Goal: Information Seeking & Learning: Compare options

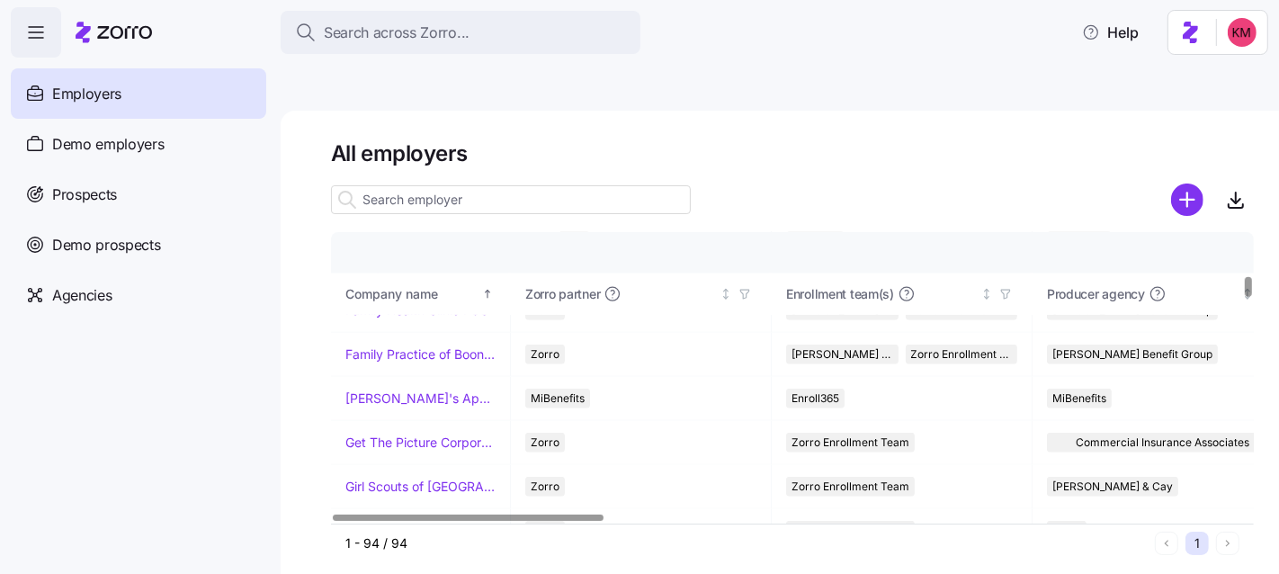
scroll to position [1534, 0]
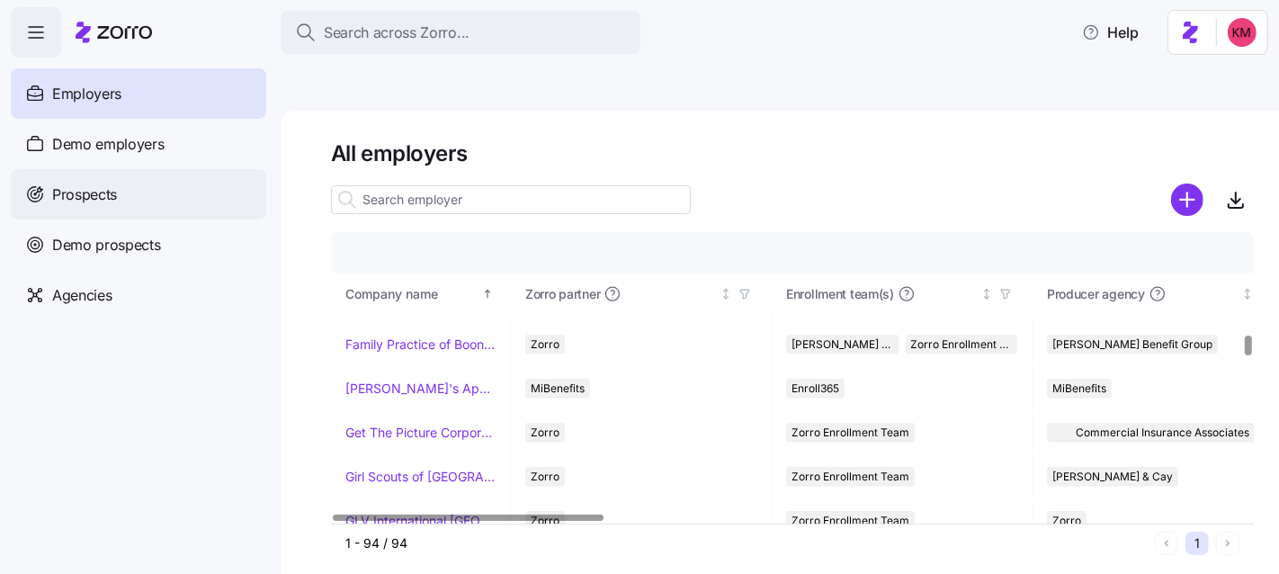
click at [90, 212] on div "Prospects" at bounding box center [138, 194] width 255 height 50
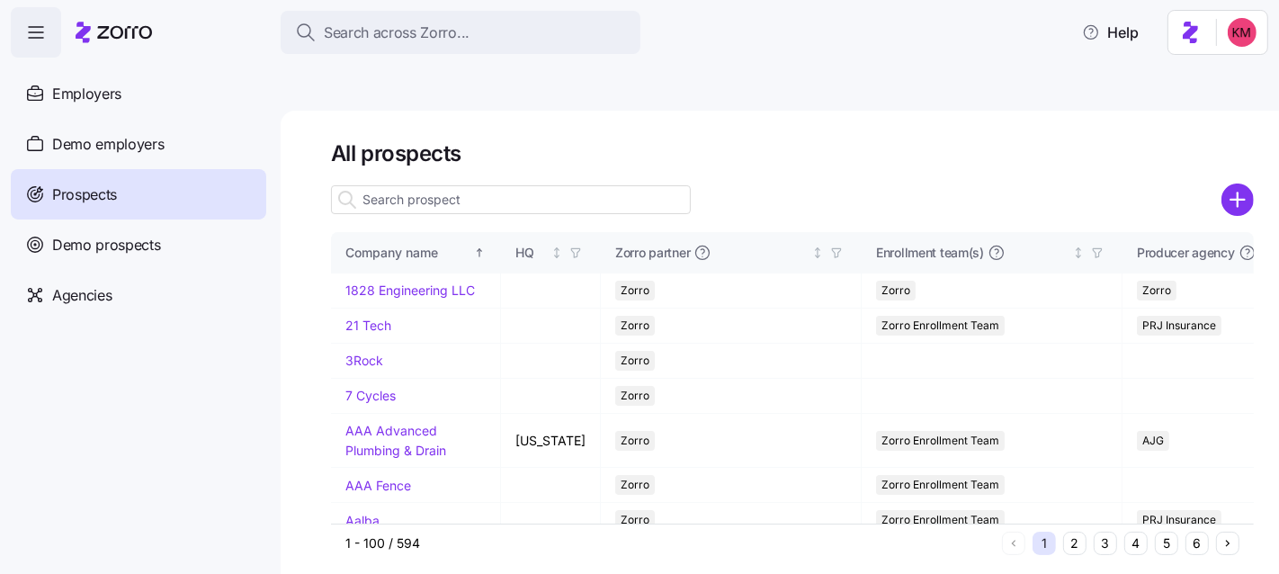
click at [465, 185] on input at bounding box center [511, 199] width 360 height 29
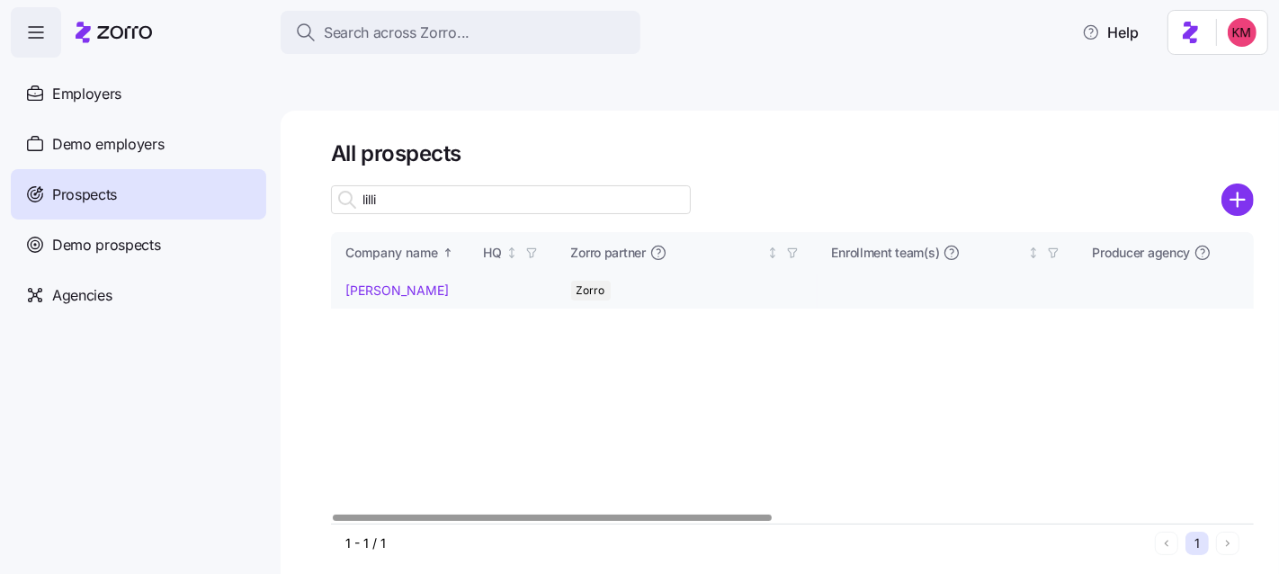
type input "lilli"
click at [380, 282] on link "Lillie Pearl" at bounding box center [396, 289] width 103 height 15
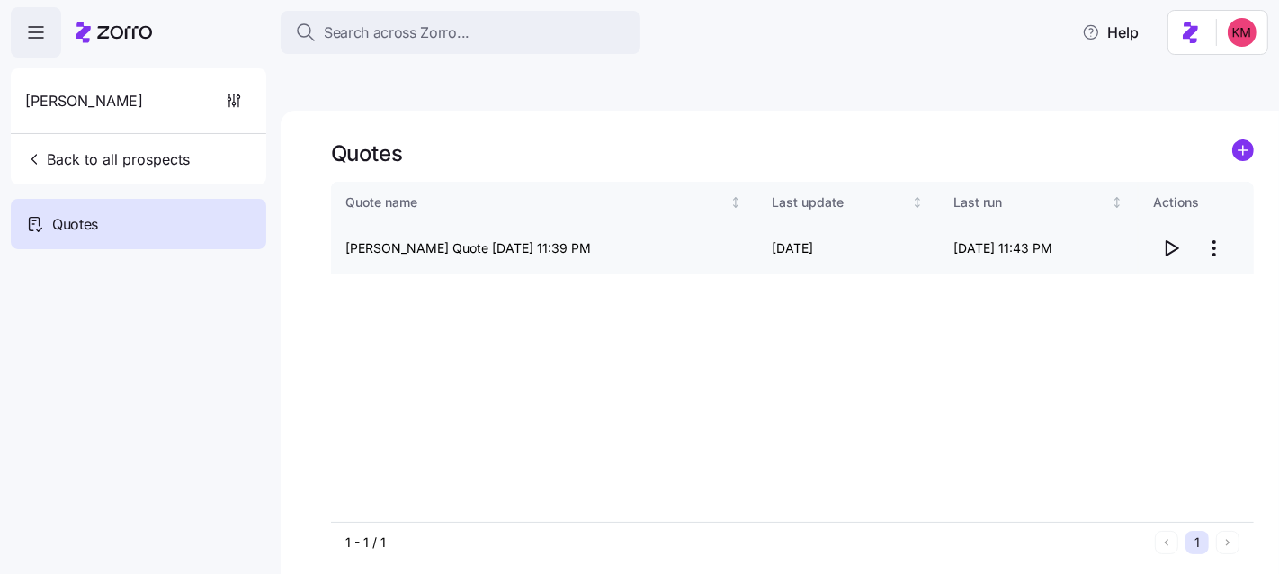
click at [1163, 237] on icon "button" at bounding box center [1171, 248] width 22 height 22
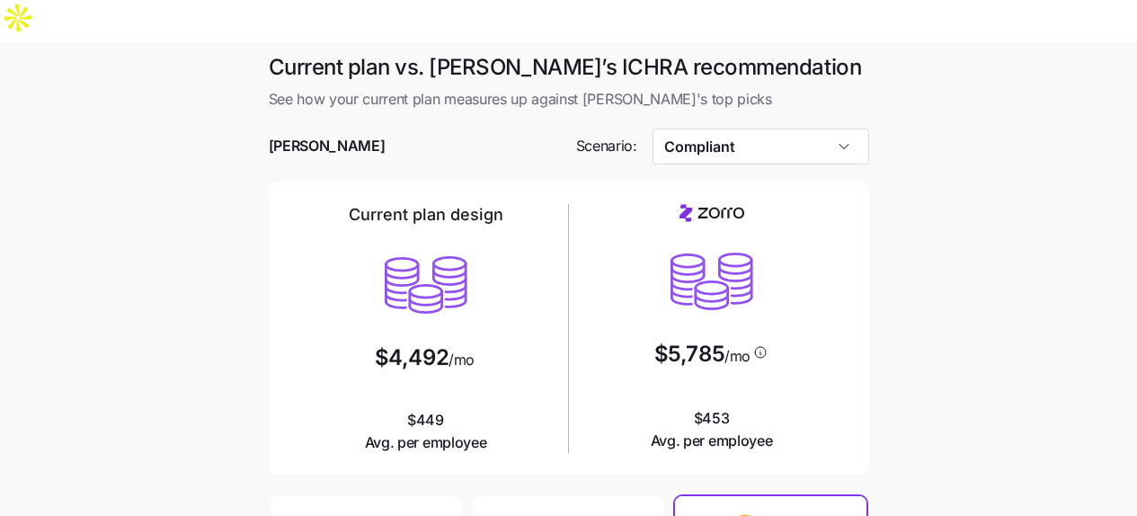
click at [789, 111] on div at bounding box center [569, 120] width 601 height 18
click at [791, 129] on input "Compliant" at bounding box center [761, 147] width 217 height 36
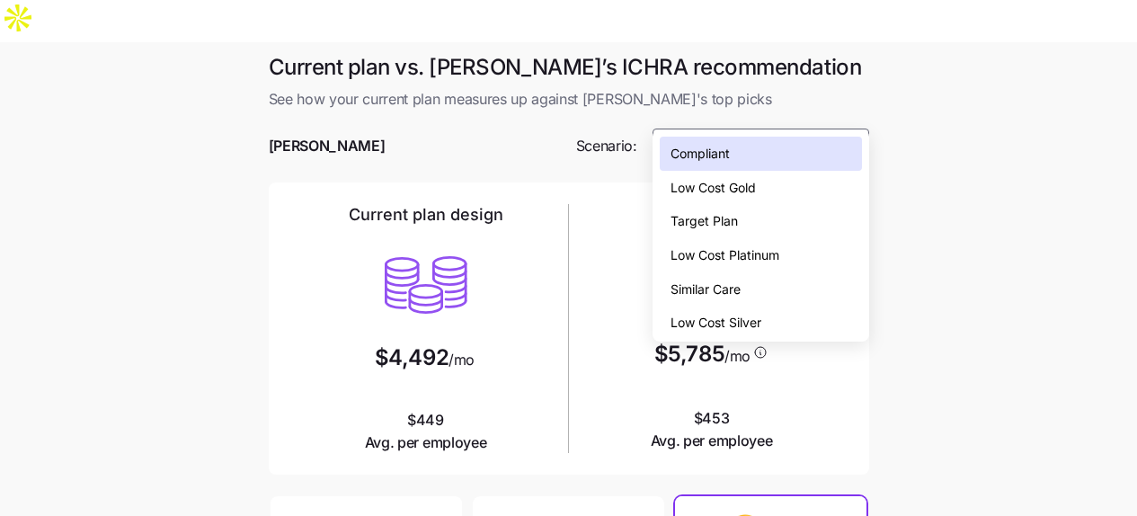
click at [752, 187] on span "Low Cost Gold" at bounding box center [713, 188] width 85 height 20
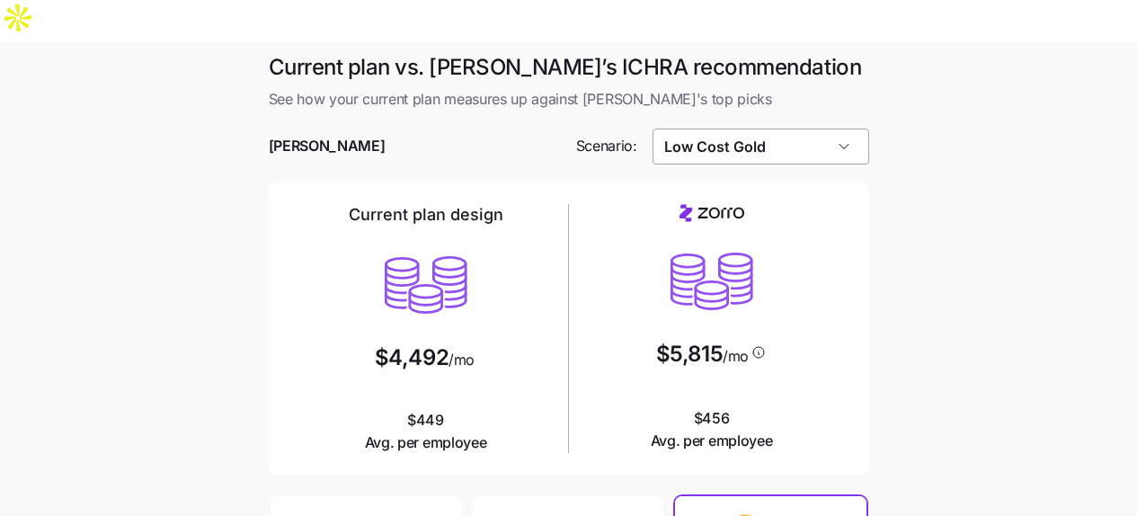
click at [753, 129] on input "Low Cost Gold" at bounding box center [761, 147] width 217 height 36
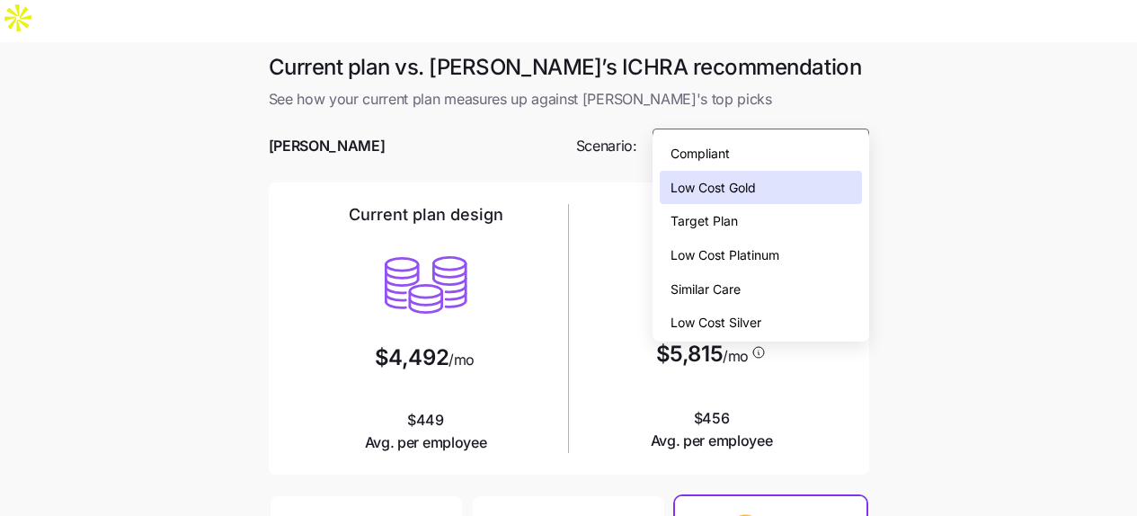
click at [757, 287] on div "Similar Care" at bounding box center [761, 289] width 202 height 34
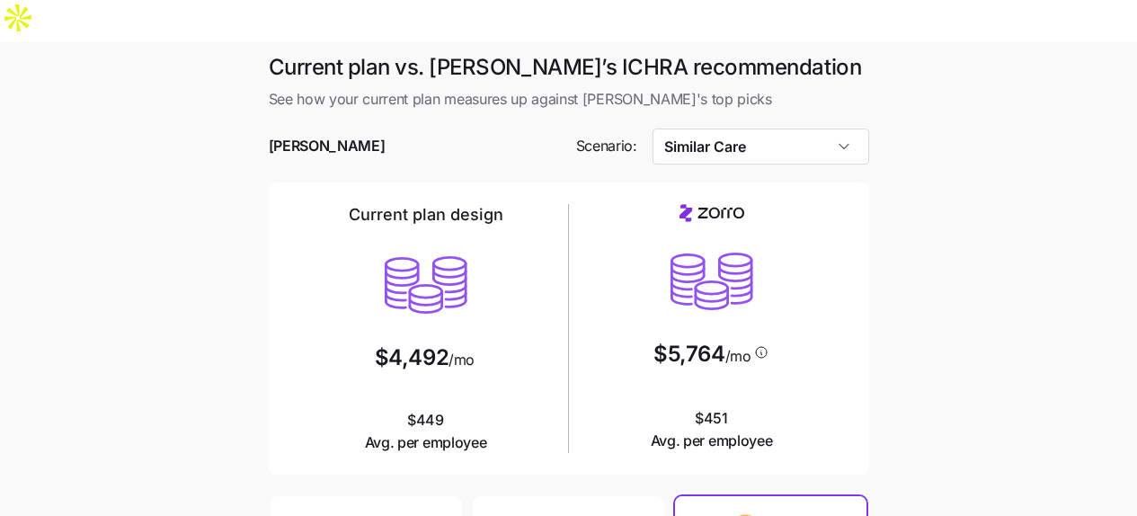
click at [691, 111] on div at bounding box center [569, 120] width 601 height 18
click at [696, 129] on input "Similar Care" at bounding box center [761, 147] width 217 height 36
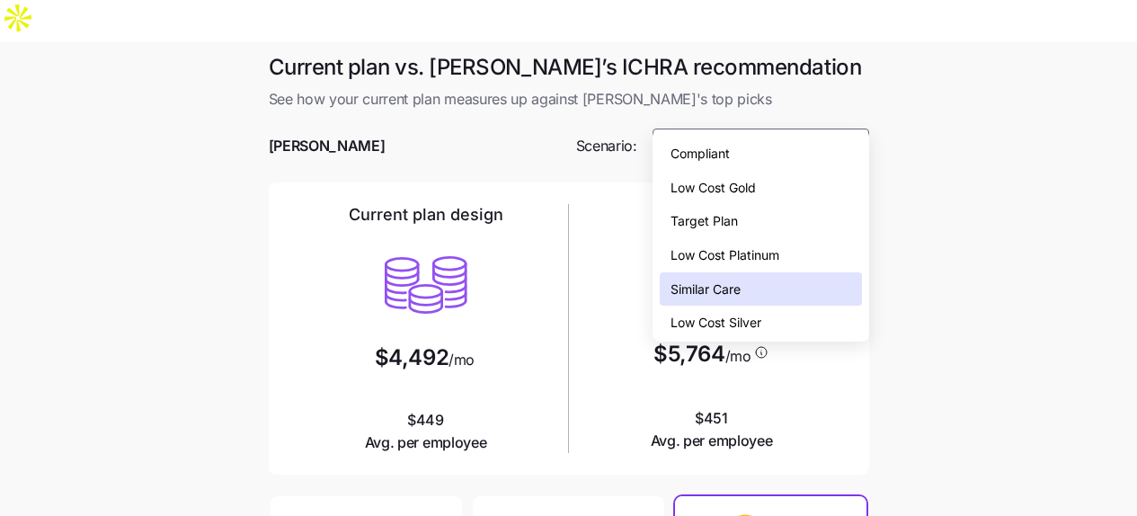
click at [726, 308] on div "Low Cost Silver" at bounding box center [761, 323] width 202 height 34
type input "Low Cost Silver"
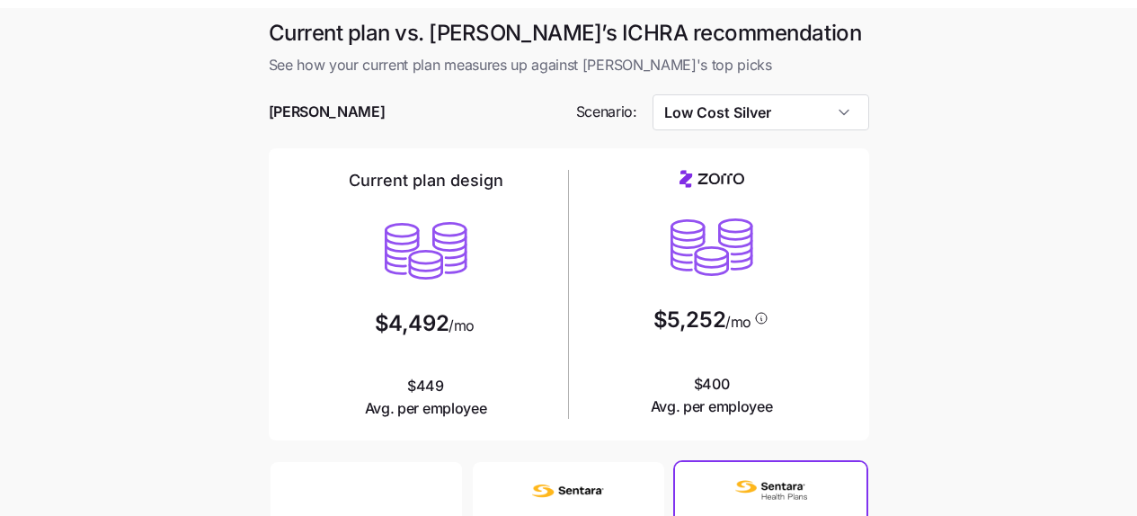
scroll to position [17, 0]
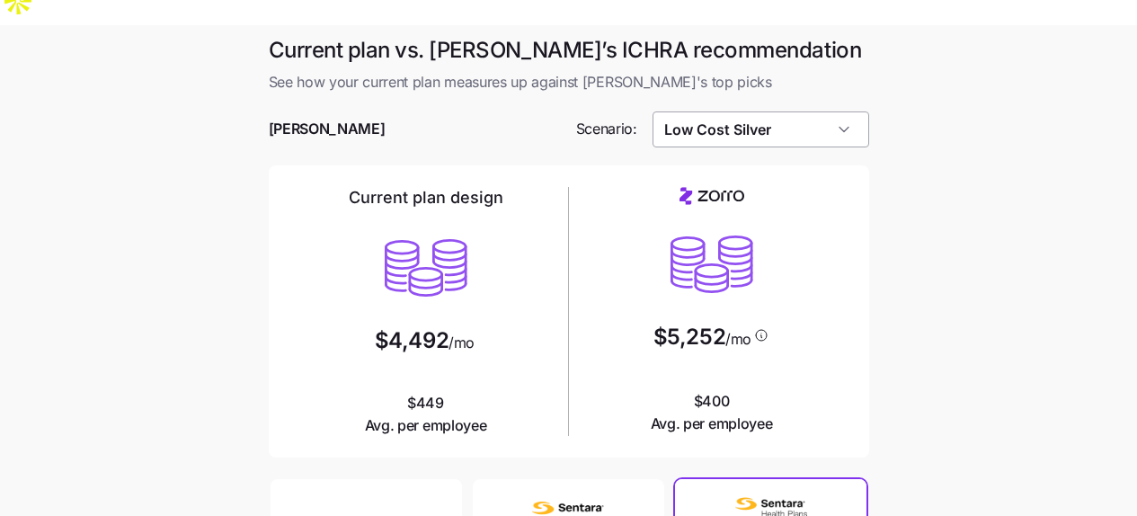
click at [742, 111] on input "Low Cost Silver" at bounding box center [761, 129] width 217 height 36
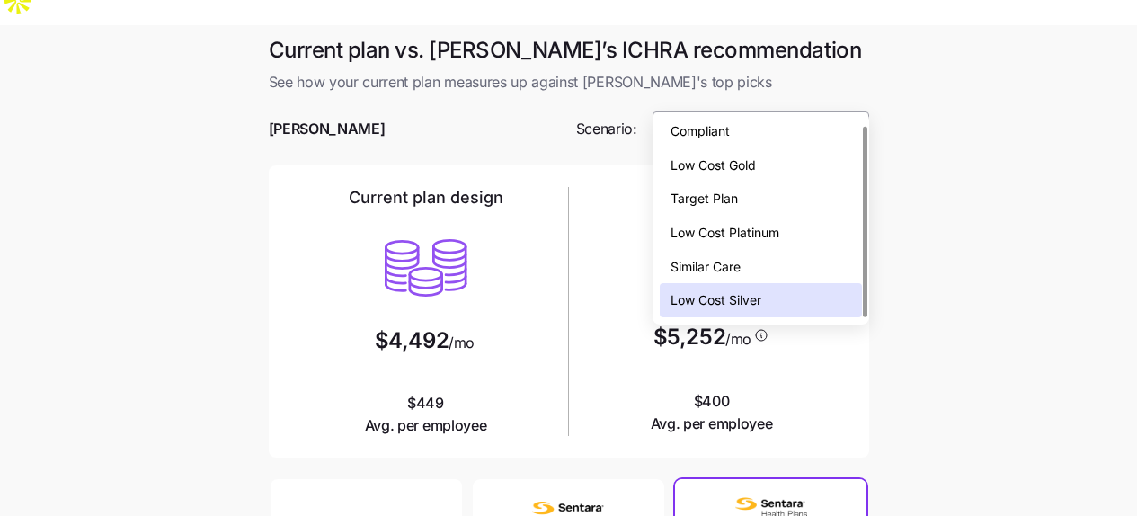
click at [742, 111] on input "Low Cost Silver" at bounding box center [761, 129] width 217 height 36
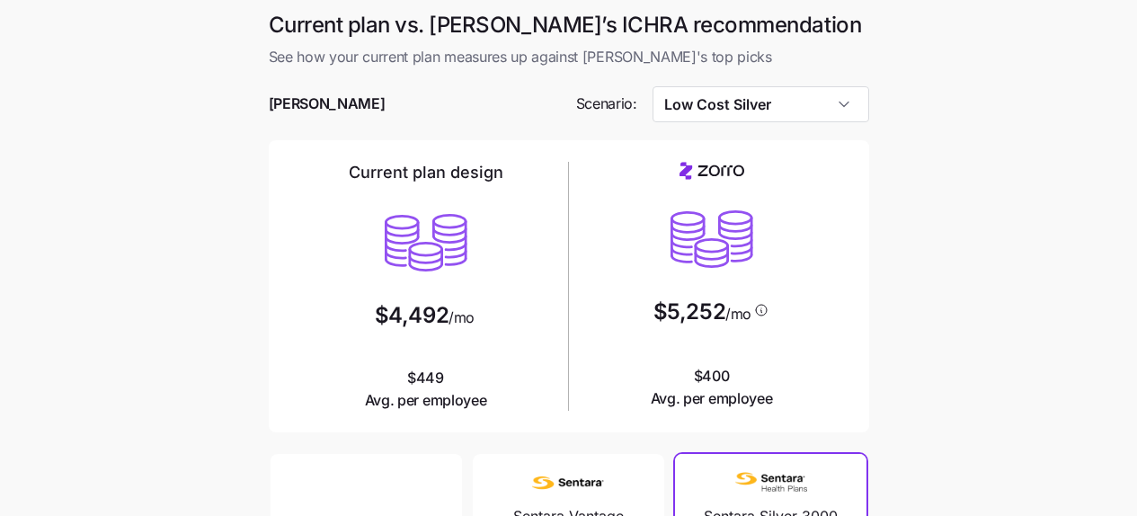
scroll to position [280, 0]
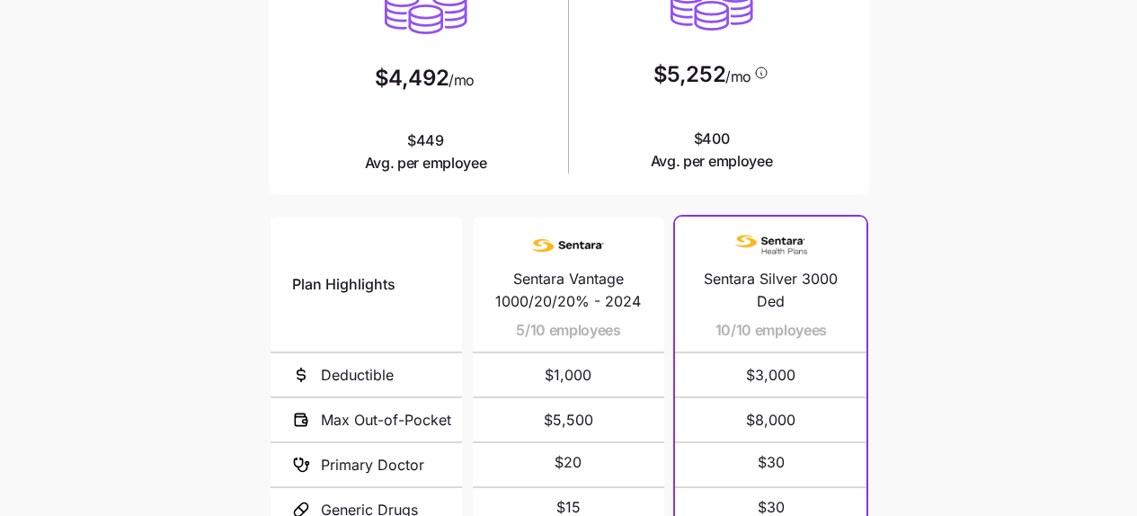
click at [911, 231] on main "Current plan vs. Zorro’s ICHRA recommendation See how your current plan measure…" at bounding box center [568, 254] width 1137 height 982
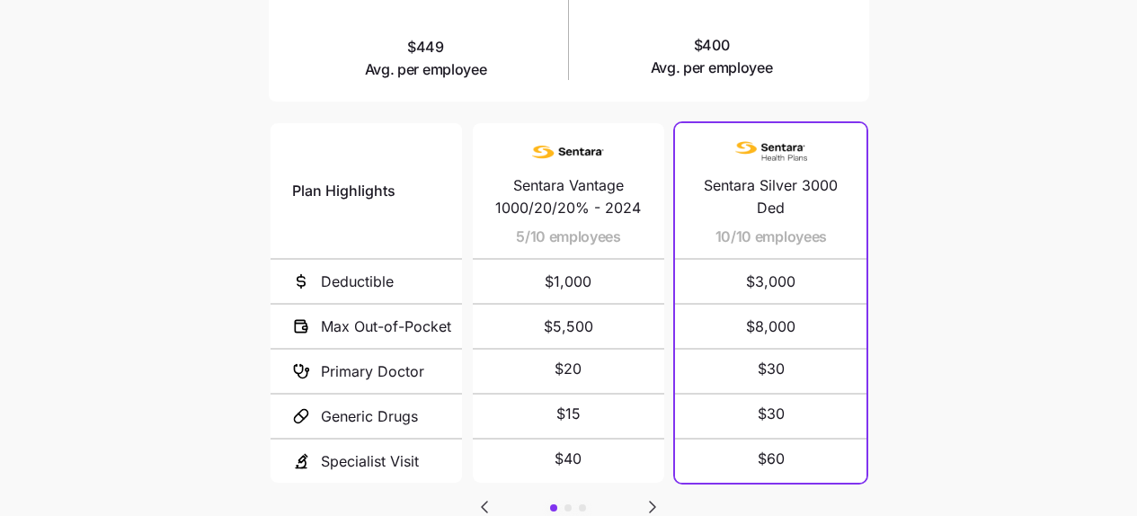
scroll to position [465, 0]
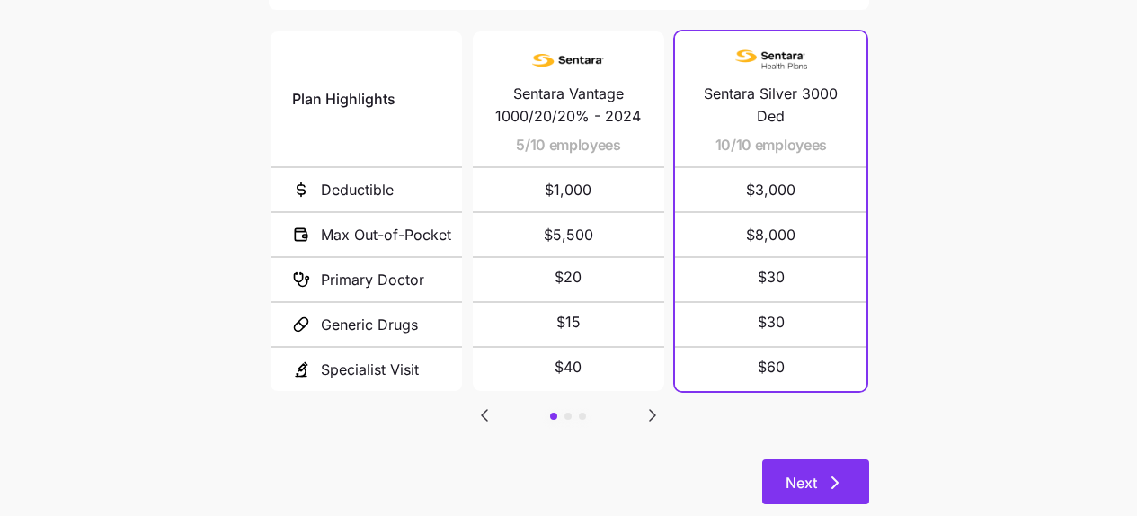
click at [786, 472] on span "Next" at bounding box center [801, 483] width 31 height 22
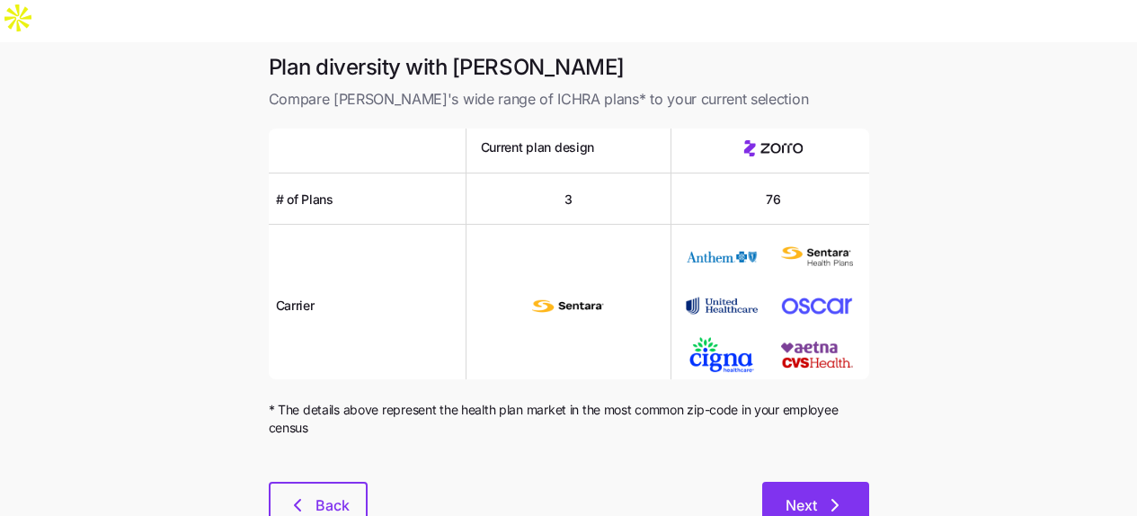
click at [806, 494] on span "Next" at bounding box center [801, 505] width 31 height 22
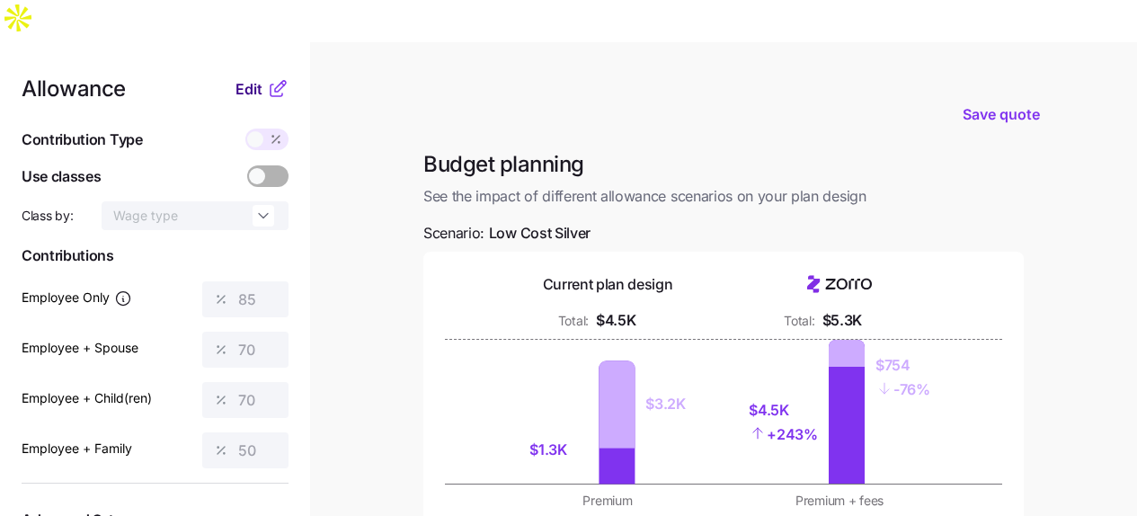
click at [257, 78] on span "Edit" at bounding box center [249, 89] width 27 height 22
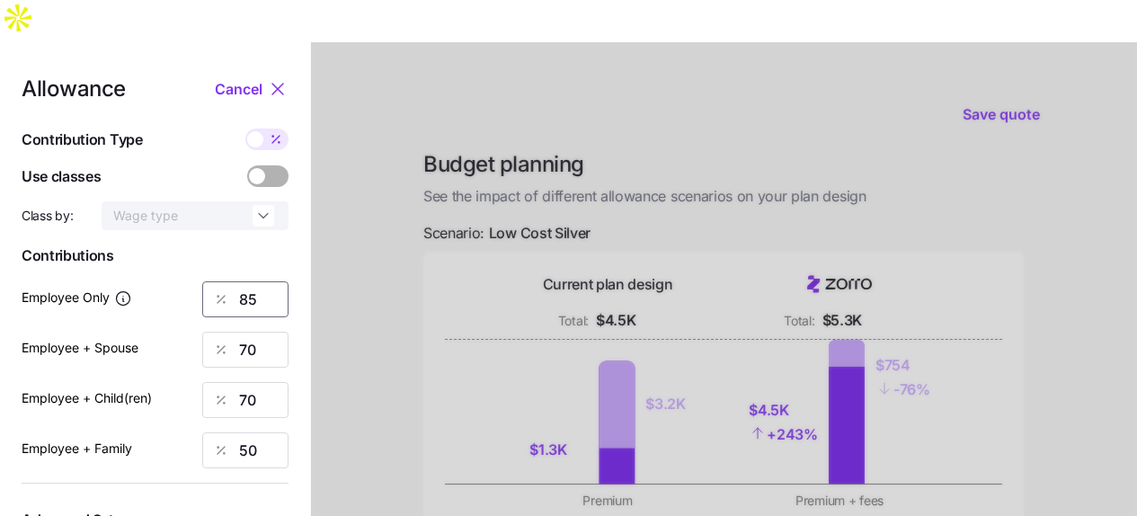
click at [252, 281] on input "85" at bounding box center [245, 299] width 86 height 36
type input "38"
type input "17"
type input "9"
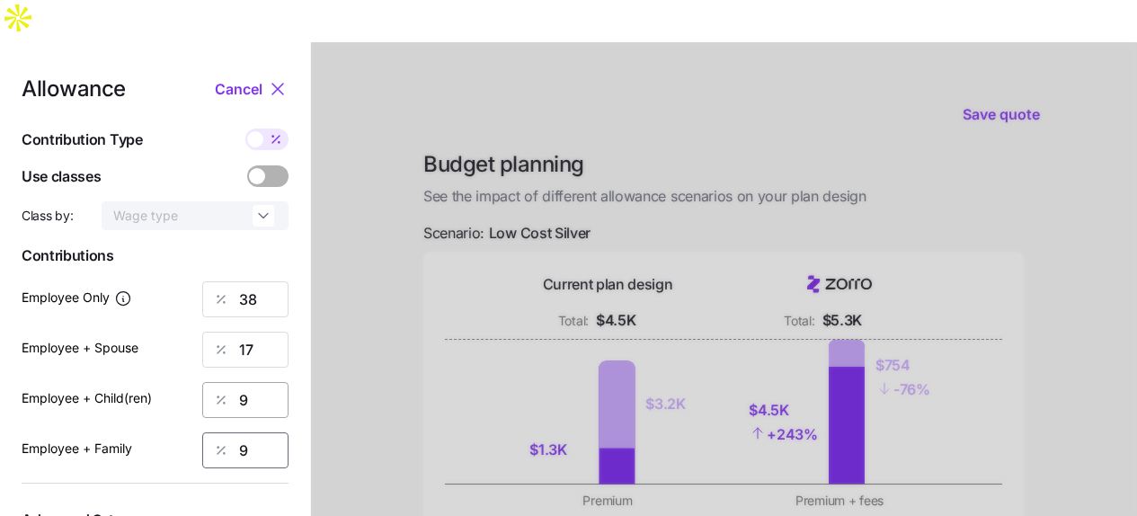
type input "9"
click at [262, 382] on input "9" at bounding box center [245, 400] width 86 height 36
type input "0"
click at [260, 432] on input "9" at bounding box center [245, 450] width 86 height 36
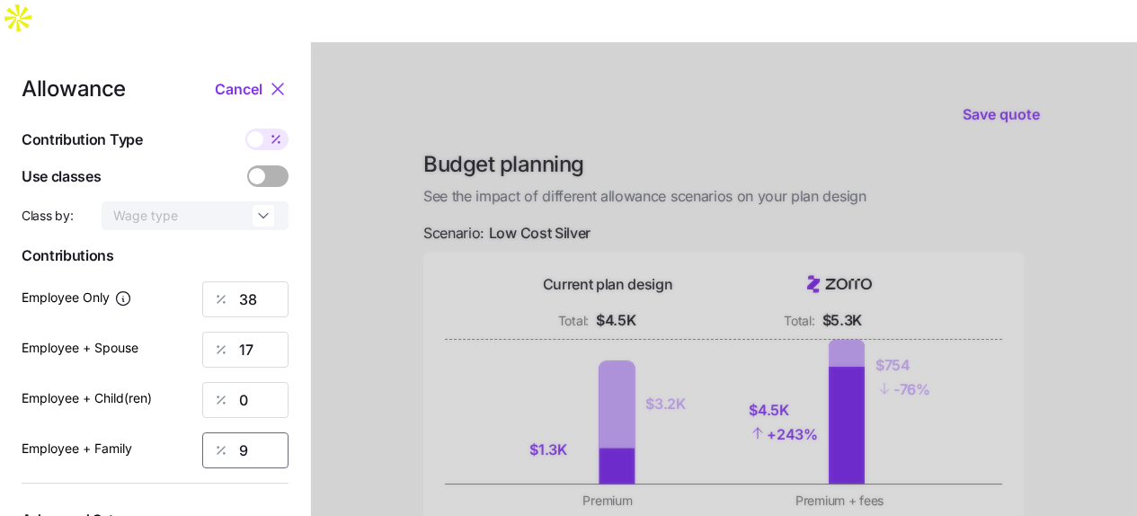
click at [260, 432] on input "9" at bounding box center [245, 450] width 86 height 36
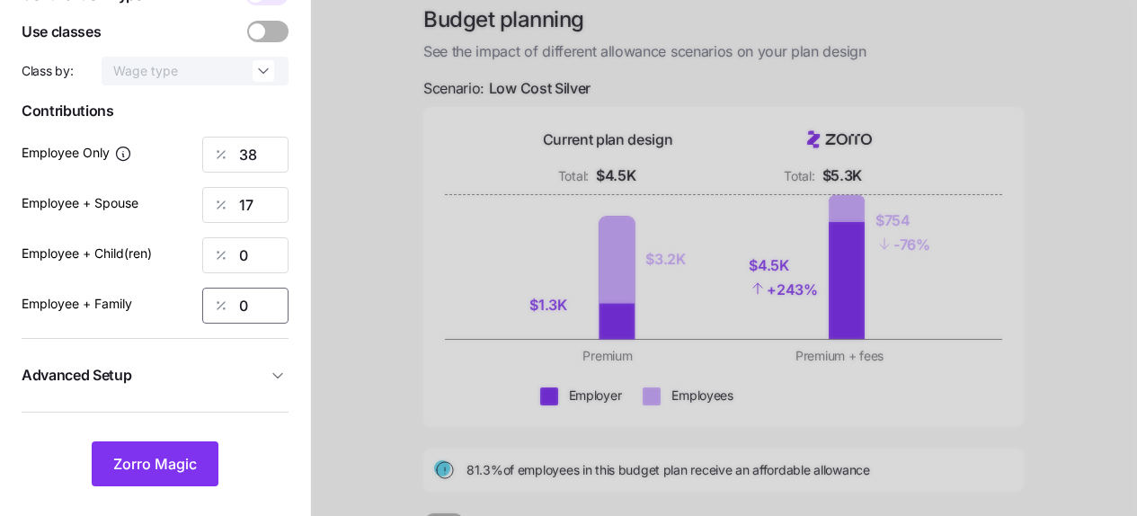
type input "0"
drag, startPoint x: 250, startPoint y: 327, endPoint x: 233, endPoint y: 335, distance: 18.9
click at [250, 364] on span "Advanced Setup" at bounding box center [144, 375] width 245 height 22
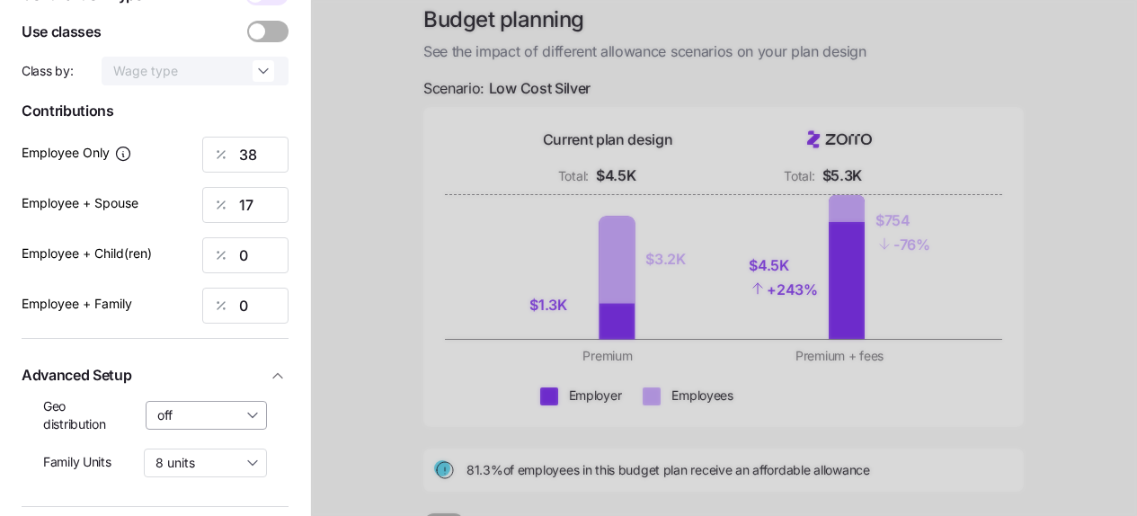
click at [188, 401] on input "off" at bounding box center [207, 415] width 122 height 29
click at [180, 481] on span "By state (1)" at bounding box center [196, 478] width 67 height 20
type input "By state (1)"
click at [176, 492] on div "Allowance Cancel Contribution Type Use classes Class by: Wage type Contribution…" at bounding box center [155, 256] width 267 height 647
drag, startPoint x: 174, startPoint y: 500, endPoint x: 185, endPoint y: 493, distance: 13.0
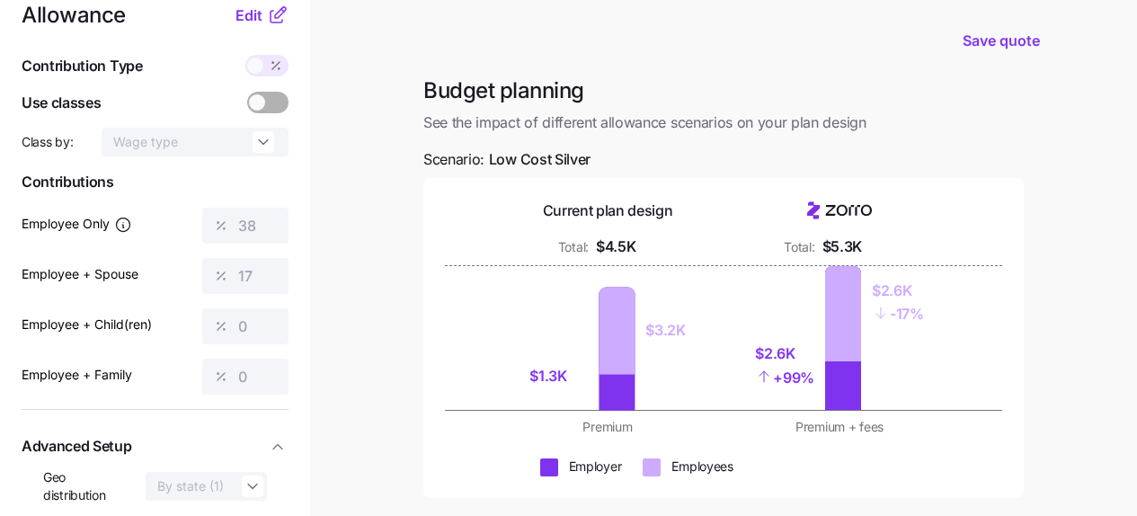
scroll to position [0, 0]
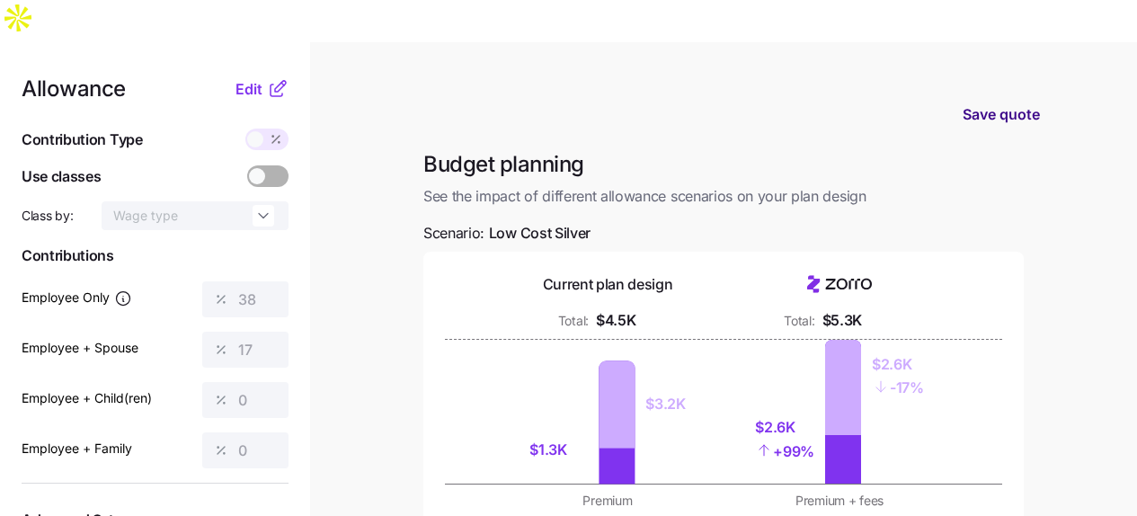
click at [1003, 103] on span "Save quote" at bounding box center [1001, 114] width 77 height 22
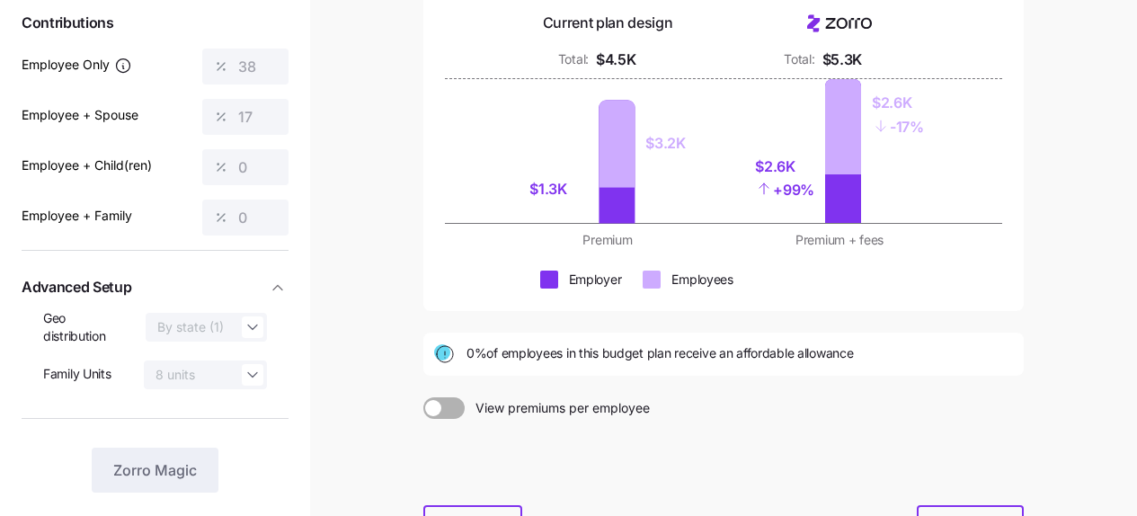
scroll to position [281, 0]
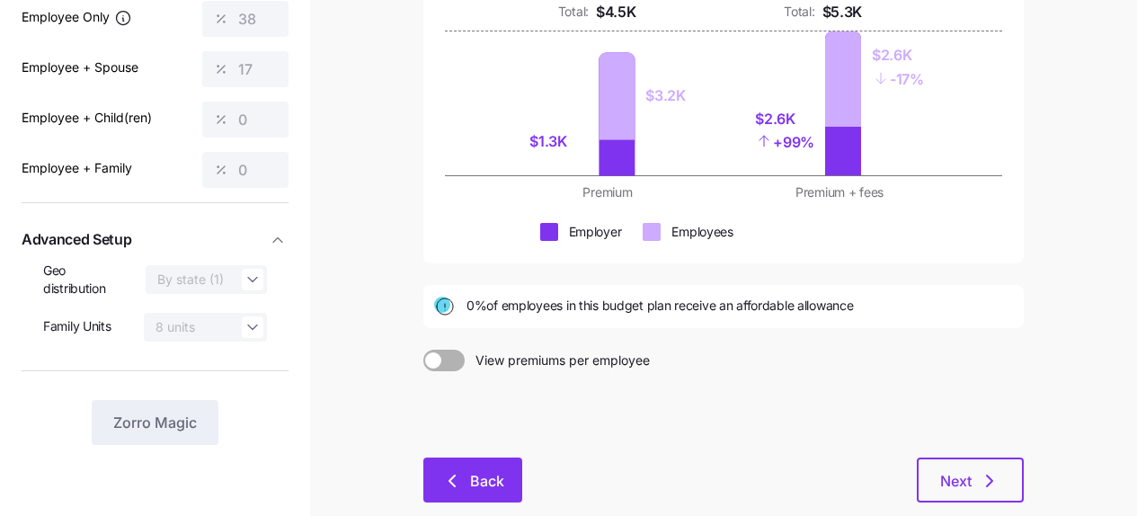
click at [503, 470] on span "Back" at bounding box center [487, 481] width 34 height 22
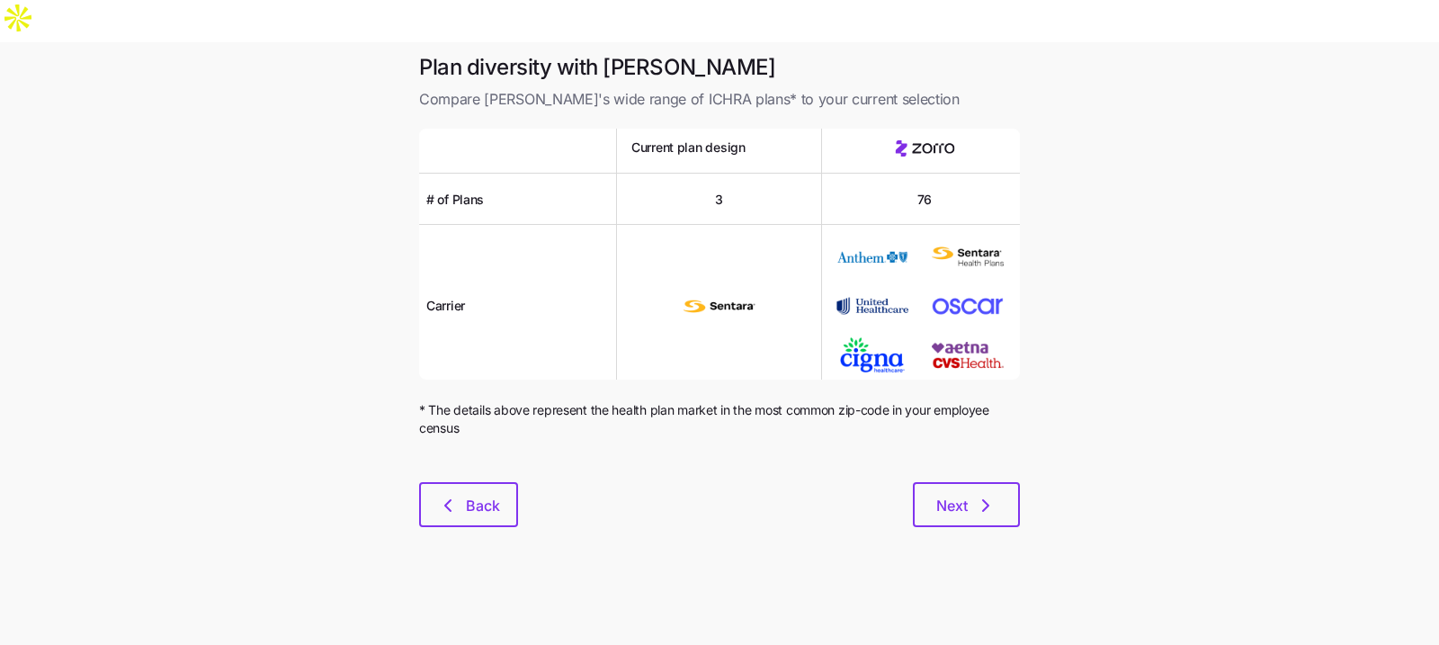
click at [516, 439] on div at bounding box center [719, 450] width 601 height 22
click at [484, 486] on div "Plan diversity with Zorro Compare Zorro's wide range of ICHRA plans* to your cu…" at bounding box center [719, 300] width 629 height 495
click at [474, 494] on span "Back" at bounding box center [483, 505] width 34 height 22
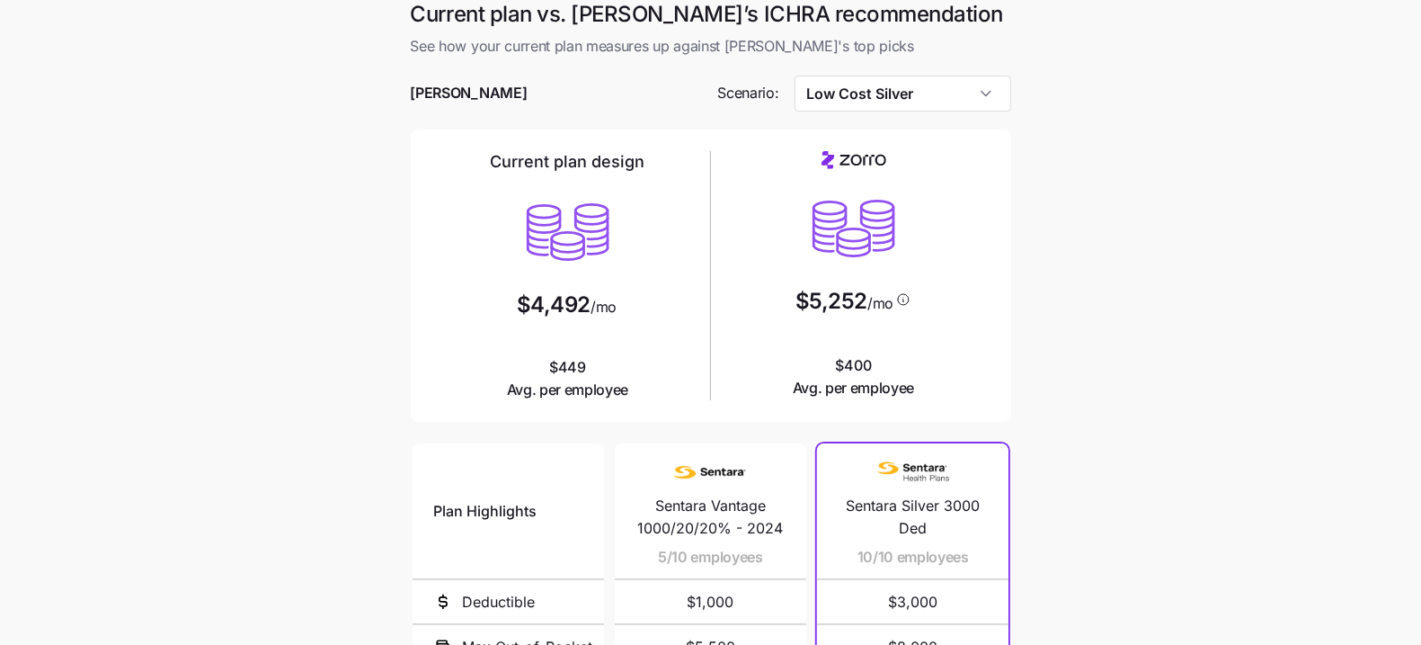
scroll to position [82, 0]
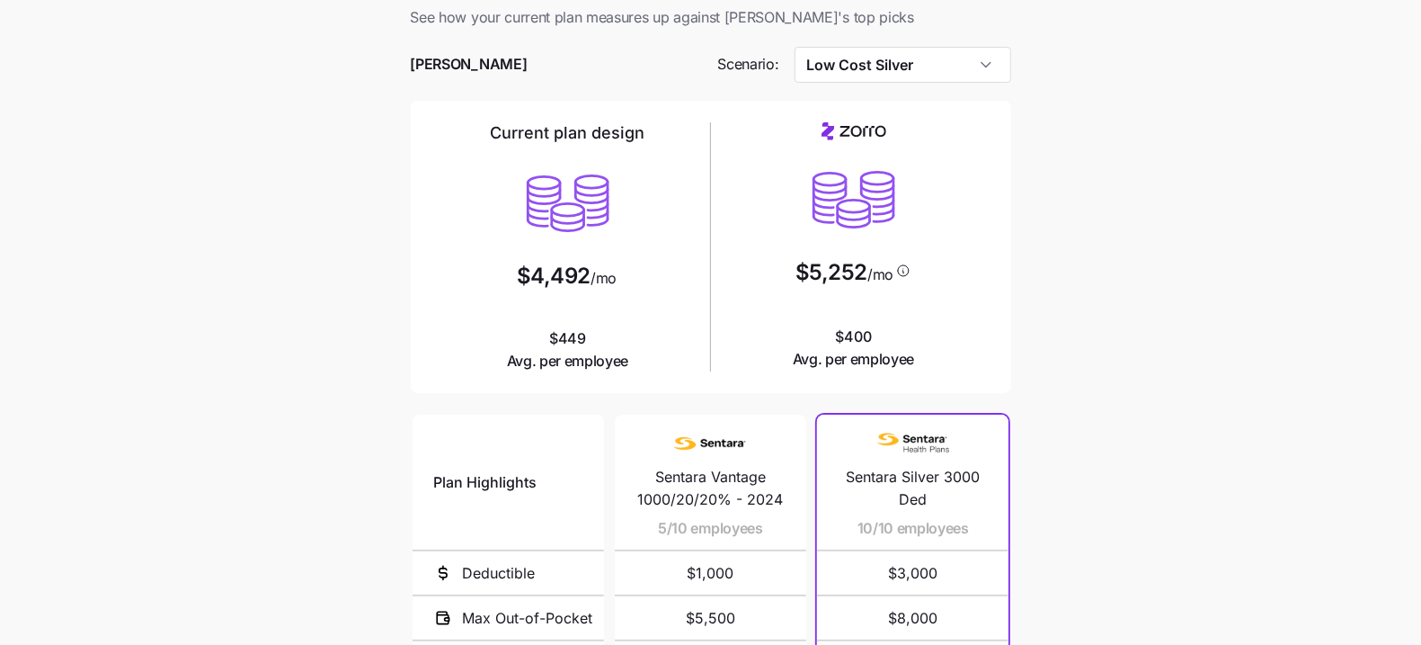
click at [388, 163] on main "Current plan vs. Zorro’s ICHRA recommendation See how your current plan measure…" at bounding box center [710, 451] width 1421 height 982
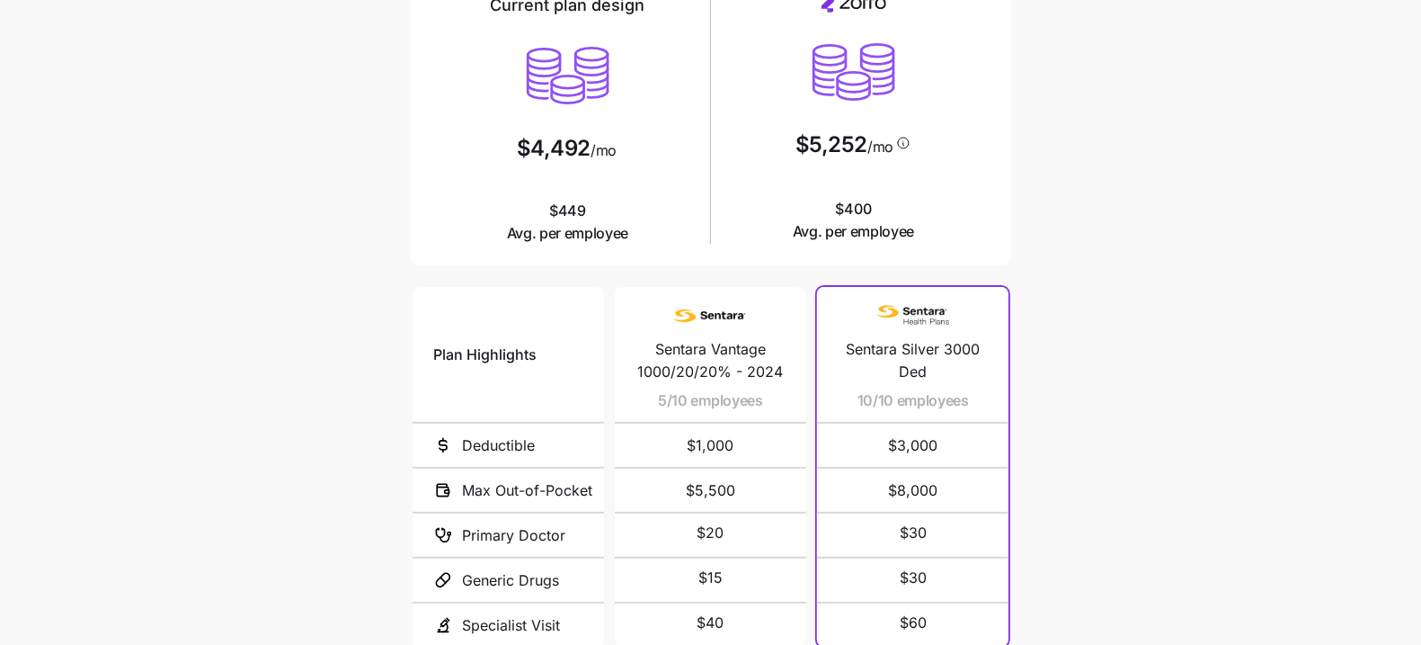
scroll to position [335, 0]
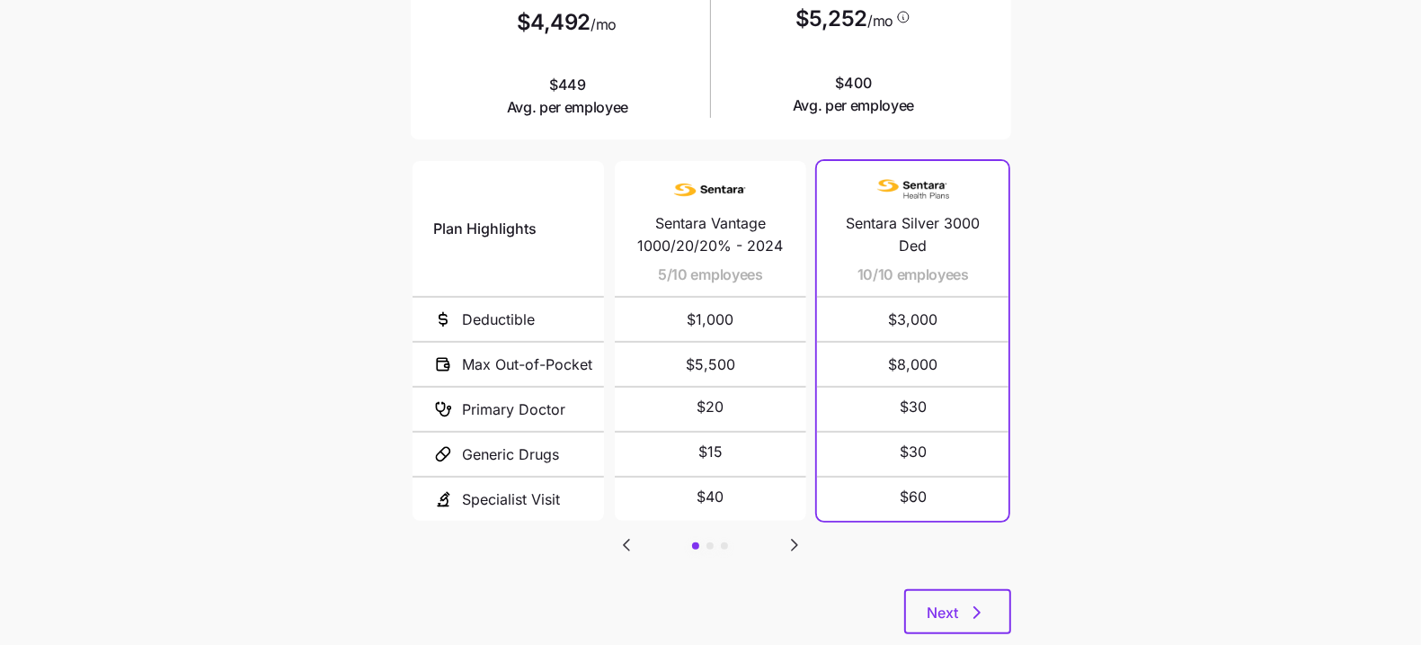
click at [816, 505] on div "Plan Highlights Deductible Max Out-of-Pocket Primary Doctor Generic Drugs Speci…" at bounding box center [711, 373] width 601 height 432
click at [803, 515] on icon "Go to next slide" at bounding box center [795, 545] width 22 height 22
click at [622, 515] on icon "Go to previous slide" at bounding box center [627, 545] width 22 height 22
click at [790, 515] on icon "Go to next slide" at bounding box center [795, 545] width 22 height 22
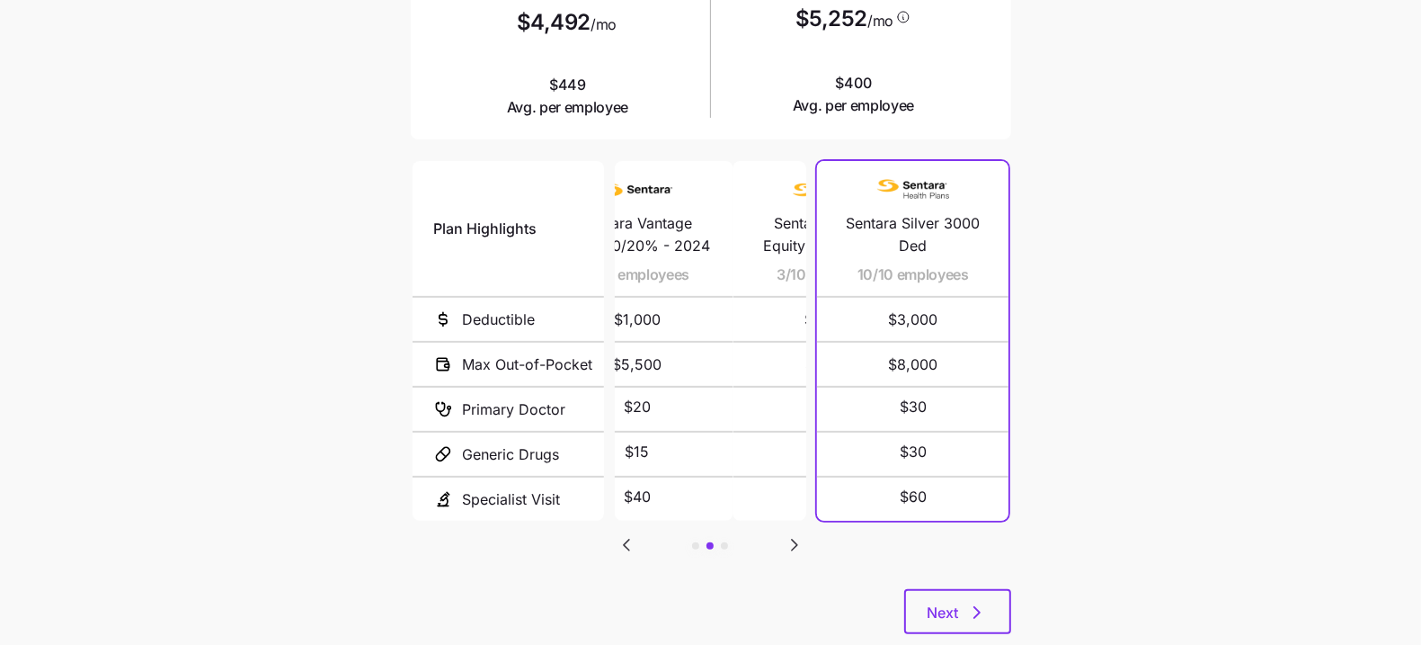
click at [790, 515] on icon "Go to next slide" at bounding box center [795, 545] width 22 height 22
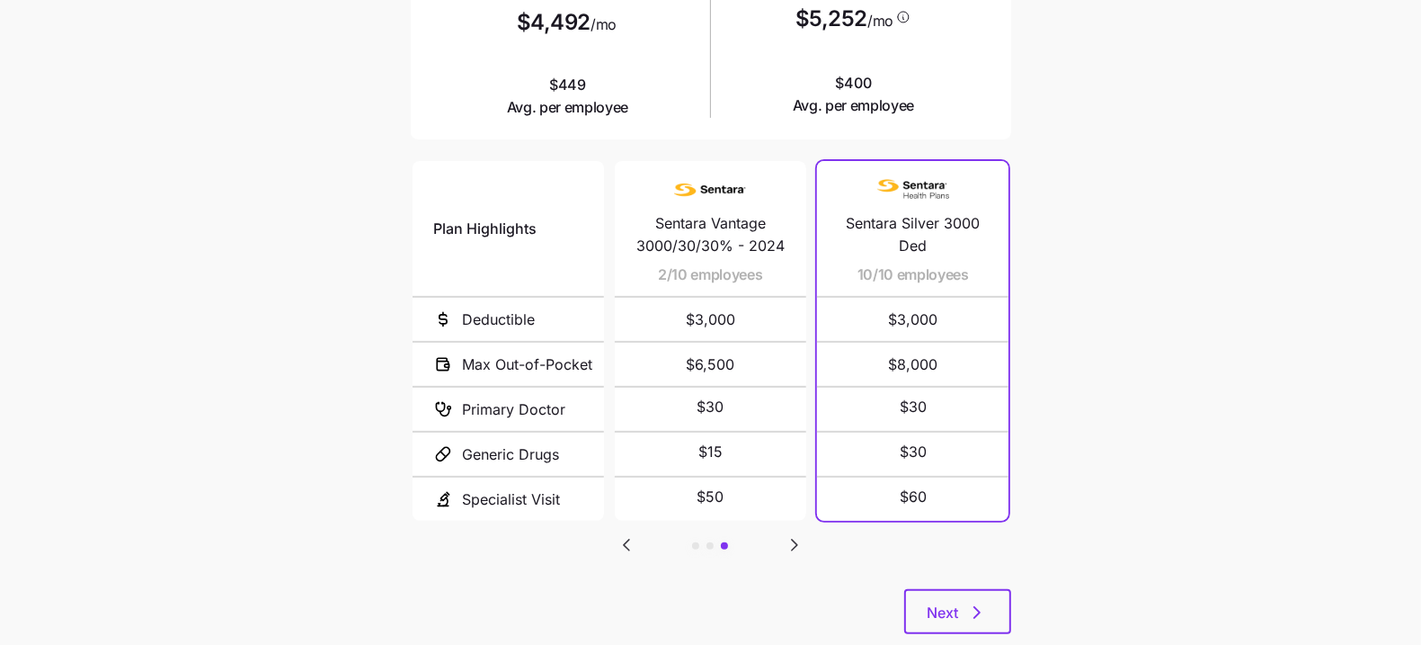
click at [625, 515] on icon "Go to previous slide" at bounding box center [627, 545] width 22 height 22
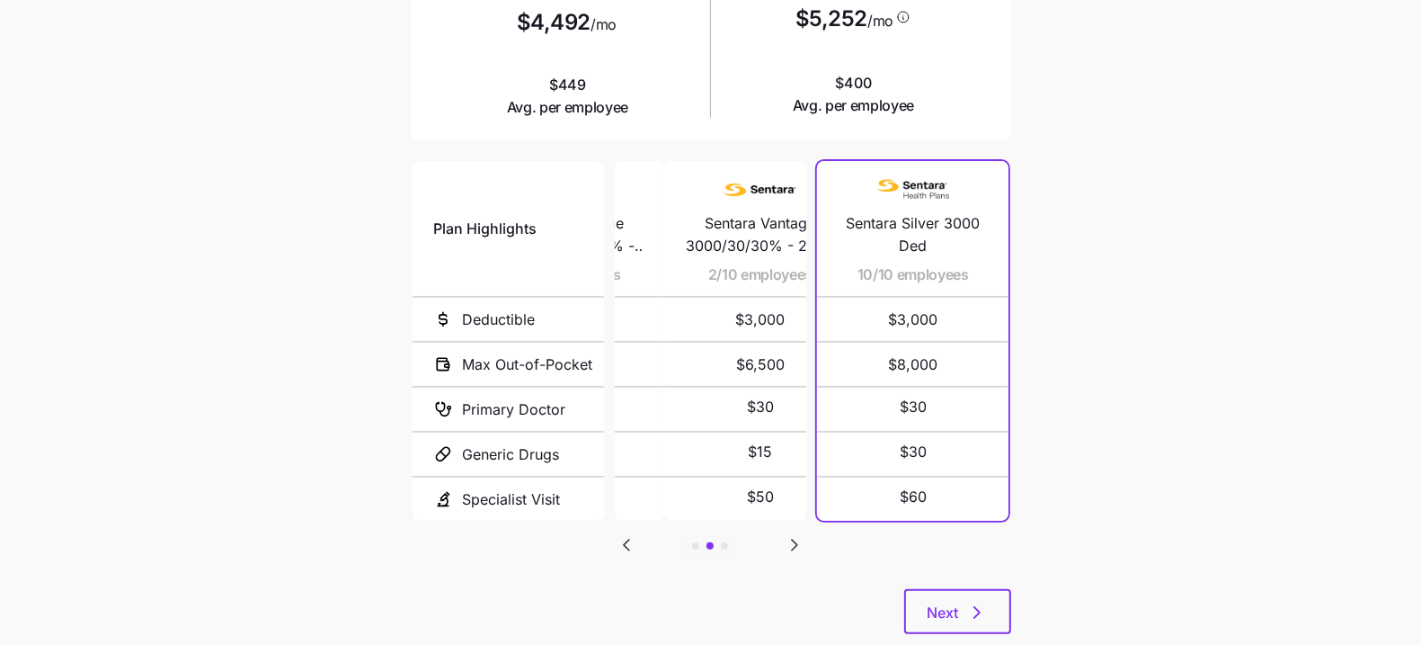
click at [625, 515] on icon "Go to previous slide" at bounding box center [627, 545] width 22 height 22
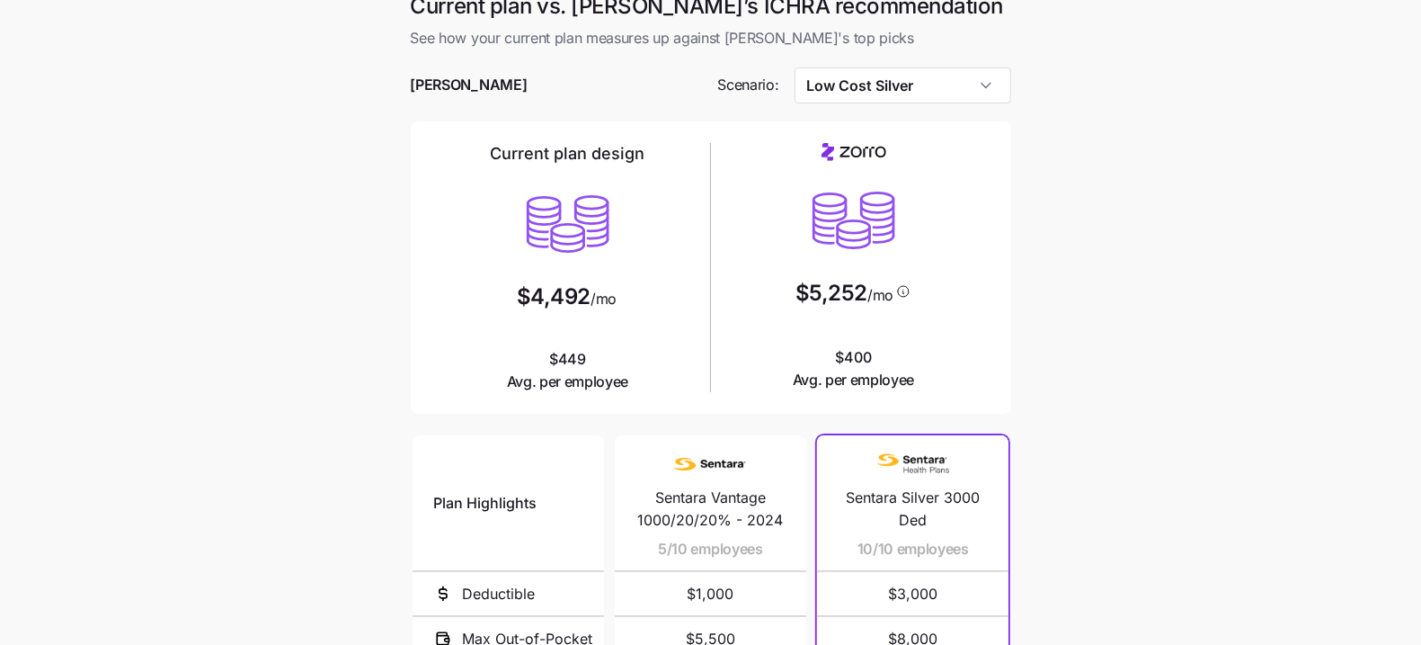
scroll to position [45, 0]
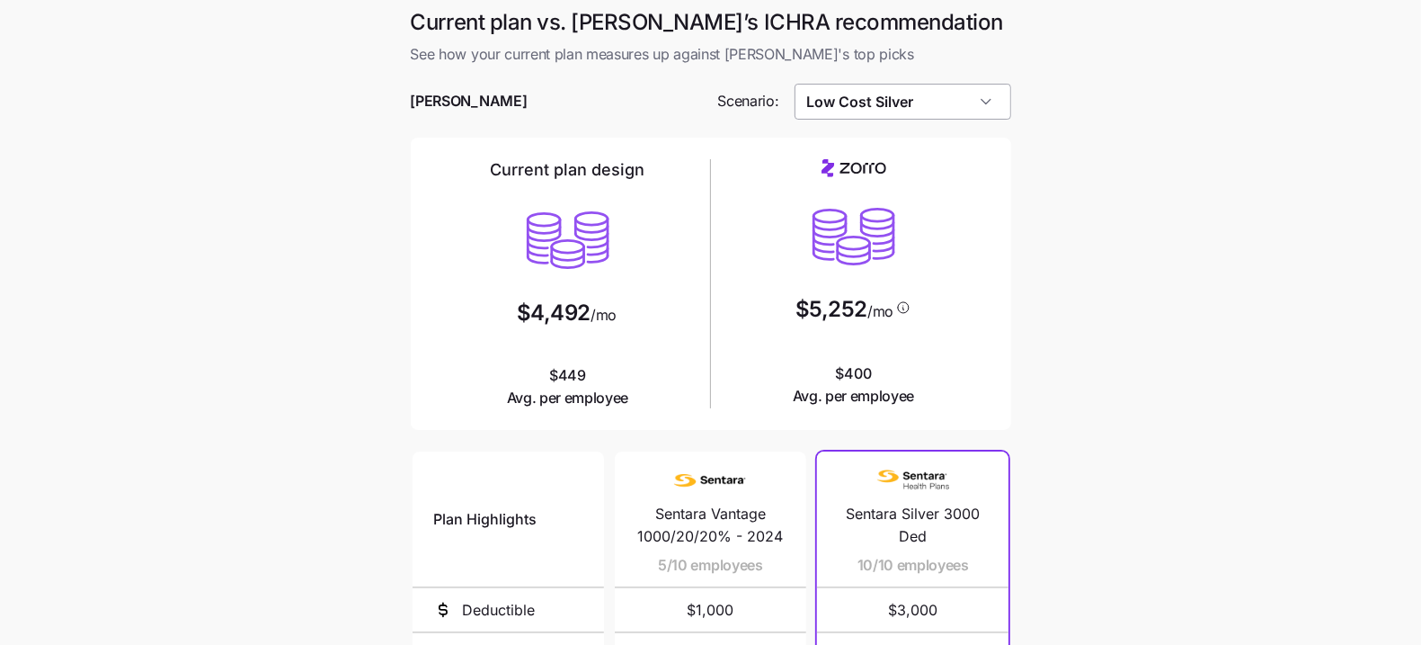
click at [886, 84] on input "Low Cost Silver" at bounding box center [903, 102] width 217 height 36
click at [893, 84] on input "Low Cost Silver" at bounding box center [903, 102] width 217 height 36
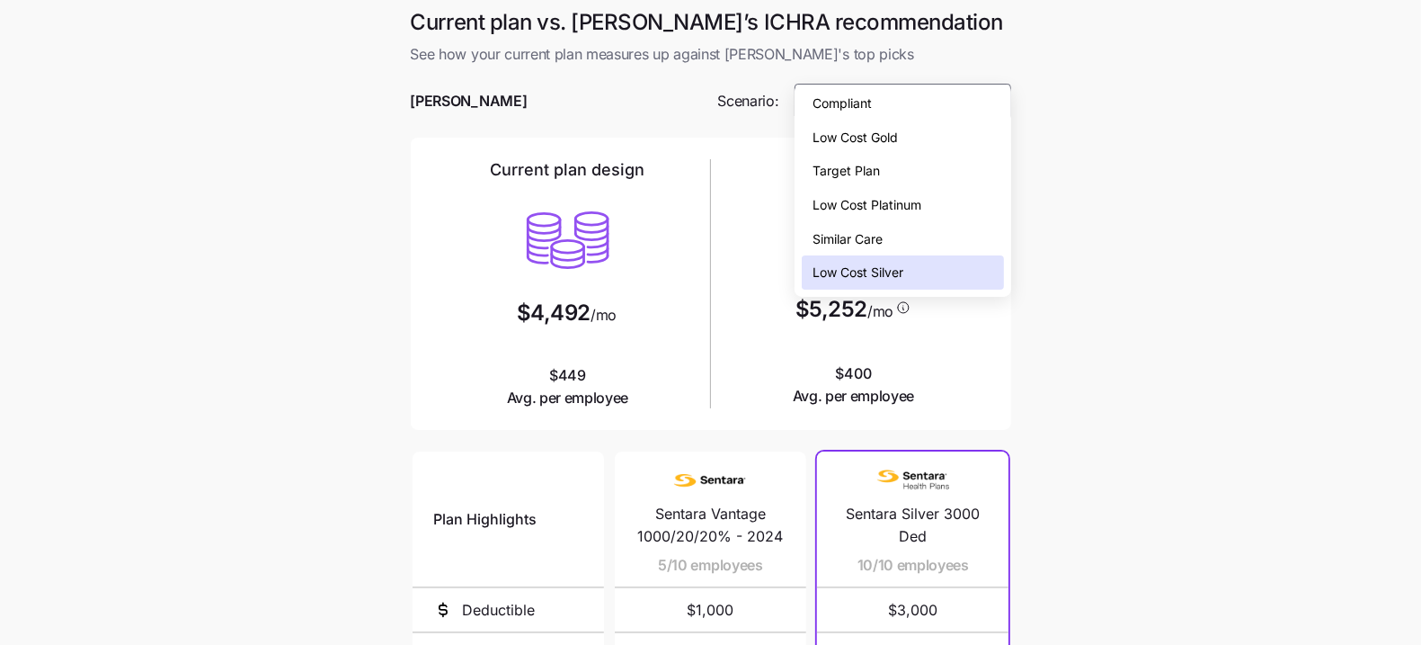
click at [915, 118] on div "Compliant" at bounding box center [902, 103] width 201 height 34
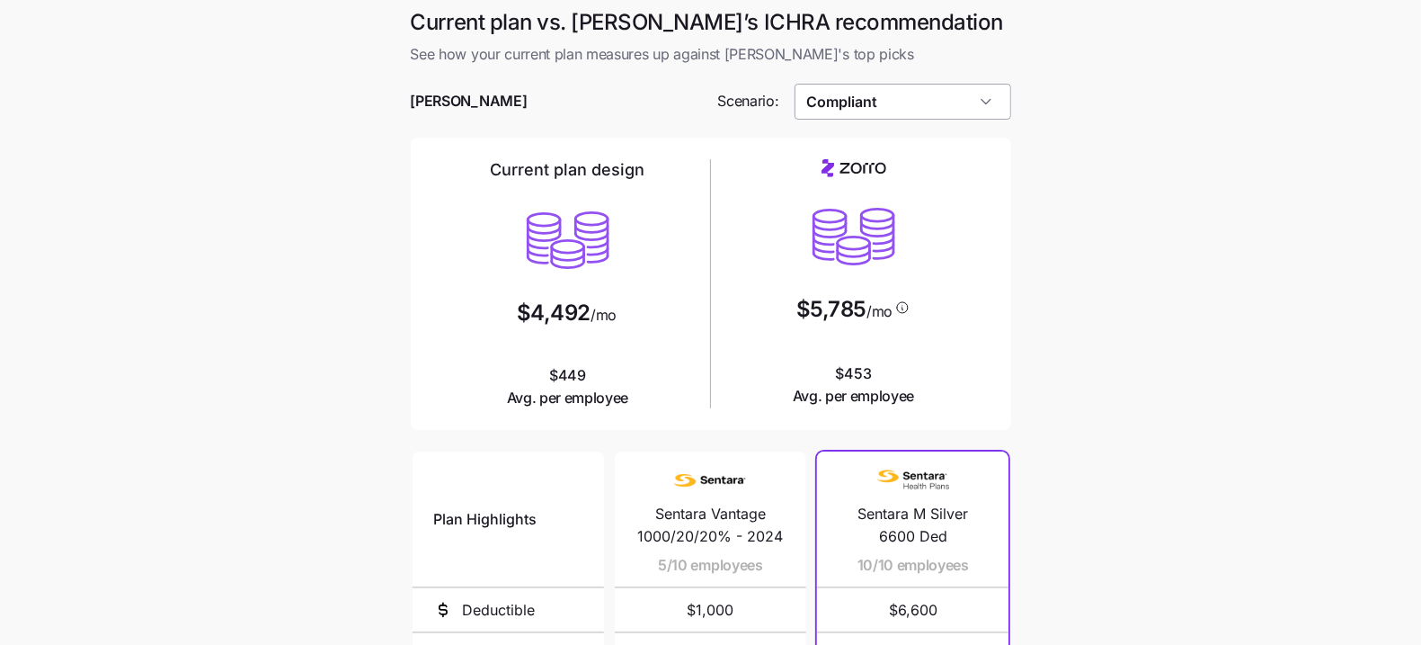
drag, startPoint x: 913, startPoint y: 60, endPoint x: 907, endPoint y: 135, distance: 74.8
click at [913, 84] on input "Compliant" at bounding box center [903, 102] width 217 height 36
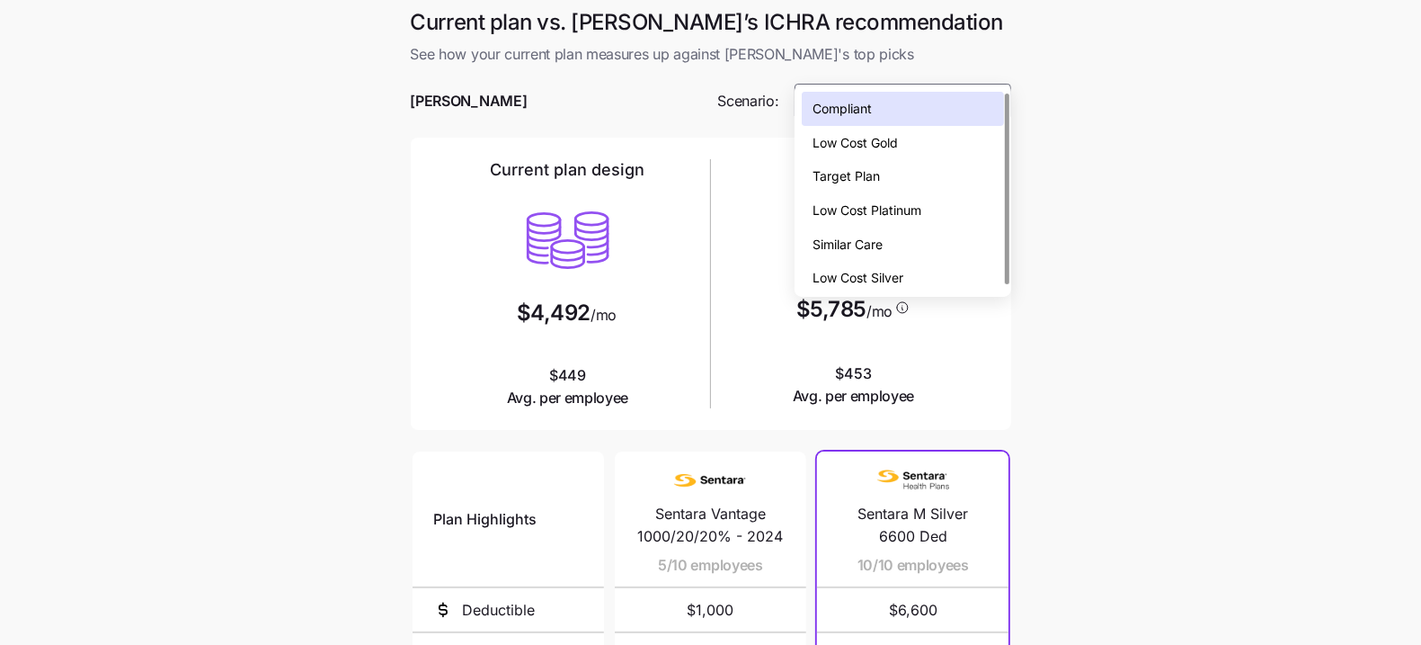
click at [909, 142] on div "Low Cost Gold" at bounding box center [902, 143] width 201 height 34
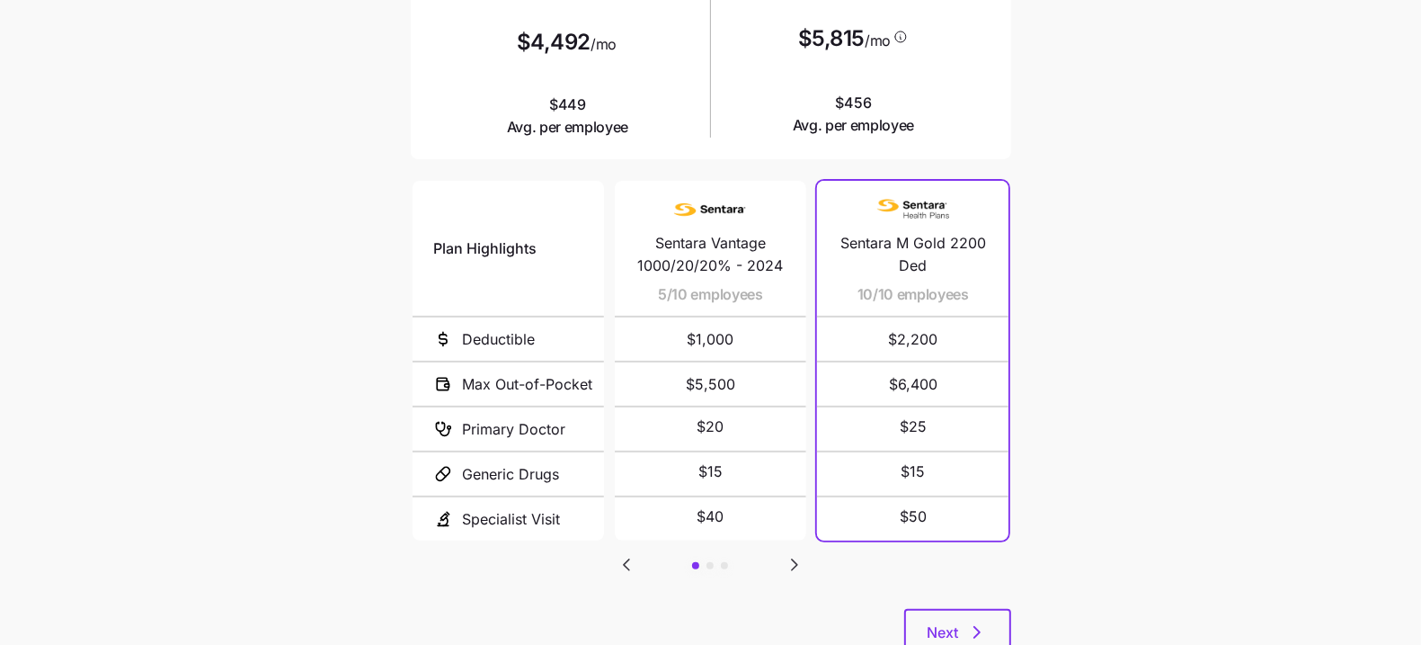
scroll to position [323, 0]
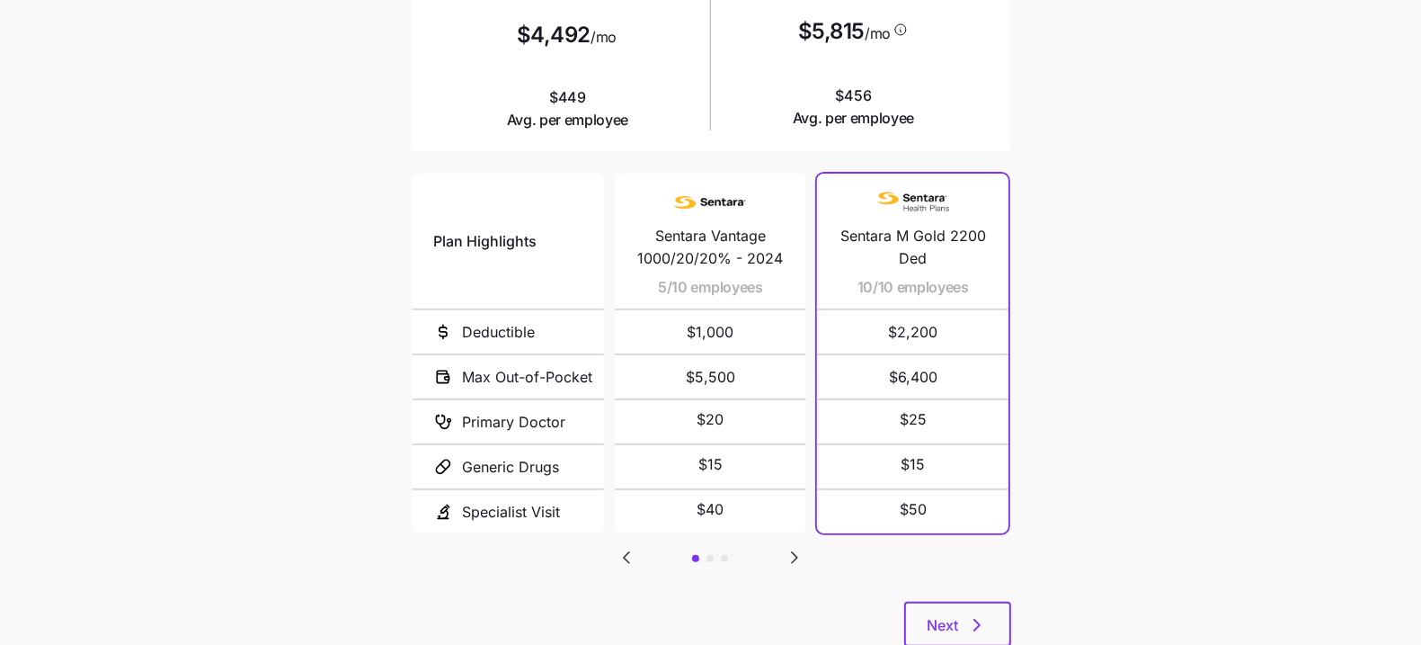
click at [795, 515] on icon "Go to next slide" at bounding box center [795, 558] width 22 height 22
click at [795, 515] on icon "Go to next slide" at bounding box center [794, 557] width 5 height 11
click at [623, 515] on icon "Go to previous slide" at bounding box center [627, 558] width 22 height 22
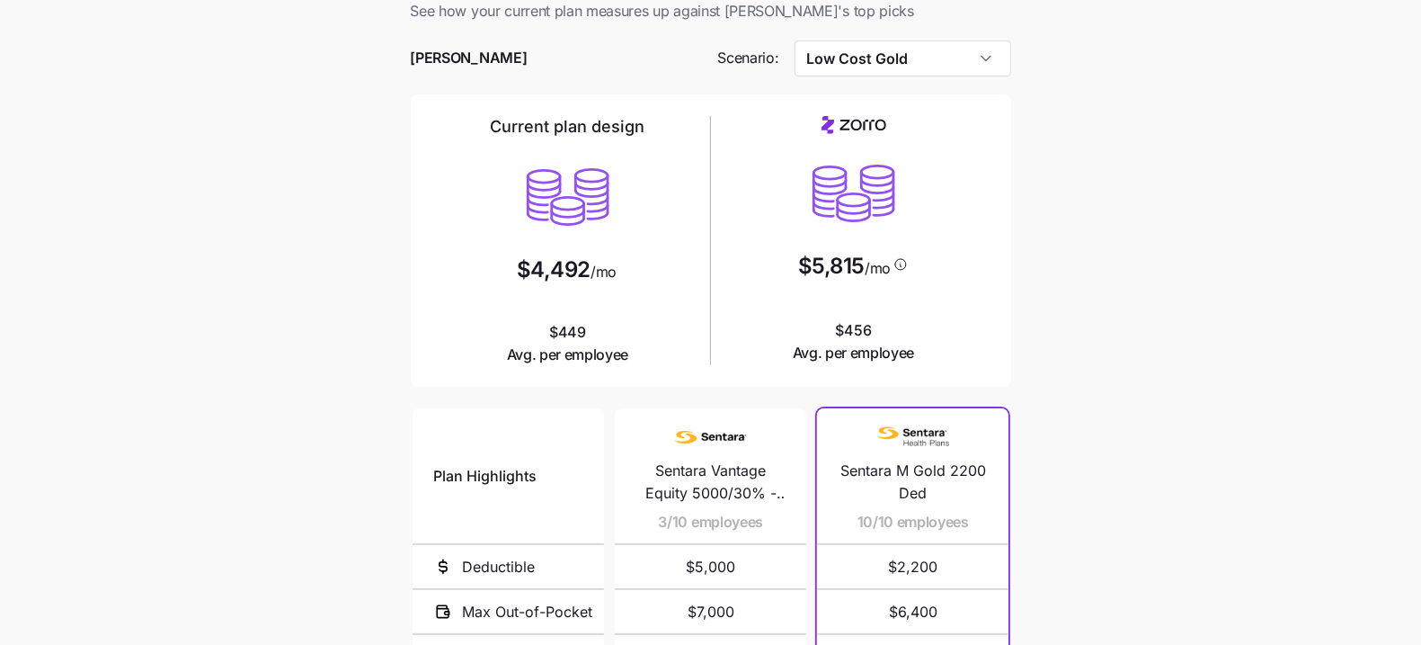
scroll to position [27, 0]
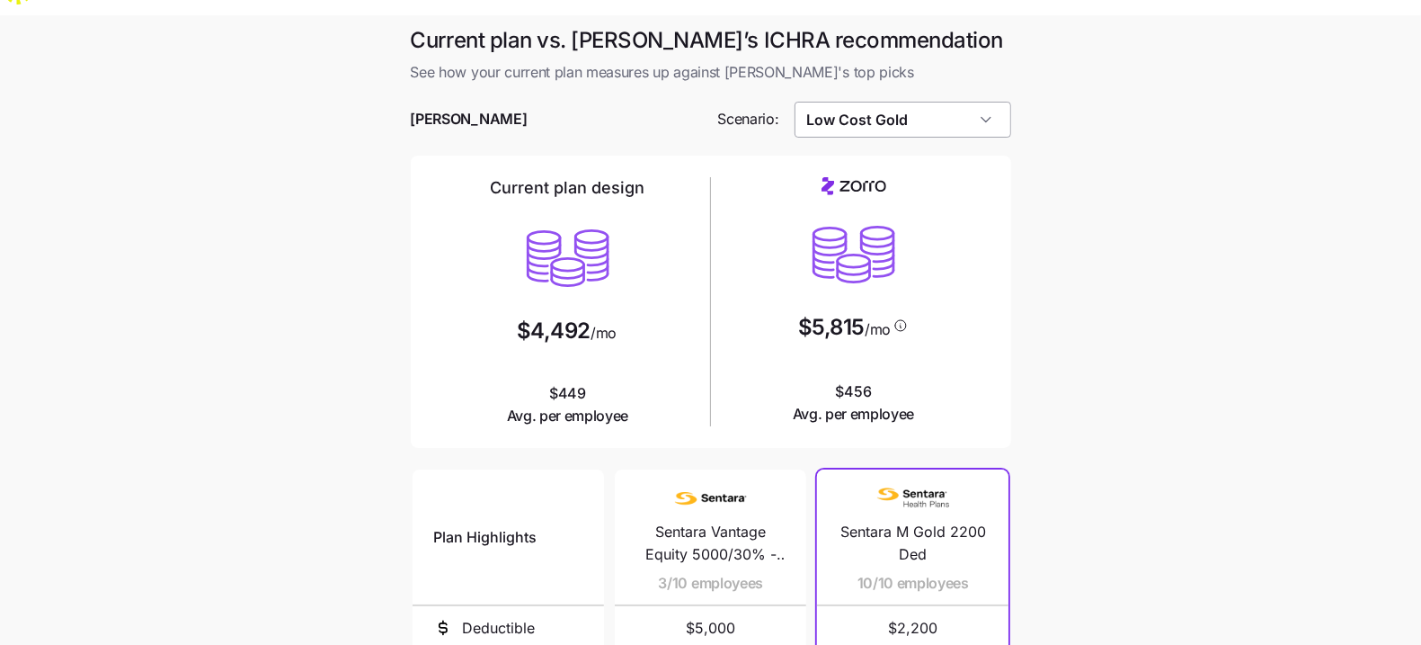
click at [922, 102] on input "Low Cost Gold" at bounding box center [903, 120] width 217 height 36
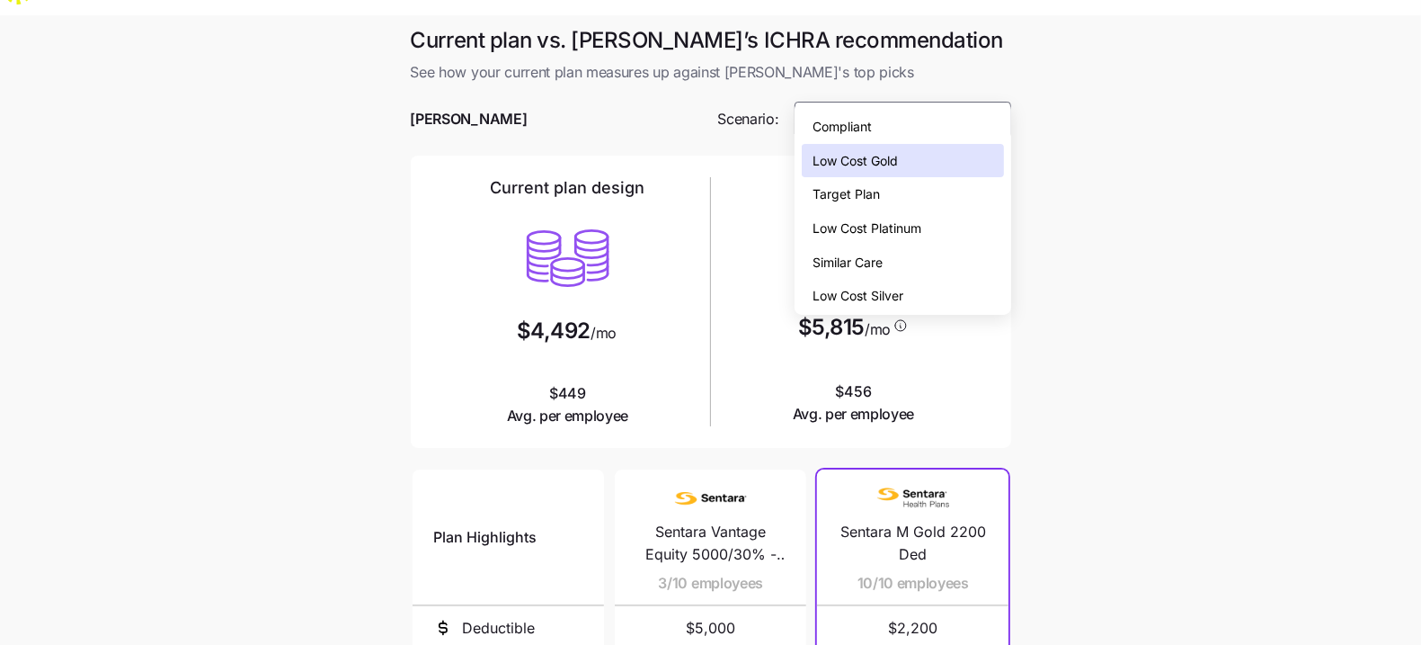
click at [897, 291] on span "Low Cost Silver" at bounding box center [858, 296] width 91 height 20
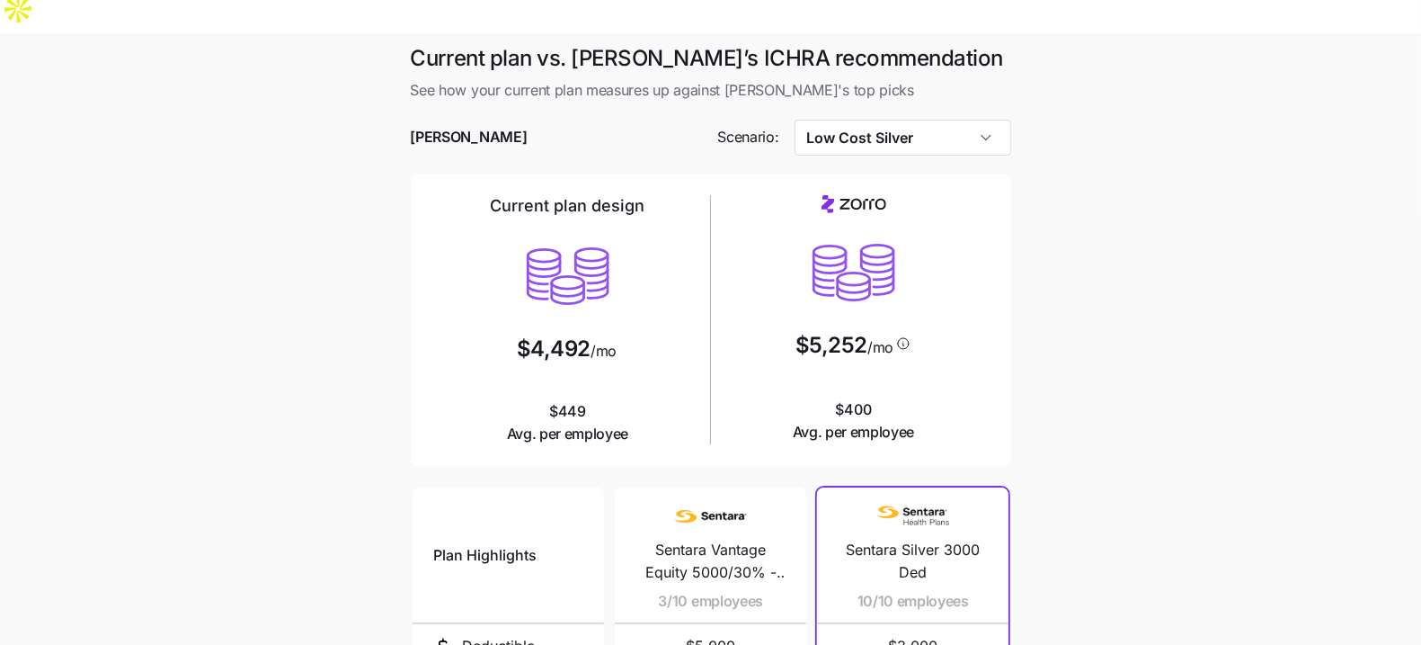
scroll to position [0, 0]
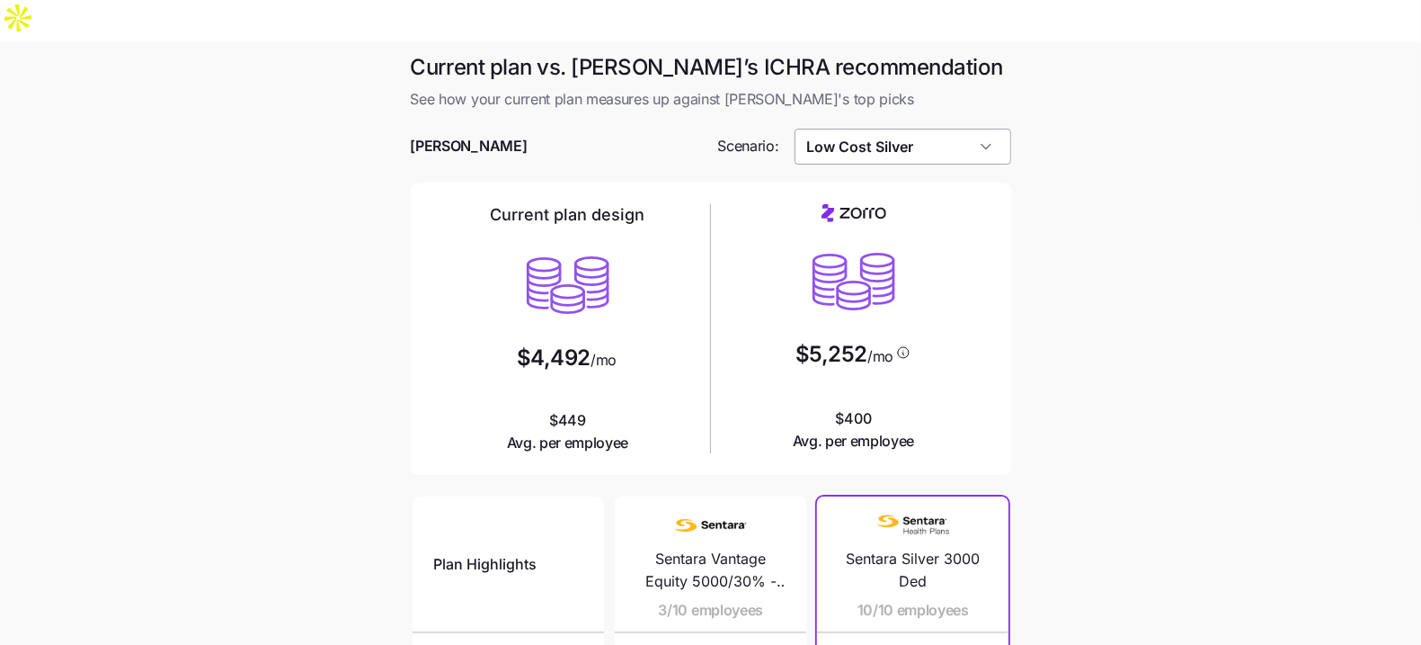
click at [895, 129] on input "Low Cost Silver" at bounding box center [903, 147] width 217 height 36
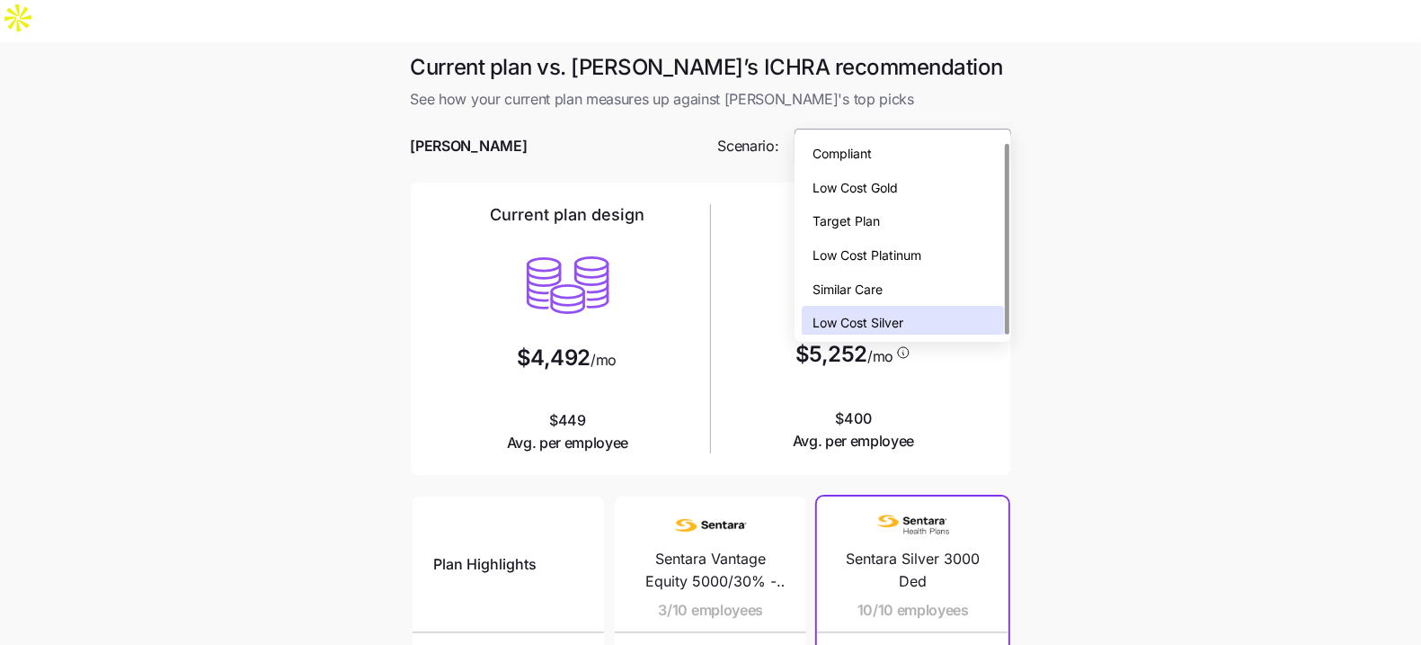
scroll to position [5, 0]
click at [886, 181] on span "Low Cost Gold" at bounding box center [855, 183] width 85 height 20
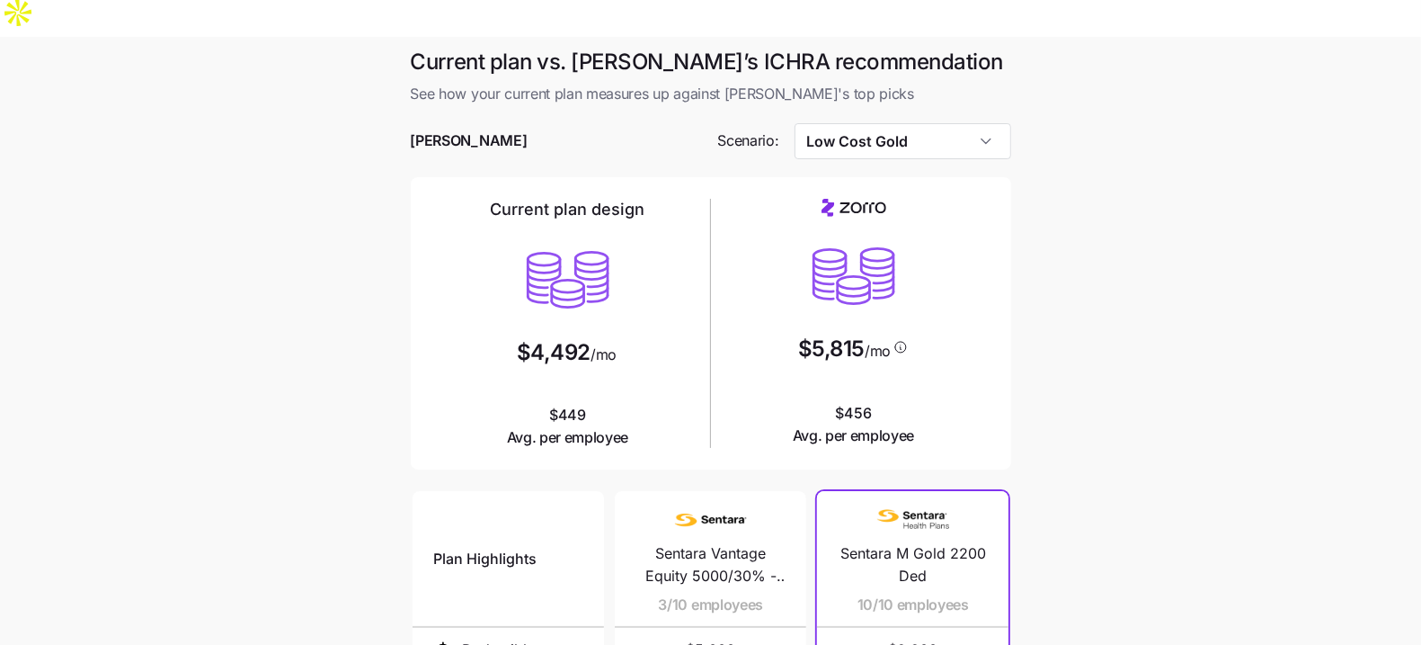
scroll to position [43, 0]
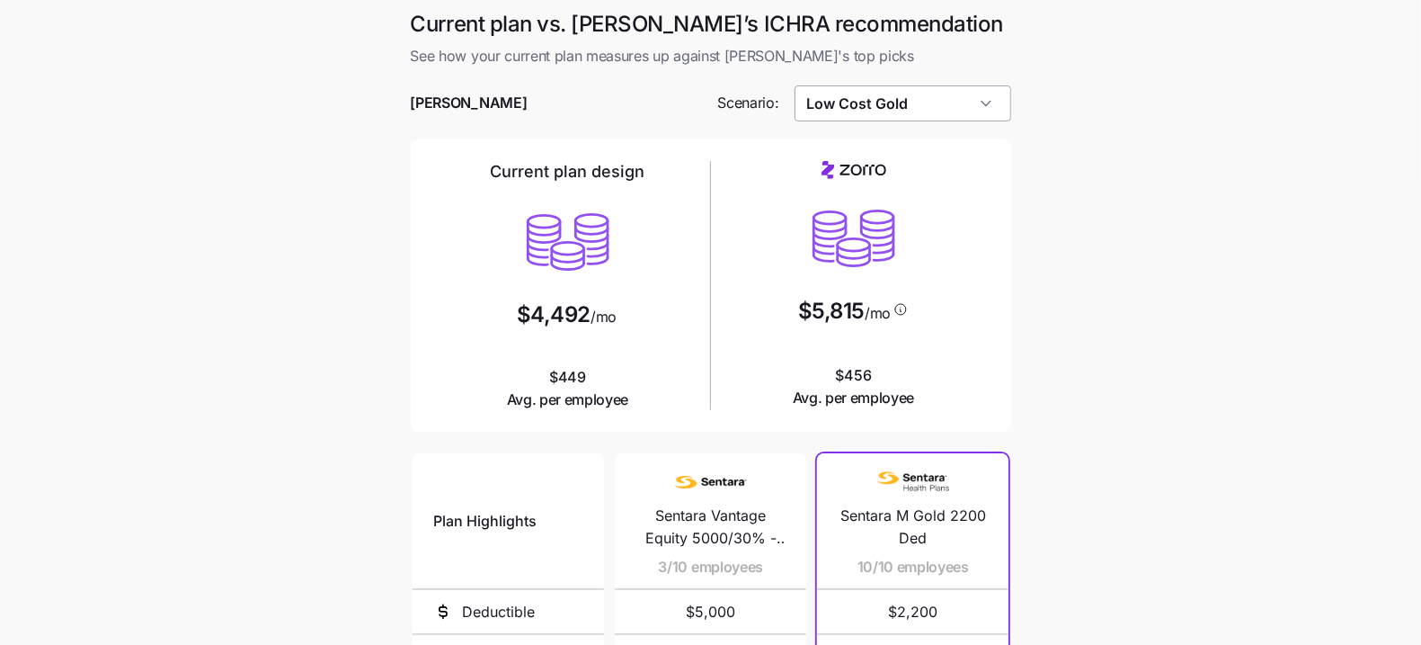
click at [939, 85] on input "Low Cost Gold" at bounding box center [903, 103] width 217 height 36
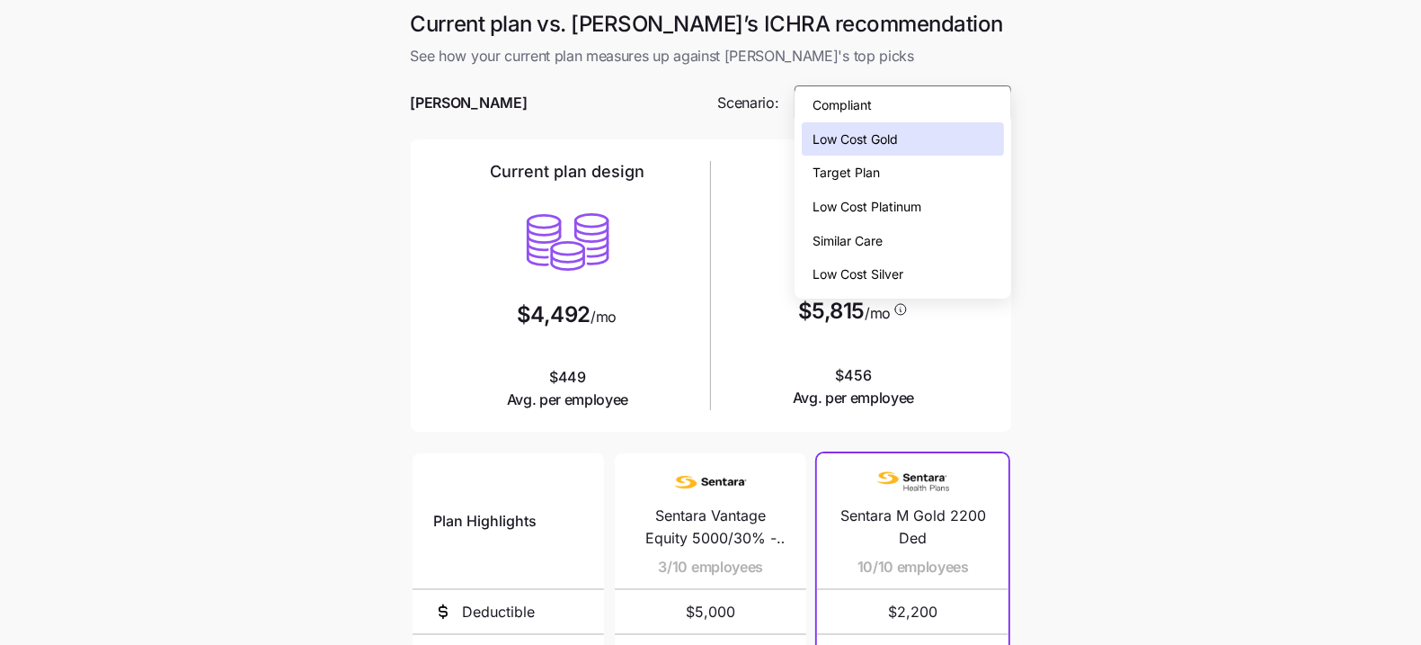
click at [931, 276] on div "Low Cost Silver" at bounding box center [902, 274] width 201 height 34
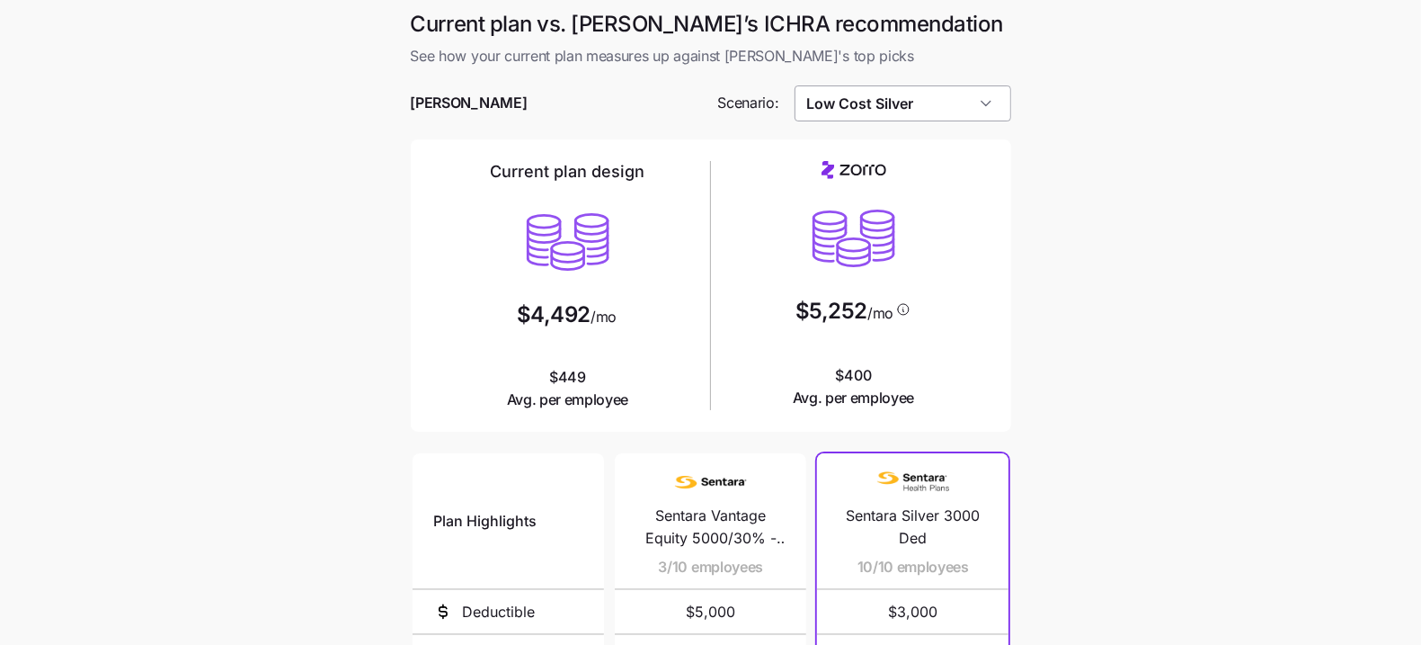
click at [952, 85] on input "Low Cost Silver" at bounding box center [903, 103] width 217 height 36
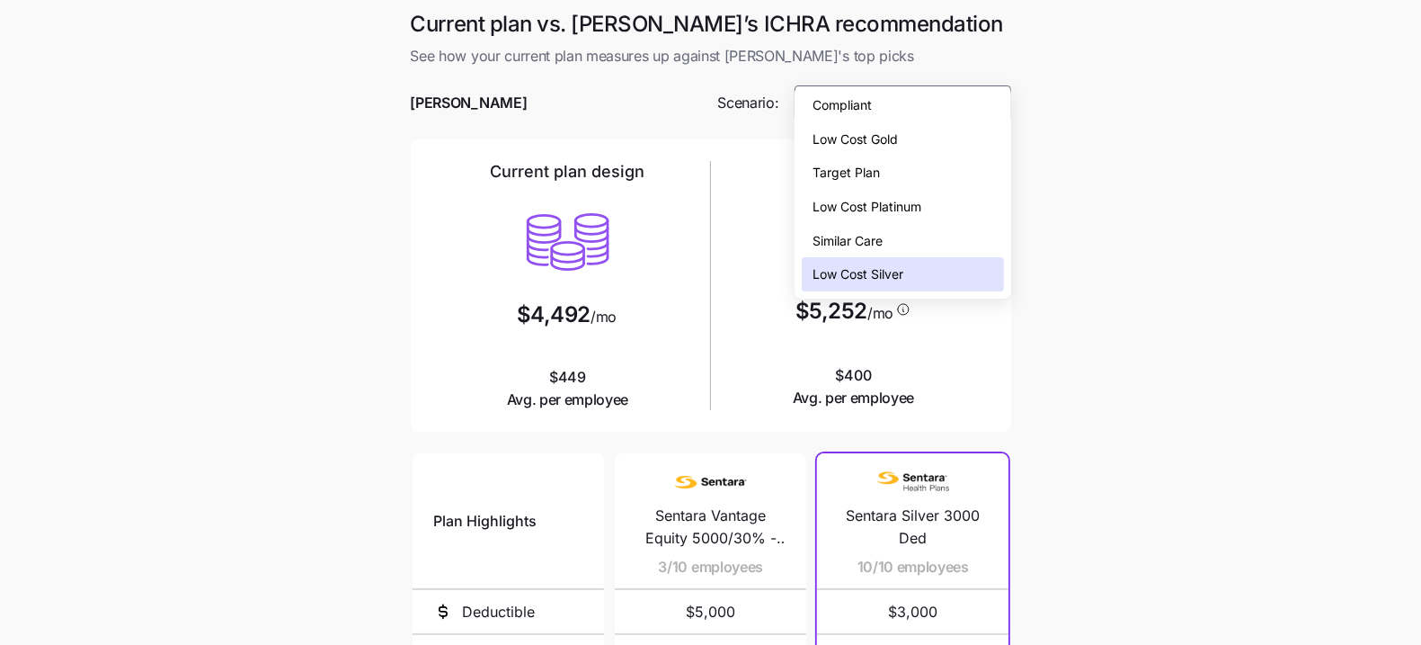
click at [901, 143] on div "Low Cost Gold" at bounding box center [902, 139] width 201 height 34
type input "Low Cost Gold"
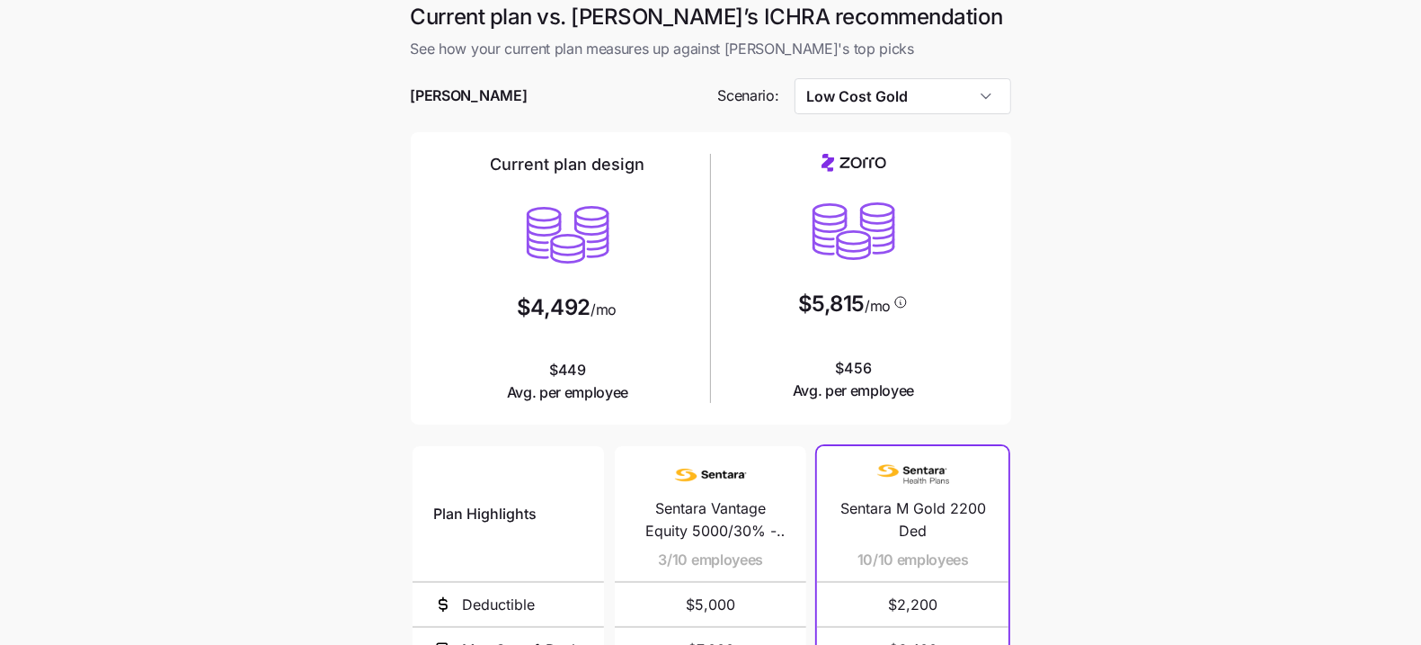
scroll to position [66, 0]
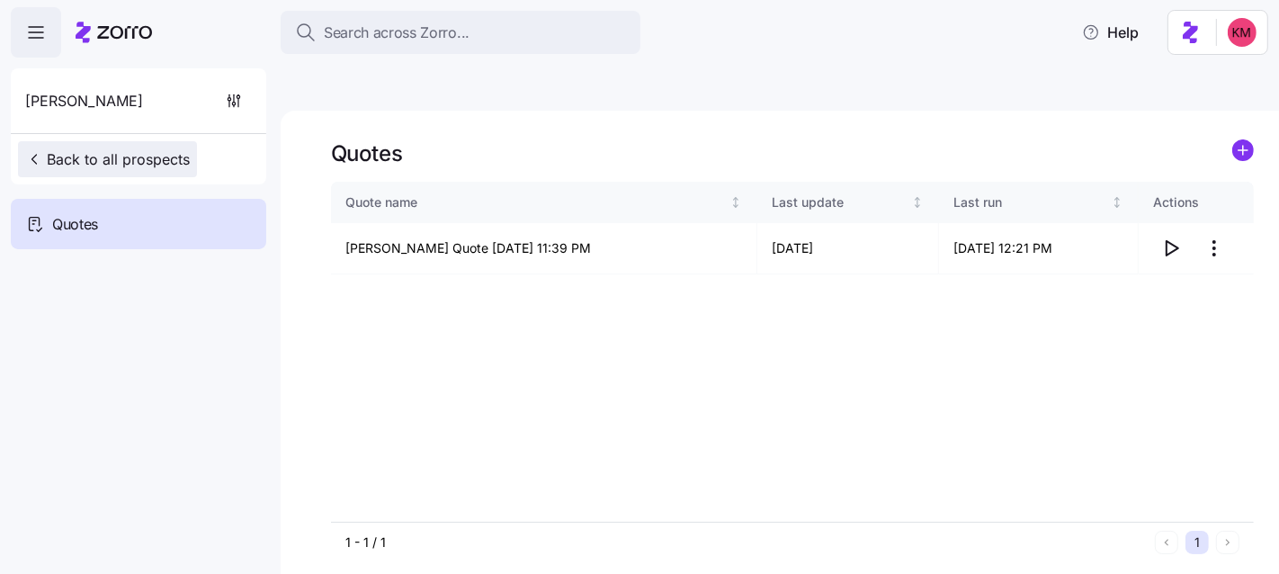
click at [138, 161] on span "Back to all prospects" at bounding box center [107, 159] width 165 height 22
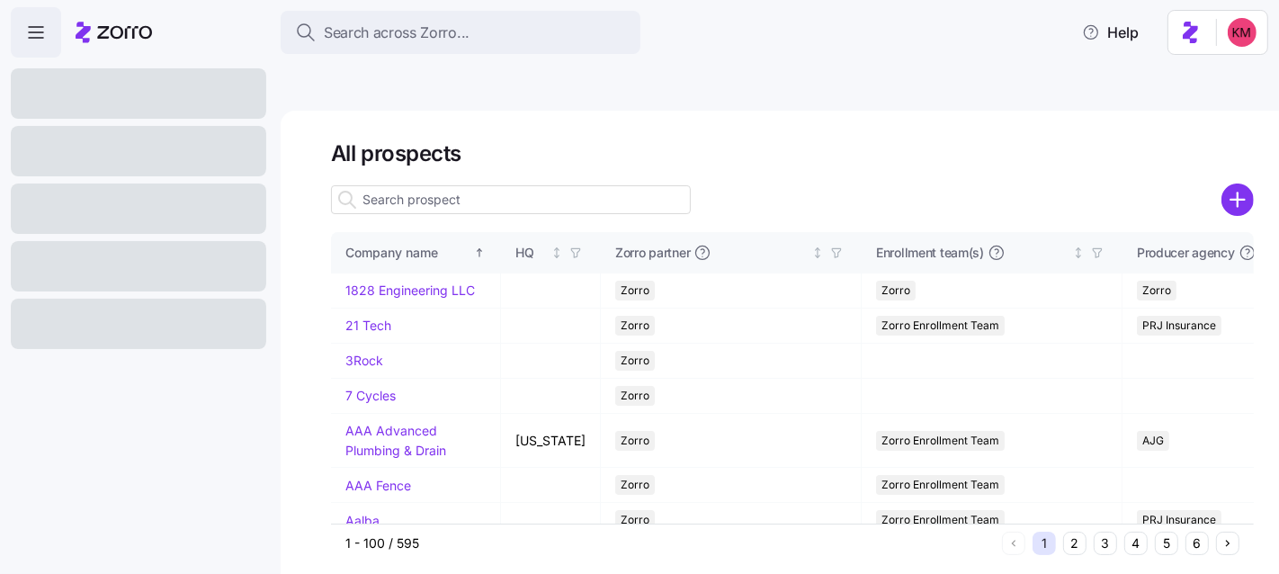
click at [451, 185] on input at bounding box center [511, 199] width 360 height 29
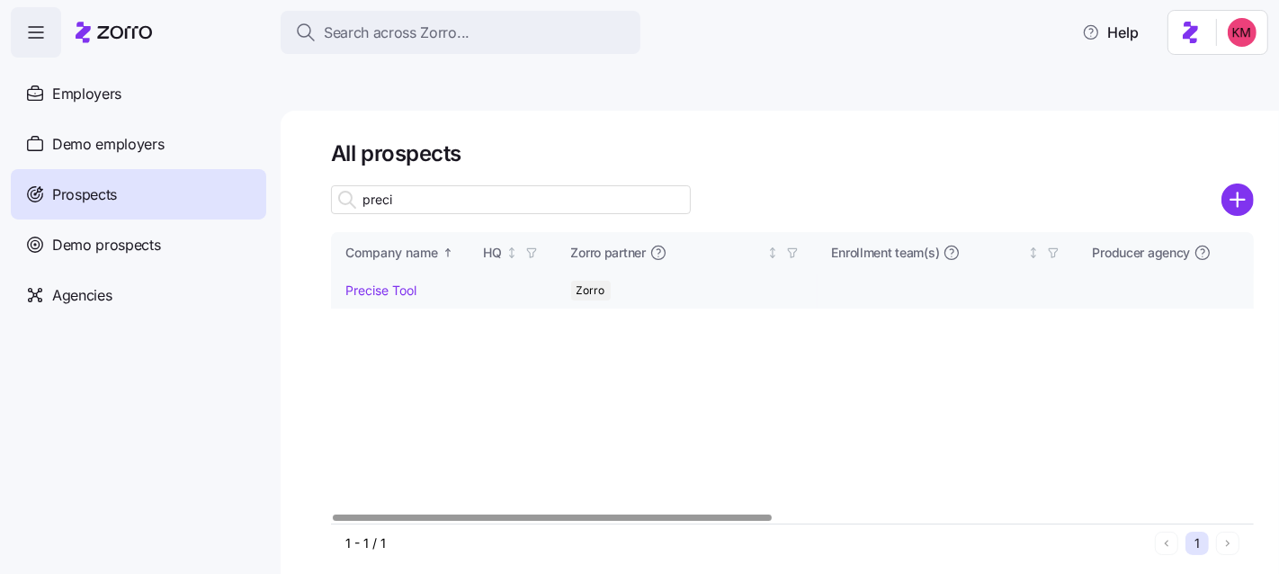
type input "preci"
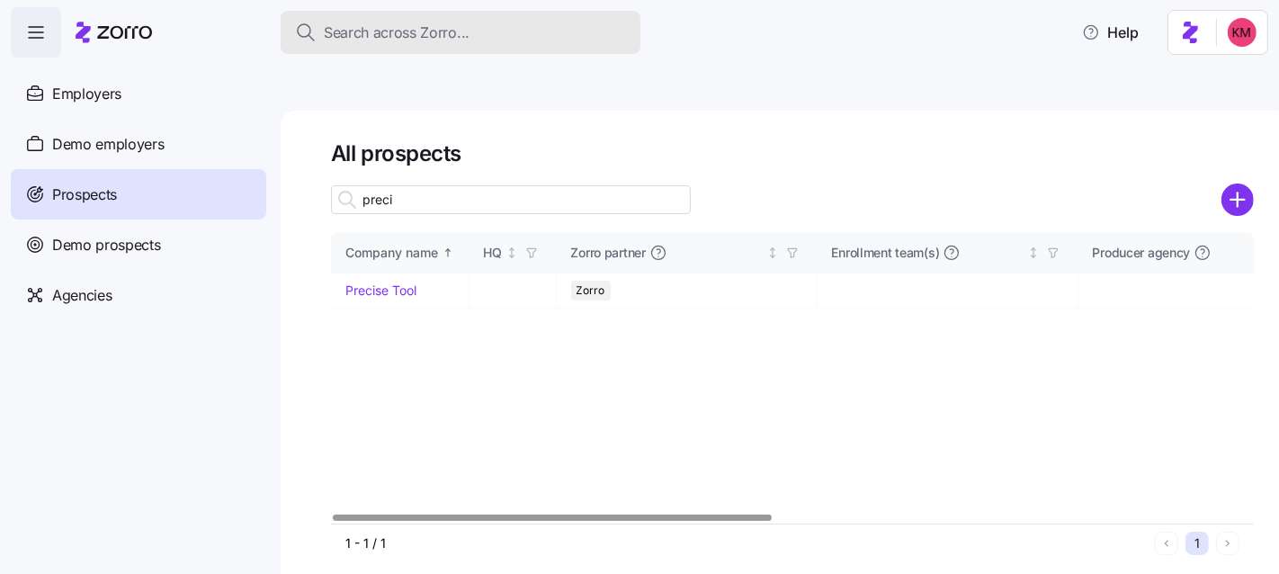
drag, startPoint x: 397, startPoint y: 247, endPoint x: 396, endPoint y: 33, distance: 214.0
click at [397, 282] on link "Precise Tool" at bounding box center [380, 289] width 71 height 15
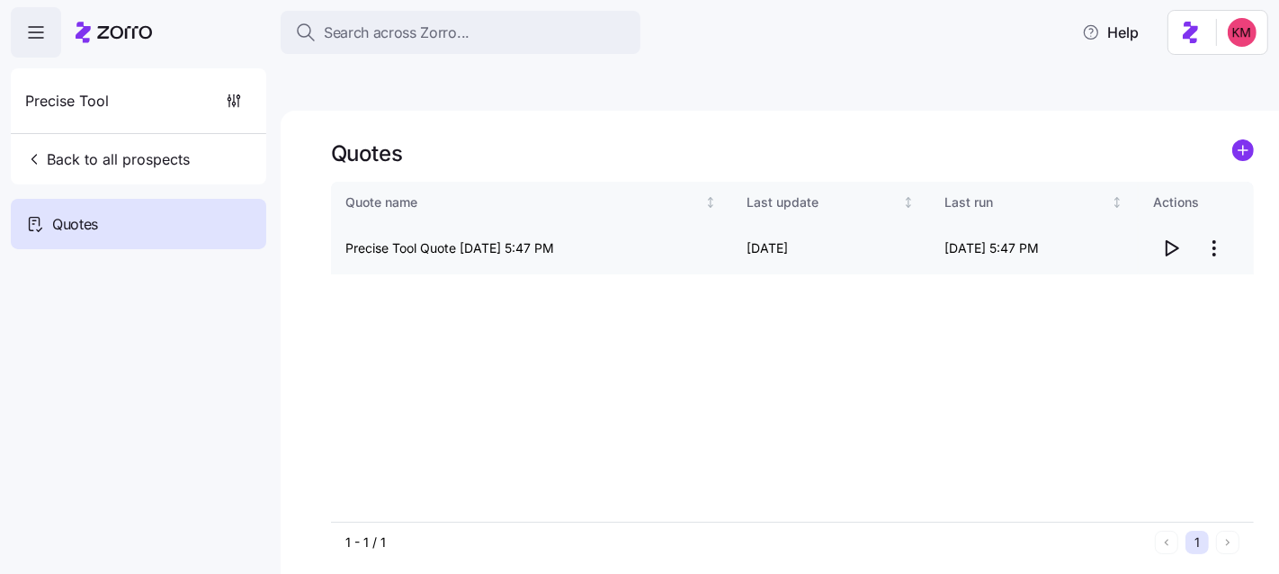
click at [1156, 231] on span "button" at bounding box center [1171, 248] width 34 height 34
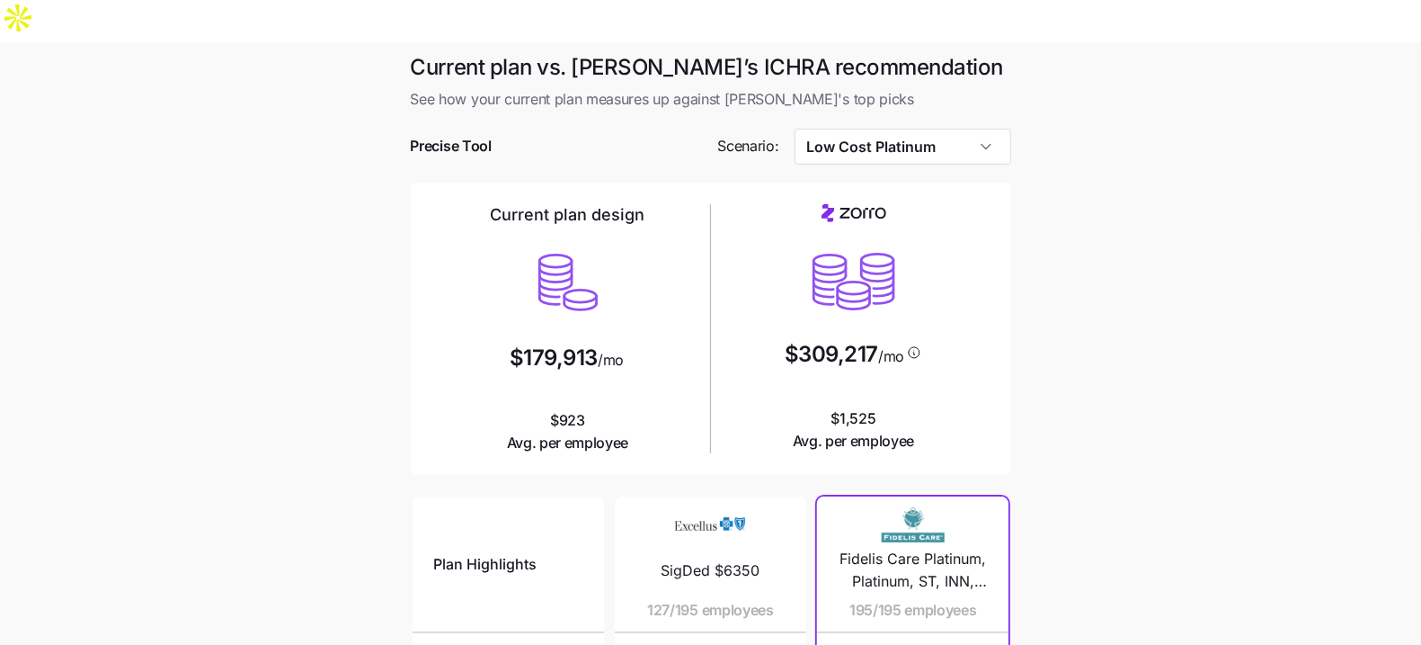
click at [1163, 295] on main "Current plan vs. [PERSON_NAME]’s ICHRA recommendation See how your current plan…" at bounding box center [710, 533] width 1421 height 982
click at [985, 129] on input "Low Cost Platinum" at bounding box center [903, 147] width 217 height 36
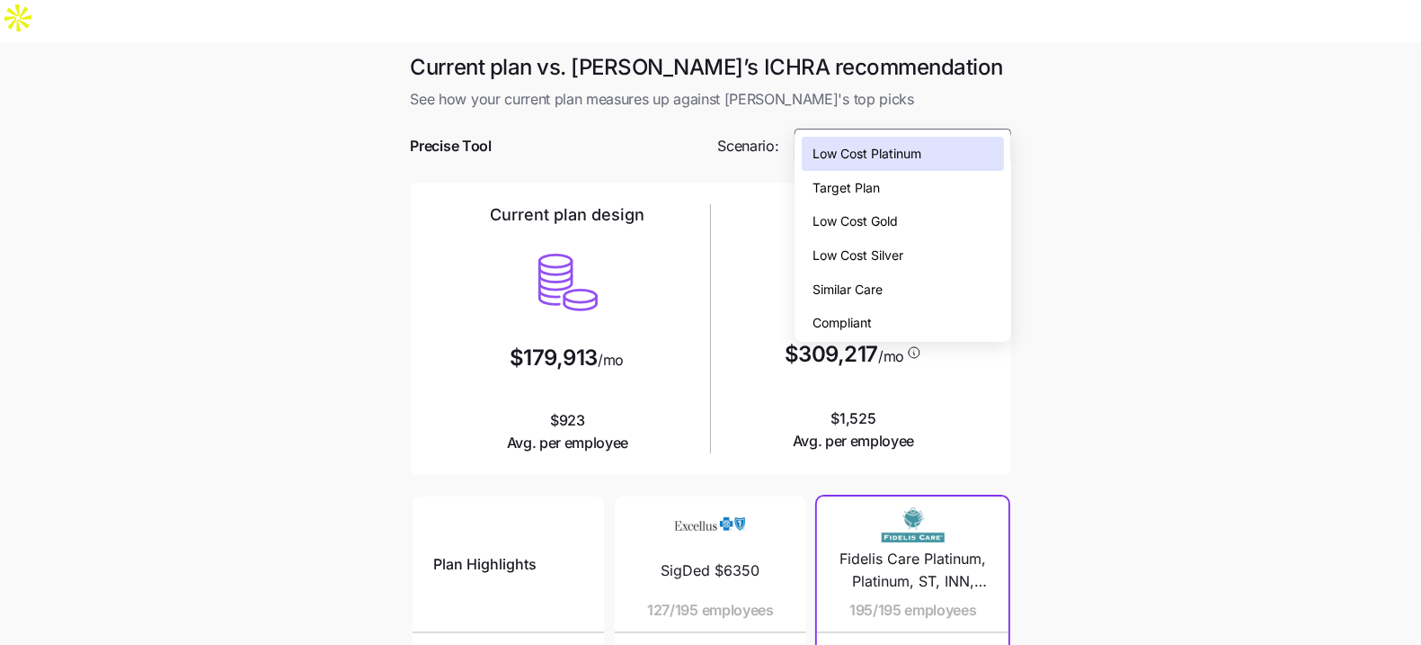
click at [922, 255] on div "Low Cost Silver" at bounding box center [902, 255] width 201 height 34
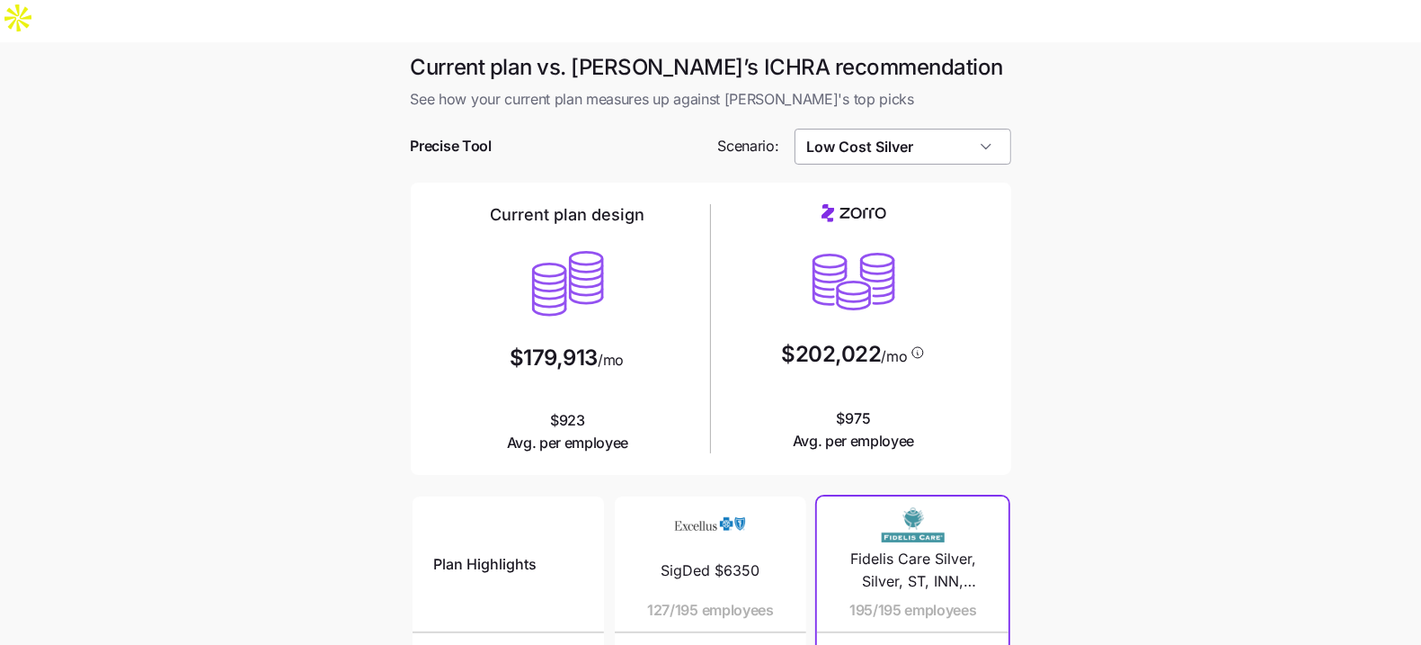
click at [851, 129] on input "Low Cost Silver" at bounding box center [903, 147] width 217 height 36
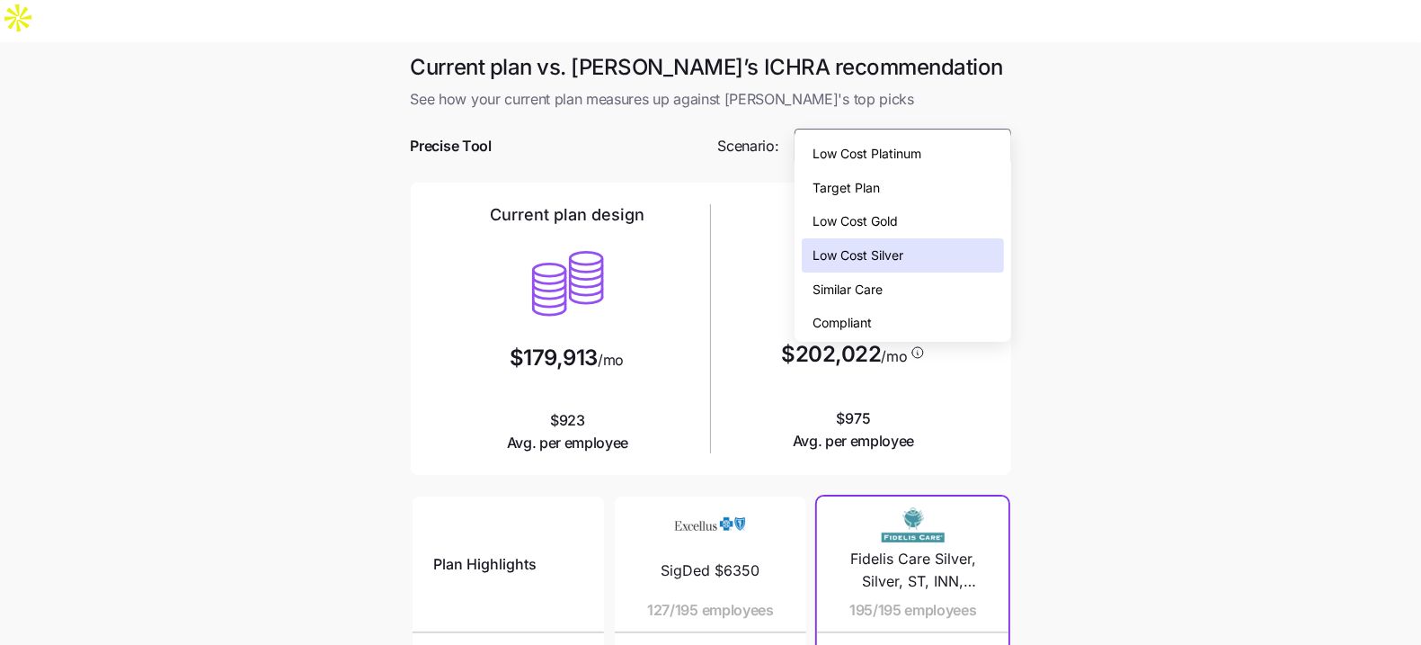
click at [878, 188] on span "Target Plan" at bounding box center [846, 188] width 67 height 20
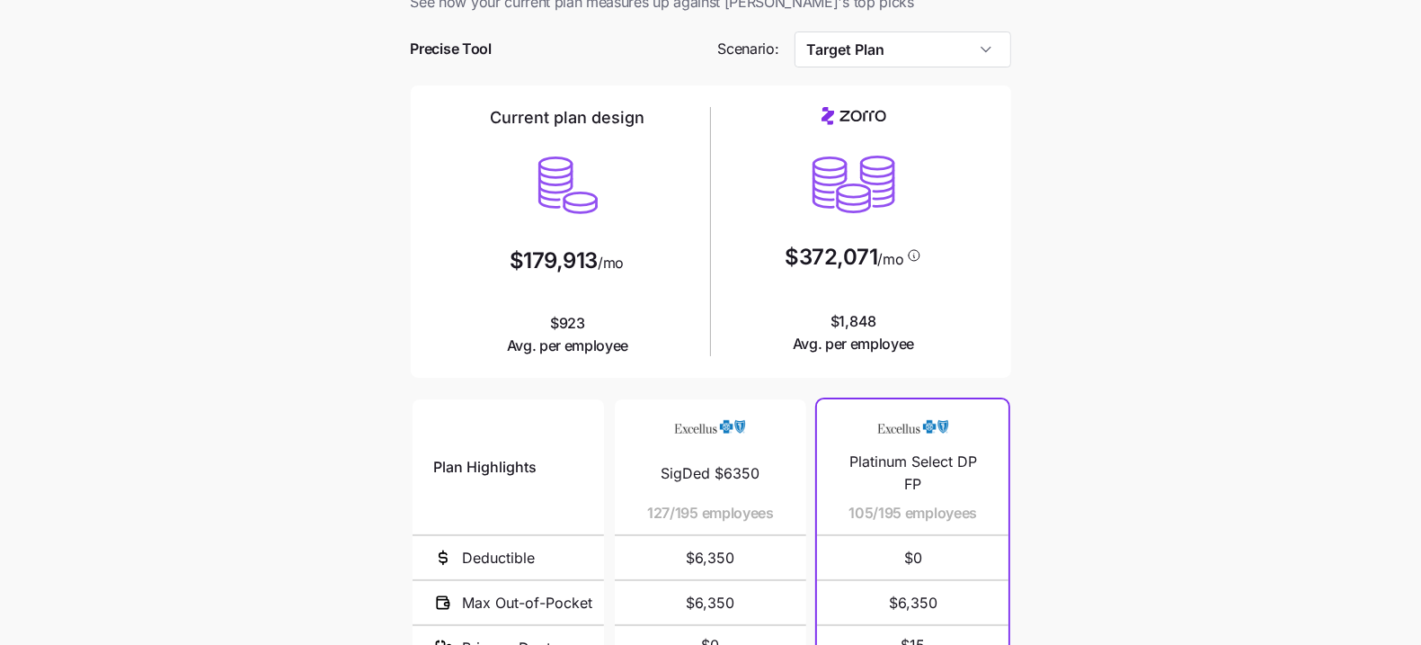
scroll to position [48, 0]
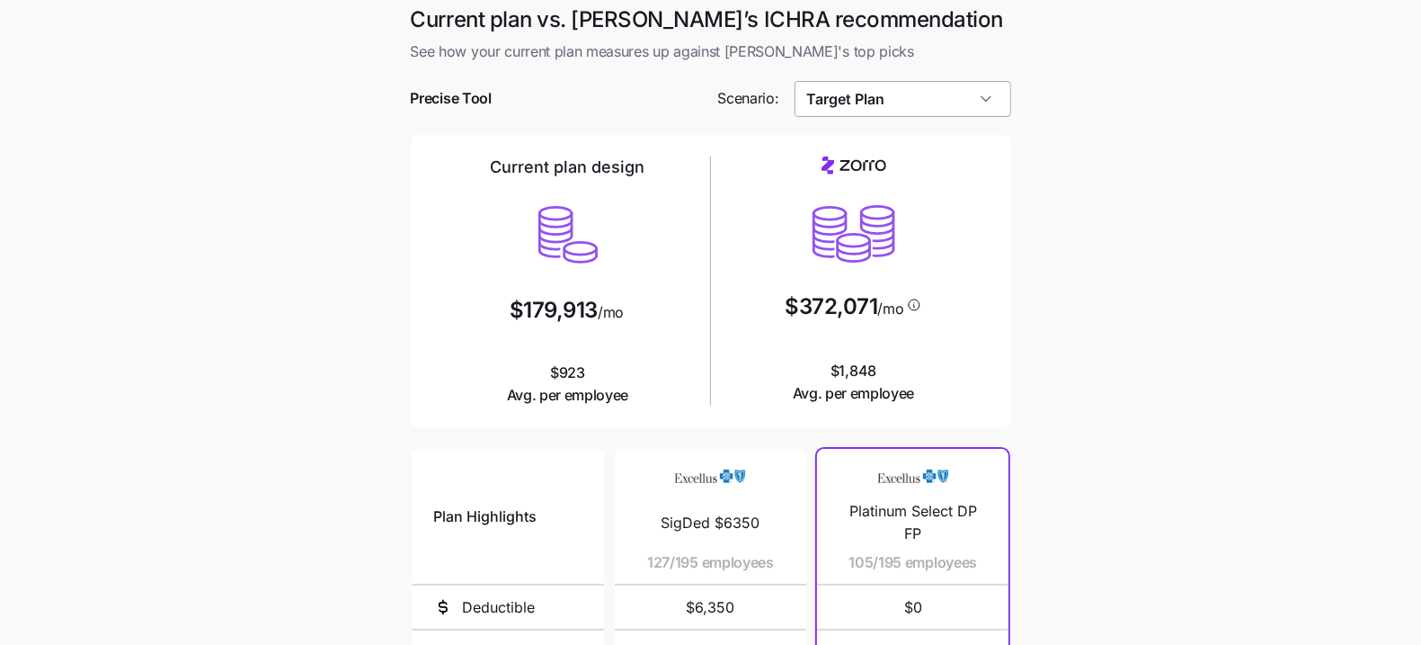
click at [931, 81] on input "Target Plan" at bounding box center [903, 99] width 217 height 36
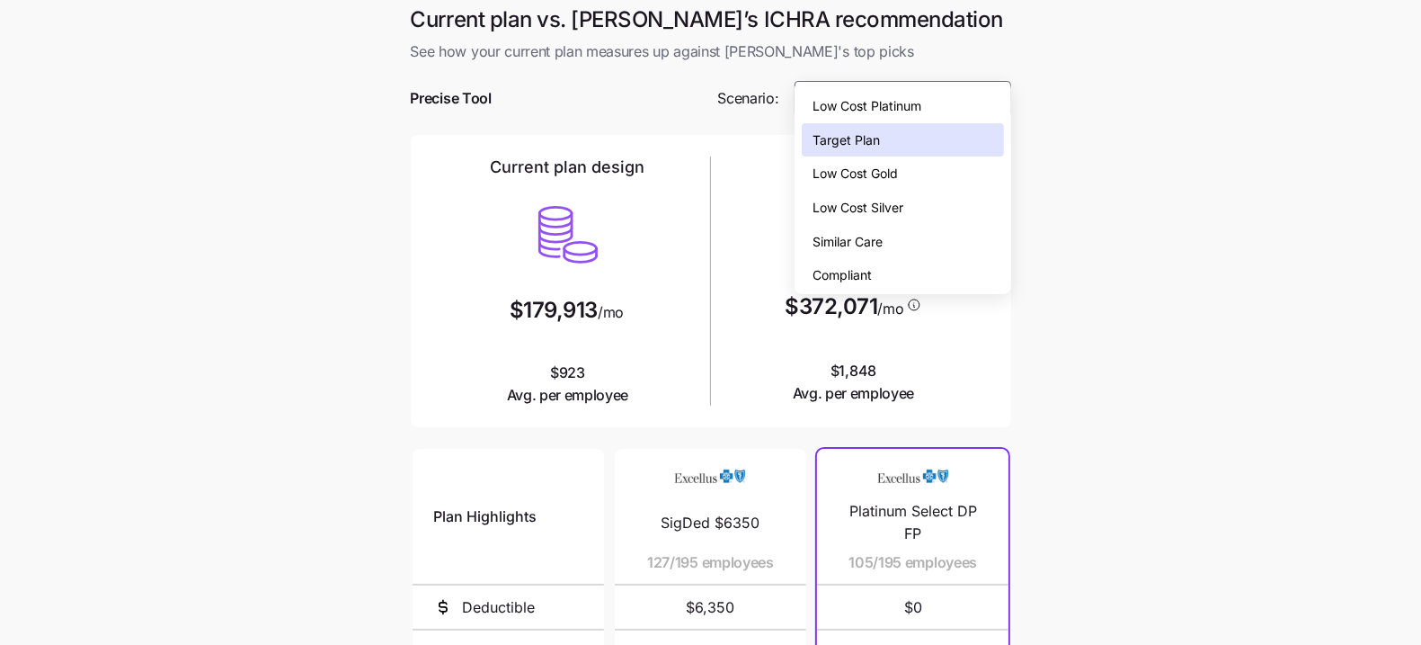
click at [888, 243] on div "Similar Care" at bounding box center [902, 242] width 201 height 34
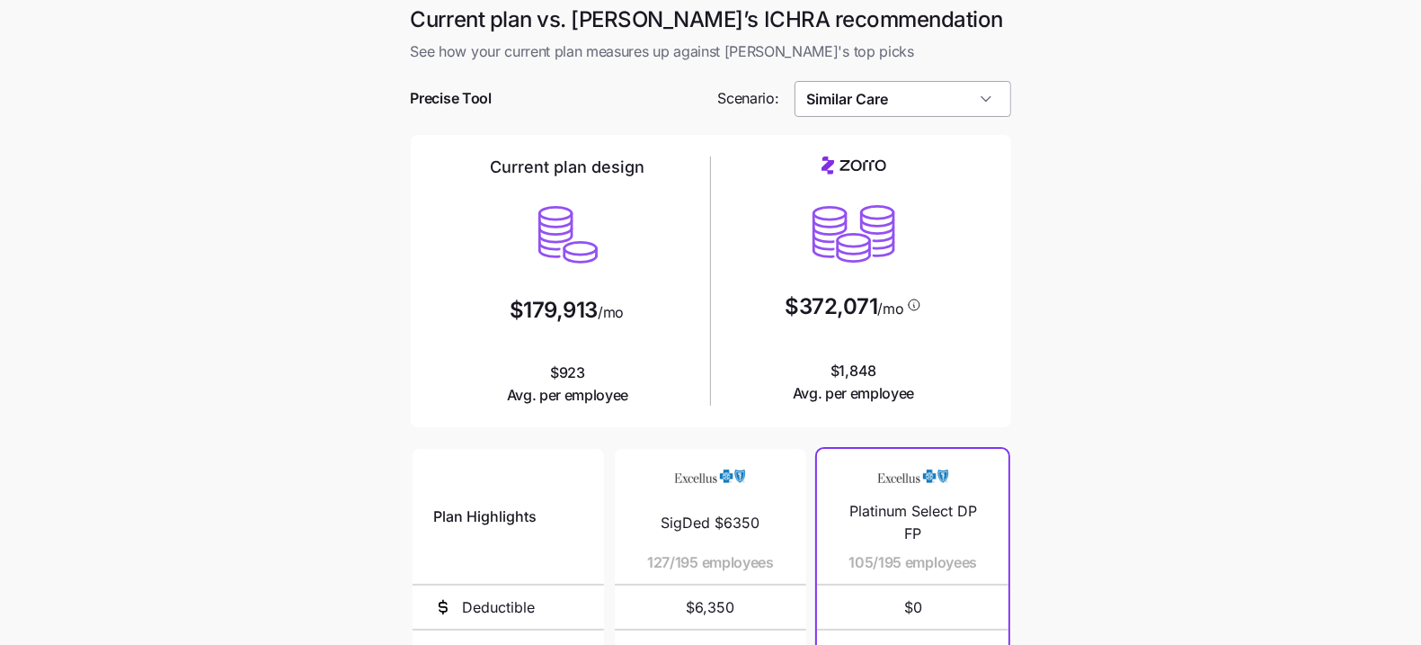
click at [922, 81] on input "Similar Care" at bounding box center [903, 99] width 217 height 36
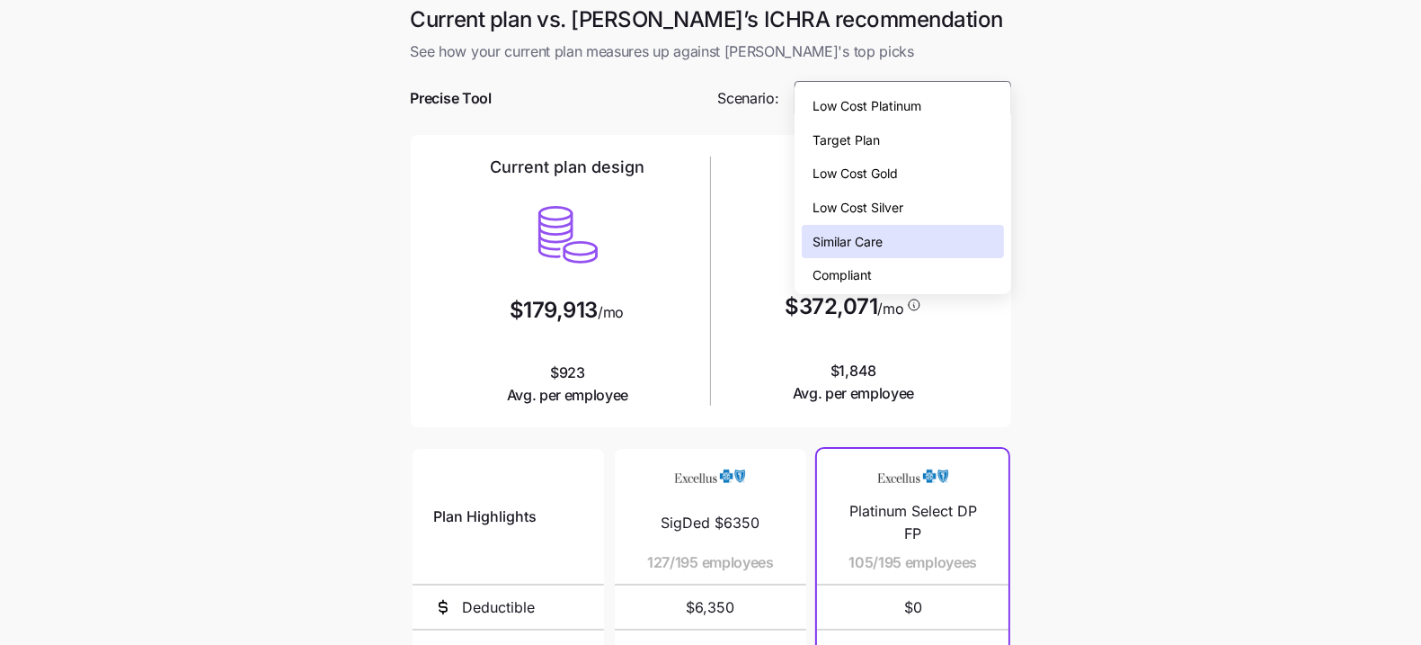
click at [908, 197] on div "Low Cost Silver" at bounding box center [902, 208] width 201 height 34
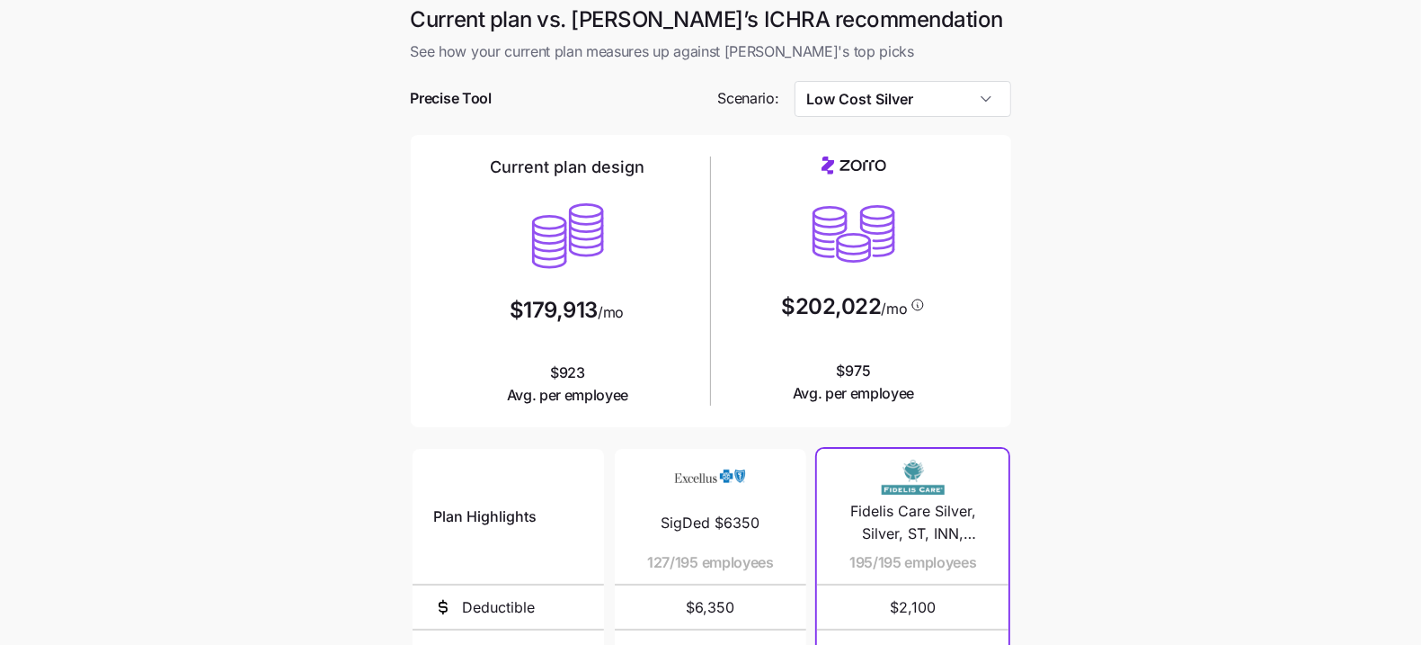
click at [1140, 258] on main "Current plan vs. Zorro’s ICHRA recommendation See how your current plan measure…" at bounding box center [710, 486] width 1421 height 982
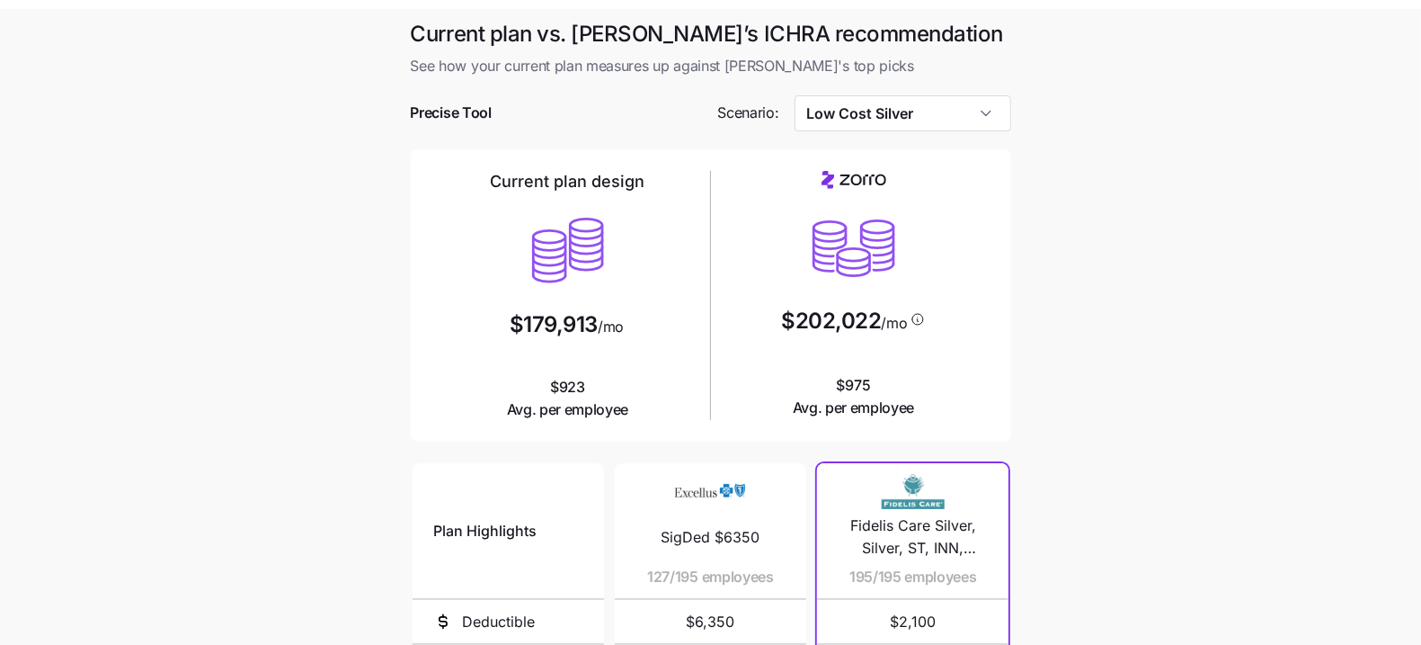
scroll to position [25, 0]
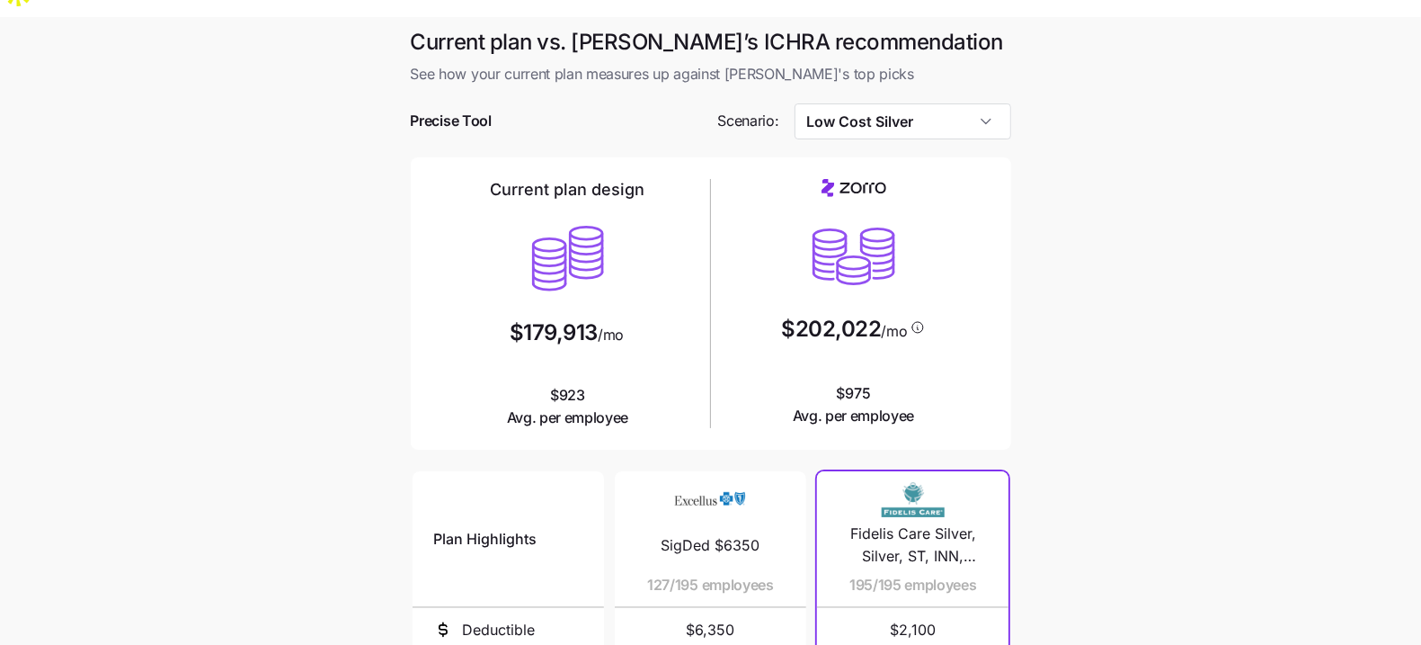
click at [34, 621] on main "Current plan vs. Zorro’s ICHRA recommendation See how your current plan measure…" at bounding box center [710, 508] width 1421 height 982
click at [979, 103] on input "Low Cost Silver" at bounding box center [903, 121] width 217 height 36
click at [1139, 88] on main "Current plan vs. Zorro’s ICHRA recommendation See how your current plan measure…" at bounding box center [710, 508] width 1421 height 982
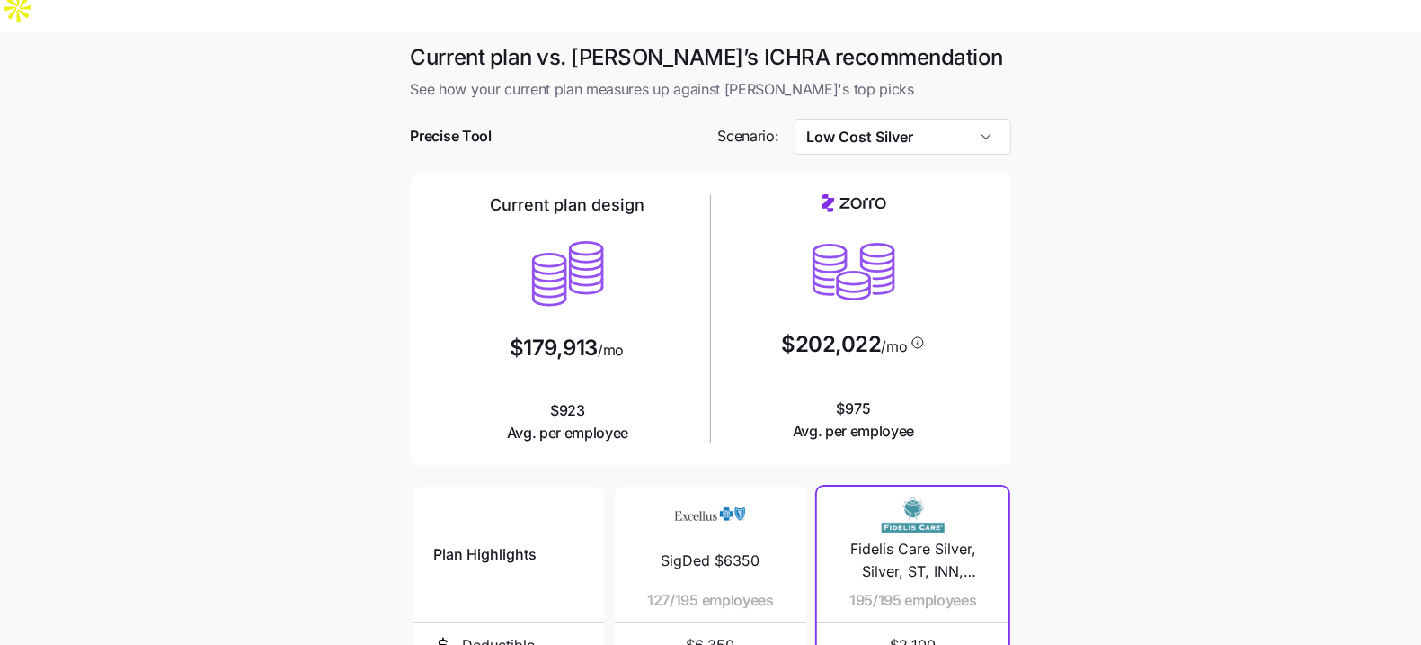
scroll to position [0, 0]
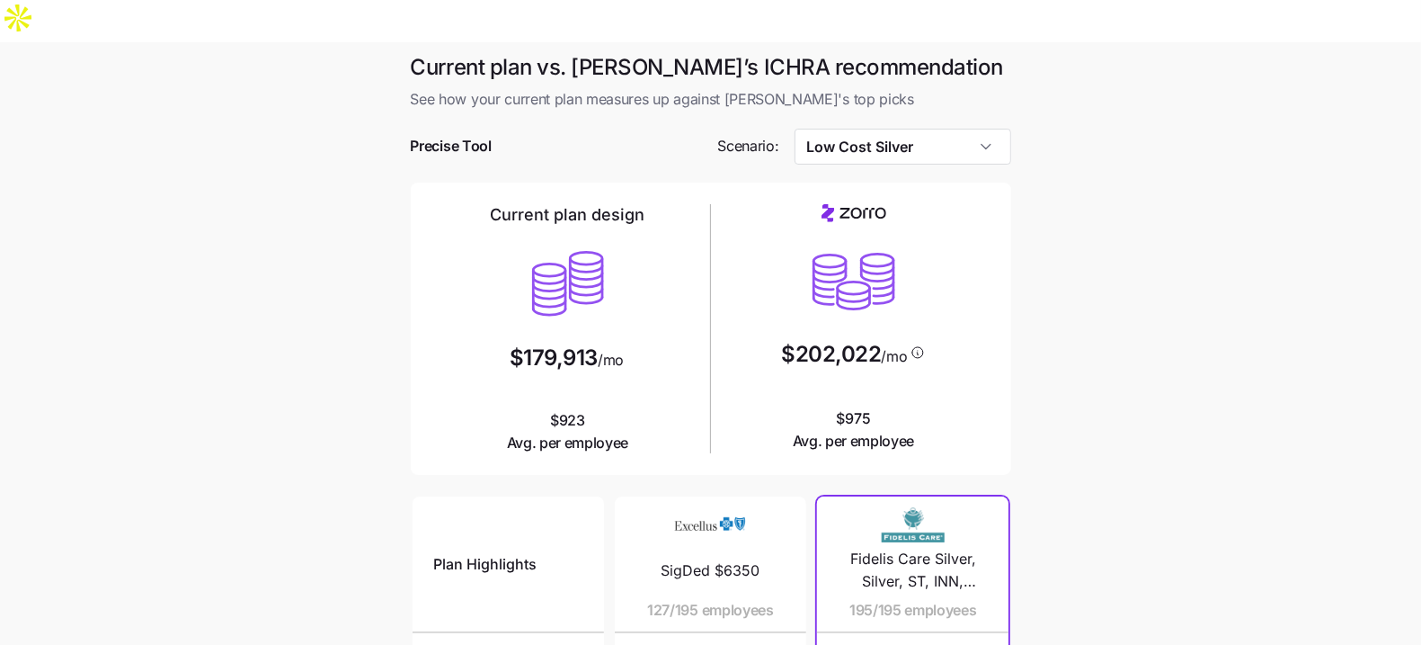
click at [931, 165] on div at bounding box center [711, 174] width 601 height 18
click at [923, 129] on input "Low Cost Silver" at bounding box center [903, 147] width 217 height 36
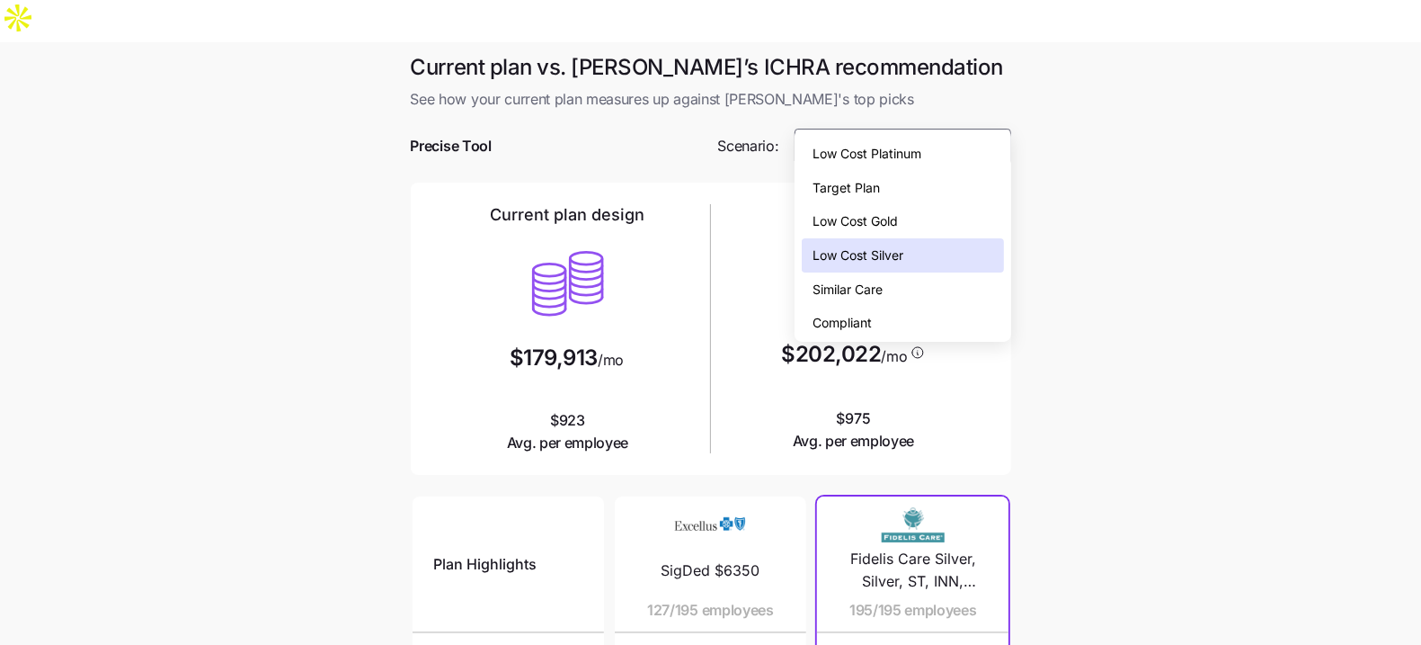
click at [927, 212] on div "Low Cost Gold" at bounding box center [902, 221] width 201 height 34
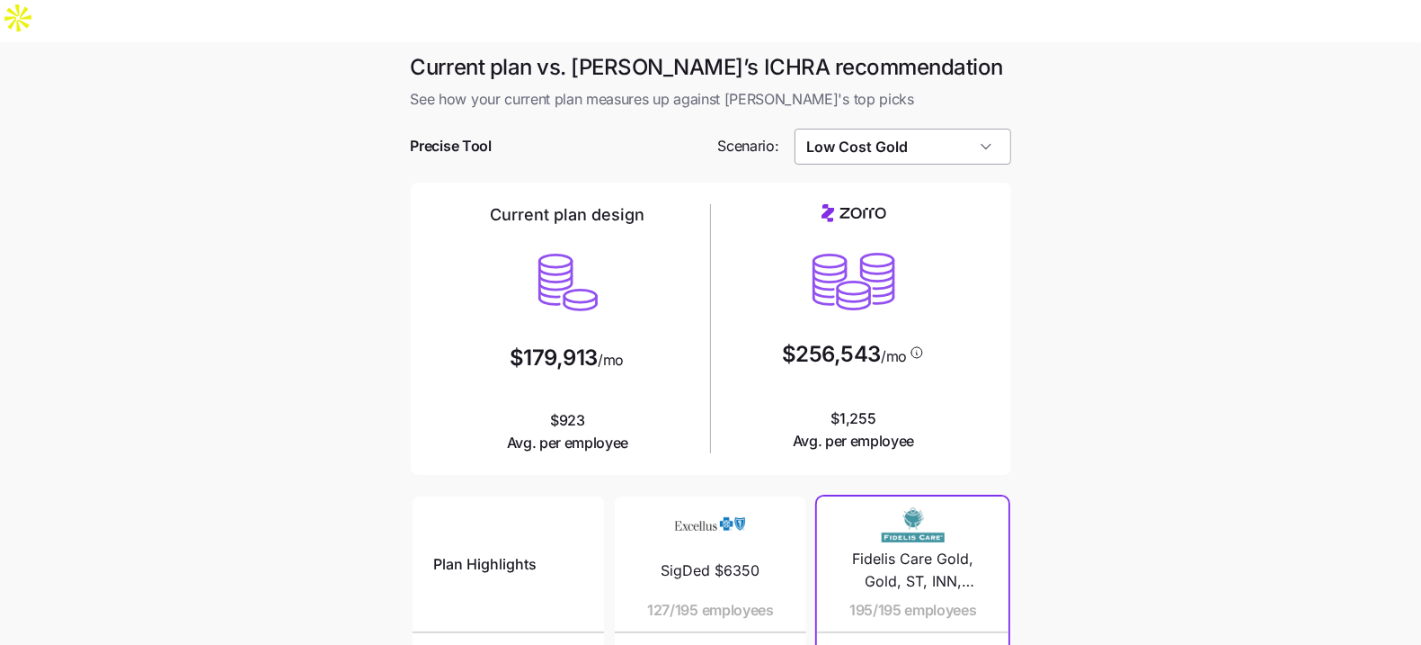
click at [879, 129] on input "Low Cost Gold" at bounding box center [903, 147] width 217 height 36
click at [1289, 317] on main "Current plan vs. Zorro’s ICHRA recommendation See how your current plan measure…" at bounding box center [710, 533] width 1421 height 982
click at [893, 129] on input "Low Cost Gold" at bounding box center [903, 147] width 217 height 36
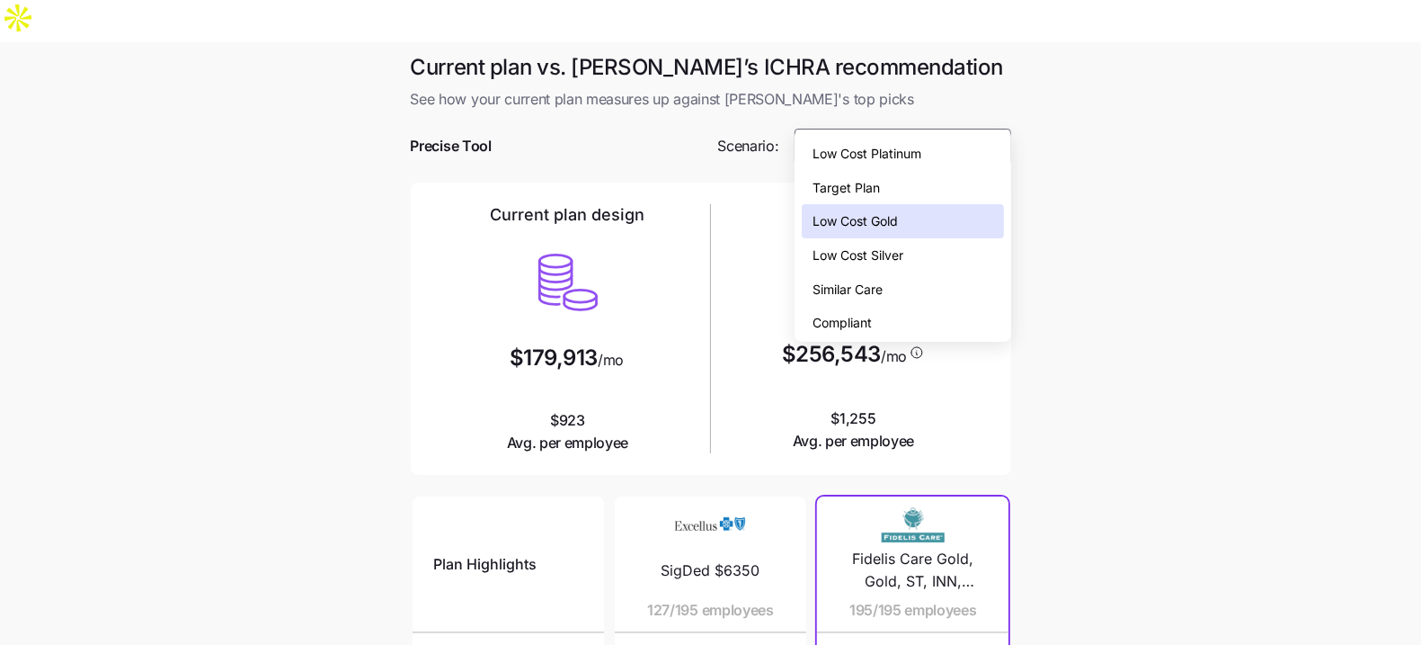
click at [905, 250] on div "Low Cost Silver" at bounding box center [902, 255] width 201 height 34
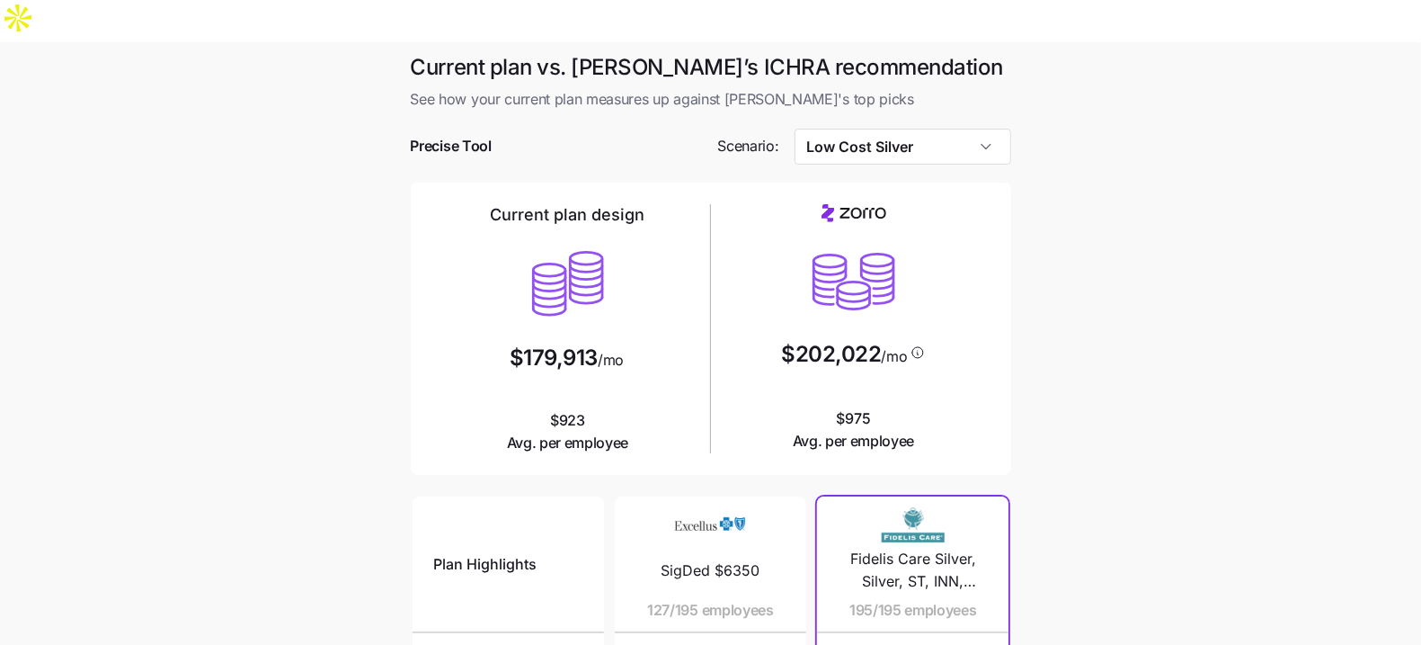
click at [1069, 284] on main "Current plan vs. Zorro’s ICHRA recommendation See how your current plan measure…" at bounding box center [710, 533] width 1421 height 982
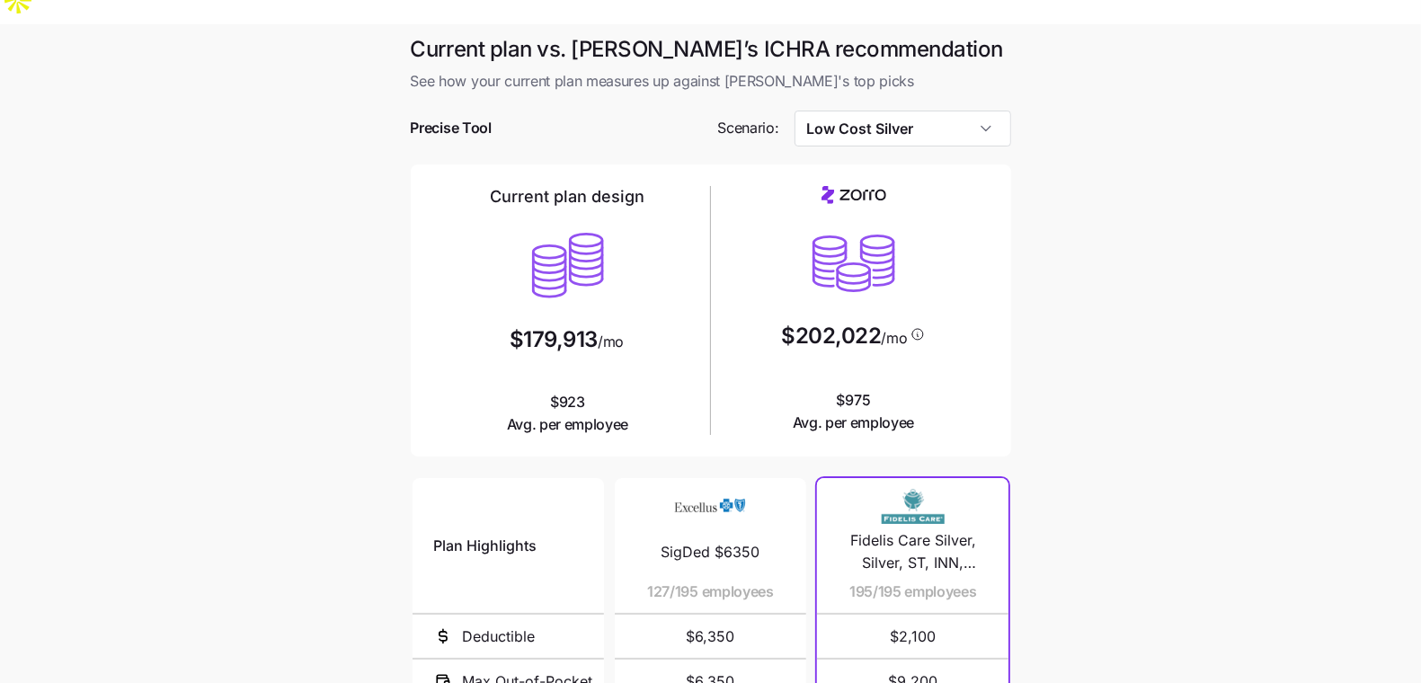
scroll to position [20, 0]
click at [893, 109] on input "Low Cost Silver" at bounding box center [903, 127] width 217 height 36
click at [1115, 294] on main "Current plan vs. Zorro’s ICHRA recommendation See how your current plan measure…" at bounding box center [710, 513] width 1421 height 982
click at [952, 109] on input "Low Cost Silver" at bounding box center [903, 127] width 217 height 36
click at [1047, 246] on main "Current plan vs. Zorro’s ICHRA recommendation See how your current plan measure…" at bounding box center [710, 513] width 1421 height 982
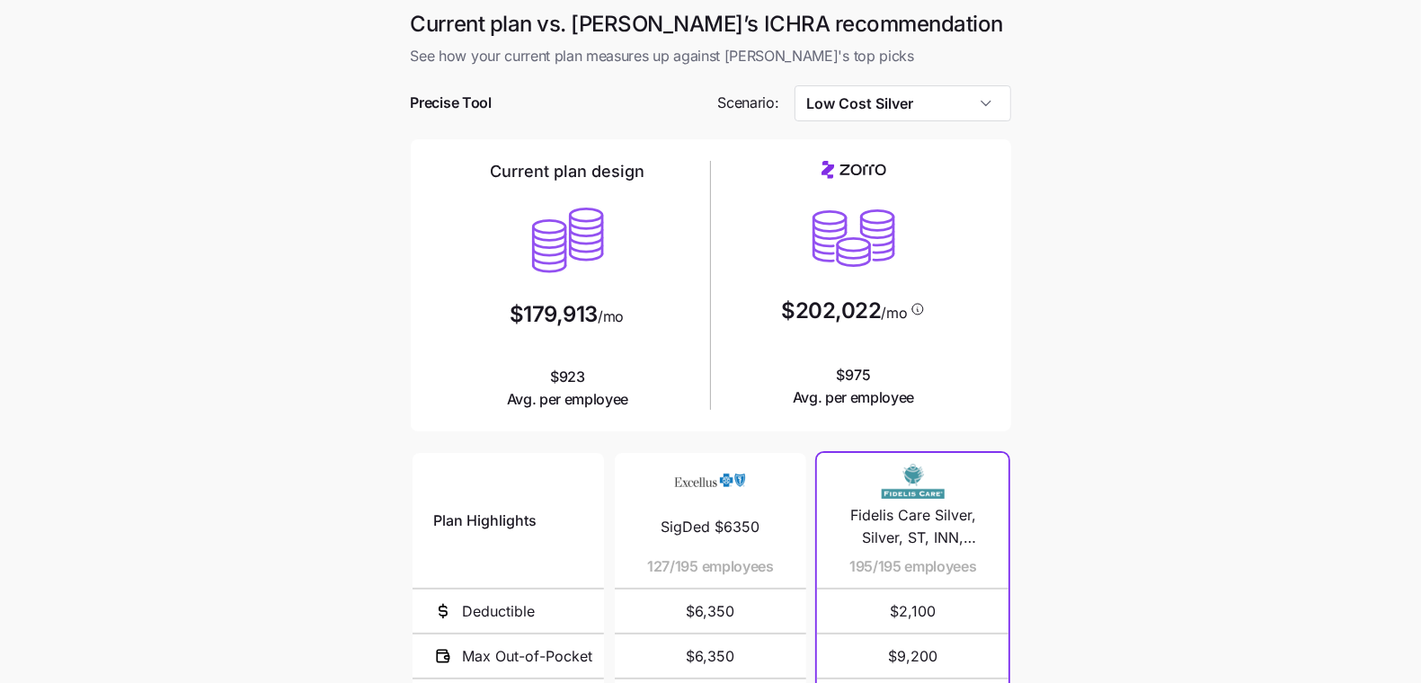
scroll to position [0, 0]
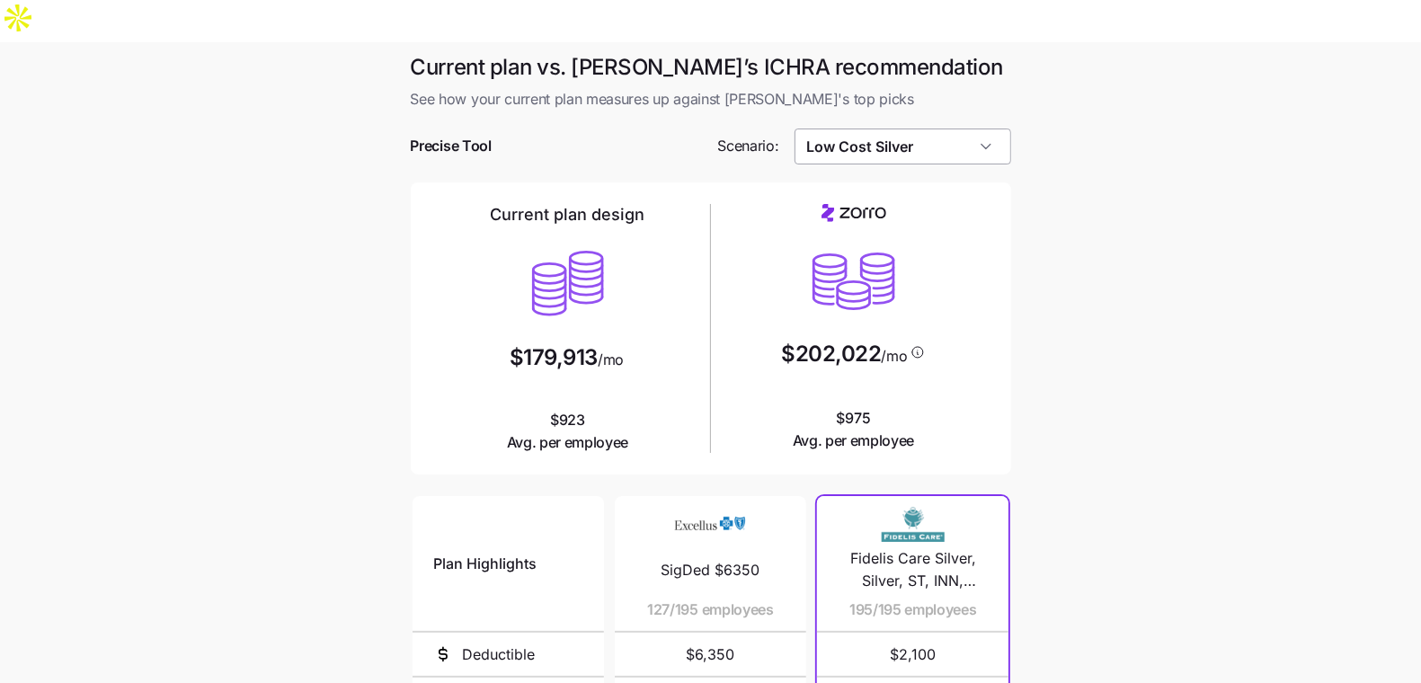
click at [942, 129] on input "Low Cost Silver" at bounding box center [903, 147] width 217 height 36
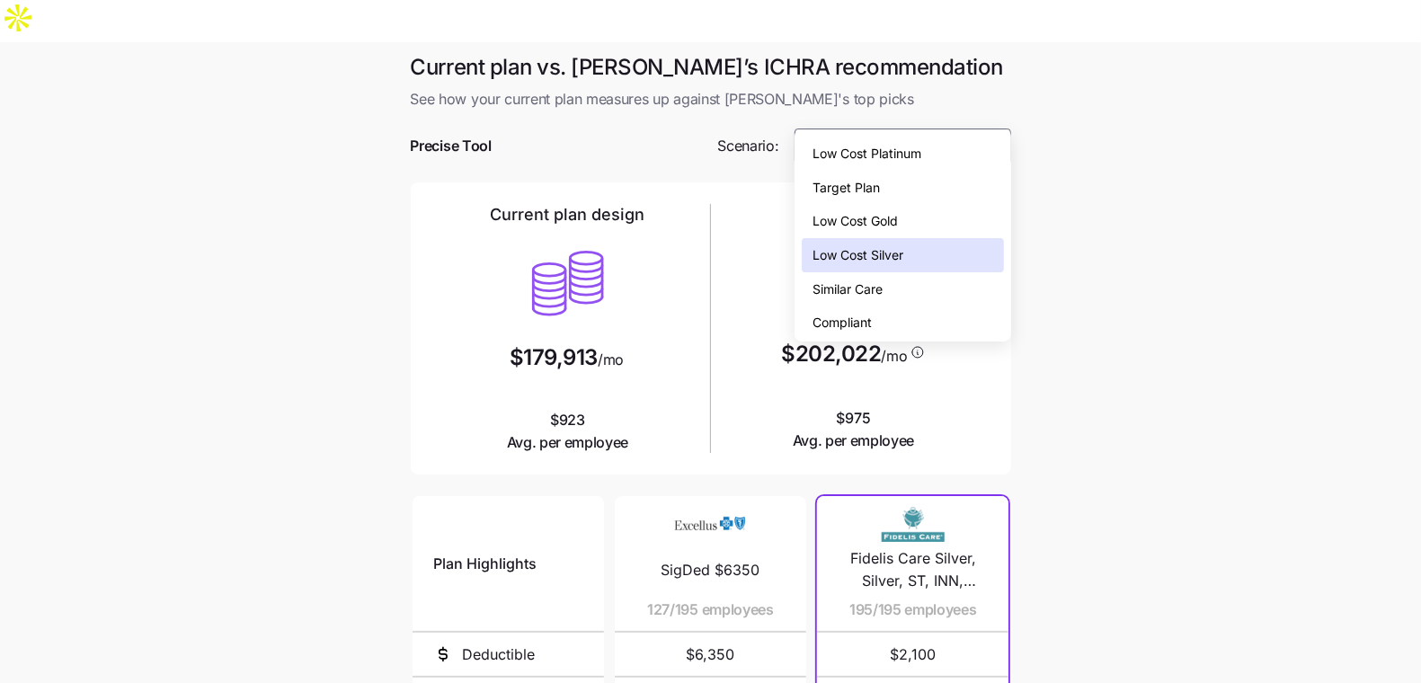
click at [933, 226] on div "Low Cost Gold" at bounding box center [902, 221] width 201 height 34
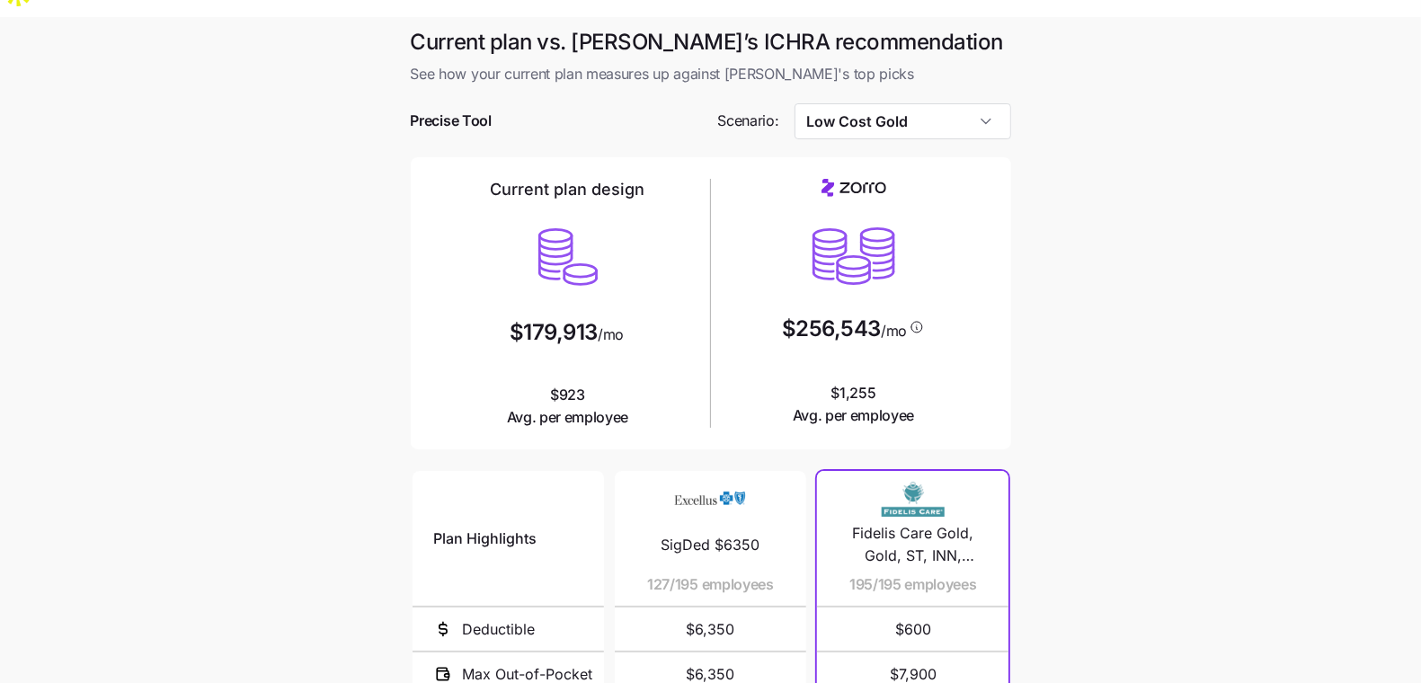
scroll to position [18, 0]
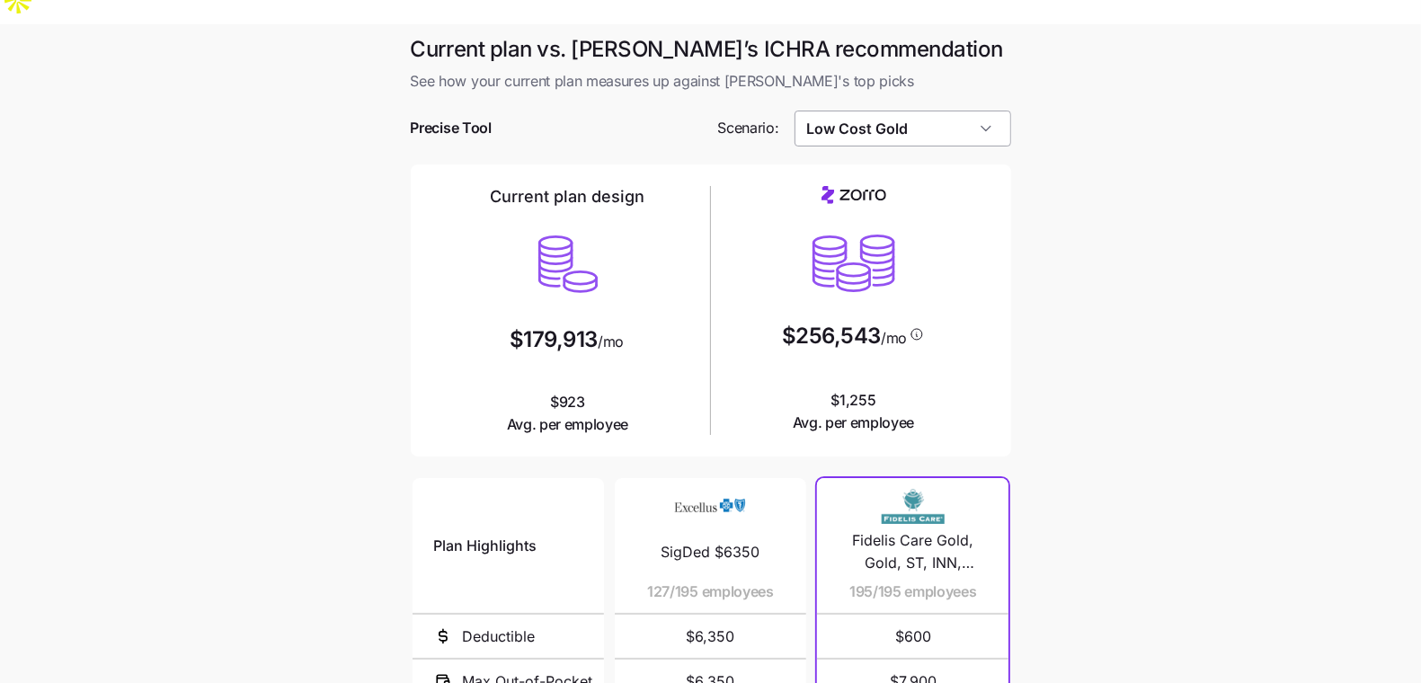
click at [987, 111] on input "Low Cost Gold" at bounding box center [903, 129] width 217 height 36
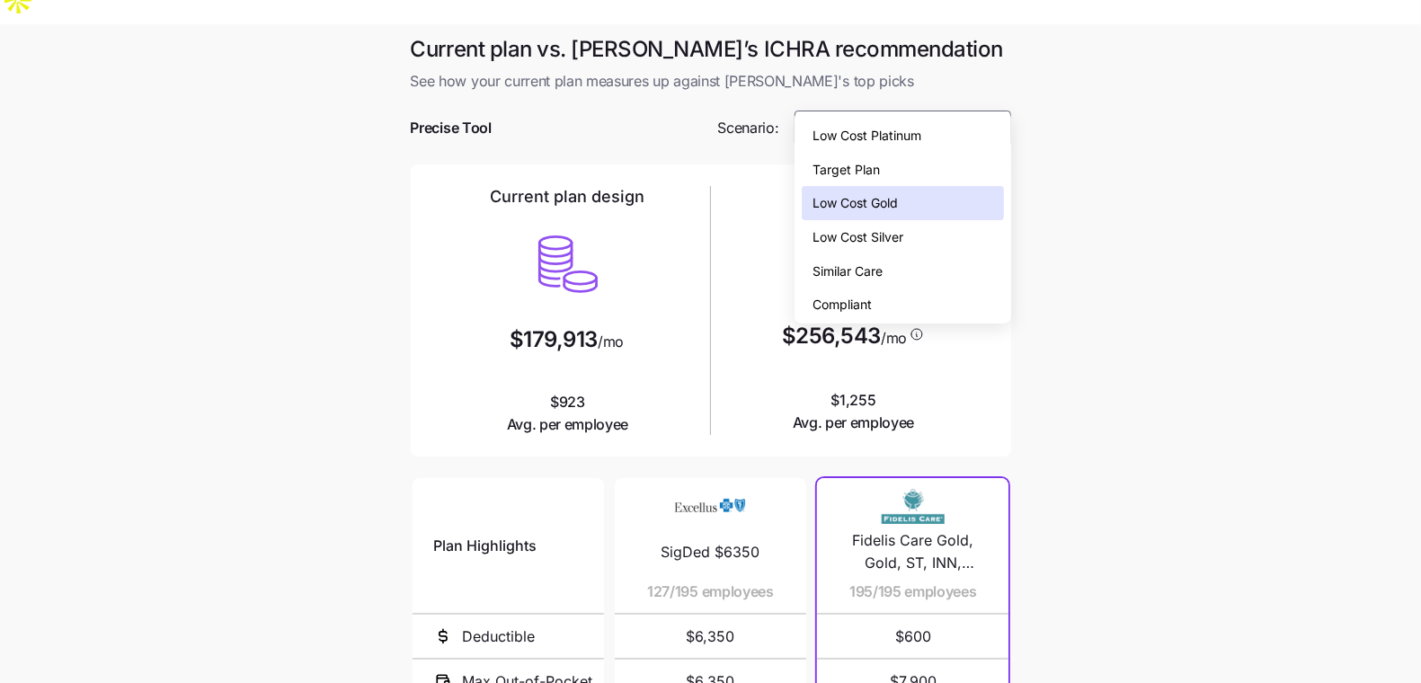
click at [925, 238] on div "Low Cost Silver" at bounding box center [902, 237] width 201 height 34
type input "Low Cost Silver"
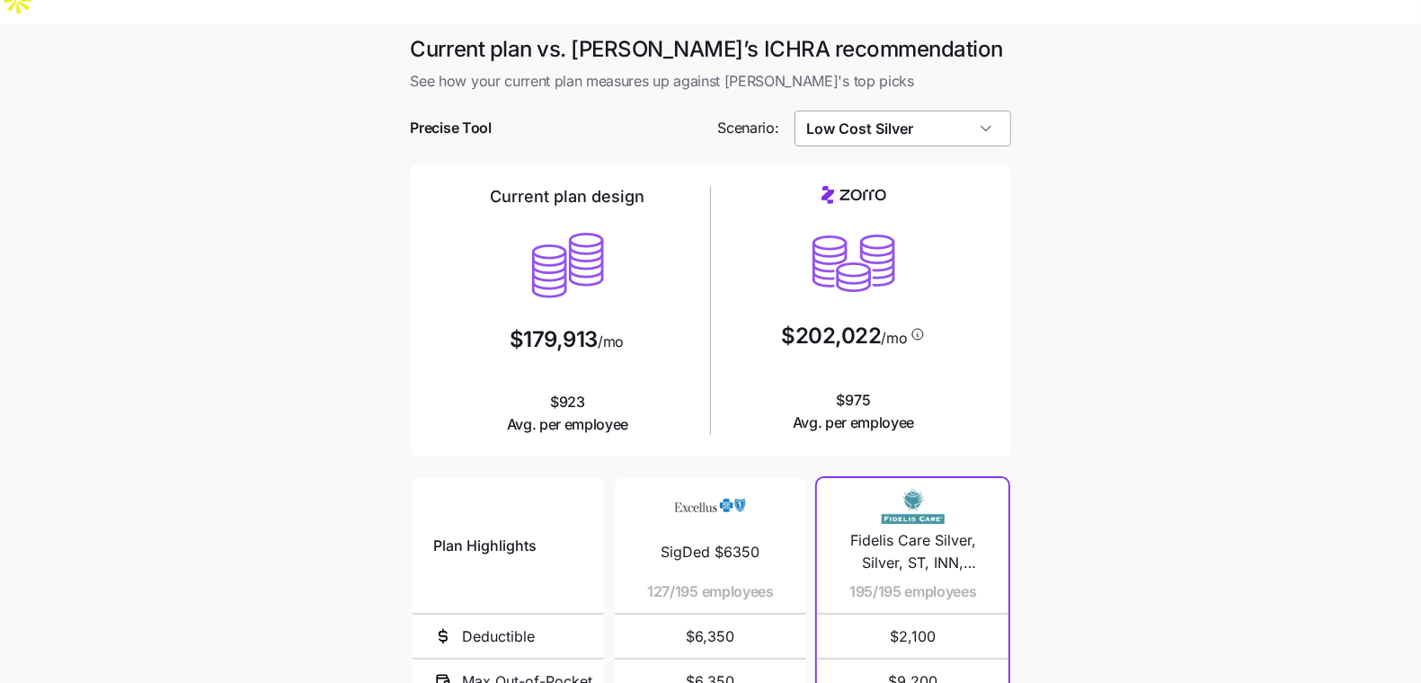
click at [878, 111] on input "Low Cost Silver" at bounding box center [903, 129] width 217 height 36
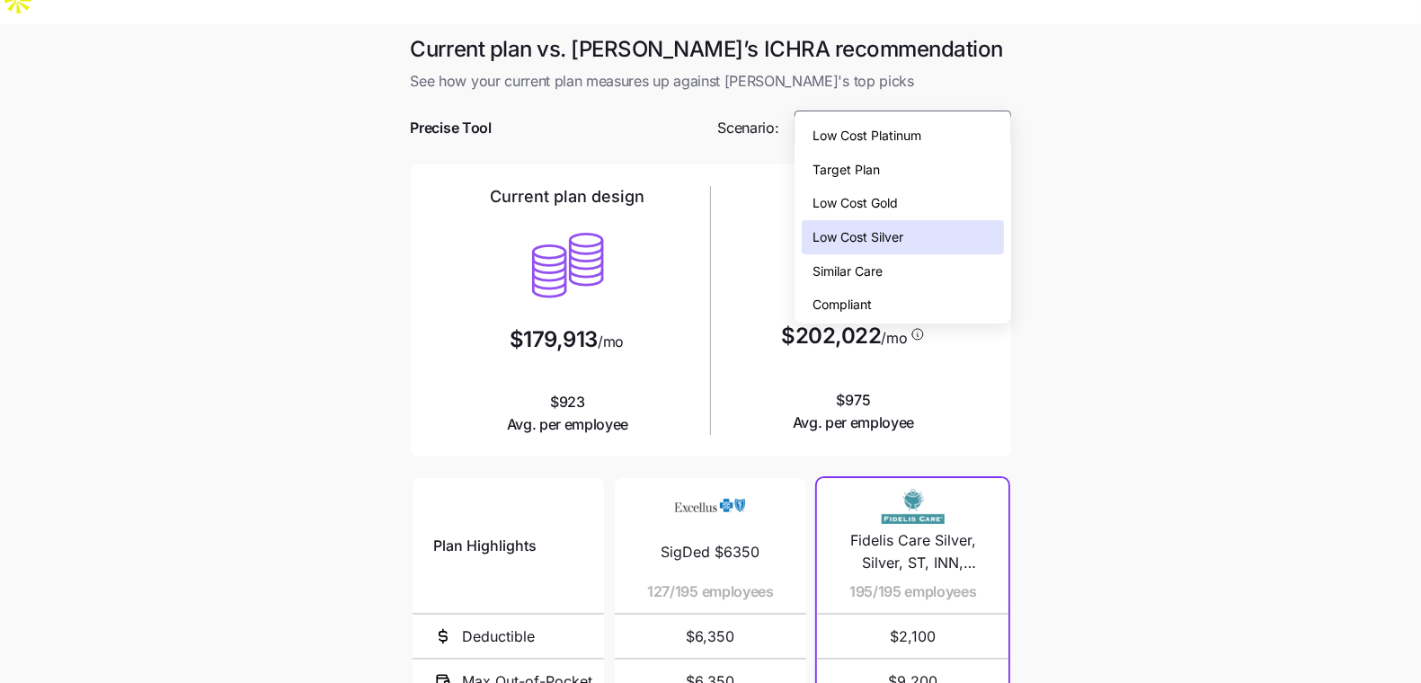
click at [1113, 279] on main "Current plan vs. Zorro’s ICHRA recommendation See how your current plan measure…" at bounding box center [710, 515] width 1421 height 982
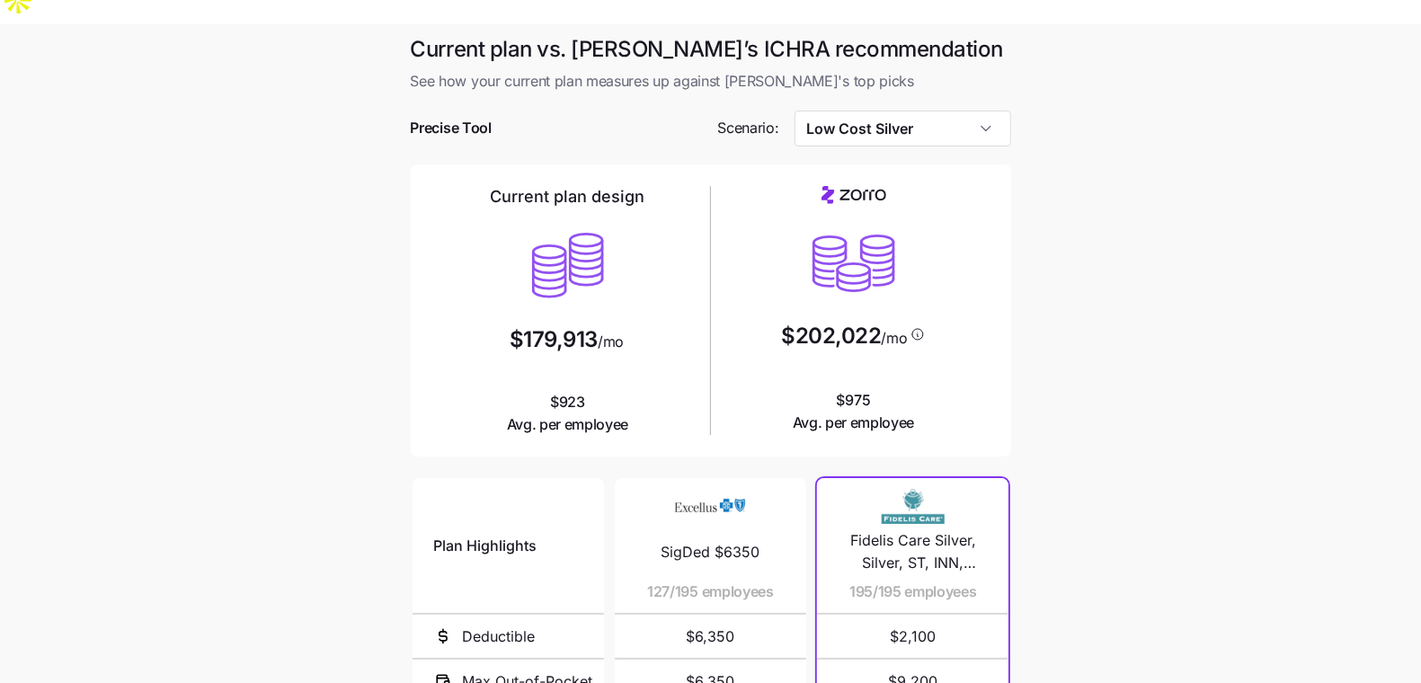
scroll to position [298, 0]
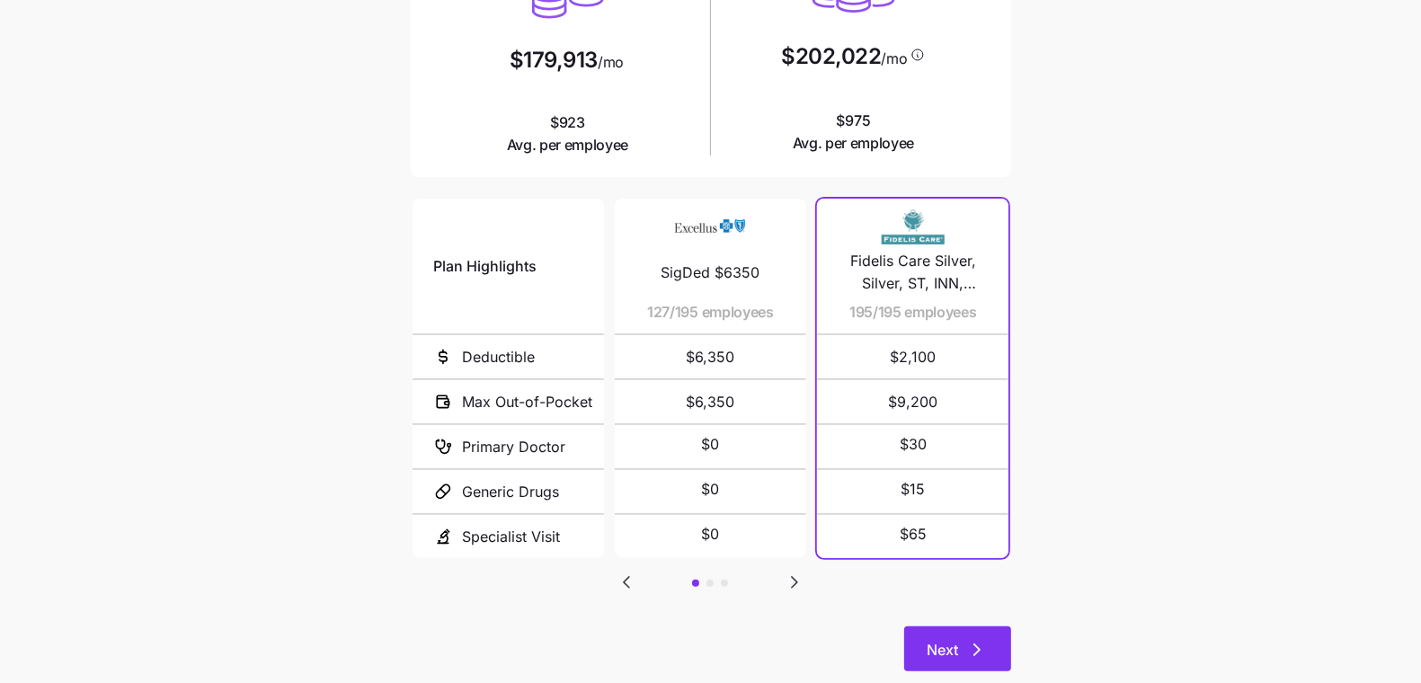
click at [992, 627] on button "Next" at bounding box center [957, 649] width 107 height 45
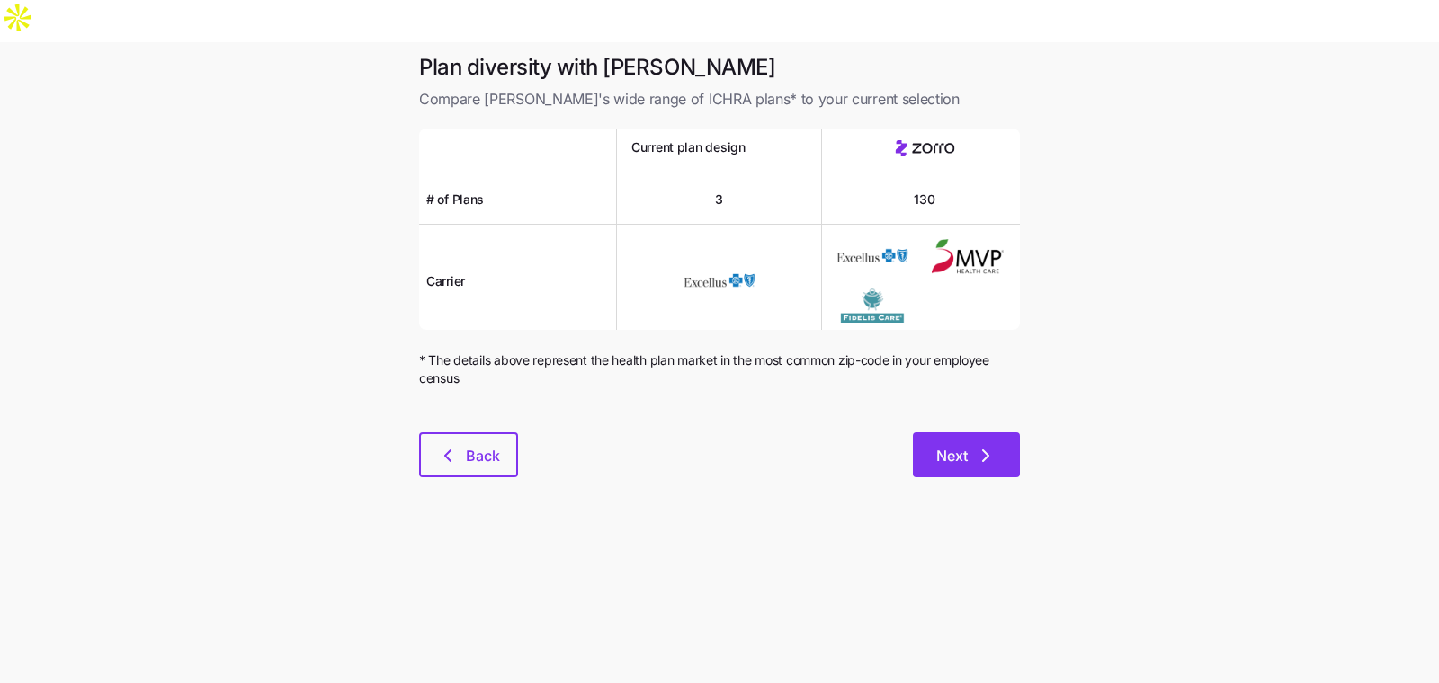
click at [956, 445] on span "Next" at bounding box center [951, 456] width 31 height 22
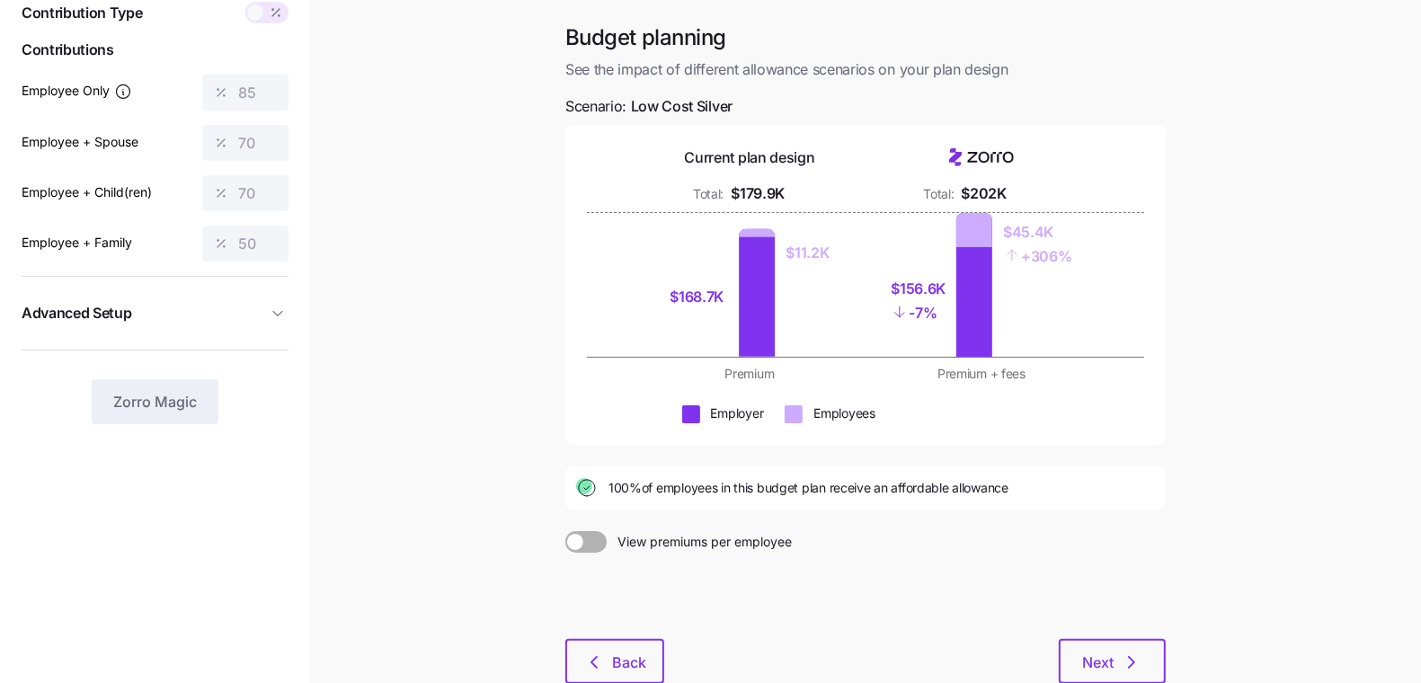
scroll to position [199, 0]
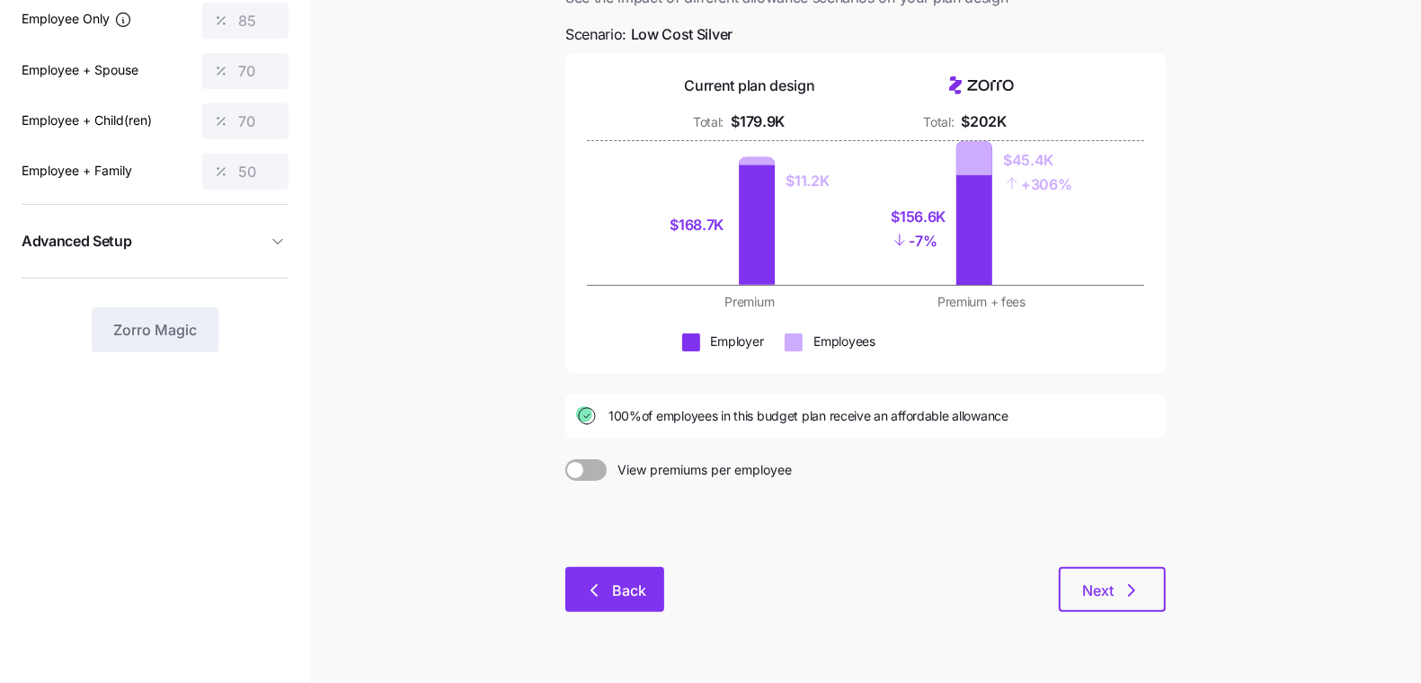
click at [608, 580] on span "Back" at bounding box center [615, 591] width 52 height 22
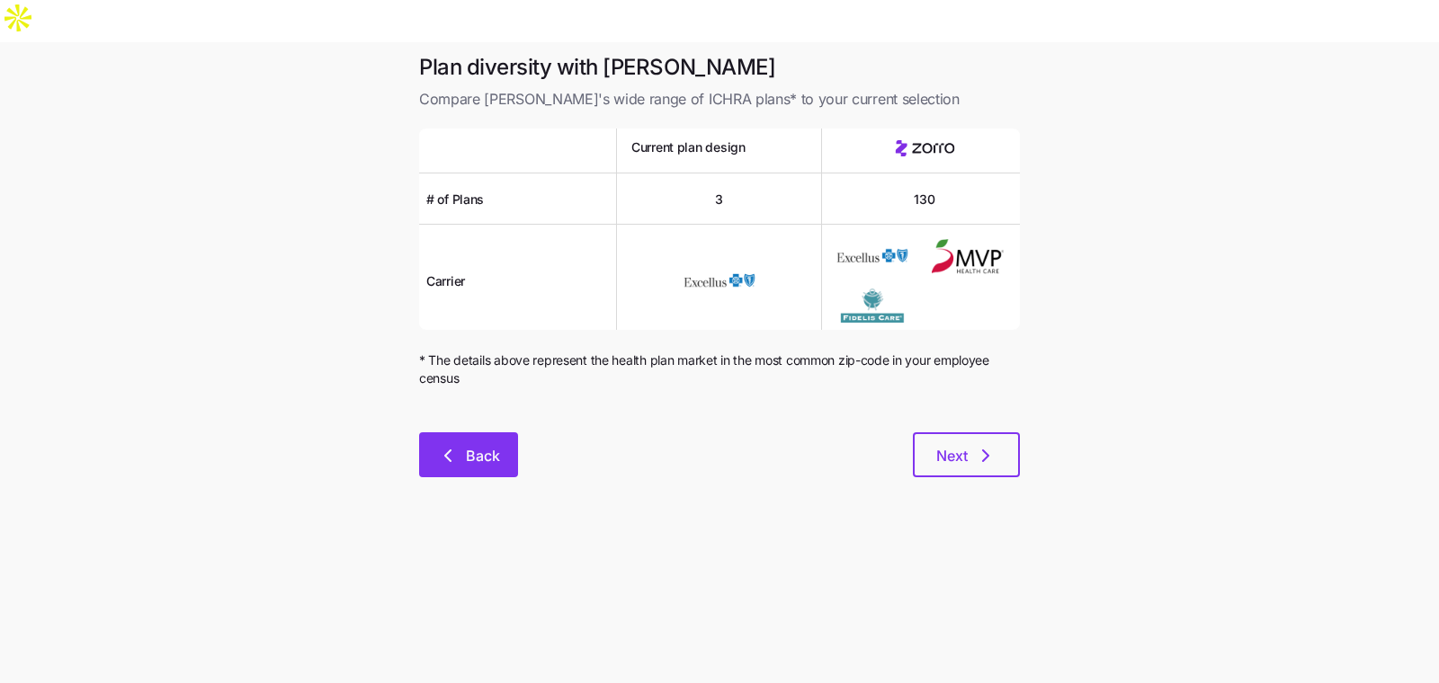
click at [455, 432] on button "Back" at bounding box center [468, 454] width 99 height 45
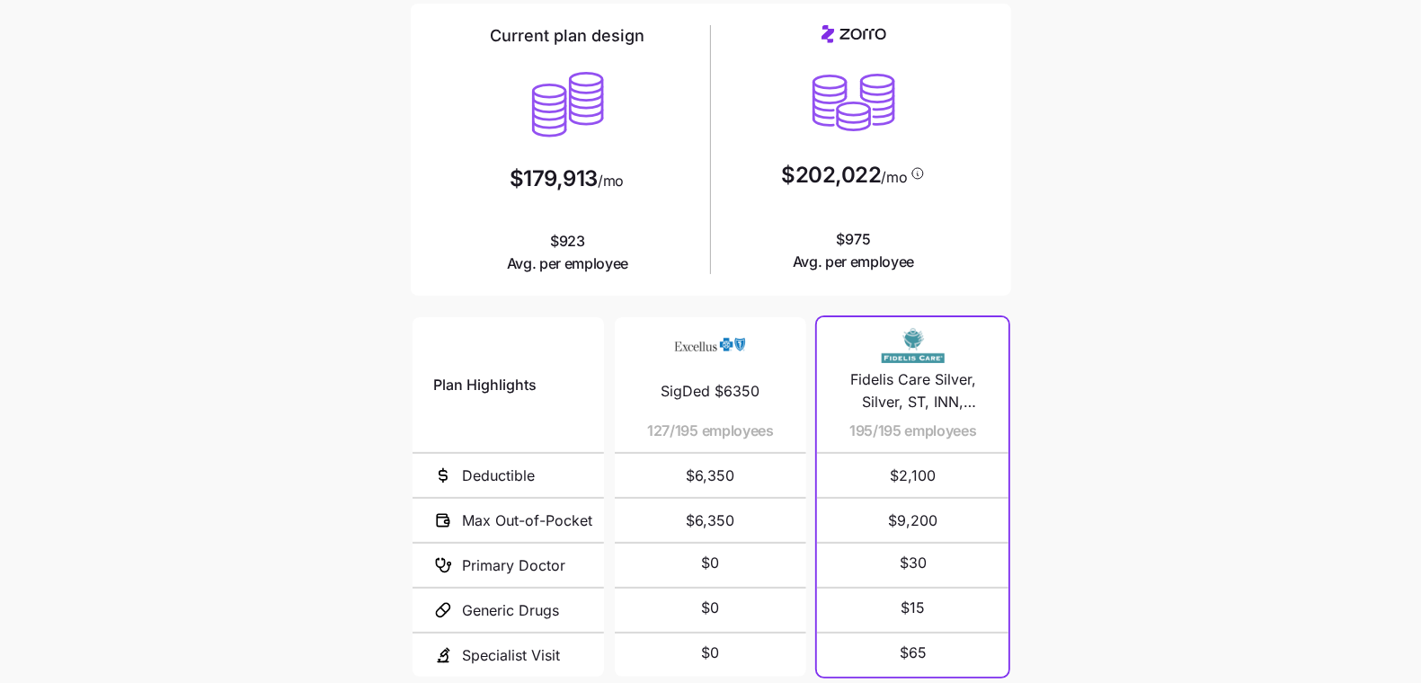
scroll to position [298, 0]
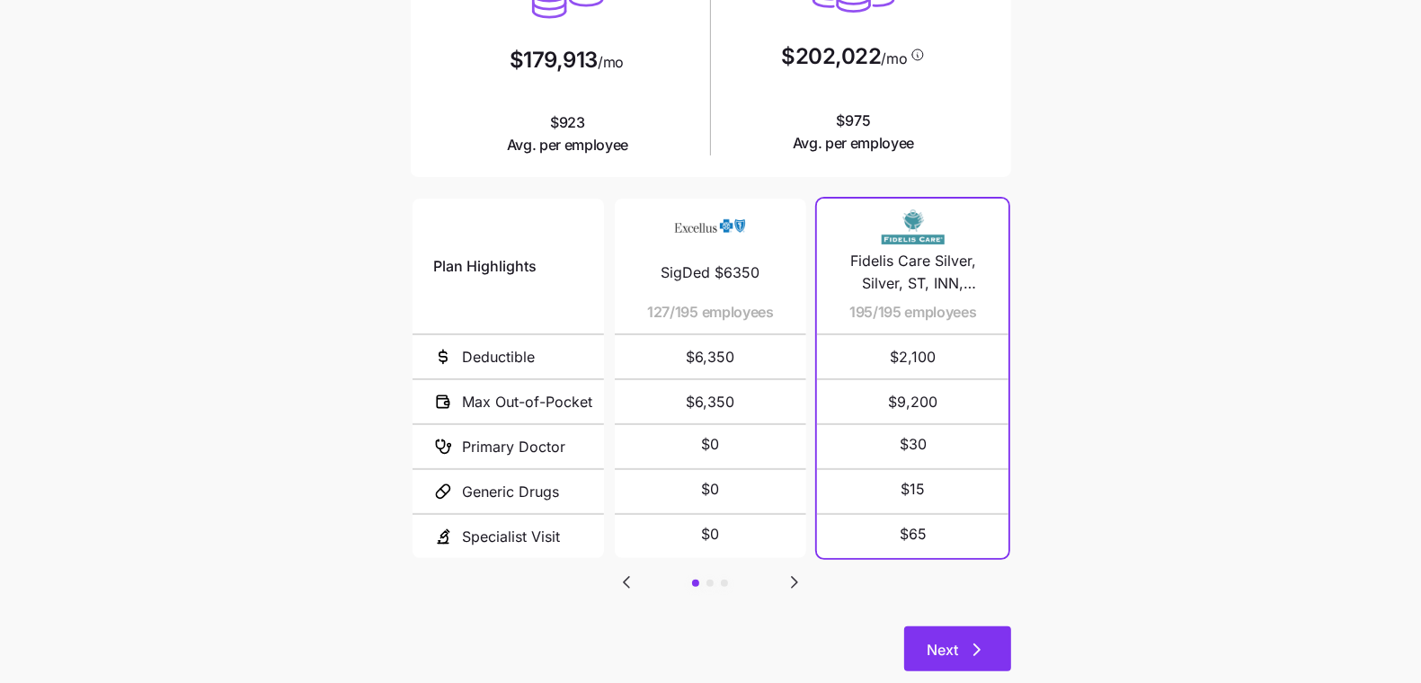
click at [985, 627] on button "Next" at bounding box center [957, 649] width 107 height 45
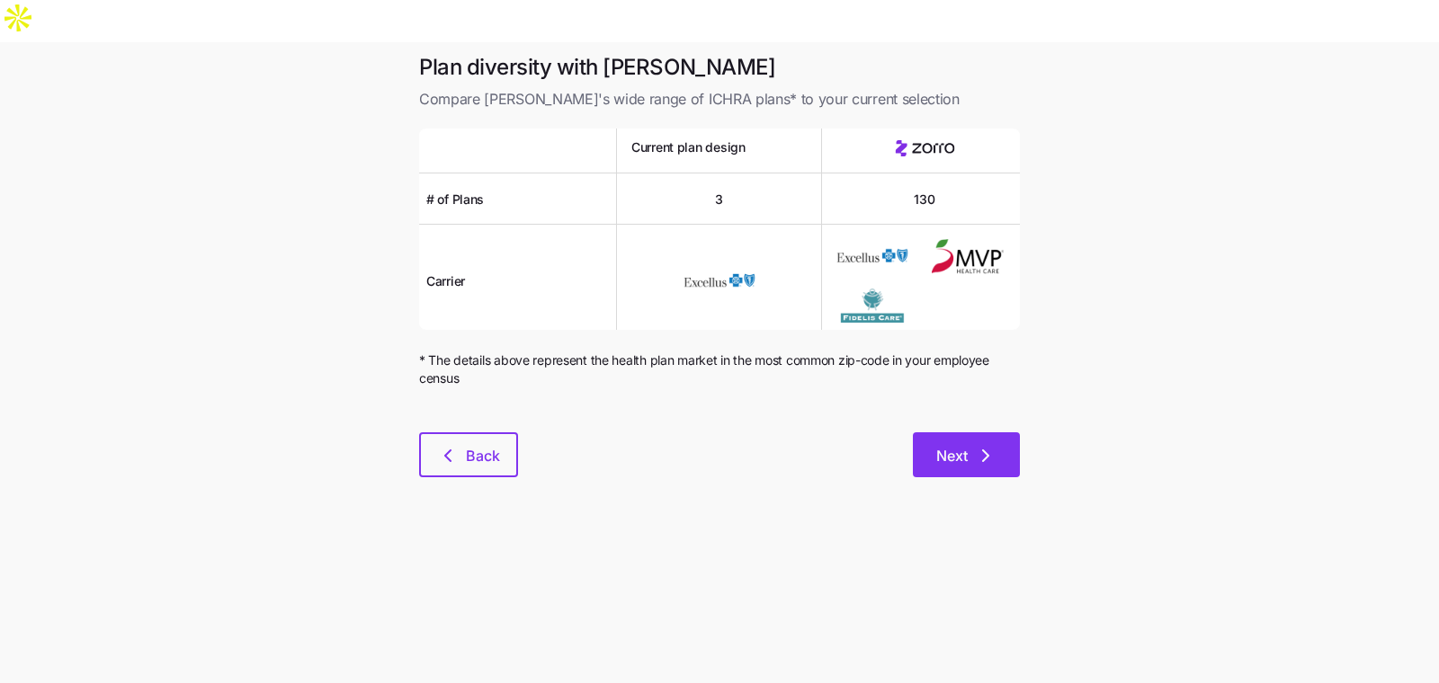
click at [980, 445] on icon "button" at bounding box center [986, 456] width 22 height 22
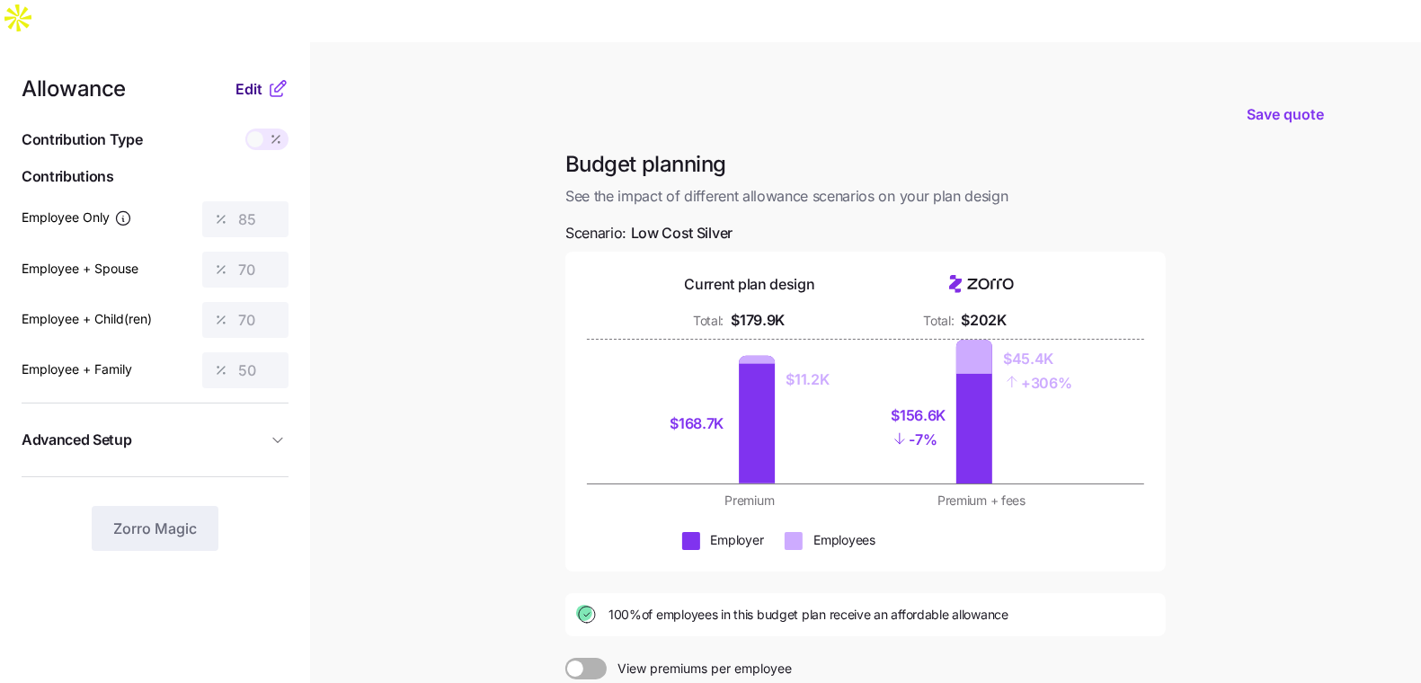
click at [249, 78] on span "Edit" at bounding box center [249, 89] width 27 height 22
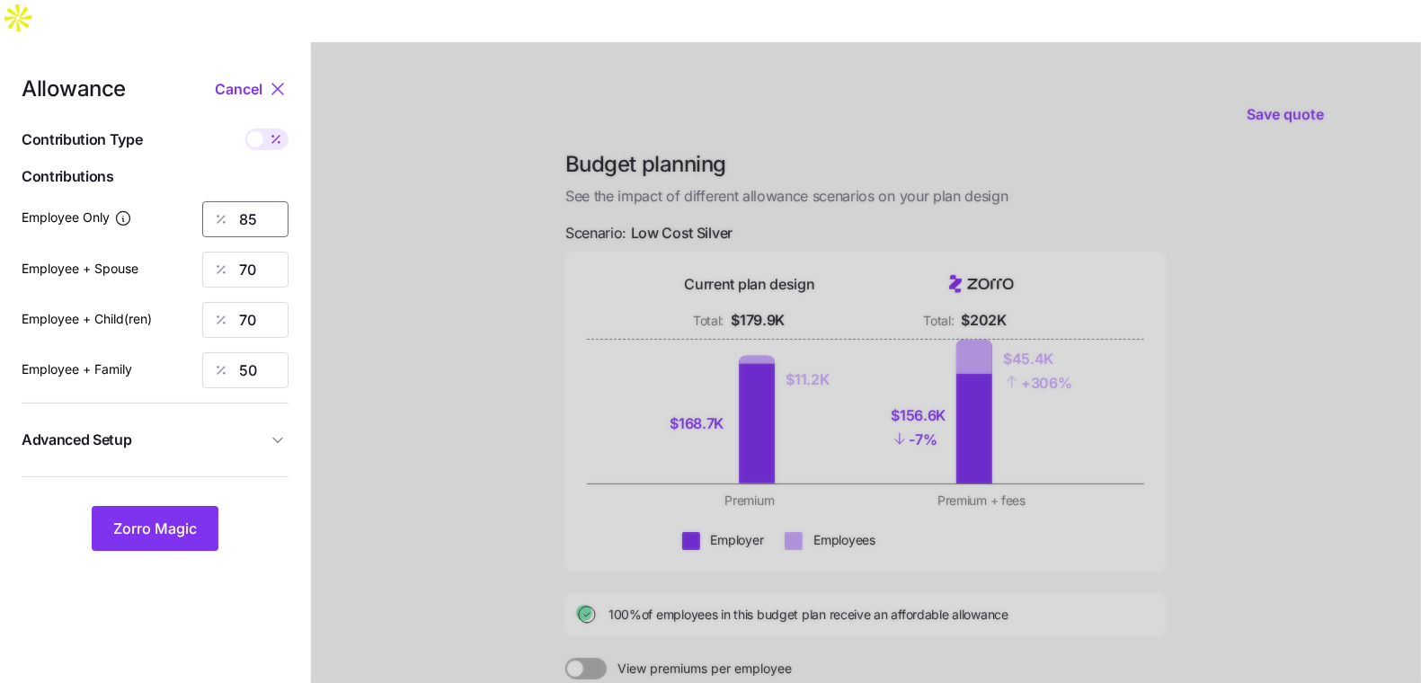
click at [253, 201] on input "85" at bounding box center [245, 219] width 86 height 36
type input "93"
click at [261, 302] on input "70" at bounding box center [245, 320] width 86 height 36
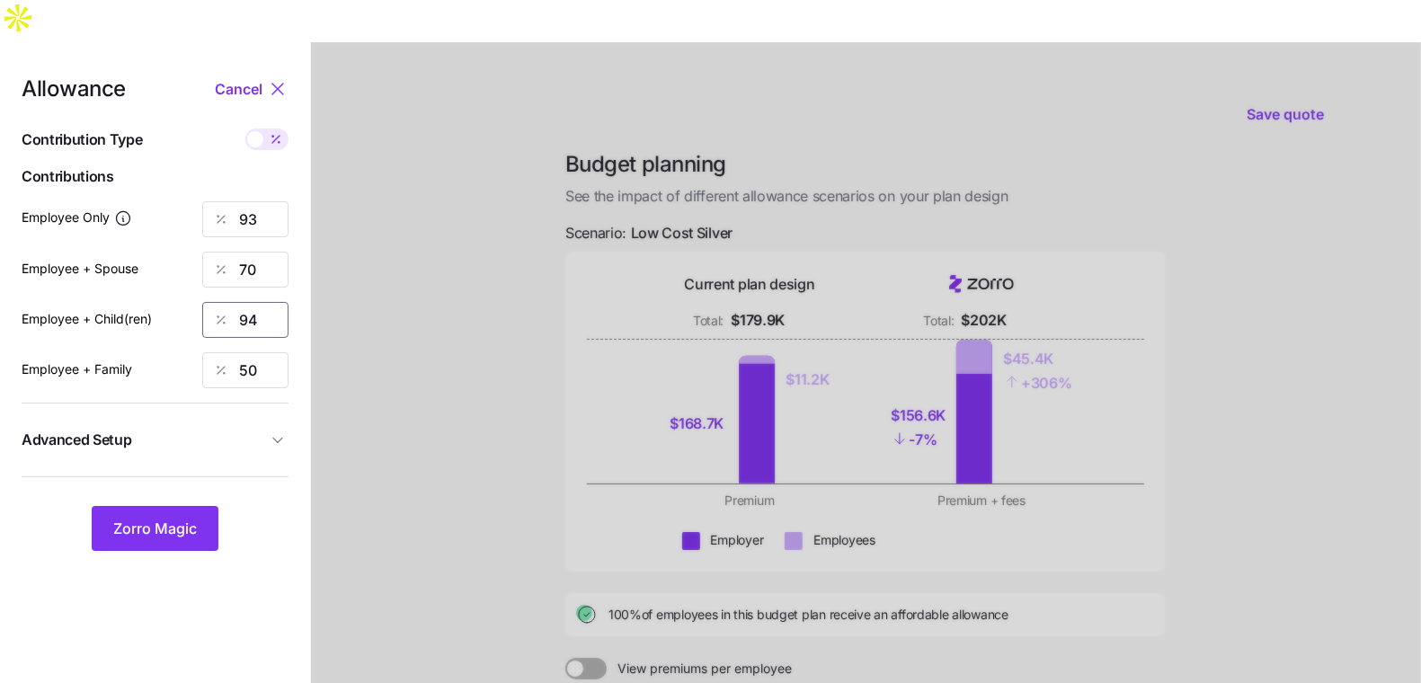
type input "94"
type input "98"
click at [260, 252] on input "70" at bounding box center [245, 270] width 86 height 36
type input "94"
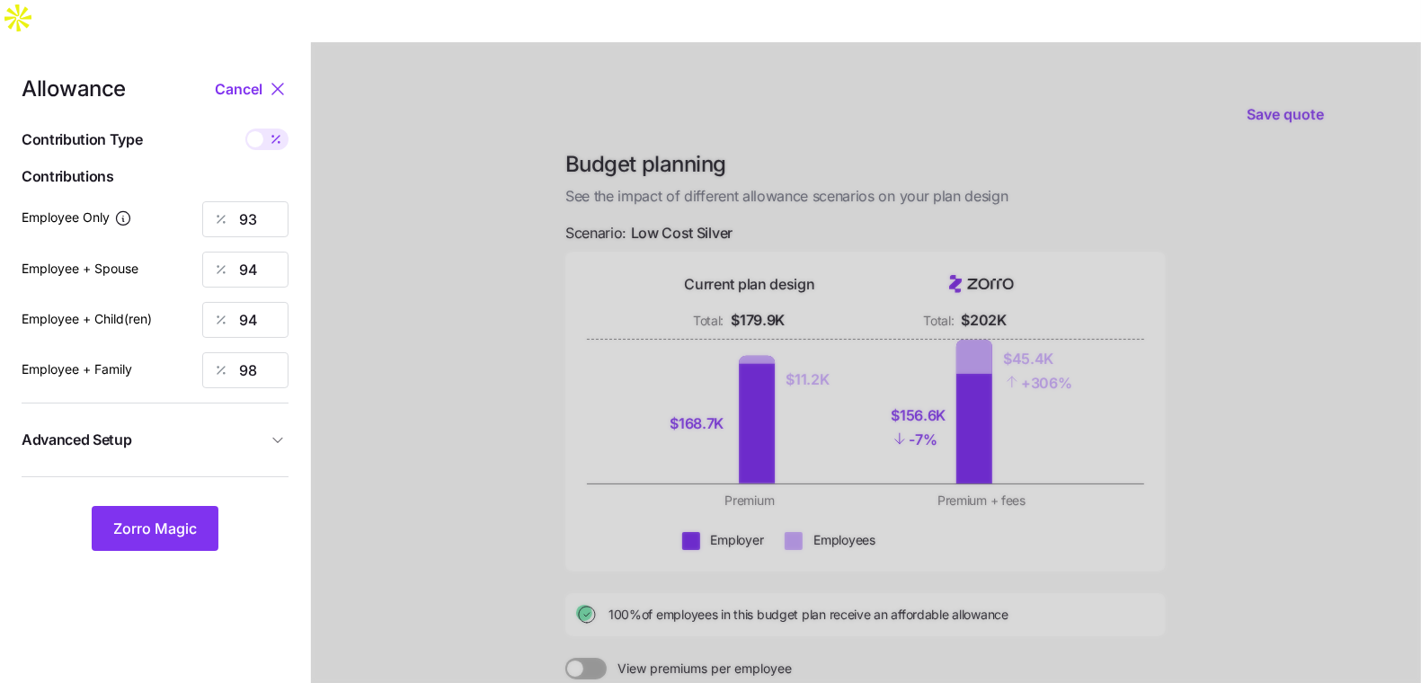
click at [199, 429] on span "Advanced Setup" at bounding box center [144, 440] width 245 height 22
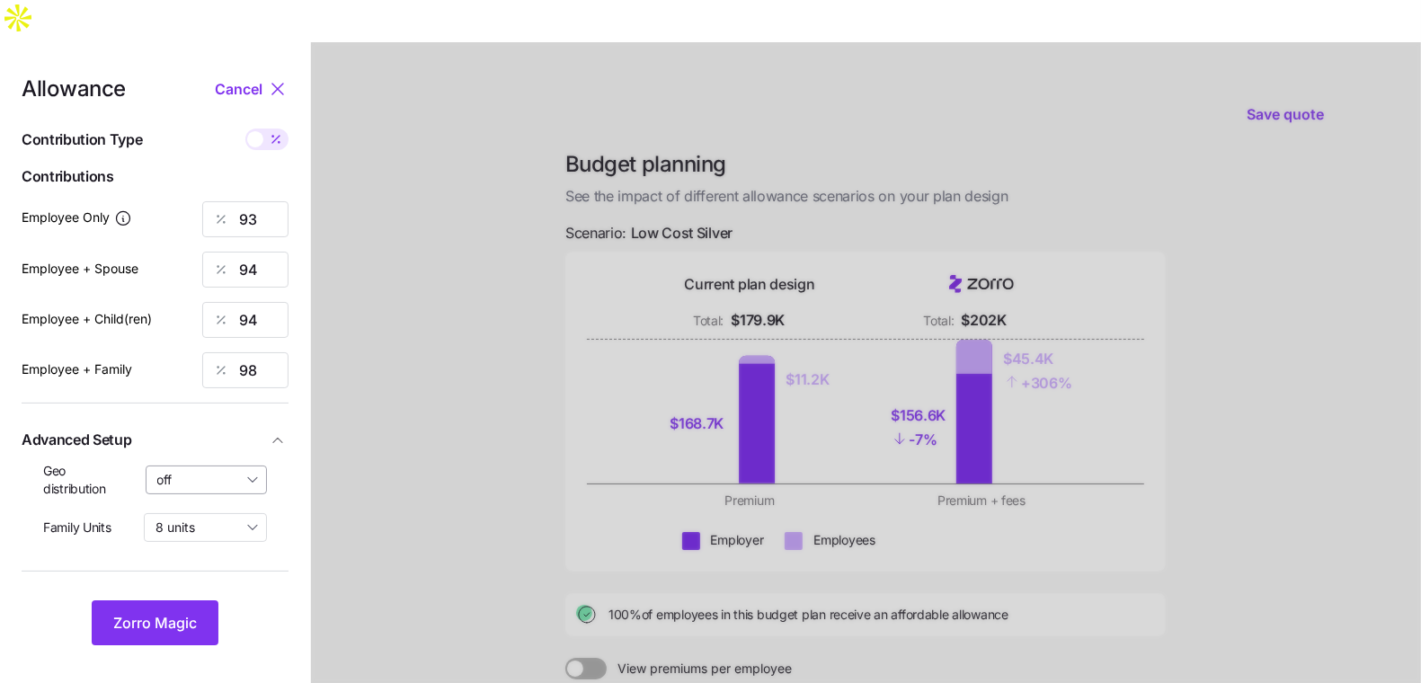
click at [190, 466] on input "off" at bounding box center [207, 480] width 122 height 29
click at [200, 540] on span "By state (1)" at bounding box center [196, 543] width 67 height 20
type input "By state (1)"
click at [176, 612] on span "Zorro Magic" at bounding box center [155, 623] width 84 height 22
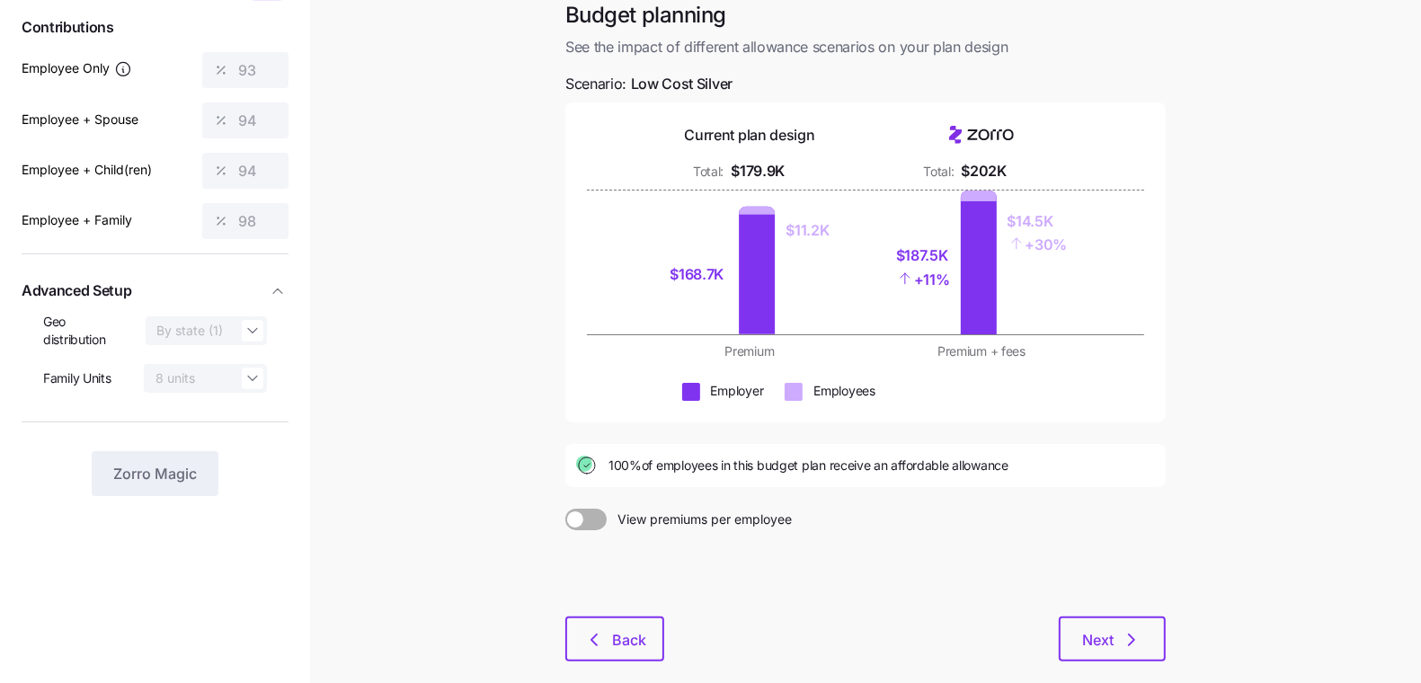
scroll to position [199, 0]
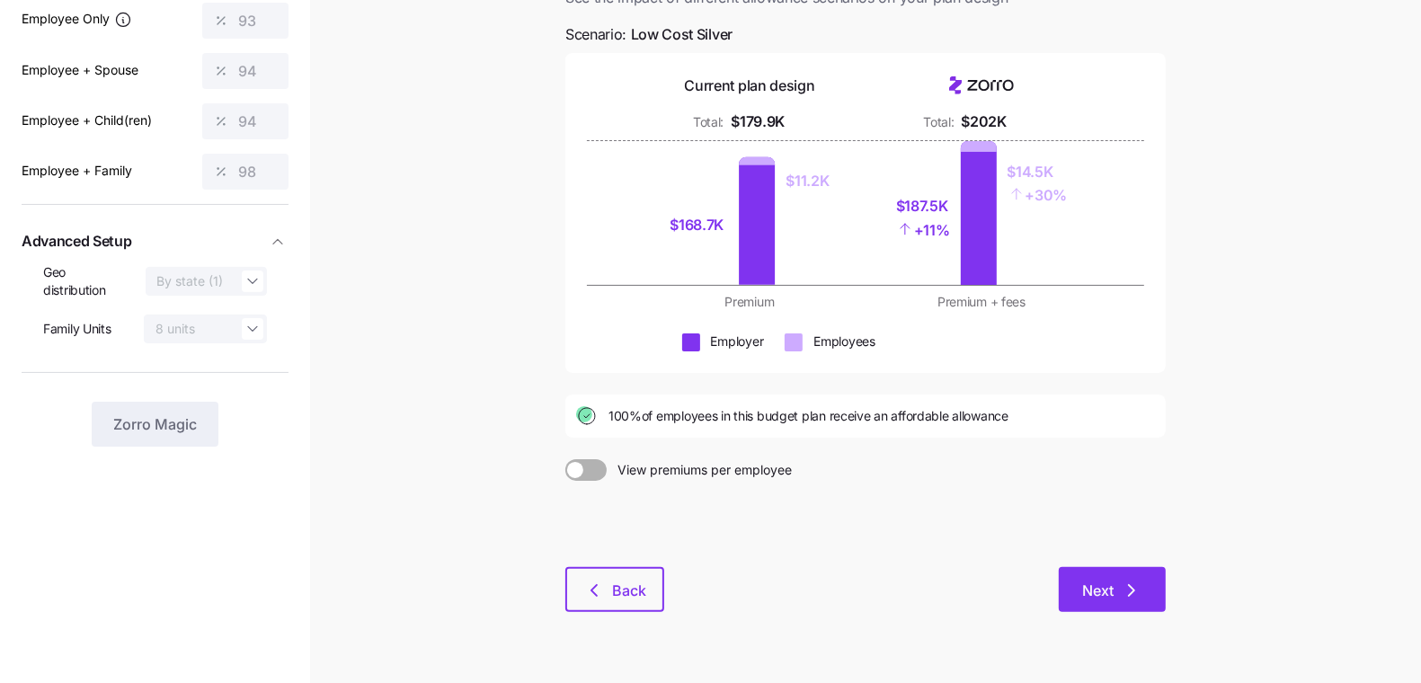
click at [1096, 567] on button "Next" at bounding box center [1112, 589] width 107 height 45
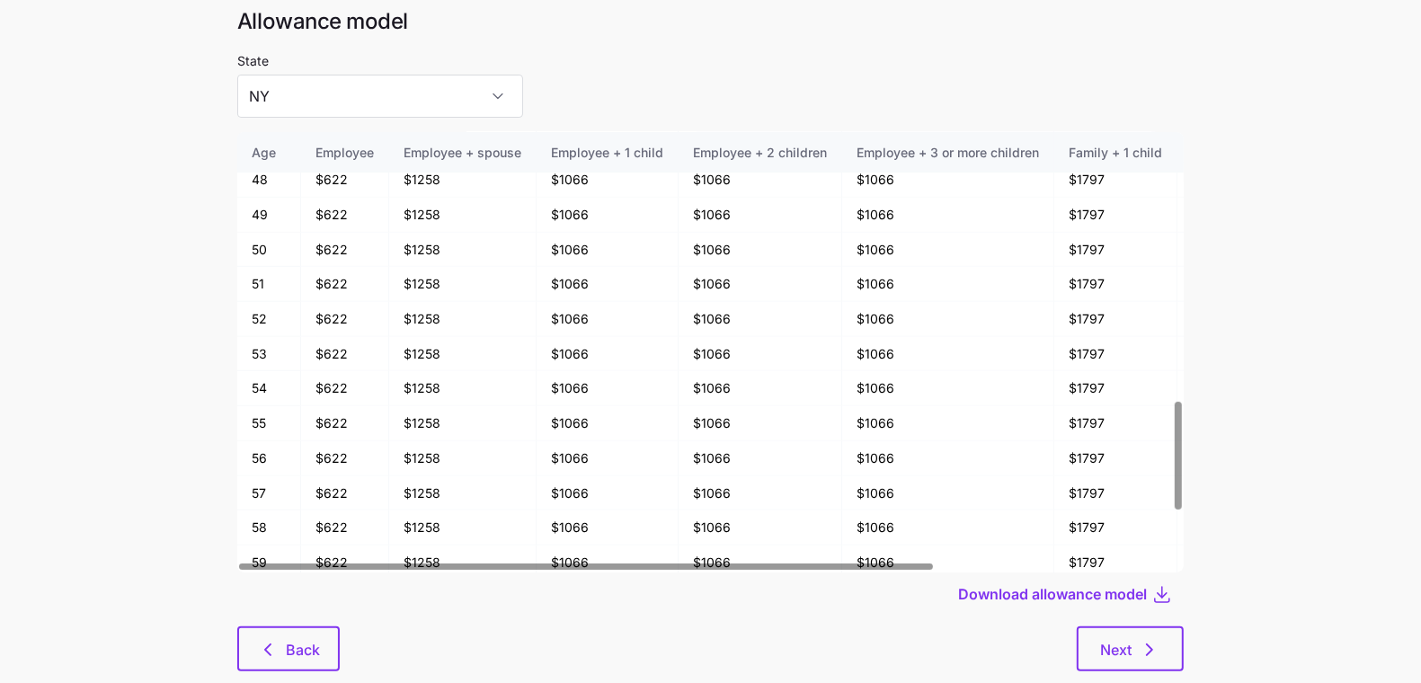
scroll to position [1083, 0]
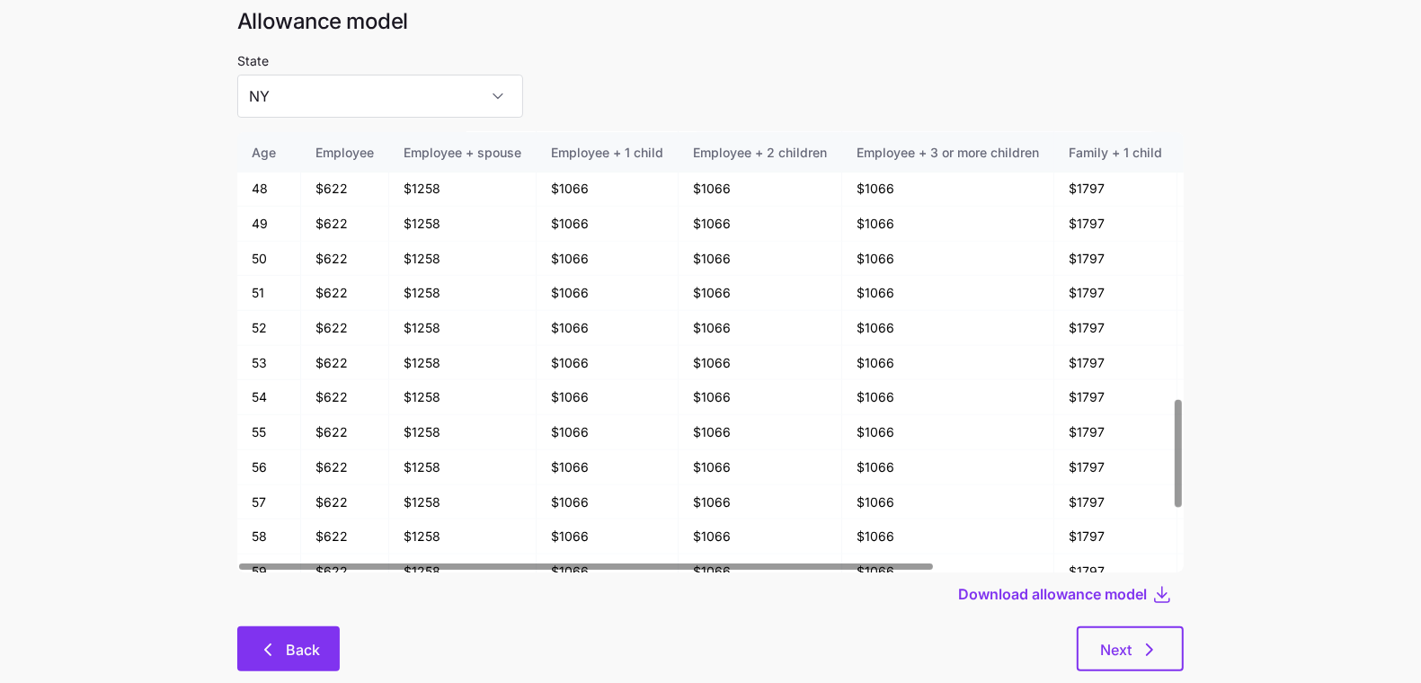
click at [304, 627] on button "Back" at bounding box center [288, 649] width 102 height 45
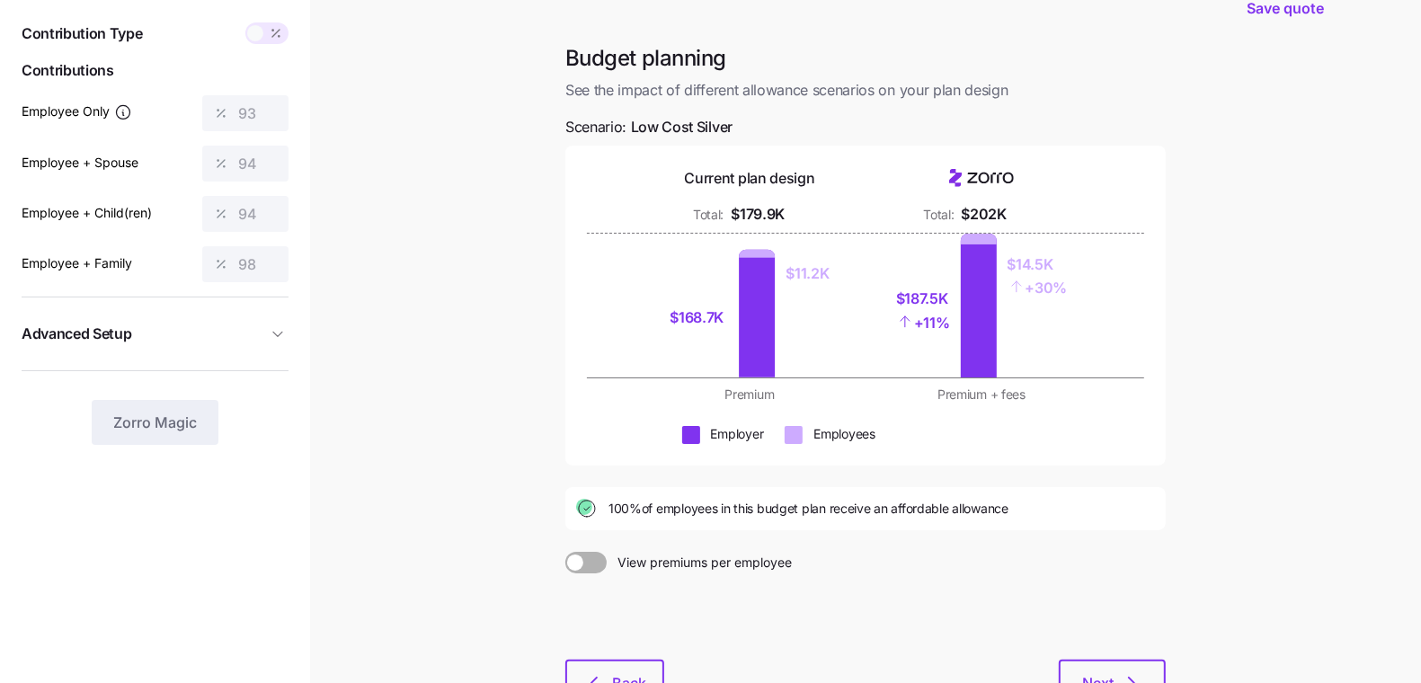
scroll to position [171, 0]
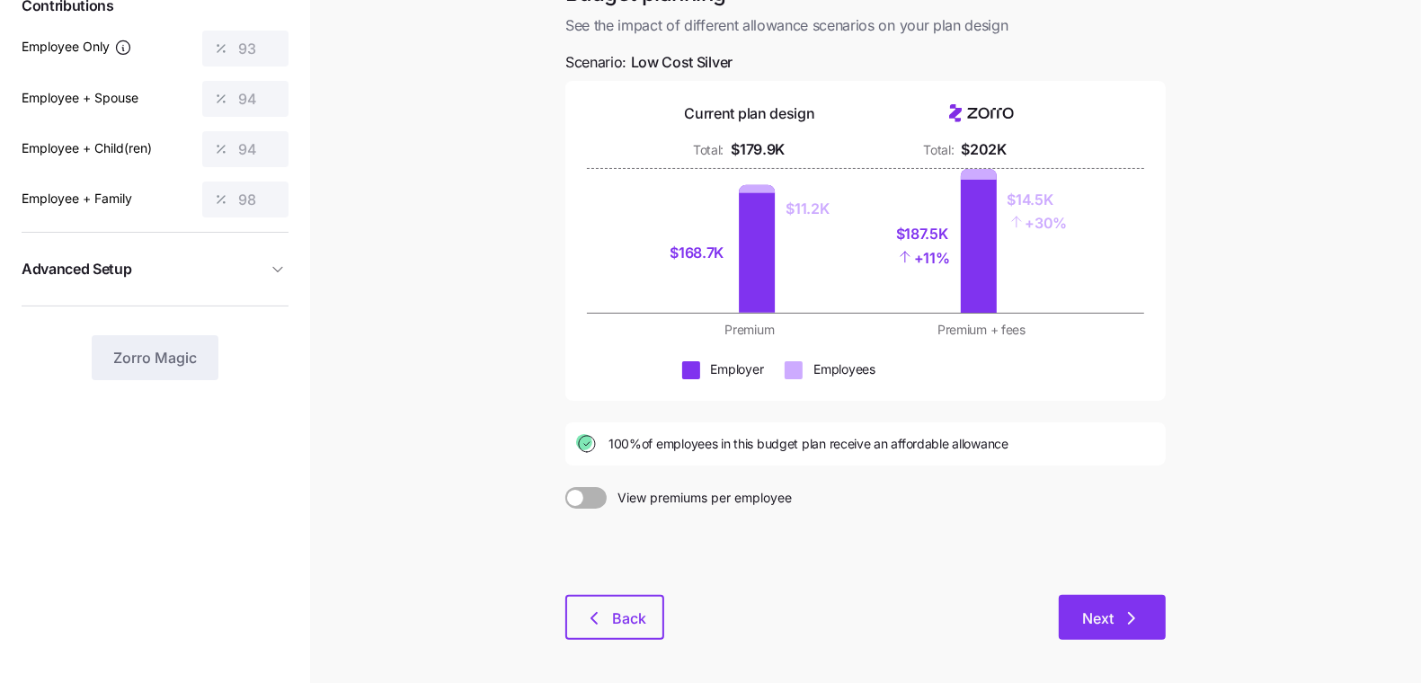
click at [1115, 595] on button "Next" at bounding box center [1112, 617] width 107 height 45
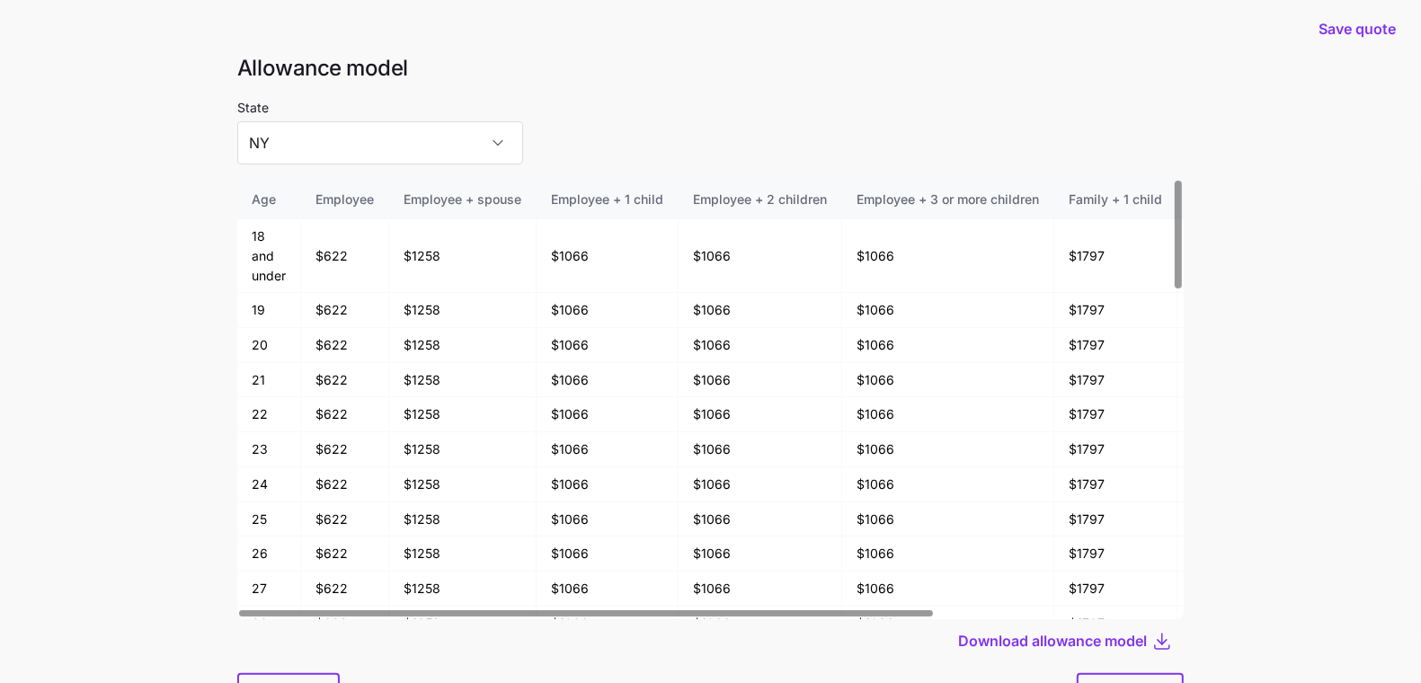
scroll to position [96, 0]
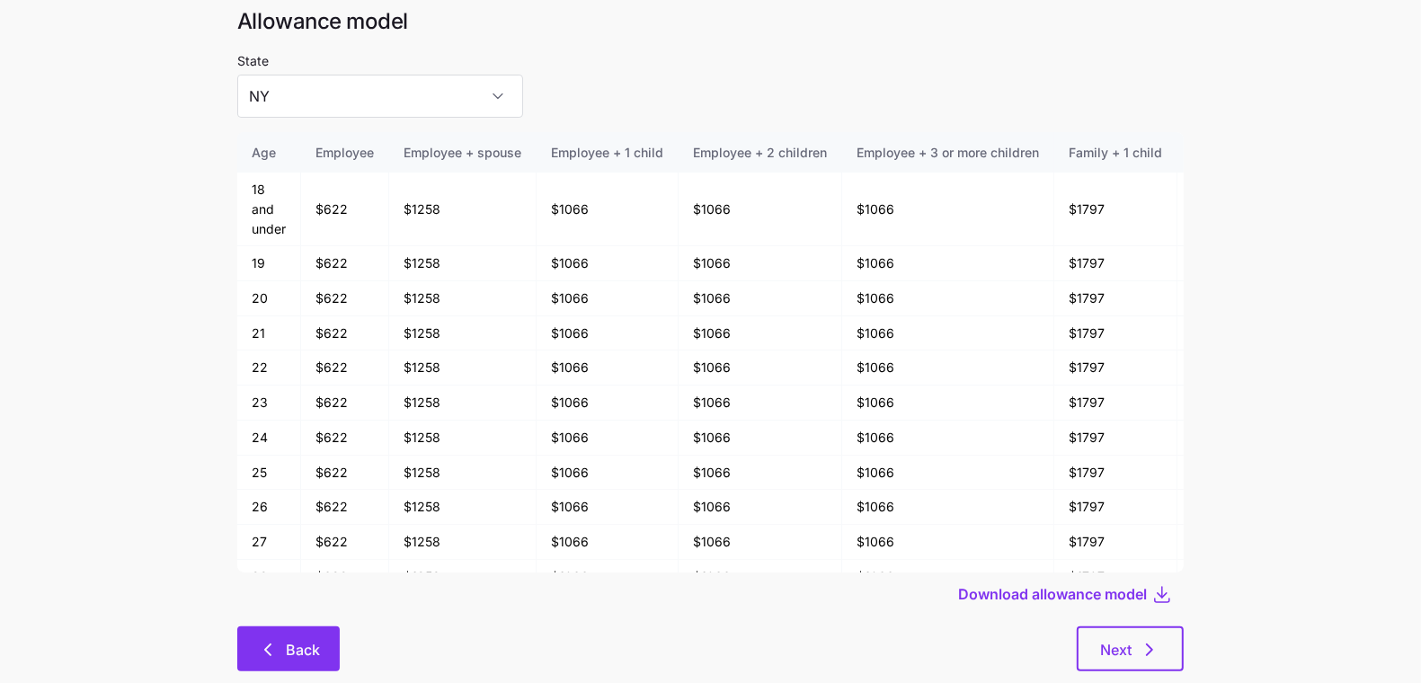
click at [264, 639] on icon "button" at bounding box center [268, 650] width 22 height 22
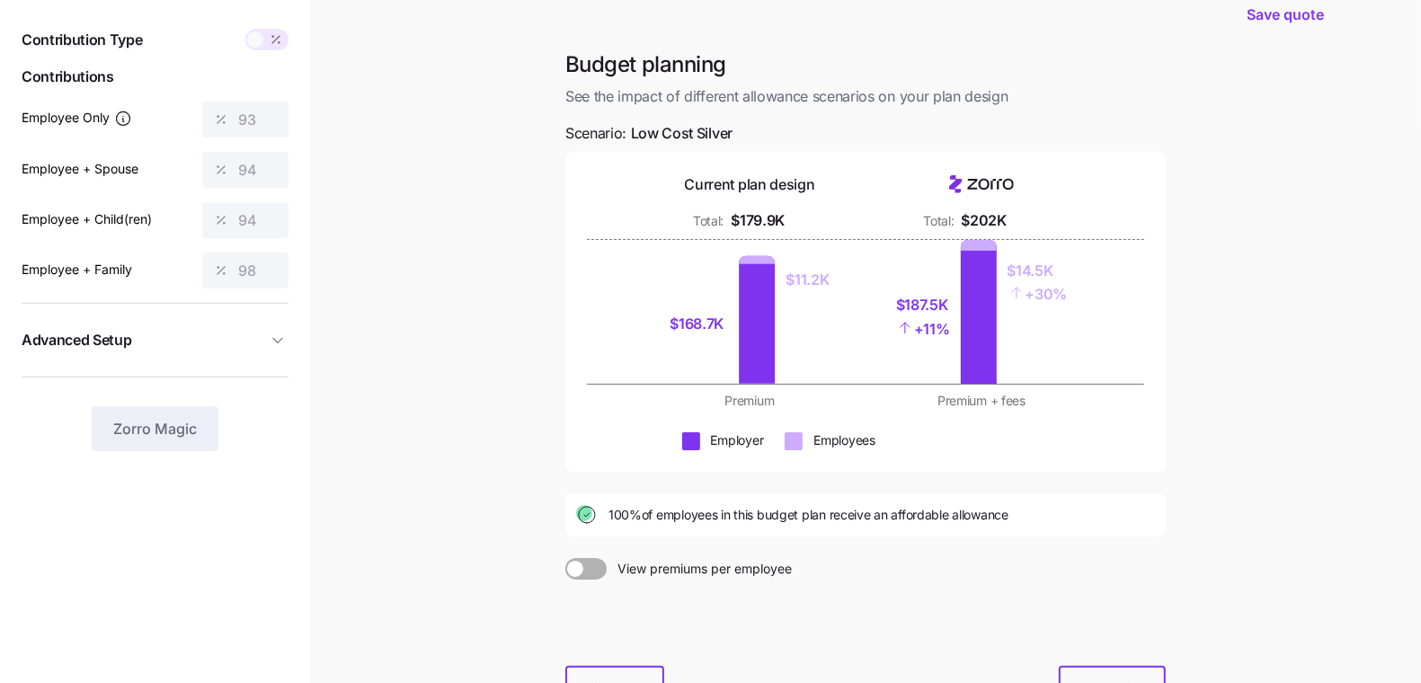
scroll to position [199, 0]
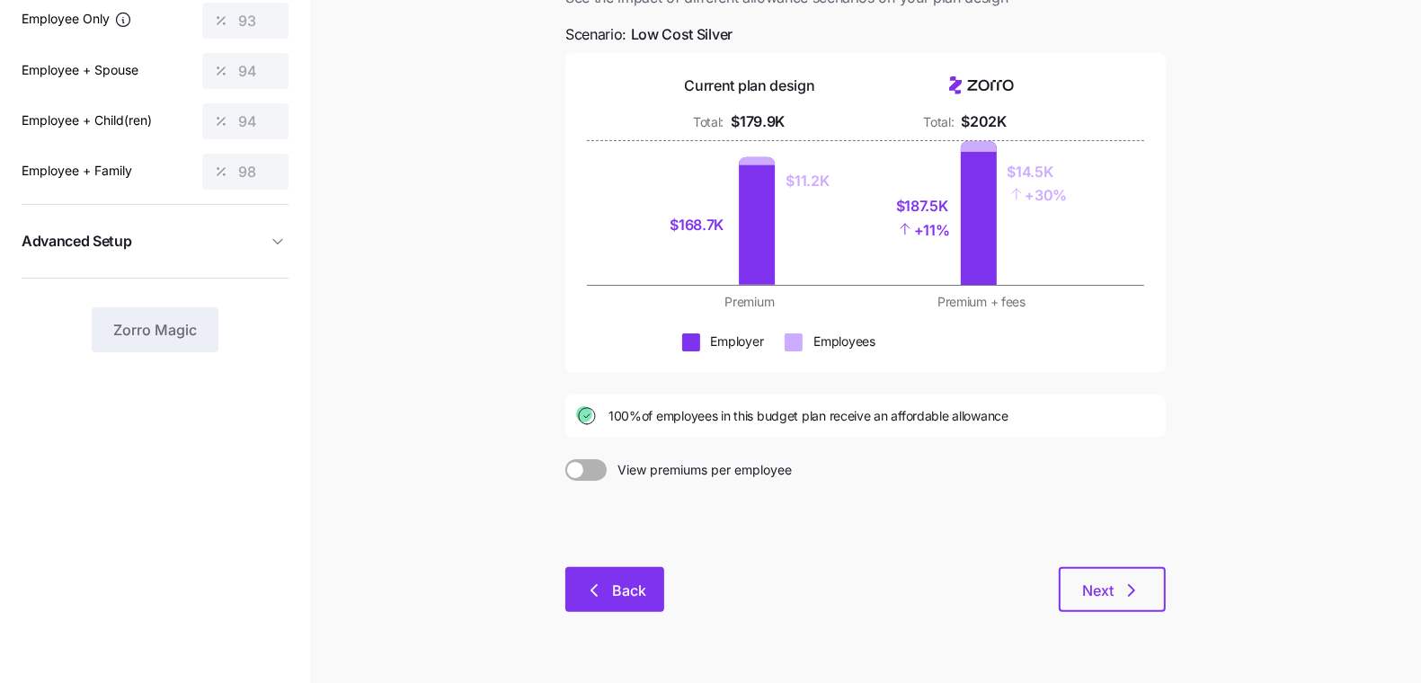
click at [604, 580] on icon "button" at bounding box center [595, 591] width 22 height 22
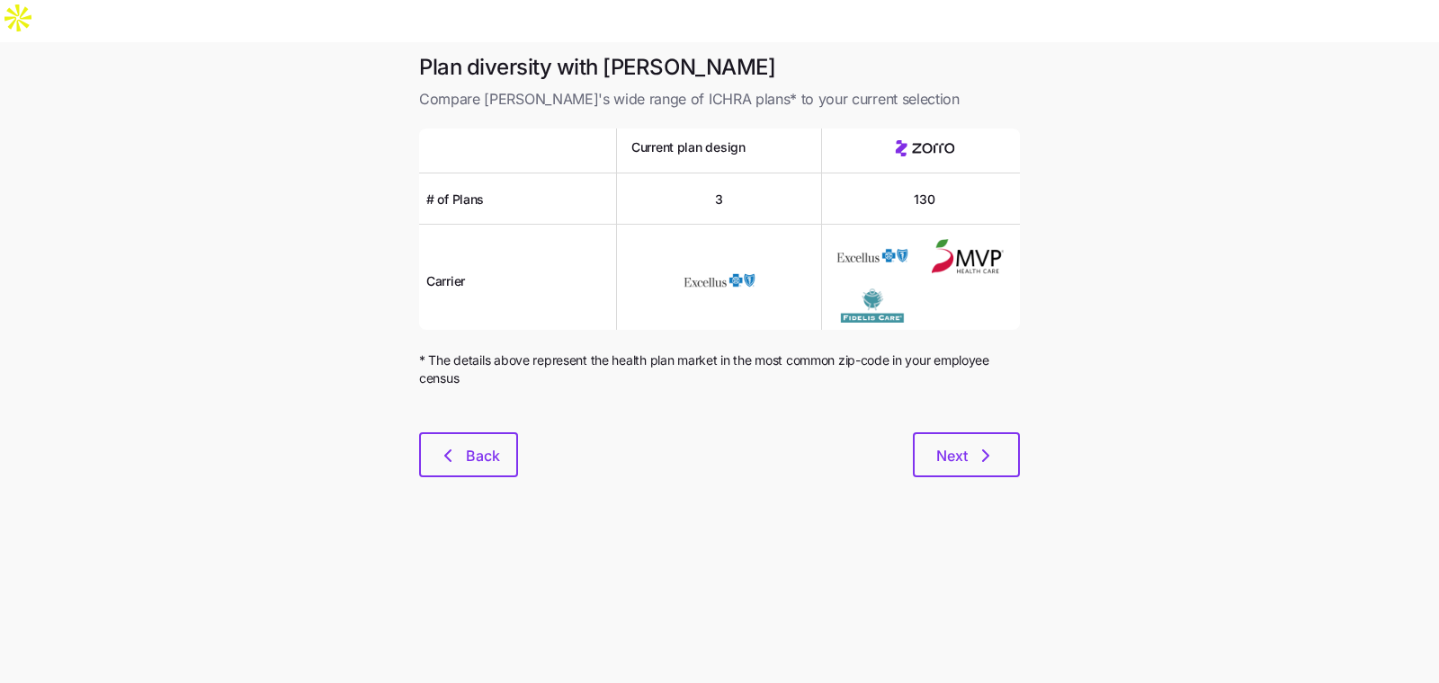
click at [454, 411] on div at bounding box center [719, 422] width 601 height 22
click at [458, 445] on icon "button" at bounding box center [448, 456] width 22 height 22
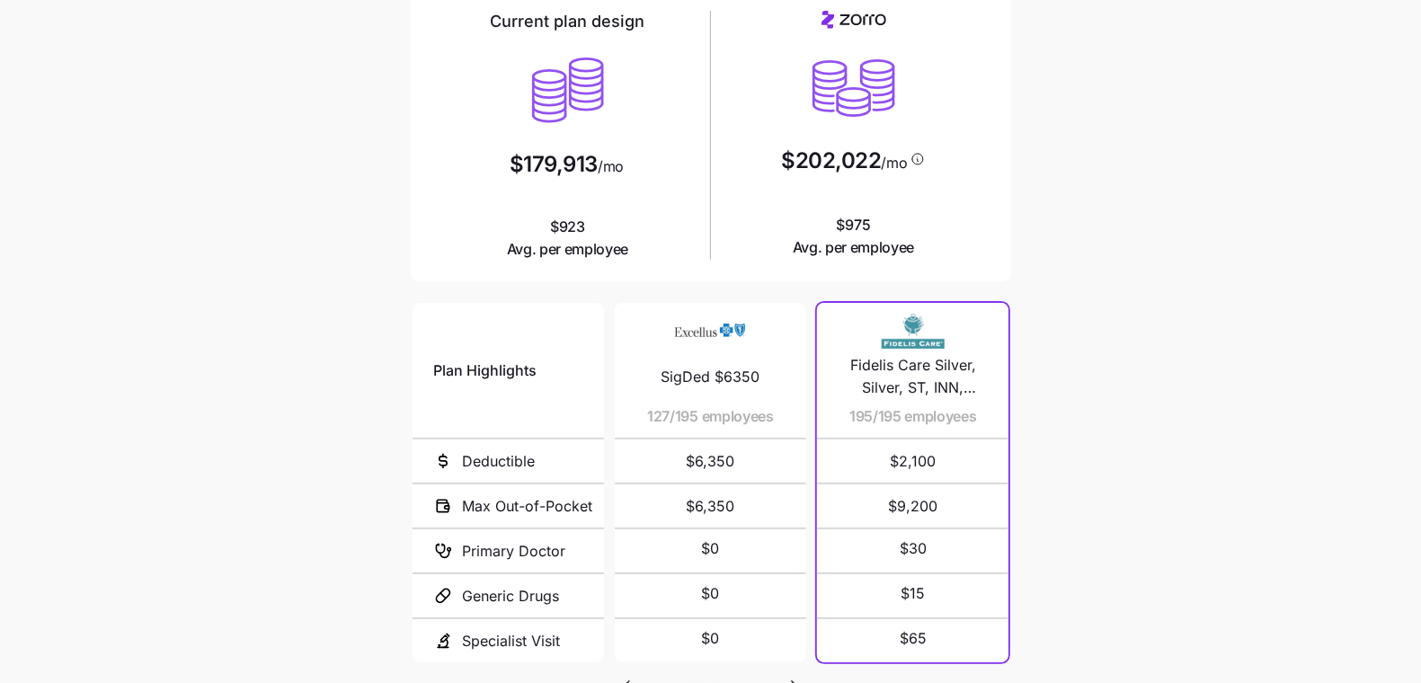
scroll to position [200, 0]
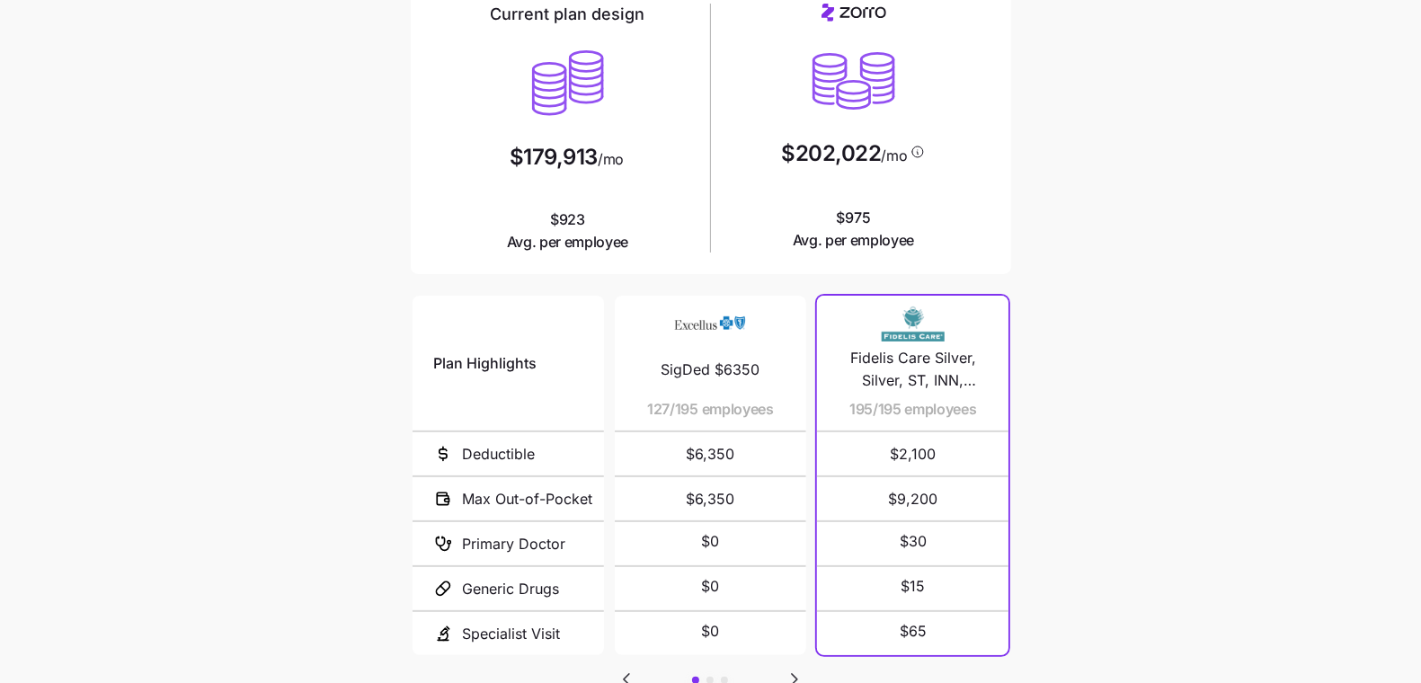
click at [797, 644] on icon "Go to next slide" at bounding box center [795, 680] width 22 height 22
drag, startPoint x: 637, startPoint y: 631, endPoint x: 672, endPoint y: 381, distance: 252.4
click at [672, 381] on div "SigDed $6350 127/195 employees $6,350 $6,350 $0 $0 $0 SigDed $4000 52/195 emplo…" at bounding box center [711, 476] width 192 height 360
click at [628, 644] on icon "Go to previous slide" at bounding box center [626, 679] width 5 height 11
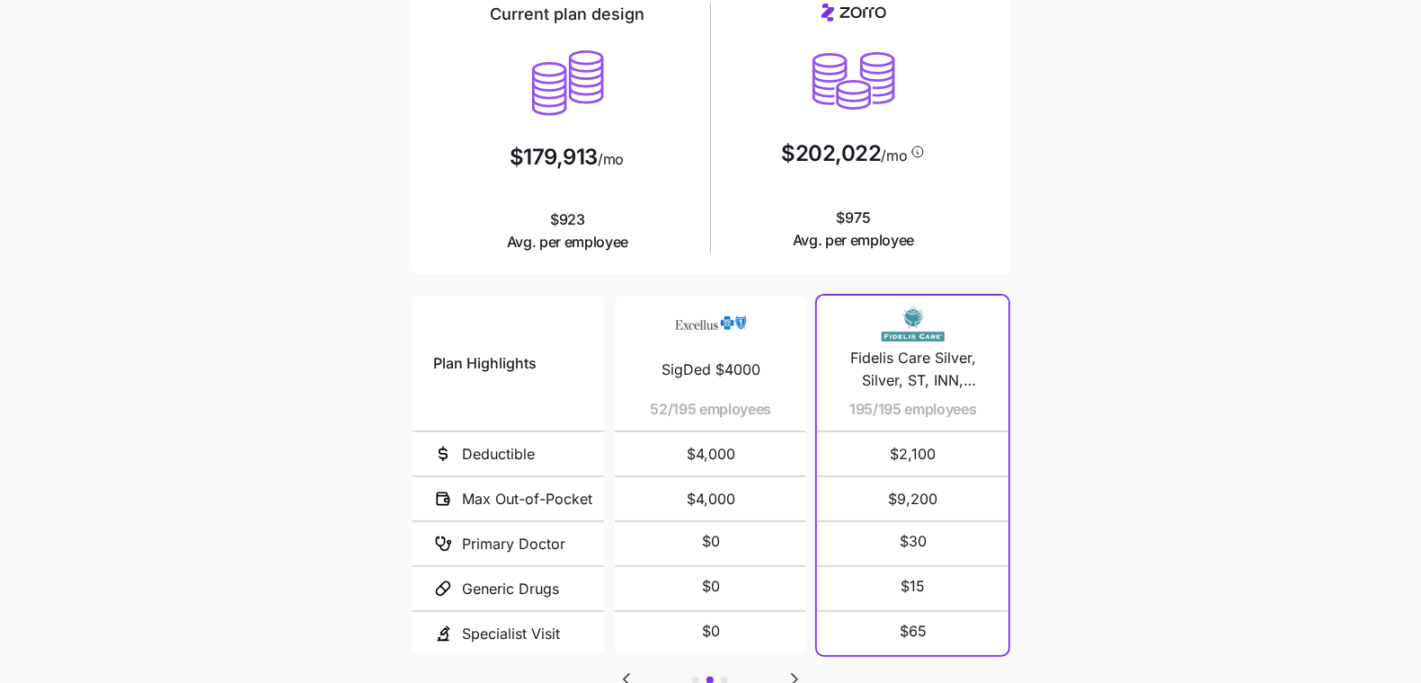
click at [628, 644] on icon "Go to previous slide" at bounding box center [626, 679] width 5 height 11
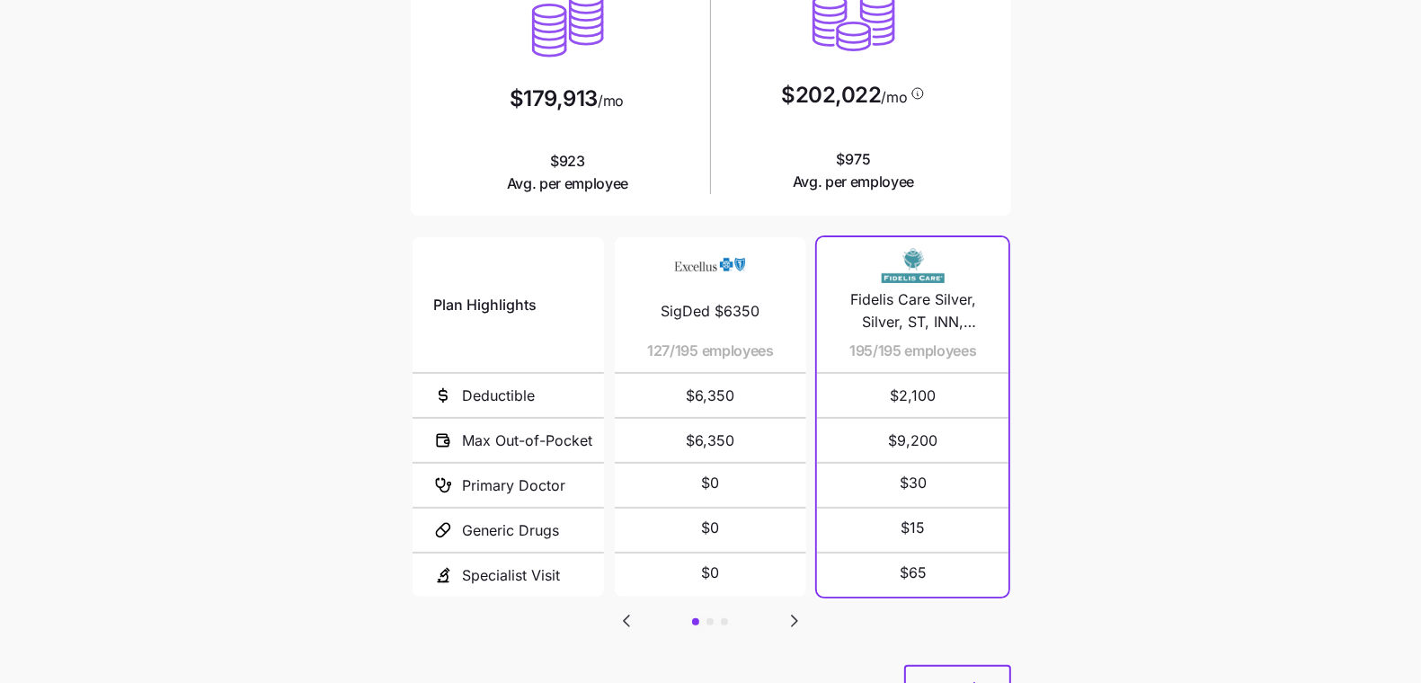
scroll to position [298, 0]
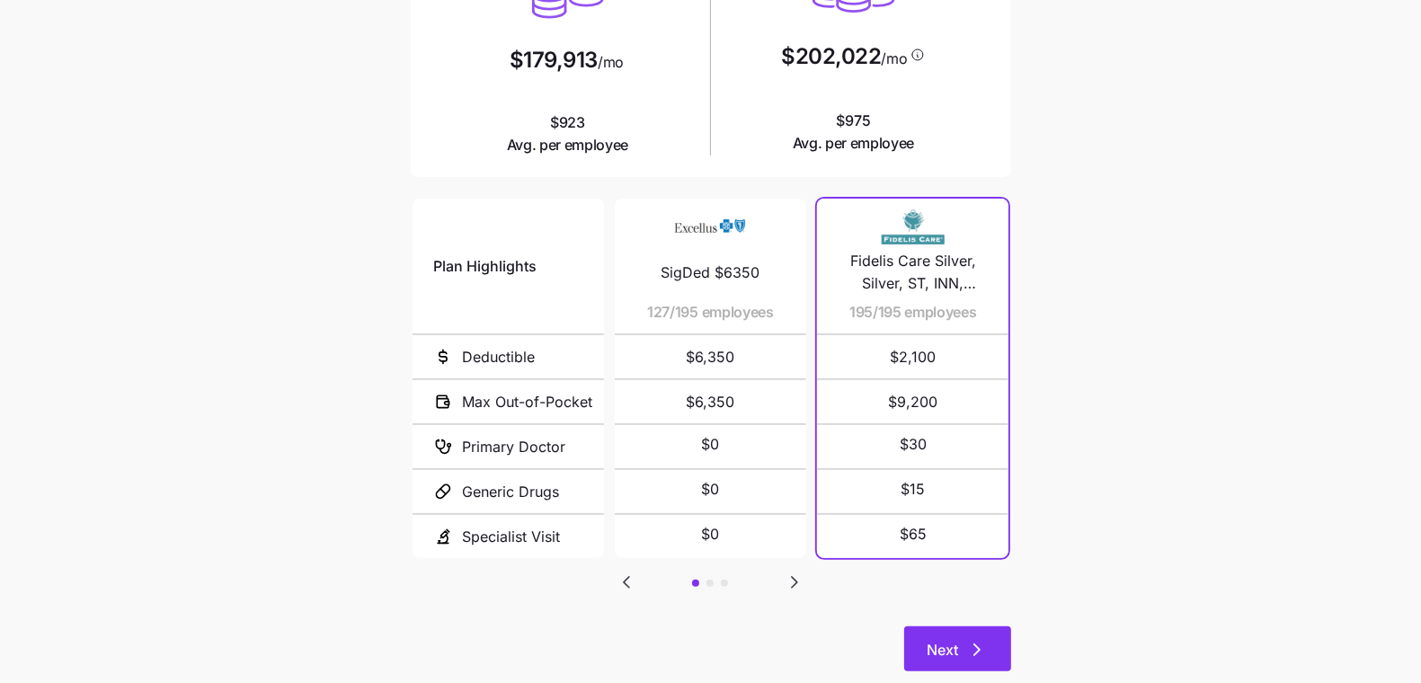
click at [988, 627] on button "Next" at bounding box center [957, 649] width 107 height 45
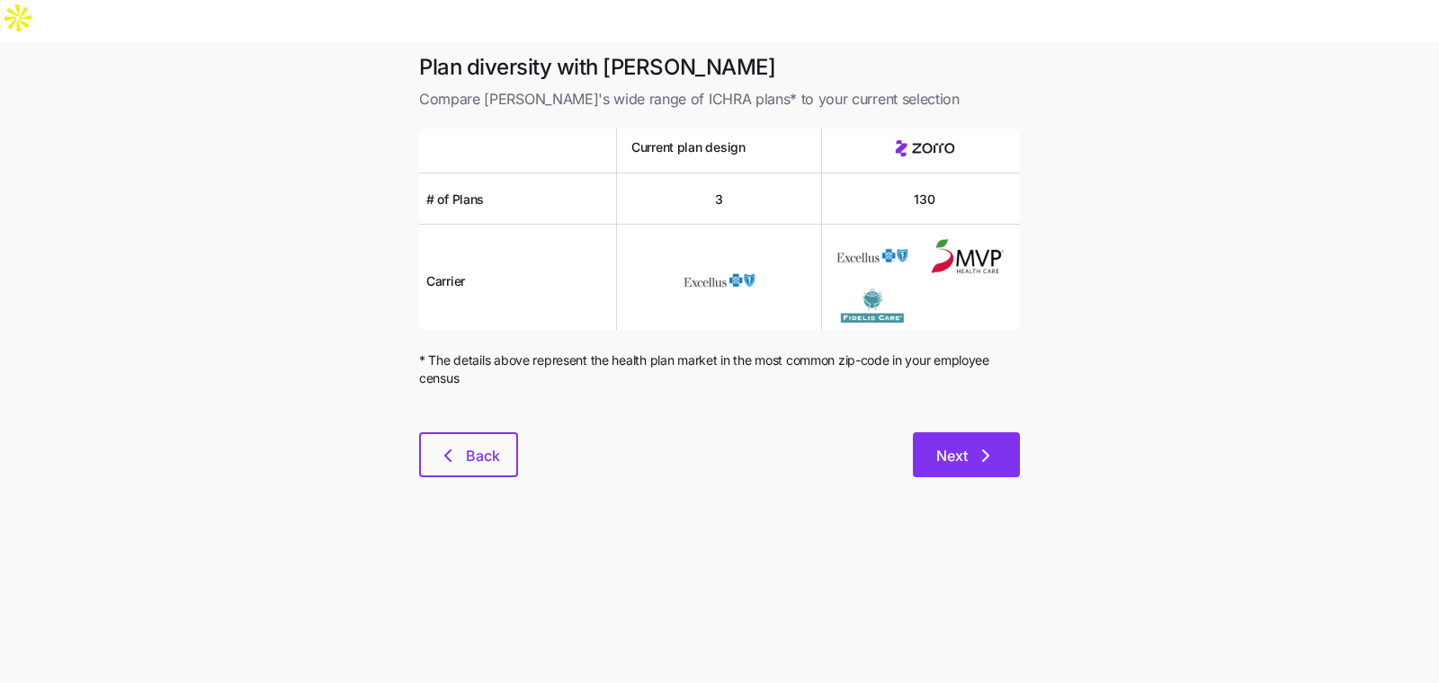
click at [952, 445] on span "Next" at bounding box center [951, 456] width 31 height 22
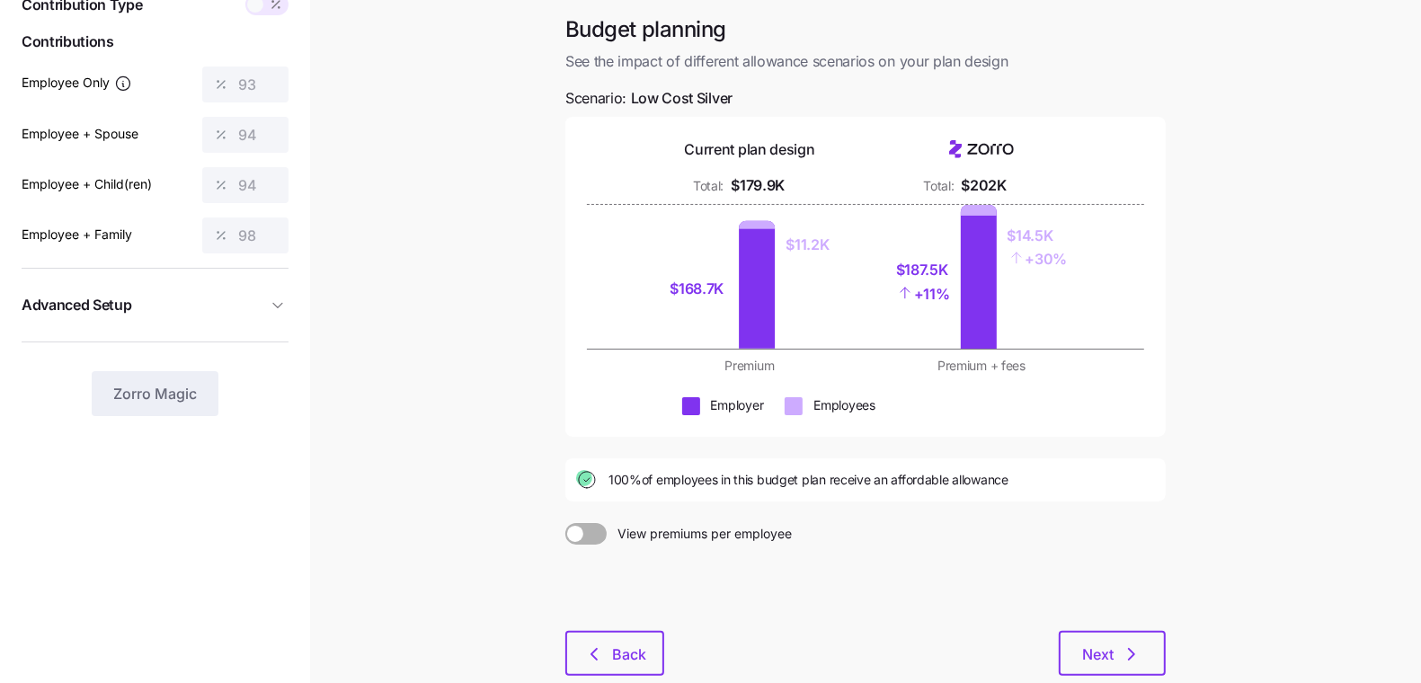
scroll to position [193, 0]
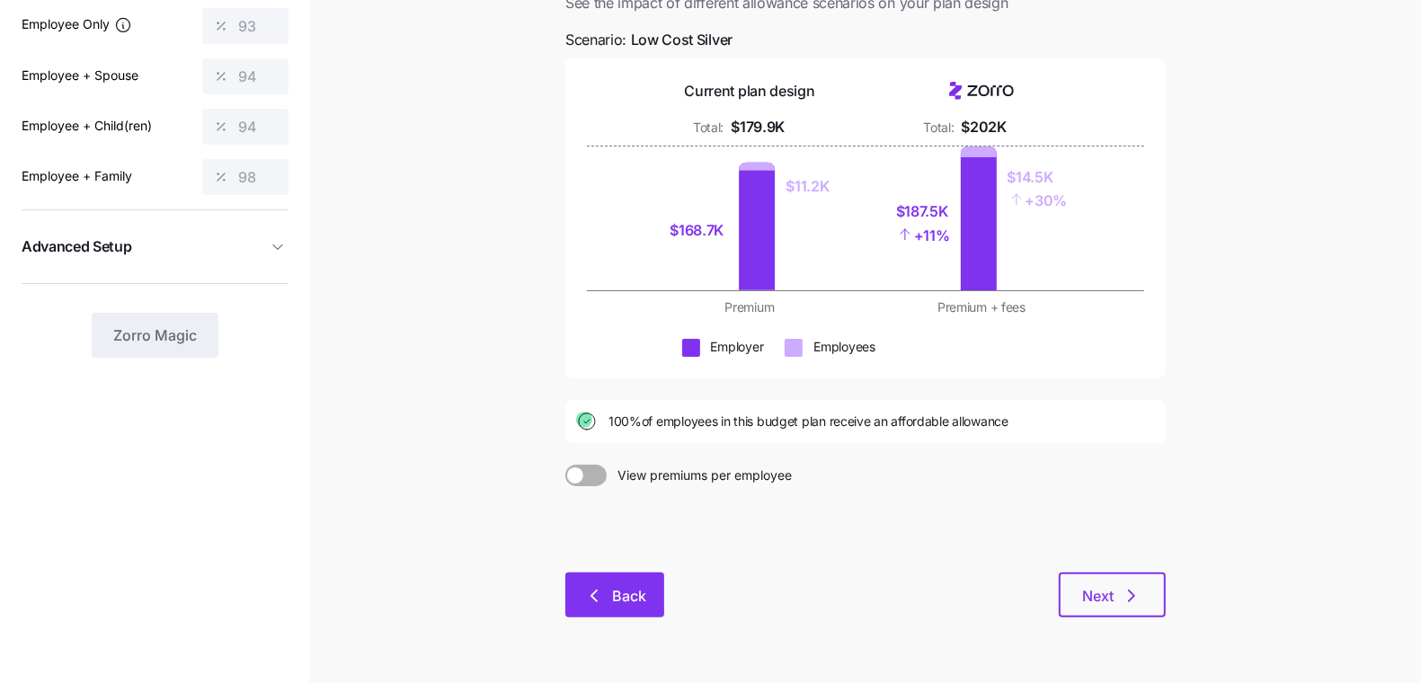
drag, startPoint x: 555, startPoint y: 538, endPoint x: 597, endPoint y: 566, distance: 50.6
click at [555, 538] on div "Budget planning See the impact of different allowance scenarios on your plan de…" at bounding box center [865, 298] width 629 height 682
click at [602, 573] on button "Back" at bounding box center [615, 595] width 99 height 45
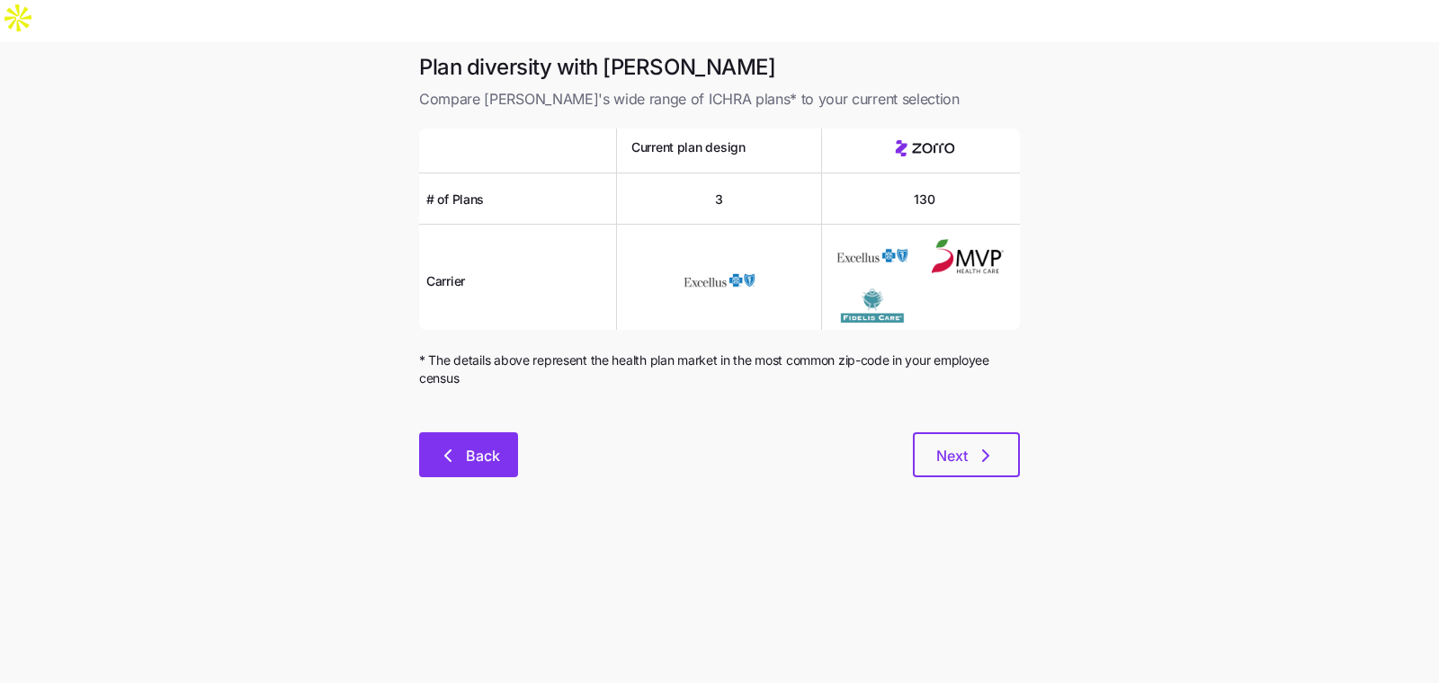
click at [459, 445] on span "Back" at bounding box center [468, 456] width 52 height 22
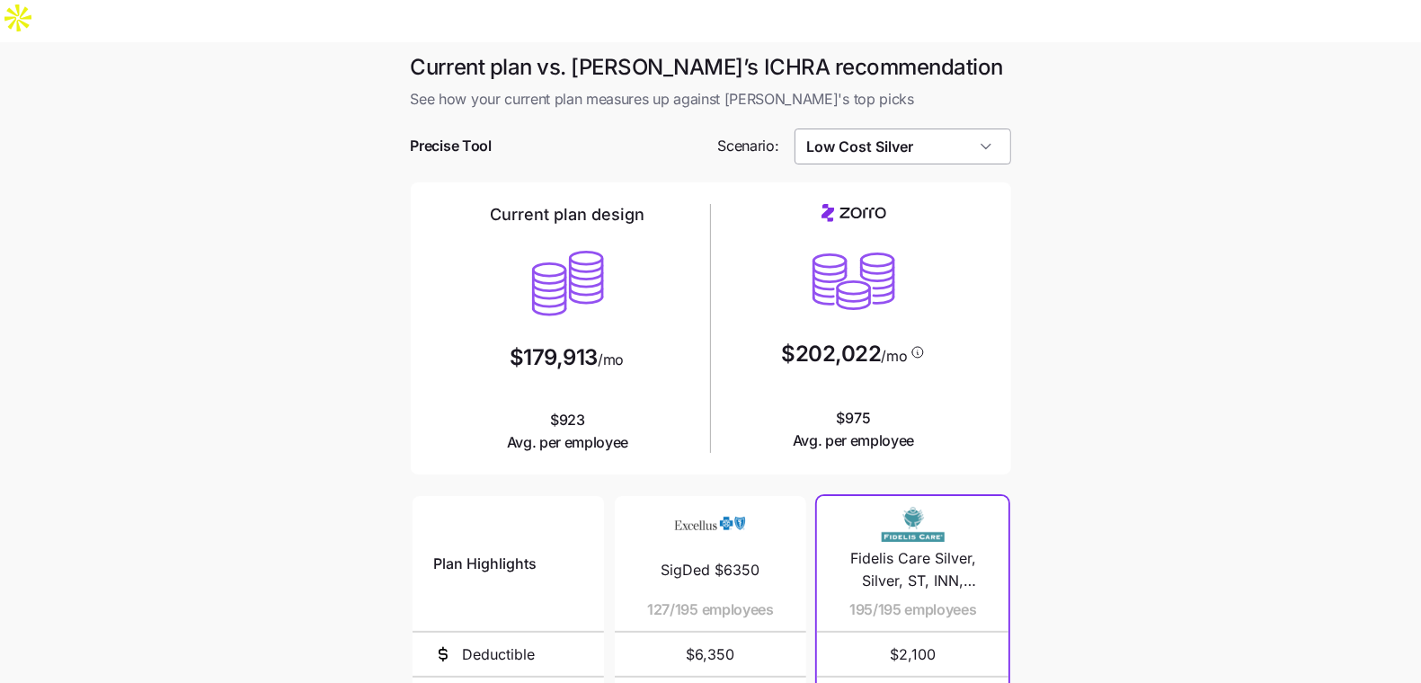
click at [926, 129] on input "Low Cost Silver" at bounding box center [903, 147] width 217 height 36
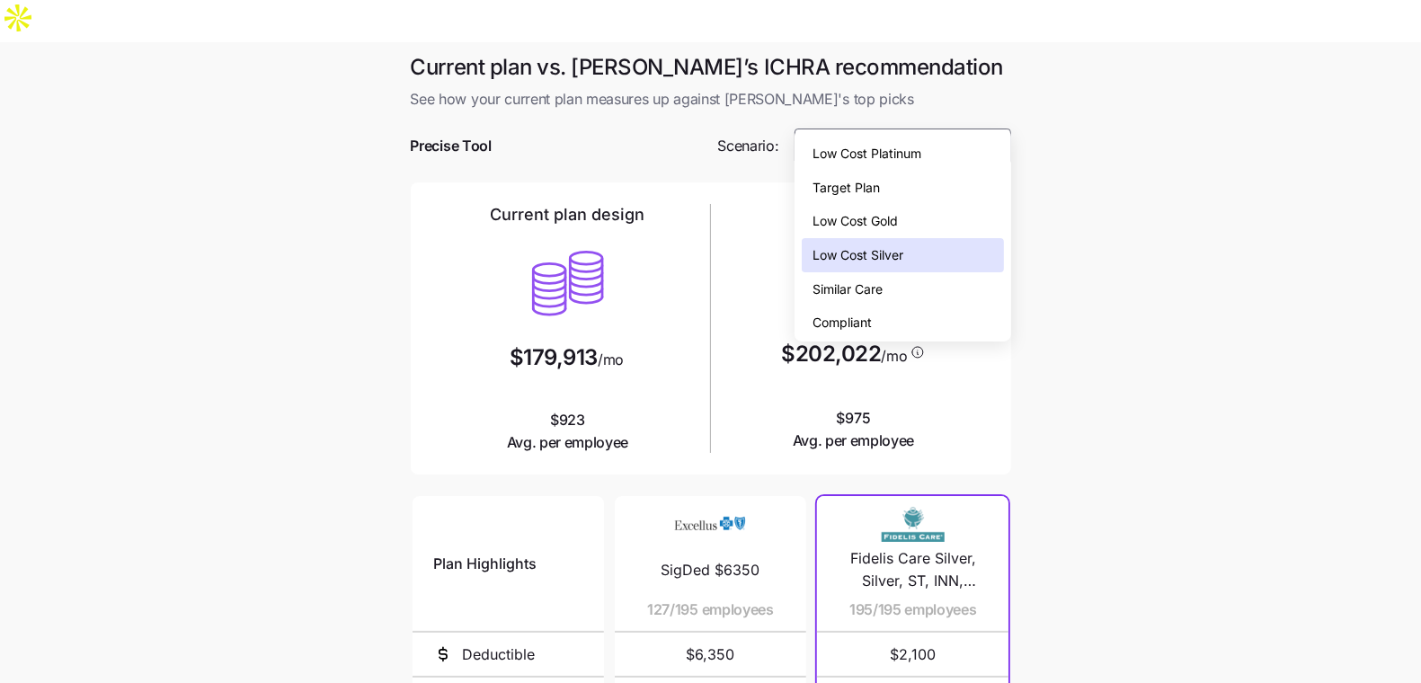
click at [928, 318] on div "Compliant" at bounding box center [902, 323] width 201 height 34
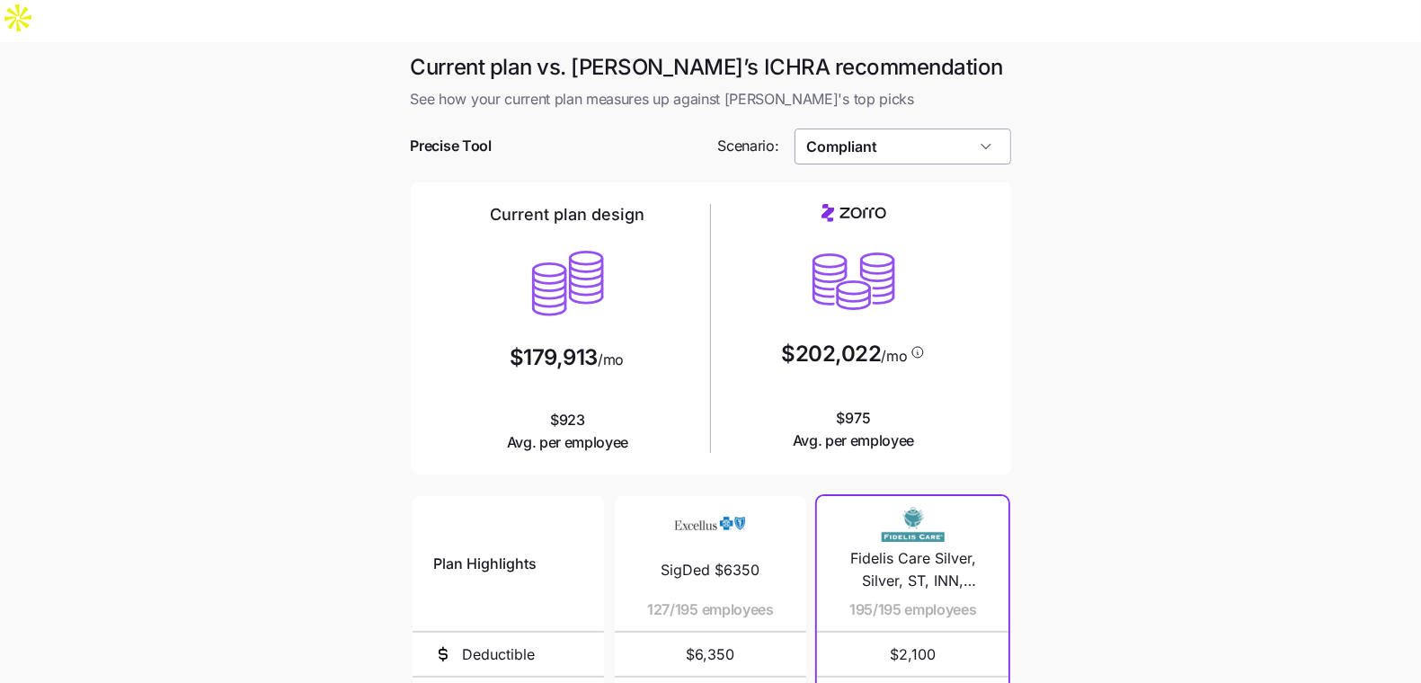
click at [893, 129] on input "Compliant" at bounding box center [903, 147] width 217 height 36
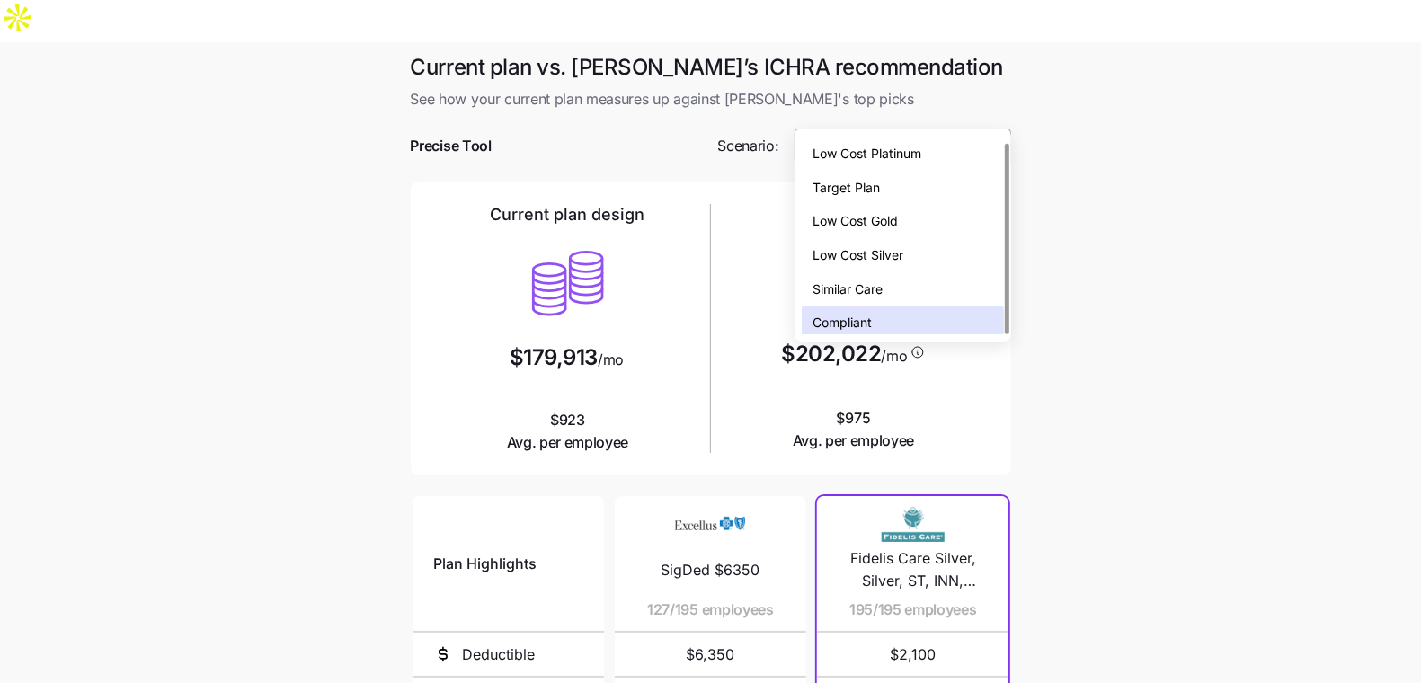
scroll to position [5, 0]
click at [904, 249] on span "Low Cost Silver" at bounding box center [858, 250] width 91 height 20
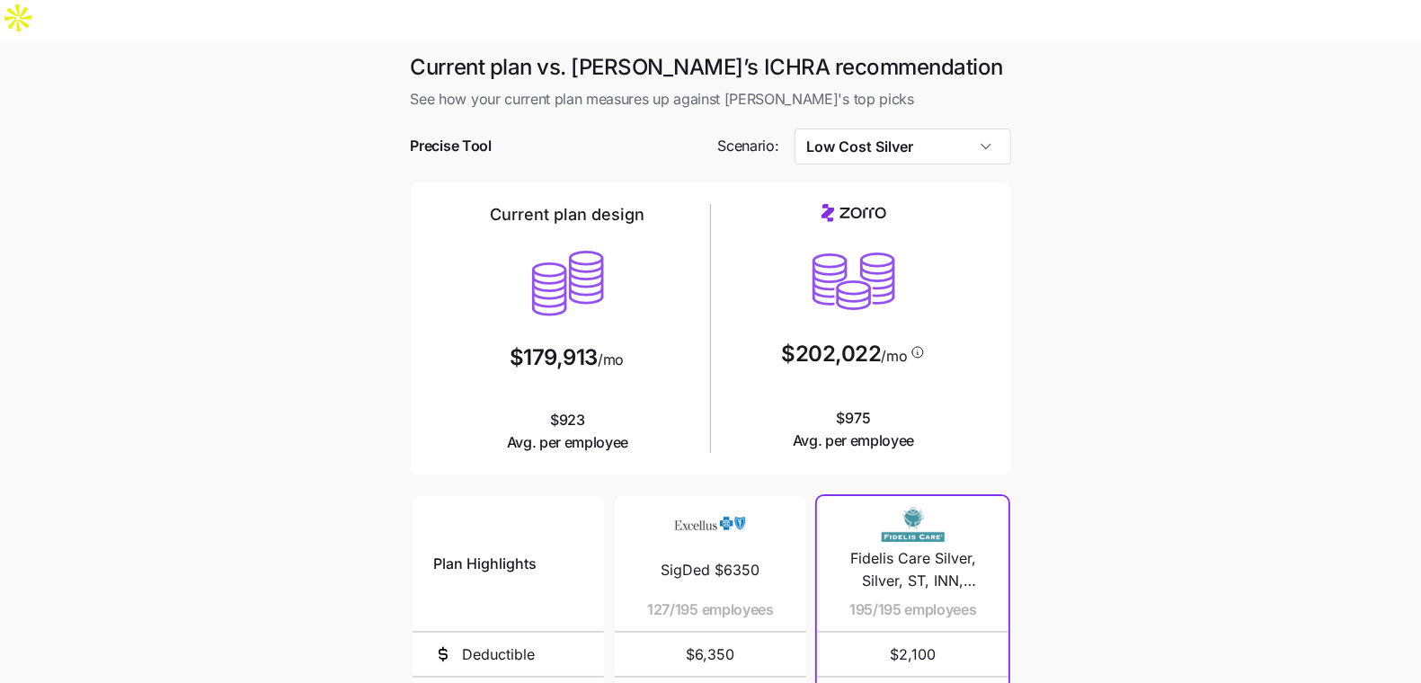
click at [900, 111] on div at bounding box center [711, 120] width 601 height 18
click at [909, 165] on div at bounding box center [711, 174] width 601 height 18
click at [906, 129] on input "Low Cost Silver" at bounding box center [903, 147] width 217 height 36
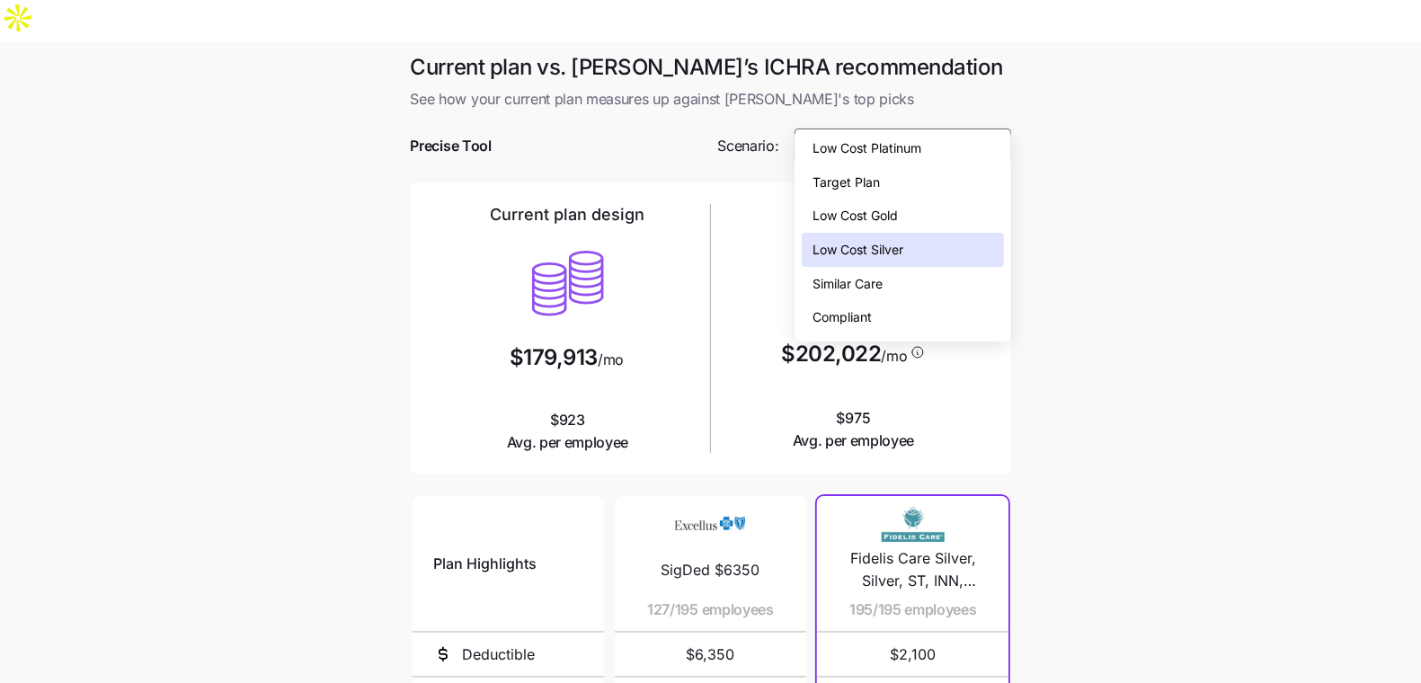
click at [899, 304] on div "Compliant" at bounding box center [902, 317] width 201 height 34
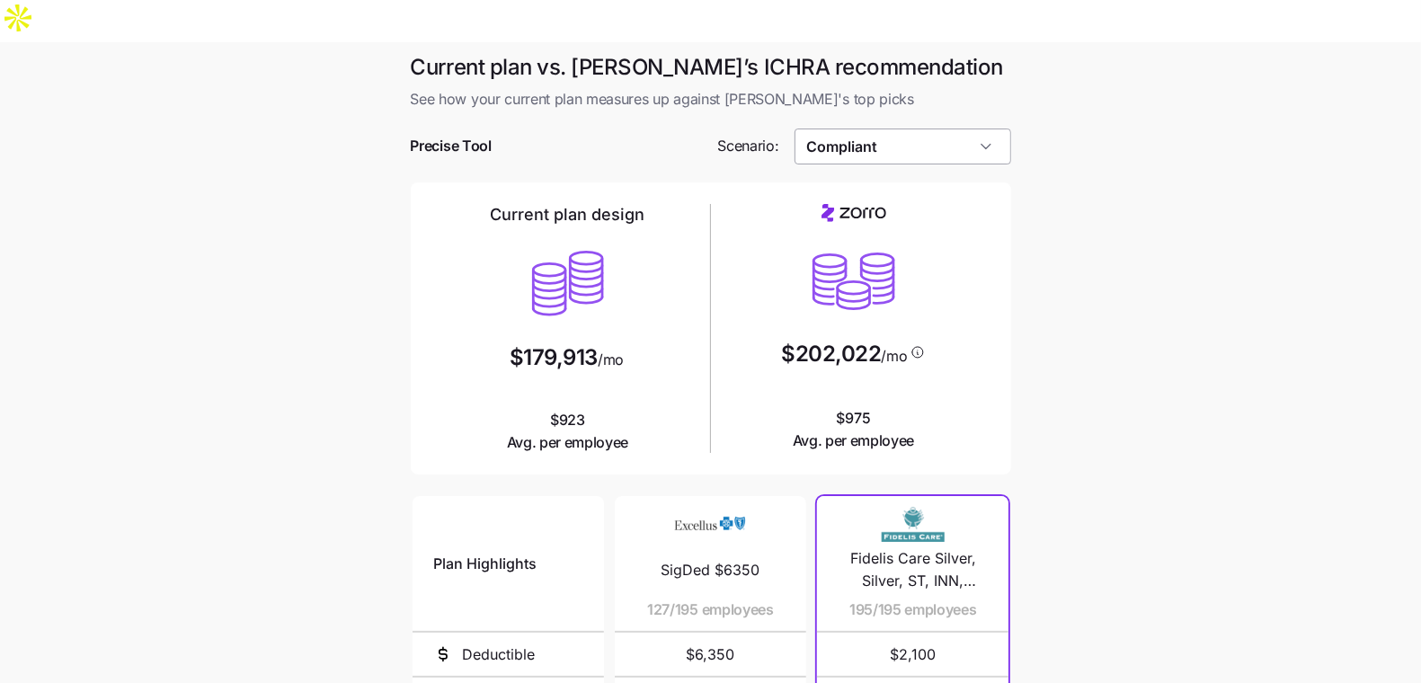
click at [908, 129] on input "Compliant" at bounding box center [903, 147] width 217 height 36
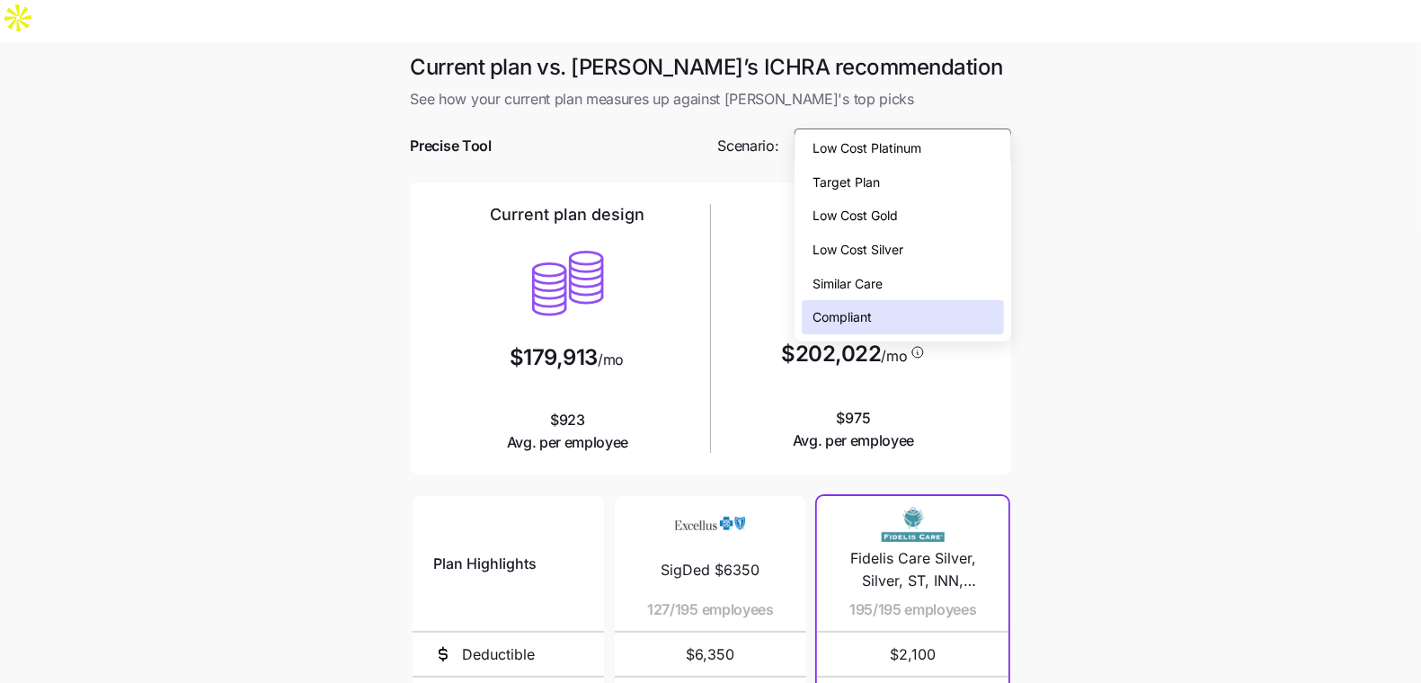
click at [887, 248] on span "Low Cost Silver" at bounding box center [858, 250] width 91 height 20
type input "Low Cost Silver"
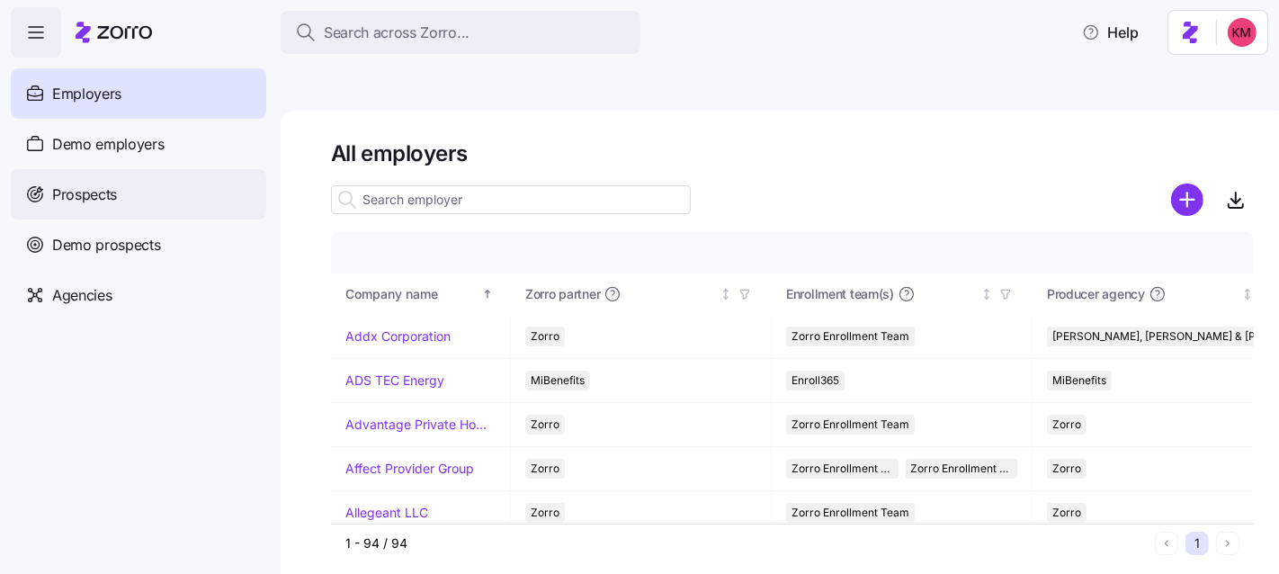
click at [119, 196] on div "Prospects" at bounding box center [138, 194] width 255 height 50
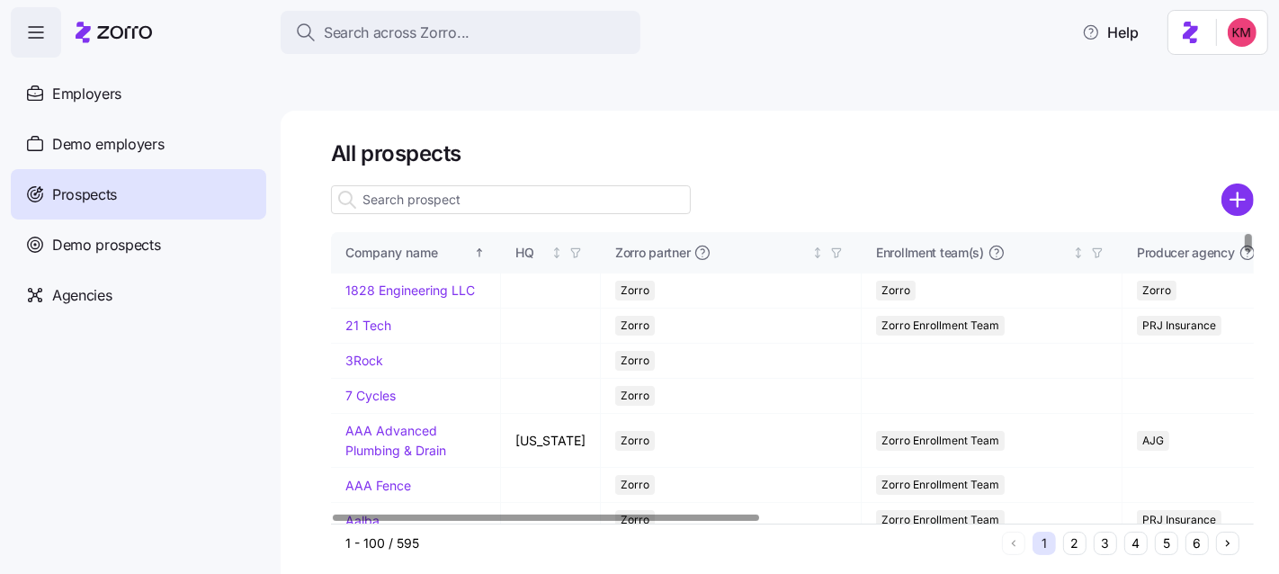
click at [521, 185] on input at bounding box center [511, 199] width 360 height 29
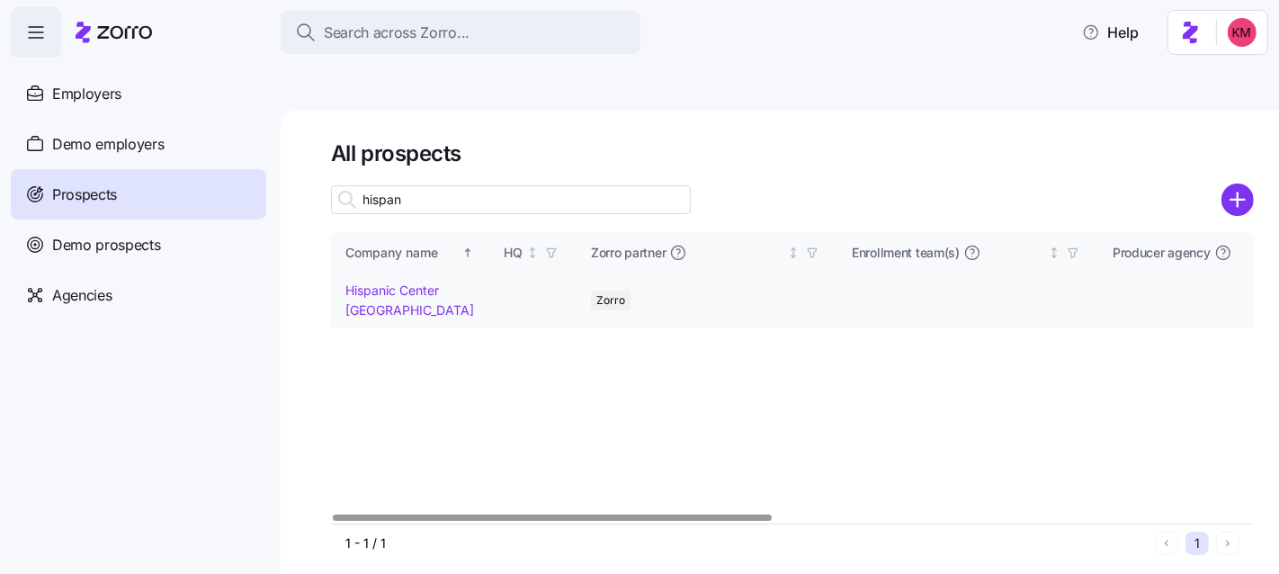
type input "hispan"
click at [394, 282] on link "Hispanic Center [GEOGRAPHIC_DATA]" at bounding box center [409, 299] width 129 height 35
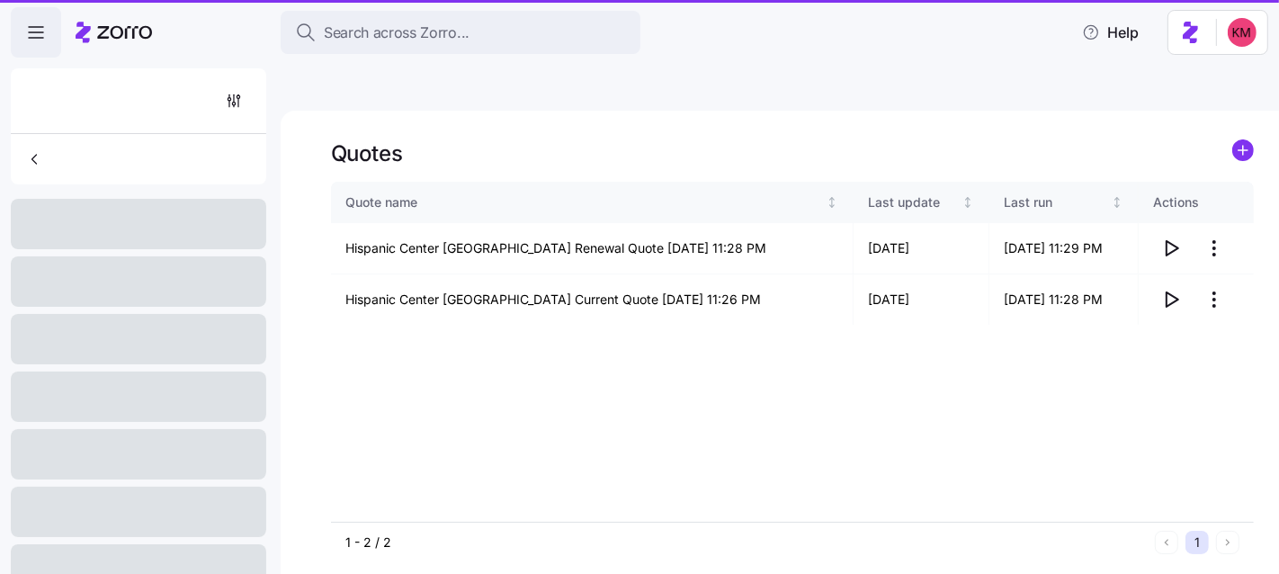
click at [382, 274] on td "Hispanic Center Lehigh Valley Current Quote 08/28/2025 11:26 PM" at bounding box center [592, 299] width 522 height 50
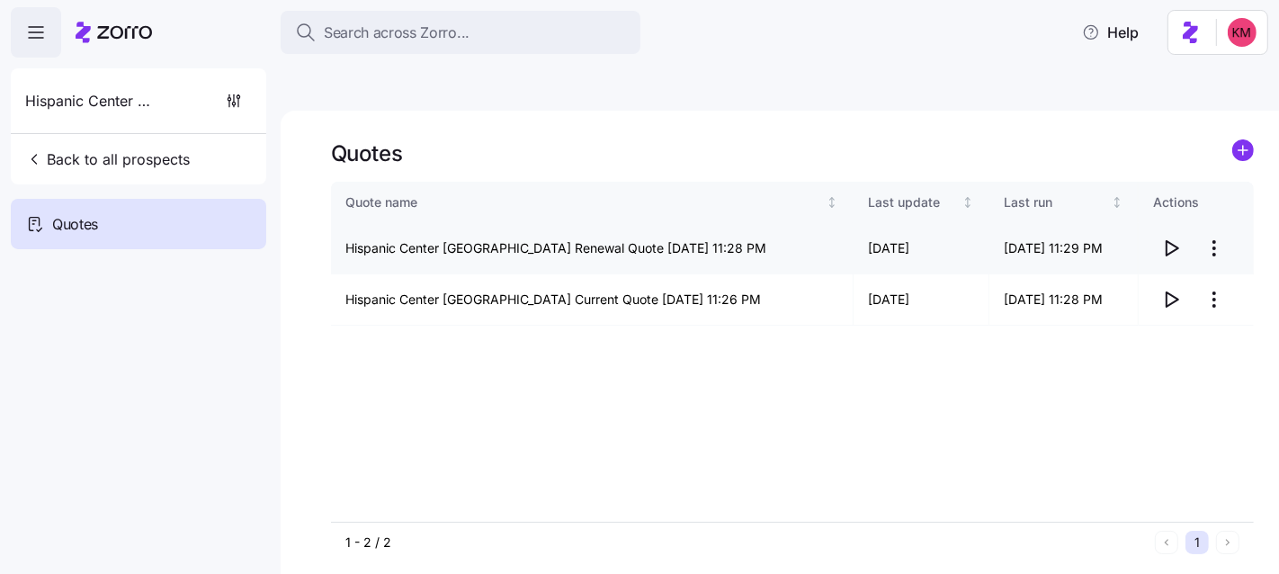
click at [1168, 237] on icon "button" at bounding box center [1171, 248] width 22 height 22
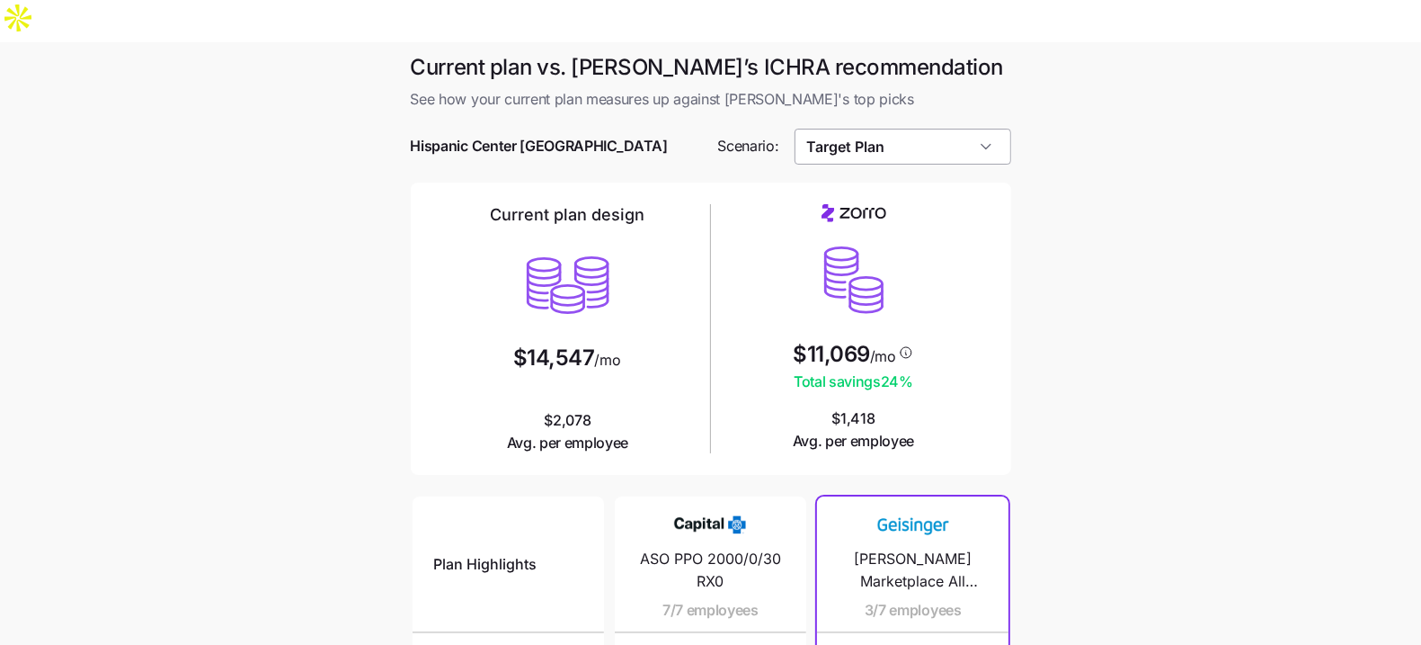
click at [886, 129] on input "Target Plan" at bounding box center [903, 147] width 217 height 36
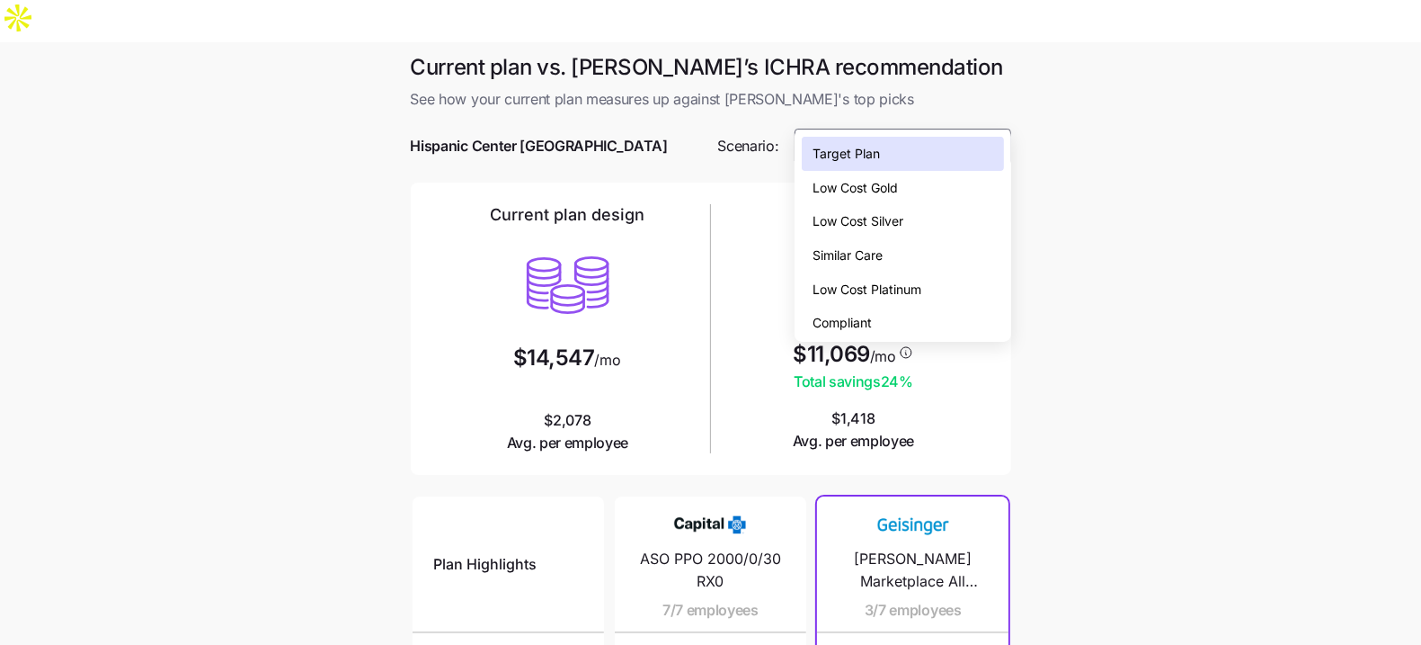
click at [907, 196] on div "Low Cost Gold" at bounding box center [902, 188] width 201 height 34
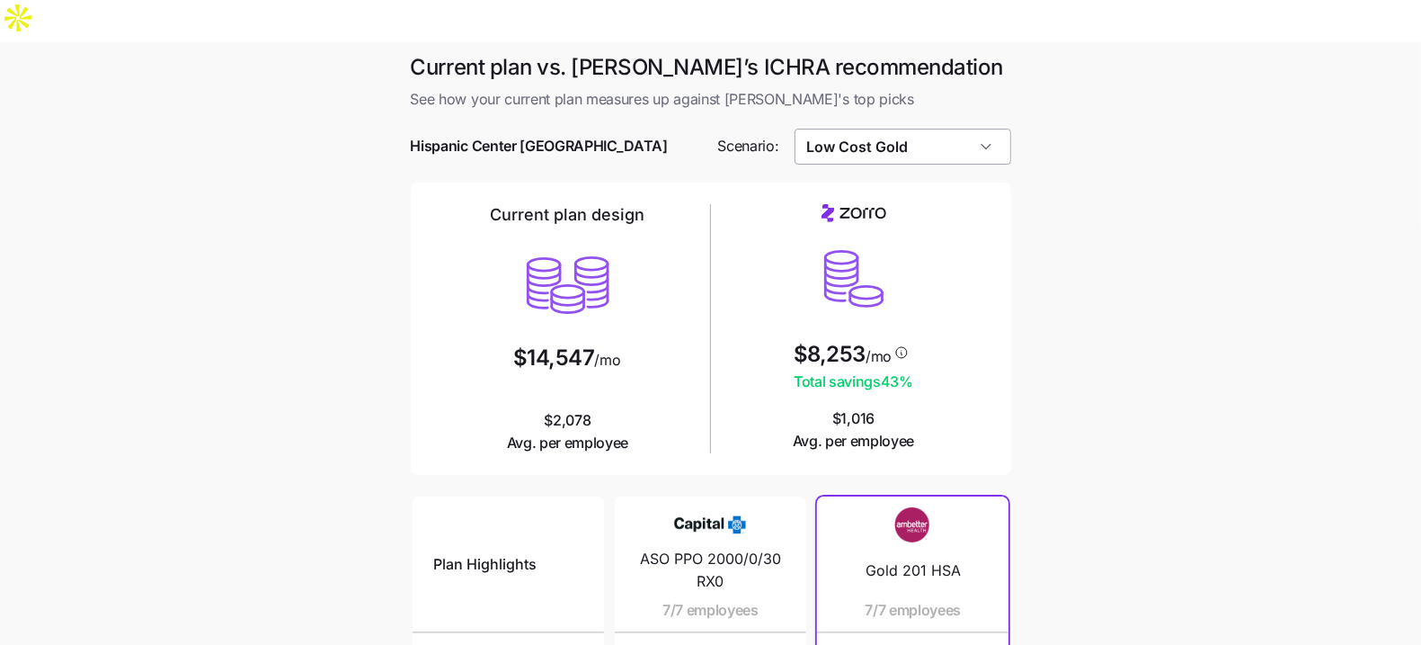
click at [926, 129] on input "Low Cost Gold" at bounding box center [903, 147] width 217 height 36
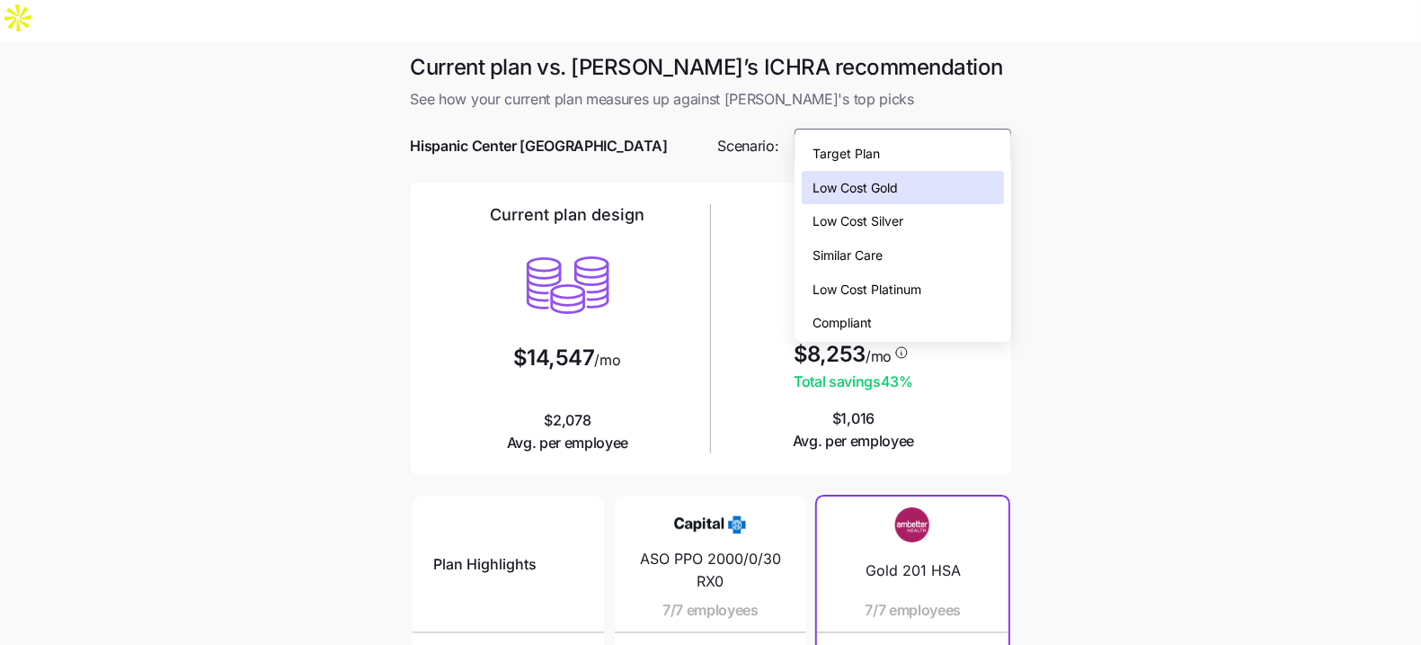
click at [901, 258] on div "Similar Care" at bounding box center [902, 255] width 201 height 34
type input "Similar Care"
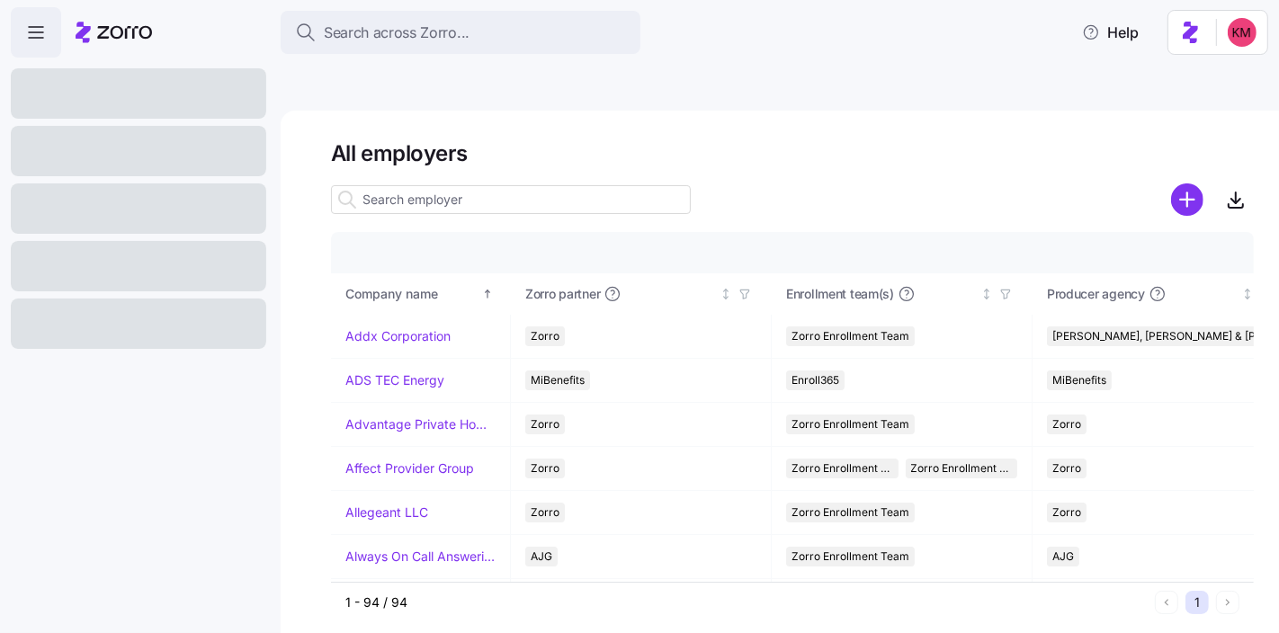
click at [694, 139] on h1 "All employers" at bounding box center [792, 153] width 922 height 28
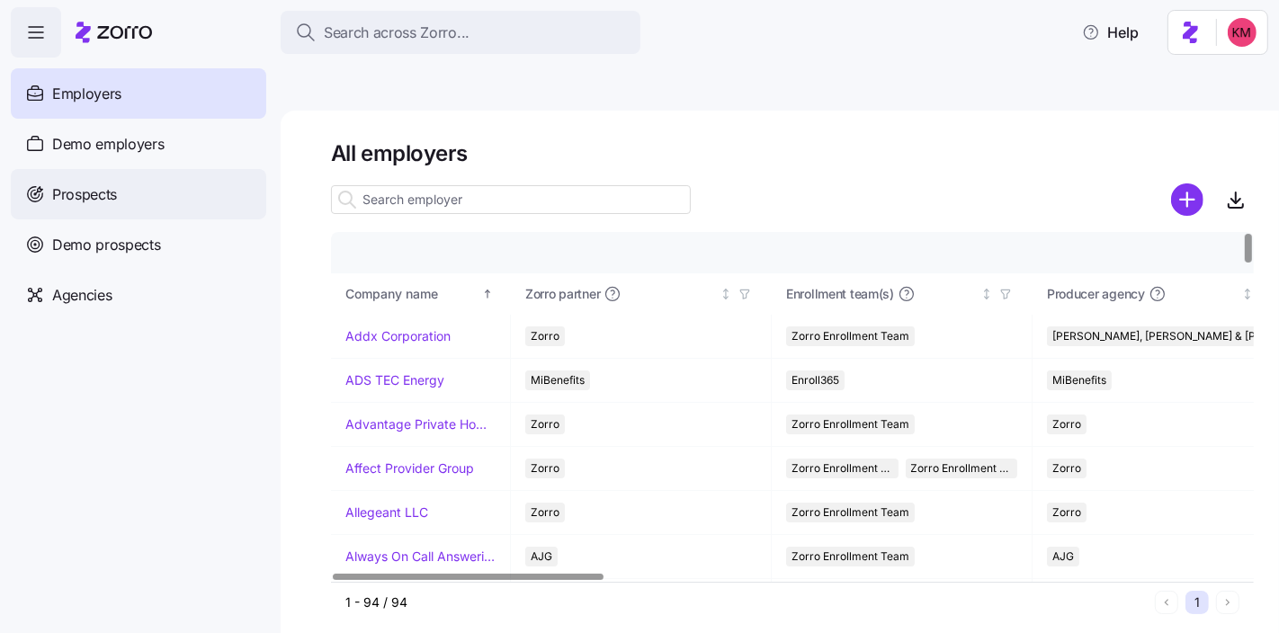
click at [125, 186] on div "Prospects" at bounding box center [138, 194] width 255 height 50
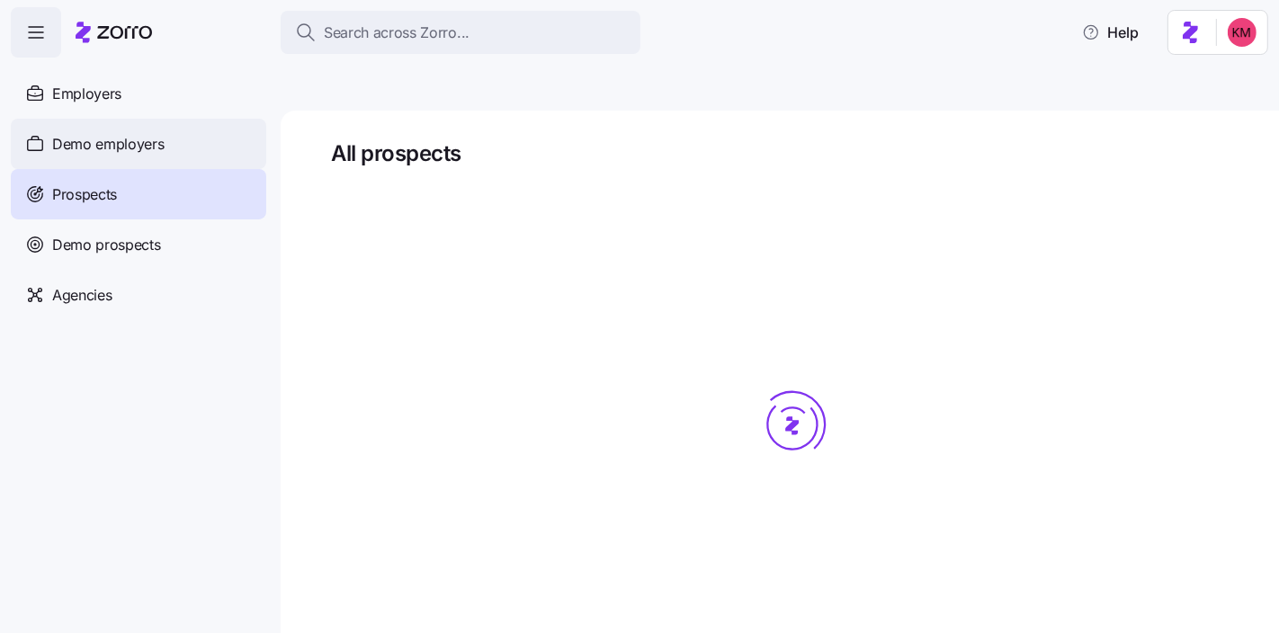
click at [174, 141] on div "Demo employers" at bounding box center [138, 144] width 255 height 50
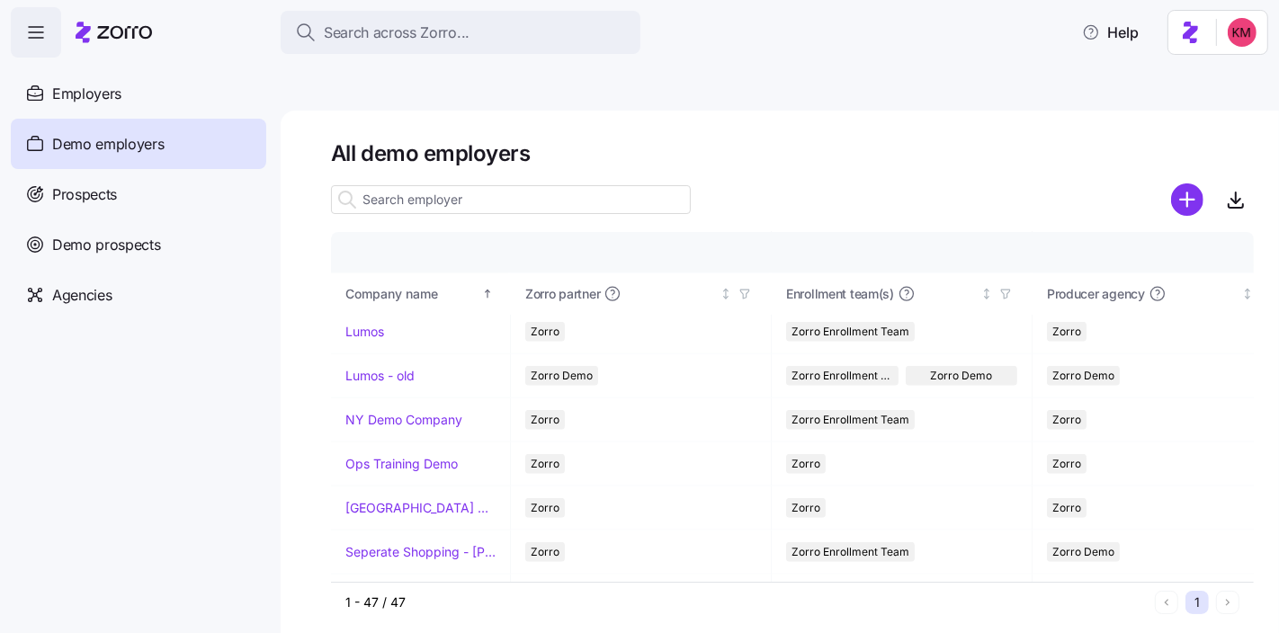
scroll to position [1287, 0]
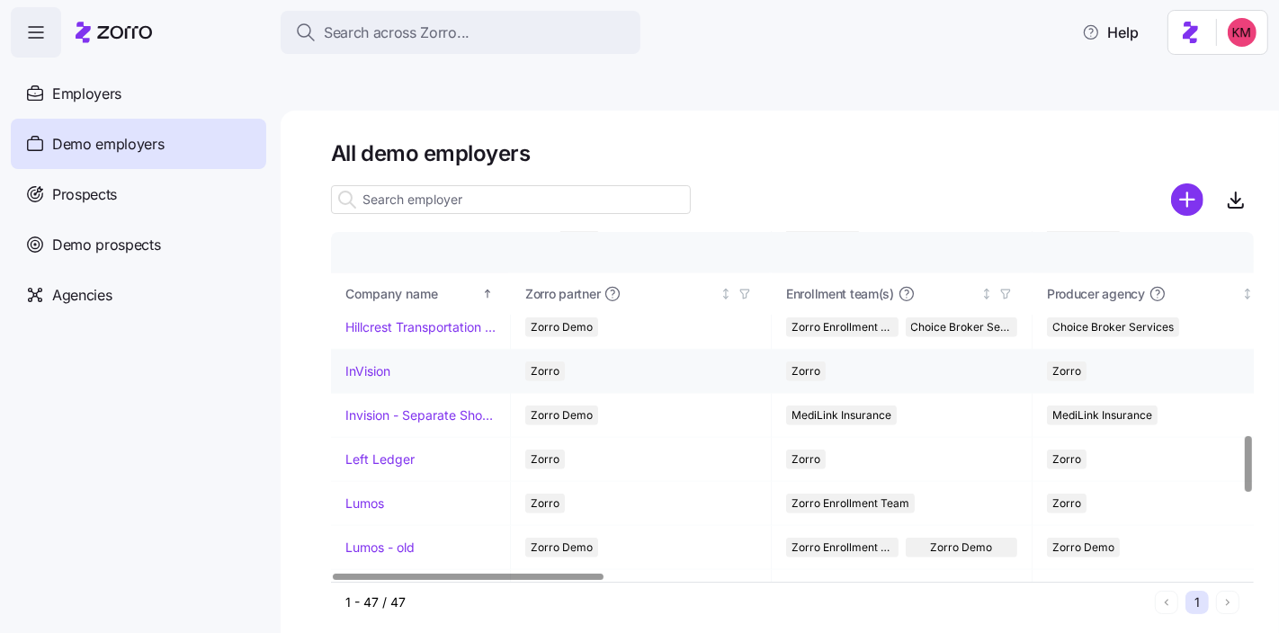
click at [358, 362] on link "InVision" at bounding box center [367, 371] width 45 height 18
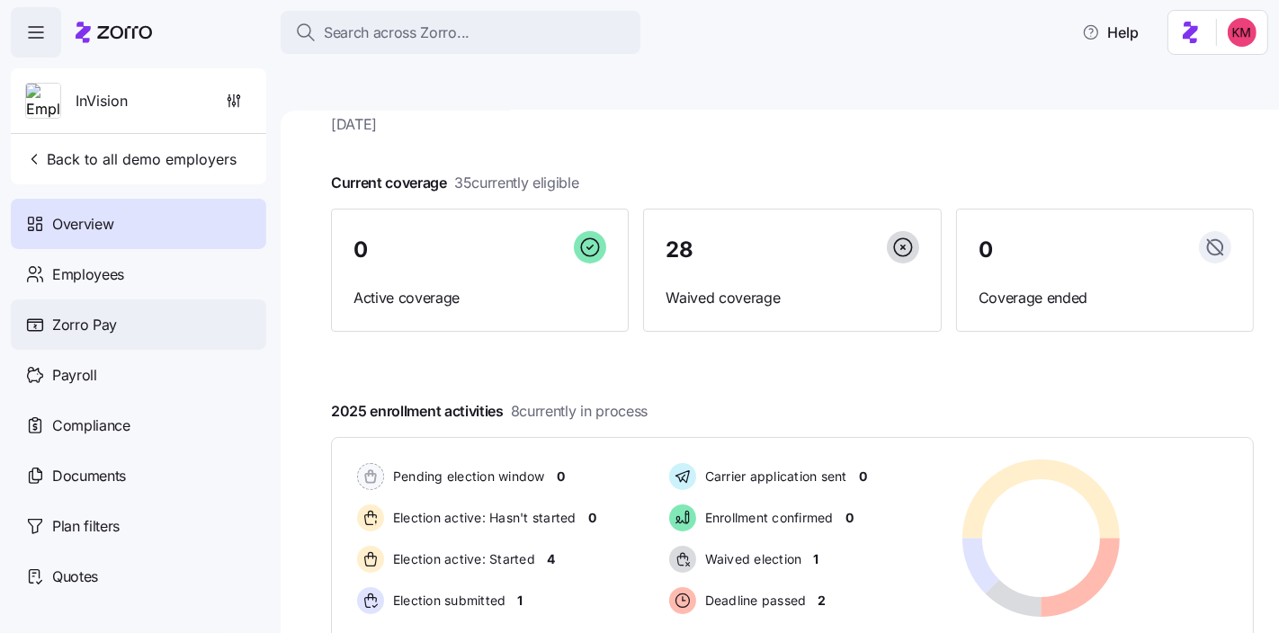
scroll to position [147, 0]
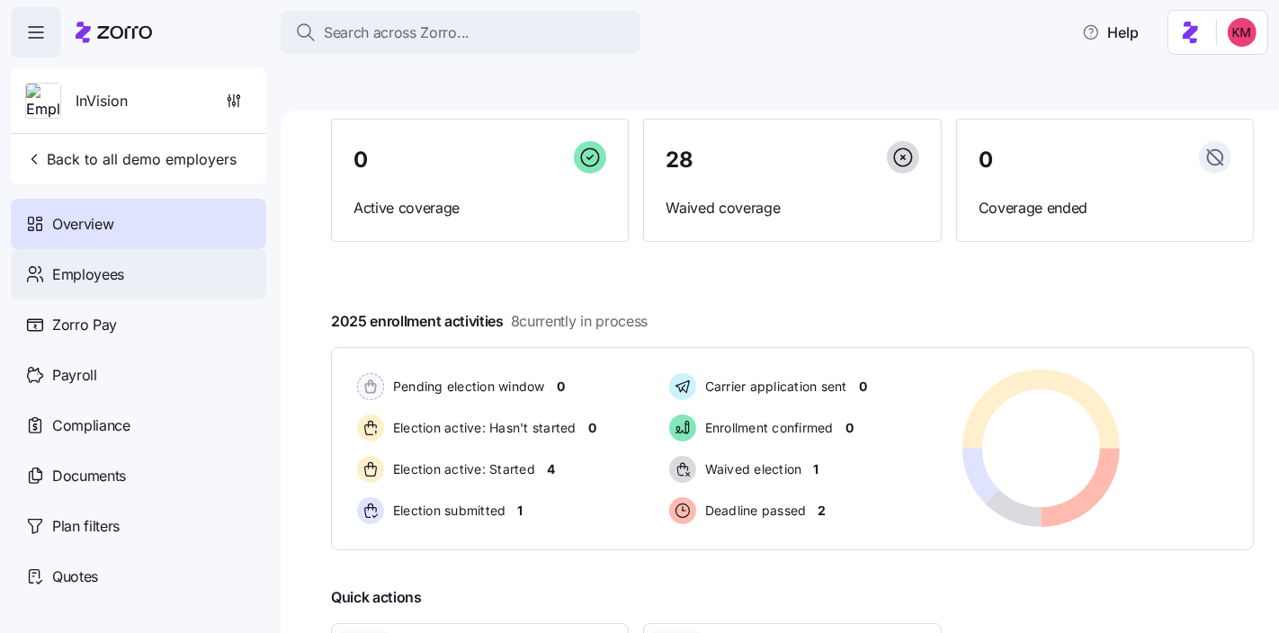
click at [78, 271] on span "Employees" at bounding box center [88, 274] width 72 height 22
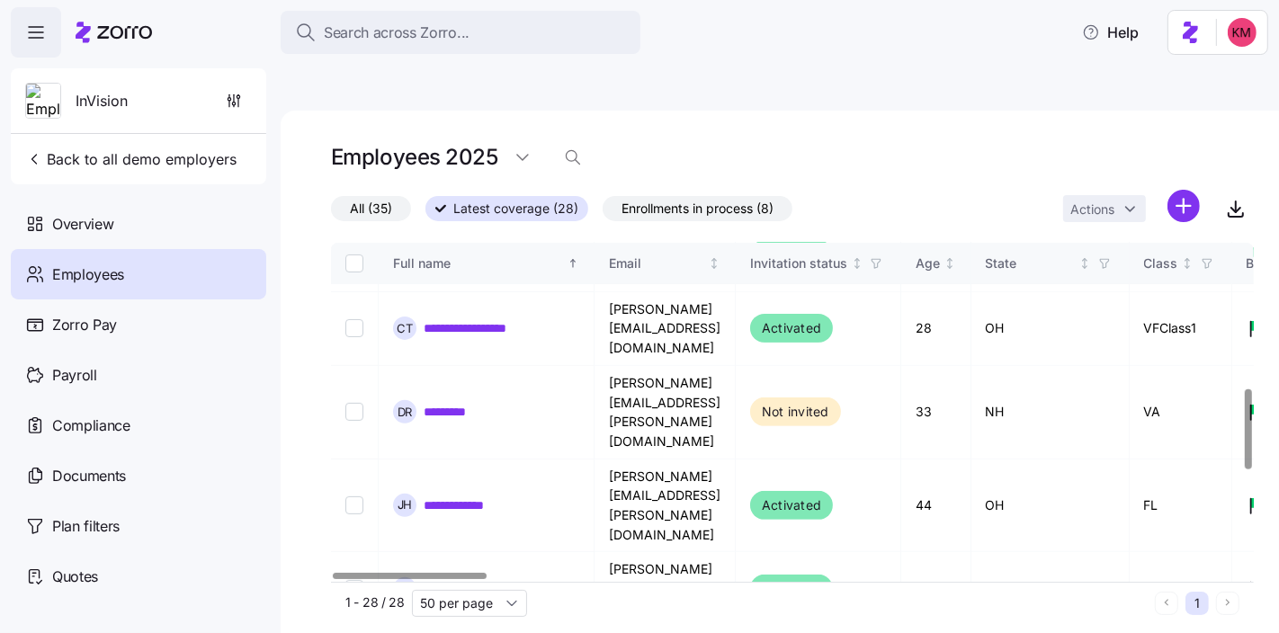
scroll to position [602, 0]
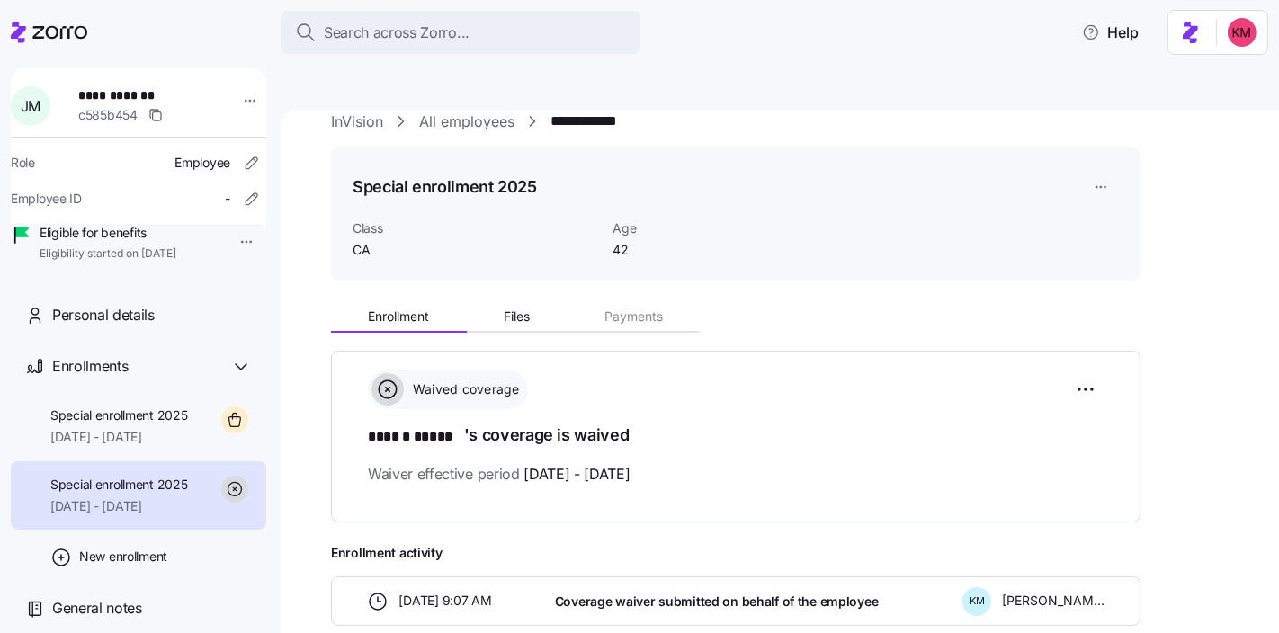
scroll to position [84, 0]
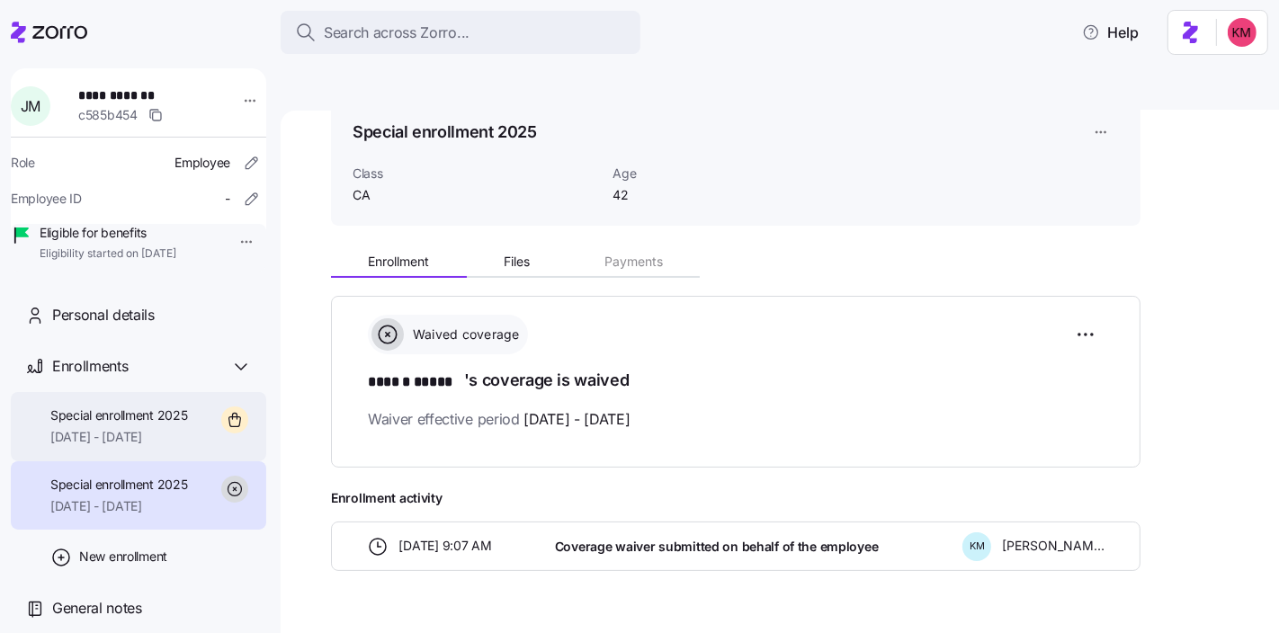
click at [174, 424] on span "Special enrollment 2025" at bounding box center [119, 415] width 138 height 18
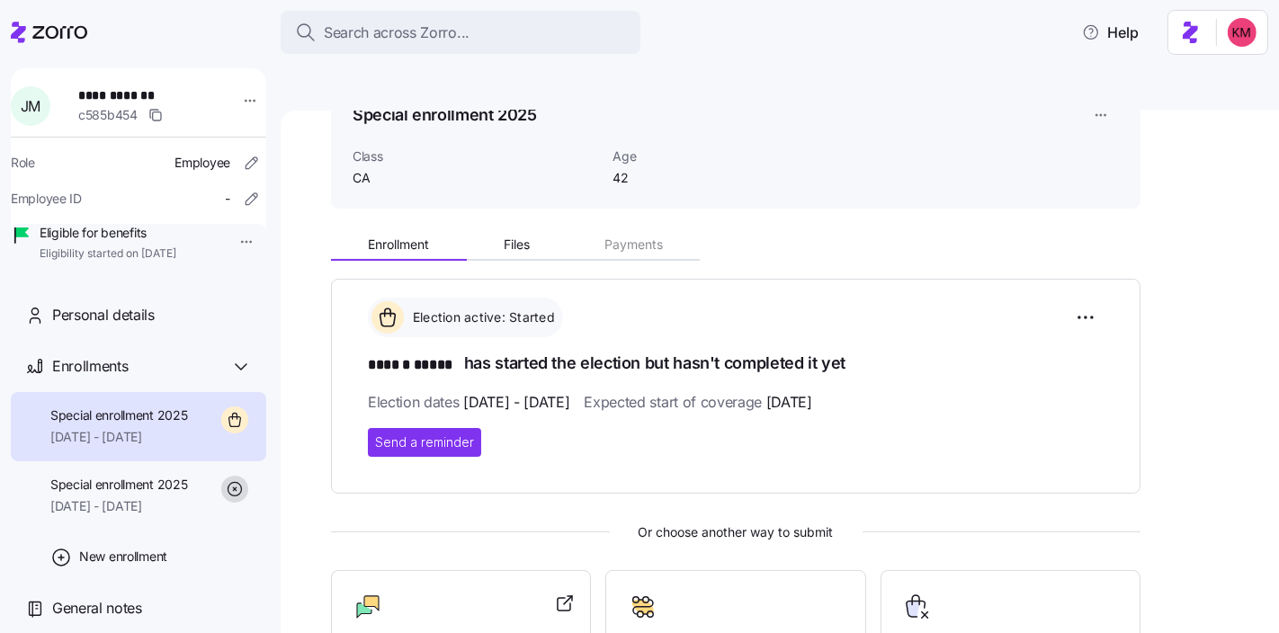
scroll to position [309, 0]
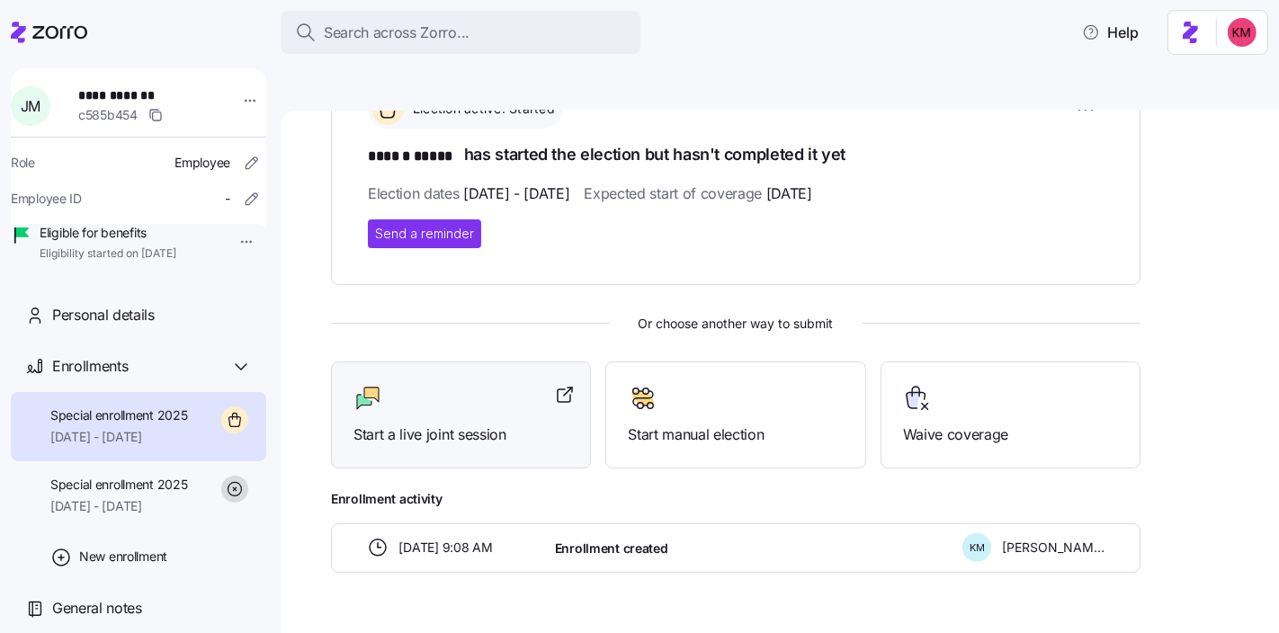
click at [447, 423] on span "Start a live joint session" at bounding box center [460, 434] width 215 height 22
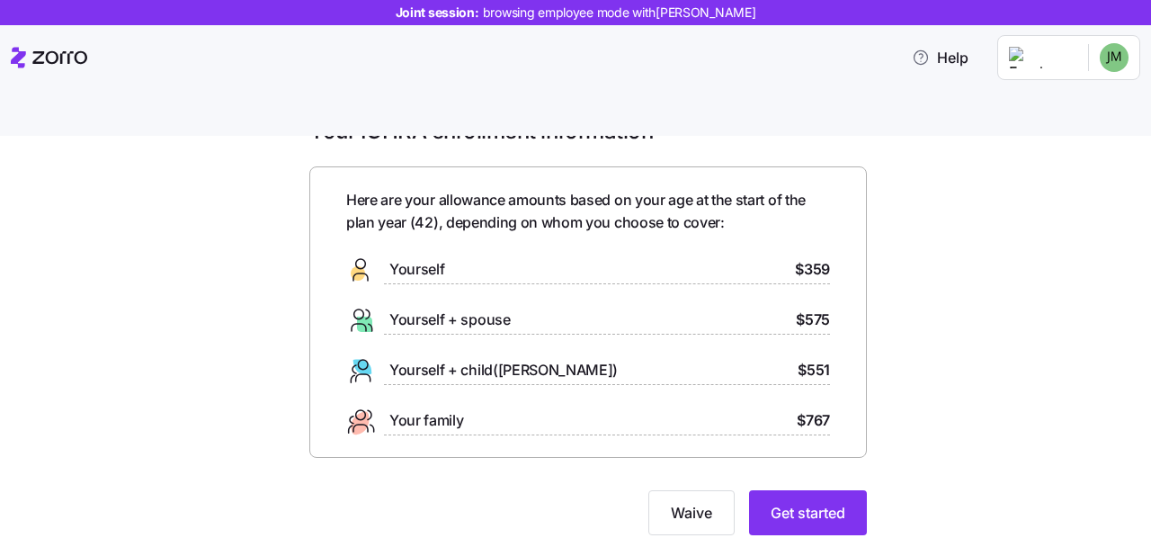
scroll to position [36, 0]
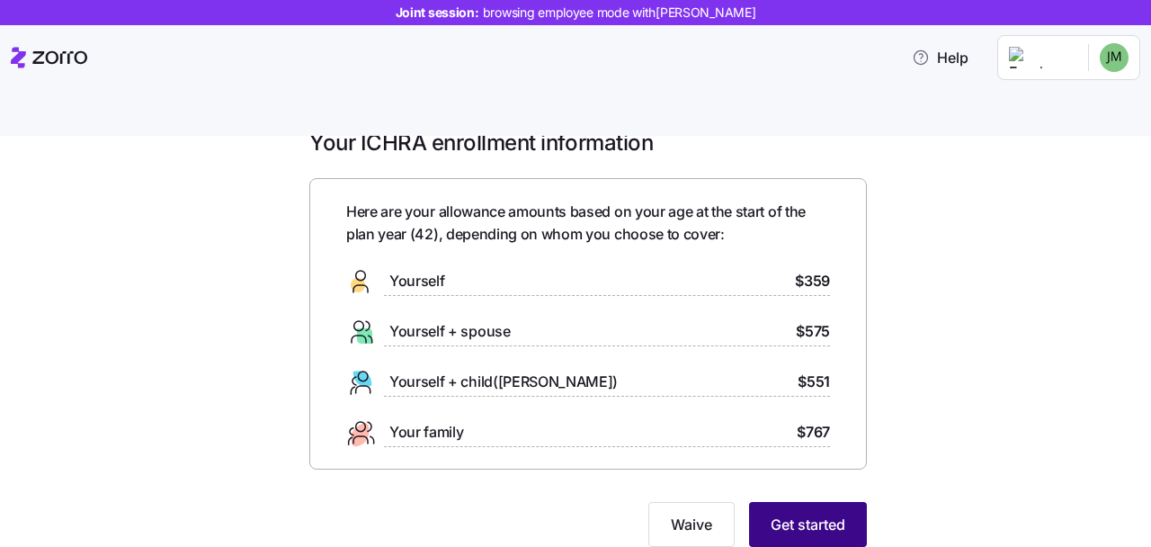
click at [814, 513] on span "Get started" at bounding box center [808, 524] width 75 height 22
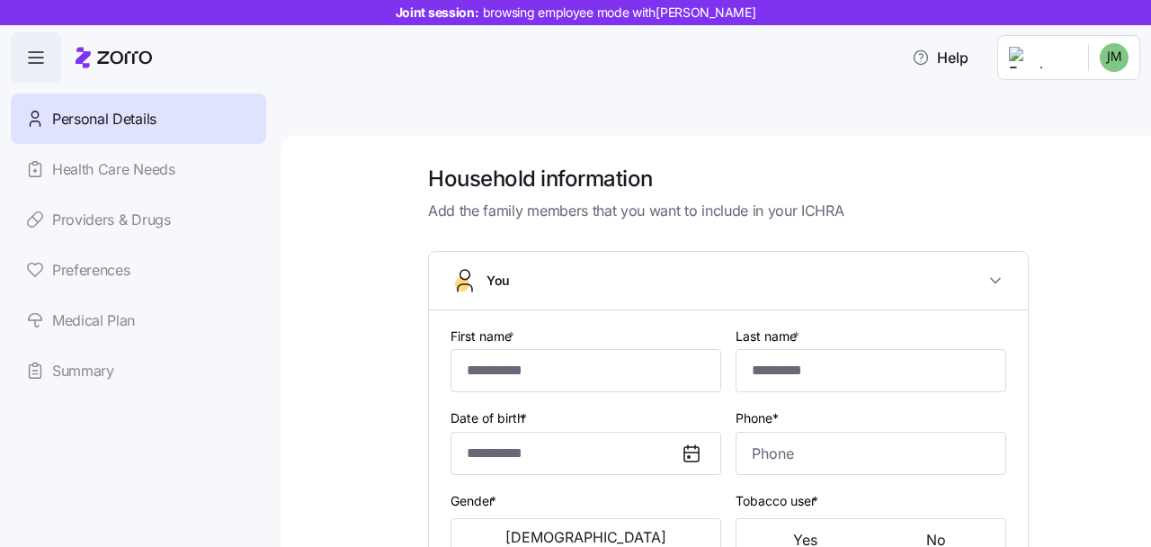
type input "******"
type input "*****"
type input "[EMAIL_ADDRESS][DOMAIN_NAME]"
type input "**********"
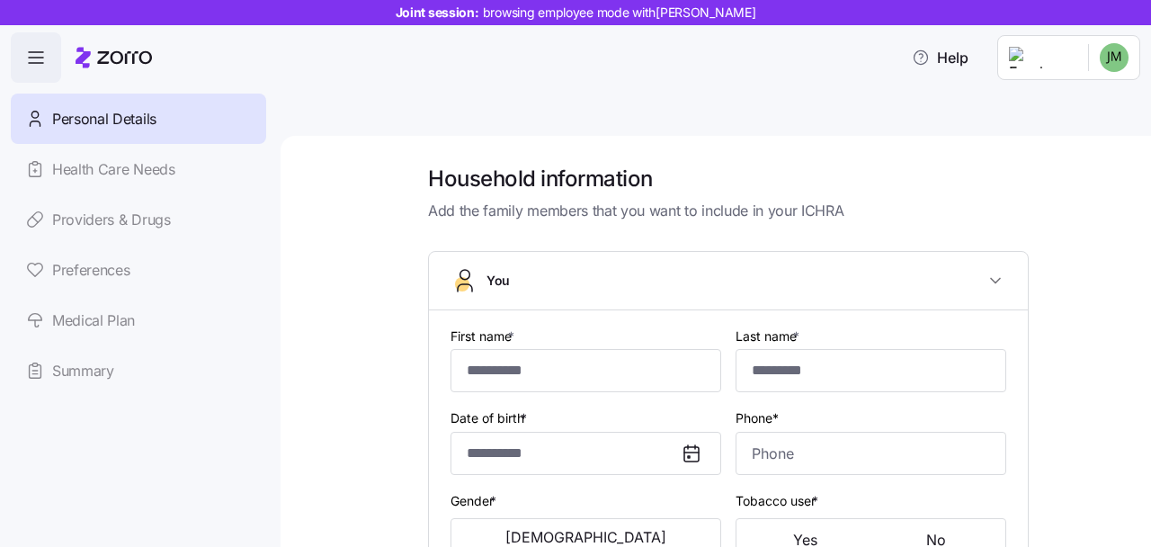
checkbox input "true"
type input "**********"
type input "[PHONE_NUMBER]"
type input "[DEMOGRAPHIC_DATA] citizen"
type input "Single"
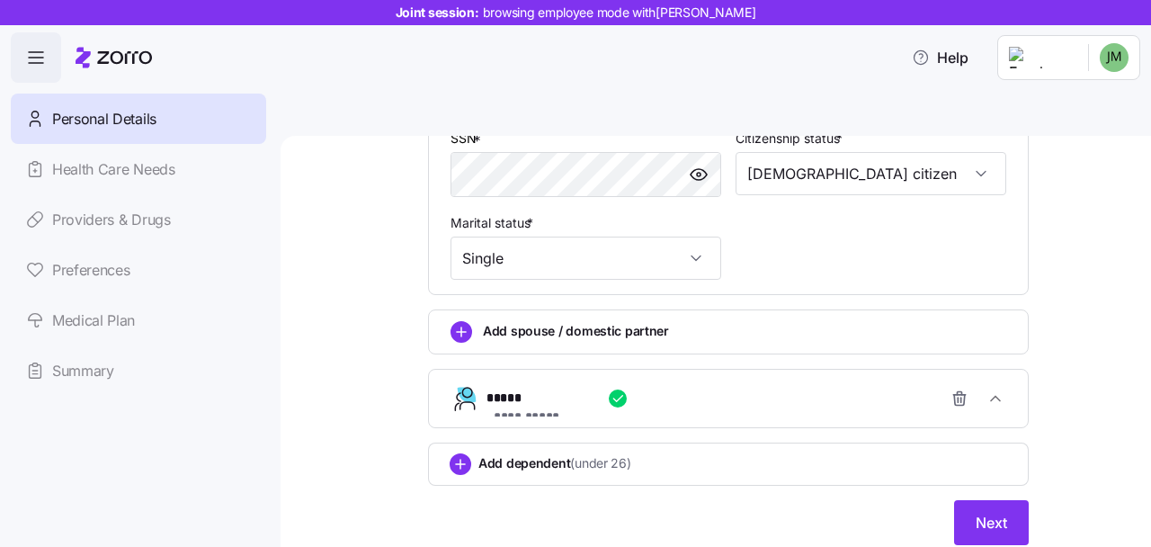
scroll to position [663, 0]
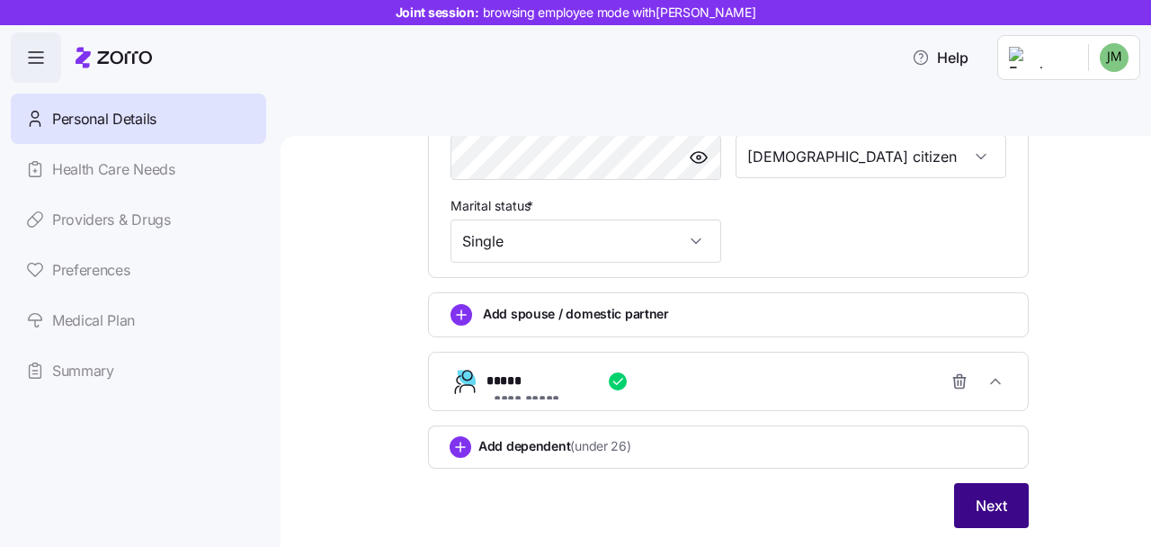
click at [1015, 483] on button "Next" at bounding box center [991, 505] width 75 height 45
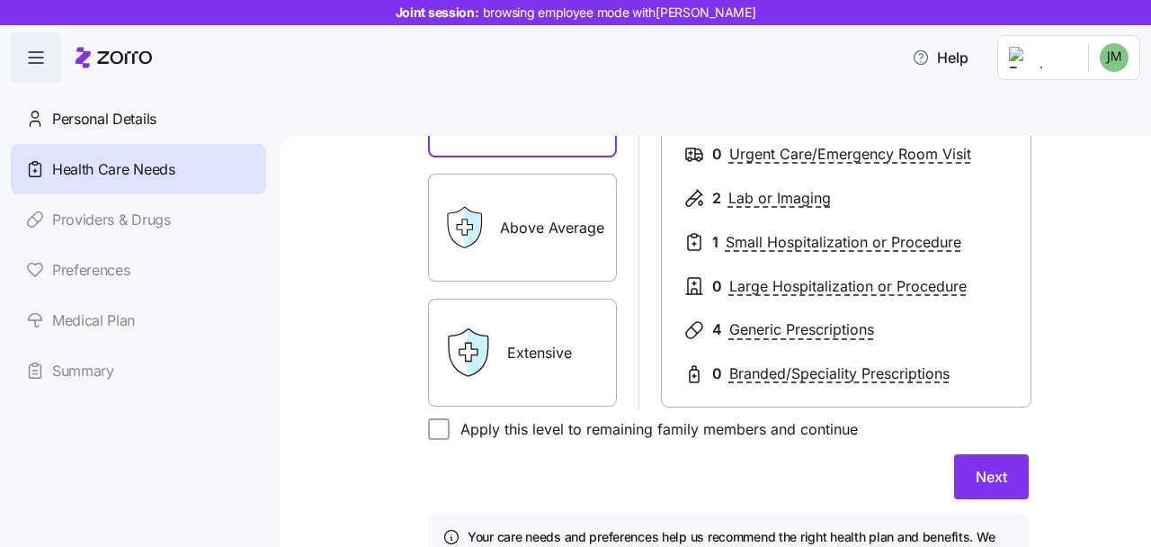
scroll to position [439, 0]
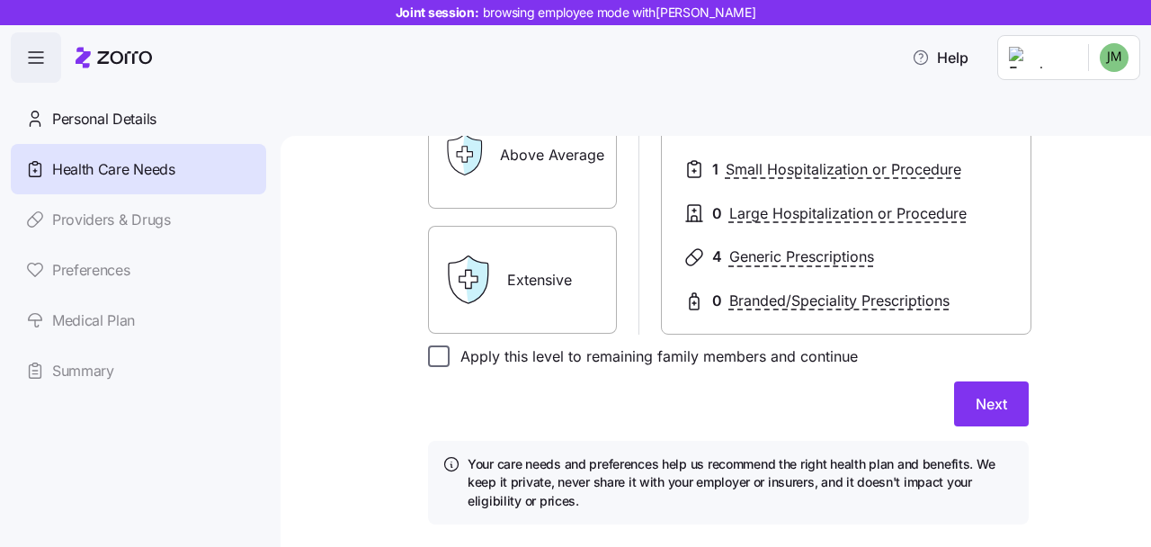
click at [428, 345] on input "Apply this level to remaining family members and continue" at bounding box center [439, 356] width 22 height 22
checkbox input "true"
click at [973, 381] on button "Next" at bounding box center [991, 403] width 75 height 45
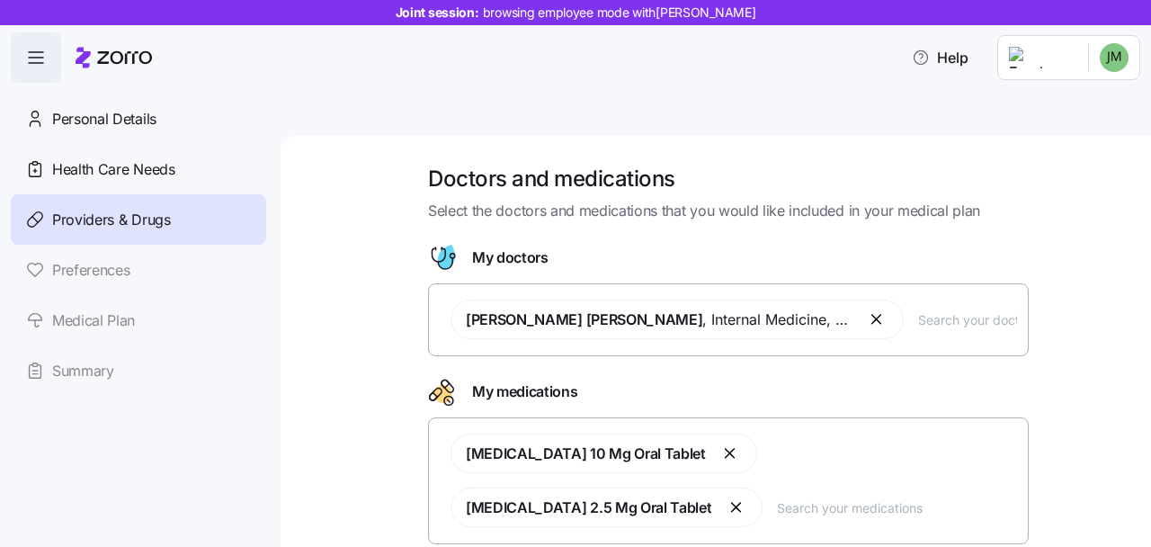
click at [919, 309] on input "text" at bounding box center [967, 319] width 99 height 20
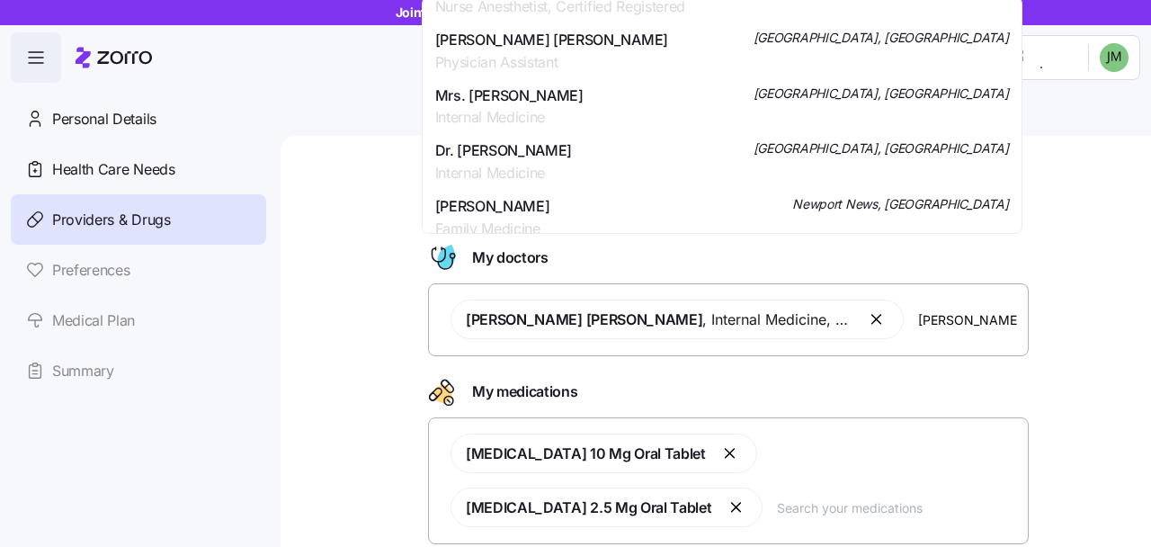
scroll to position [1460, 0]
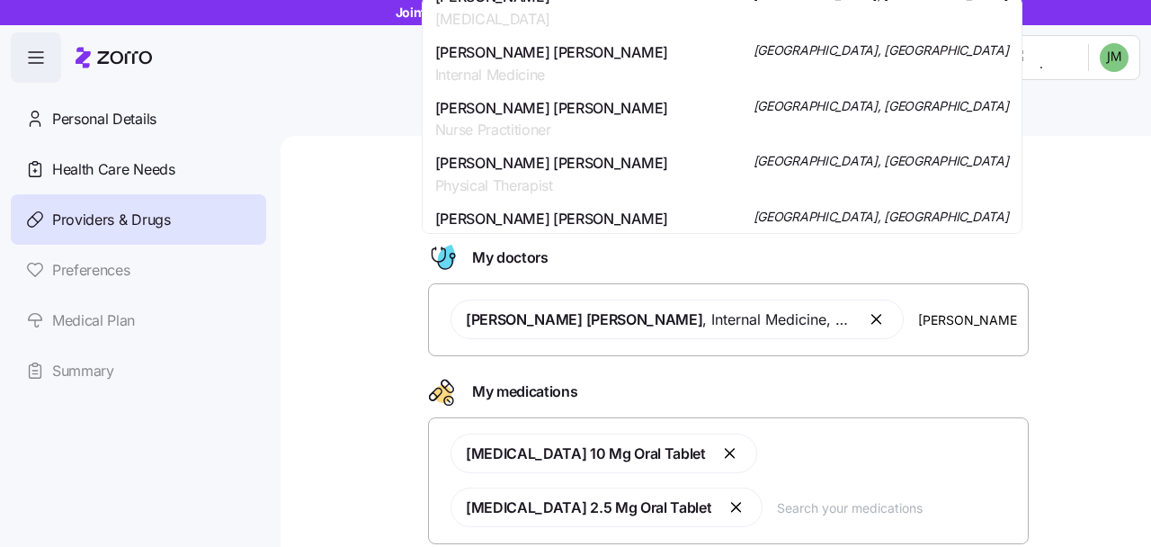
type input "[PERSON_NAME]"
click at [343, 326] on div "Doctors and medications Select the doctors and medications that you would like …" at bounding box center [728, 399] width 795 height 468
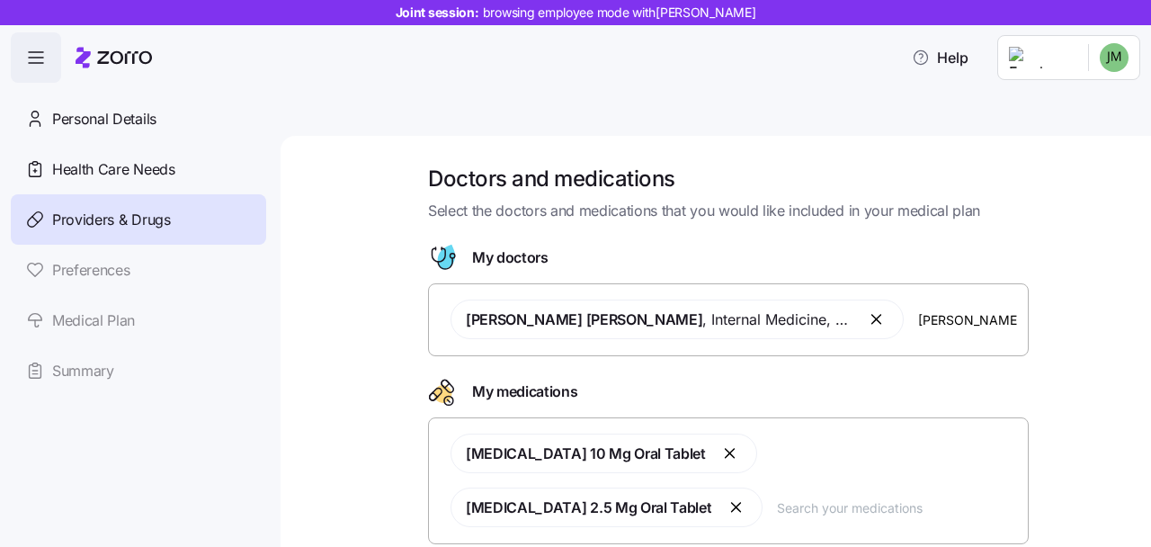
click at [777, 497] on input "text" at bounding box center [897, 507] width 240 height 20
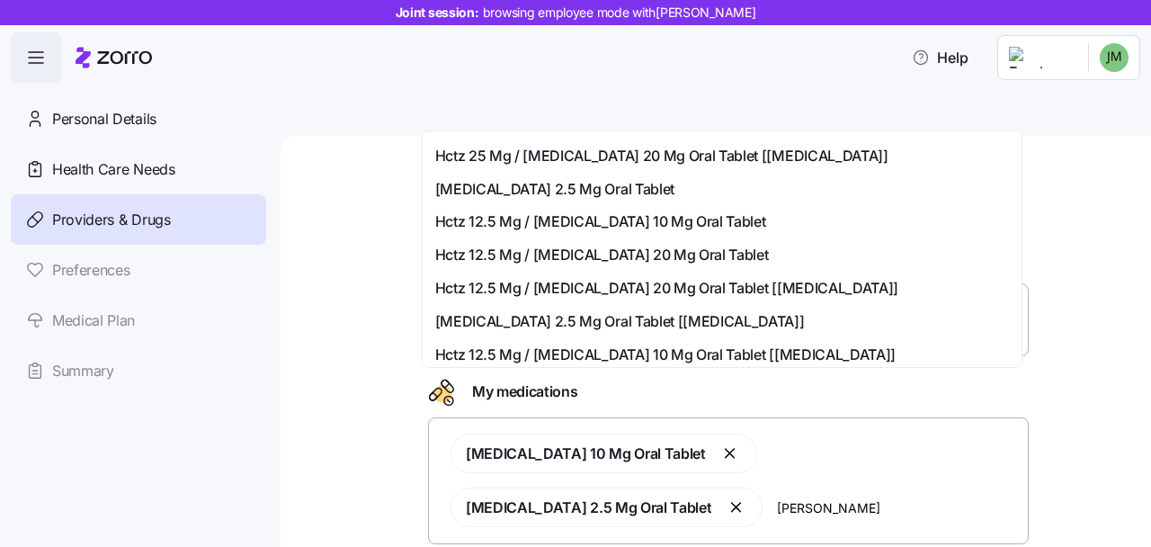
scroll to position [371, 0]
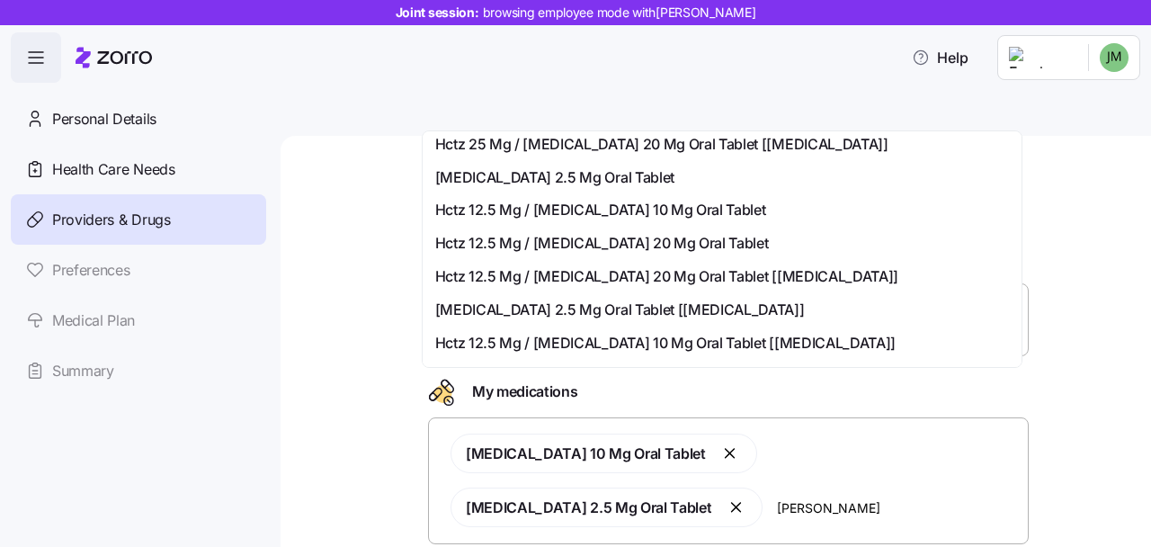
type input "[PERSON_NAME]"
click at [322, 312] on div "Doctors and medications Select the doctors and medications that you would like …" at bounding box center [716, 362] width 870 height 453
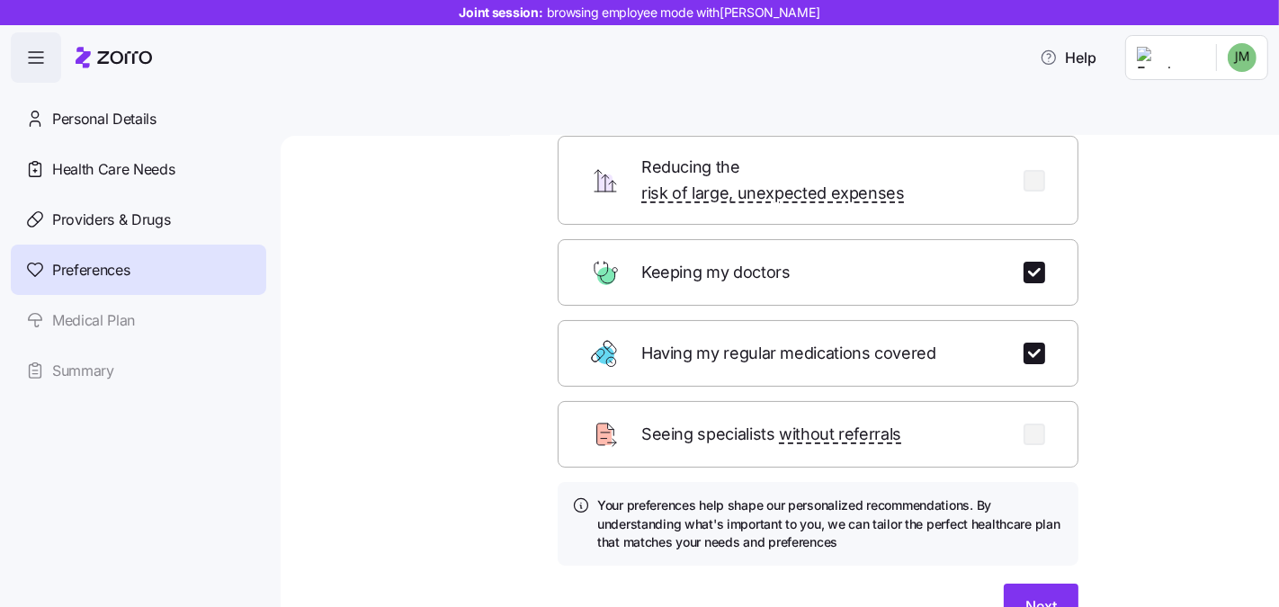
scroll to position [227, 0]
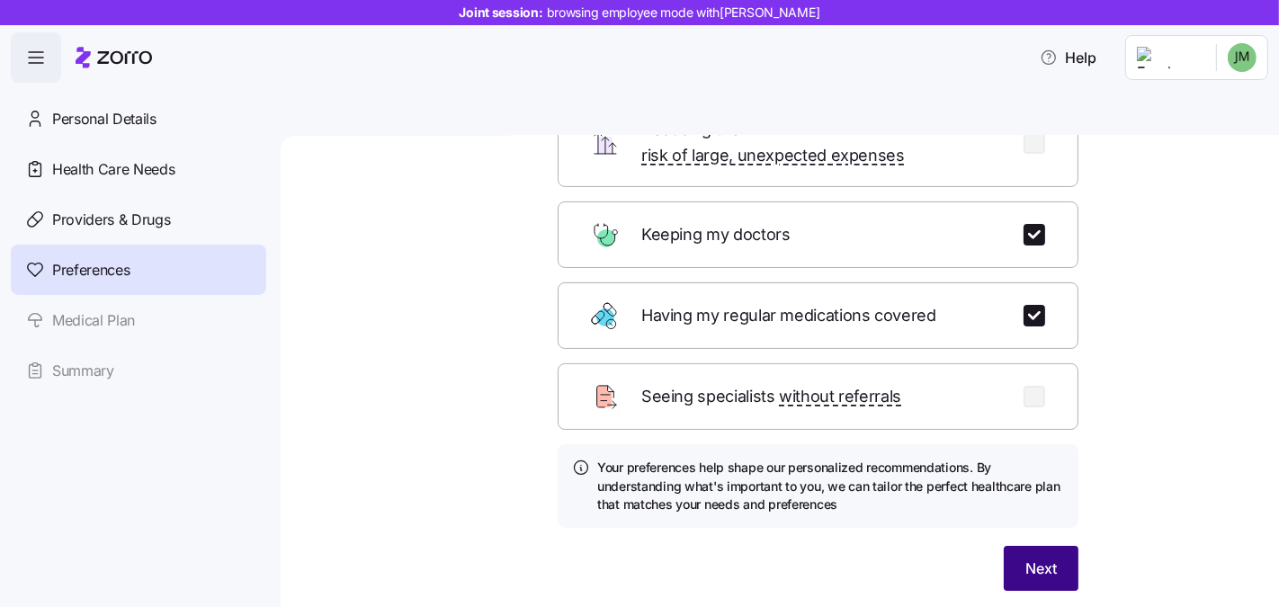
click at [1003, 517] on button "Next" at bounding box center [1040, 568] width 75 height 45
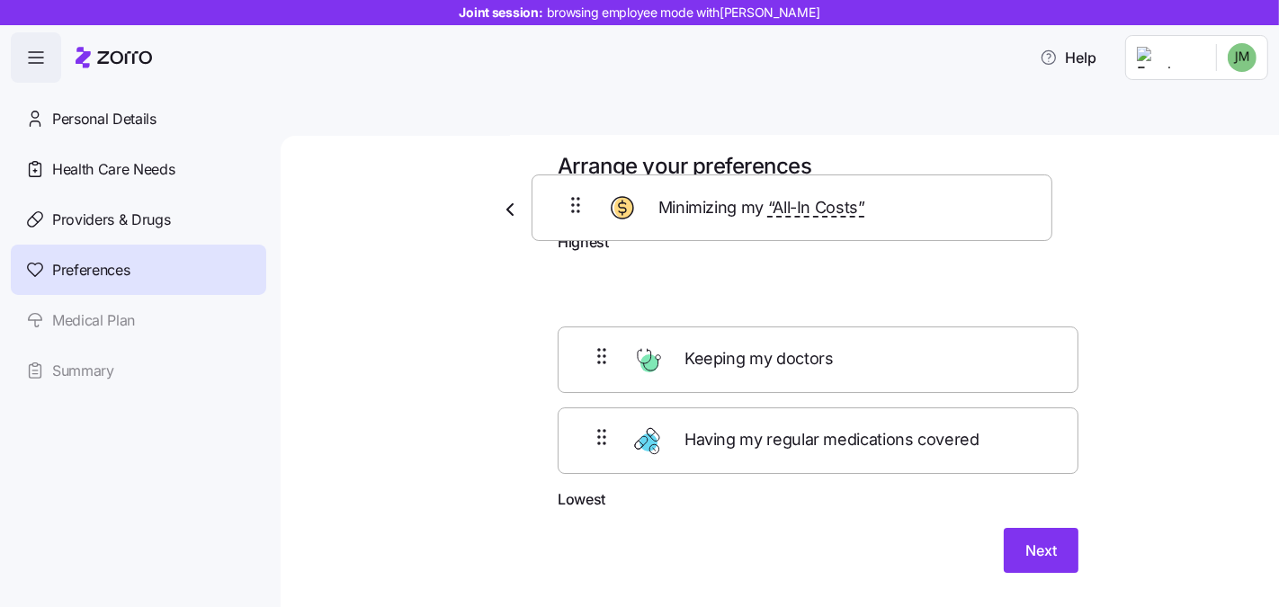
scroll to position [0, 0]
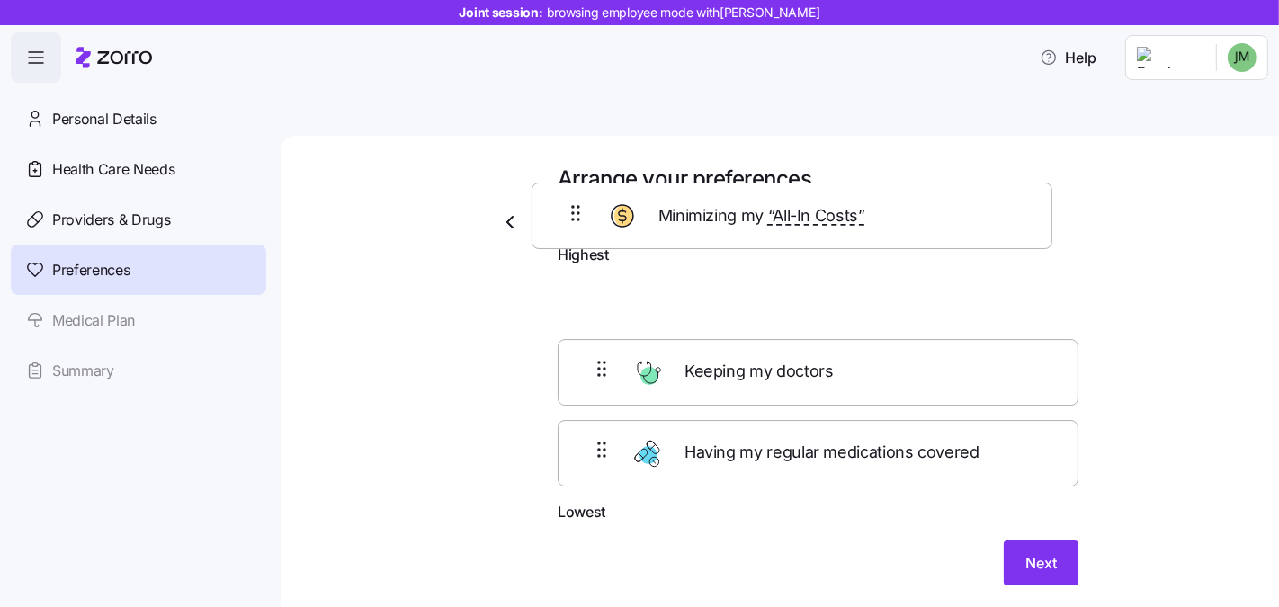
drag, startPoint x: 592, startPoint y: 316, endPoint x: 572, endPoint y: 228, distance: 89.6
click at [574, 244] on form "Highest Keeping my doctors Minimizing my “All-In Costs” Having my regular medic…" at bounding box center [817, 415] width 521 height 343
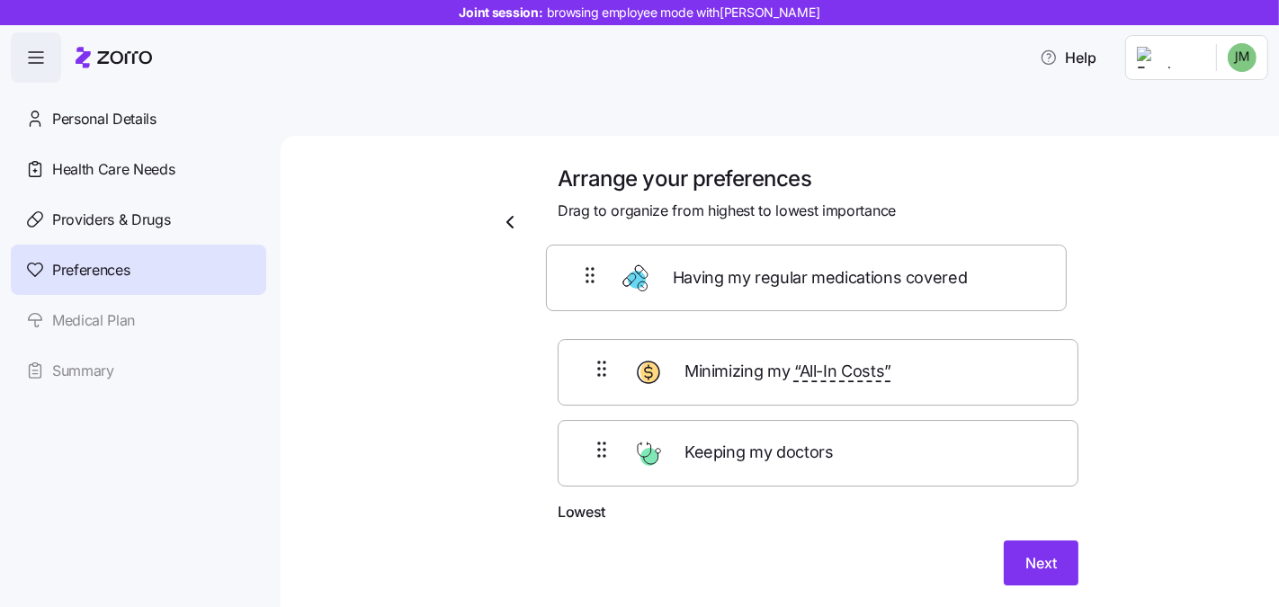
drag, startPoint x: 588, startPoint y: 408, endPoint x: 582, endPoint y: 242, distance: 166.5
click at [582, 273] on div "Minimizing my “All-In Costs” Keeping my doctors Having my regular medications c…" at bounding box center [817, 386] width 521 height 227
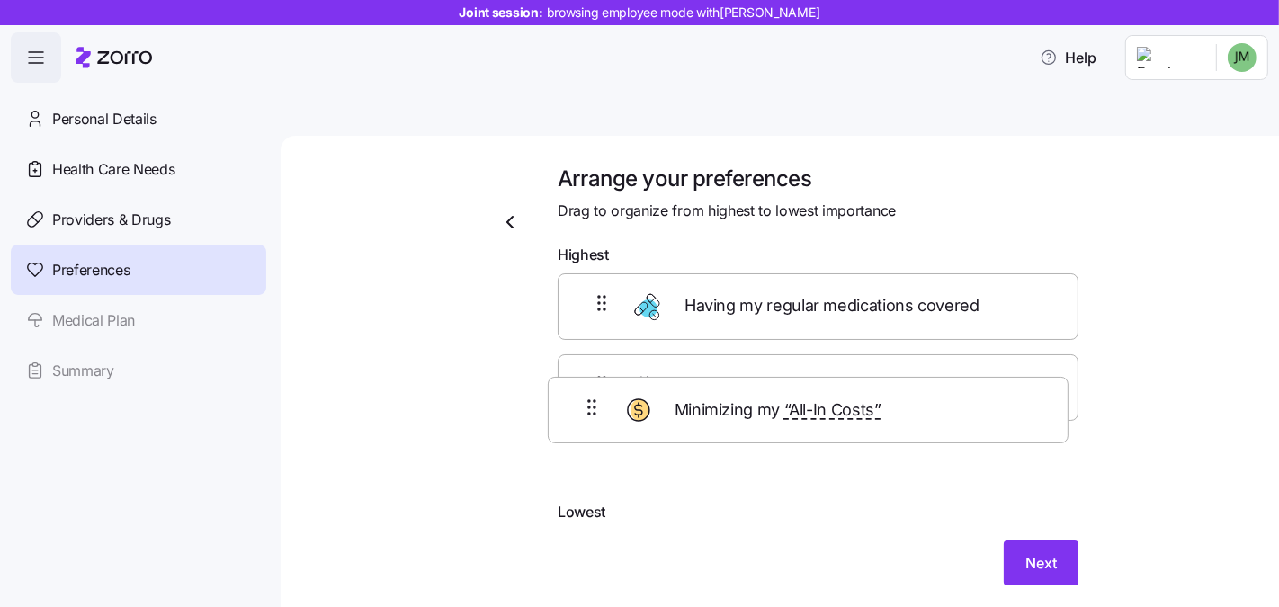
drag, startPoint x: 592, startPoint y: 415, endPoint x: 579, endPoint y: 324, distance: 92.7
click at [579, 324] on div "Having my regular medications covered Keeping my doctors Minimizing my “All-In …" at bounding box center [817, 386] width 521 height 227
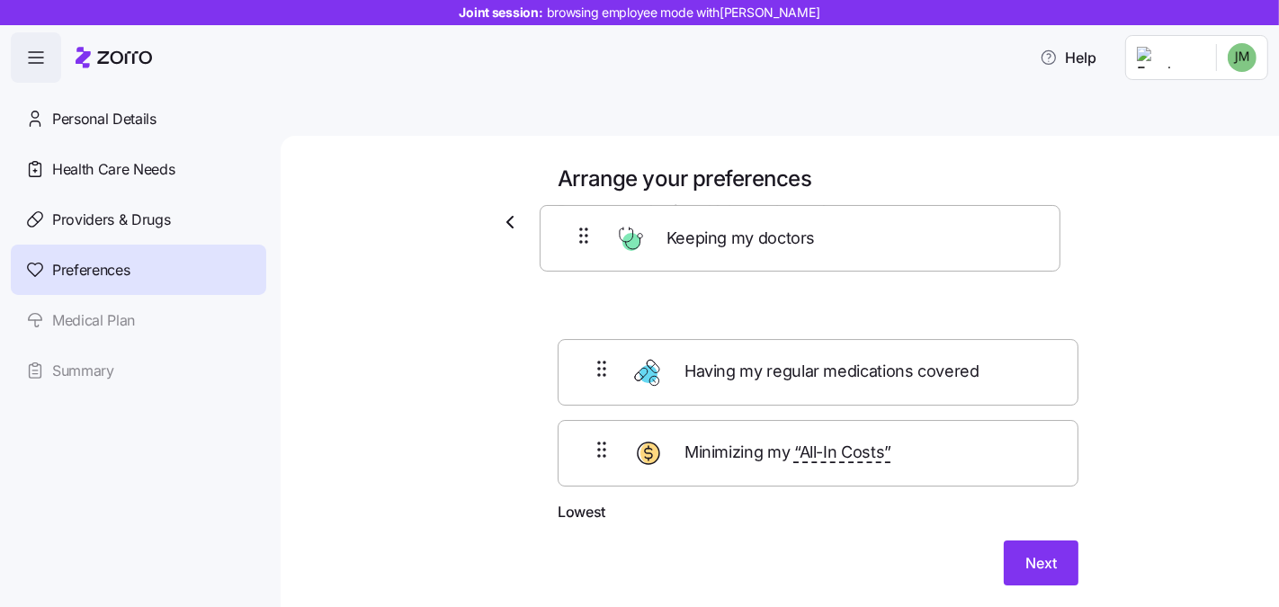
drag, startPoint x: 592, startPoint y: 418, endPoint x: 580, endPoint y: 226, distance: 192.8
click at [580, 244] on form "Highest Having my regular medications covered Minimizing my “All-In Costs” Keep…" at bounding box center [817, 415] width 521 height 343
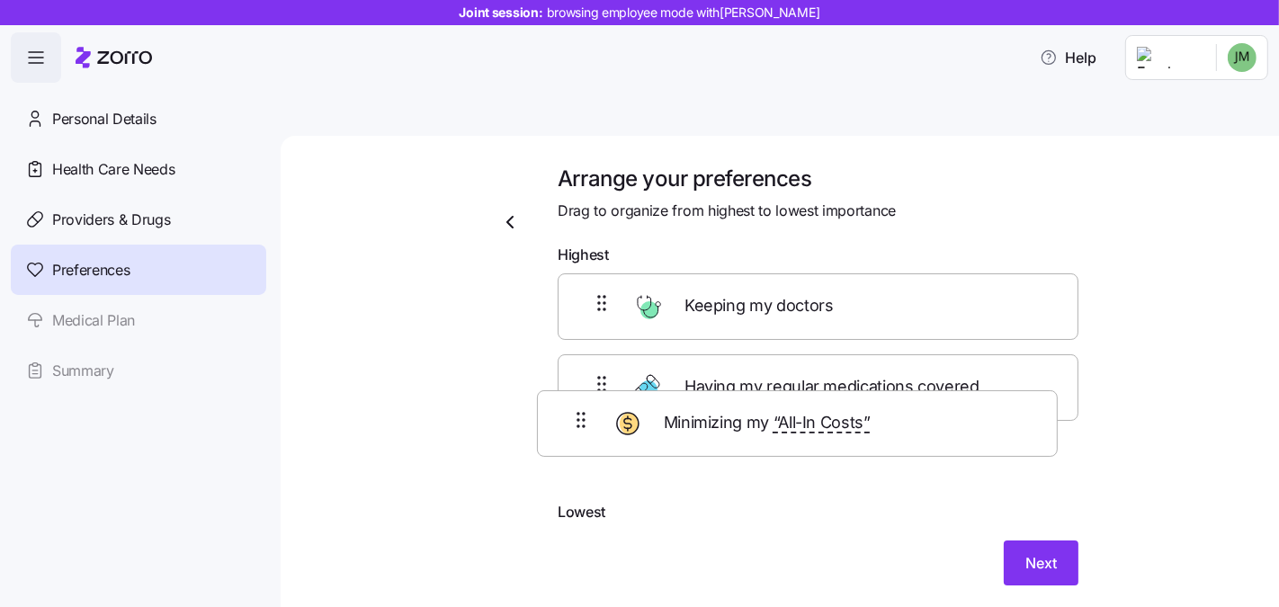
drag, startPoint x: 594, startPoint y: 330, endPoint x: 577, endPoint y: 418, distance: 89.8
click at [577, 418] on div "Keeping my doctors Minimizing my “All-In Costs” Having my regular medications c…" at bounding box center [817, 386] width 521 height 227
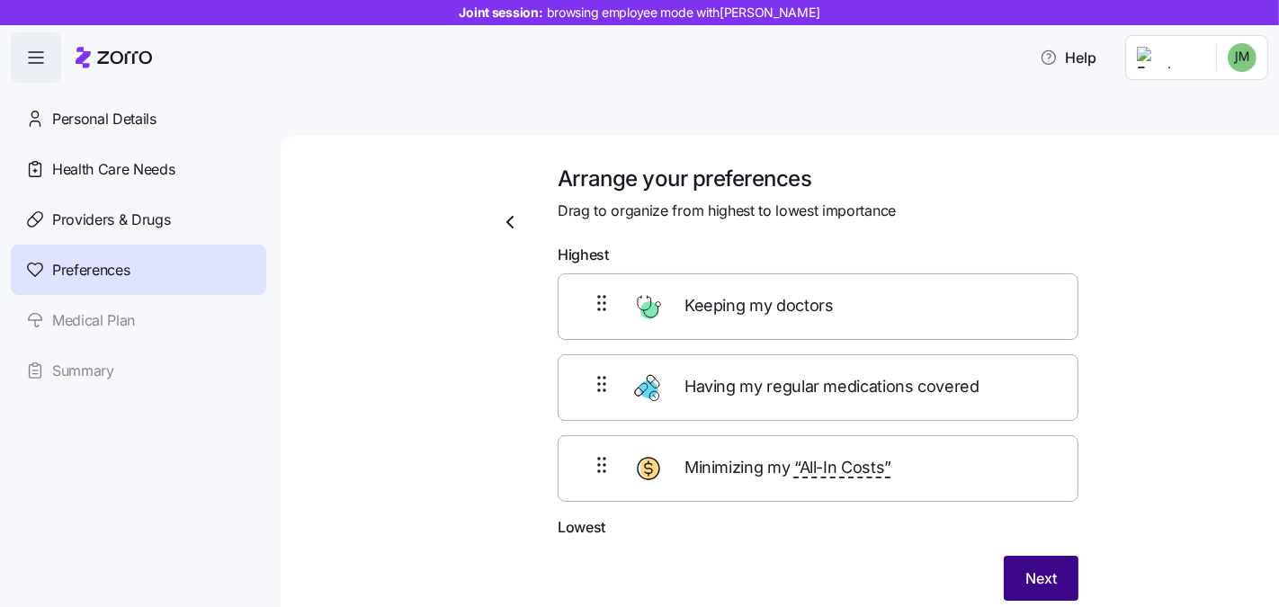
click at [1015, 517] on button "Next" at bounding box center [1040, 578] width 75 height 45
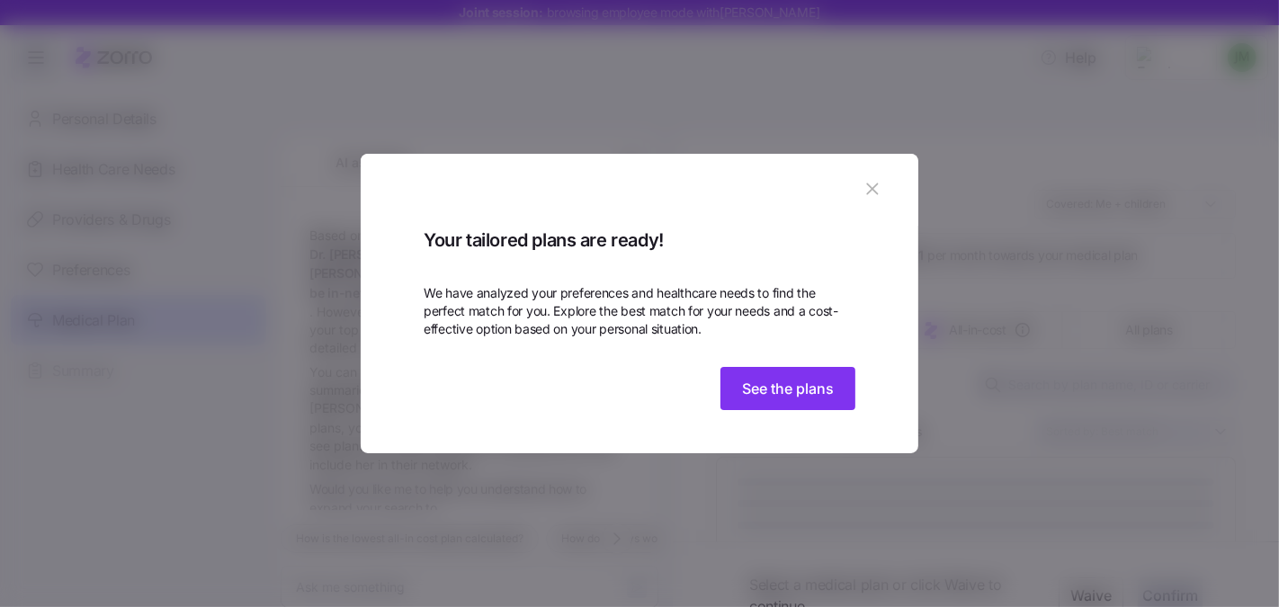
scroll to position [511, 0]
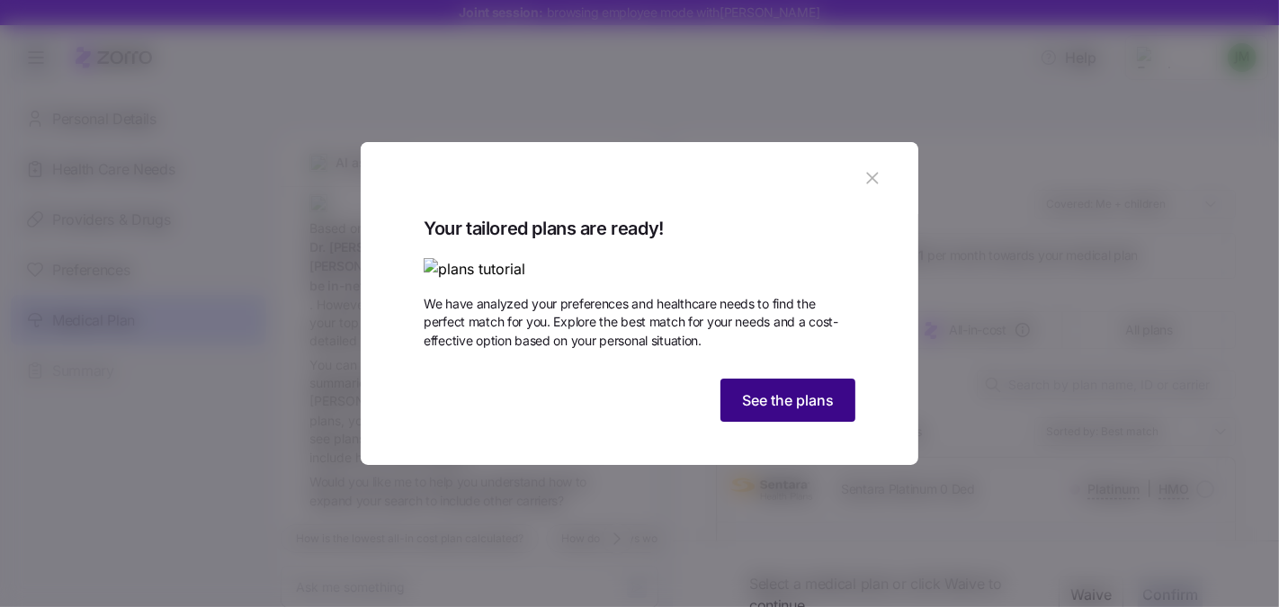
drag, startPoint x: 775, startPoint y: 515, endPoint x: 759, endPoint y: 500, distance: 22.3
click at [774, 411] on span "See the plans" at bounding box center [788, 400] width 92 height 22
type textarea "x"
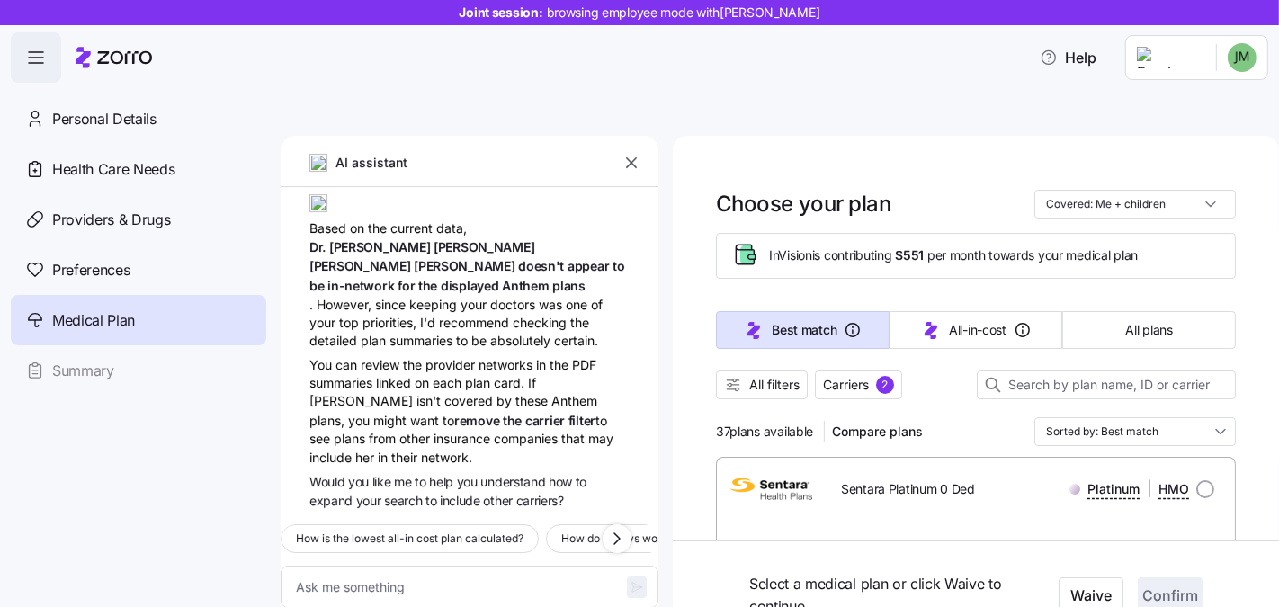
click at [642, 150] on button "button" at bounding box center [631, 162] width 25 height 25
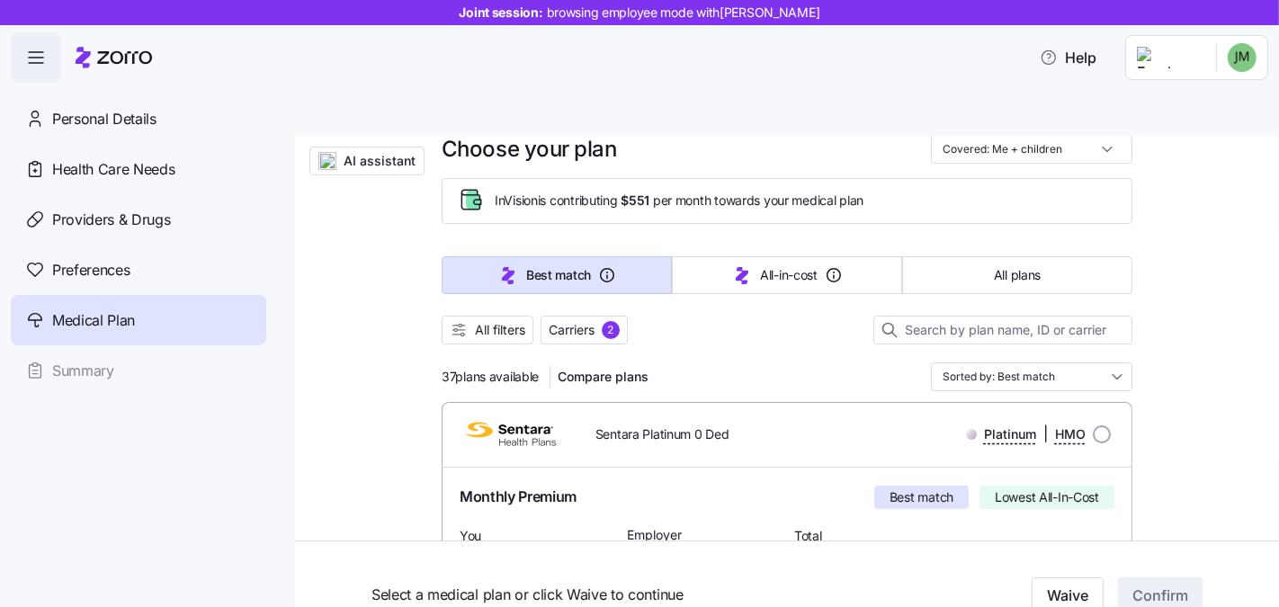
scroll to position [0, 0]
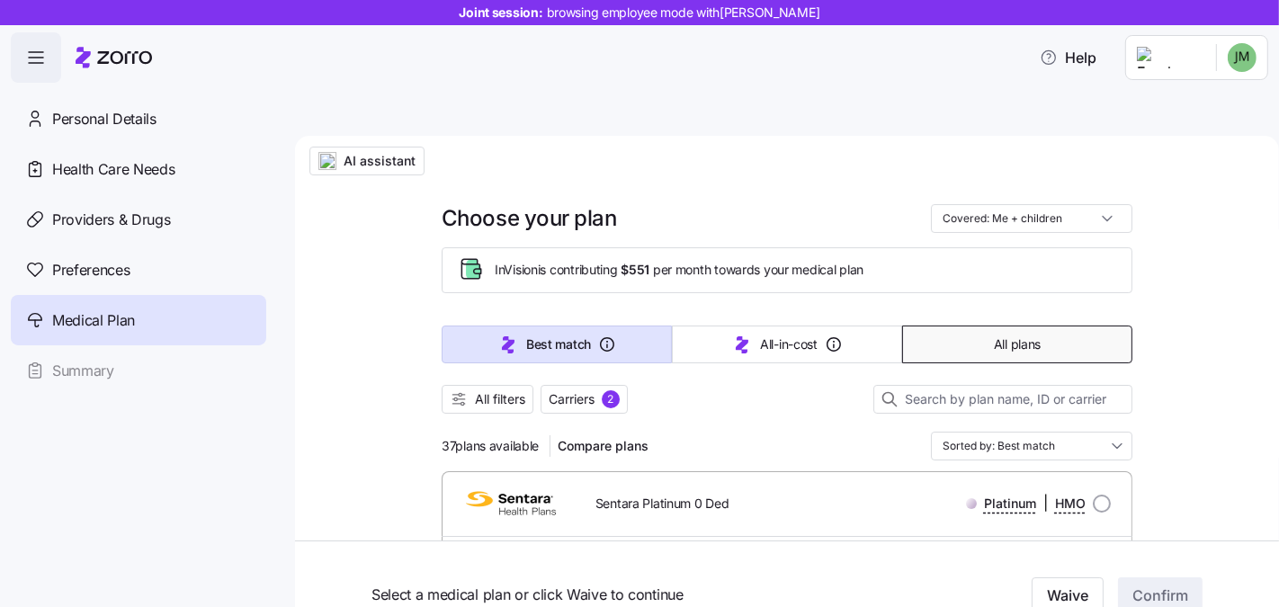
click at [1011, 325] on button "All plans" at bounding box center [1017, 344] width 230 height 38
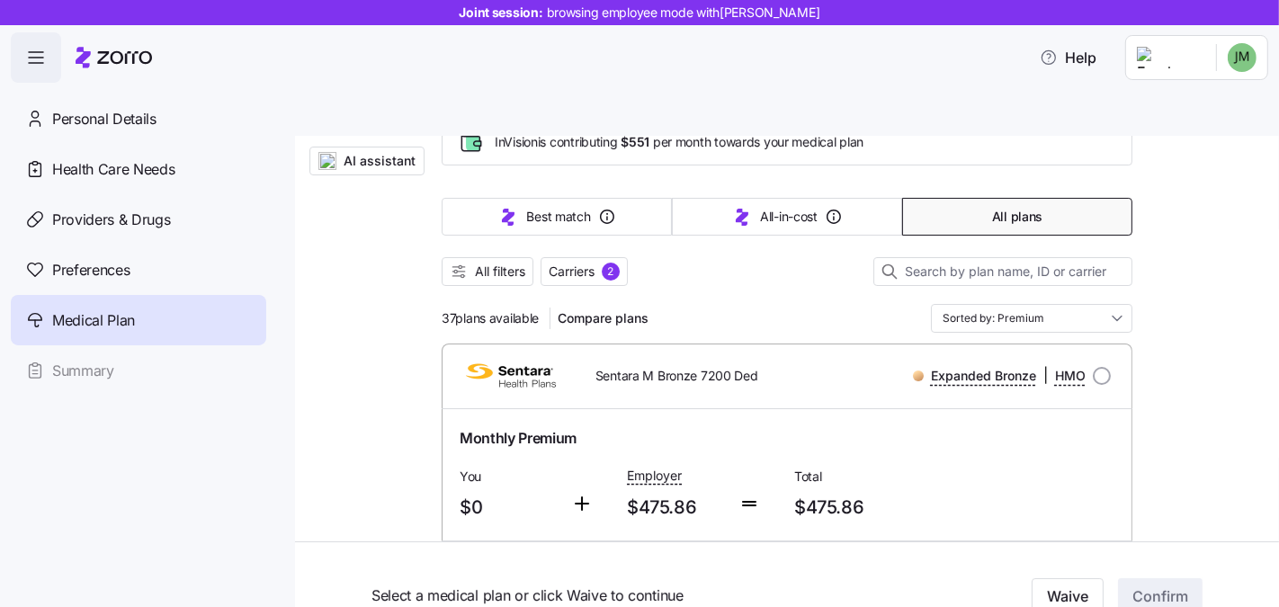
scroll to position [129, 0]
click at [1016, 302] on input "Sorted by: Premium" at bounding box center [1031, 316] width 201 height 29
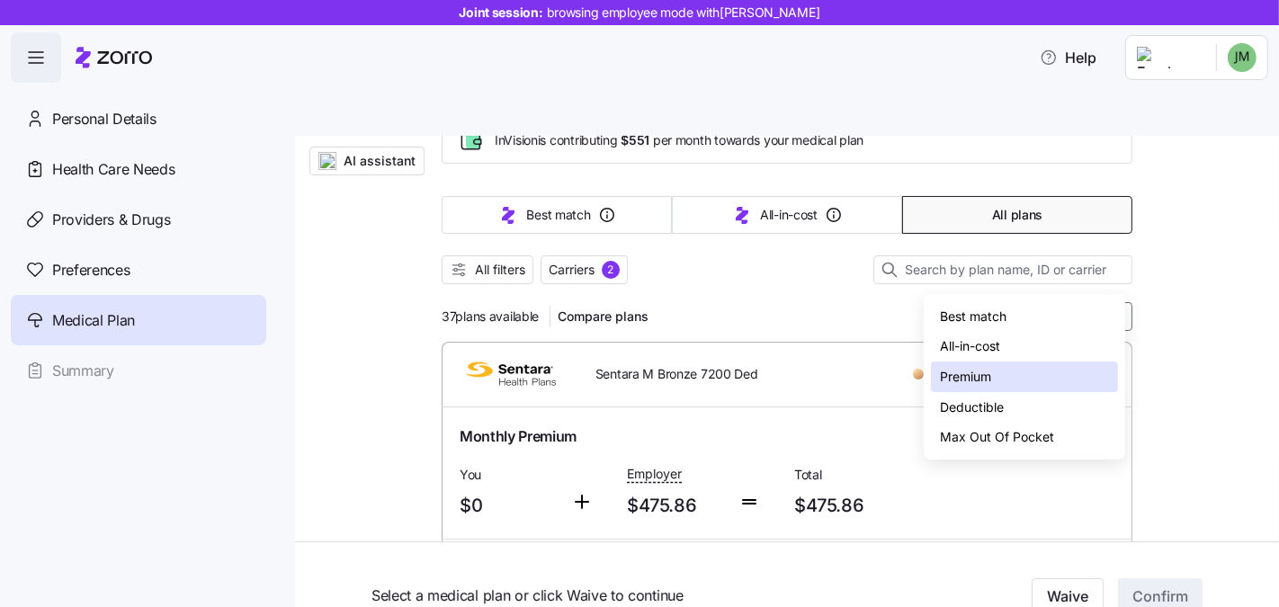
click at [788, 302] on div "37 plans available Compare plans Sorted by: Premium" at bounding box center [786, 316] width 691 height 29
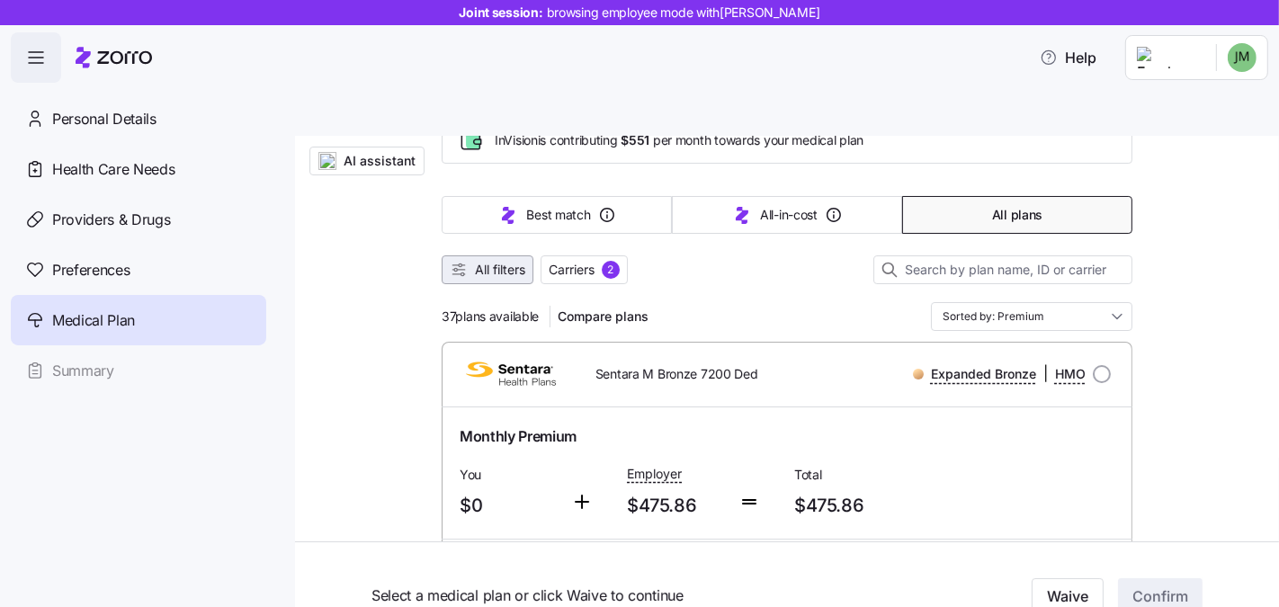
click at [495, 261] on span "All filters" at bounding box center [500, 270] width 50 height 18
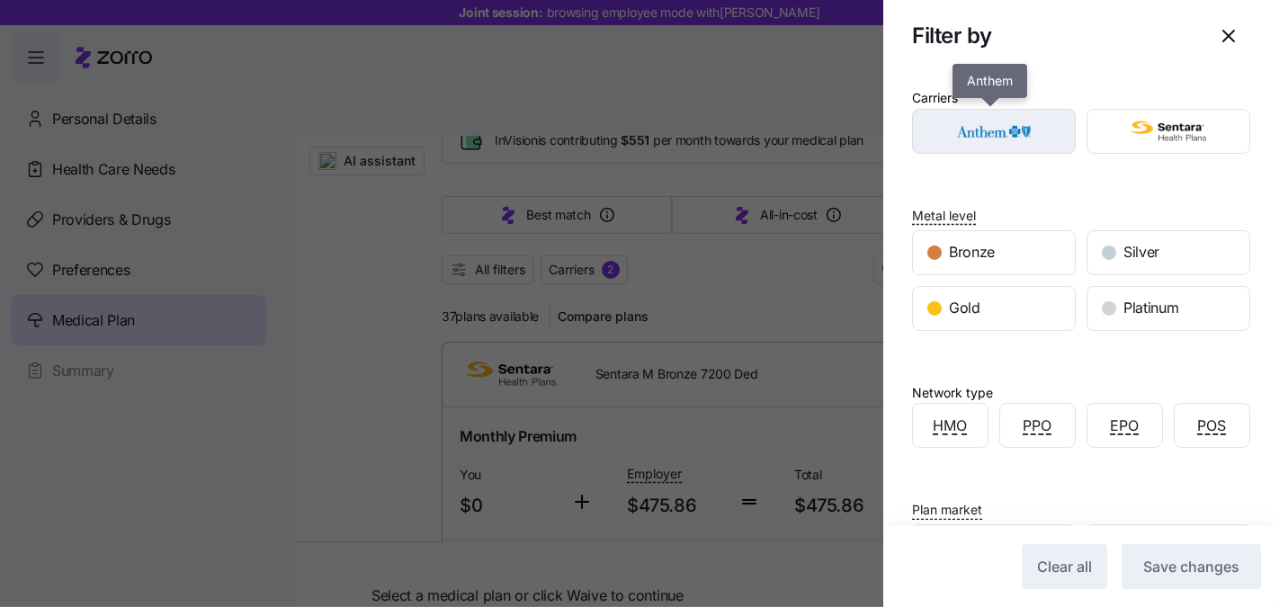
click at [1020, 115] on img "button" at bounding box center [994, 131] width 132 height 36
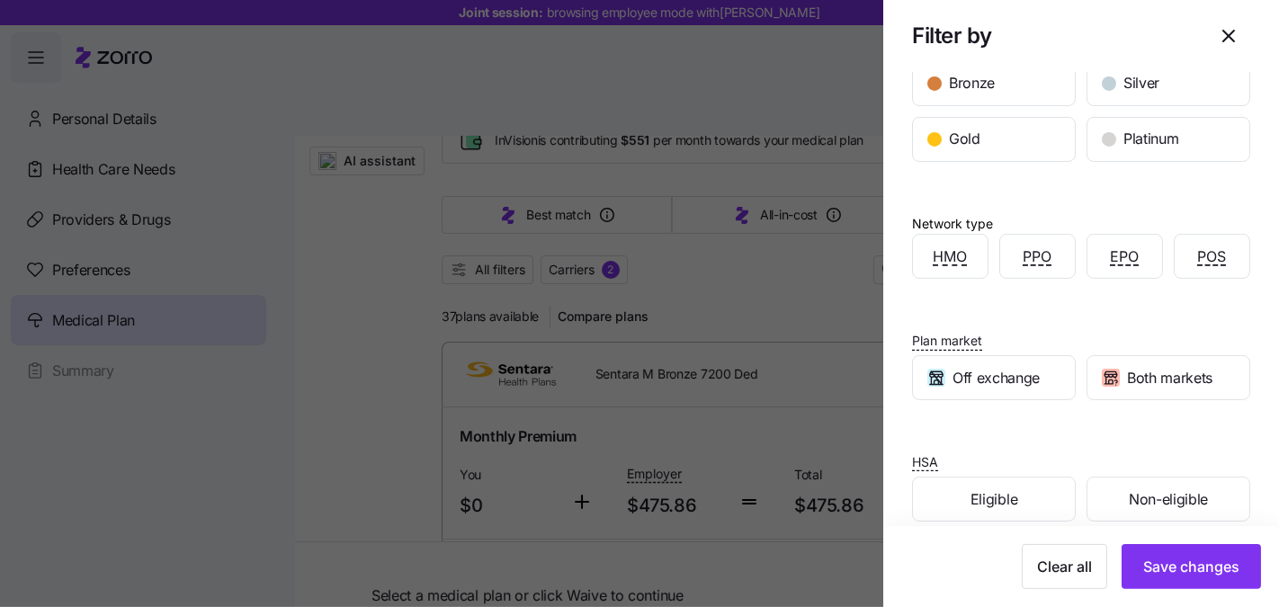
scroll to position [187, 0]
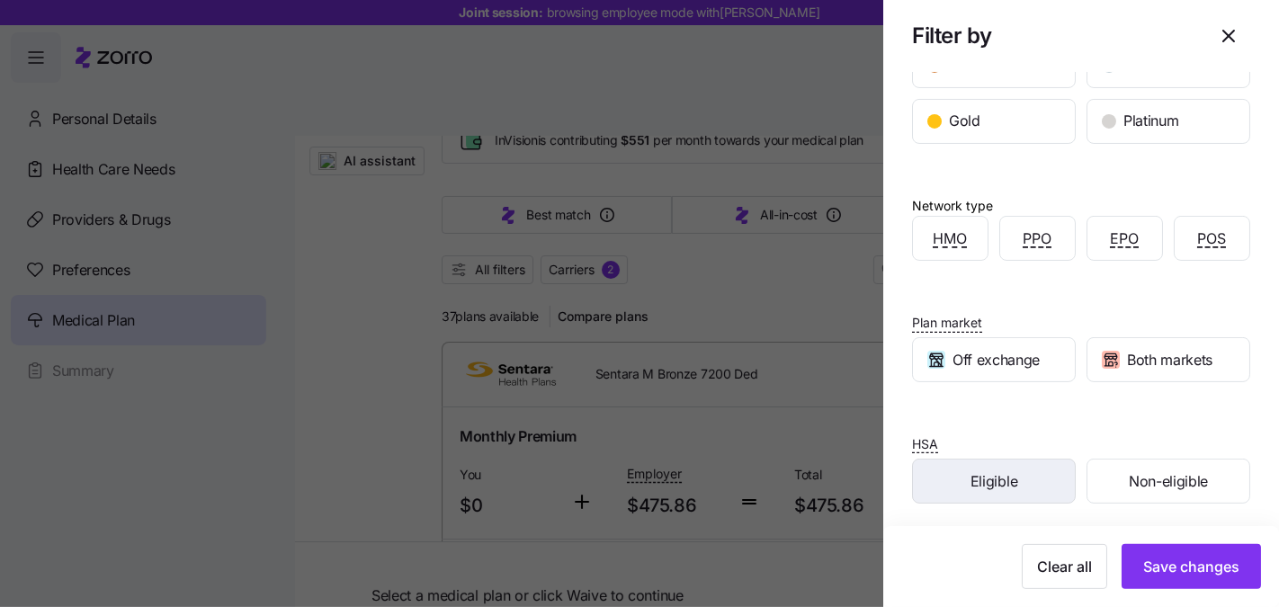
click at [957, 483] on div "Eligible" at bounding box center [994, 480] width 162 height 43
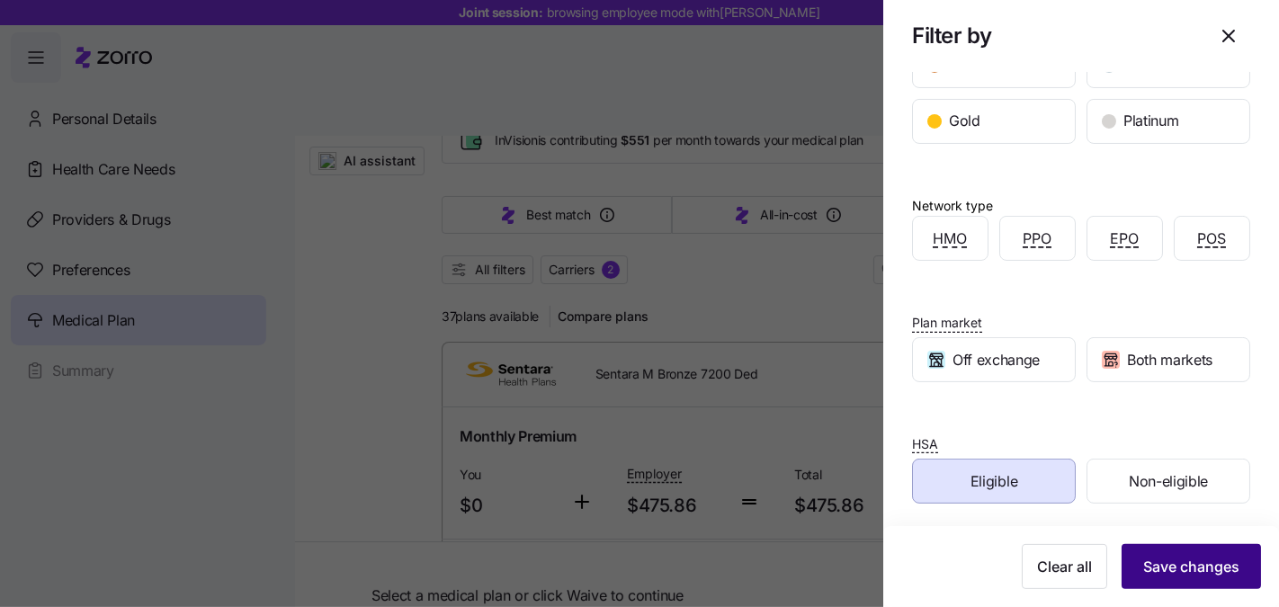
click at [1045, 517] on span "Save changes" at bounding box center [1191, 567] width 96 height 22
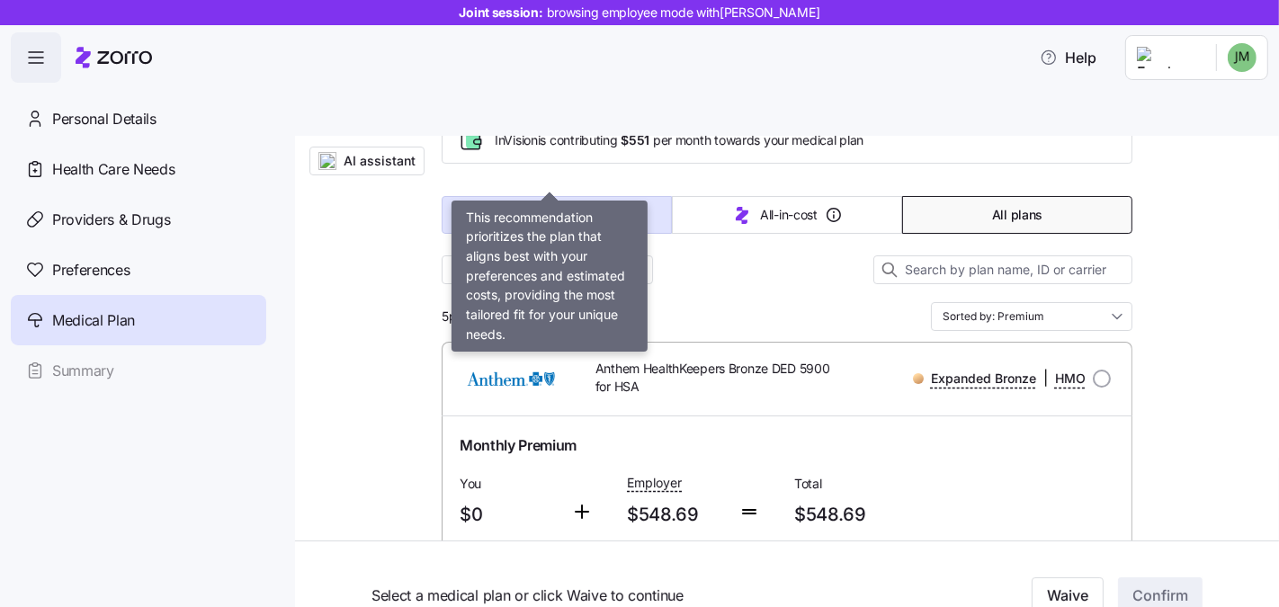
click at [478, 196] on button "Best match" at bounding box center [556, 215] width 230 height 38
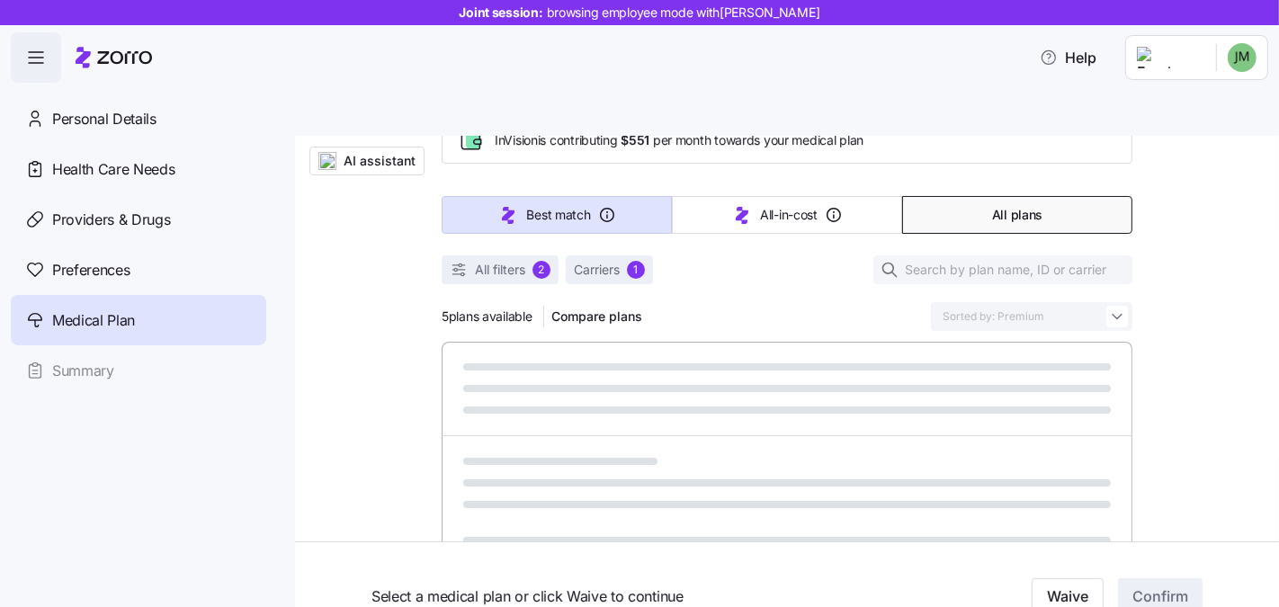
type input "Sorted by: Best match"
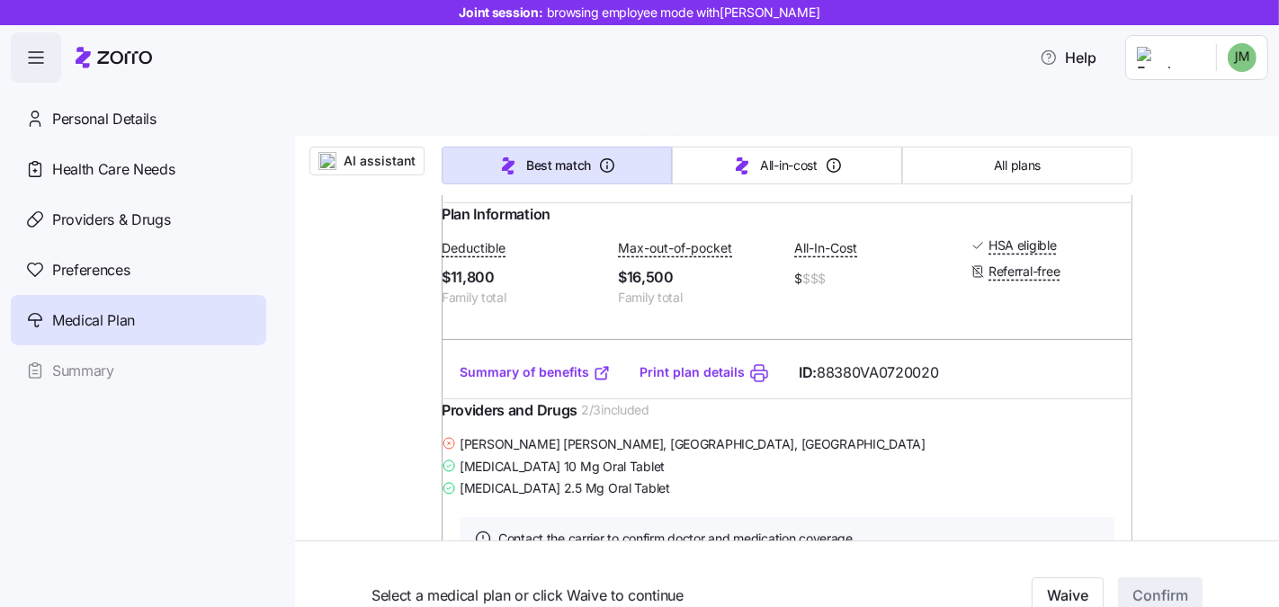
scroll to position [493, 0]
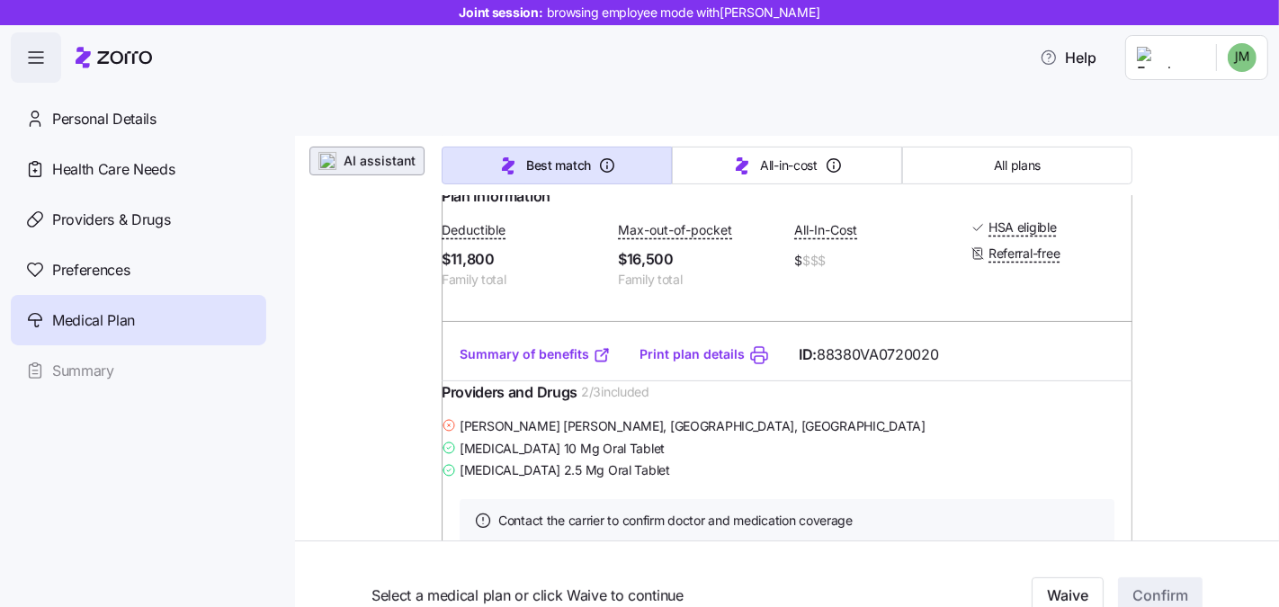
click at [356, 152] on span "AI assistant" at bounding box center [379, 161] width 72 height 18
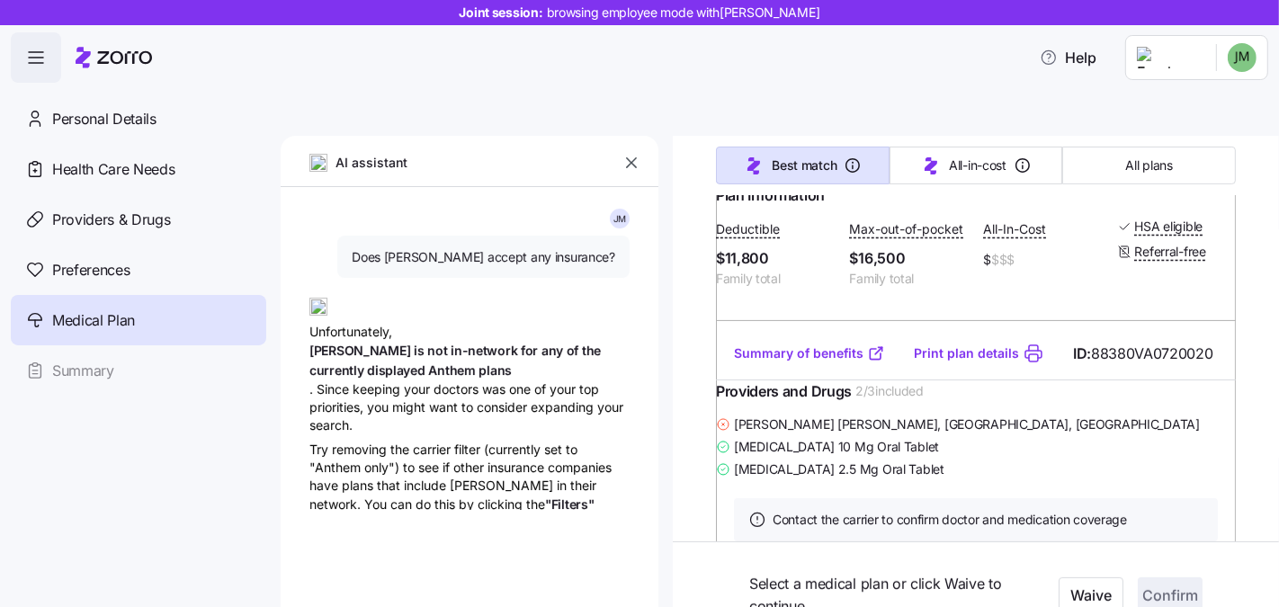
type textarea "x"
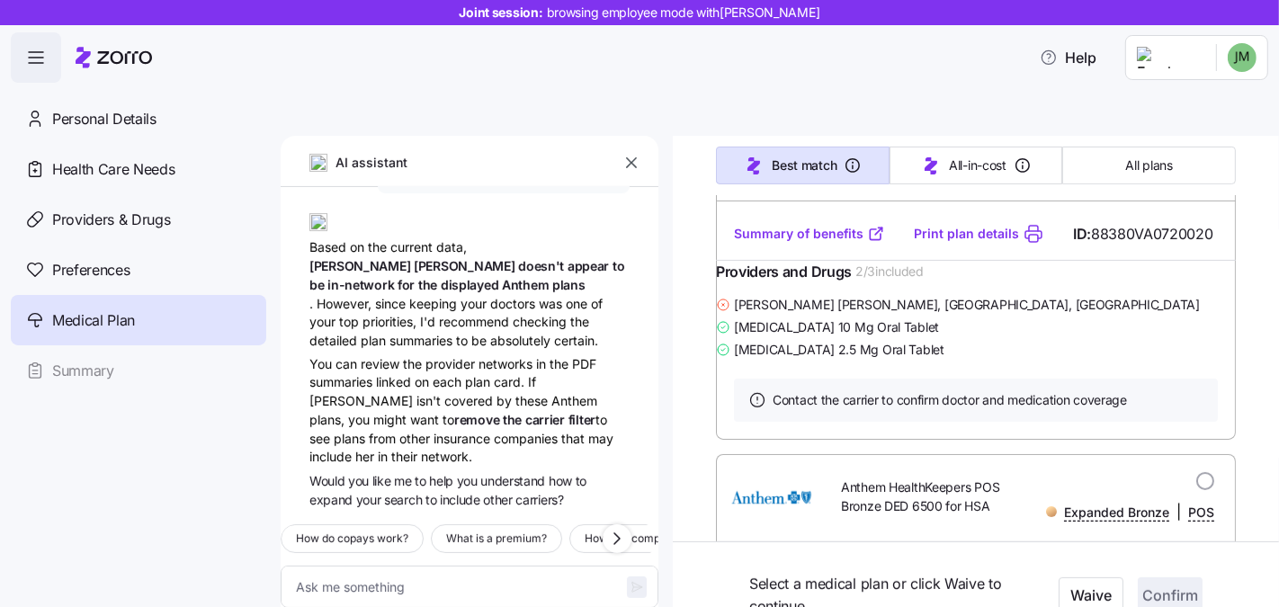
scroll to position [621, 0]
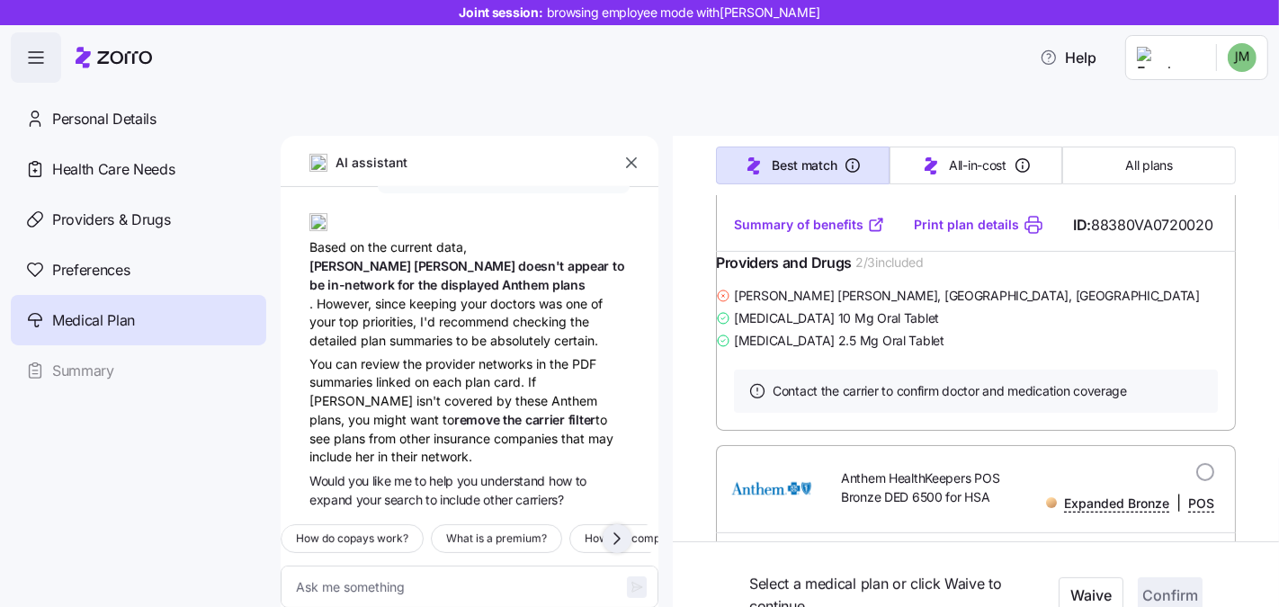
click at [621, 517] on icon "button" at bounding box center [617, 539] width 22 height 22
click at [622, 517] on icon "button" at bounding box center [617, 539] width 22 height 22
click at [625, 517] on icon "button" at bounding box center [617, 539] width 22 height 22
click at [619, 517] on icon "button" at bounding box center [617, 539] width 22 height 22
click at [624, 517] on icon "button" at bounding box center [617, 539] width 22 height 22
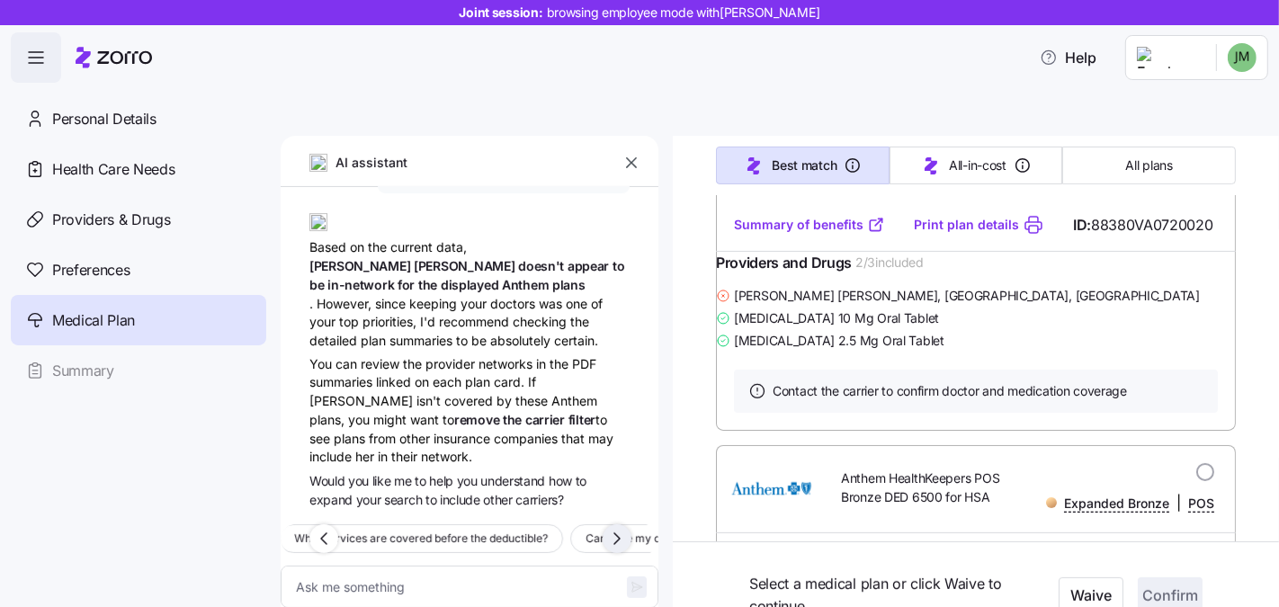
click at [620, 517] on icon "button" at bounding box center [617, 539] width 22 height 22
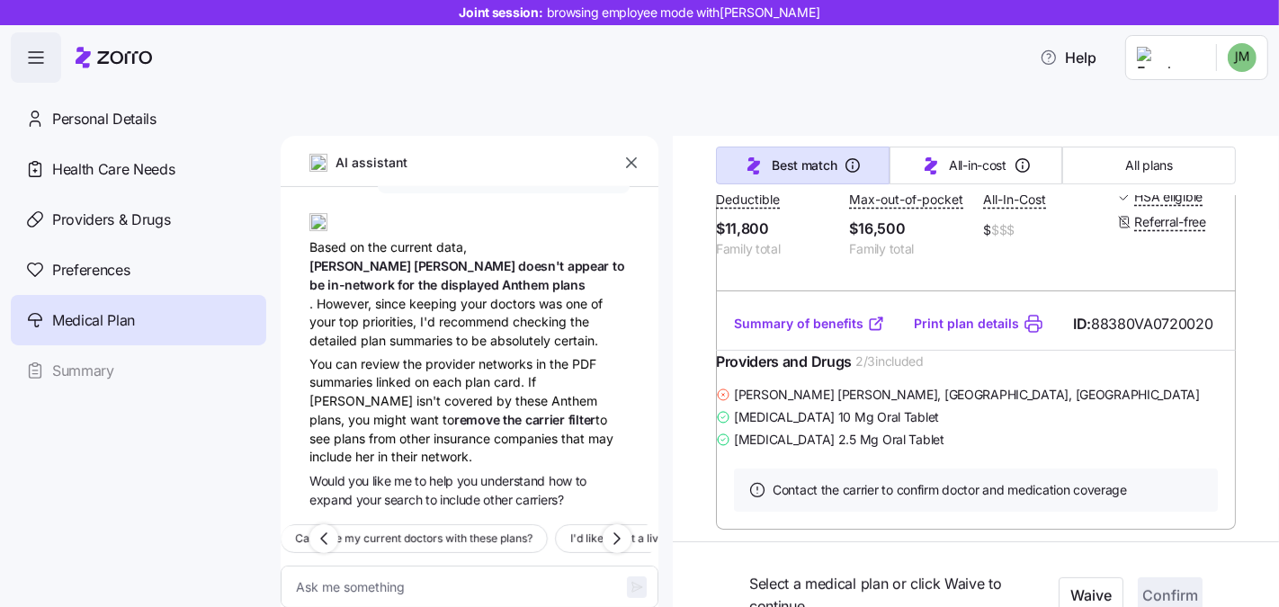
scroll to position [523, 0]
click at [621, 150] on button "button" at bounding box center [631, 162] width 25 height 25
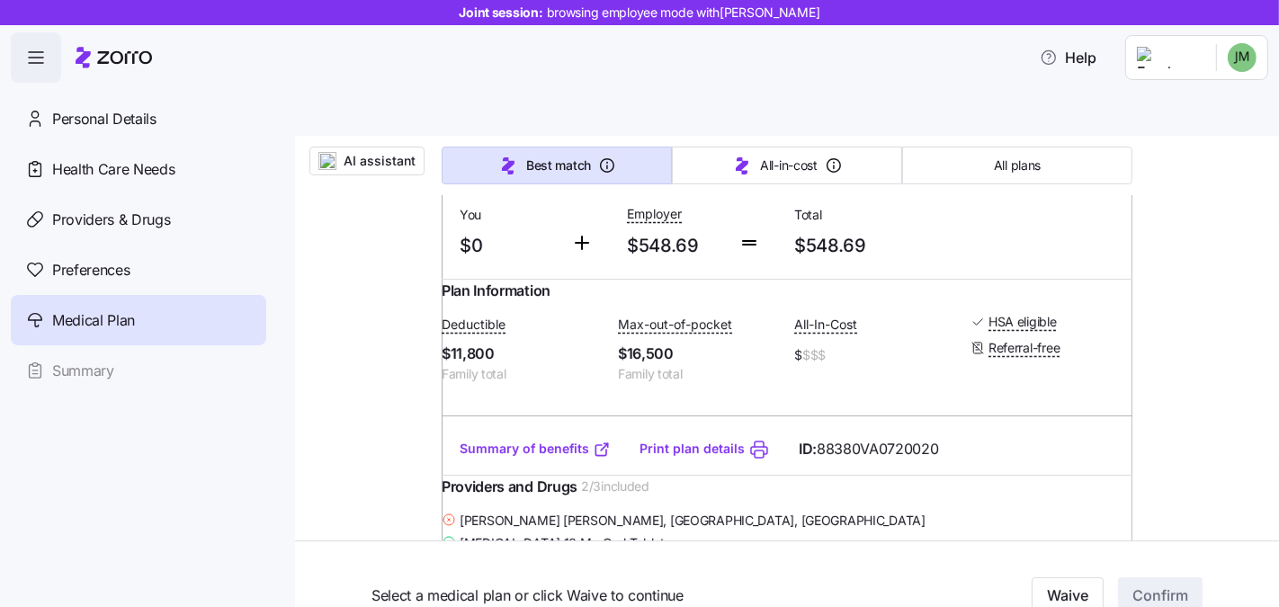
scroll to position [513, 0]
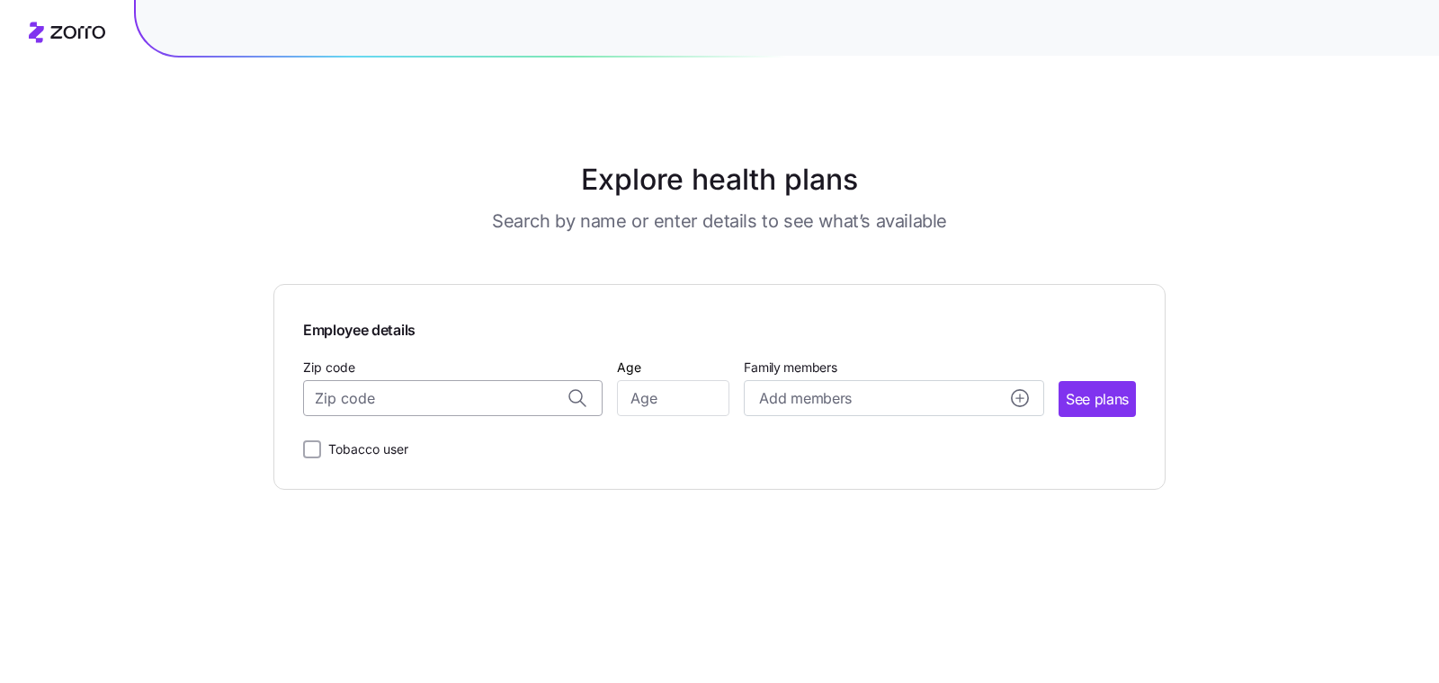
click at [448, 396] on input "Zip code" at bounding box center [452, 398] width 299 height 36
paste input "14468"
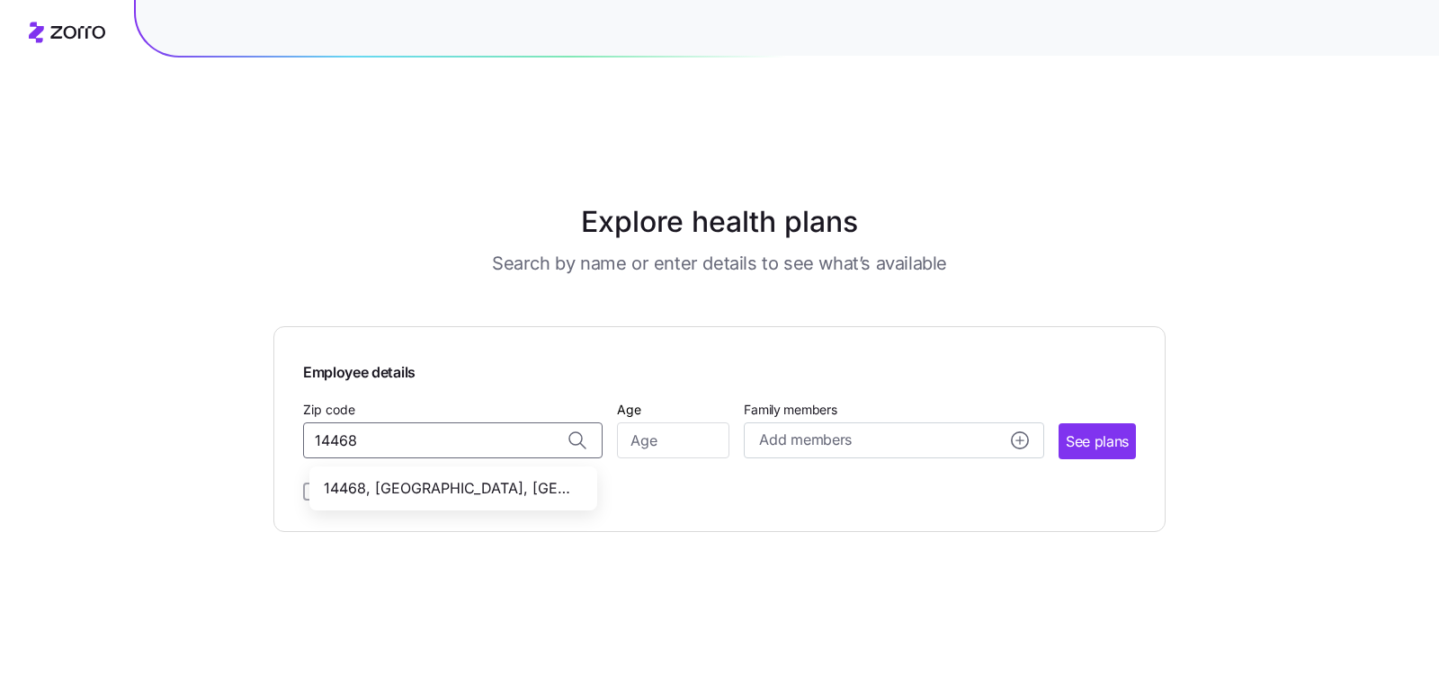
click at [423, 477] on span "14468, [GEOGRAPHIC_DATA], [GEOGRAPHIC_DATA]" at bounding box center [450, 488] width 252 height 22
type input "14468, [GEOGRAPHIC_DATA], [GEOGRAPHIC_DATA]"
click at [697, 423] on input "Age" at bounding box center [673, 441] width 112 height 36
type input "35"
click at [1100, 431] on span "See plans" at bounding box center [1096, 442] width 63 height 22
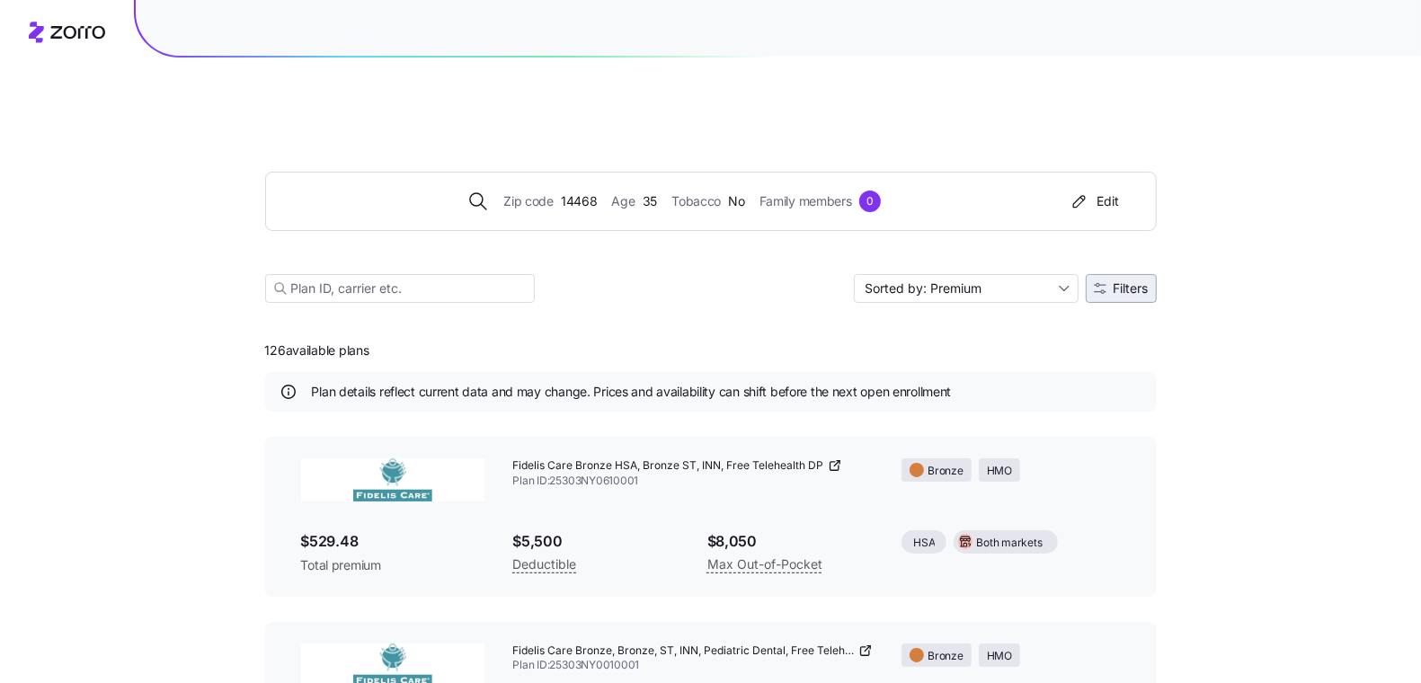
click at [1119, 282] on span "Filters" at bounding box center [1131, 288] width 35 height 13
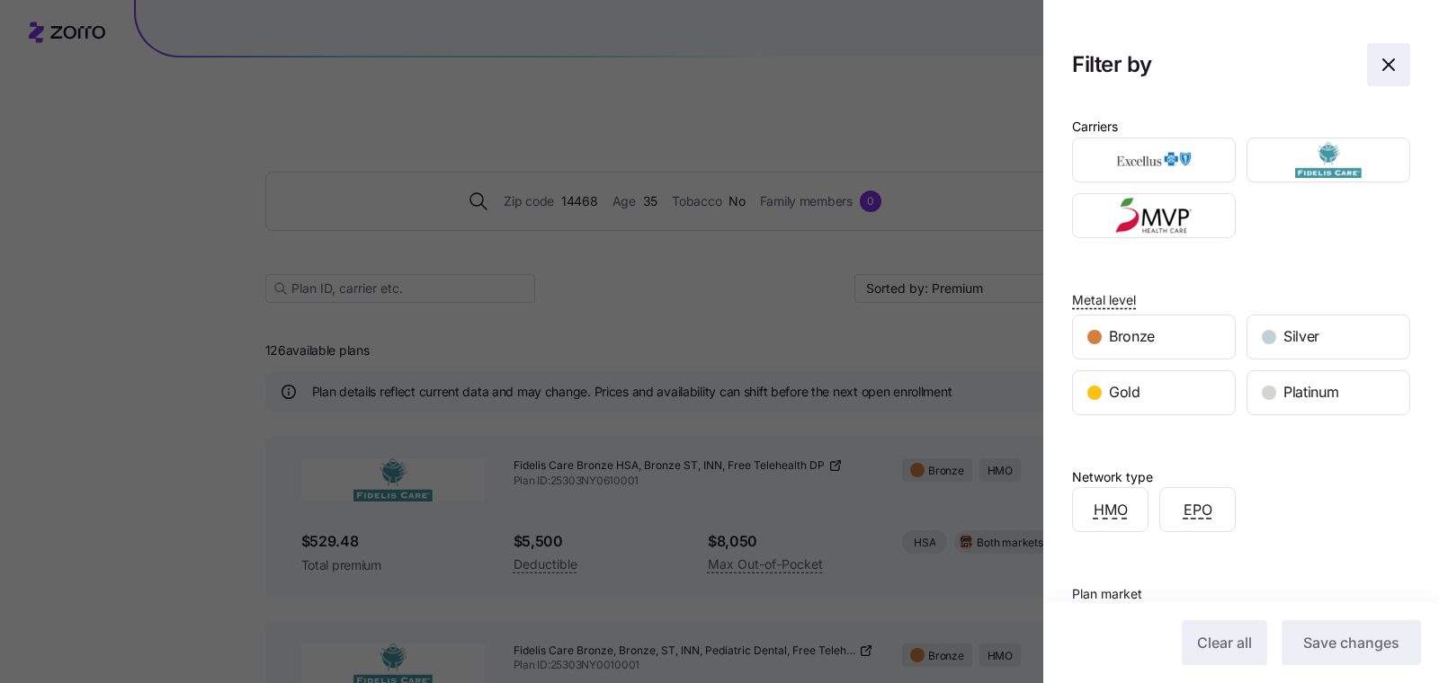
click at [1383, 62] on icon "button" at bounding box center [1388, 64] width 11 height 11
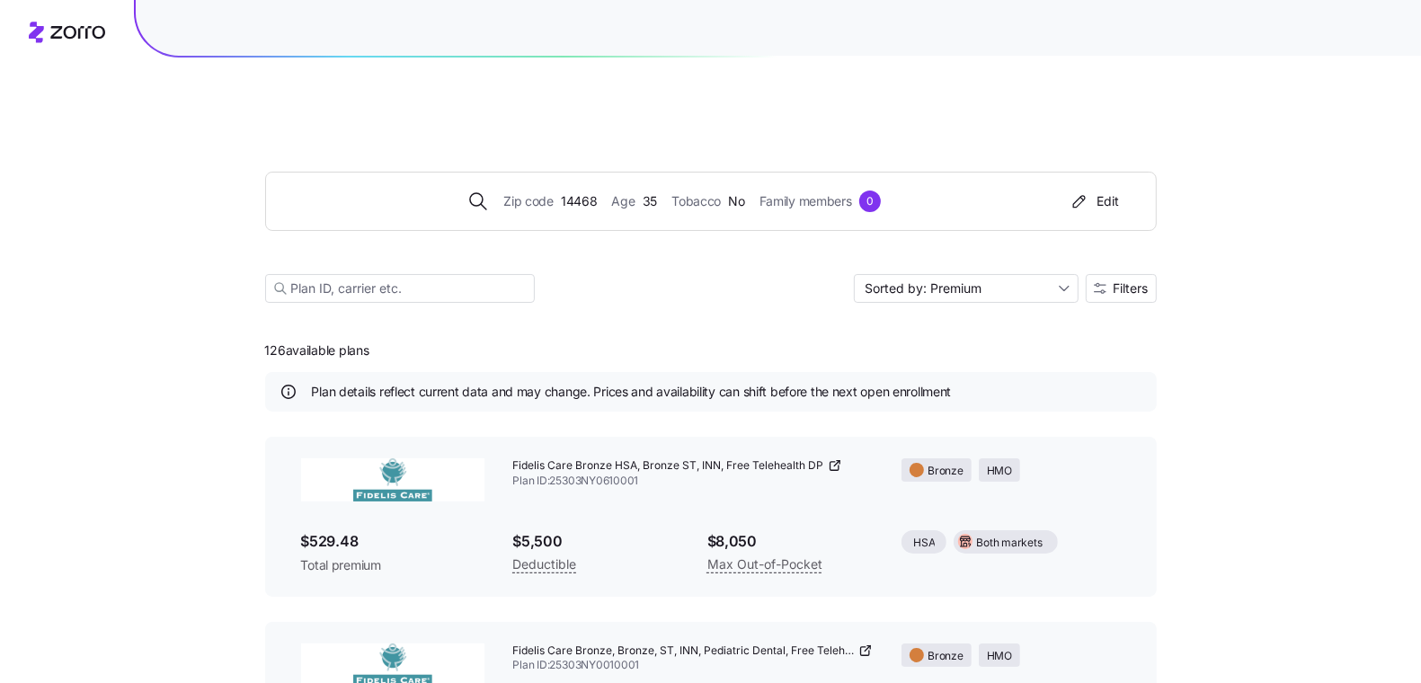
click at [1133, 261] on div "Zip code 14468 Age [DEMOGRAPHIC_DATA] Tobacco No Family members 0 Edit Sorted b…" at bounding box center [711, 216] width 892 height 218
click at [1129, 282] on span "Filters" at bounding box center [1131, 288] width 35 height 13
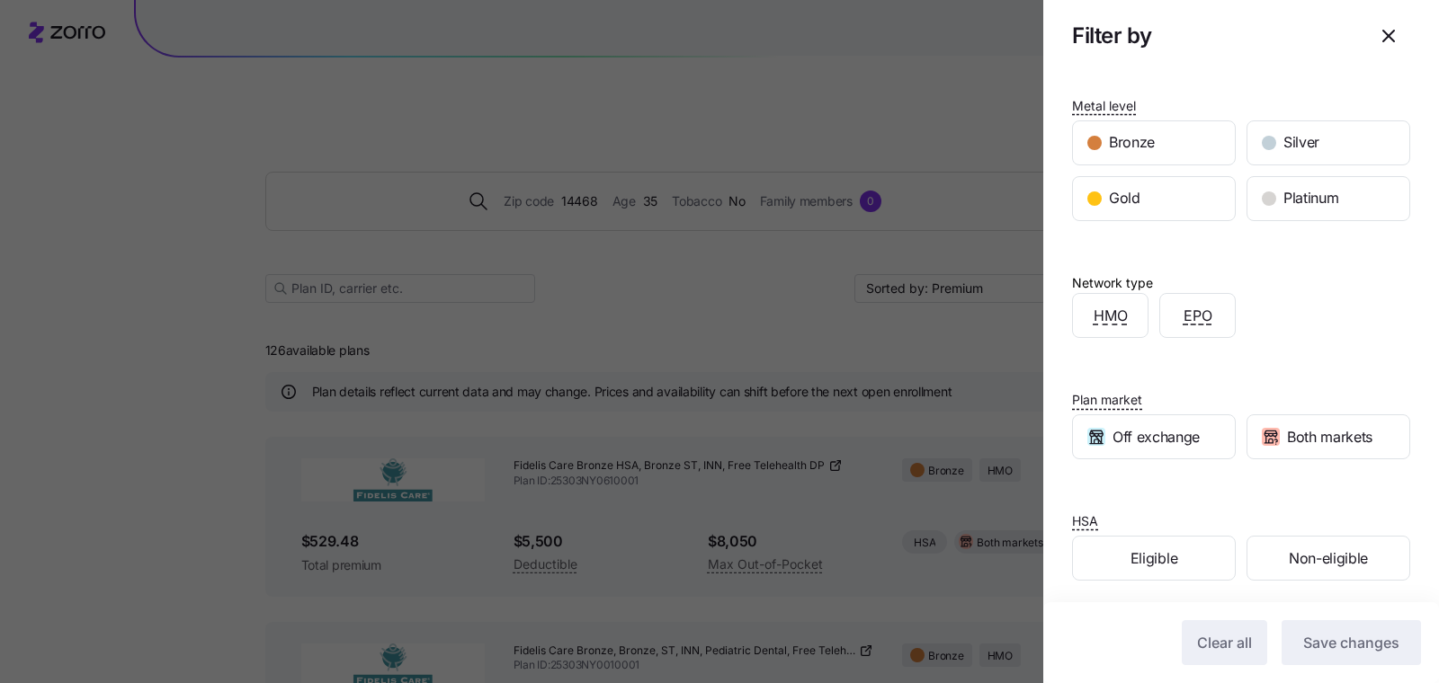
scroll to position [196, 0]
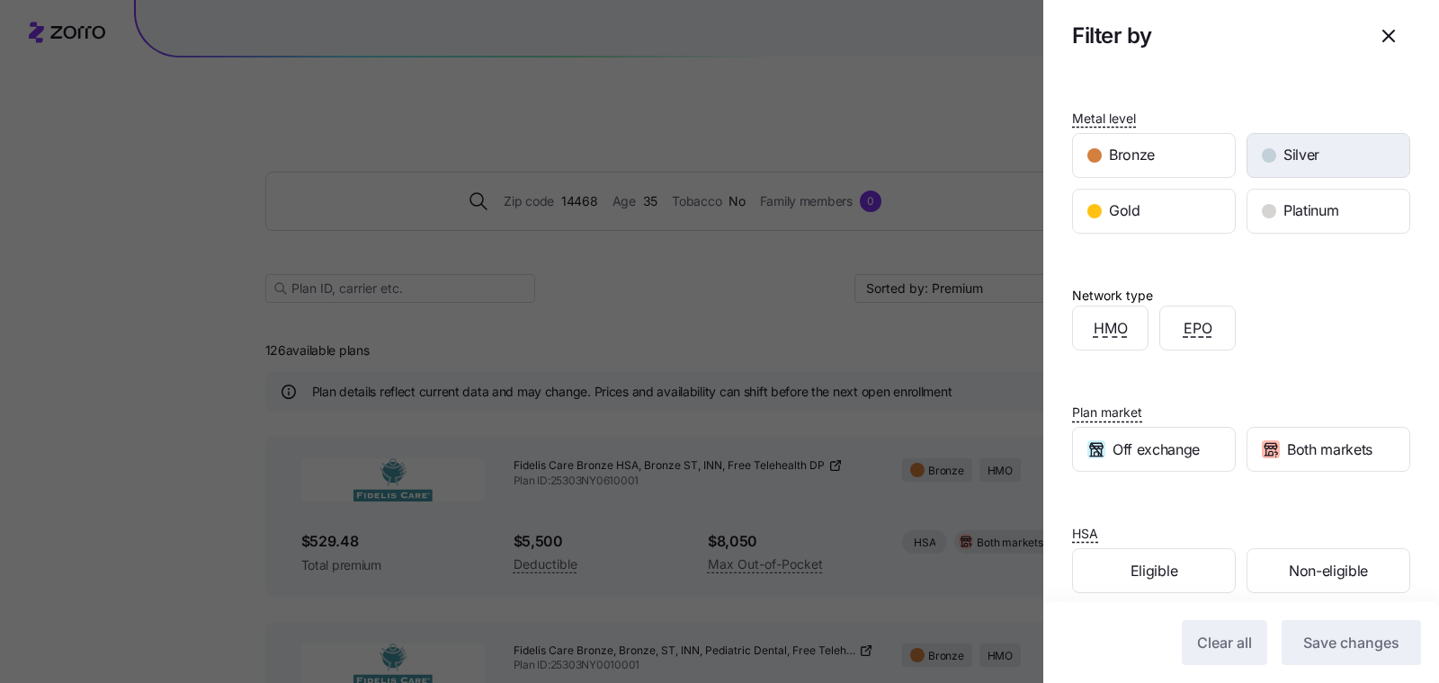
click at [1271, 161] on div "Silver" at bounding box center [1328, 155] width 162 height 43
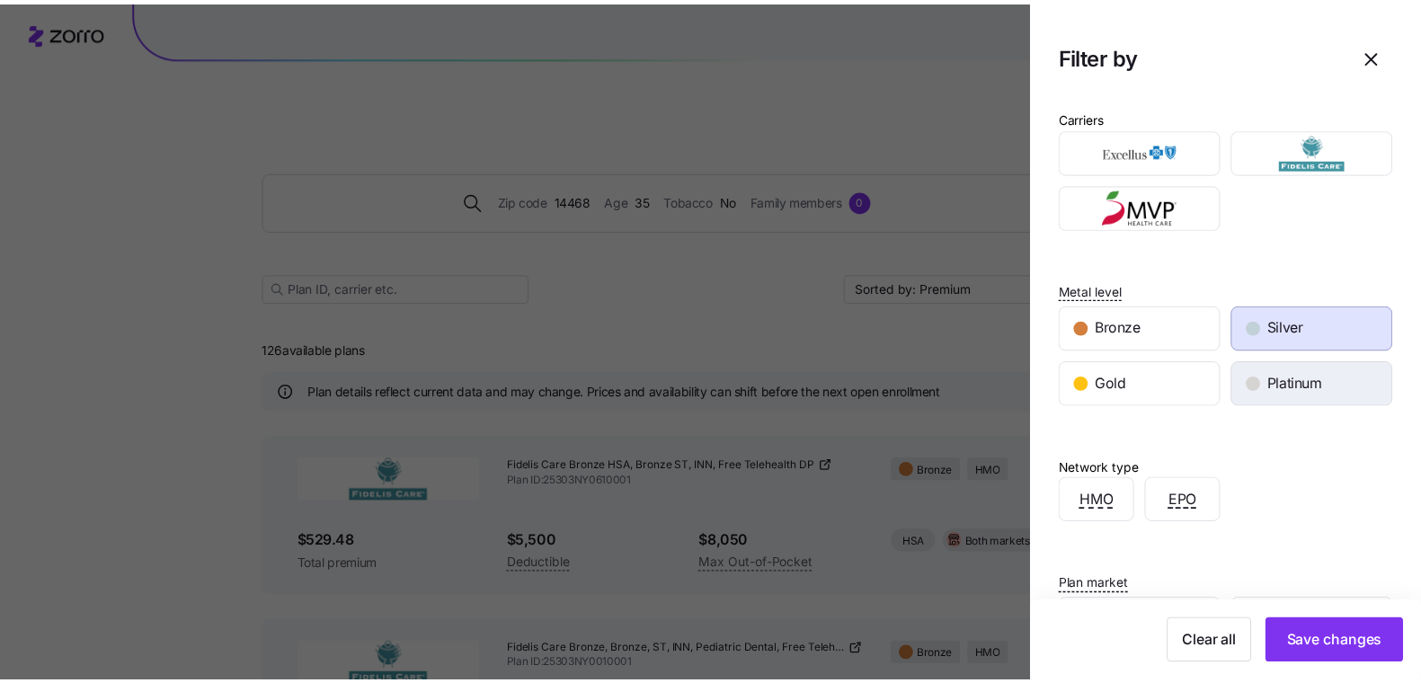
scroll to position [0, 0]
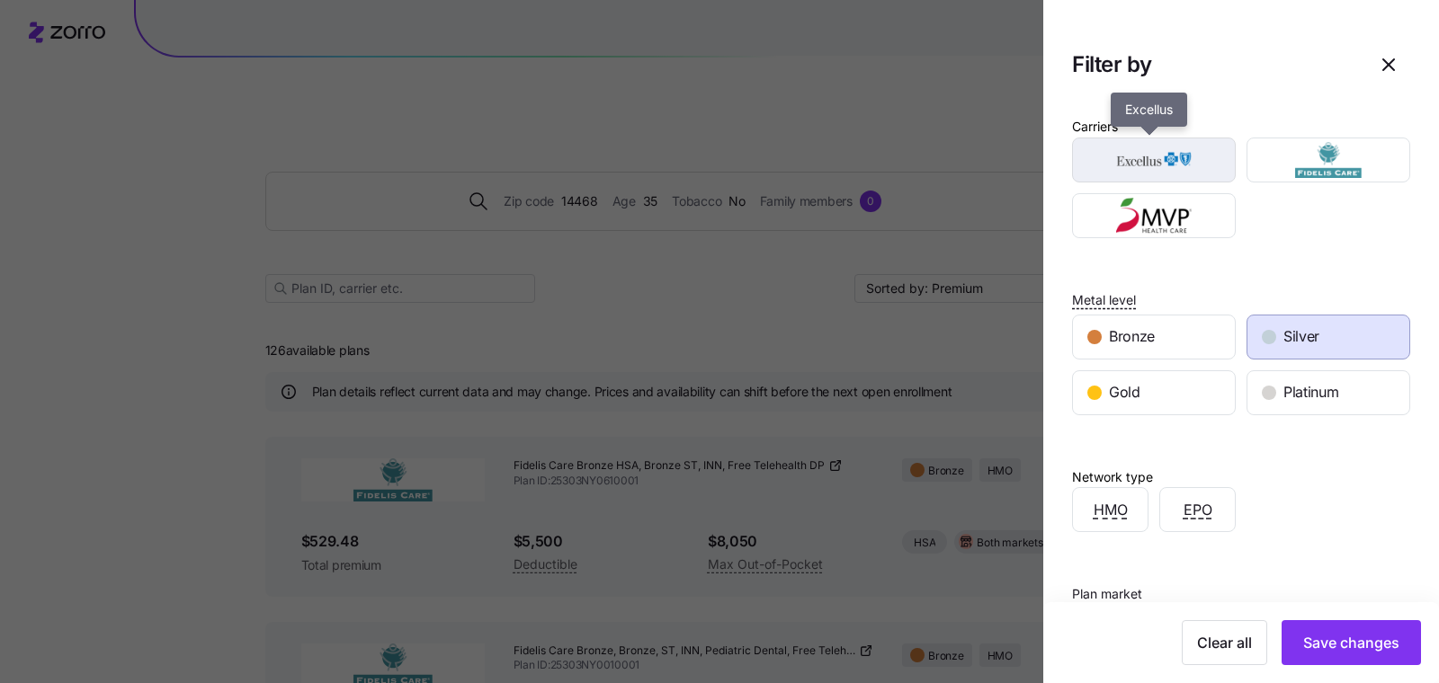
click at [1142, 169] on img "button" at bounding box center [1154, 160] width 132 height 36
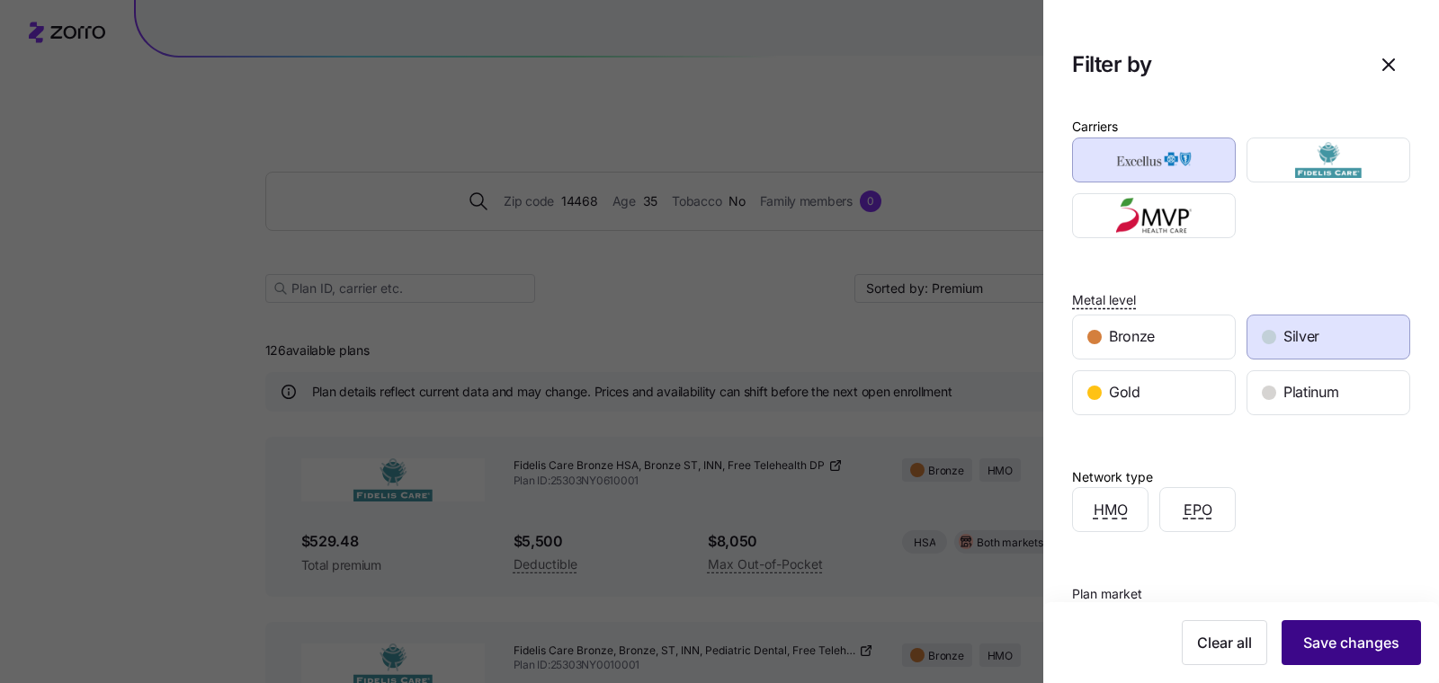
click at [1341, 657] on button "Save changes" at bounding box center [1350, 642] width 139 height 45
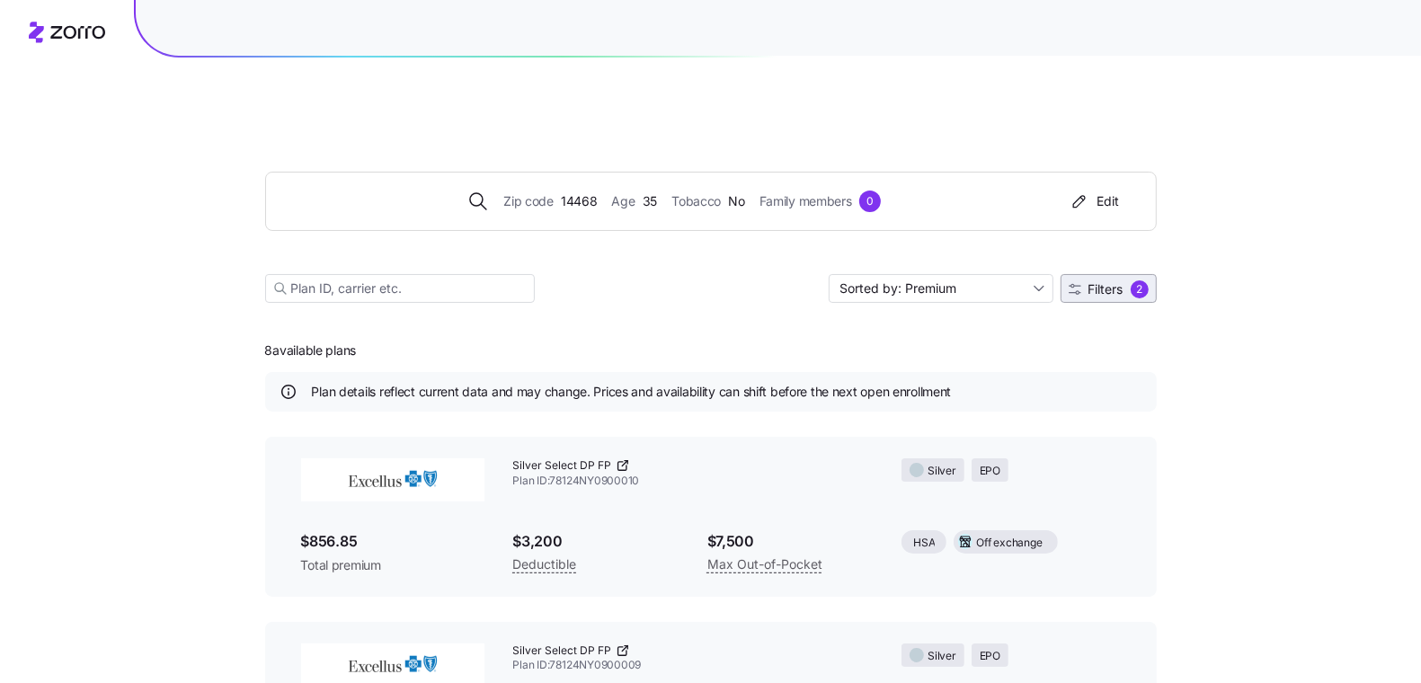
click at [1129, 281] on span "Filters 2" at bounding box center [1109, 290] width 80 height 18
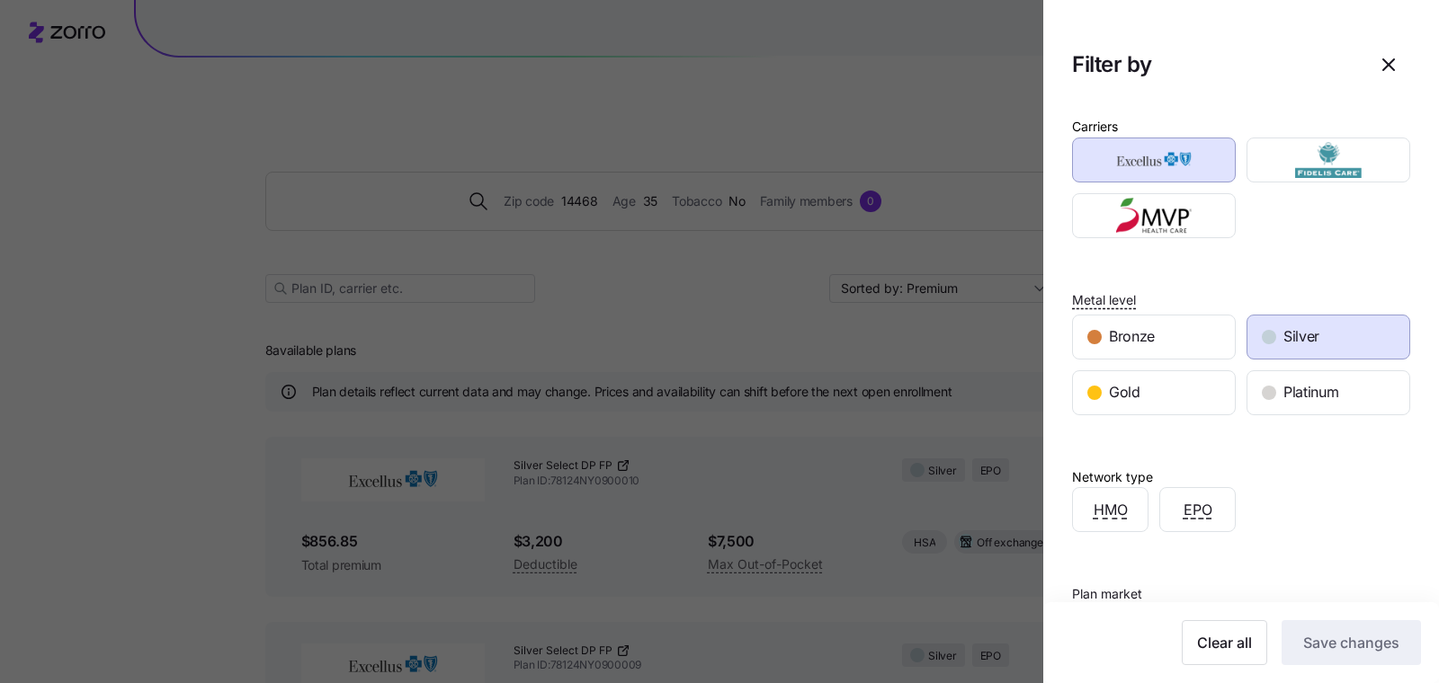
click at [1095, 361] on div "Bronze" at bounding box center [1153, 337] width 174 height 56
click at [1109, 341] on span "Bronze" at bounding box center [1132, 336] width 46 height 22
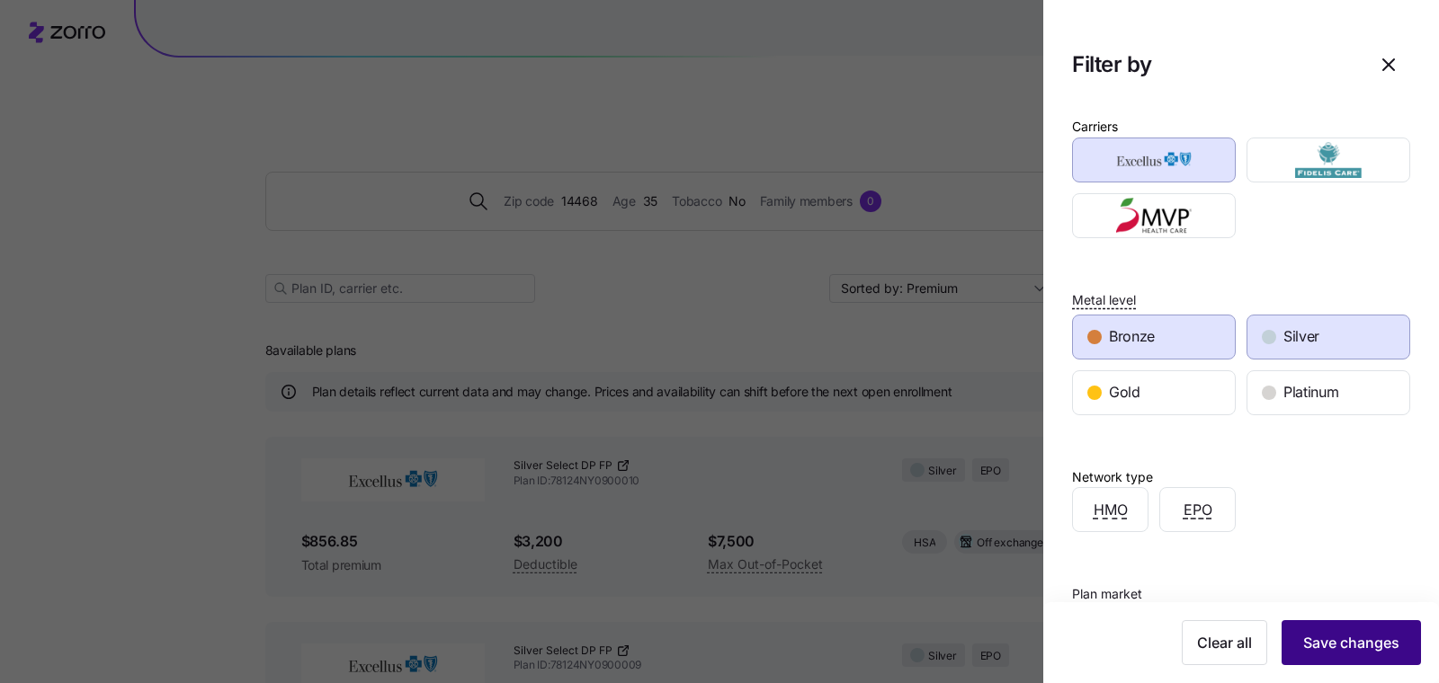
click at [1305, 635] on span "Save changes" at bounding box center [1351, 643] width 96 height 22
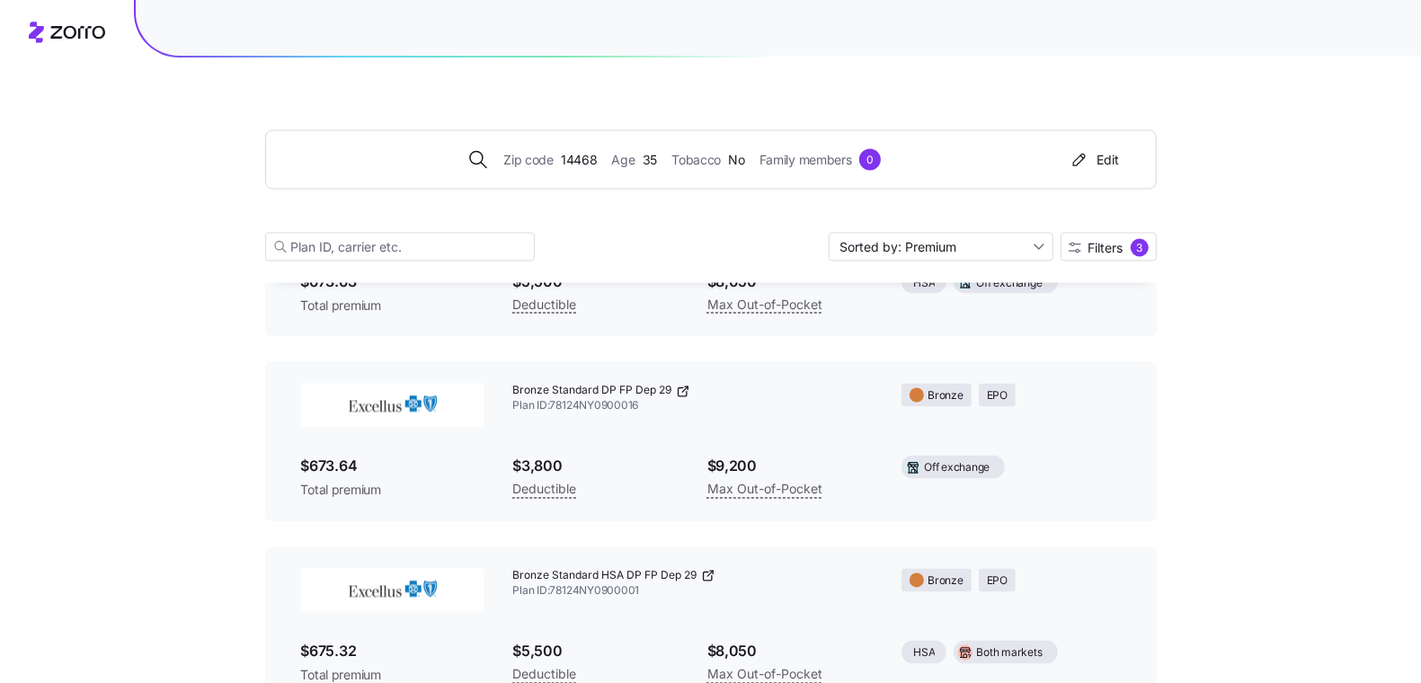
scroll to position [2536, 0]
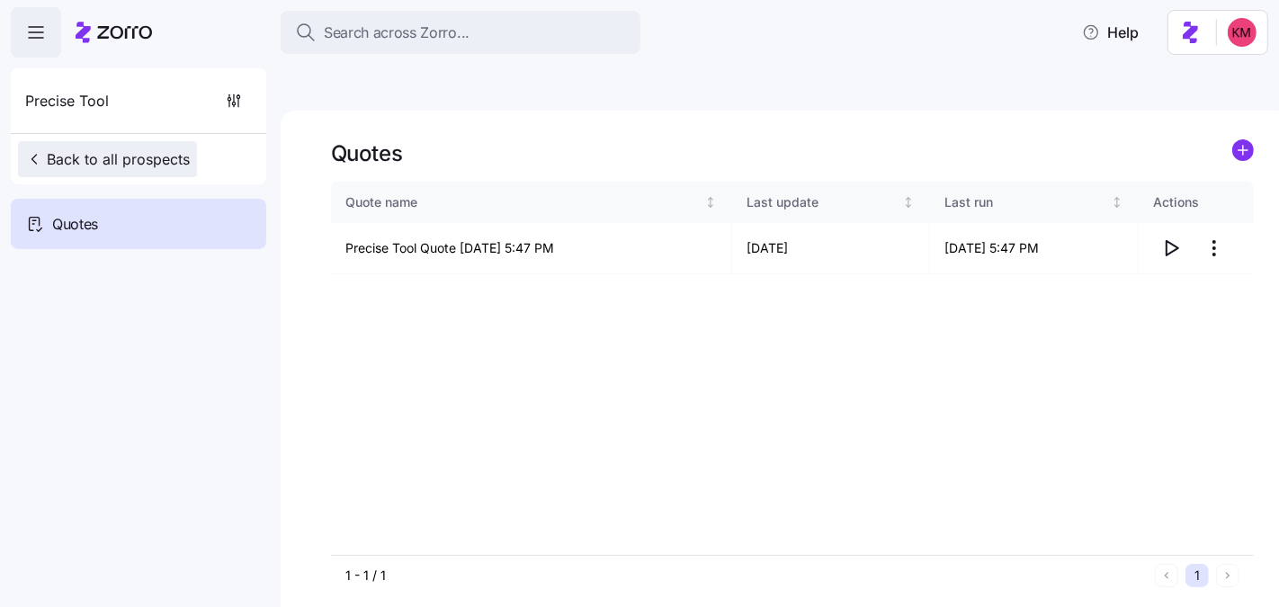
click at [156, 168] on span "Back to all prospects" at bounding box center [107, 159] width 165 height 22
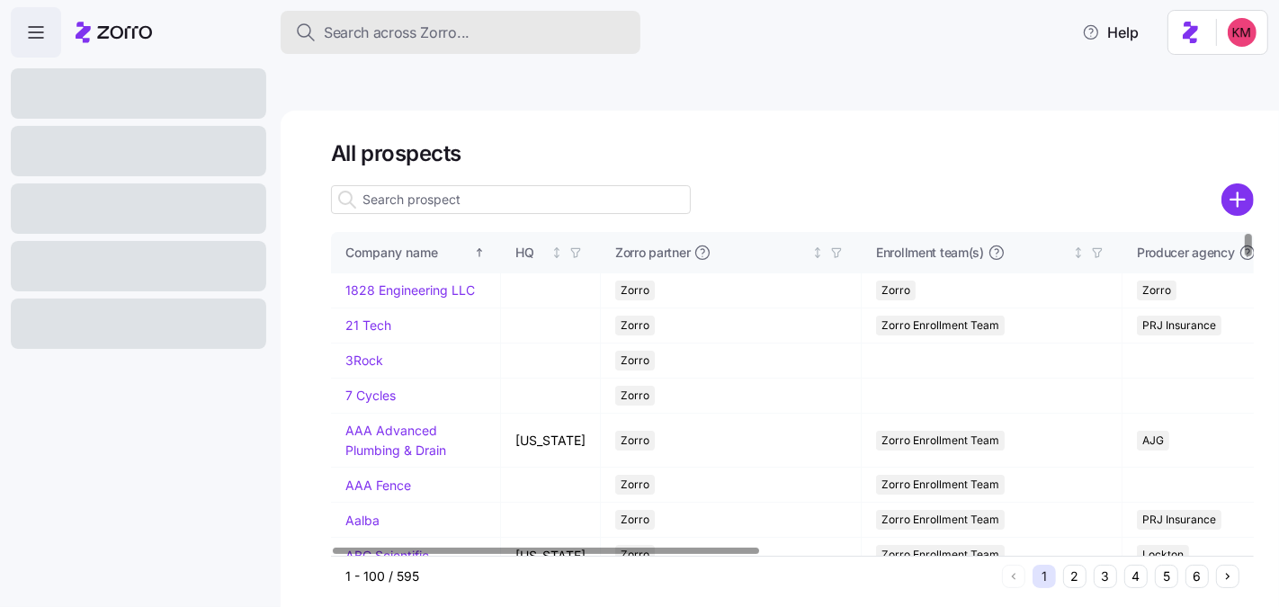
click at [450, 32] on span "Search across Zorro..." at bounding box center [397, 33] width 146 height 22
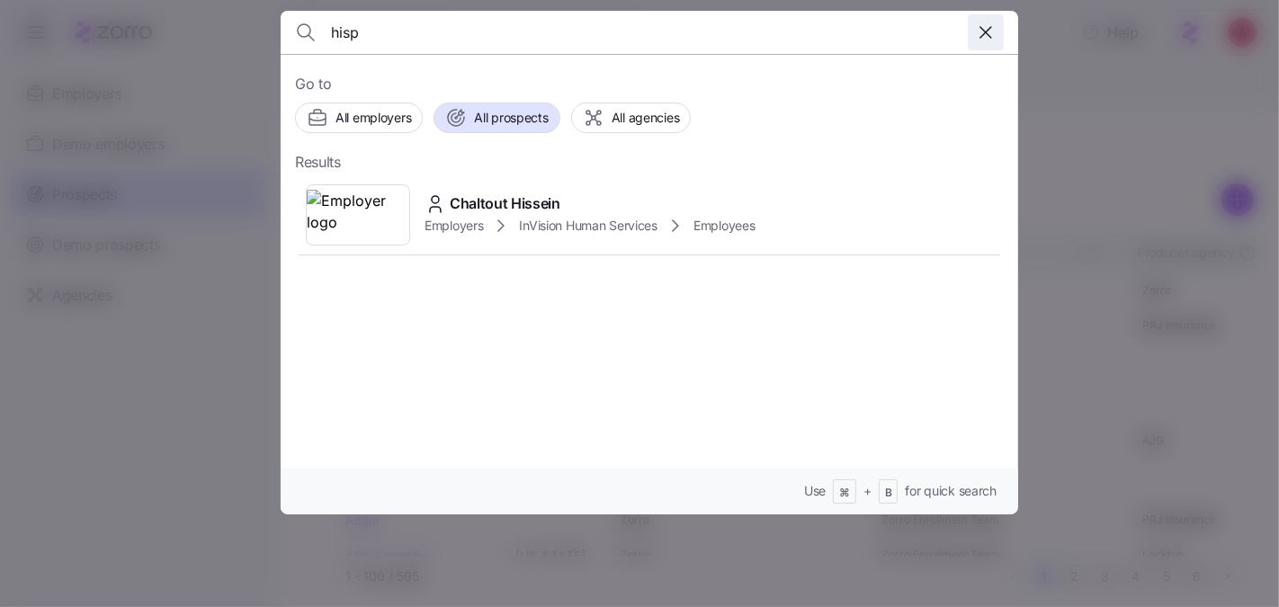
type input "hisp"
click at [971, 31] on span "button" at bounding box center [985, 32] width 34 height 34
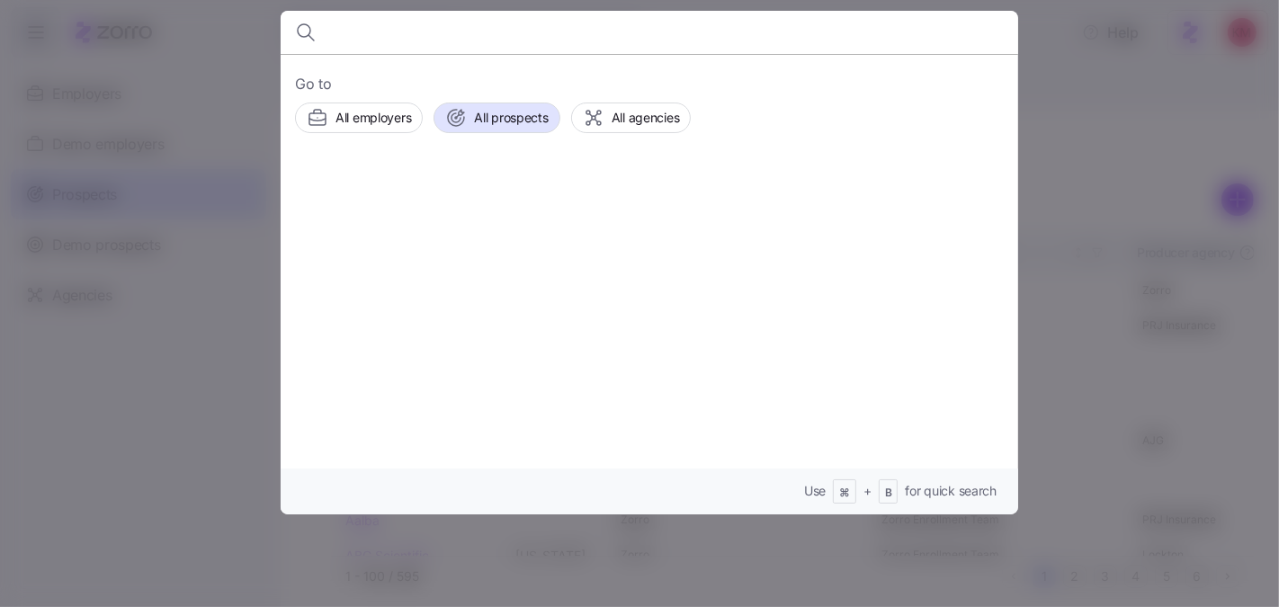
click at [227, 472] on div at bounding box center [639, 303] width 1279 height 607
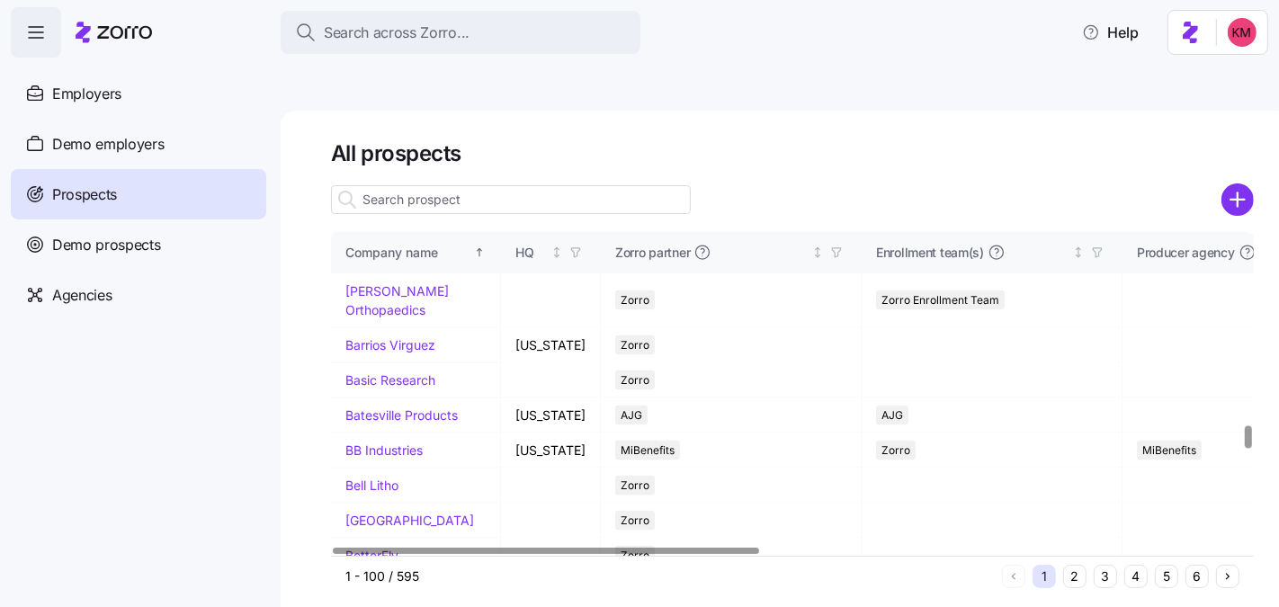
scroll to position [3081, 0]
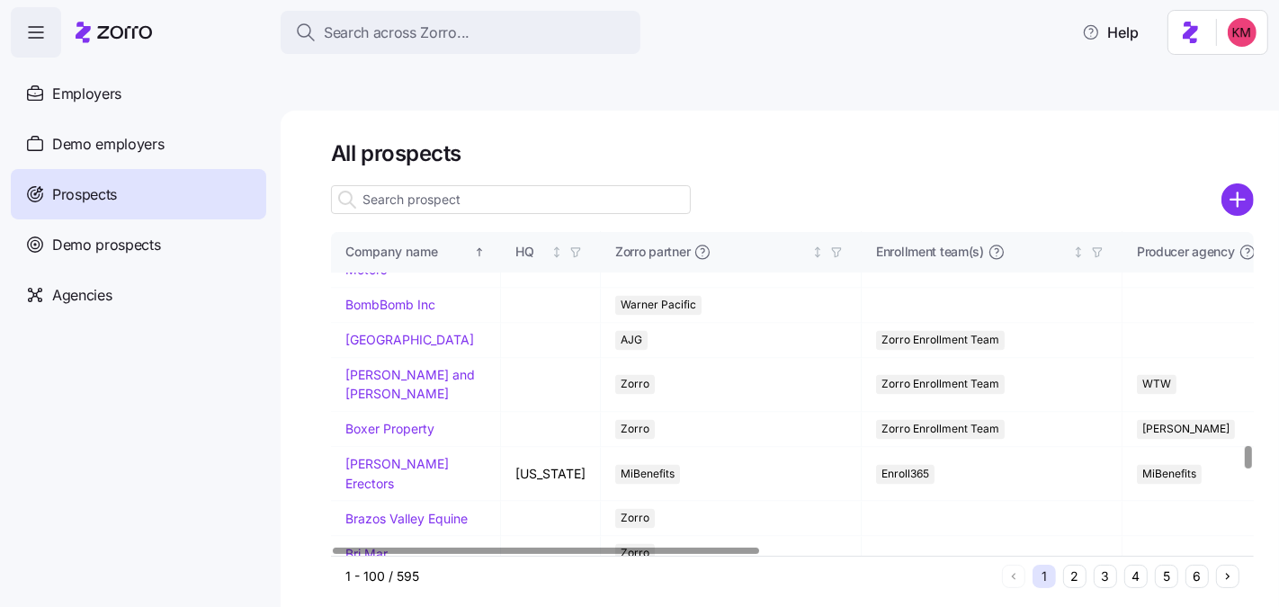
click at [1105, 565] on button "3" at bounding box center [1104, 576] width 23 height 23
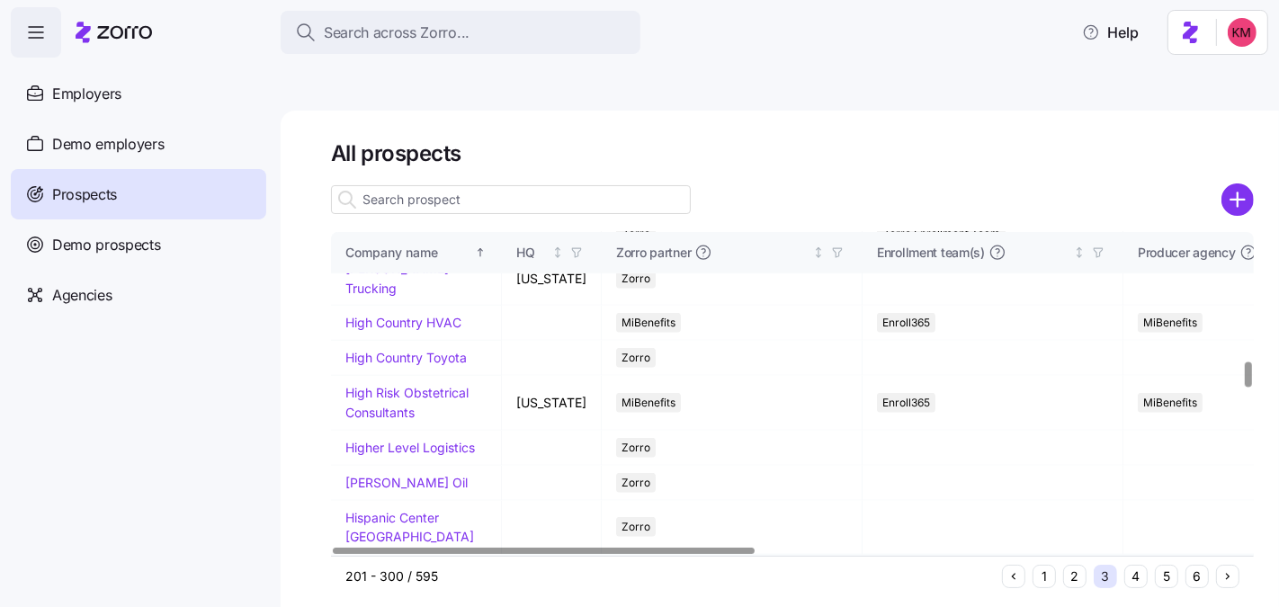
scroll to position [1625, 0]
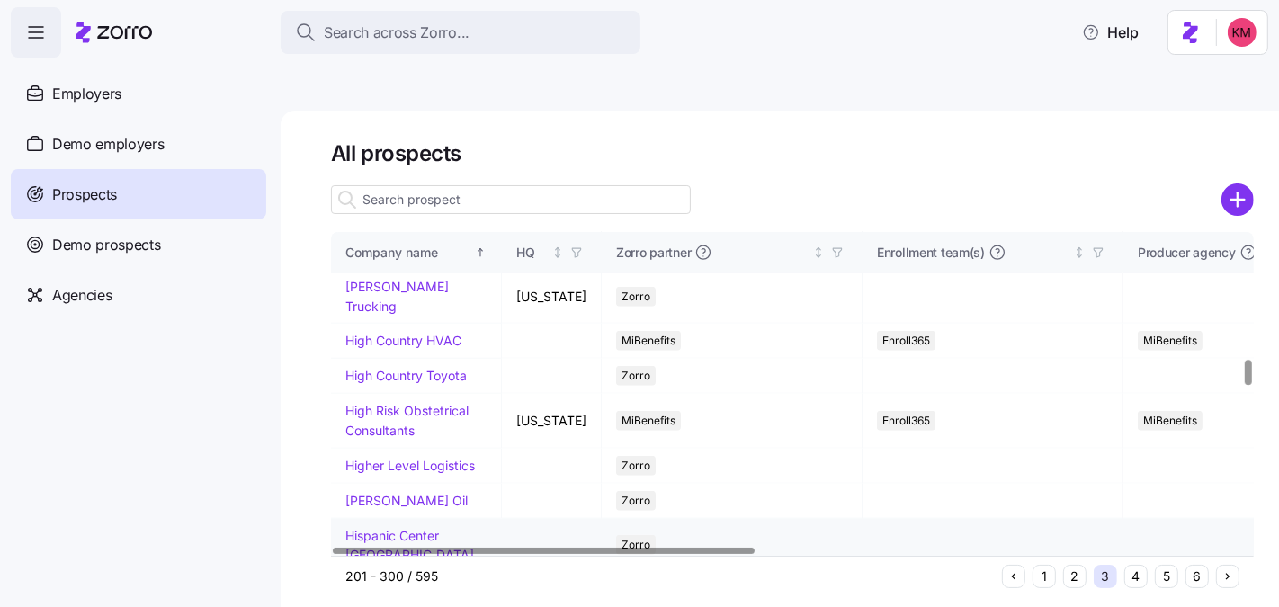
click at [395, 528] on link "Hispanic Center [GEOGRAPHIC_DATA]" at bounding box center [409, 545] width 129 height 35
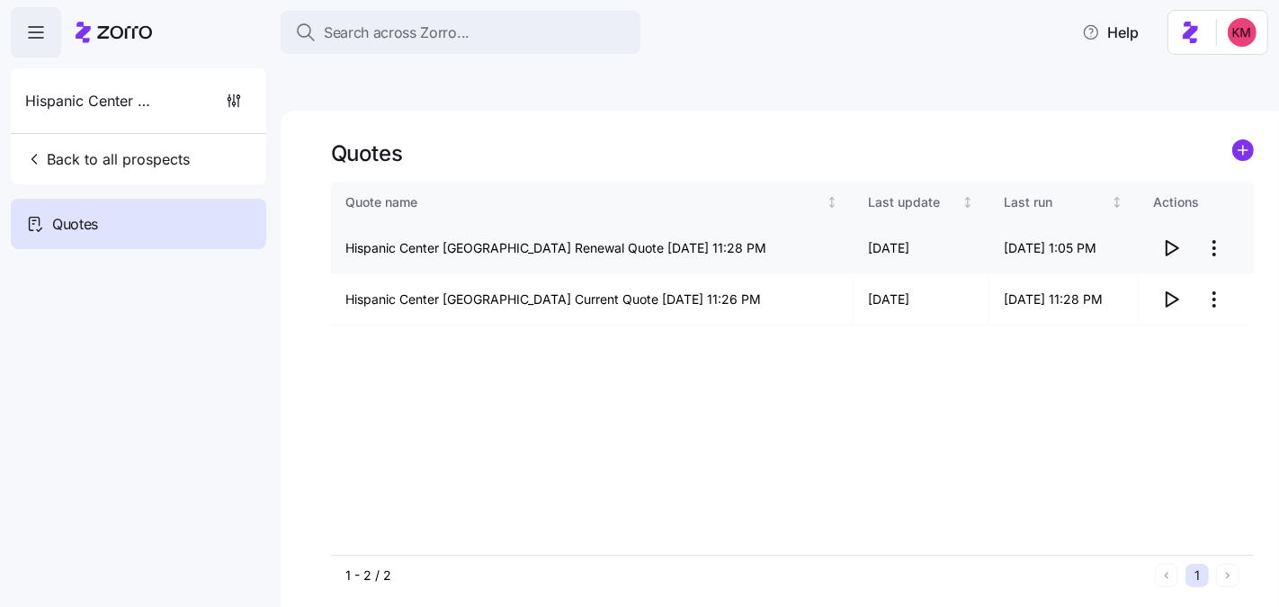
click at [1180, 231] on span "button" at bounding box center [1171, 248] width 34 height 34
click at [92, 152] on span "Back to all prospects" at bounding box center [107, 159] width 165 height 22
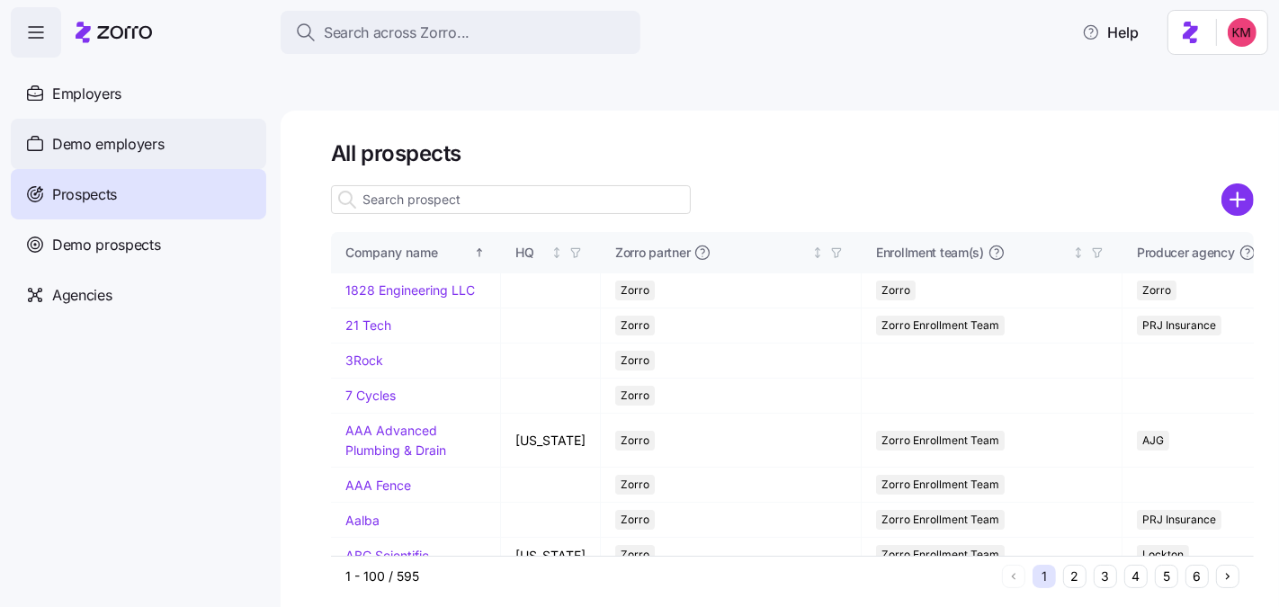
click at [138, 151] on span "Demo employers" at bounding box center [108, 144] width 112 height 22
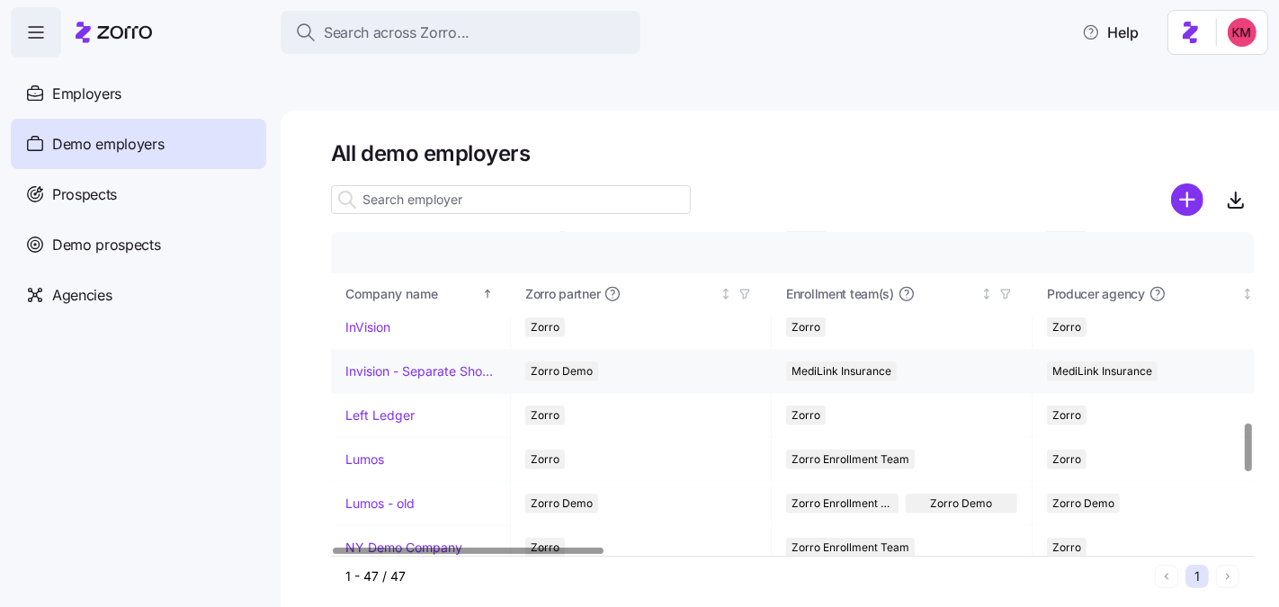
scroll to position [1309, 0]
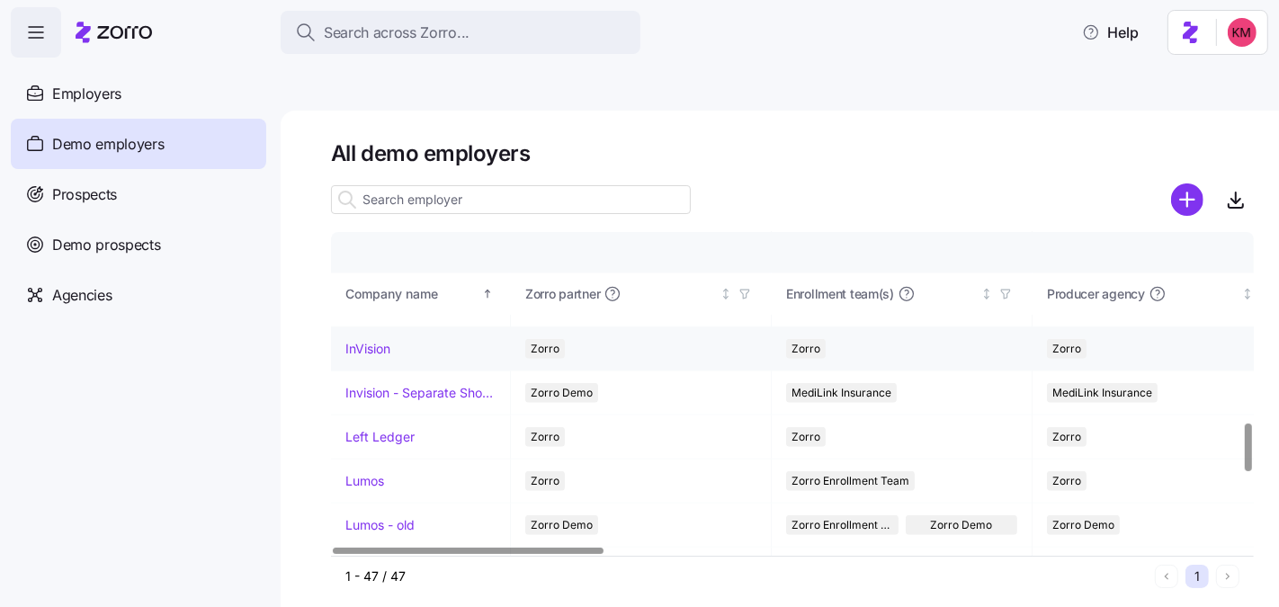
click at [345, 340] on link "InVision" at bounding box center [367, 349] width 45 height 18
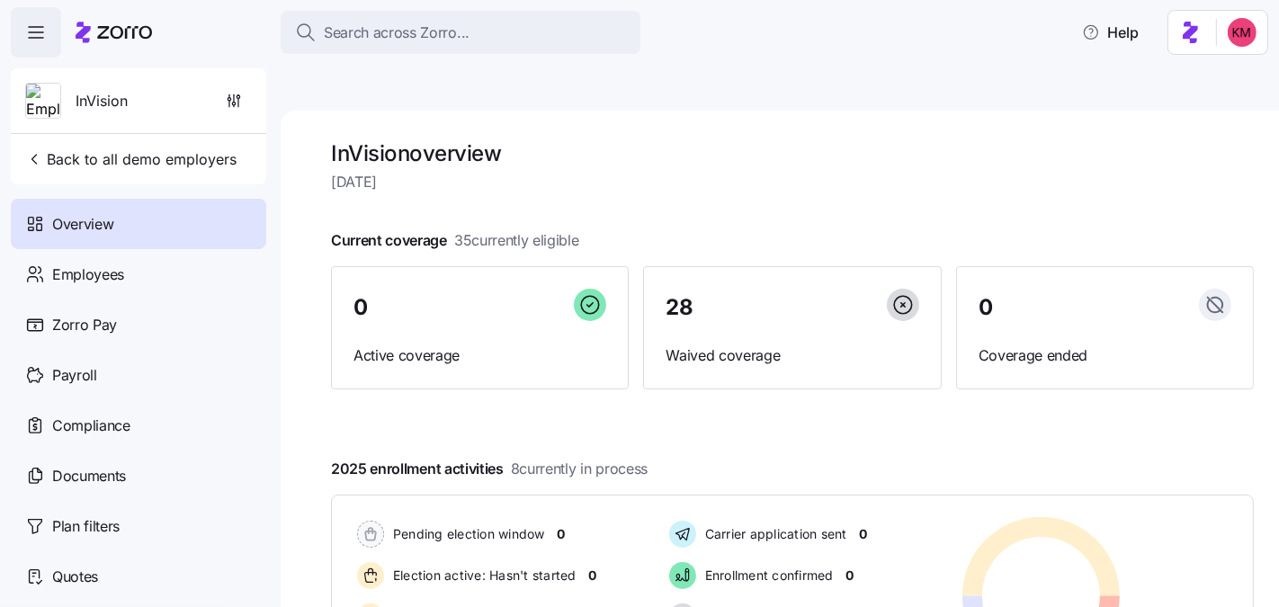
scroll to position [307, 0]
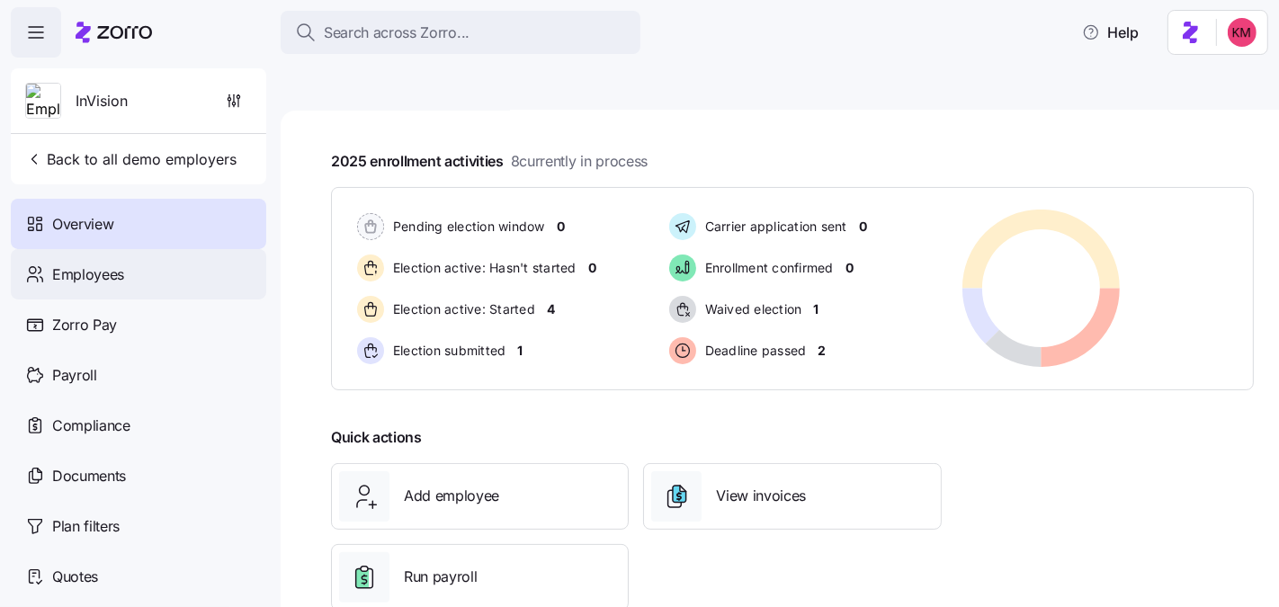
click at [118, 268] on span "Employees" at bounding box center [88, 274] width 72 height 22
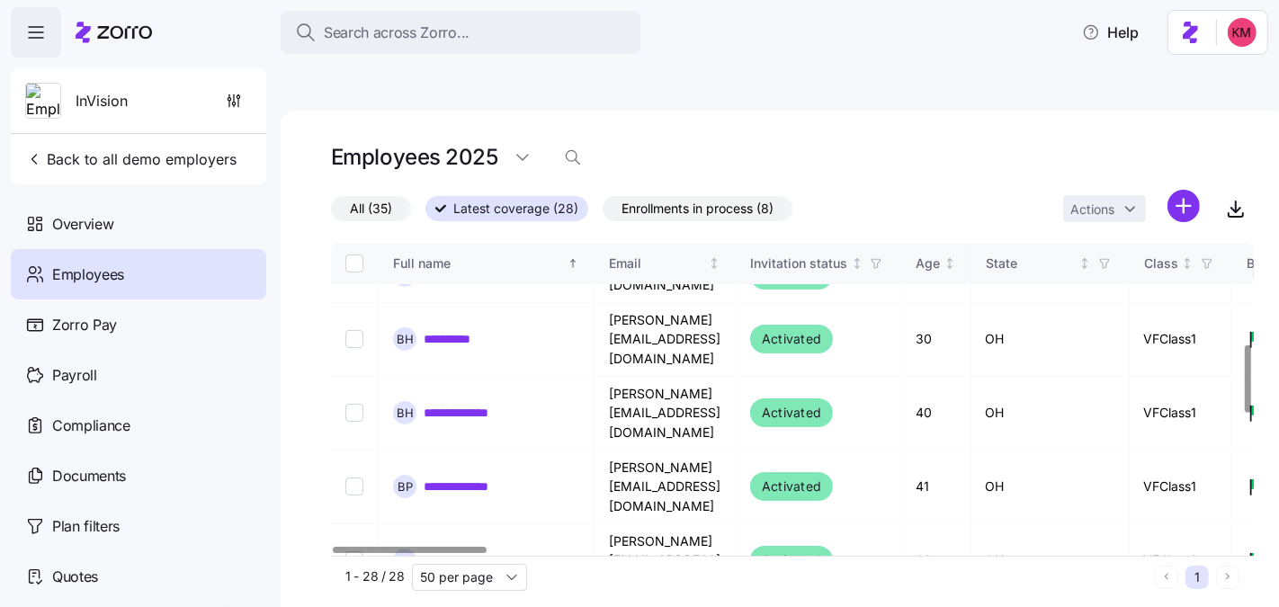
scroll to position [464, 0]
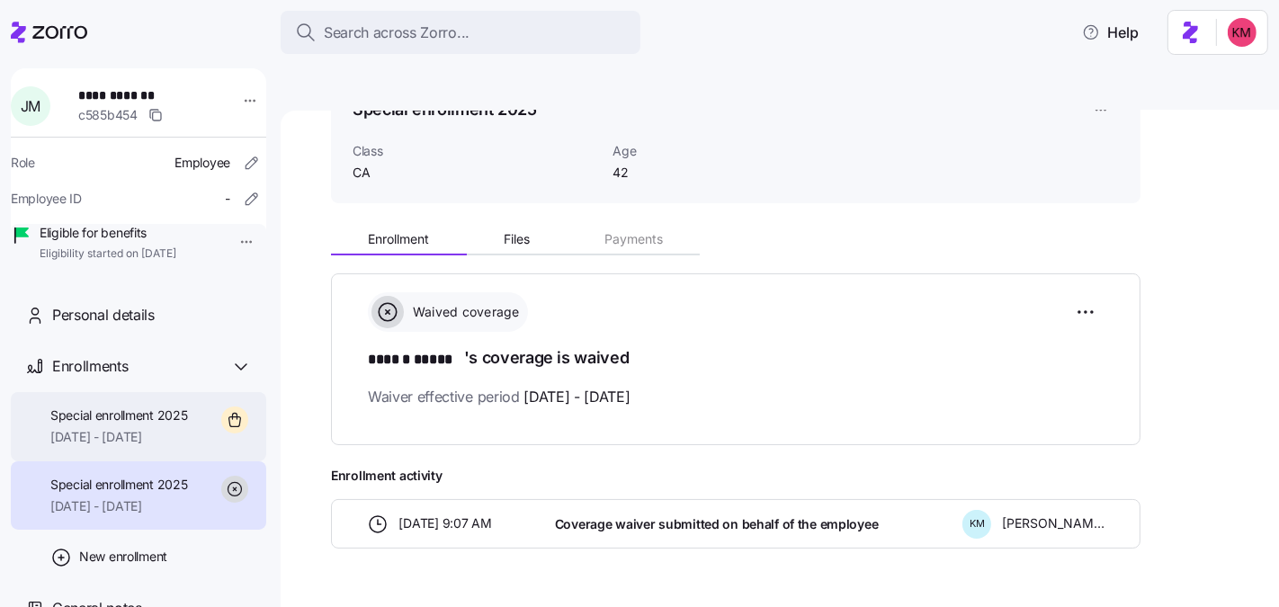
scroll to position [110, 0]
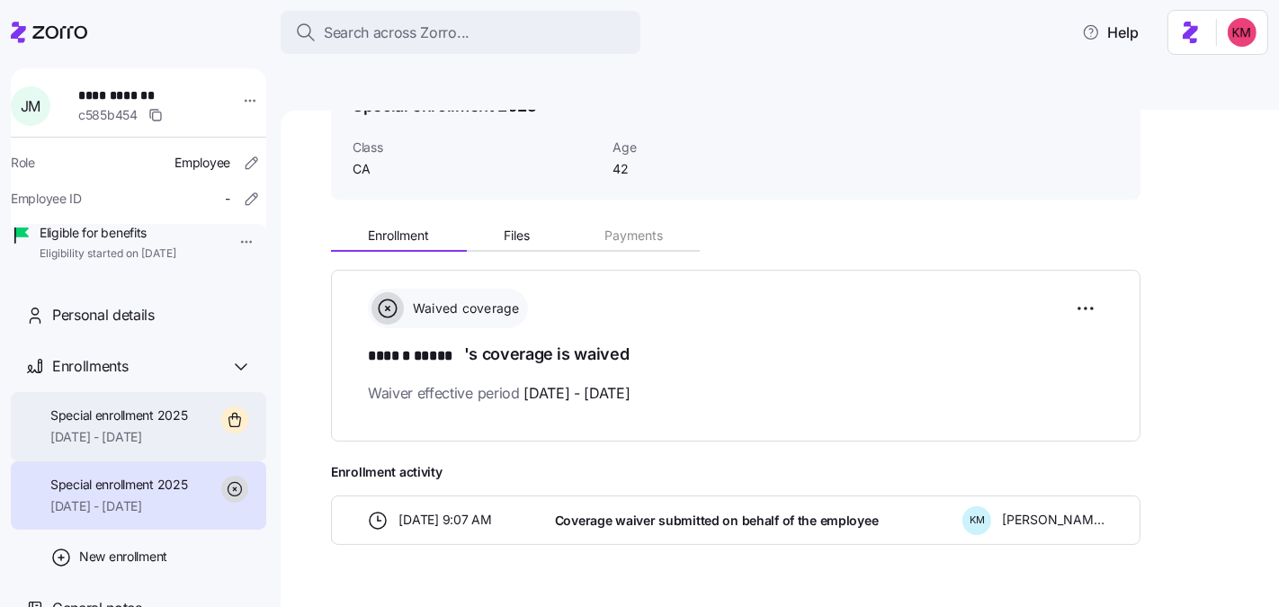
click at [191, 455] on div "Special enrollment 2025 10/01/2025 - 12/31/2025" at bounding box center [138, 426] width 255 height 69
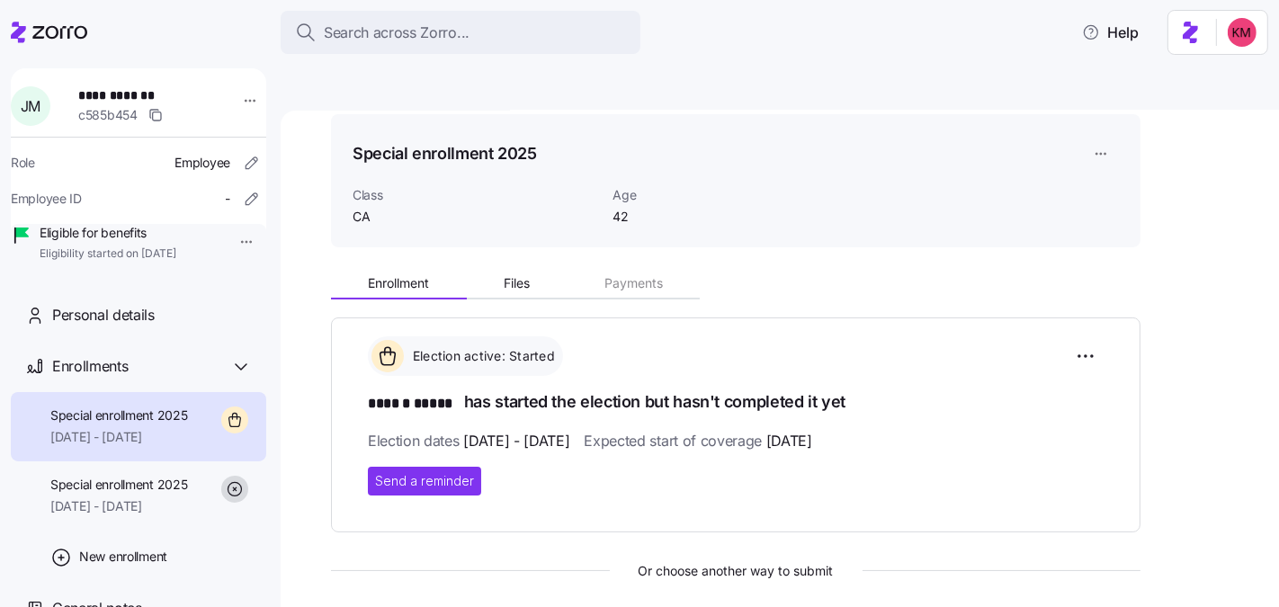
scroll to position [335, 0]
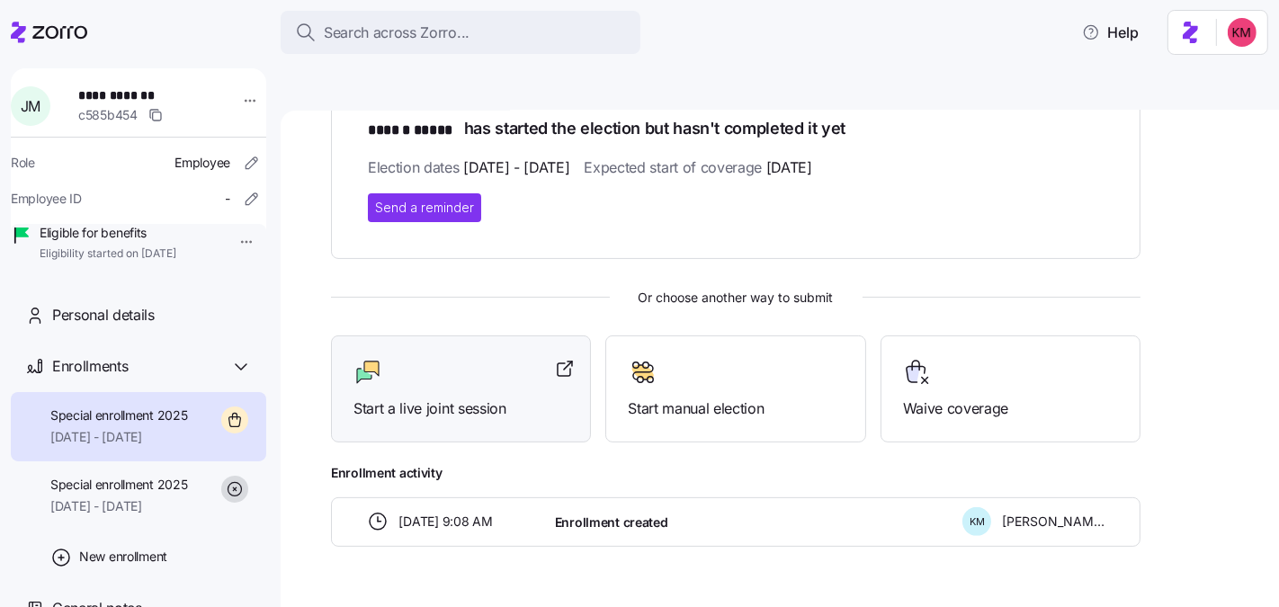
click at [421, 358] on div at bounding box center [460, 372] width 215 height 29
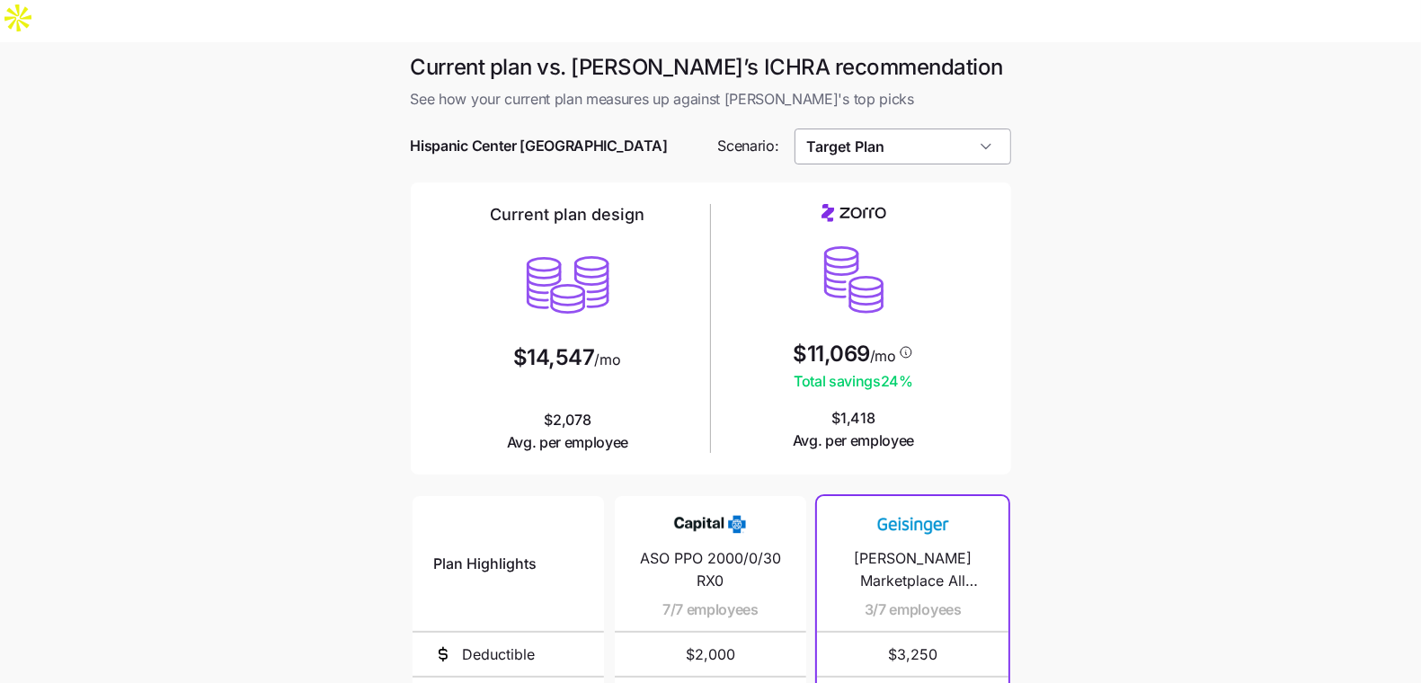
click at [878, 129] on input "Target Plan" at bounding box center [903, 147] width 217 height 36
click at [1224, 237] on main "Current plan vs. [PERSON_NAME]’s ICHRA recommendation See how your current plan…" at bounding box center [710, 533] width 1421 height 982
drag, startPoint x: 853, startPoint y: 107, endPoint x: 682, endPoint y: 98, distance: 171.1
click at [682, 121] on div "Hispanic Center [GEOGRAPHIC_DATA] Scenario: Target Plan" at bounding box center [711, 146] width 615 height 50
click at [1096, 114] on main "Current plan vs. [PERSON_NAME]’s ICHRA recommendation See how your current plan…" at bounding box center [710, 533] width 1421 height 982
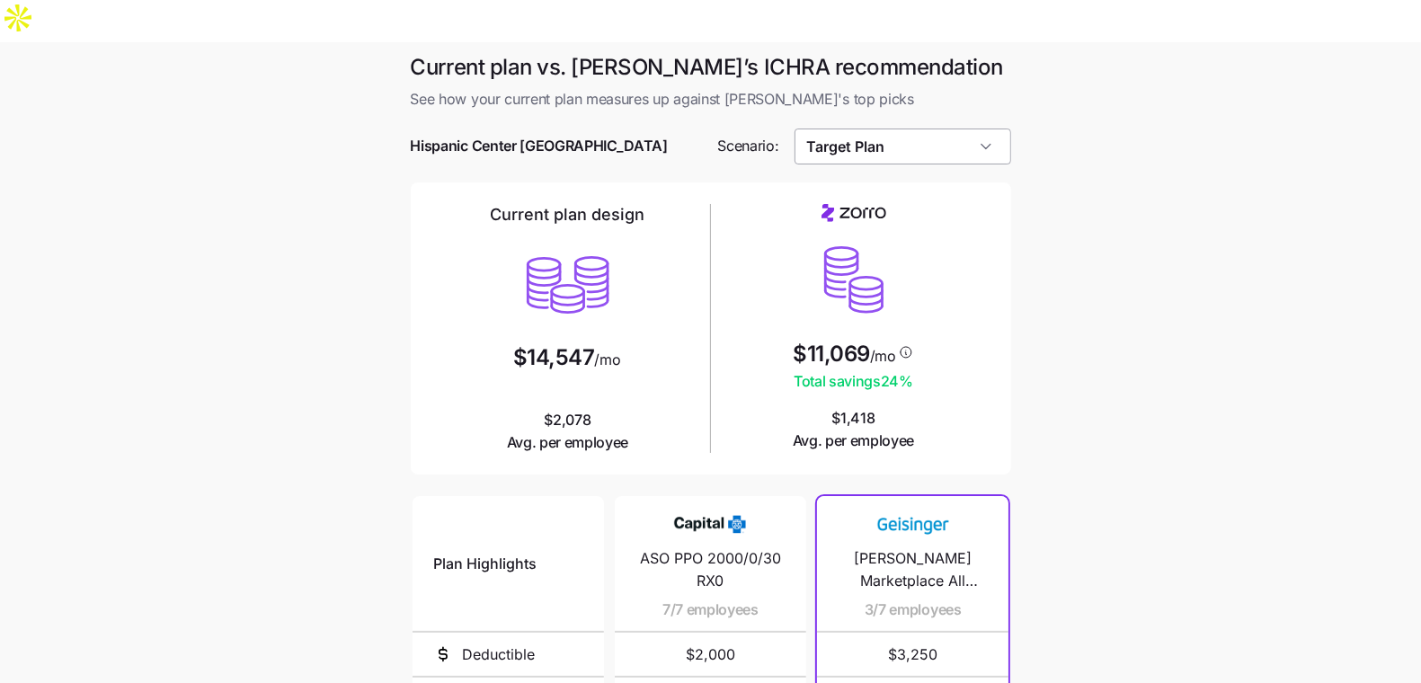
click at [925, 129] on input "Target Plan" at bounding box center [903, 147] width 217 height 36
click at [641, 323] on div "Current plan design $14,547 /mo $2,078 Avg. per employee" at bounding box center [568, 329] width 272 height 250
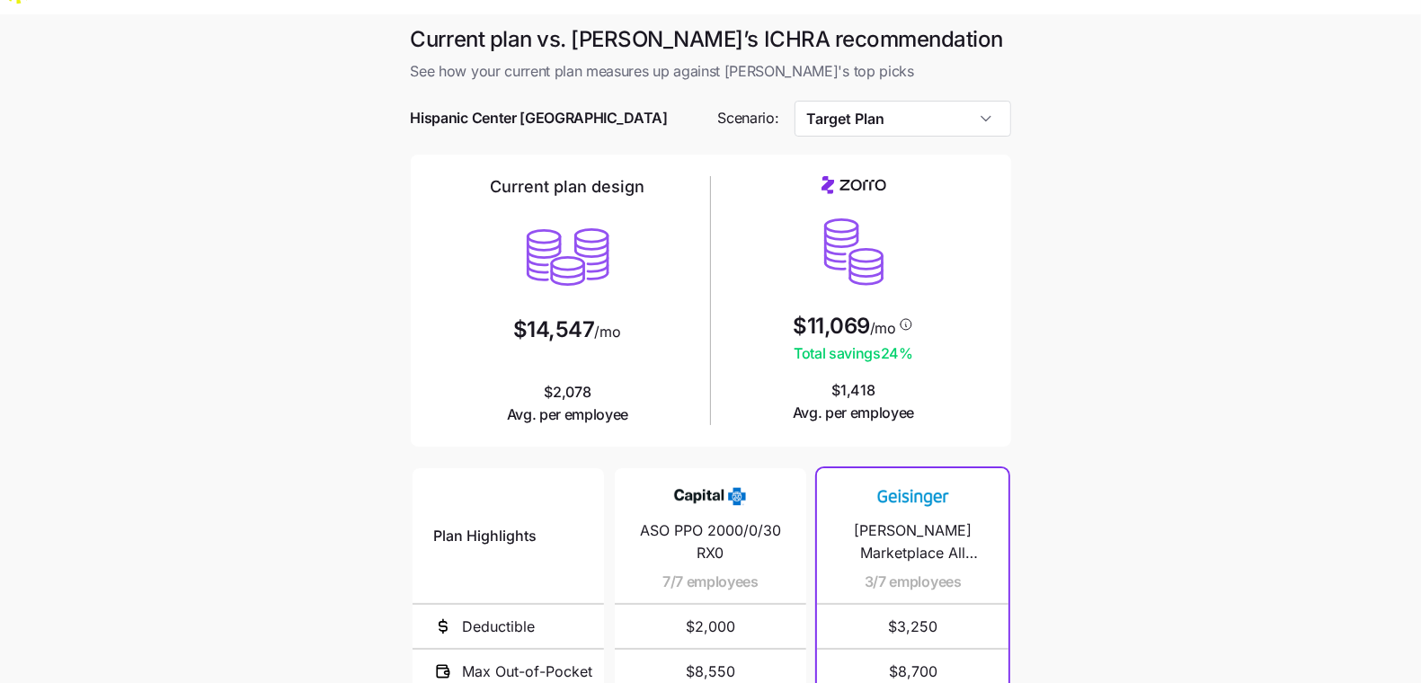
scroll to position [16, 0]
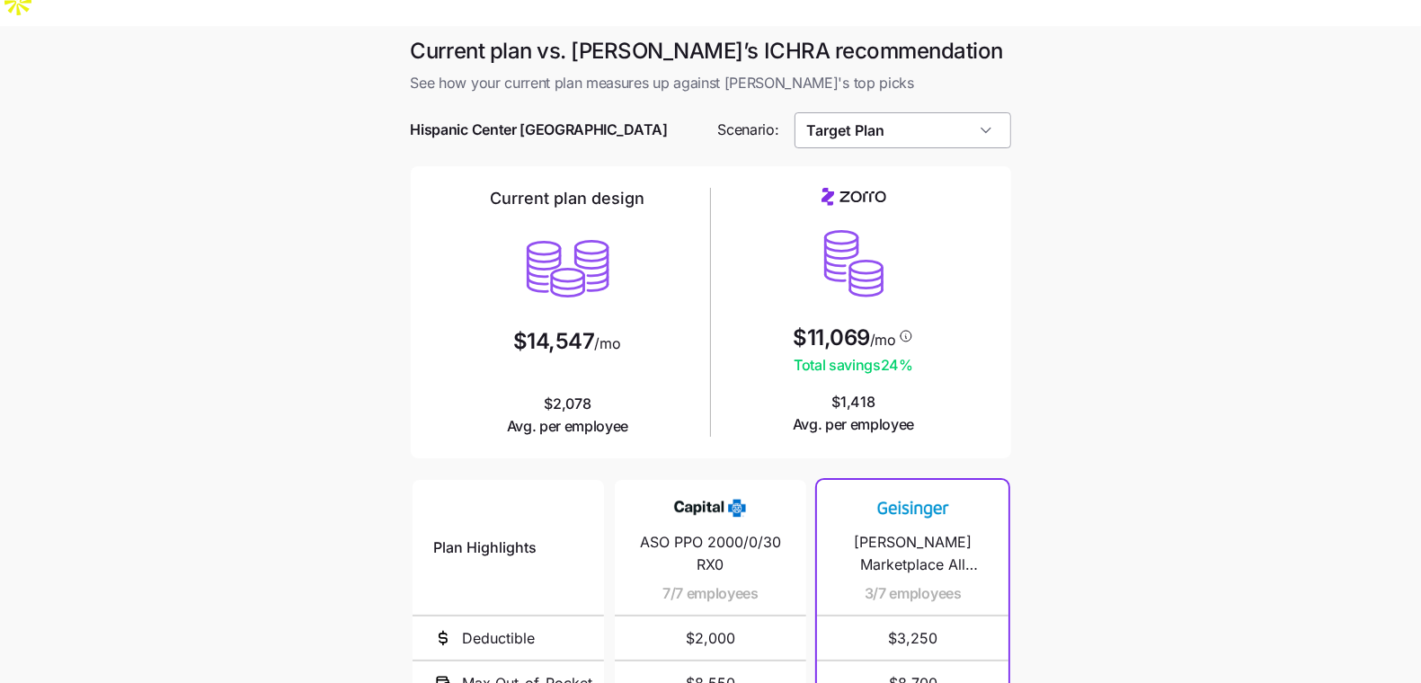
click at [983, 112] on input "Target Plan" at bounding box center [903, 130] width 217 height 36
click at [1158, 139] on main "Current plan vs. [PERSON_NAME]’s ICHRA recommendation See how your current plan…" at bounding box center [710, 517] width 1421 height 982
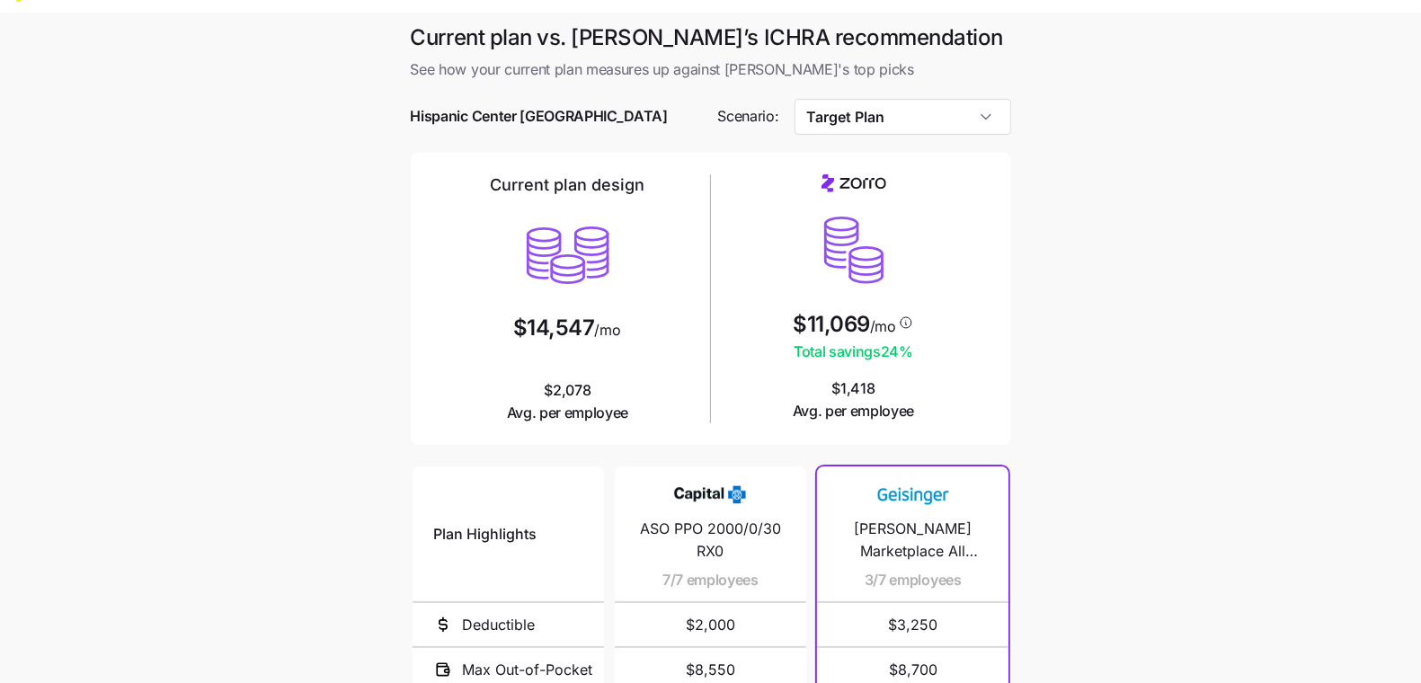
scroll to position [33, 0]
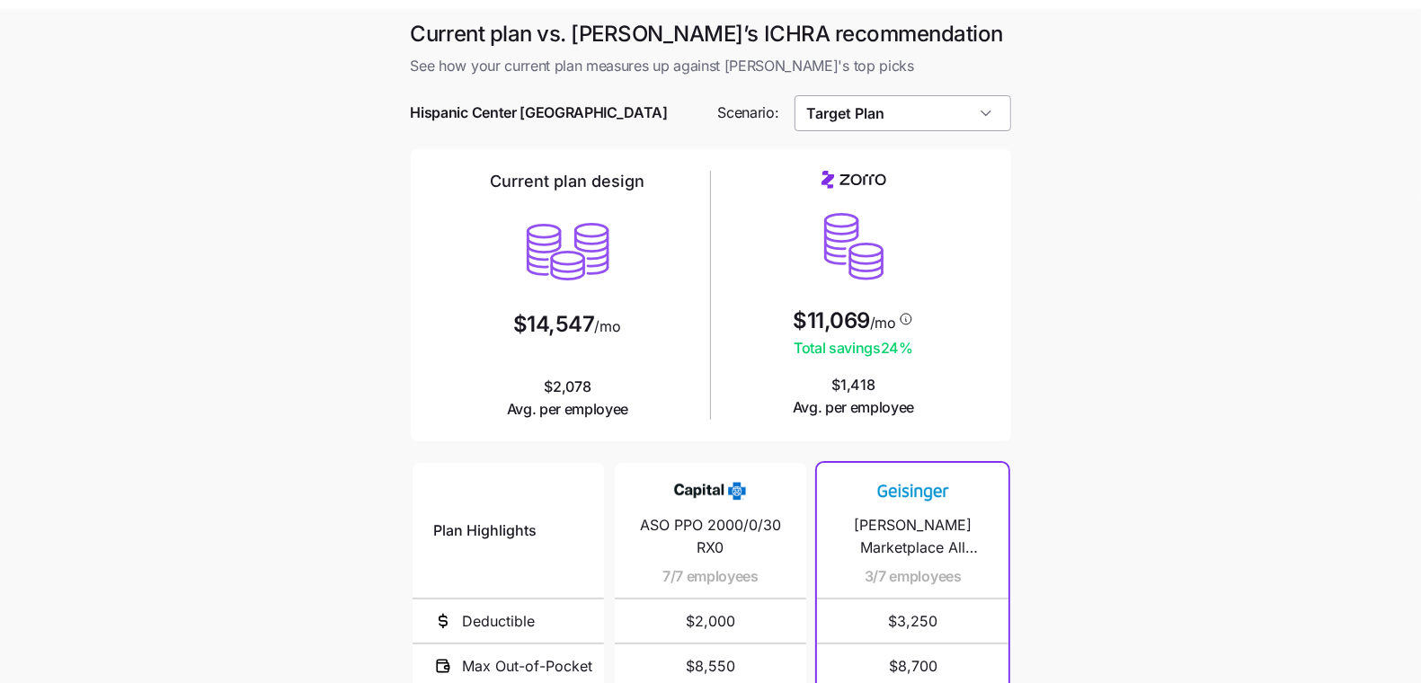
click at [922, 95] on input "Target Plan" at bounding box center [903, 113] width 217 height 36
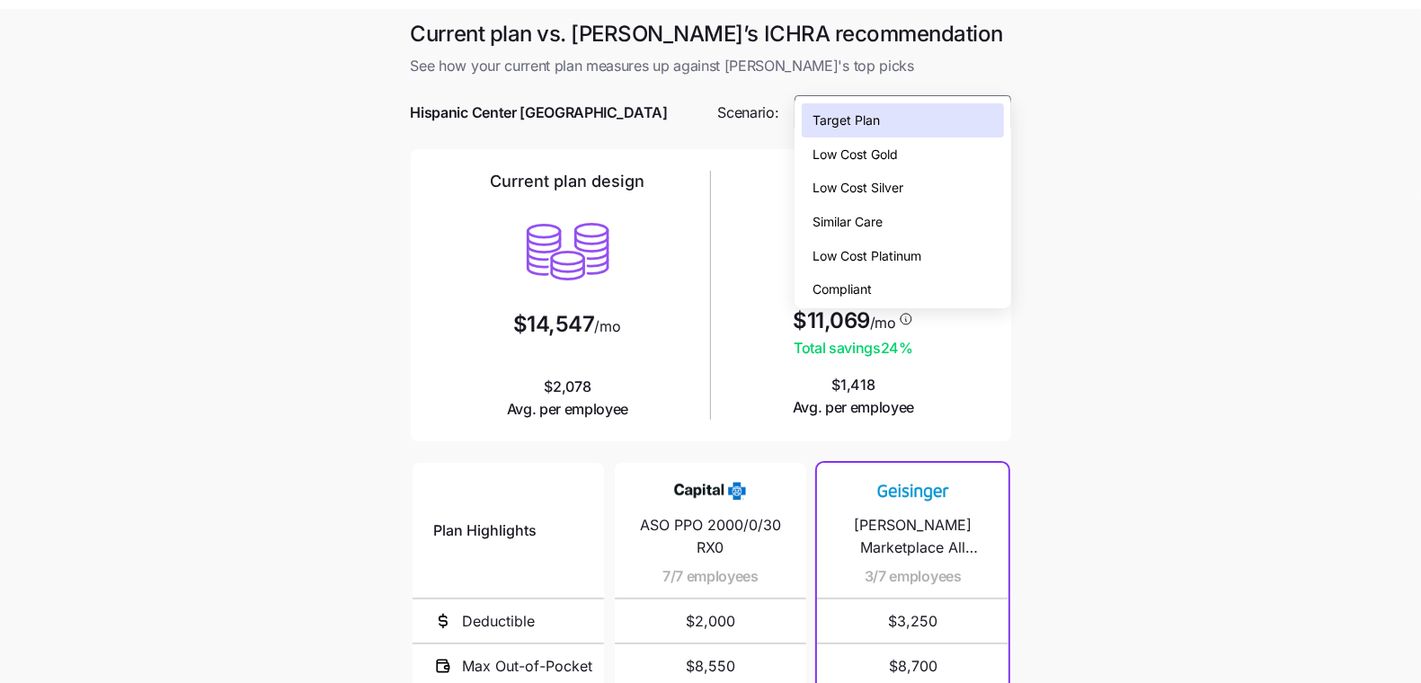
click at [910, 197] on div "Low Cost Silver" at bounding box center [902, 188] width 201 height 34
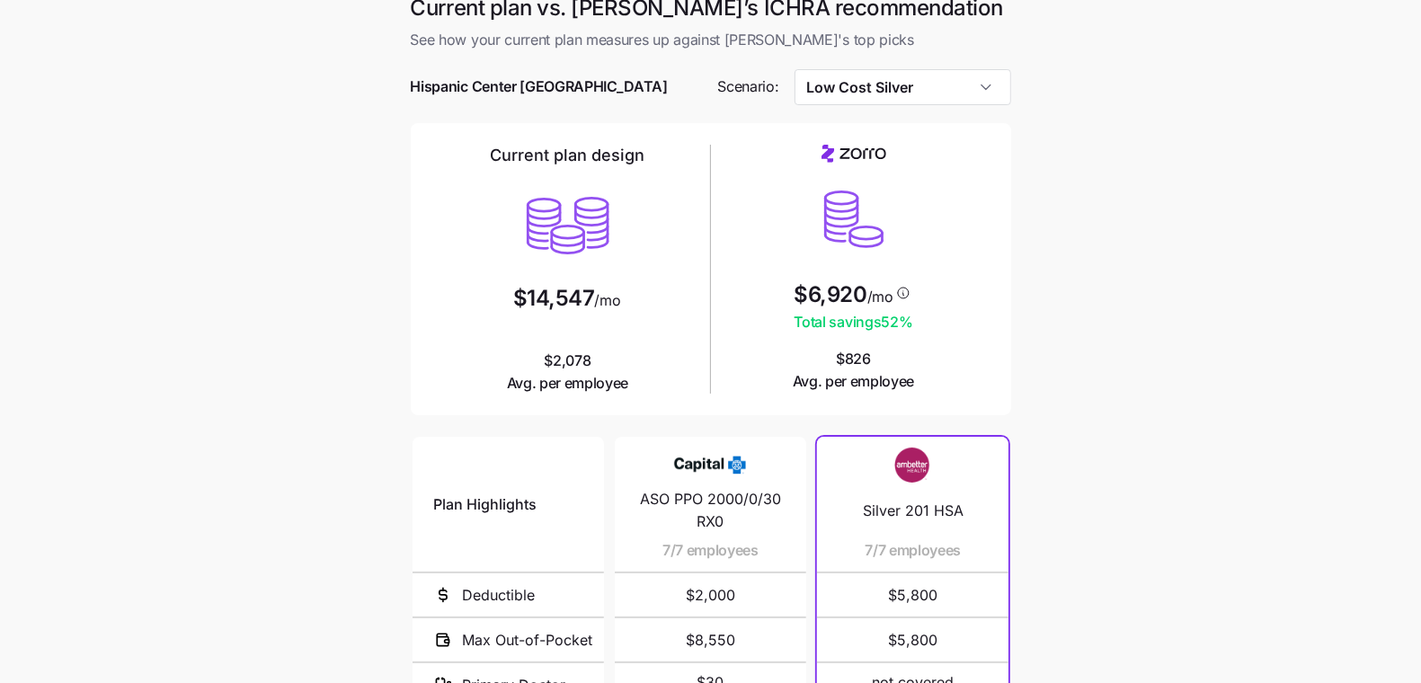
scroll to position [58, 0]
click at [965, 70] on input "Low Cost Silver" at bounding box center [903, 88] width 217 height 36
click at [1063, 129] on main "Current plan vs. [PERSON_NAME]’s ICHRA recommendation See how your current plan…" at bounding box center [710, 475] width 1421 height 982
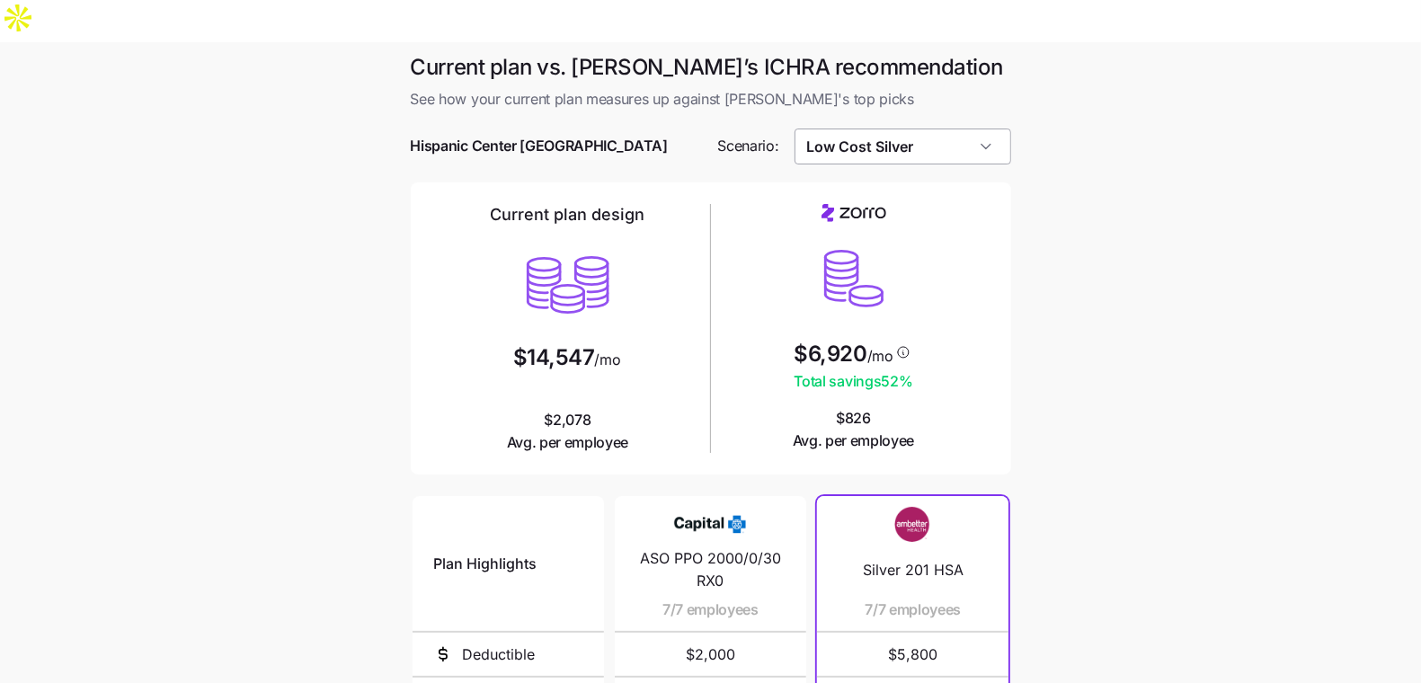
click at [855, 129] on input "Low Cost Silver" at bounding box center [903, 147] width 217 height 36
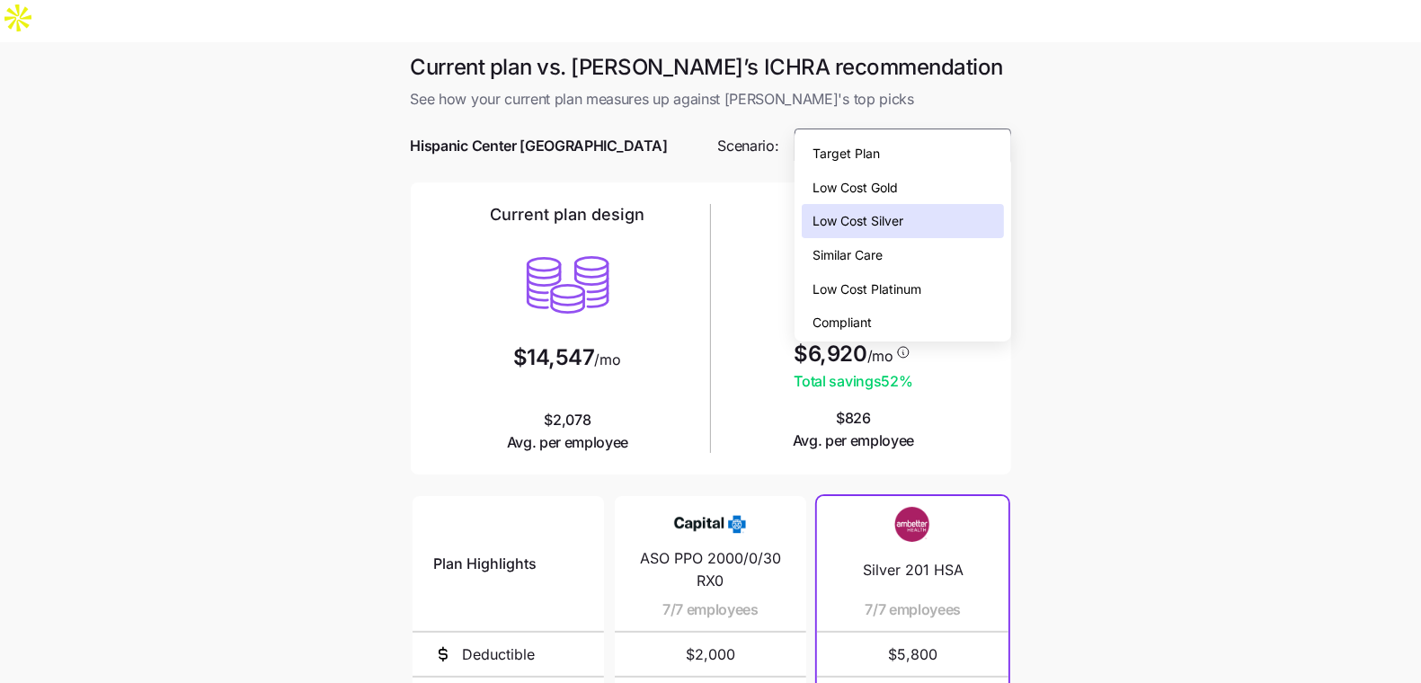
click at [940, 177] on div "Low Cost Gold" at bounding box center [902, 188] width 201 height 34
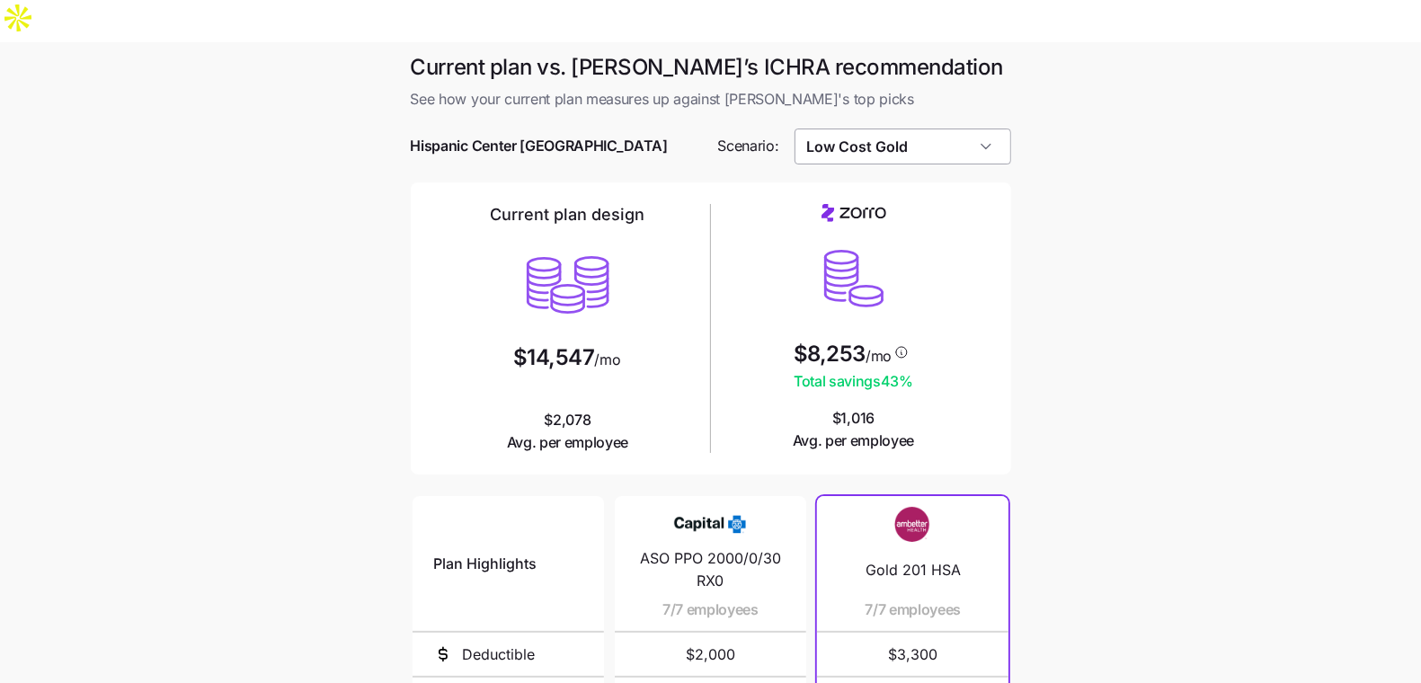
click at [895, 129] on input "Low Cost Gold" at bounding box center [903, 147] width 217 height 36
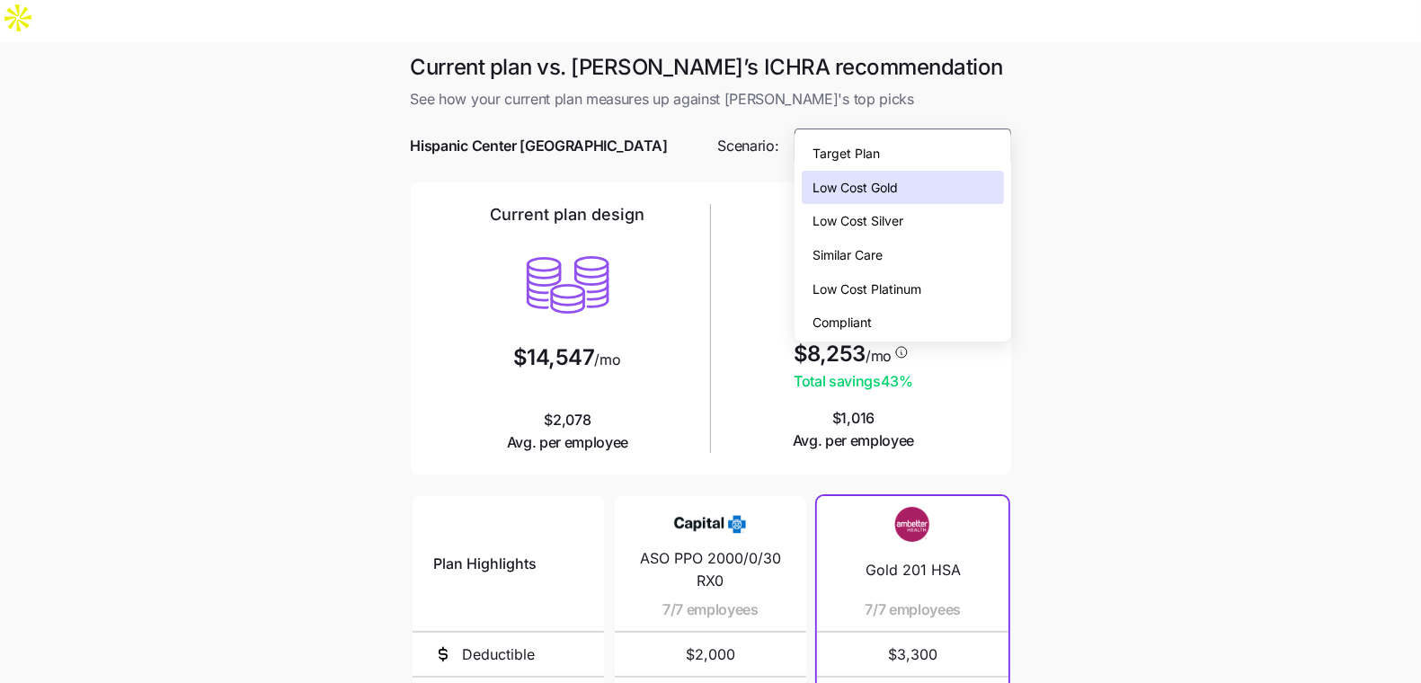
drag, startPoint x: 857, startPoint y: 158, endPoint x: 909, endPoint y: 263, distance: 117.4
click at [909, 263] on div "Target Plan Low Cost Gold Low Cost Silver Similar Care Low Cost Platinum Compli…" at bounding box center [902, 238] width 201 height 203
click at [909, 263] on div "Similar Care" at bounding box center [902, 255] width 201 height 34
type input "Similar Care"
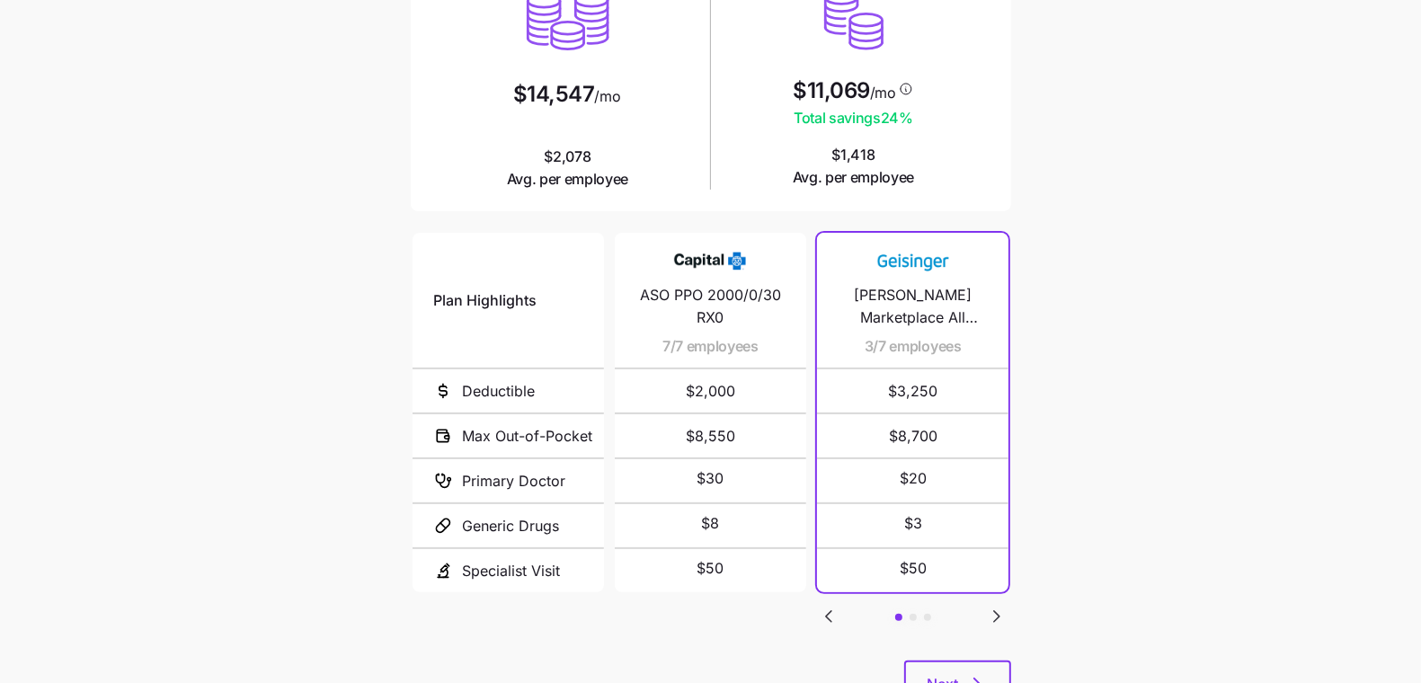
scroll to position [298, 0]
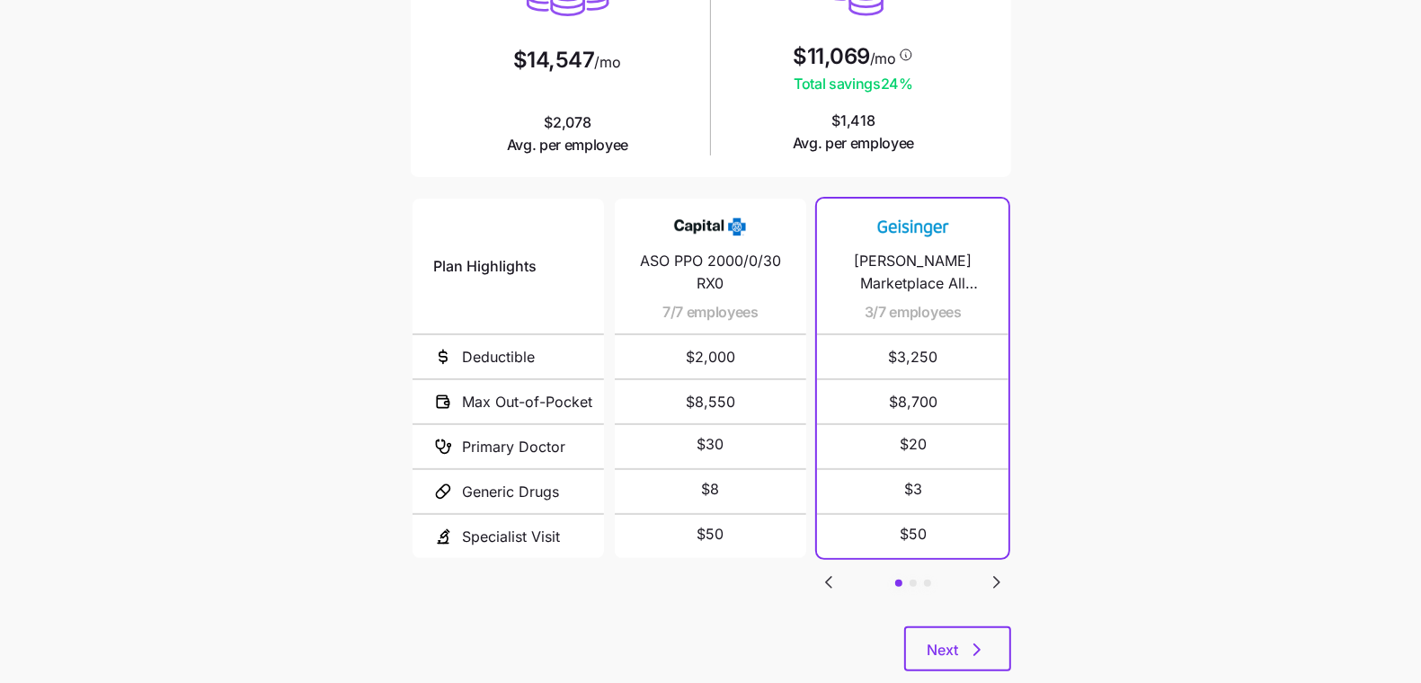
click at [995, 572] on icon "Go to next slide" at bounding box center [997, 583] width 22 height 22
click at [994, 572] on icon "Go to next slide" at bounding box center [997, 583] width 22 height 22
click at [831, 577] on icon "Go to previous slide" at bounding box center [828, 582] width 5 height 11
click at [971, 639] on icon "button" at bounding box center [978, 650] width 22 height 22
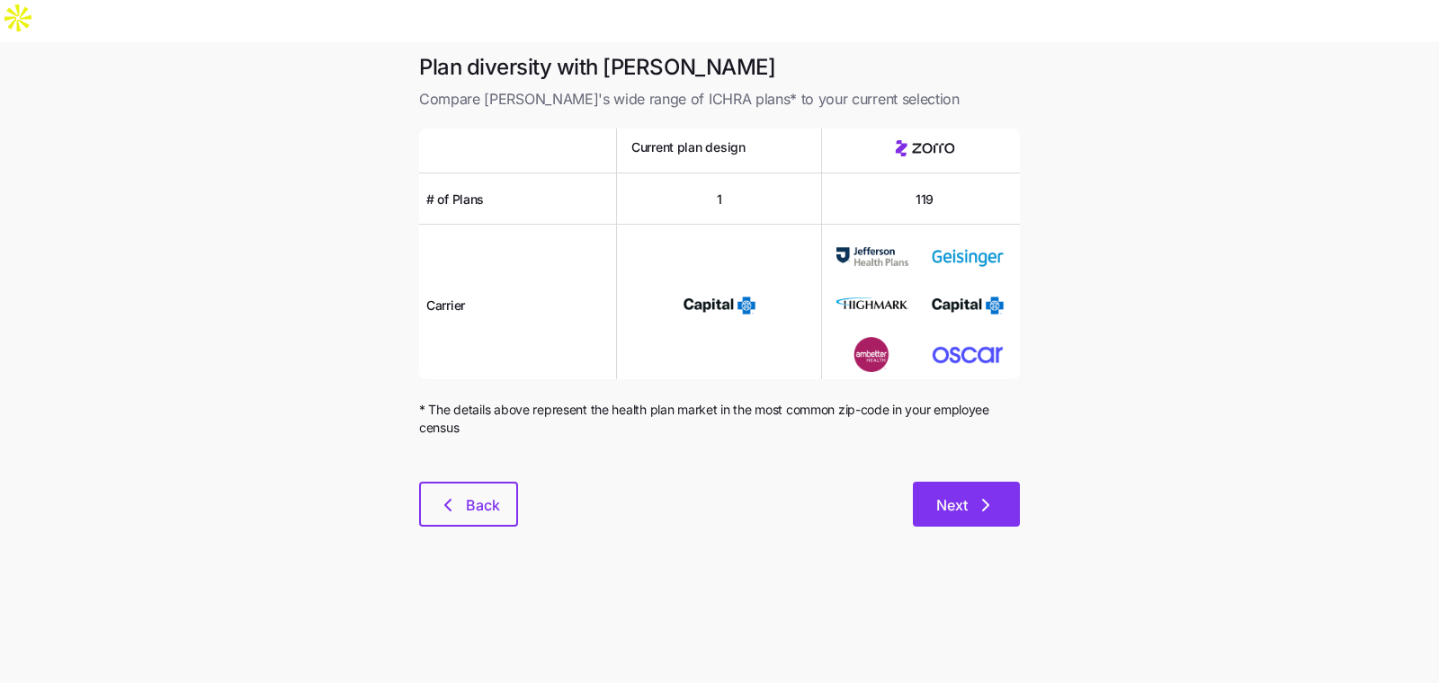
click at [1014, 482] on button "Next" at bounding box center [966, 504] width 107 height 45
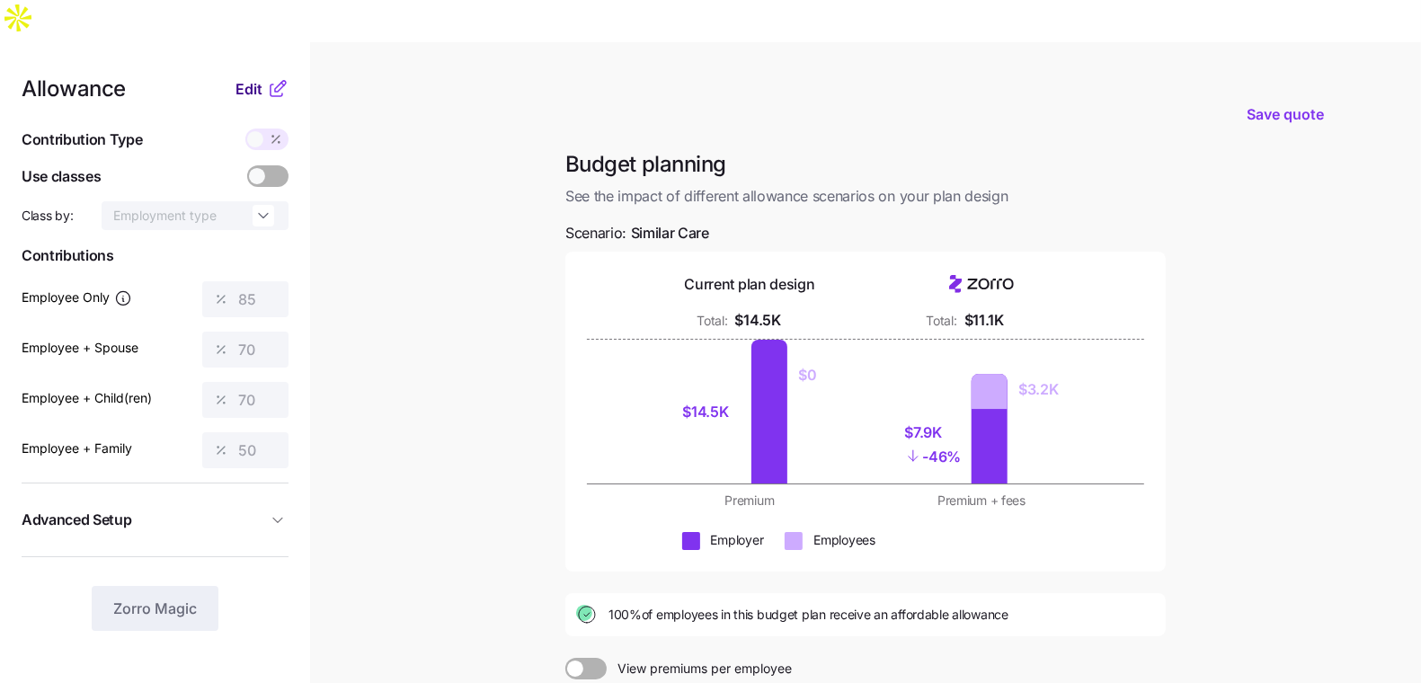
click at [240, 78] on span "Edit" at bounding box center [249, 89] width 27 height 22
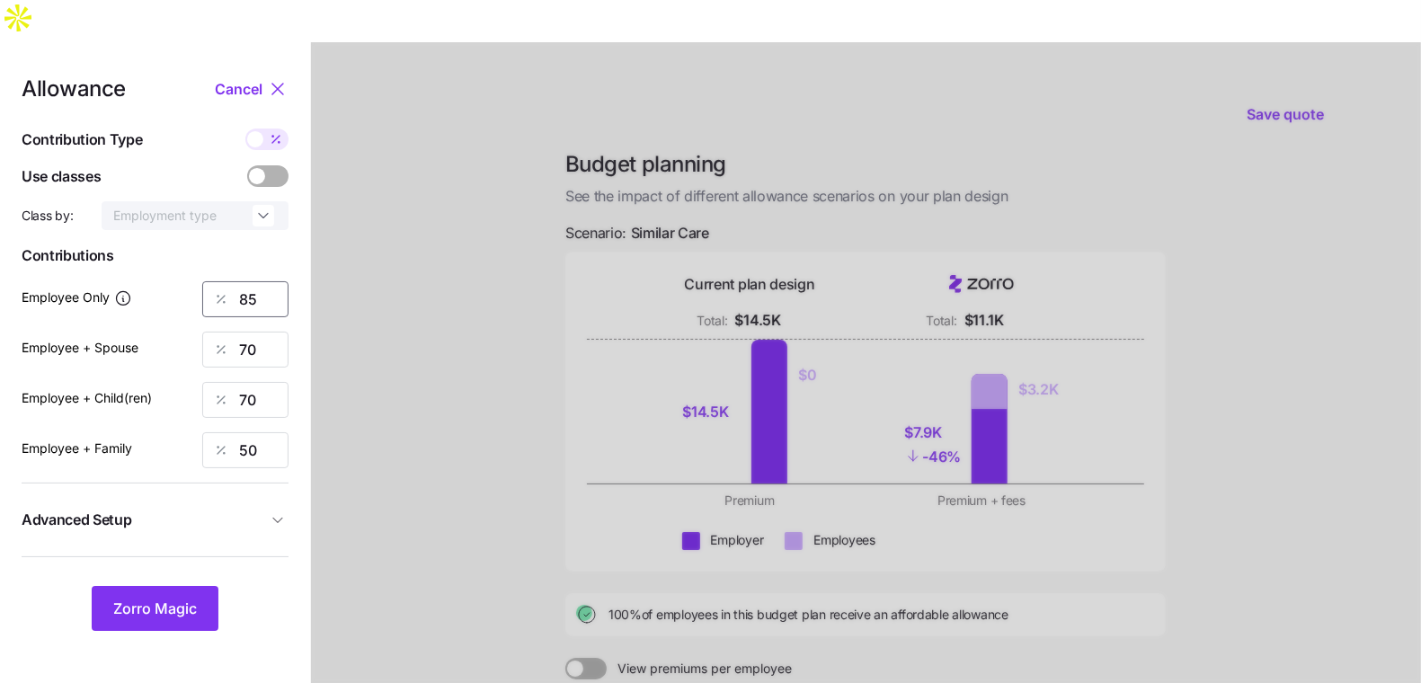
click at [254, 281] on input "85" at bounding box center [245, 299] width 86 height 36
type input "70"
drag, startPoint x: 147, startPoint y: 564, endPoint x: 212, endPoint y: 281, distance: 290.5
click at [212, 280] on div "Allowance Cancel Contribution Type Use classes Class by: Employment type Contri…" at bounding box center [155, 354] width 267 height 553
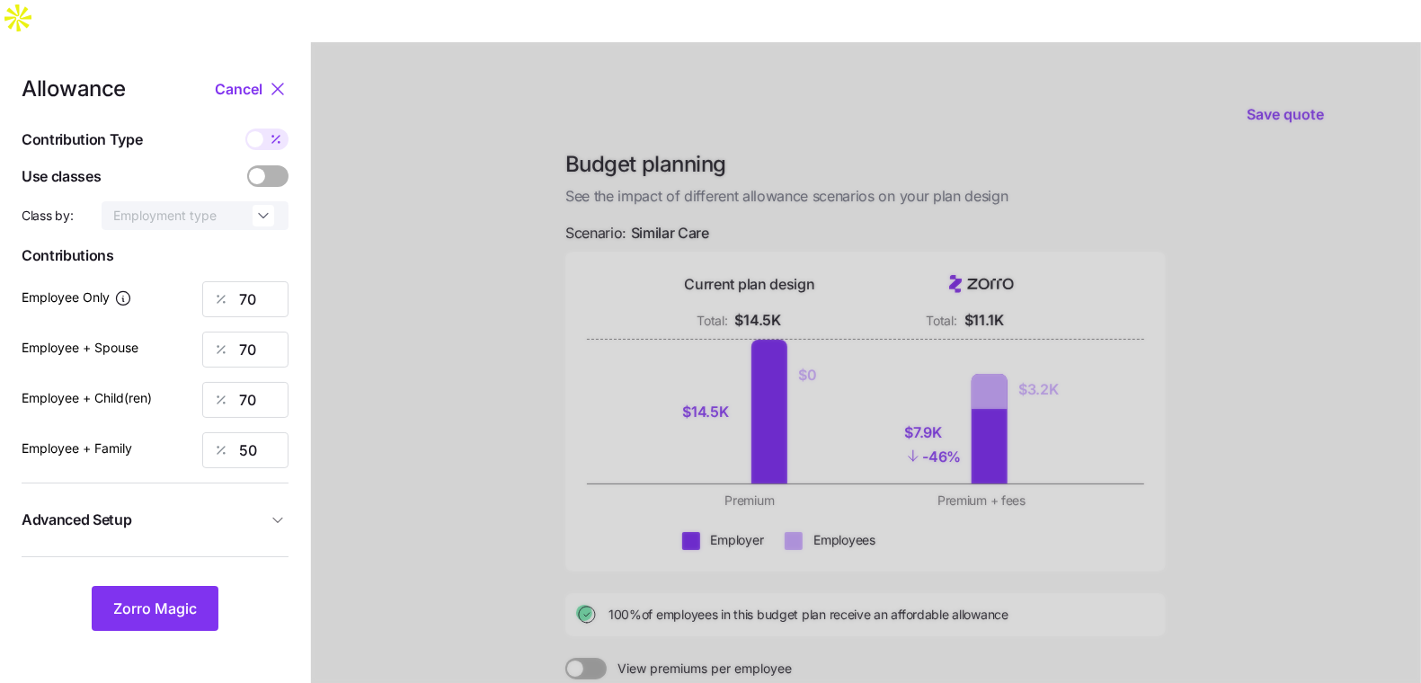
drag, startPoint x: 137, startPoint y: 557, endPoint x: 222, endPoint y: 466, distance: 125.3
click at [222, 466] on div "Allowance Cancel Contribution Type Use classes Class by: Employment type Contri…" at bounding box center [155, 354] width 267 height 553
click at [222, 509] on span "Advanced Setup" at bounding box center [144, 520] width 245 height 22
click at [198, 546] on input "off" at bounding box center [207, 560] width 122 height 29
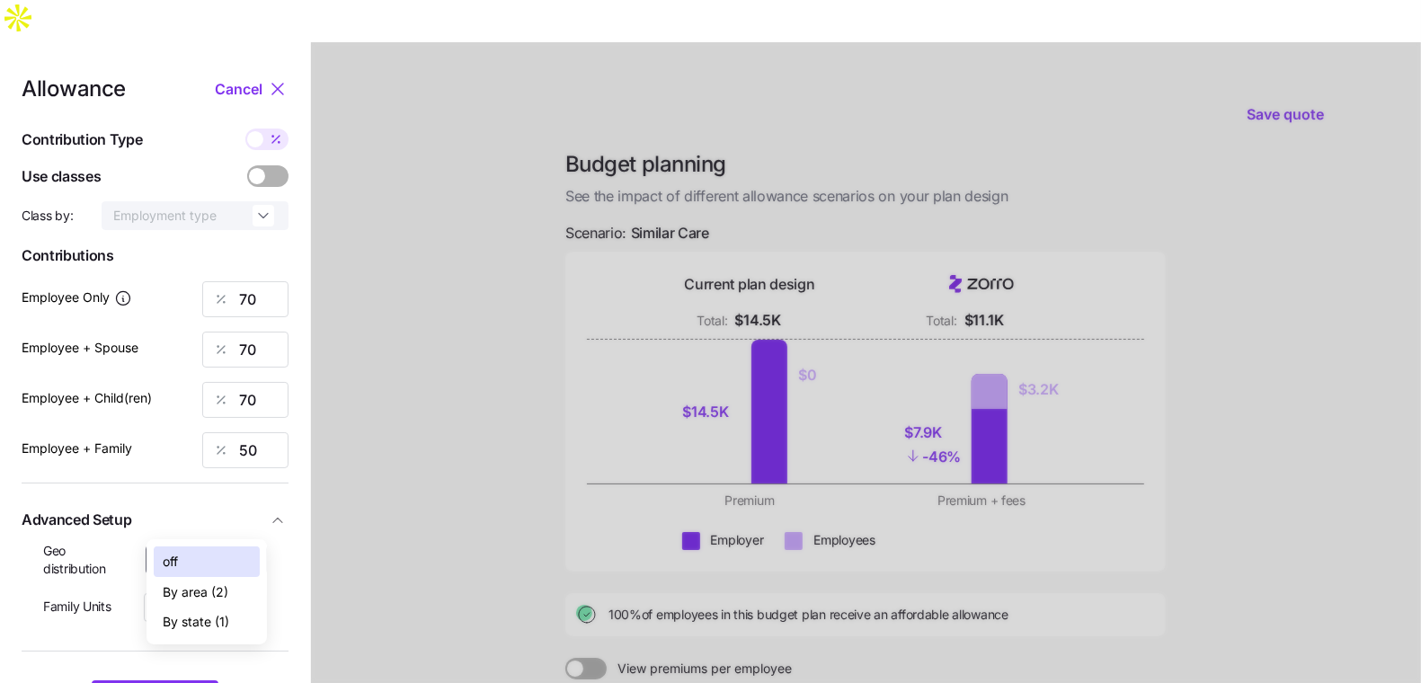
click at [204, 625] on span "By state (1)" at bounding box center [196, 622] width 67 height 20
type input "By state (1)"
click at [173, 638] on div "Allowance Cancel Contribution Type Use classes Class by: Employment type Contri…" at bounding box center [155, 401] width 267 height 647
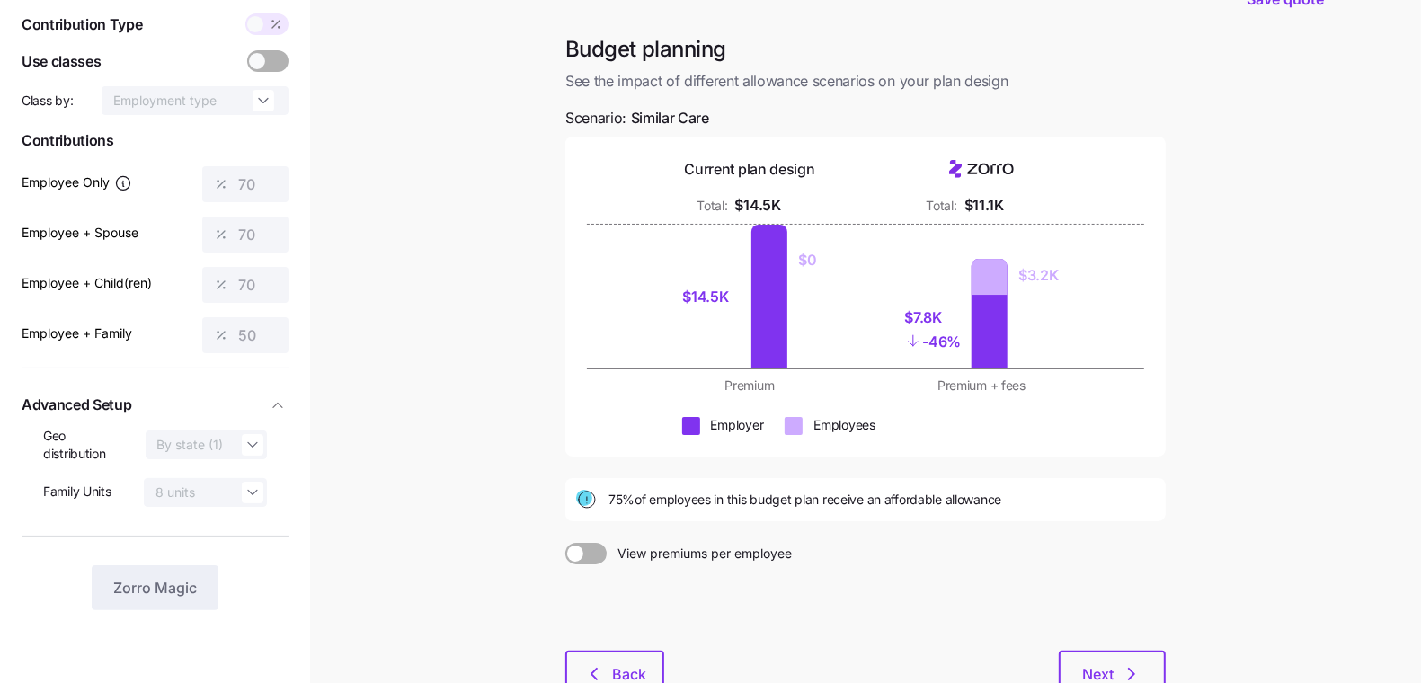
scroll to position [199, 0]
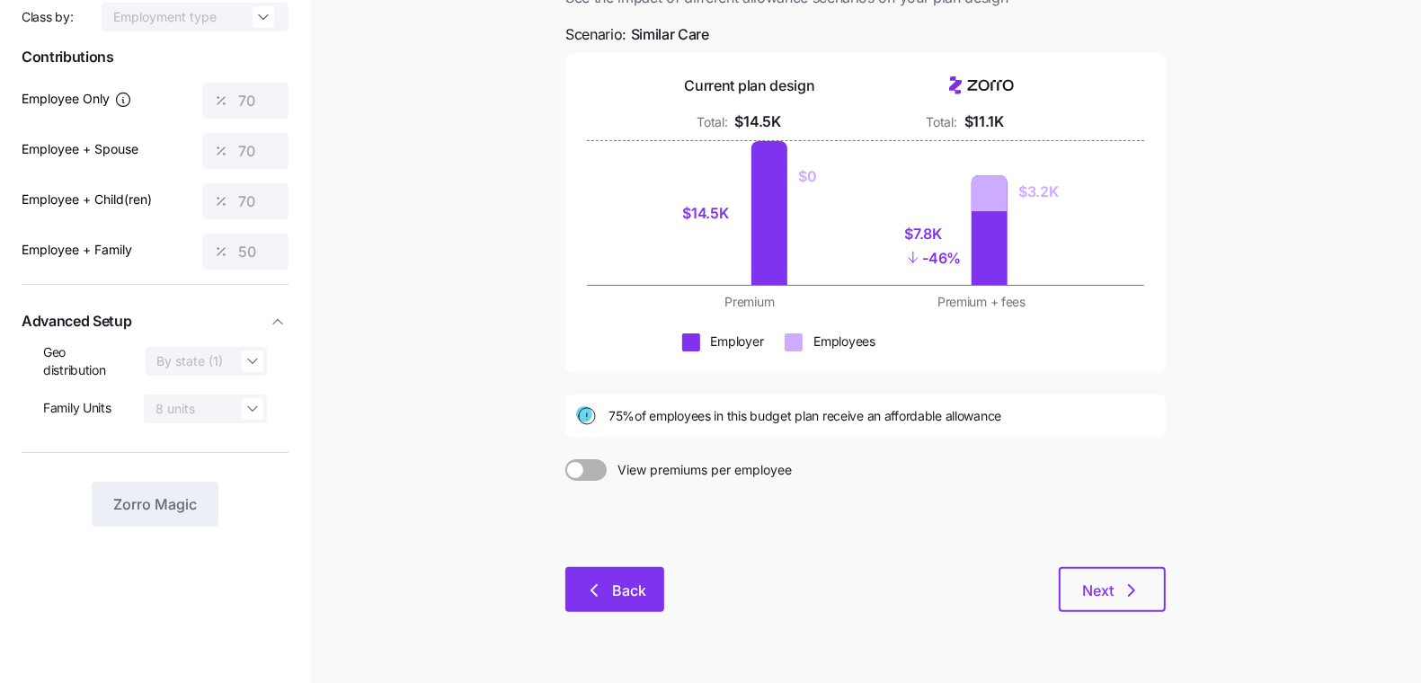
drag, startPoint x: 632, startPoint y: 496, endPoint x: 628, endPoint y: 534, distance: 37.9
click at [632, 497] on div at bounding box center [866, 524] width 601 height 86
click at [629, 580] on span "Back" at bounding box center [629, 591] width 34 height 22
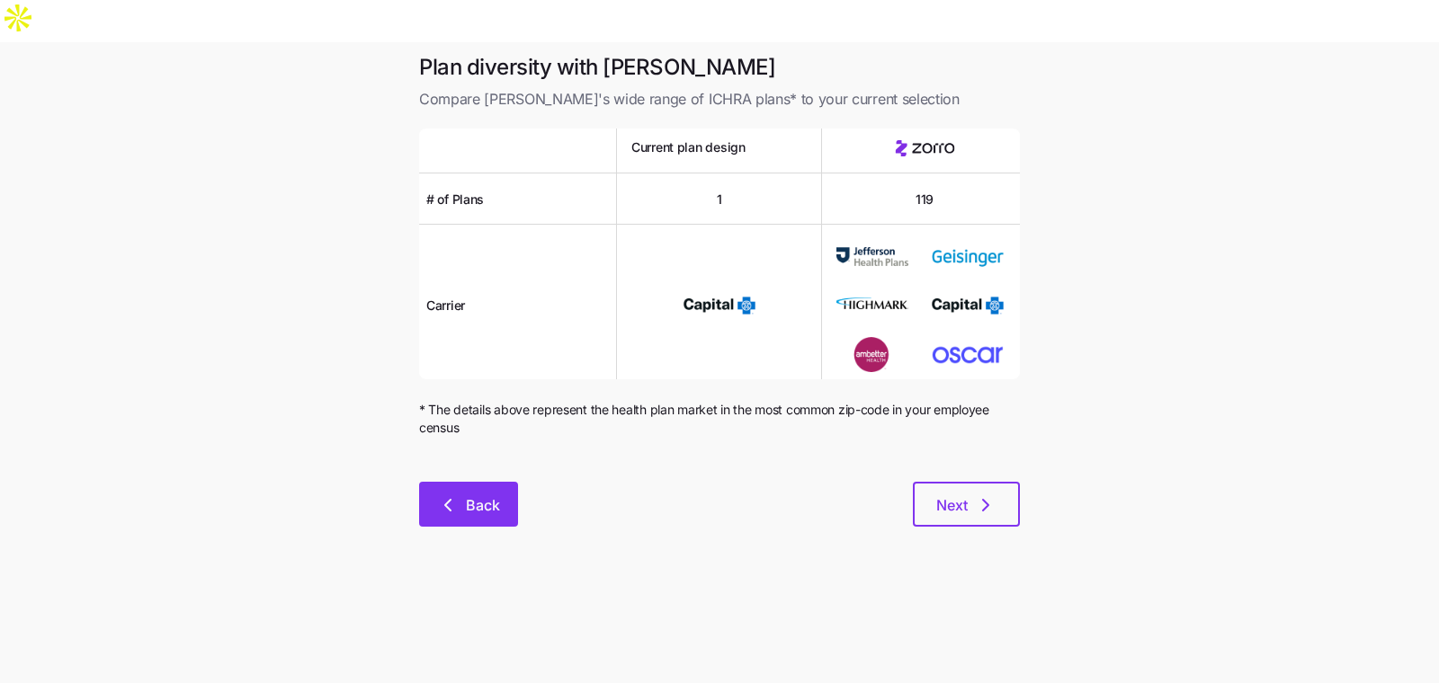
click at [441, 482] on button "Back" at bounding box center [468, 504] width 99 height 45
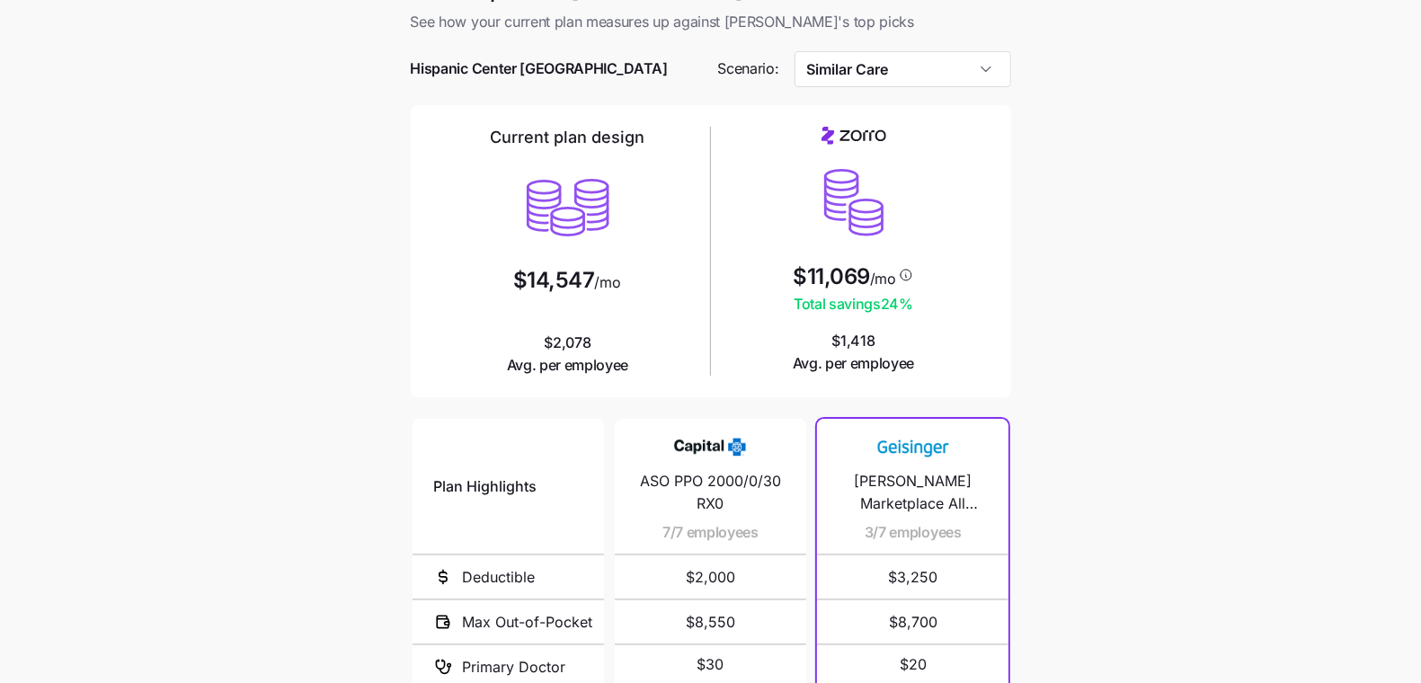
scroll to position [78, 0]
click at [997, 50] on input "Similar Care" at bounding box center [903, 68] width 217 height 36
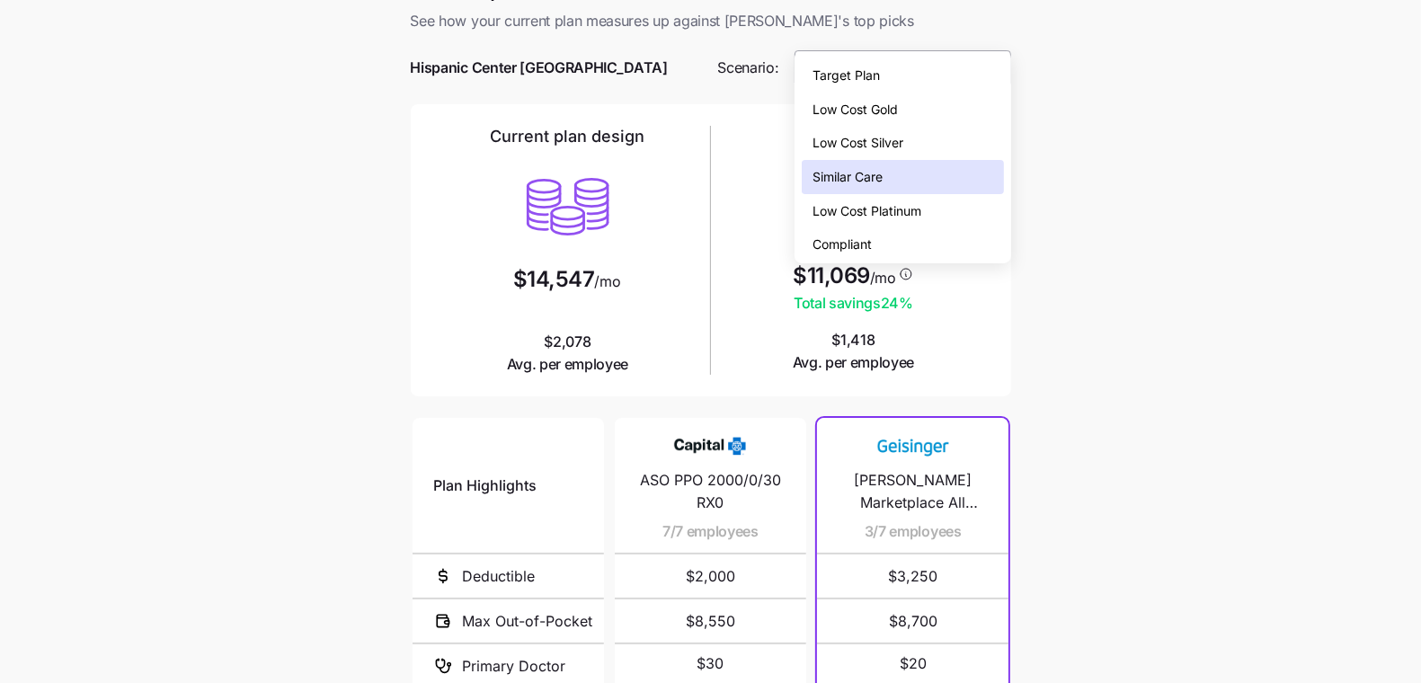
click at [997, 50] on input "Similar Care" at bounding box center [903, 68] width 217 height 36
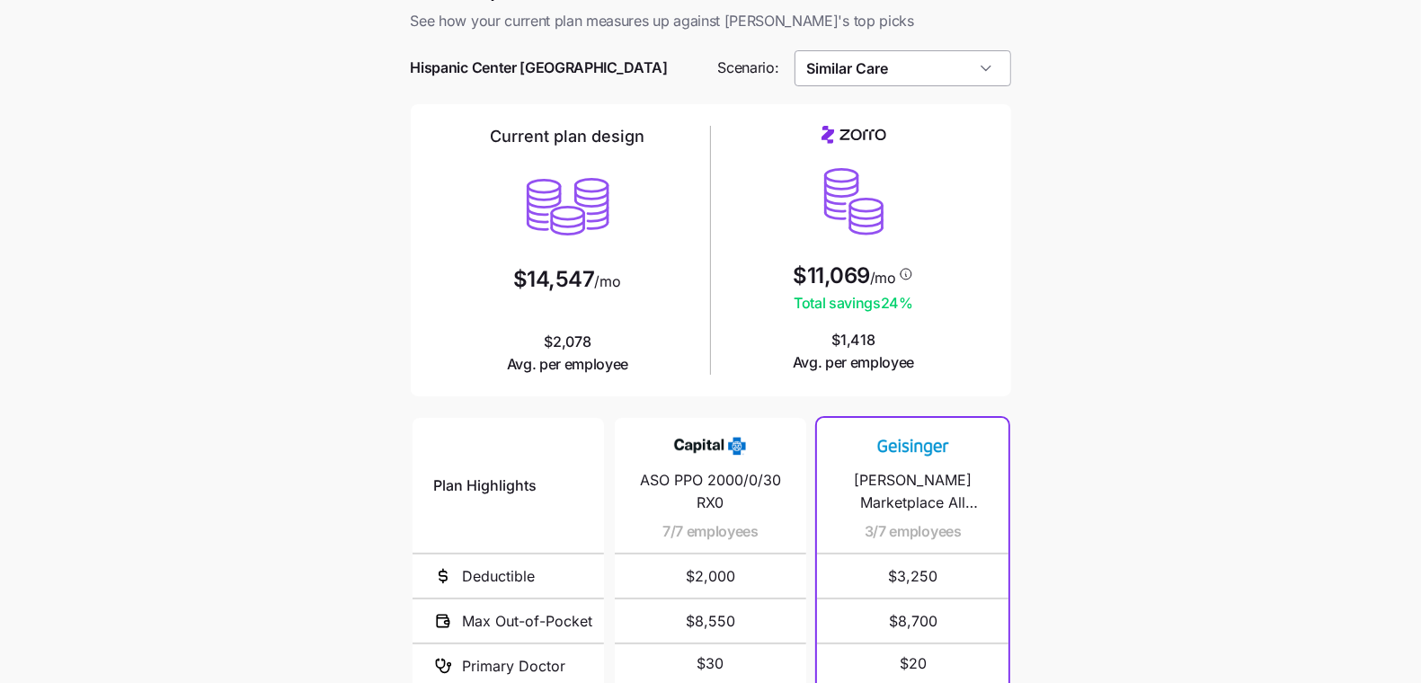
click at [998, 50] on input "Similar Care" at bounding box center [903, 68] width 217 height 36
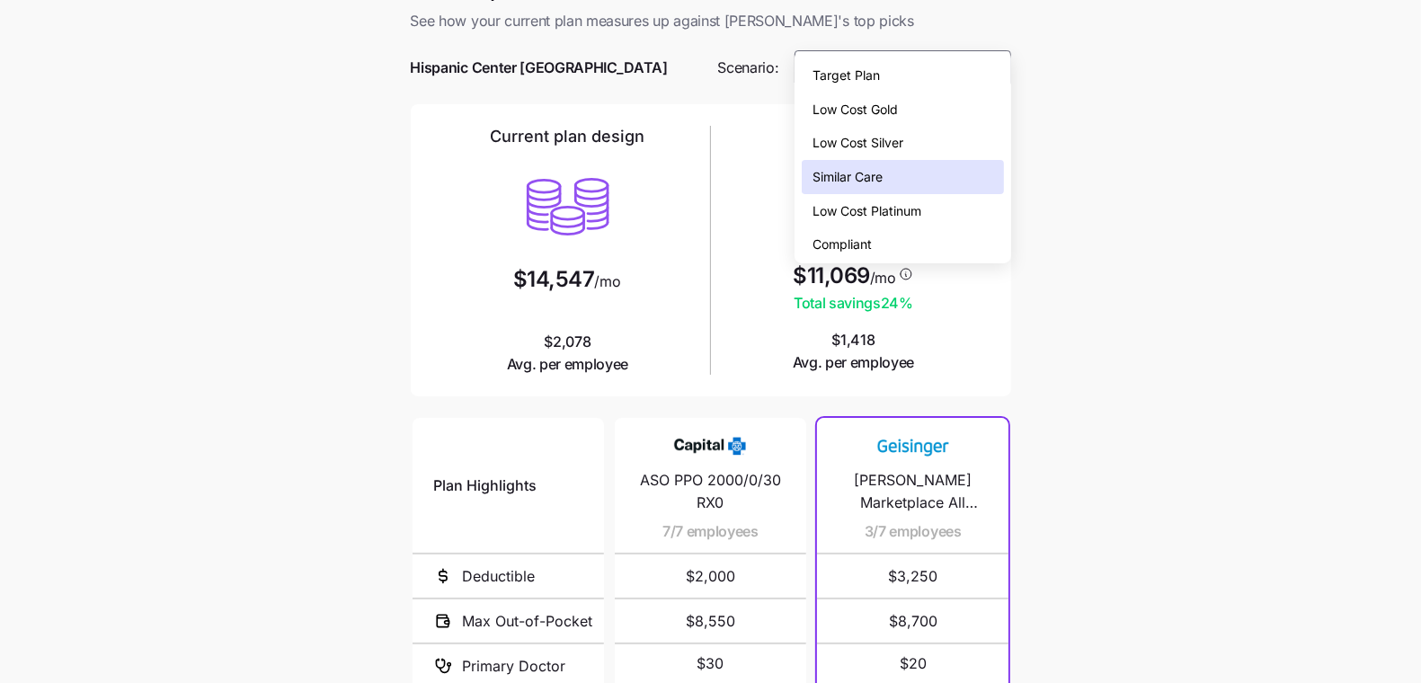
click at [937, 140] on div "Low Cost Silver" at bounding box center [902, 143] width 201 height 34
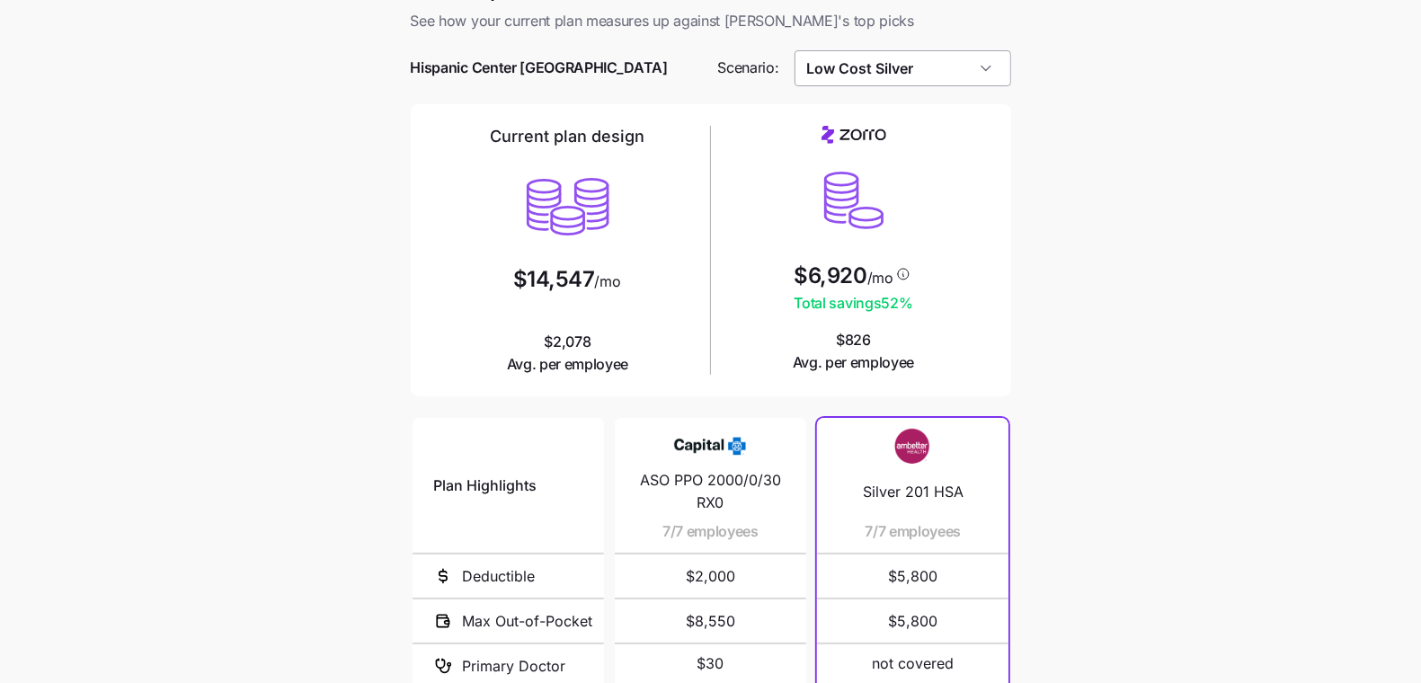
click at [934, 50] on input "Low Cost Silver" at bounding box center [903, 68] width 217 height 36
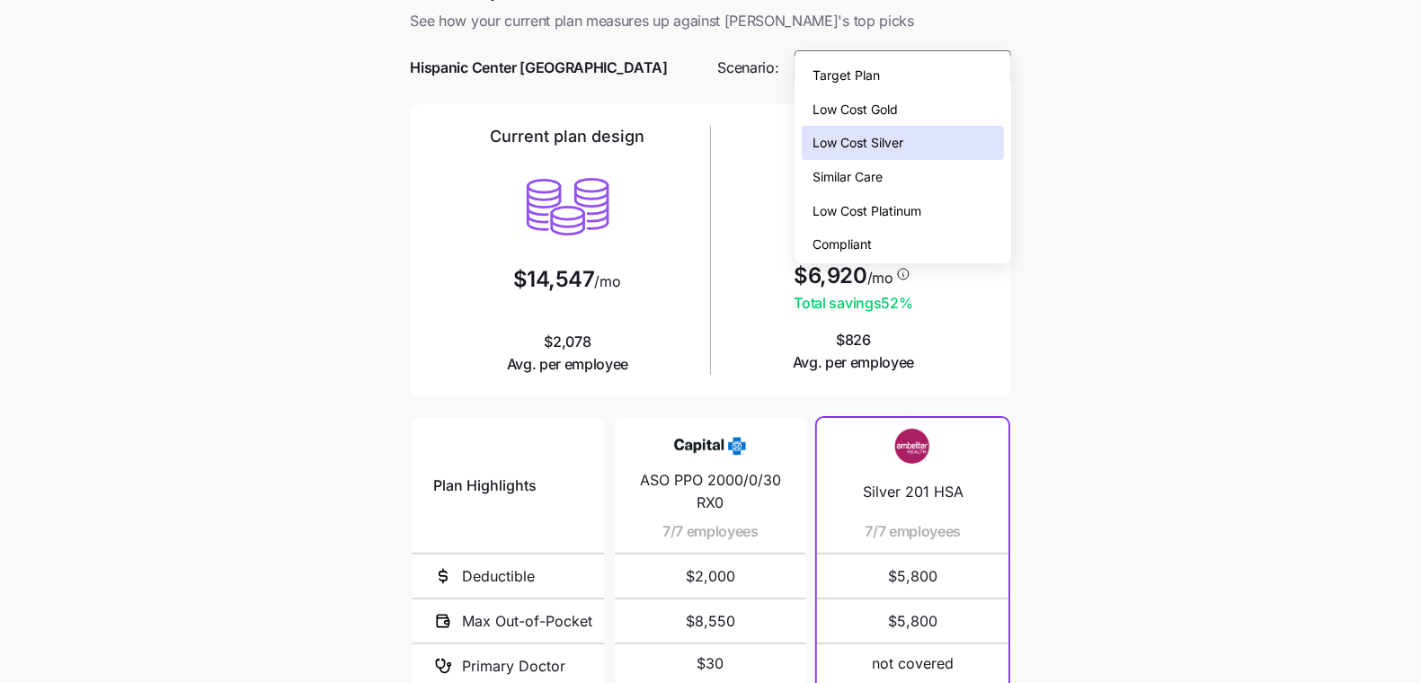
click at [907, 108] on div "Low Cost Gold" at bounding box center [902, 110] width 201 height 34
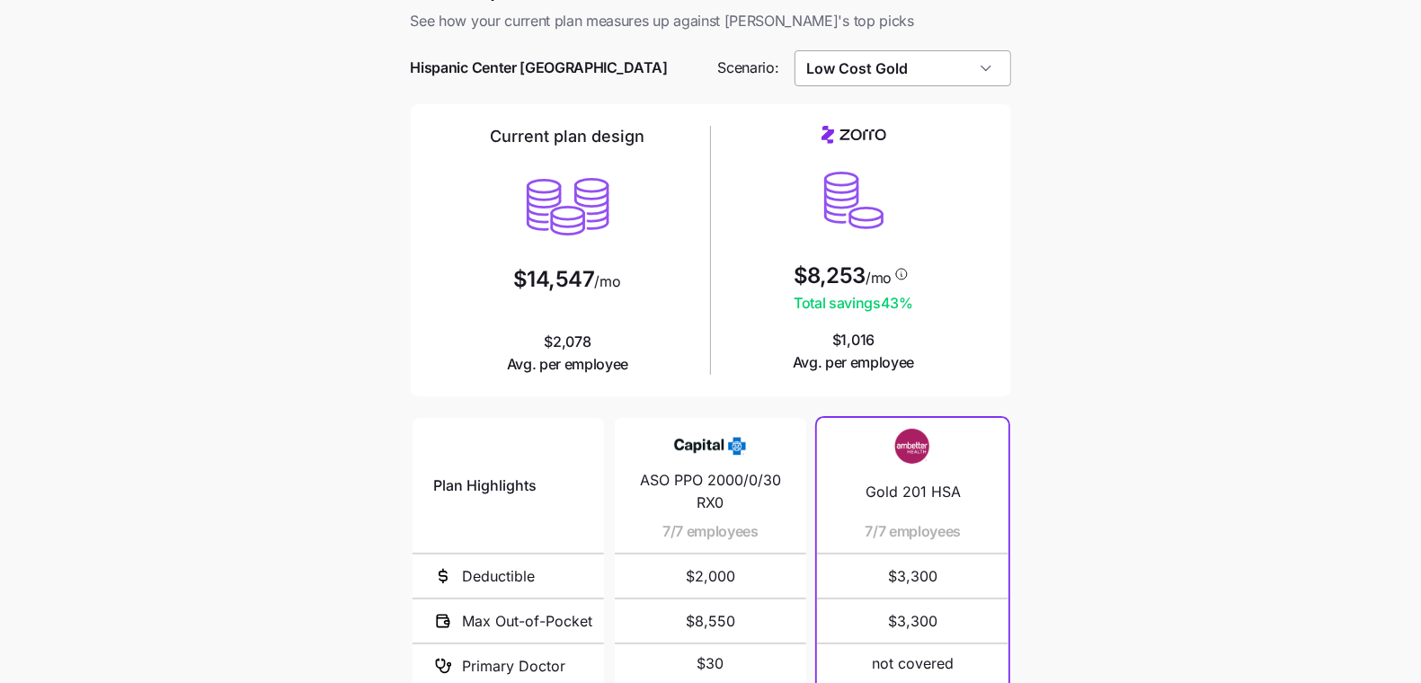
click at [923, 50] on input "Low Cost Gold" at bounding box center [903, 68] width 217 height 36
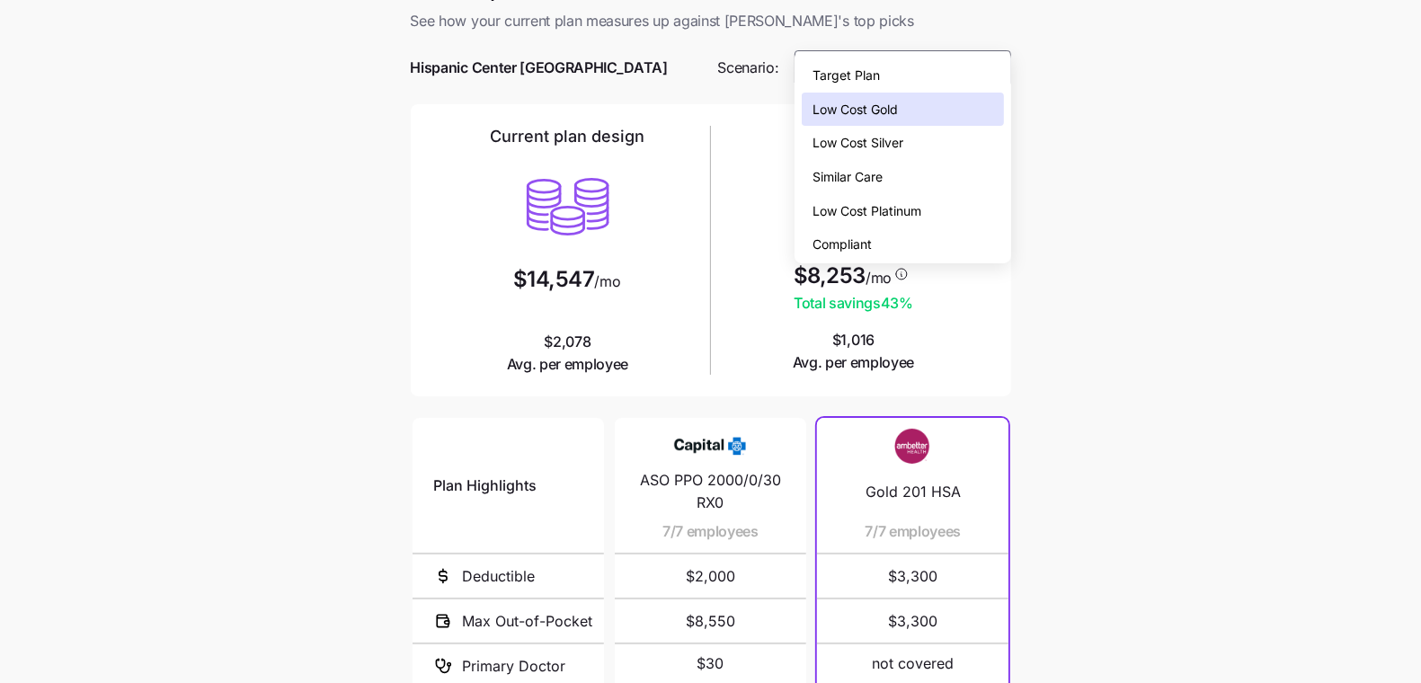
click at [951, 205] on div "Low Cost Platinum" at bounding box center [902, 211] width 201 height 34
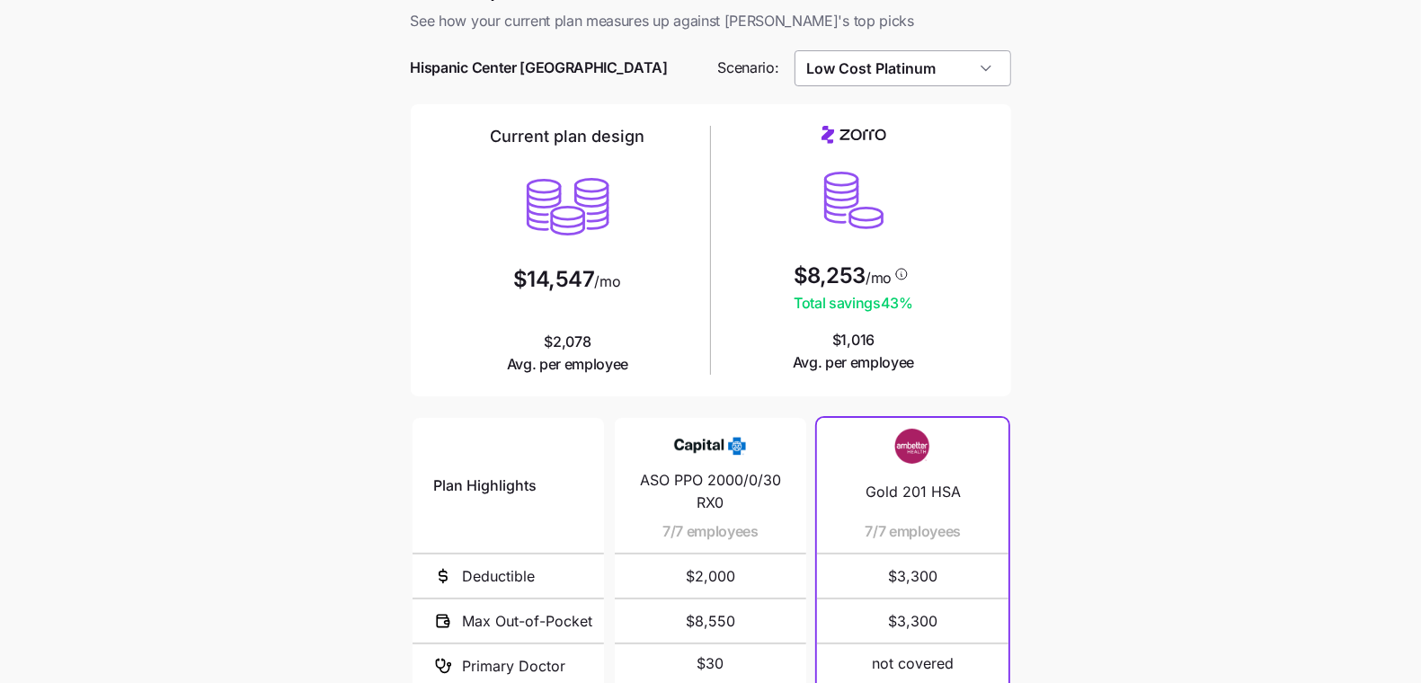
click at [920, 50] on input "Low Cost Platinum" at bounding box center [903, 68] width 217 height 36
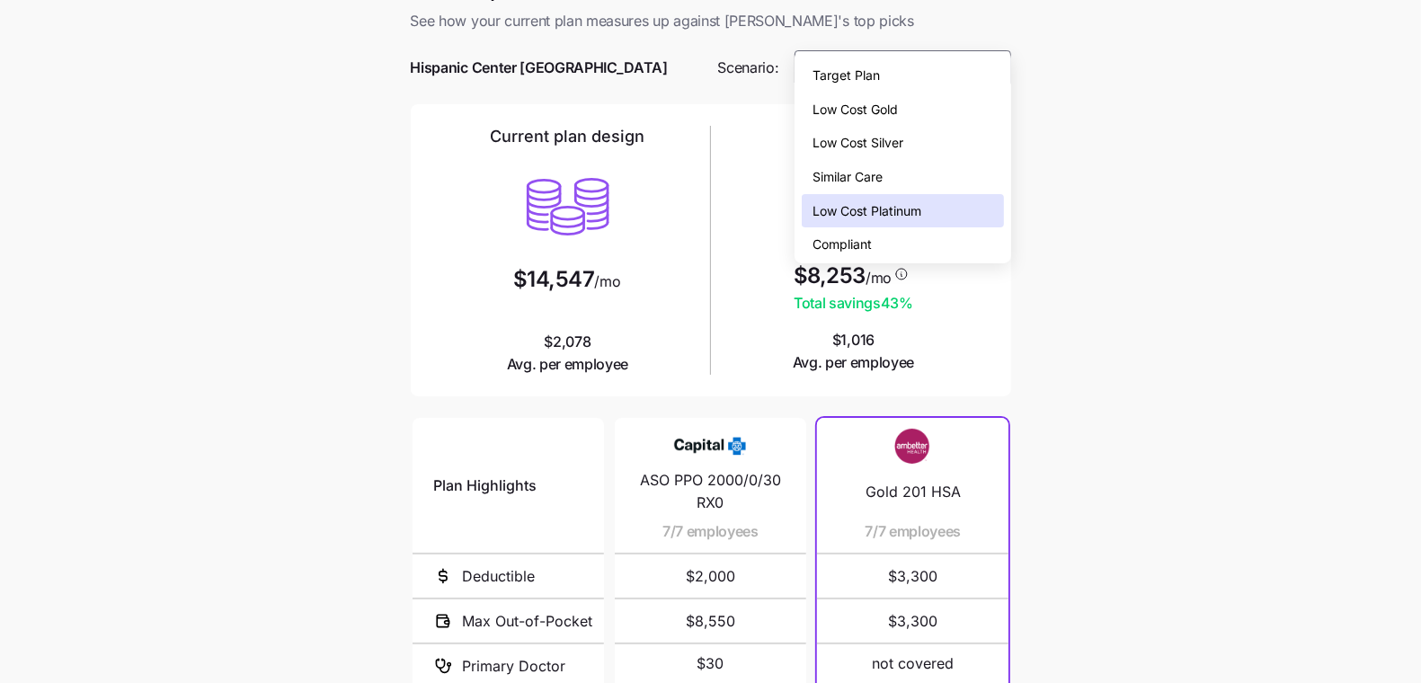
click at [931, 168] on div "Similar Care" at bounding box center [902, 177] width 201 height 34
type input "Similar Care"
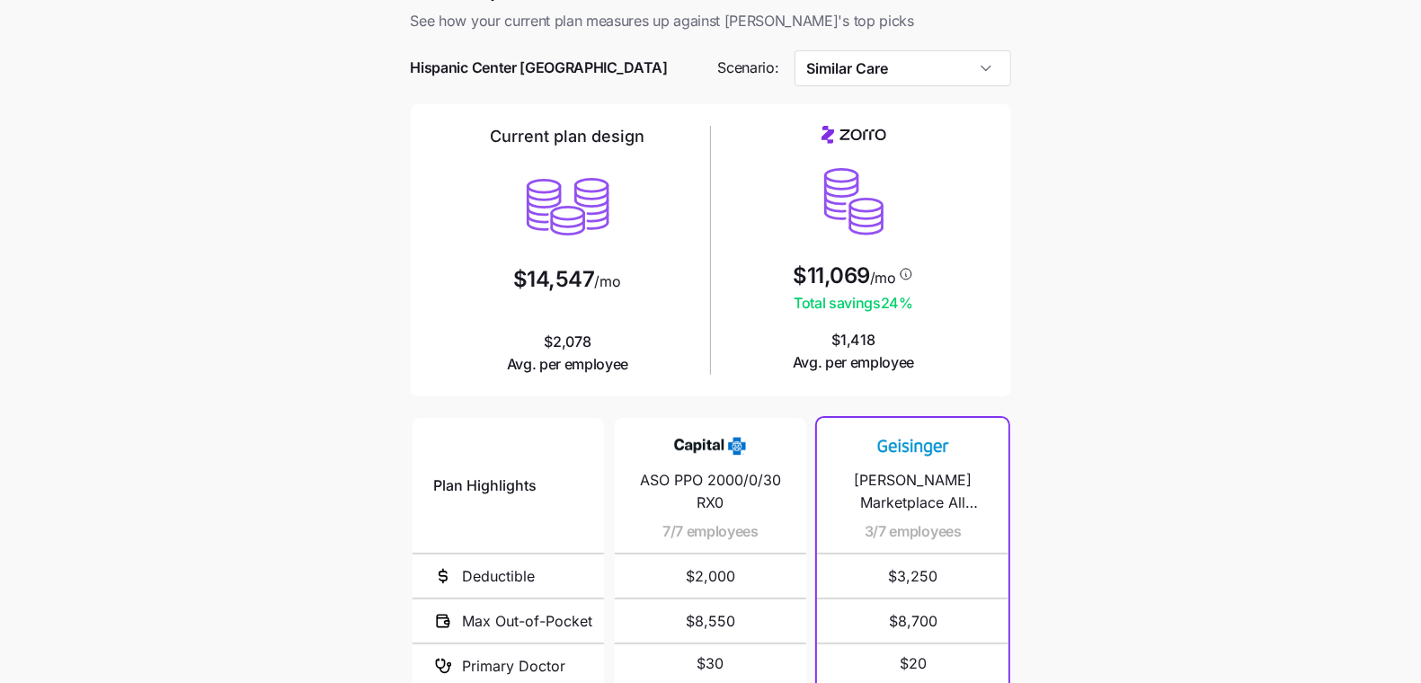
scroll to position [298, 0]
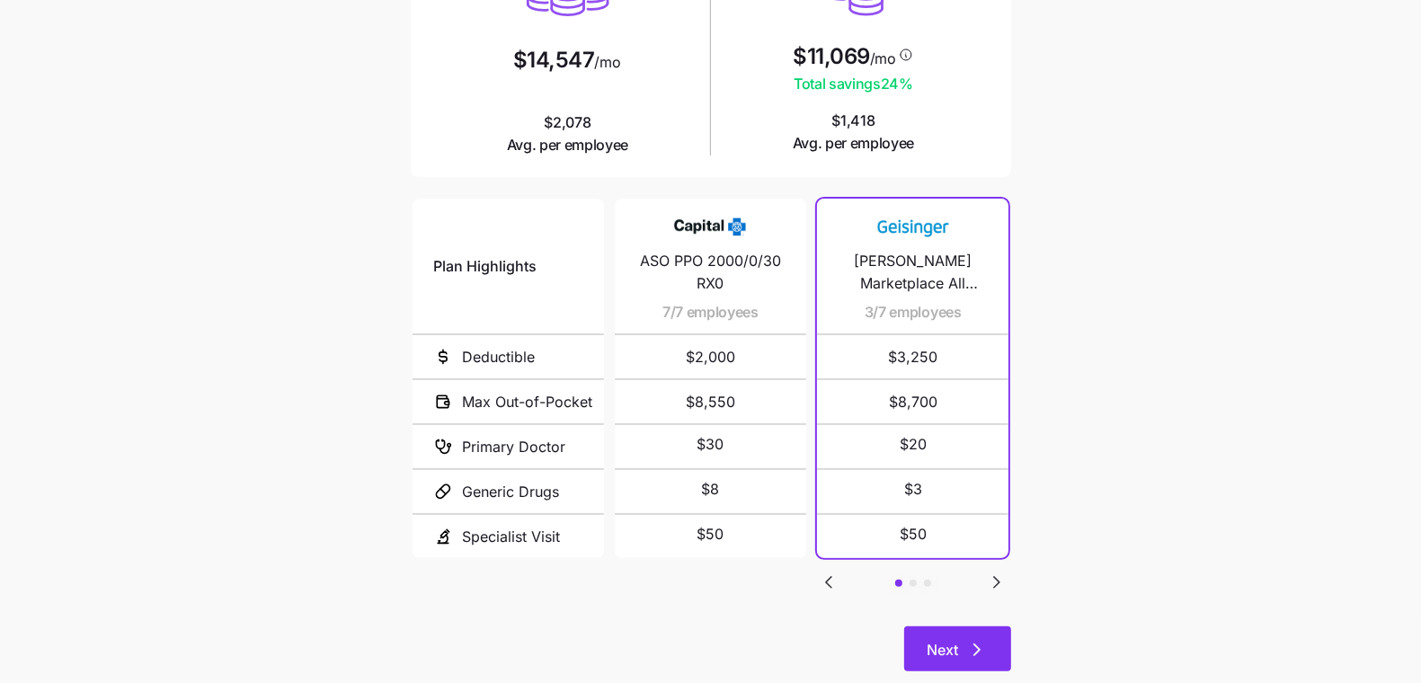
click at [996, 627] on button "Next" at bounding box center [957, 649] width 107 height 45
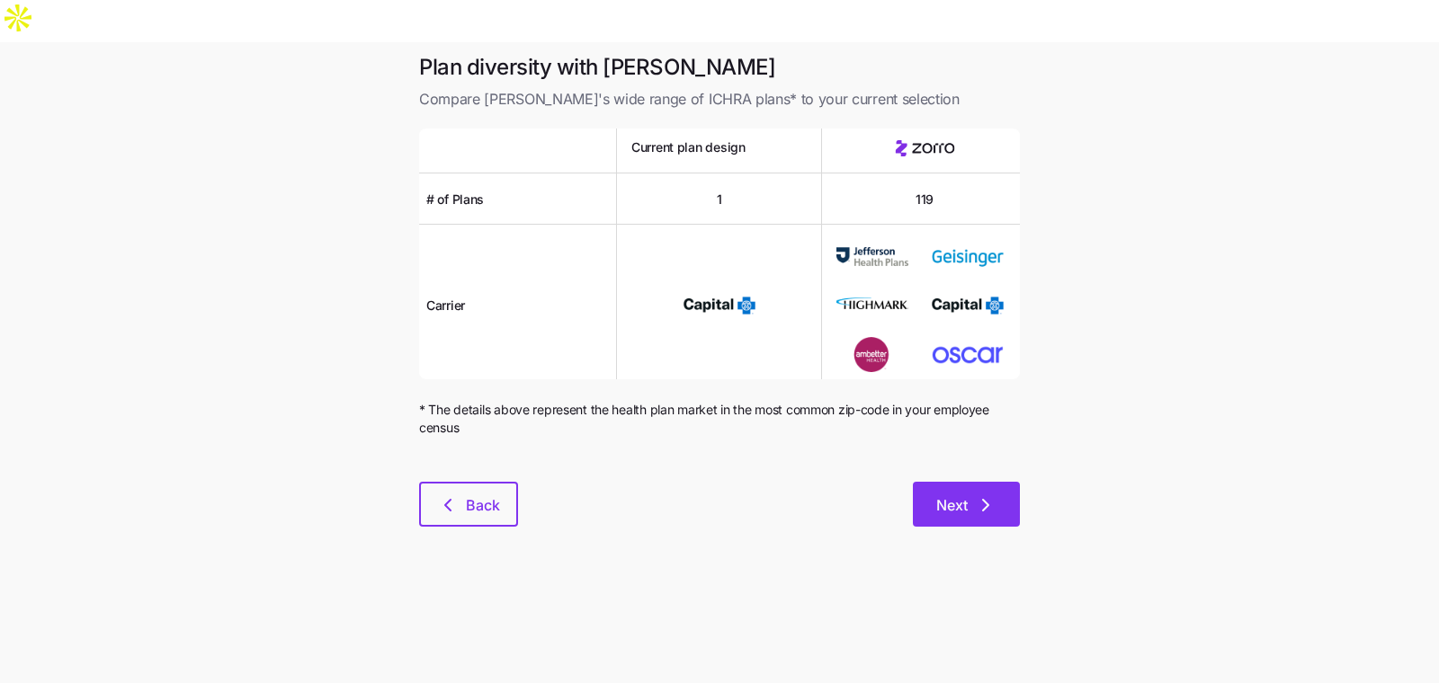
click at [980, 482] on button "Next" at bounding box center [966, 504] width 107 height 45
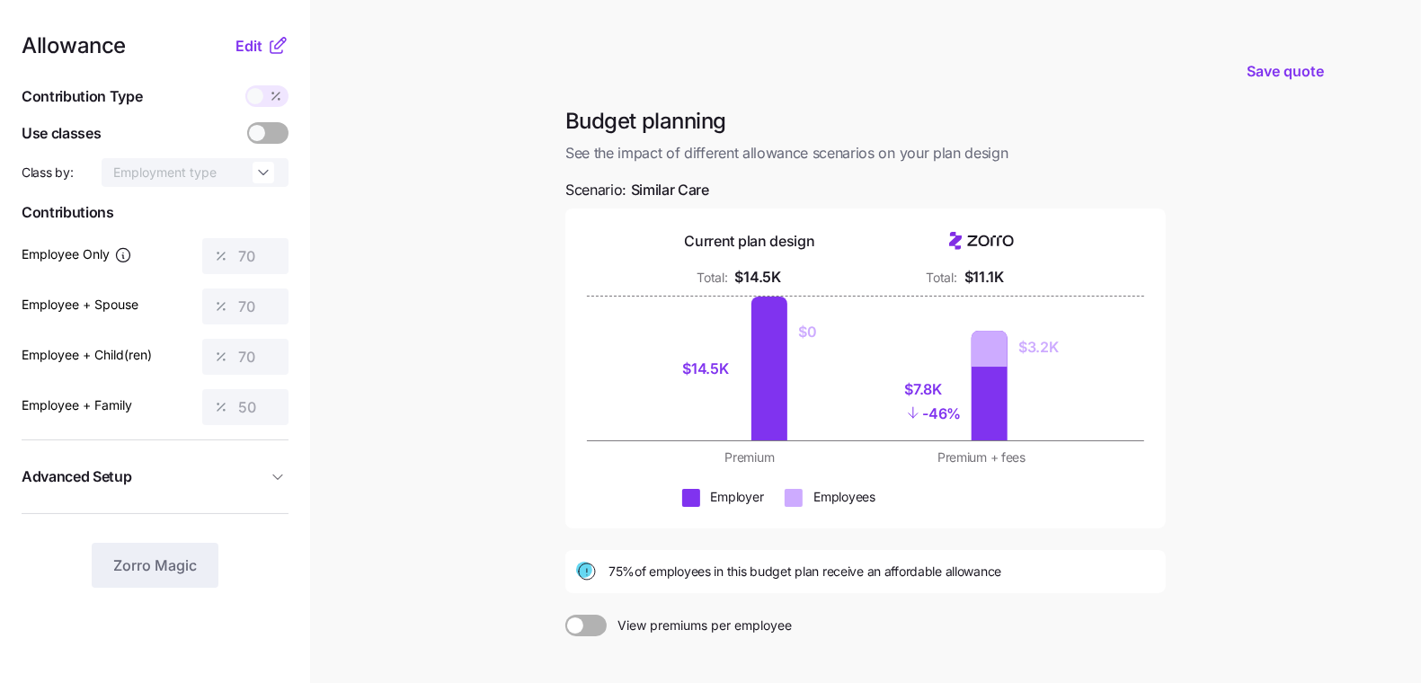
scroll to position [152, 0]
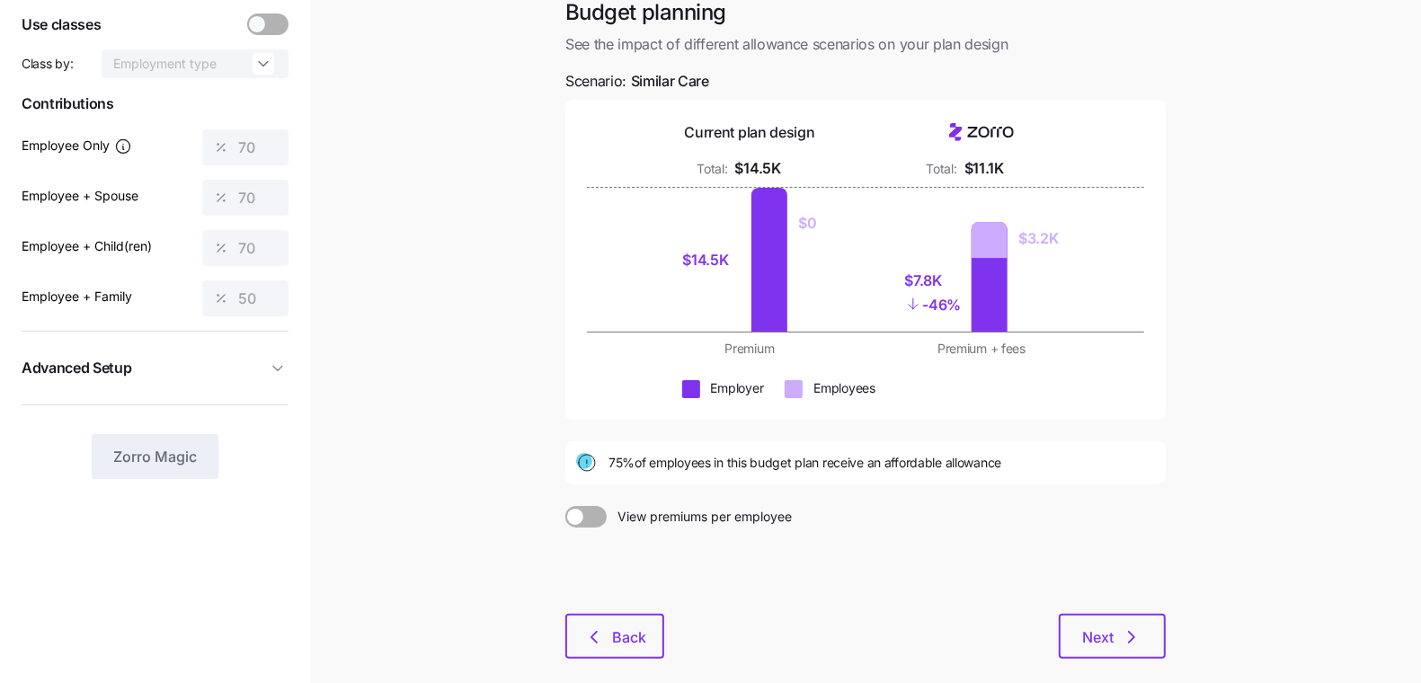
drag, startPoint x: 1137, startPoint y: 579, endPoint x: 287, endPoint y: 272, distance: 904.1
click at [286, 276] on div "Allowance Edit Contribution Type Use classes Class by: Employment type Contribu…" at bounding box center [710, 332] width 1421 height 884
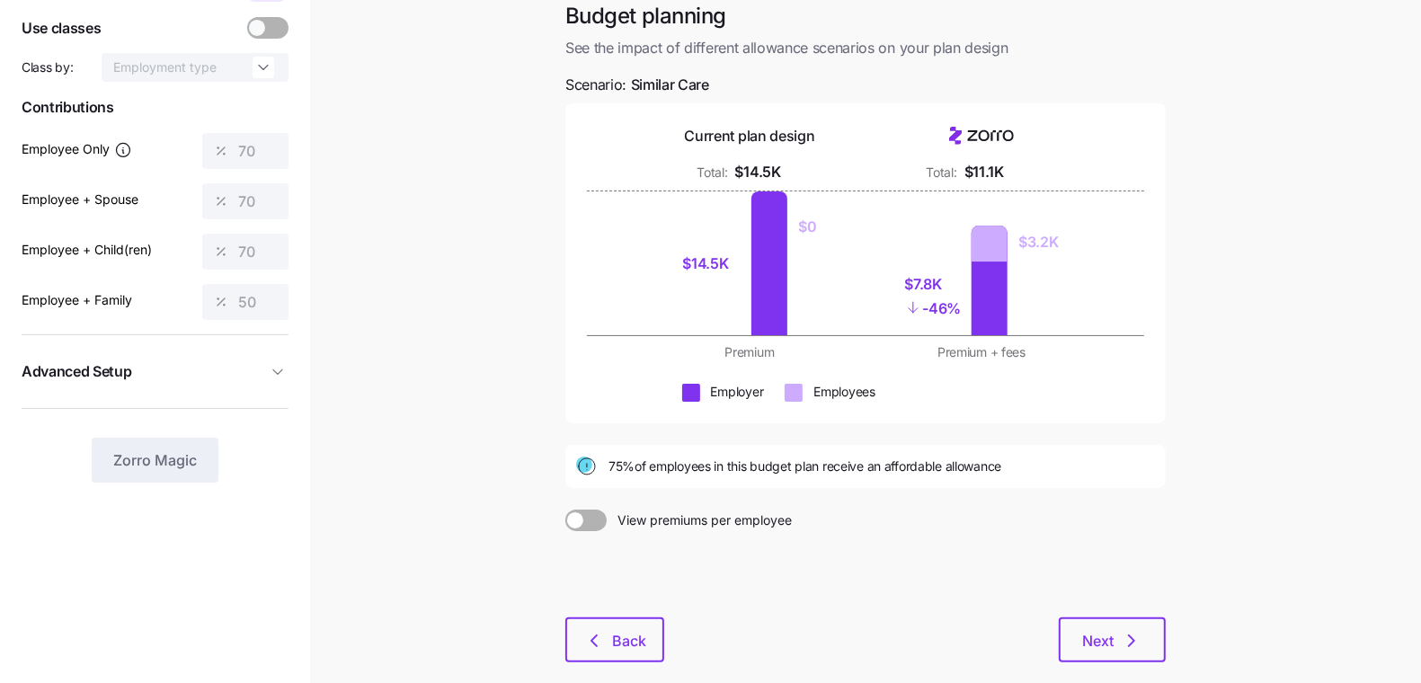
scroll to position [0, 0]
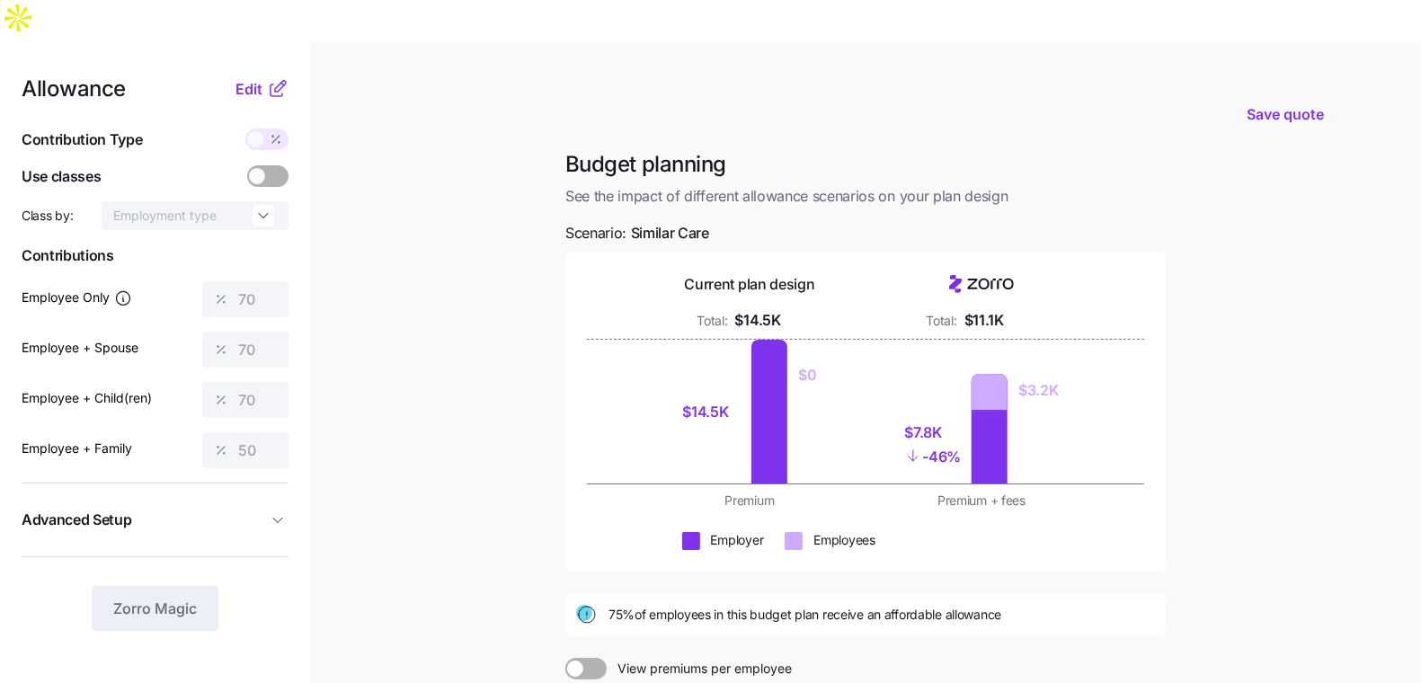
click at [254, 42] on nav "Allowance Edit Contribution Type Use classes Class by: Employment type Contribu…" at bounding box center [155, 484] width 310 height 884
click at [252, 78] on span "Edit" at bounding box center [249, 89] width 27 height 22
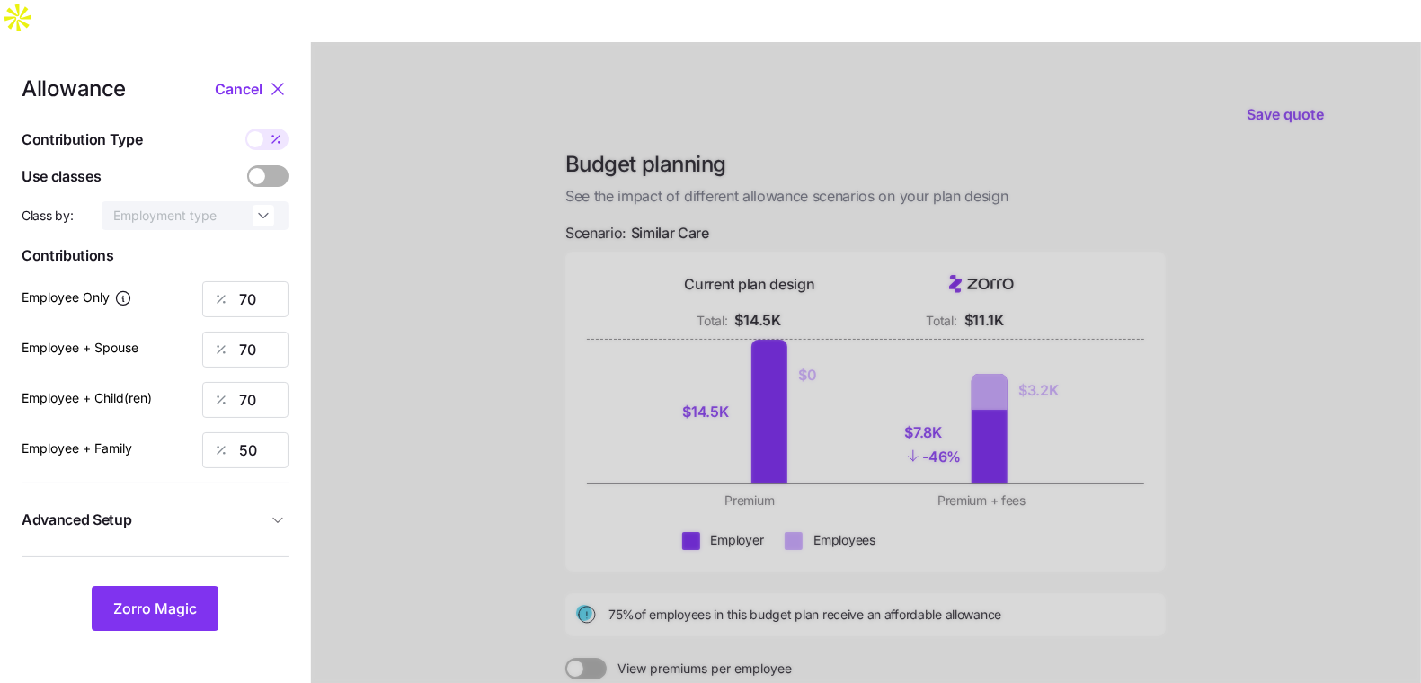
click at [255, 131] on span at bounding box center [255, 139] width 16 height 16
click at [245, 129] on input "checkbox" at bounding box center [245, 129] width 0 height 0
type input "583"
type input "1166"
type input "1008"
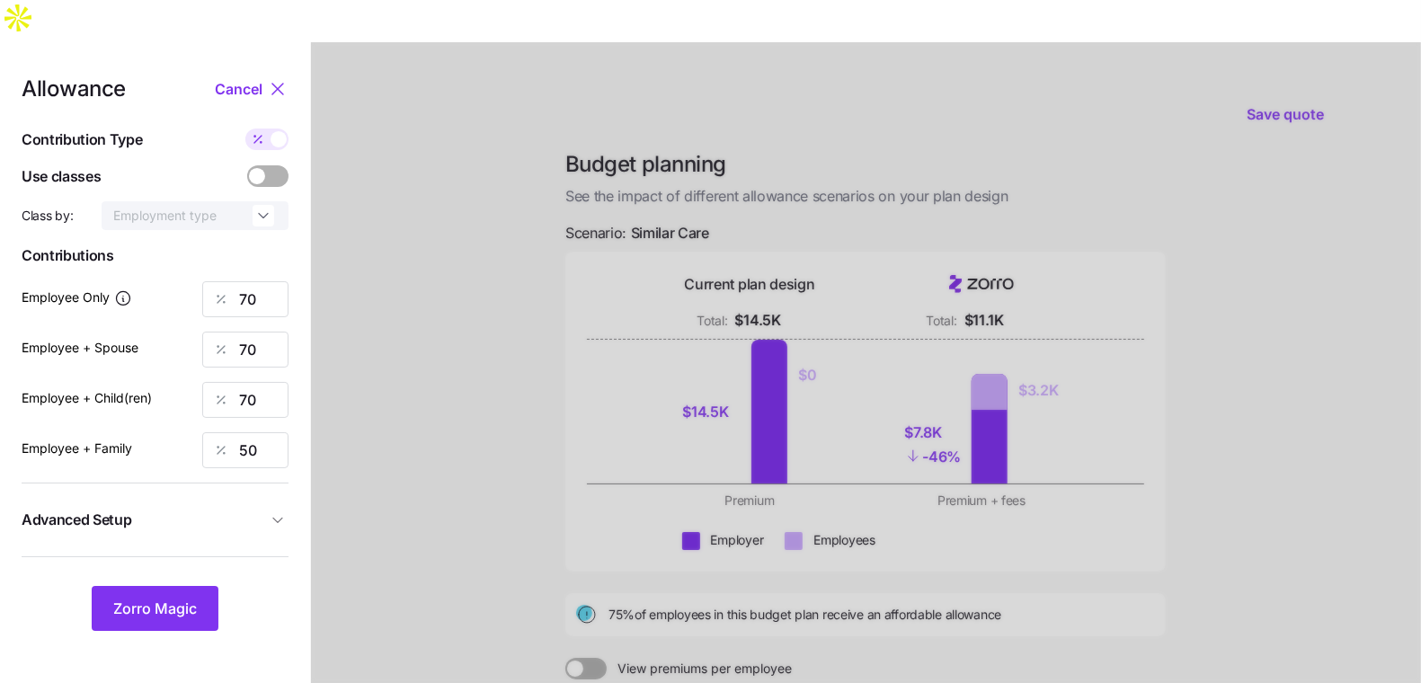
type input "1136"
click at [265, 281] on input "583" at bounding box center [245, 299] width 86 height 36
type input "800"
click at [138, 586] on button "Zorro Magic" at bounding box center [155, 608] width 127 height 45
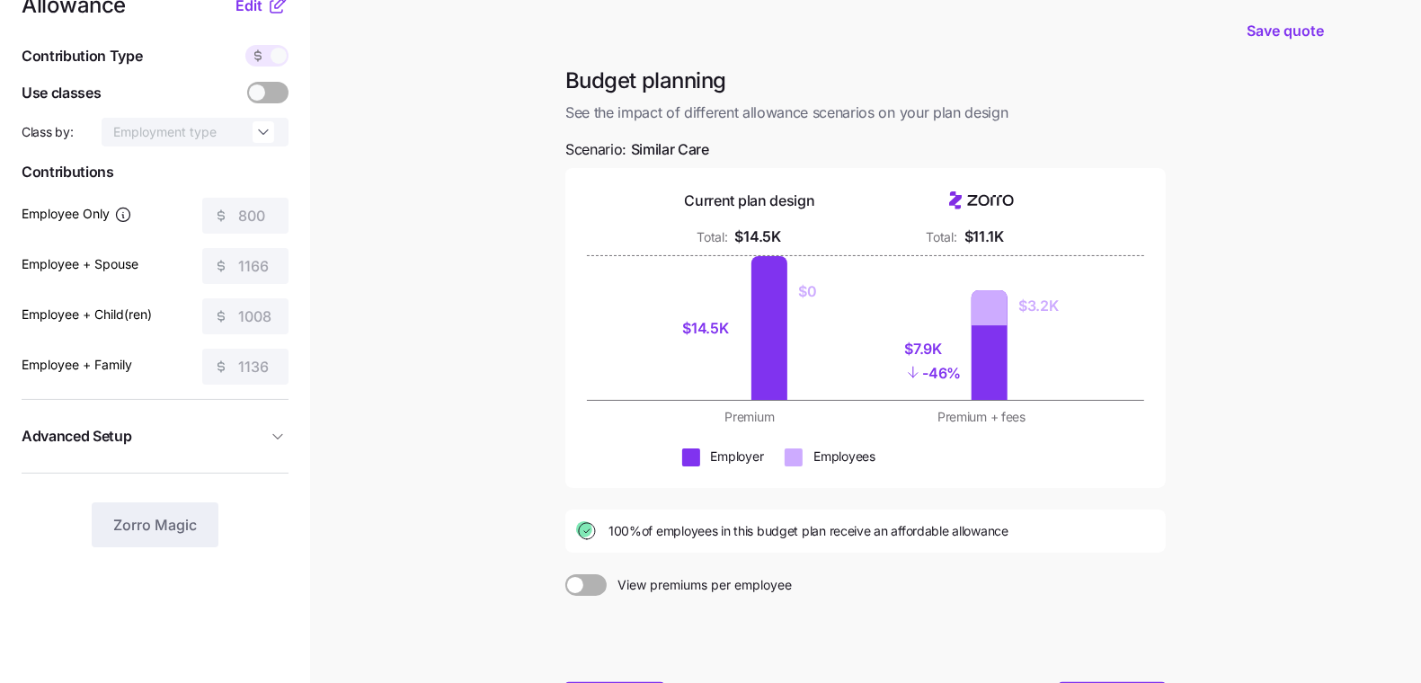
scroll to position [167, 0]
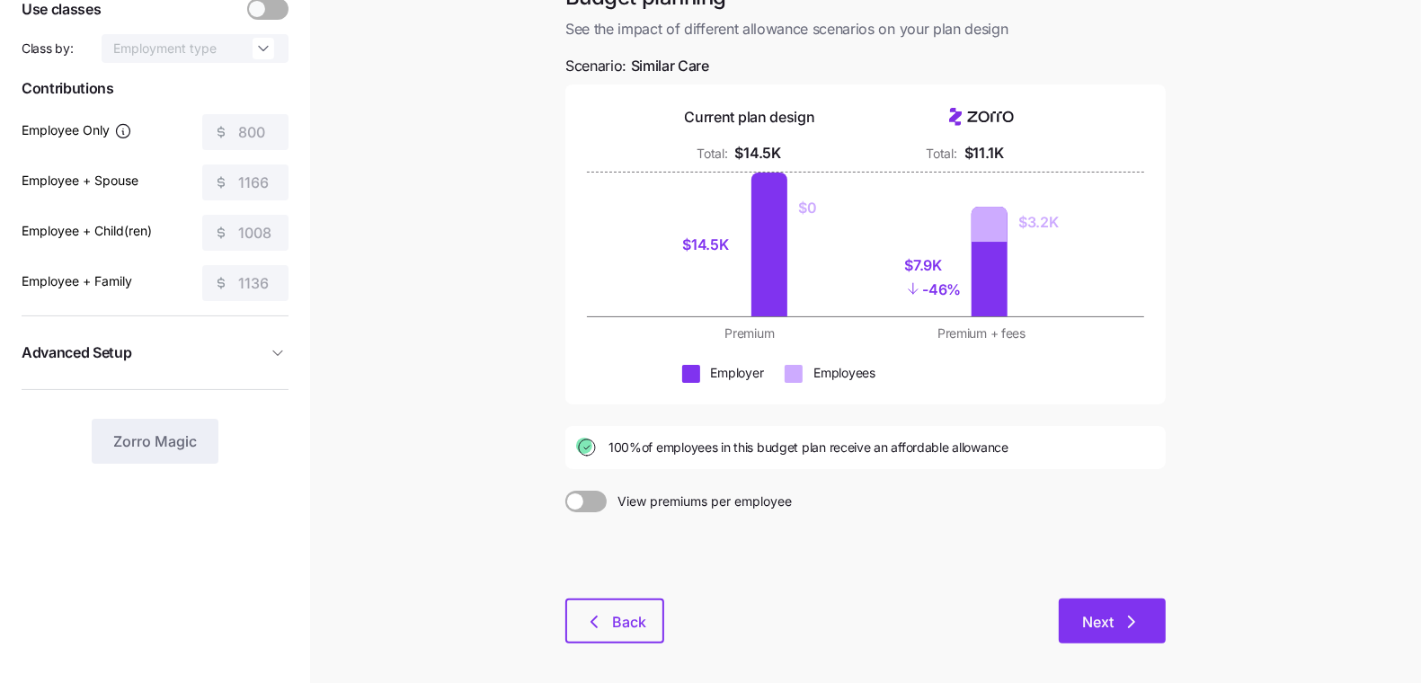
click at [1112, 611] on span "Next" at bounding box center [1098, 622] width 31 height 22
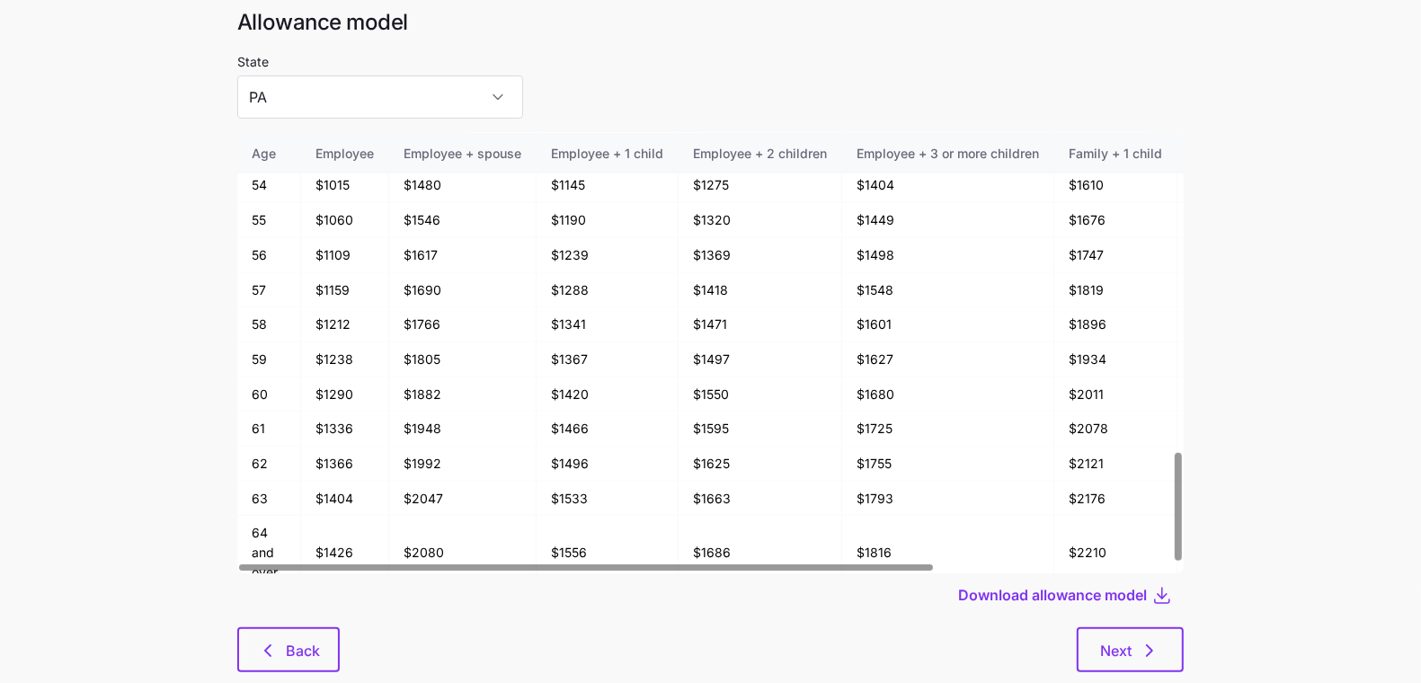
scroll to position [96, 0]
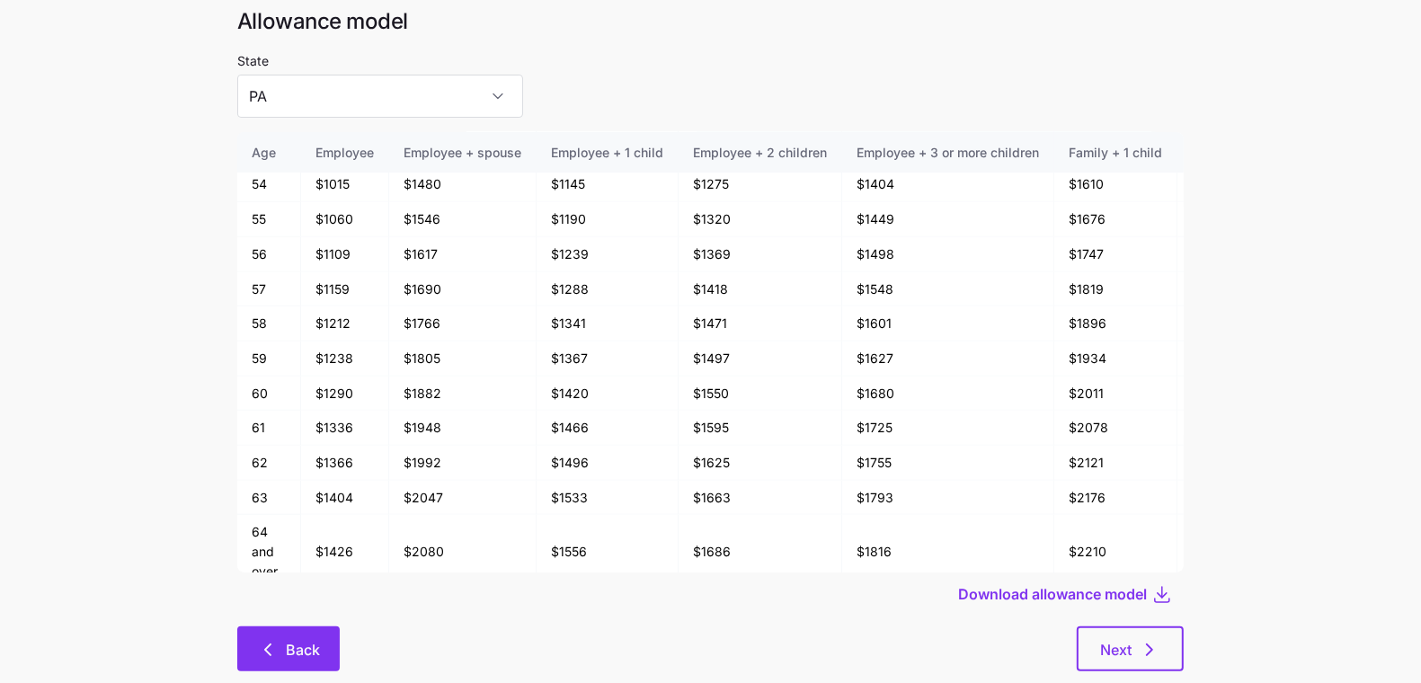
click at [265, 639] on icon "button" at bounding box center [268, 650] width 22 height 22
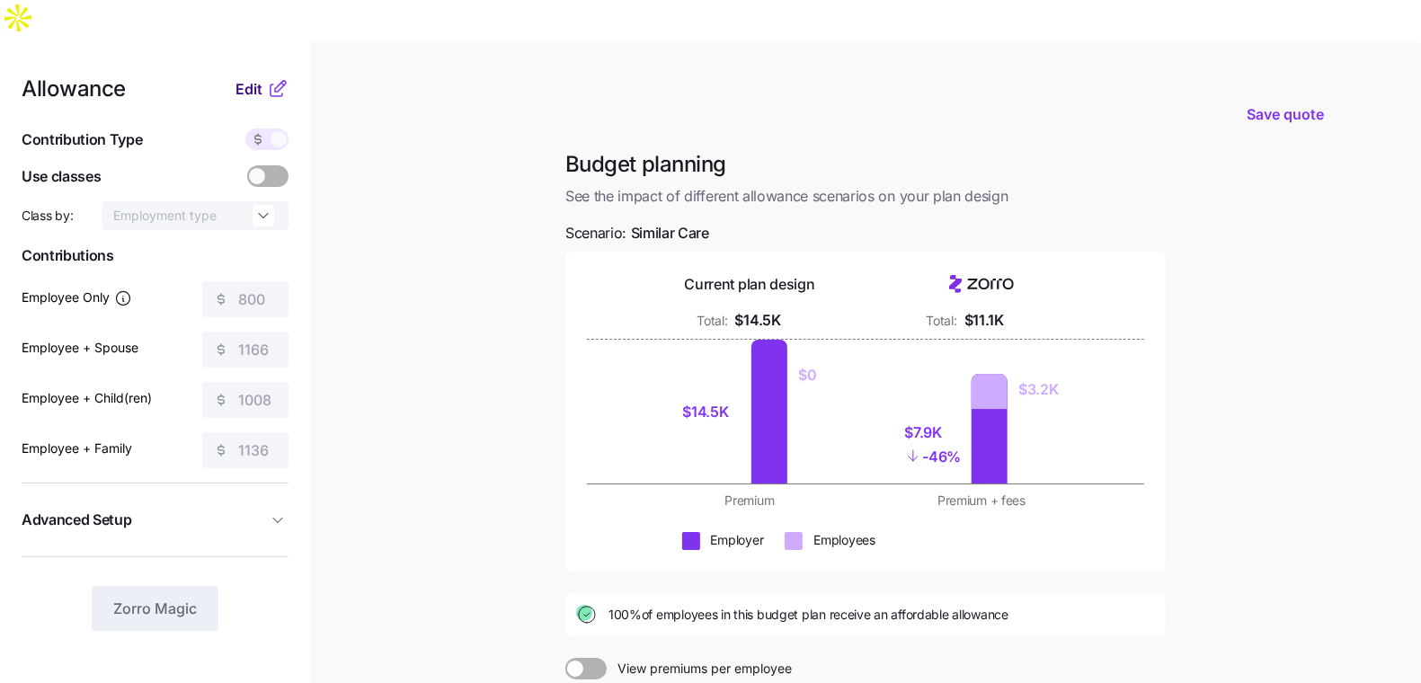
click at [246, 78] on span "Edit" at bounding box center [249, 89] width 27 height 22
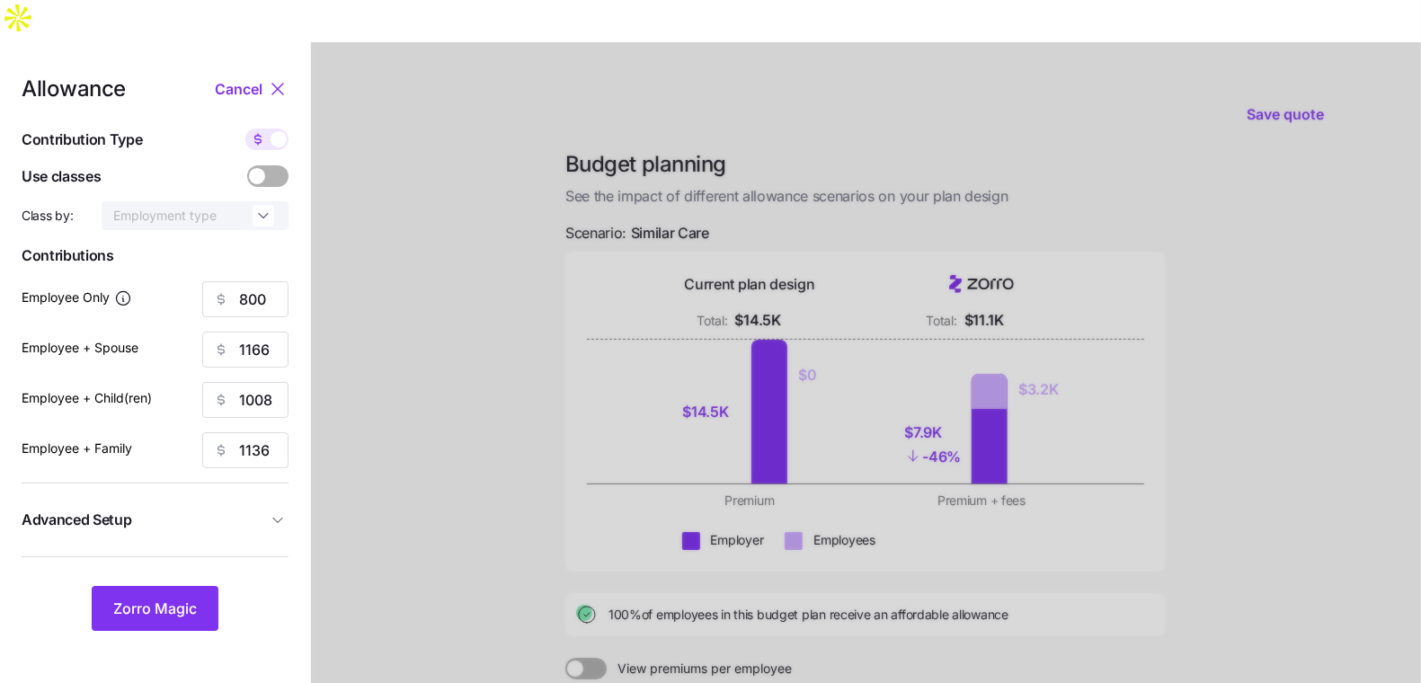
click at [285, 131] on span at bounding box center [279, 139] width 16 height 16
click at [245, 129] on input "checkbox" at bounding box center [245, 129] width 0 height 0
type input "96"
type input "70"
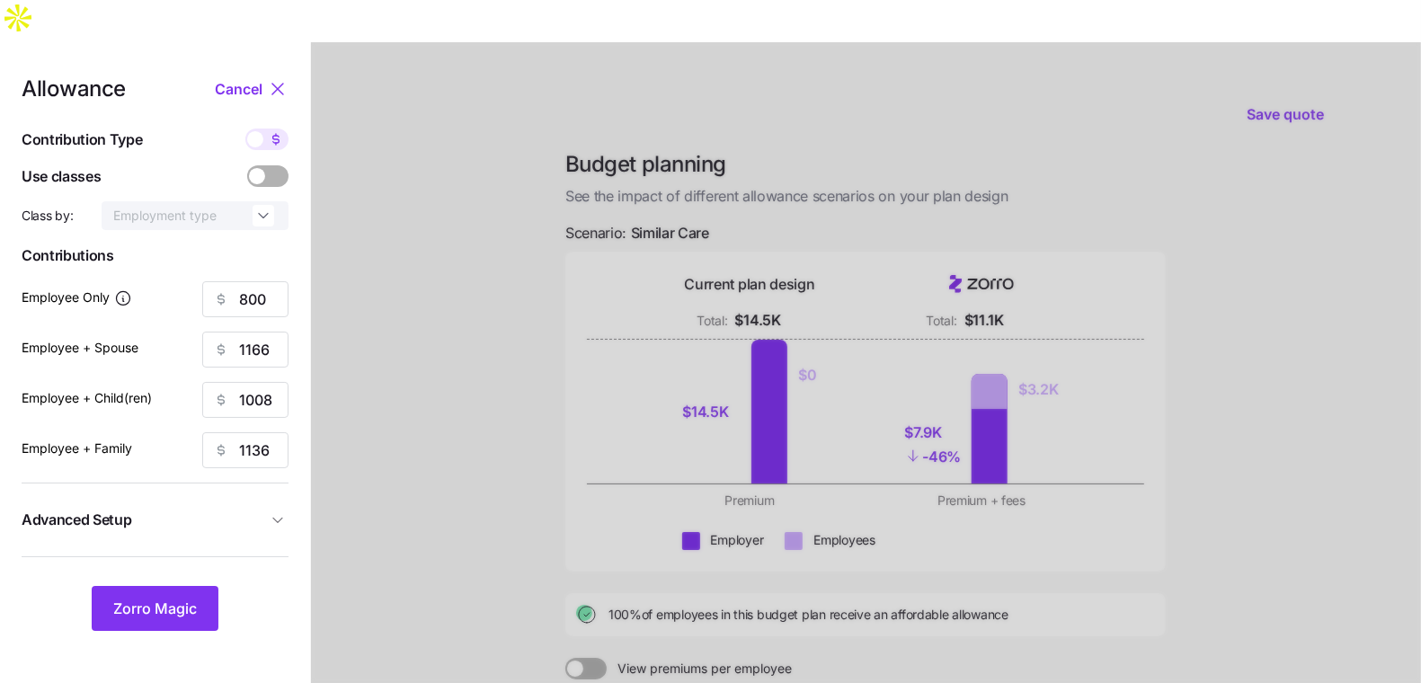
type input "50"
click at [254, 281] on input "96" at bounding box center [245, 299] width 86 height 36
type input "100"
type input "0"
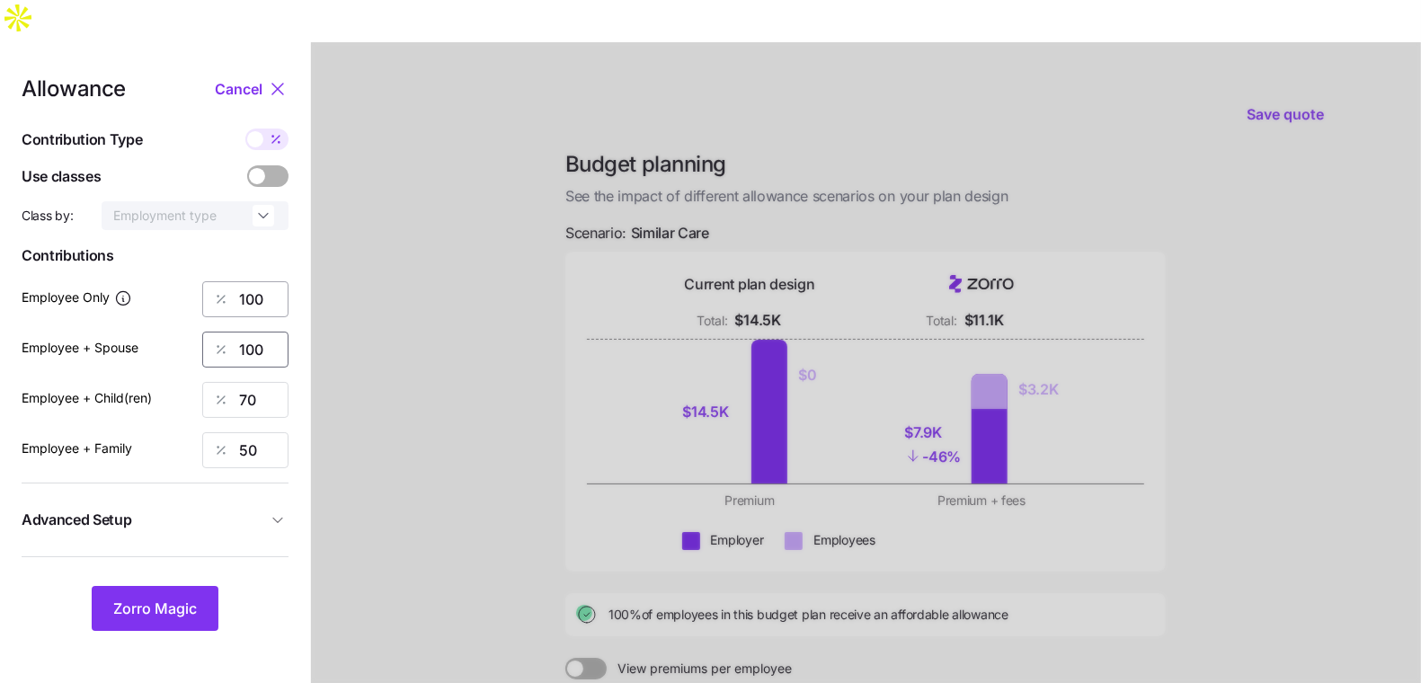
type input "100"
click at [257, 281] on input "100" at bounding box center [245, 299] width 86 height 36
click at [249, 78] on div "Allowance Cancel Contribution Type Use classes Class by: Employment type Contri…" at bounding box center [155, 354] width 267 height 553
click at [249, 78] on span "Cancel" at bounding box center [239, 89] width 48 height 22
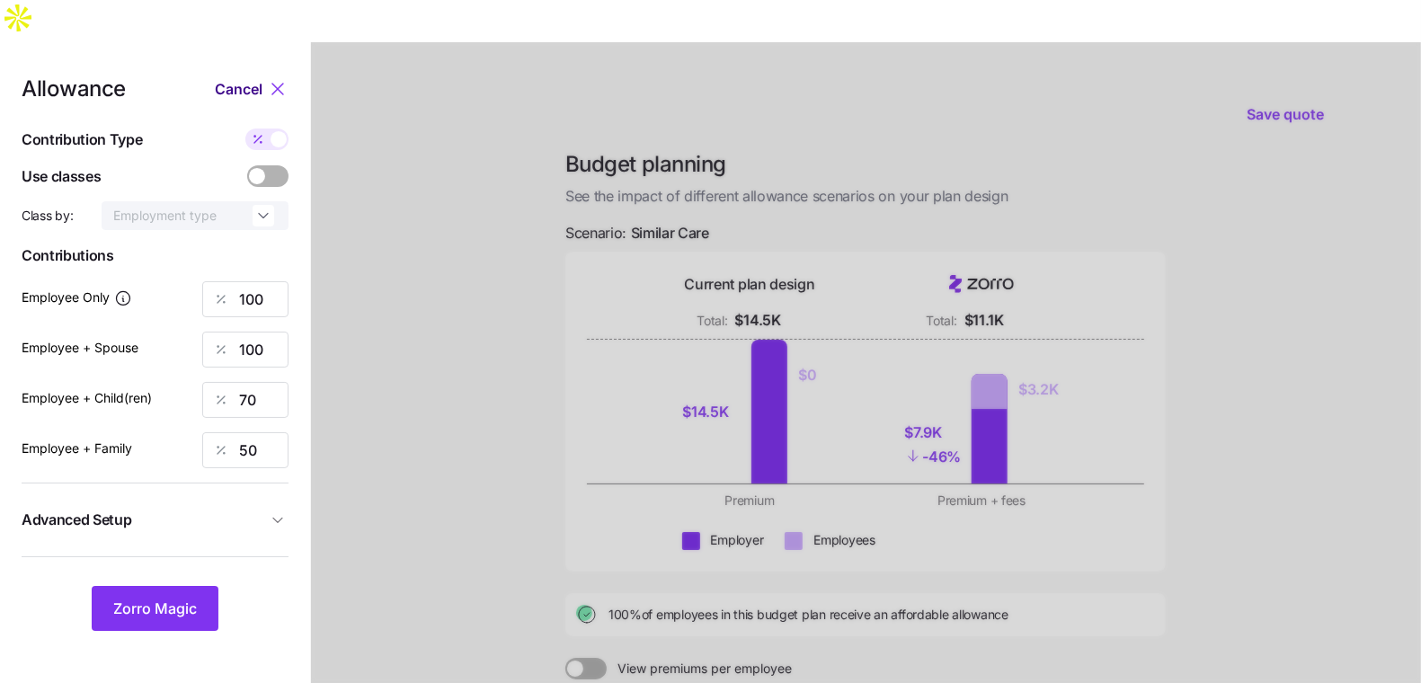
type input "800"
type input "1166"
type input "1008"
type input "1136"
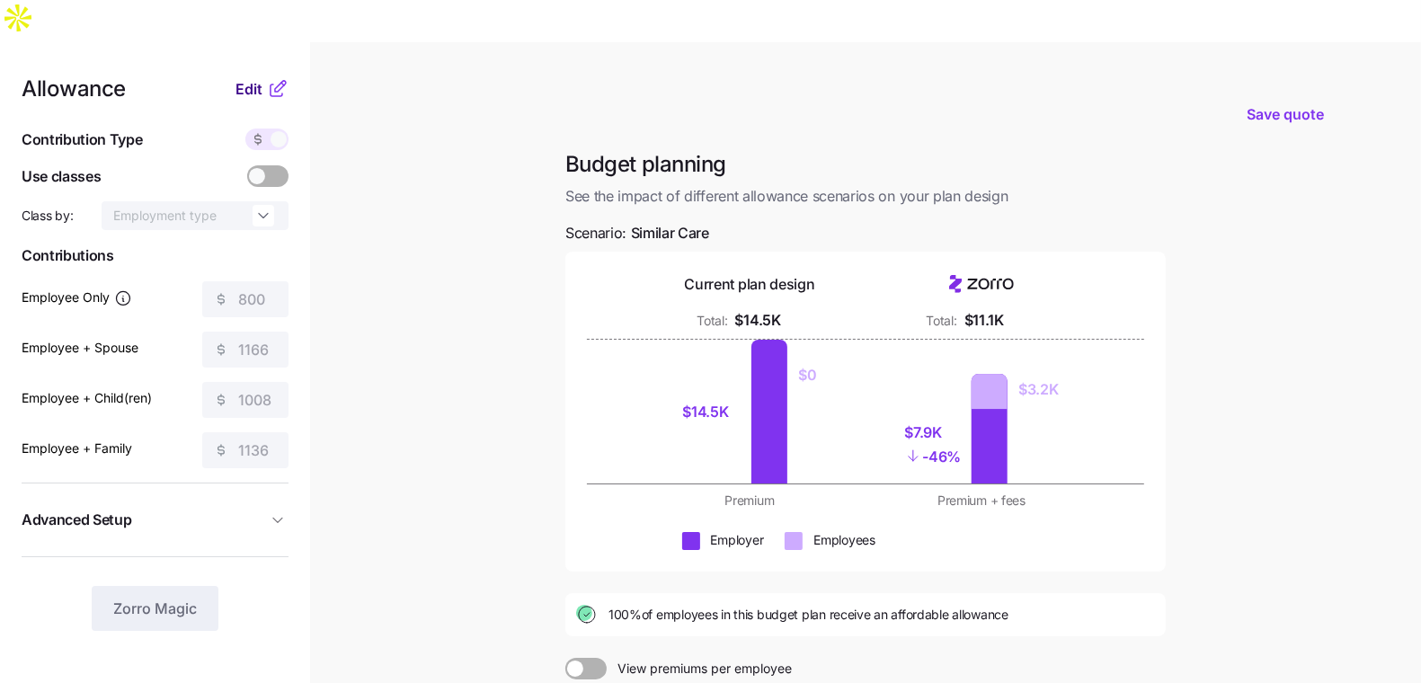
click at [253, 78] on span "Edit" at bounding box center [249, 89] width 27 height 22
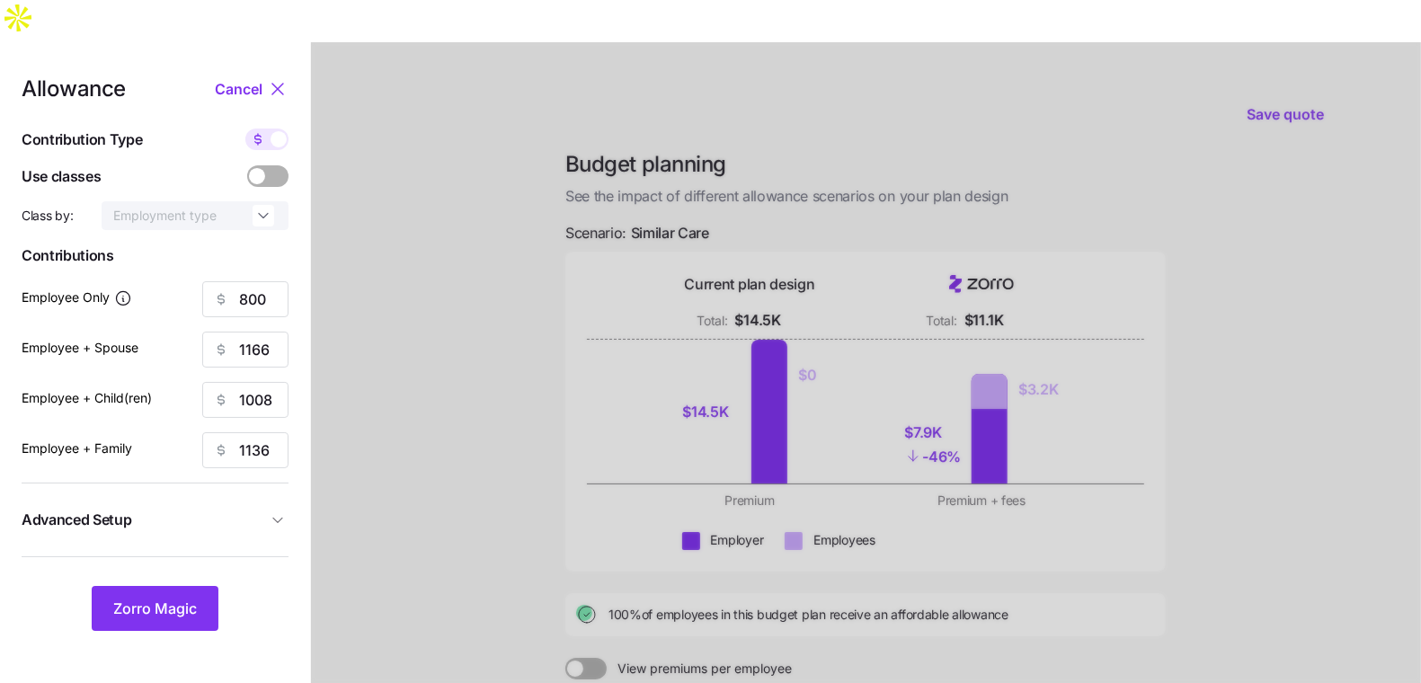
click at [282, 131] on span at bounding box center [279, 139] width 16 height 16
click at [245, 129] on input "checkbox" at bounding box center [245, 129] width 0 height 0
type input "96"
type input "70"
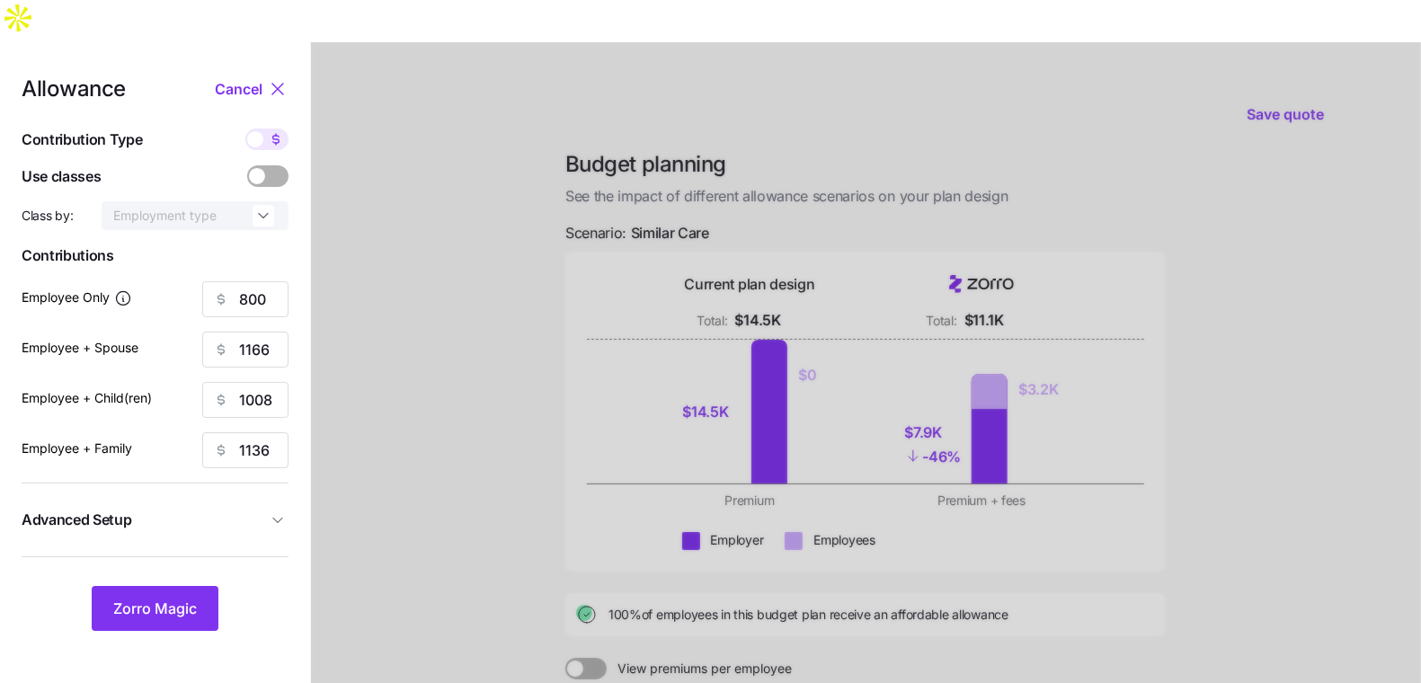
type input "50"
click at [249, 238] on div "Allowance Cancel Contribution Type Use classes Class by: Employment type Contri…" at bounding box center [155, 354] width 267 height 553
click at [259, 281] on input "96" at bounding box center [245, 299] width 86 height 36
type input "95"
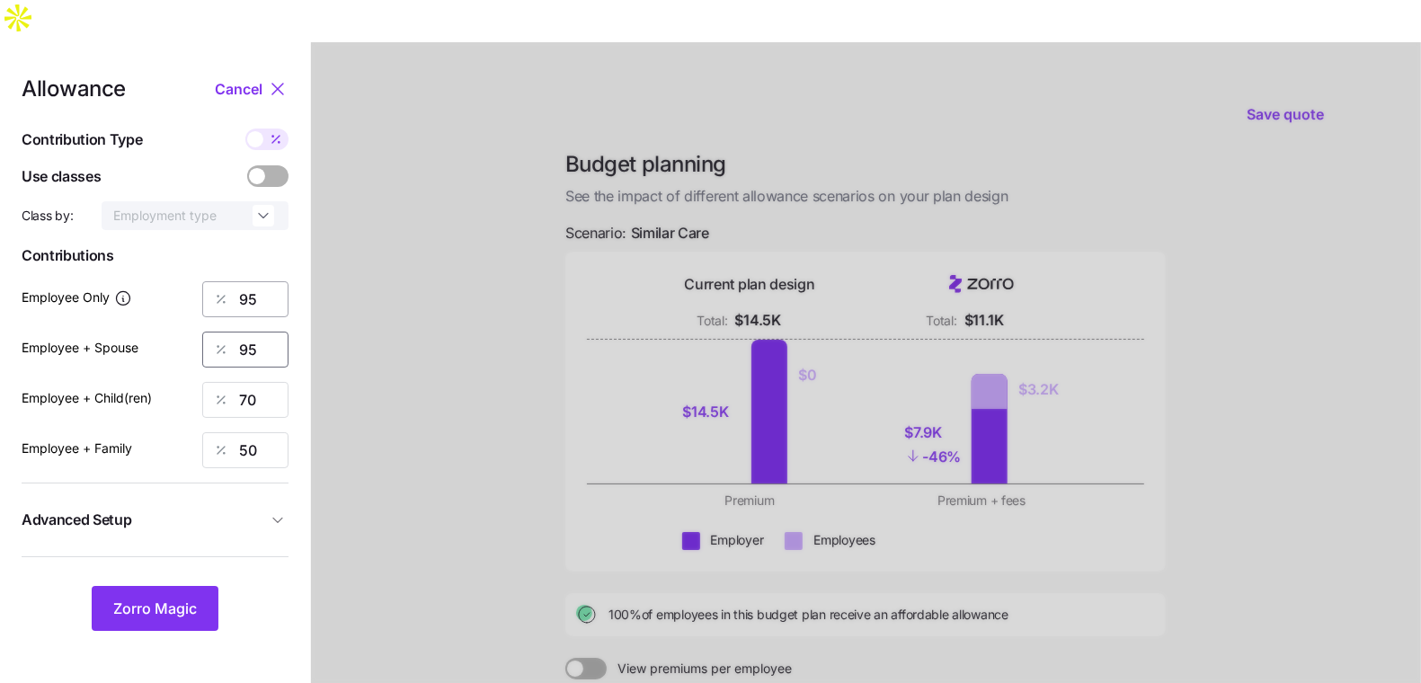
type input "95"
click at [137, 598] on span "Zorro Magic" at bounding box center [155, 609] width 84 height 22
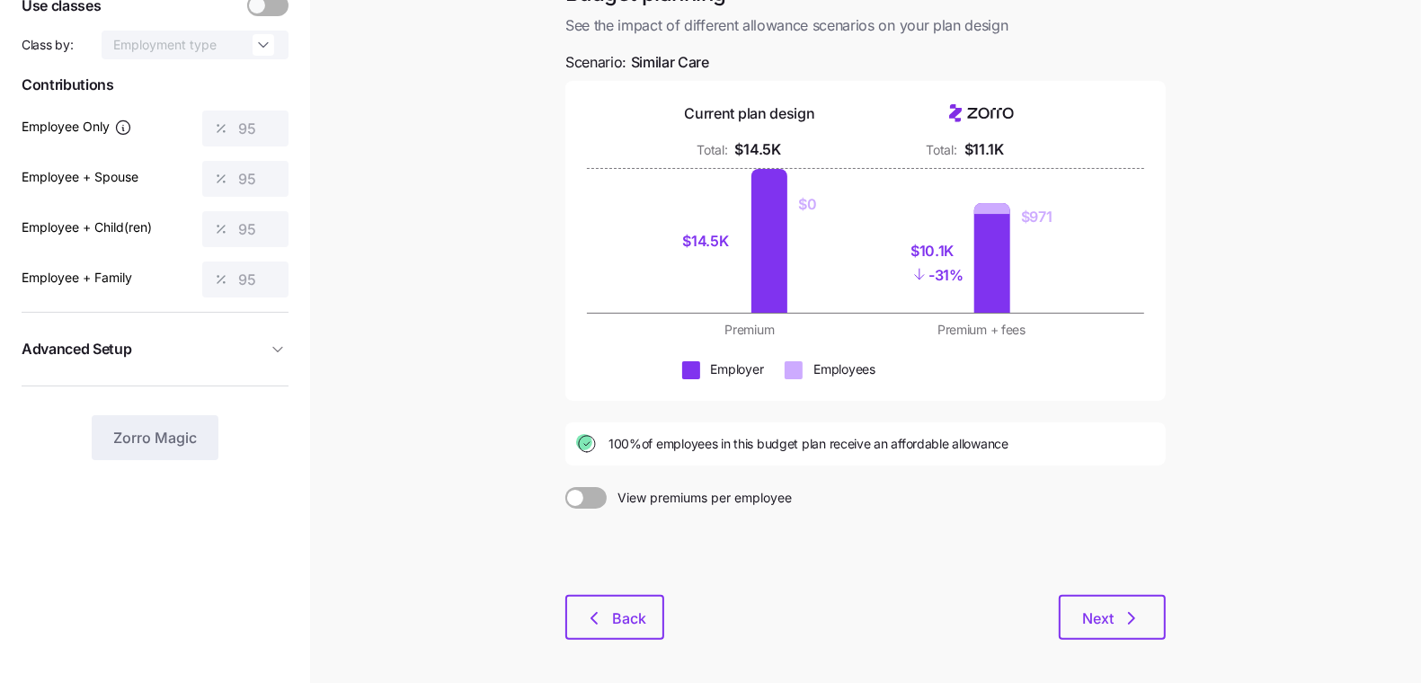
scroll to position [199, 0]
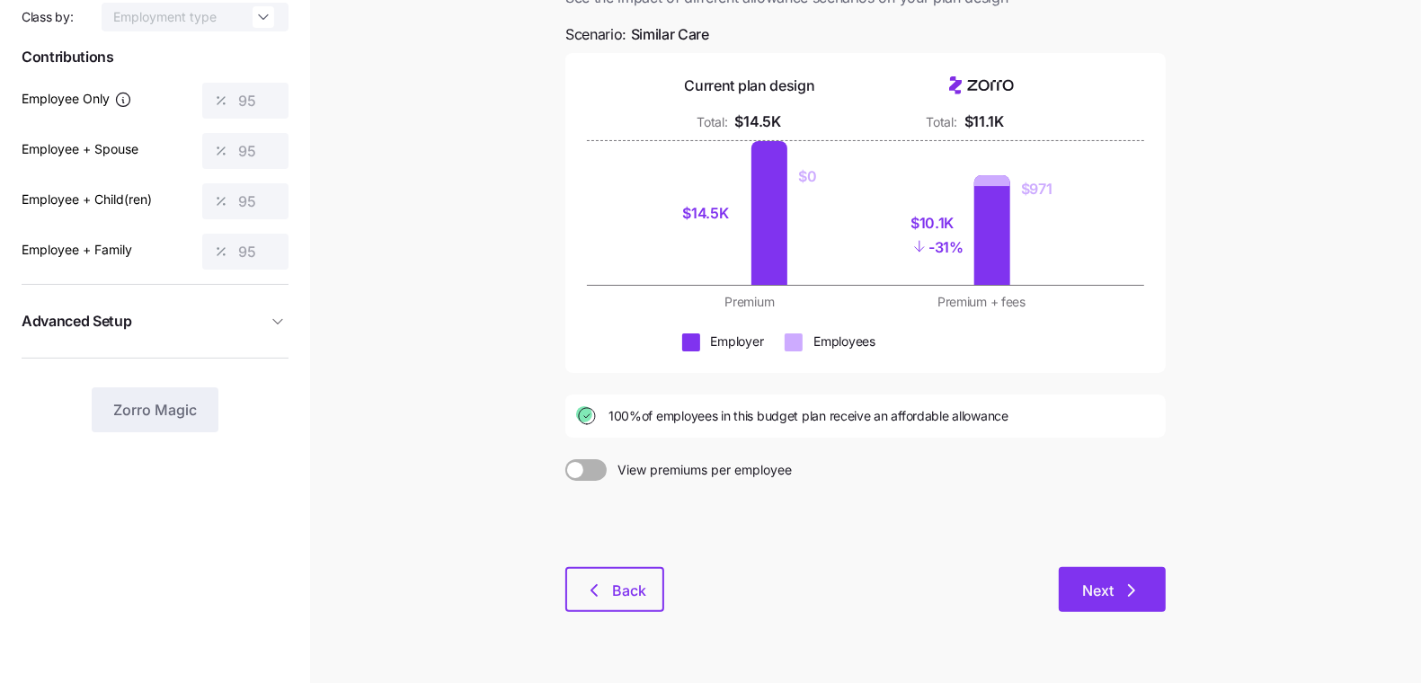
click at [1084, 580] on span "Next" at bounding box center [1098, 591] width 31 height 22
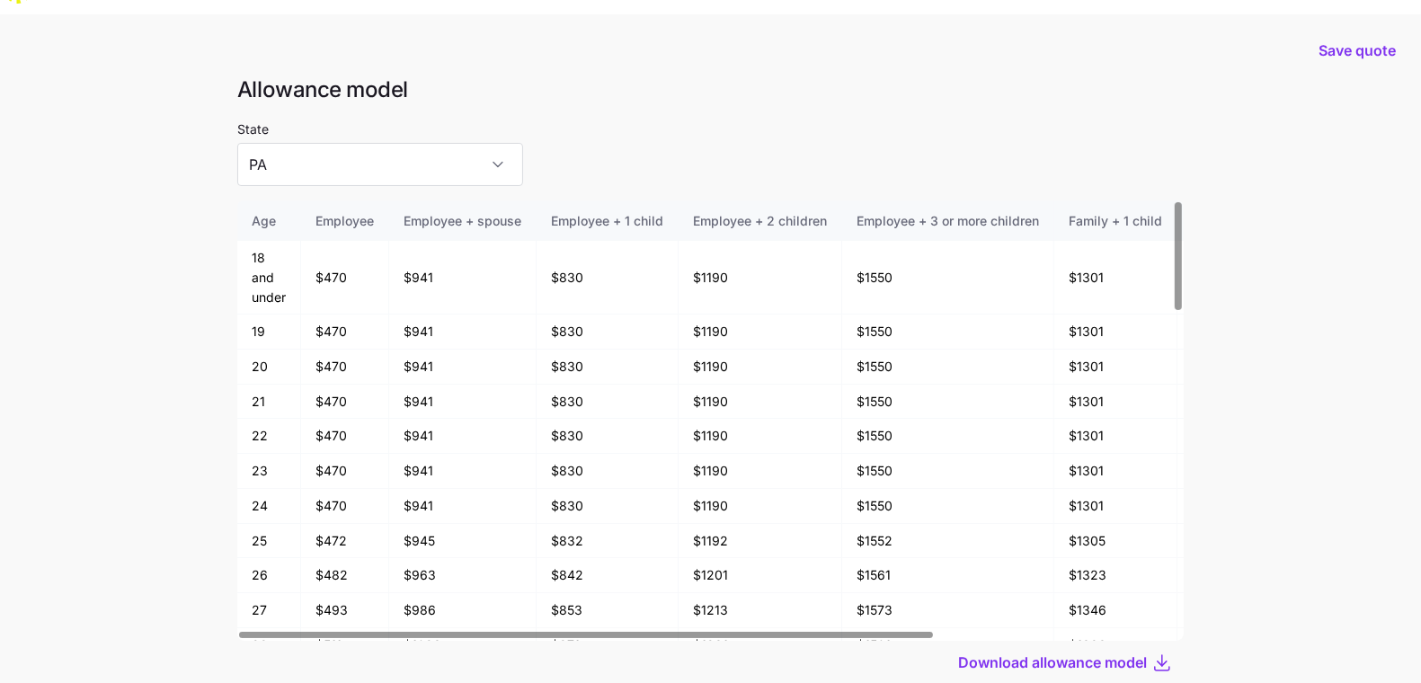
scroll to position [96, 0]
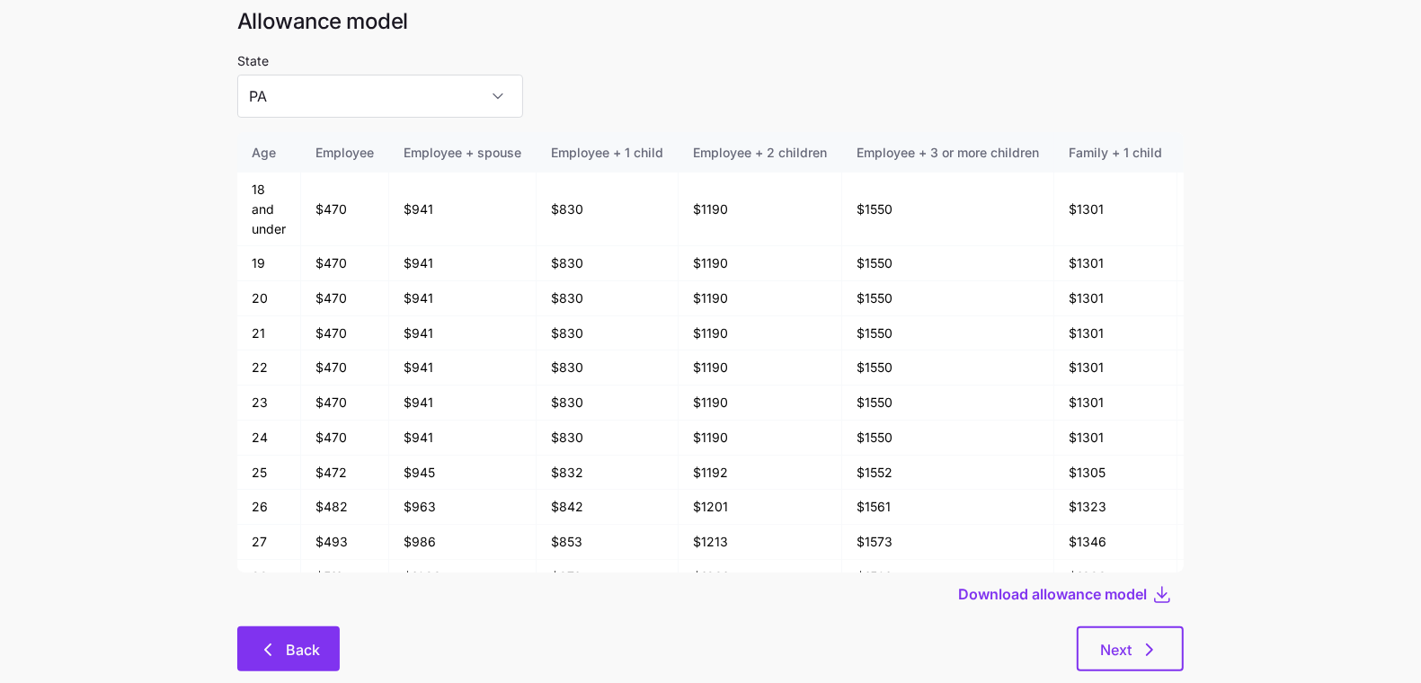
click at [334, 627] on button "Back" at bounding box center [288, 649] width 102 height 45
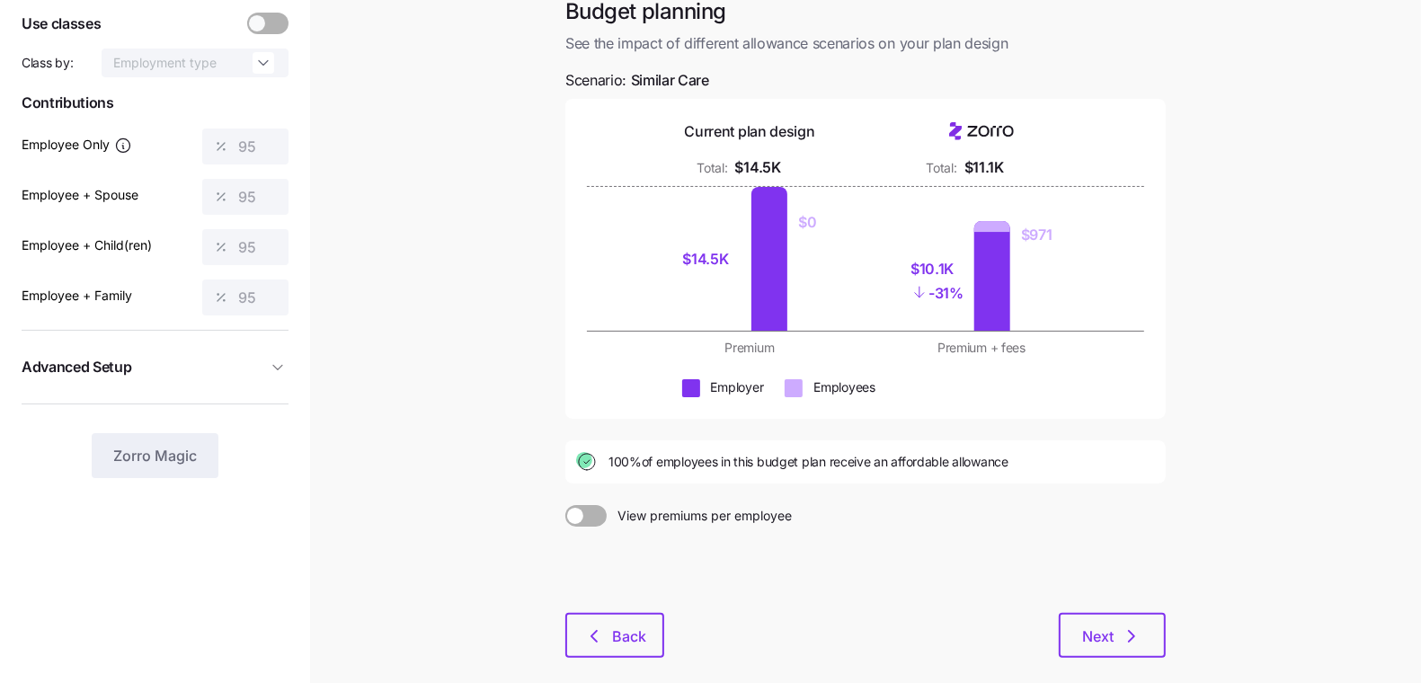
scroll to position [199, 0]
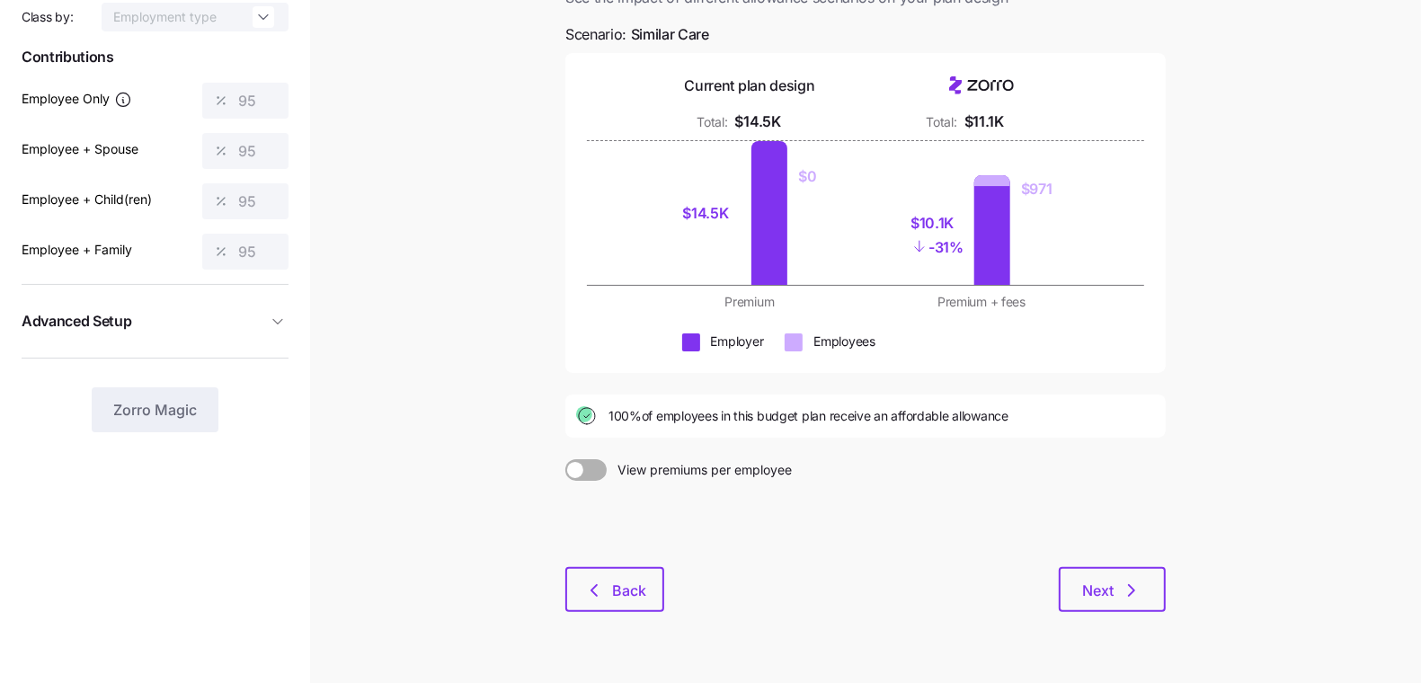
click at [605, 572] on div "Budget planning See the impact of different allowance scenarios on your plan de…" at bounding box center [865, 292] width 629 height 682
click at [611, 580] on span "Back" at bounding box center [615, 591] width 52 height 22
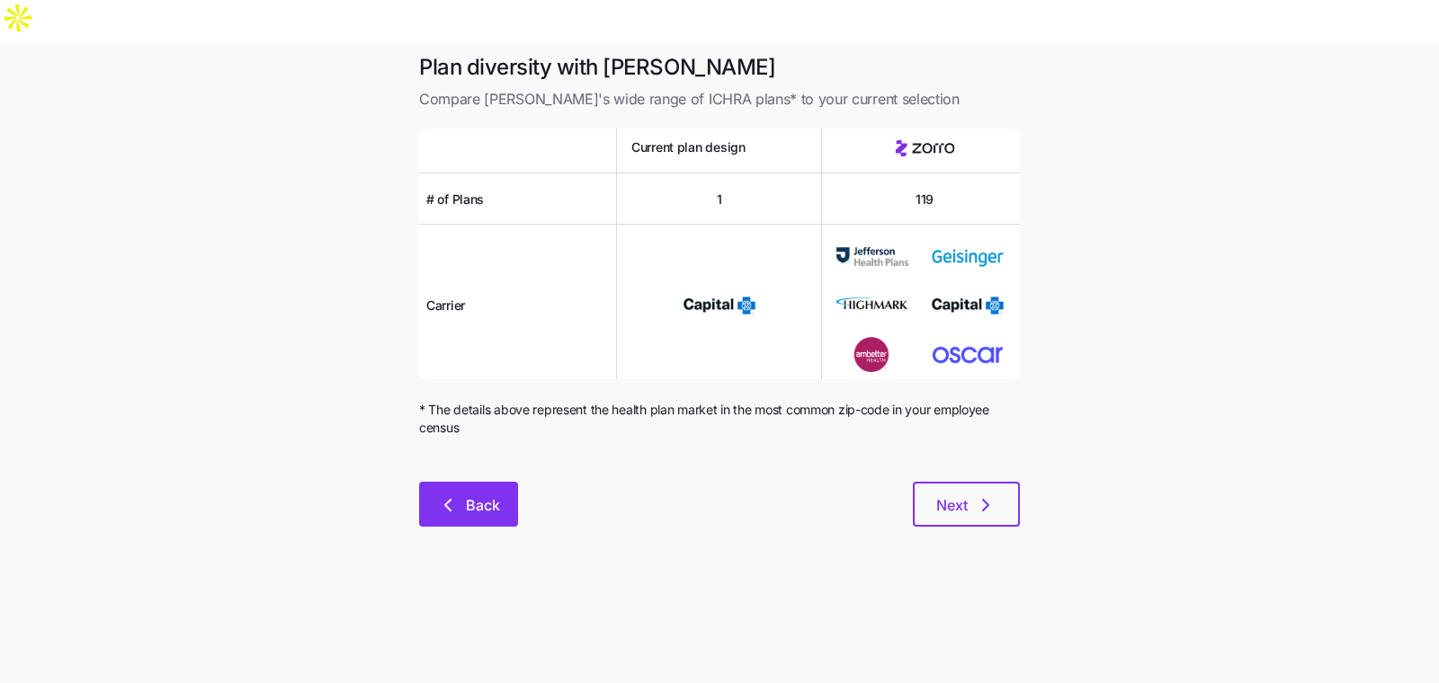
click at [480, 482] on button "Back" at bounding box center [468, 504] width 99 height 45
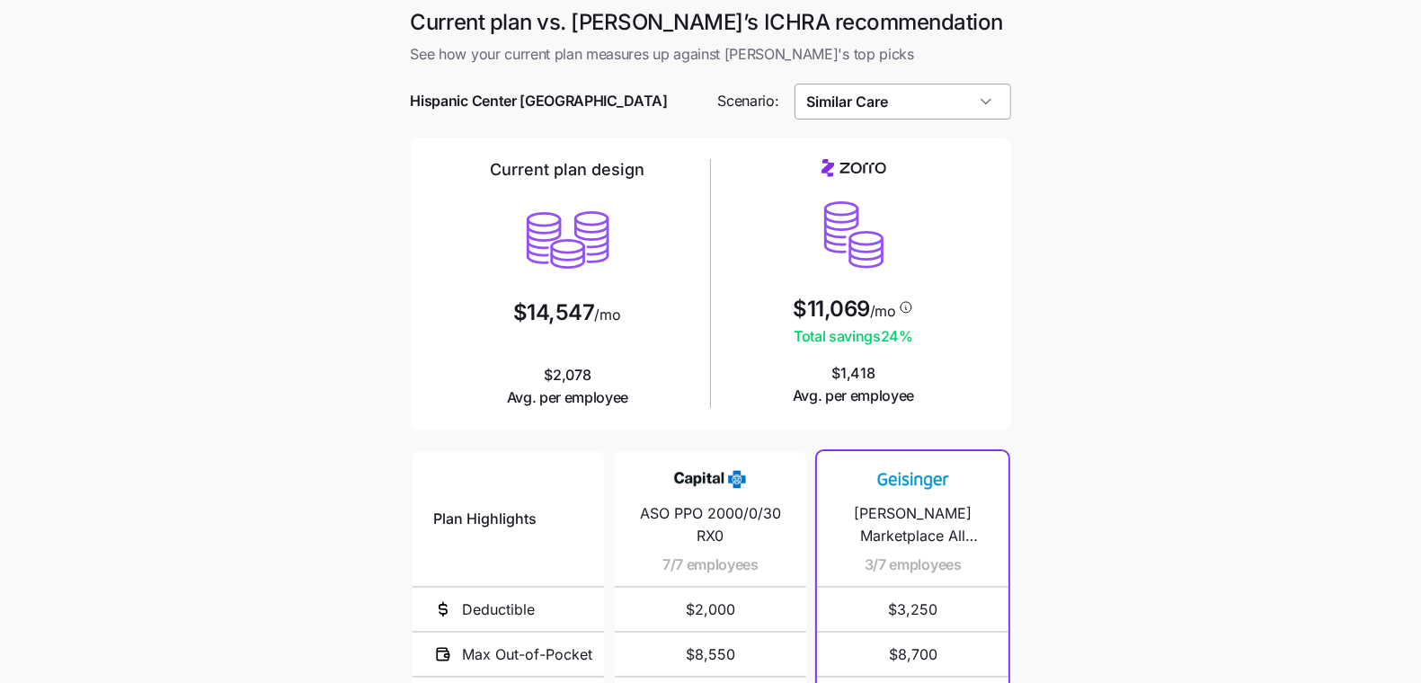
scroll to position [19, 0]
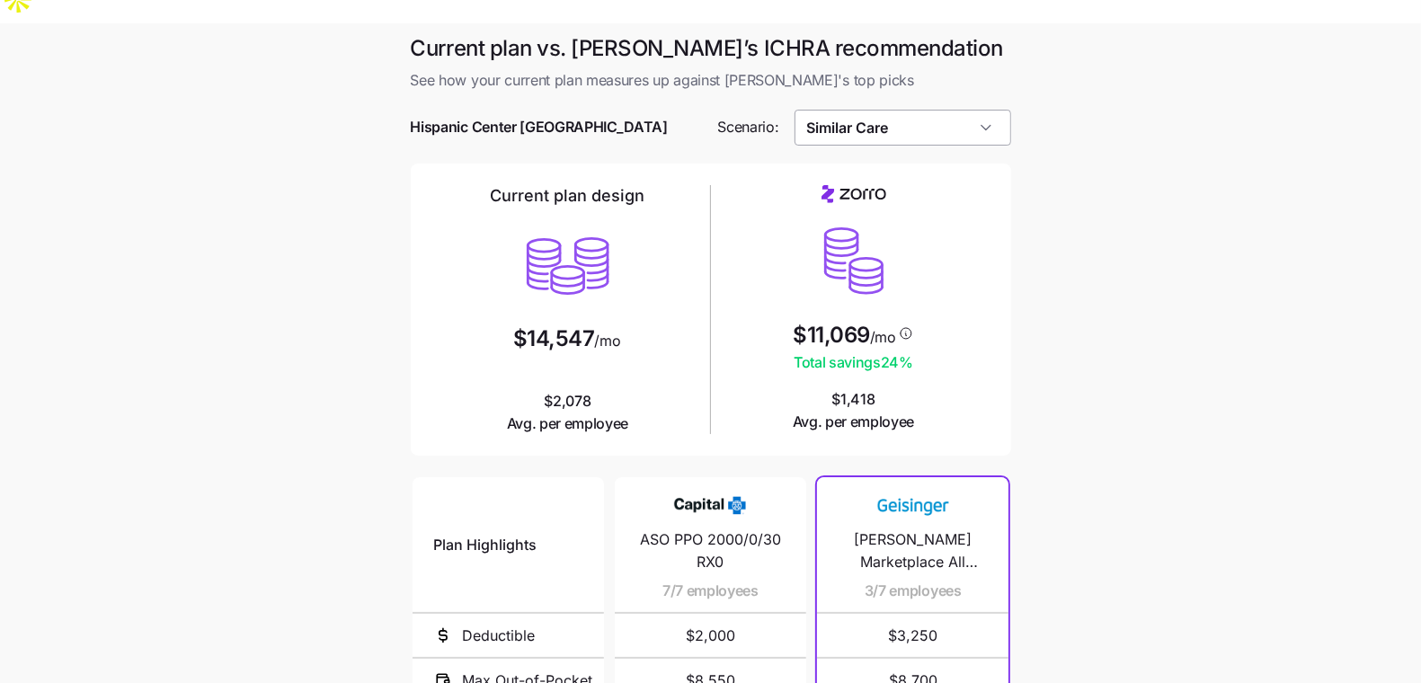
click at [972, 110] on input "Similar Care" at bounding box center [903, 128] width 217 height 36
click at [1129, 326] on main "Current plan vs. Zorro’s ICHRA recommendation See how your current plan measure…" at bounding box center [710, 514] width 1421 height 982
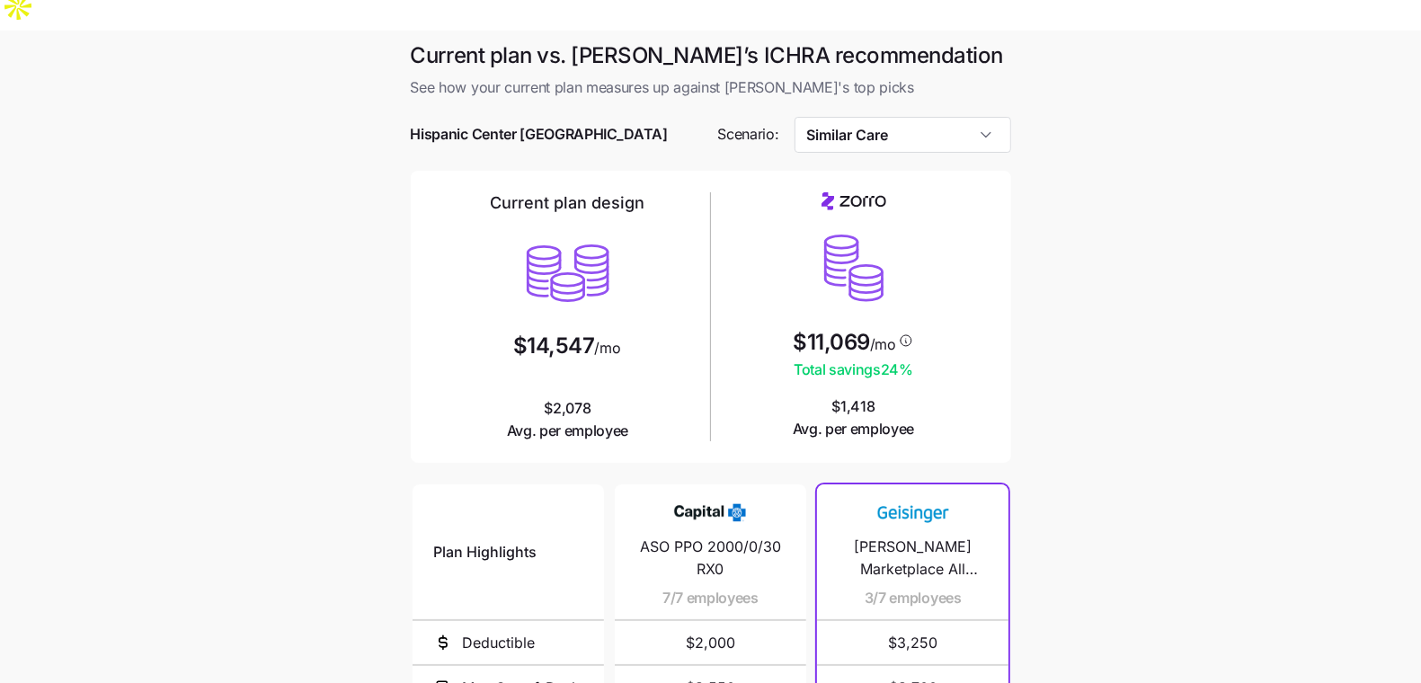
scroll to position [0, 0]
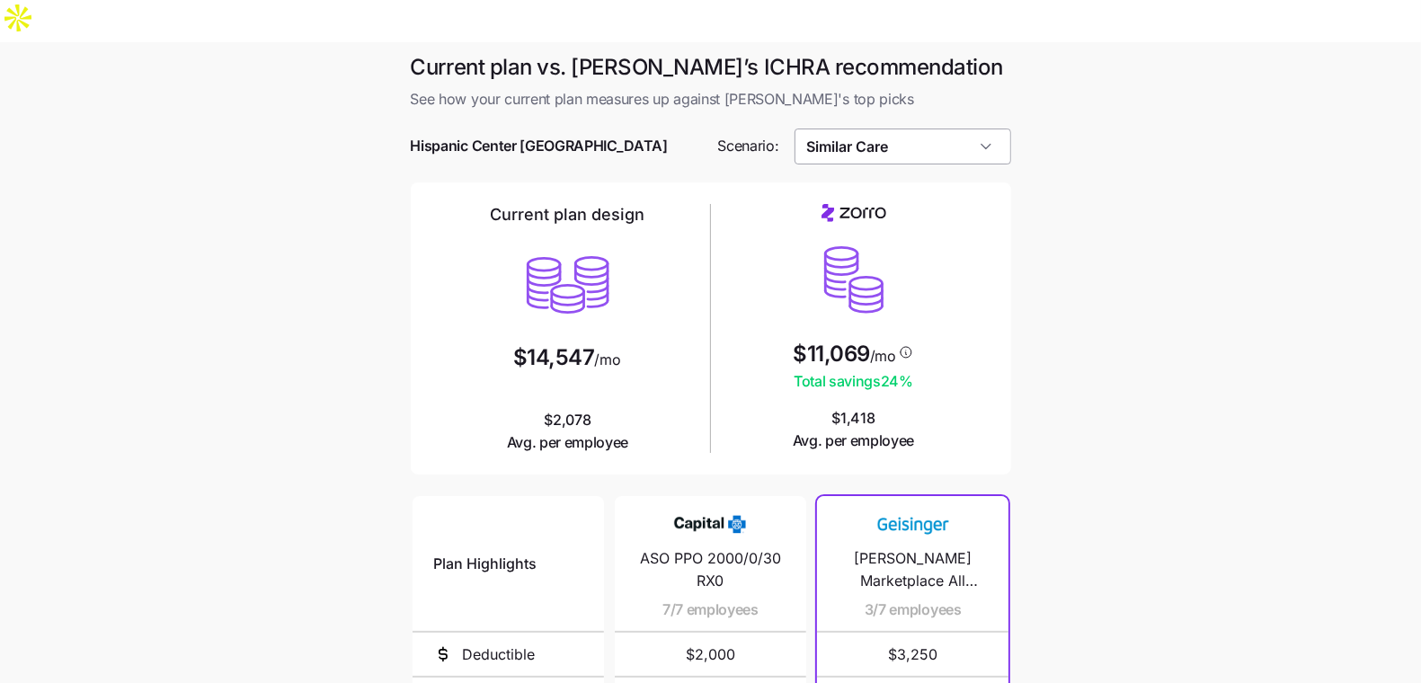
click at [917, 129] on input "Similar Care" at bounding box center [903, 147] width 217 height 36
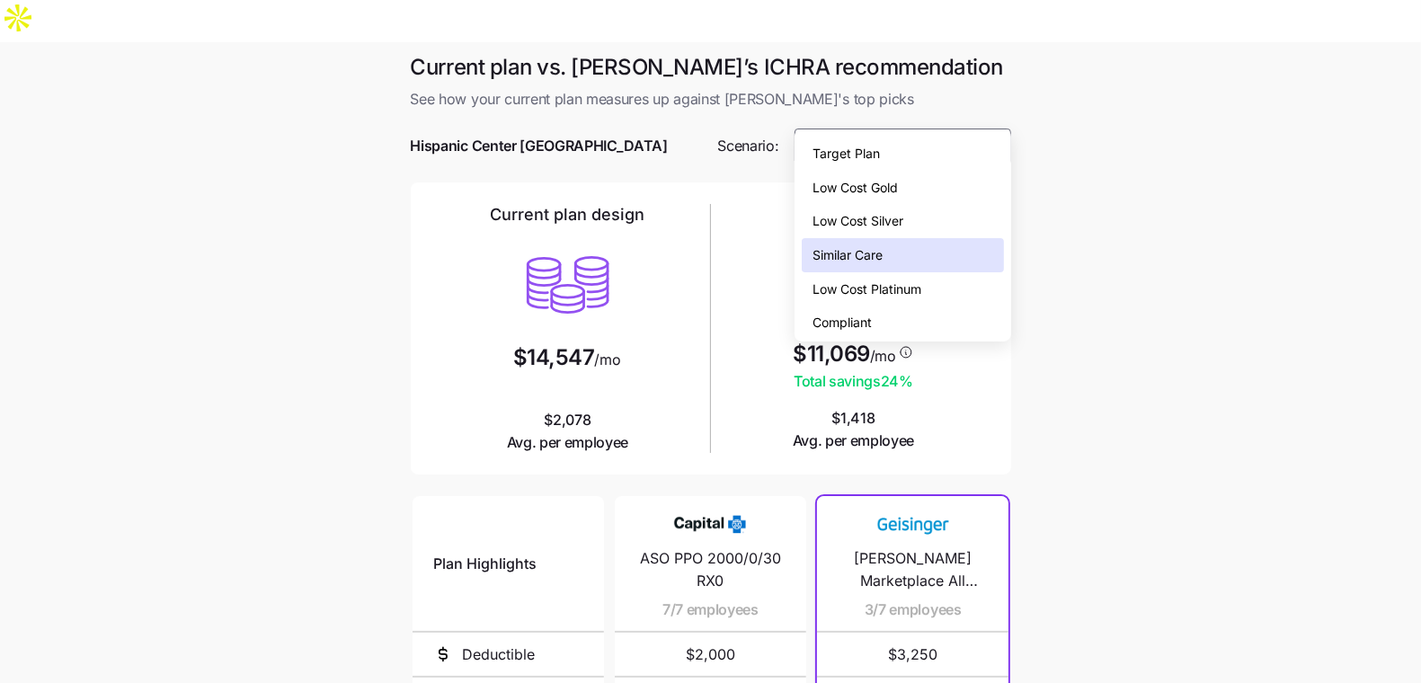
click at [911, 209] on div "Low Cost Silver" at bounding box center [902, 221] width 201 height 34
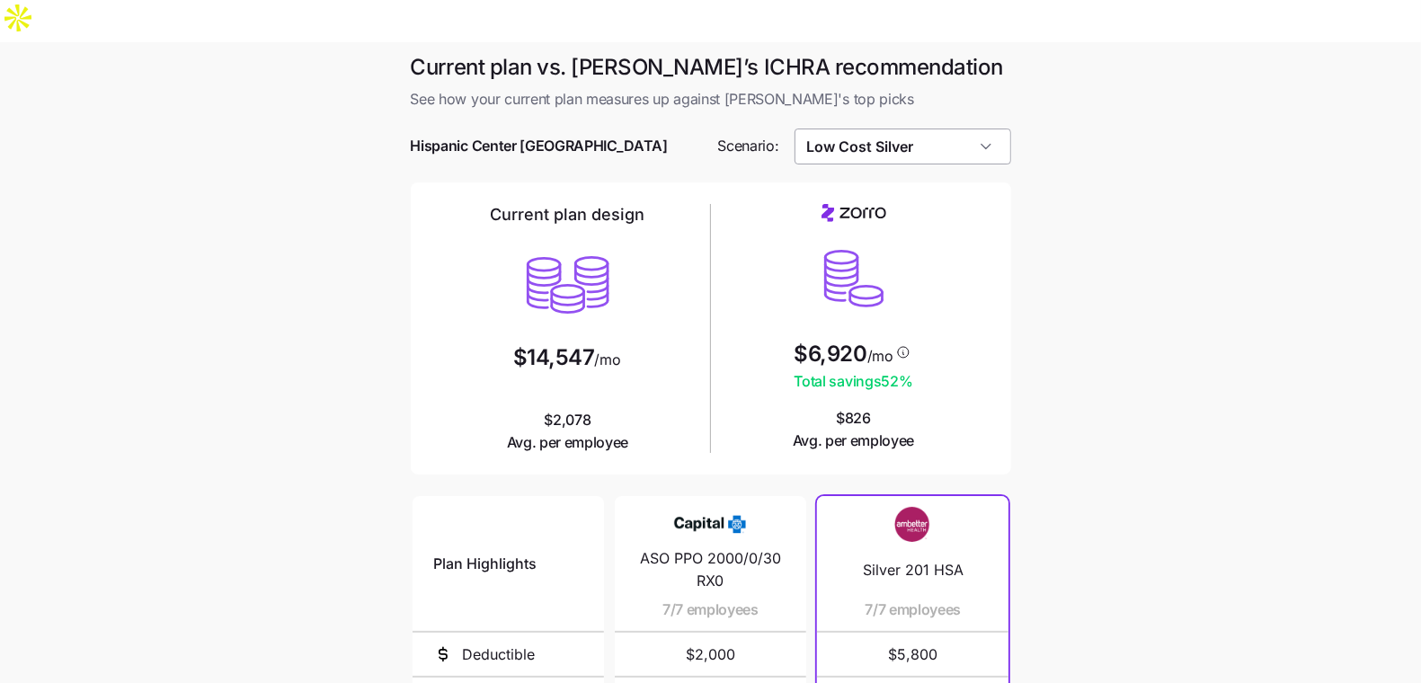
click at [959, 129] on input "Low Cost Silver" at bounding box center [903, 147] width 217 height 36
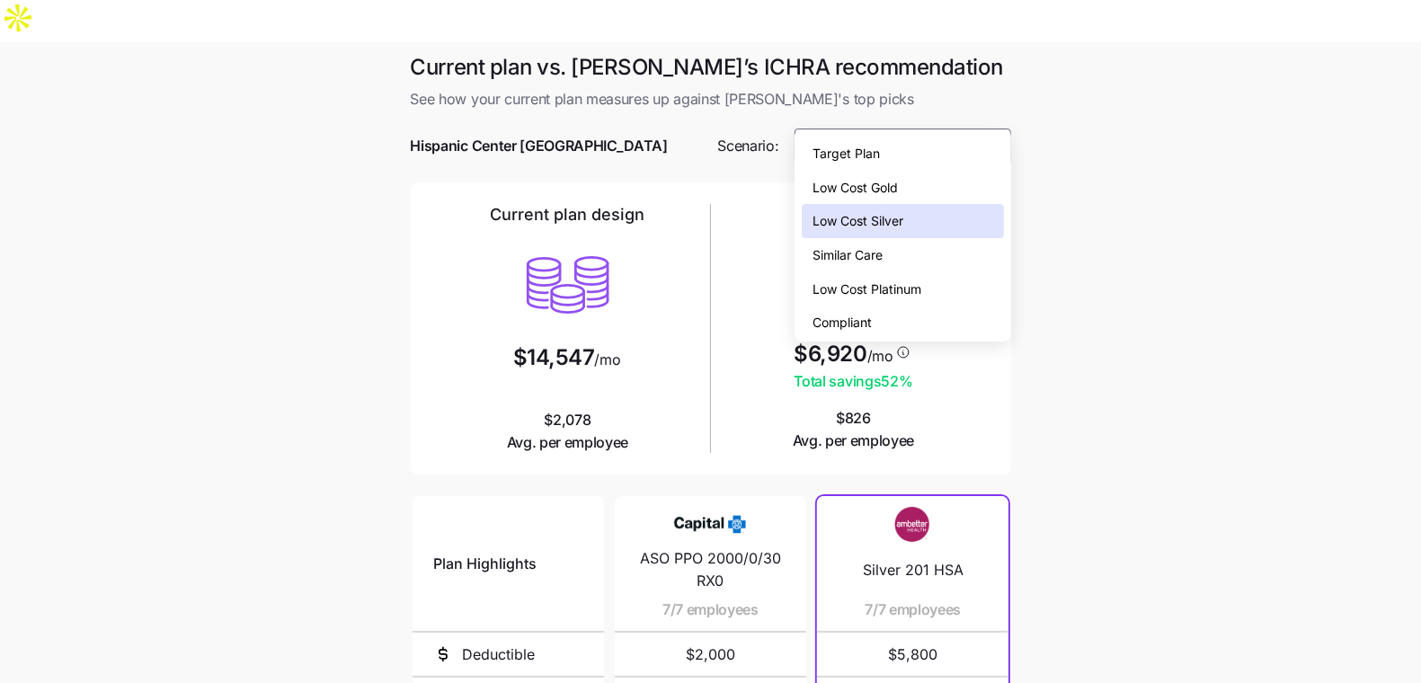
click at [931, 176] on div "Low Cost Gold" at bounding box center [902, 188] width 201 height 34
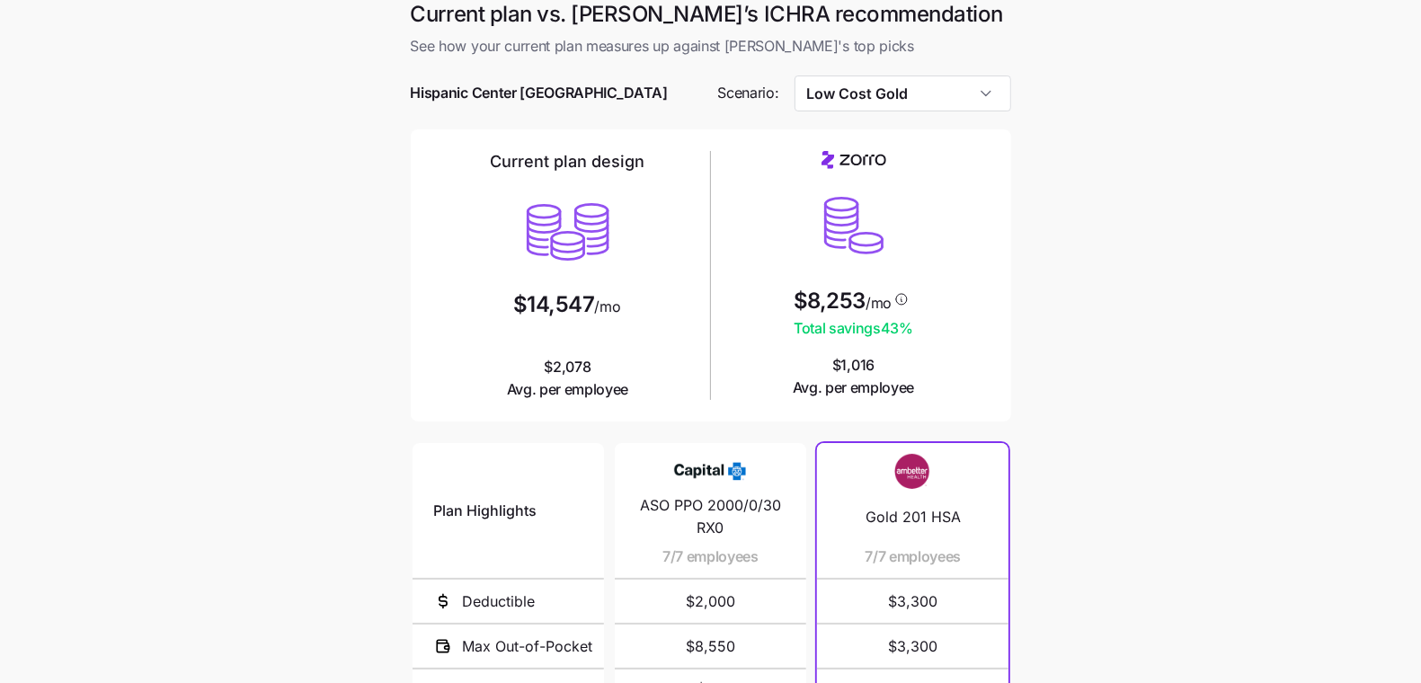
scroll to position [54, 0]
click at [934, 75] on input "Low Cost Gold" at bounding box center [903, 93] width 217 height 36
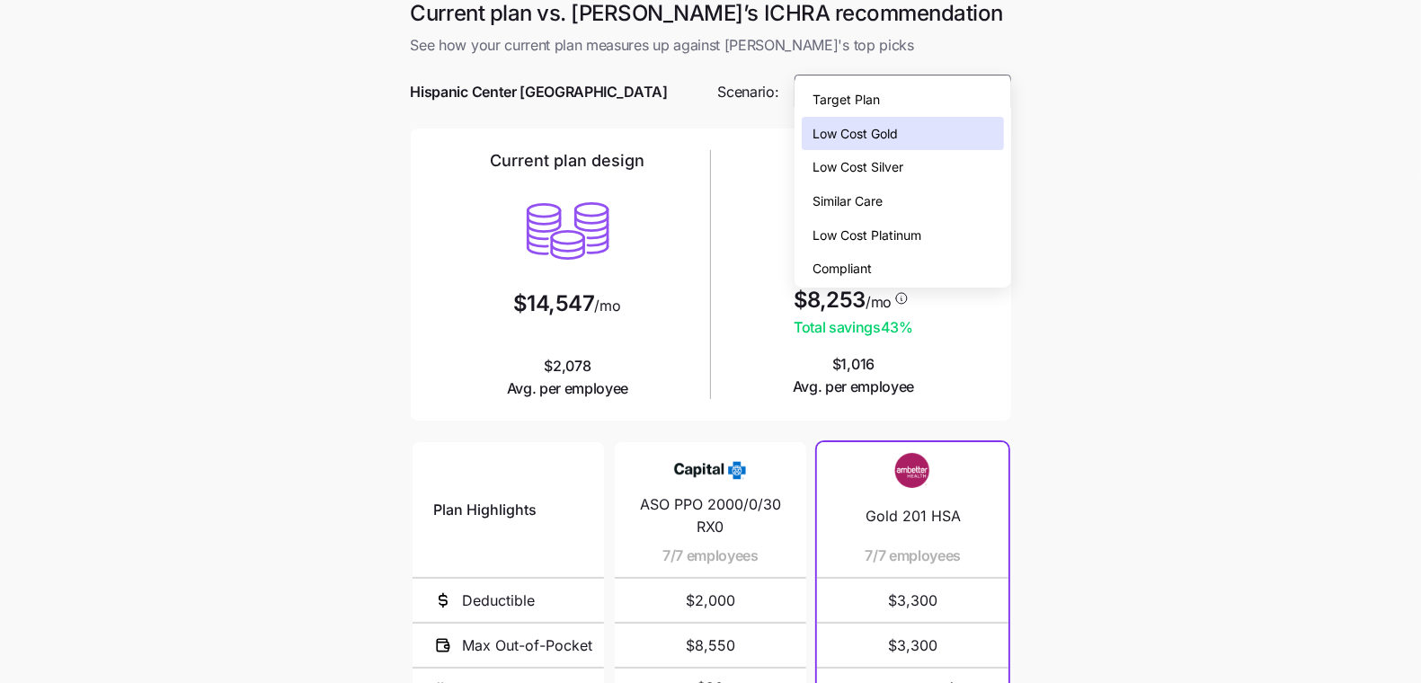
click at [970, 167] on div "Low Cost Silver" at bounding box center [902, 167] width 201 height 34
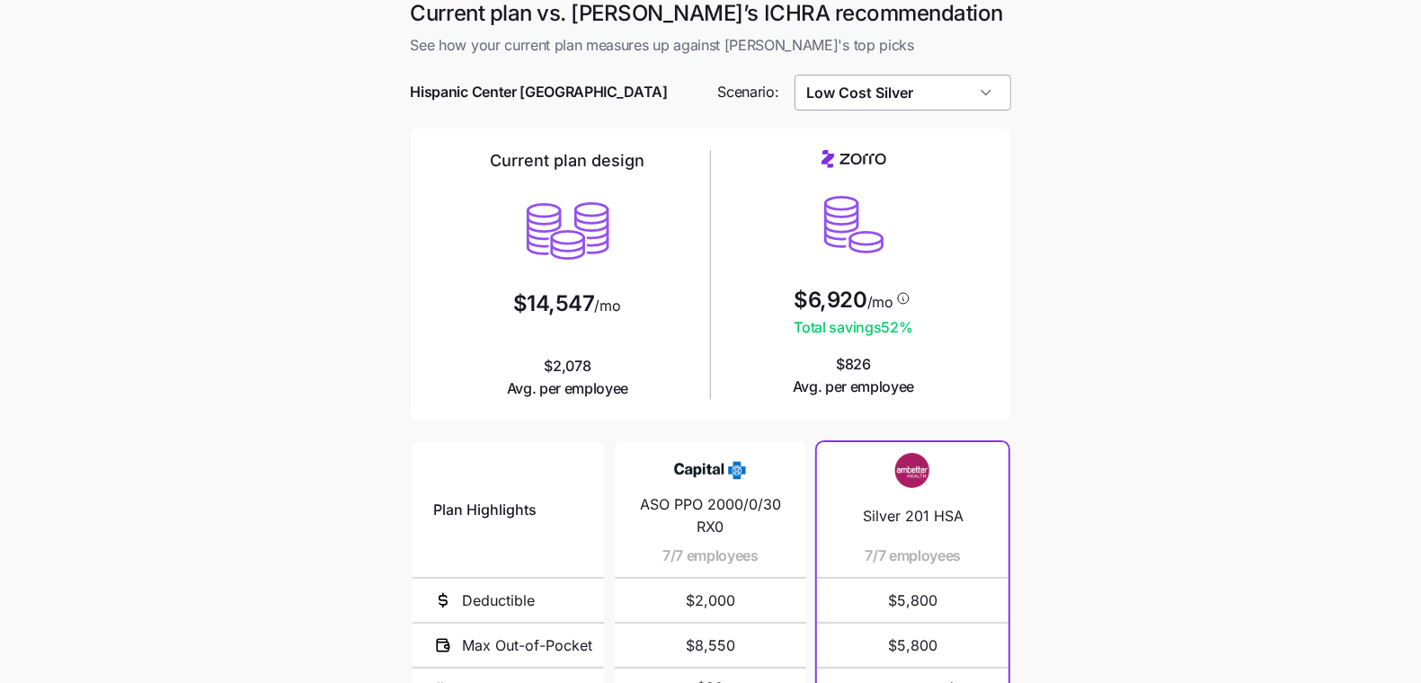
click at [973, 75] on input "Low Cost Silver" at bounding box center [903, 93] width 217 height 36
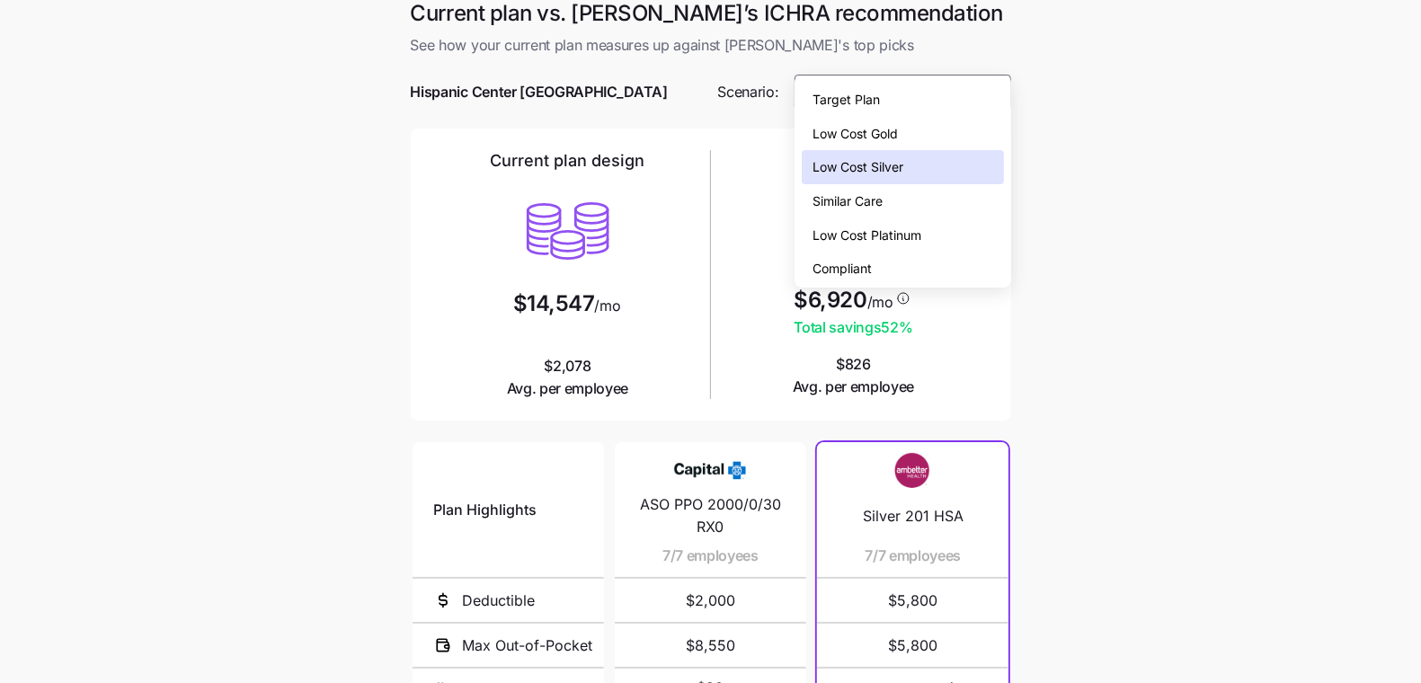
click at [985, 138] on div "Low Cost Gold" at bounding box center [902, 134] width 201 height 34
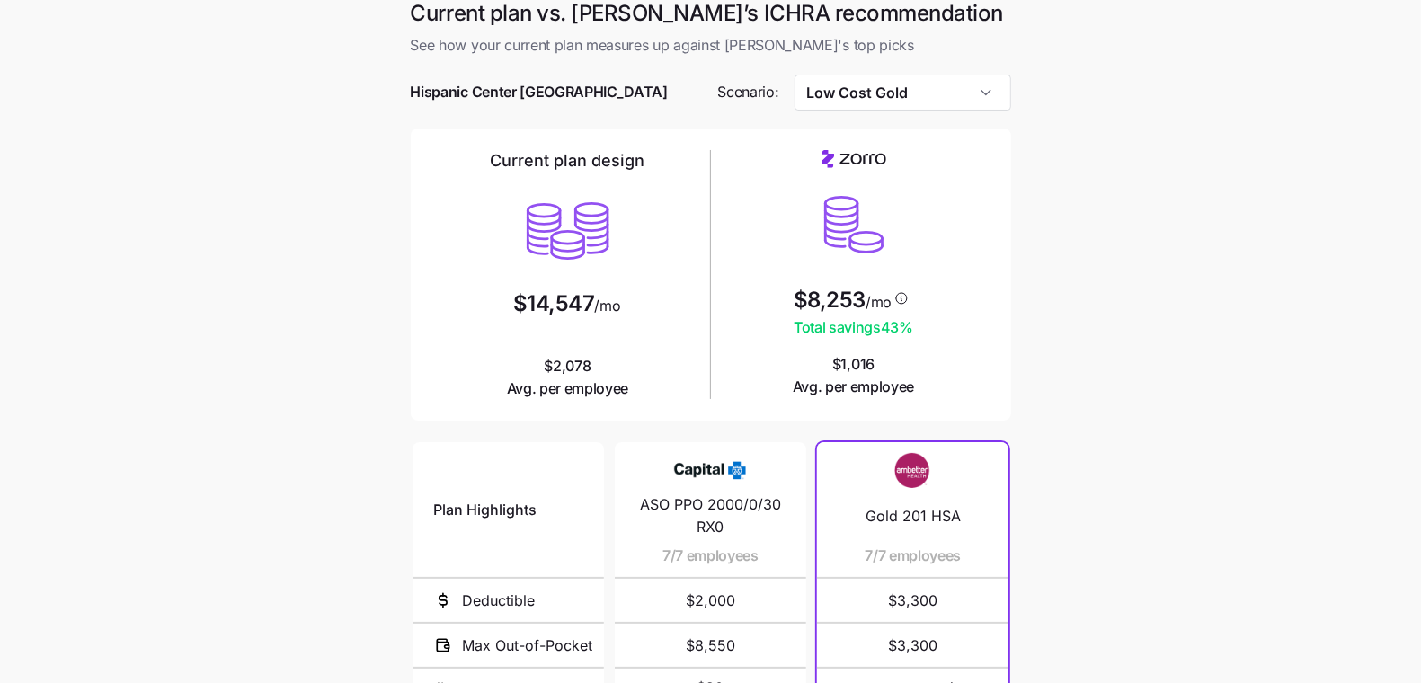
click at [961, 129] on div "Current plan design $14,547 /mo $2,078 Avg. per employee $8,253 /mo Total savin…" at bounding box center [711, 275] width 601 height 293
click at [948, 75] on input "Low Cost Gold" at bounding box center [903, 93] width 217 height 36
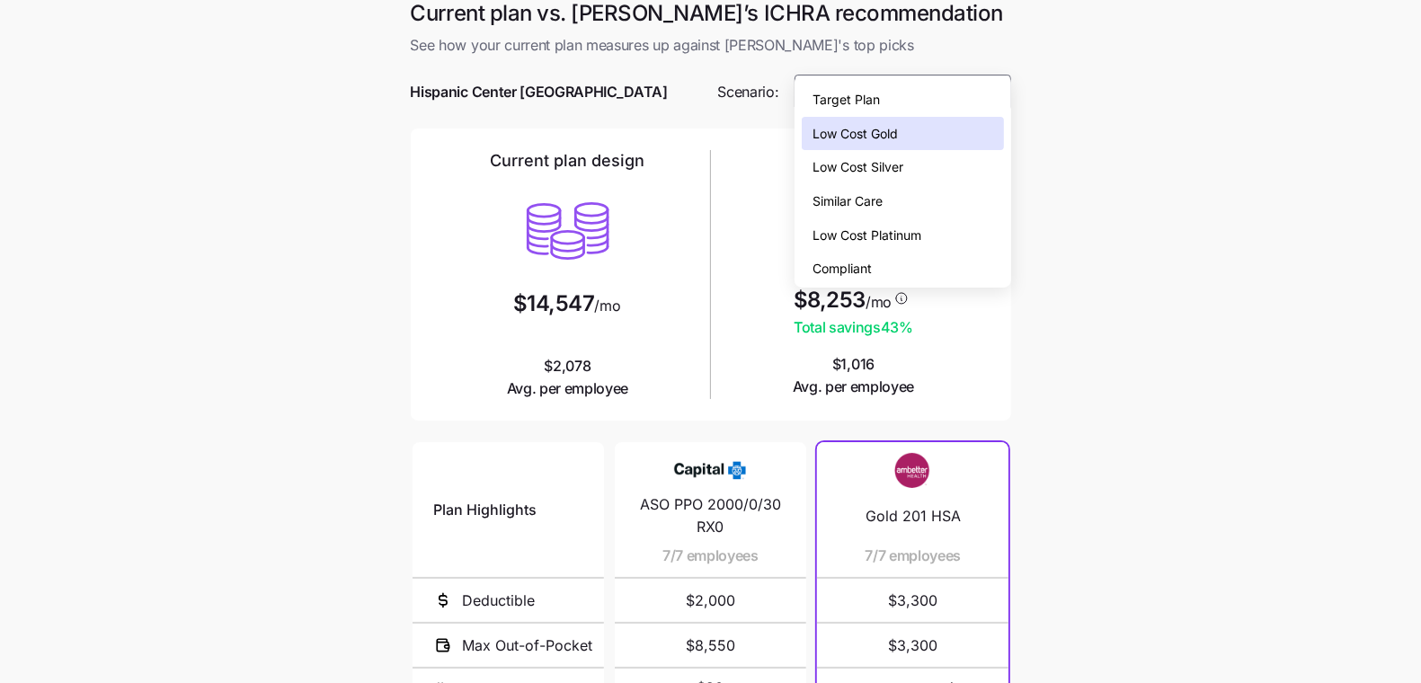
click at [987, 197] on div "Similar Care" at bounding box center [902, 201] width 201 height 34
type input "Similar Care"
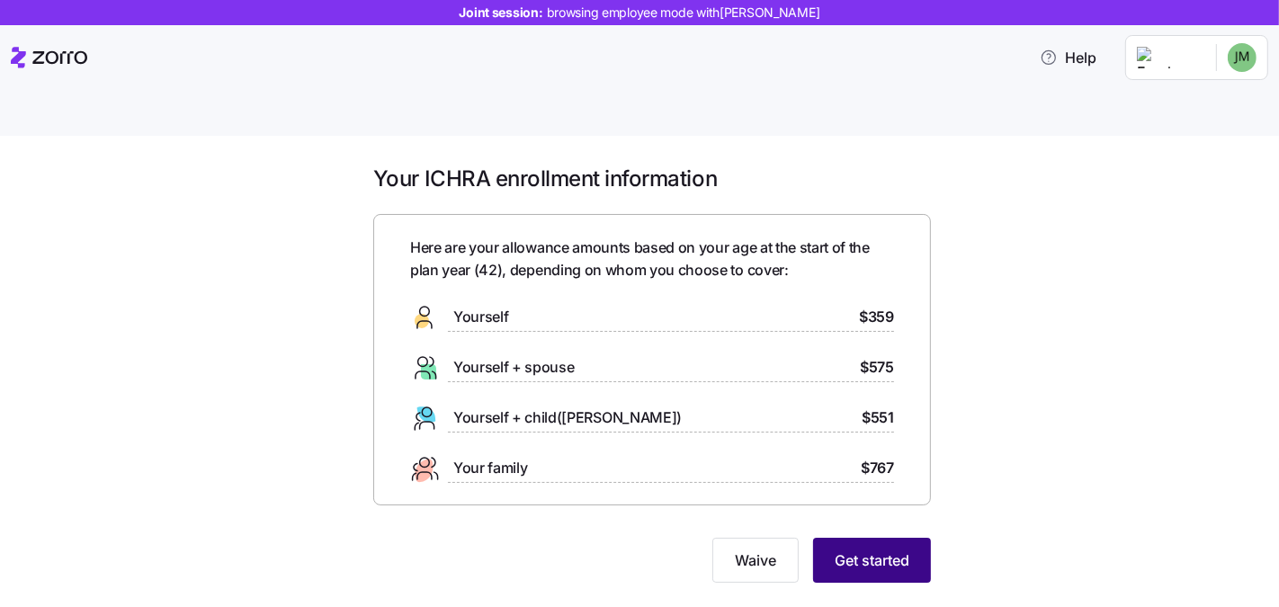
click at [902, 549] on span "Get started" at bounding box center [871, 560] width 75 height 22
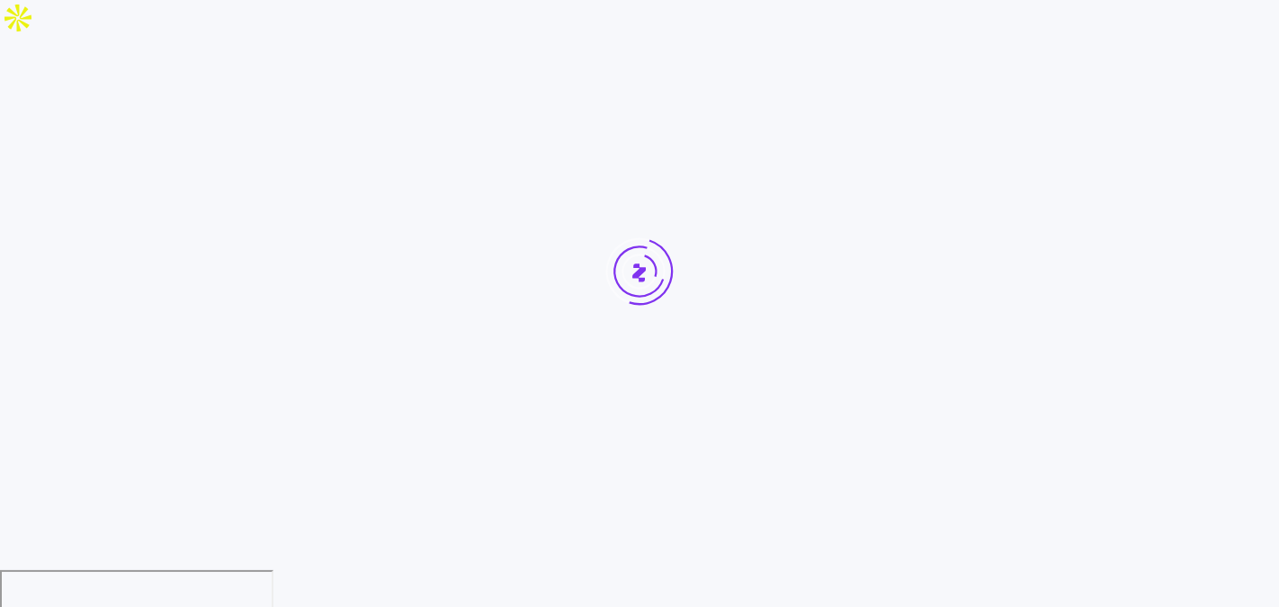
click at [895, 536] on html "Zorro" at bounding box center [639, 354] width 1279 height 708
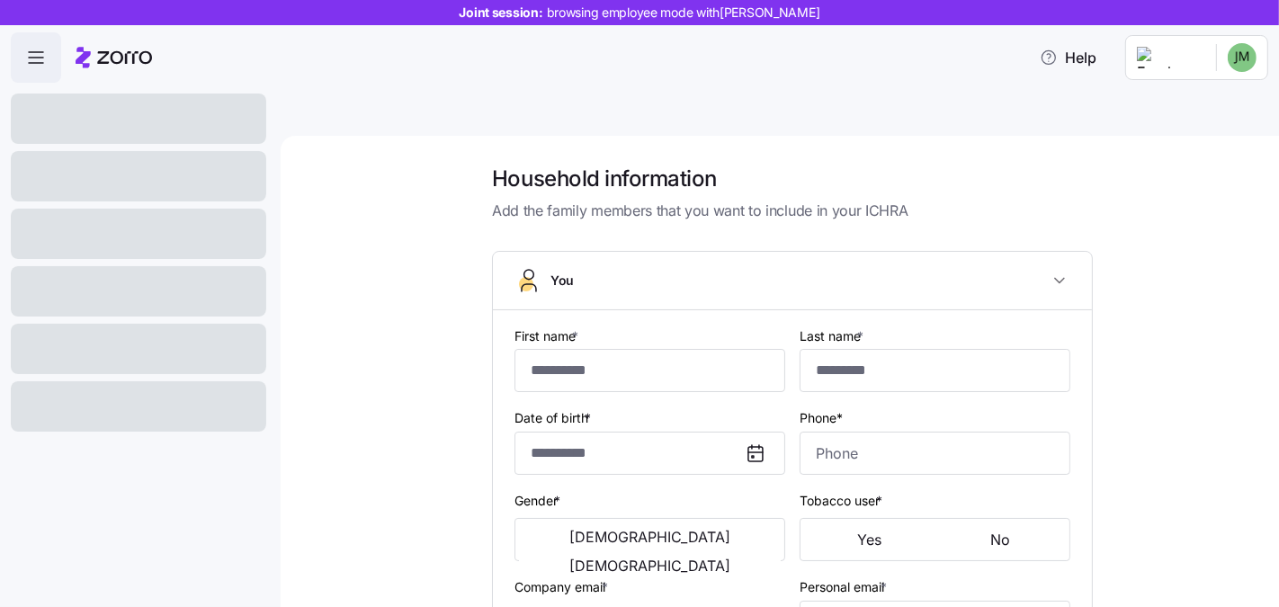
type input "******"
type input "*****"
type input "jmauer@dungarvin.com"
type input "joemauer@gmail.com"
type input "**********"
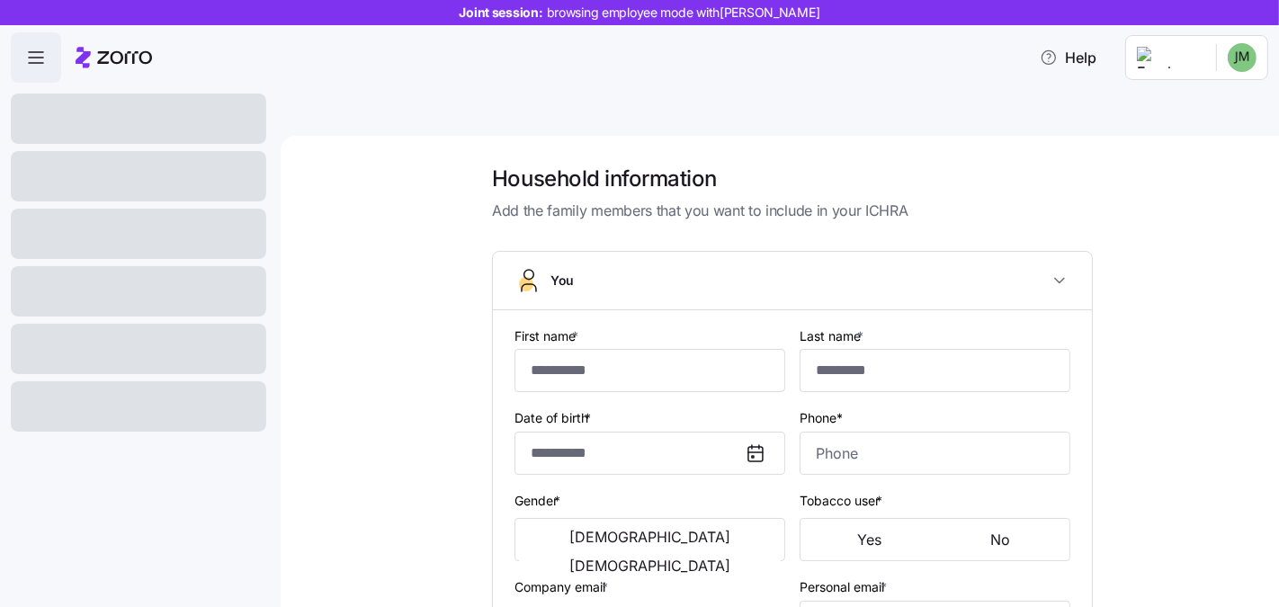
checkbox input "true"
type input "**********"
type input "(404) 357-9098"
type input "US citizen"
type input "Single"
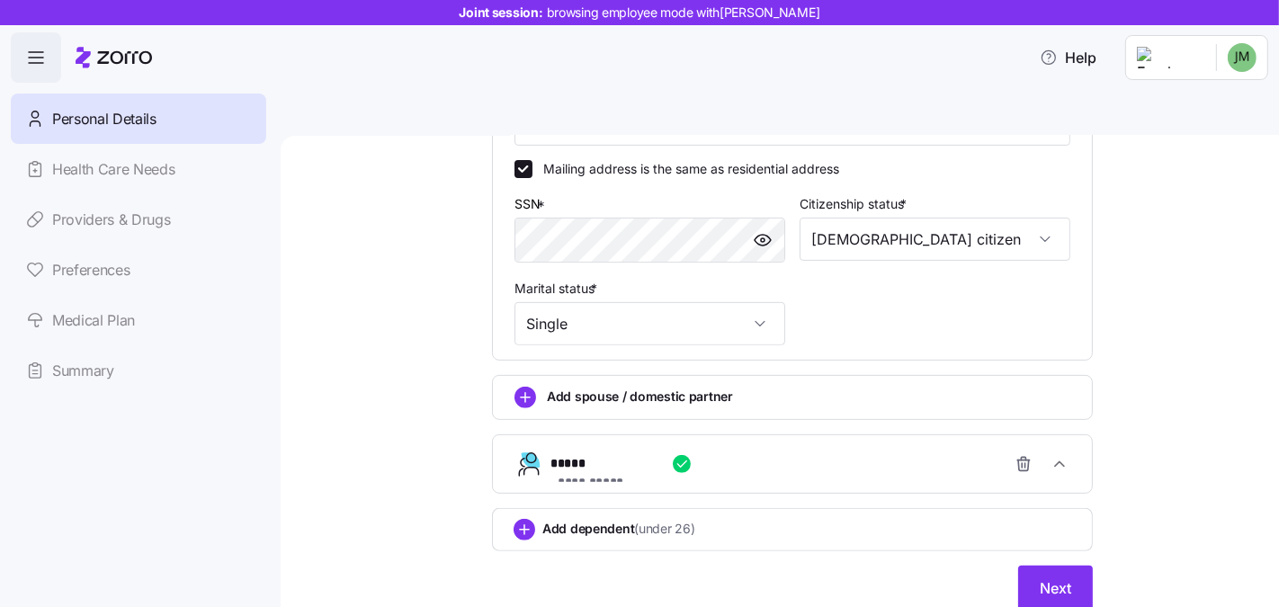
scroll to position [595, 0]
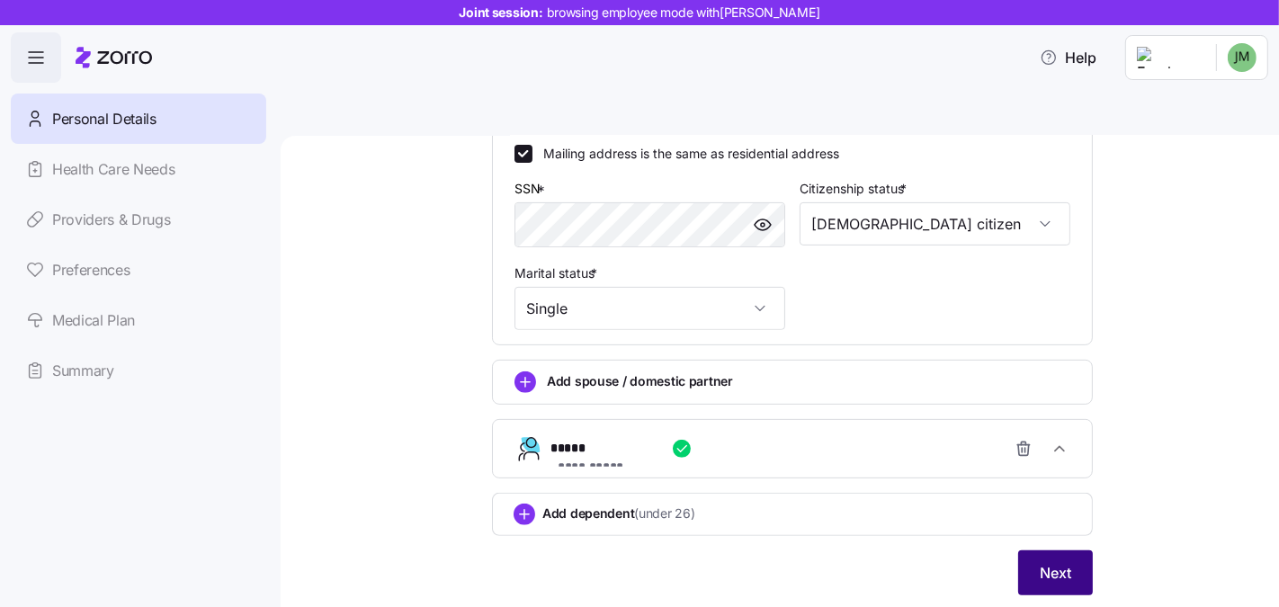
click at [1082, 550] on button "Next" at bounding box center [1055, 572] width 75 height 45
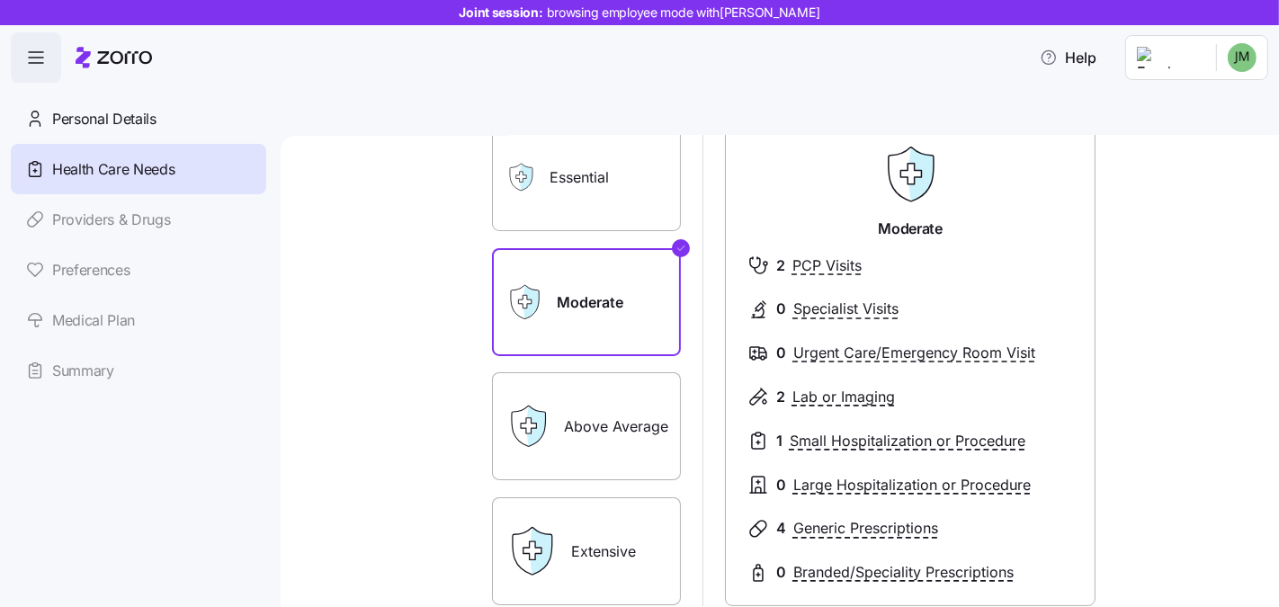
scroll to position [218, 0]
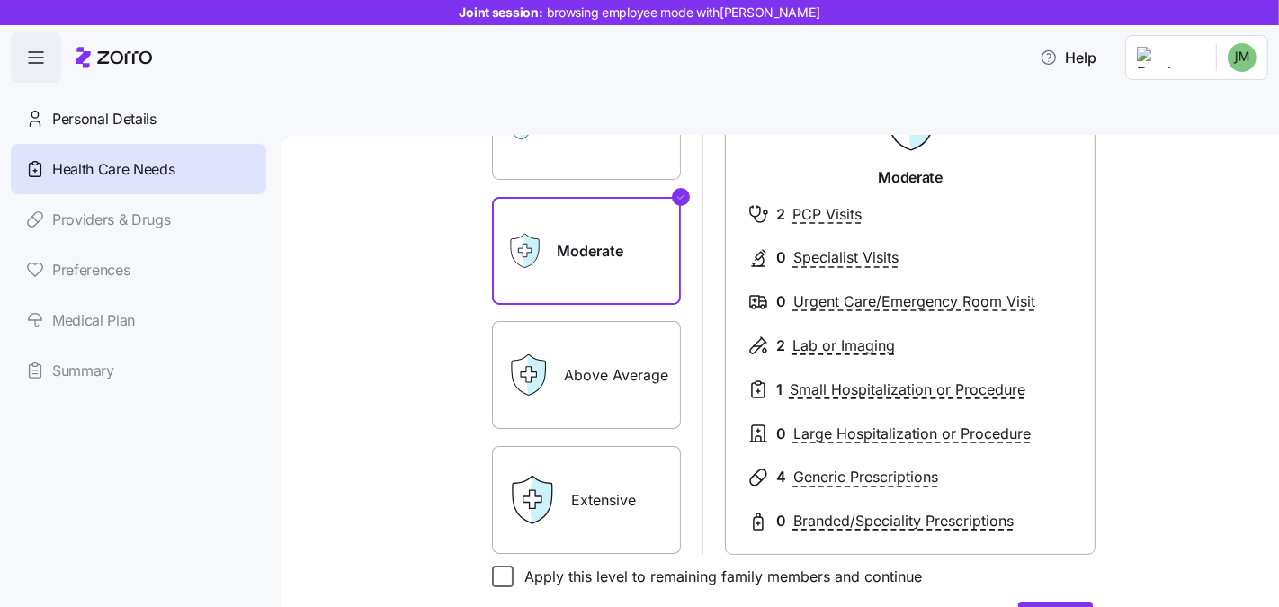
click at [492, 566] on input "Apply this level to remaining family members and continue" at bounding box center [503, 577] width 22 height 22
checkbox input "true"
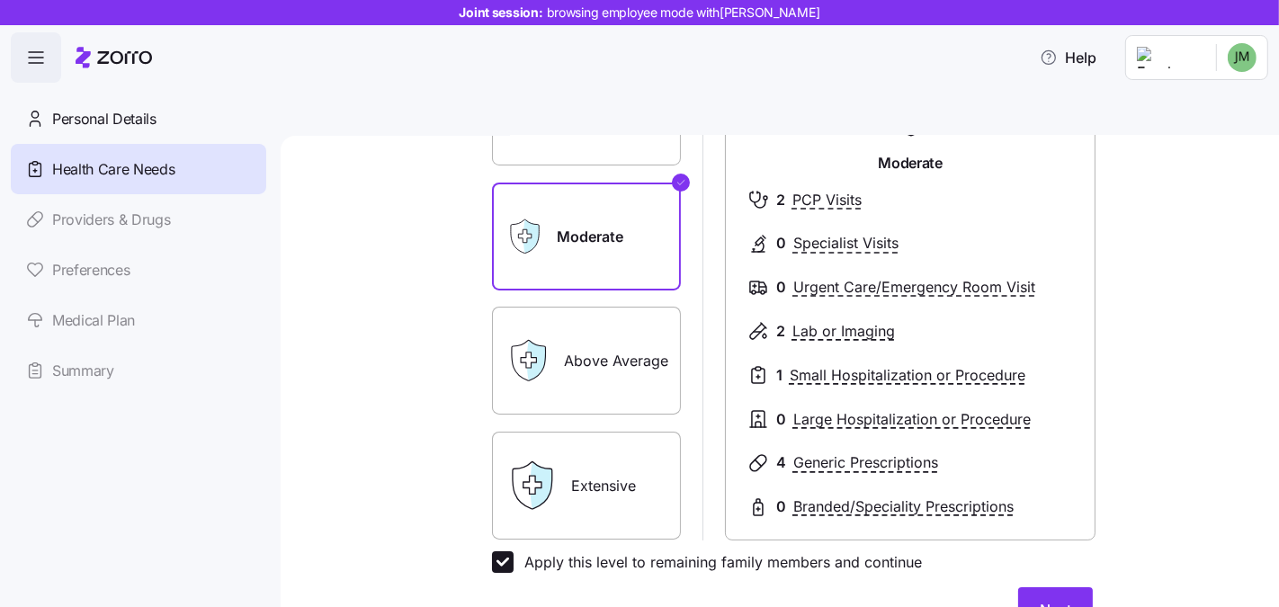
scroll to position [248, 0]
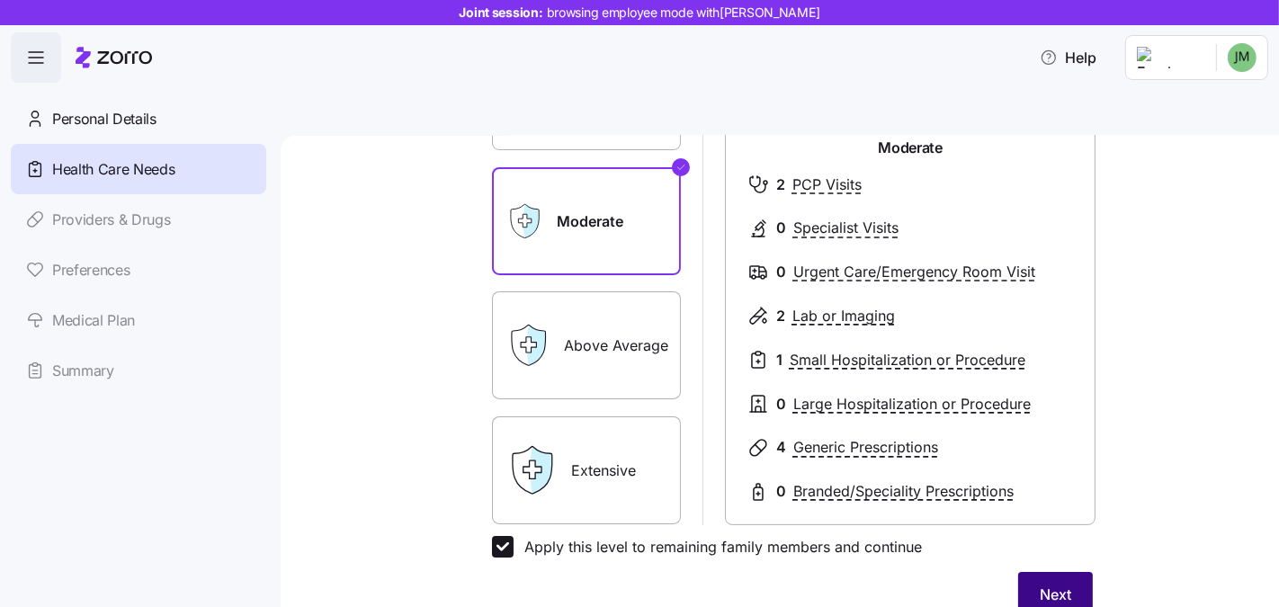
click at [1047, 584] on span "Next" at bounding box center [1054, 595] width 31 height 22
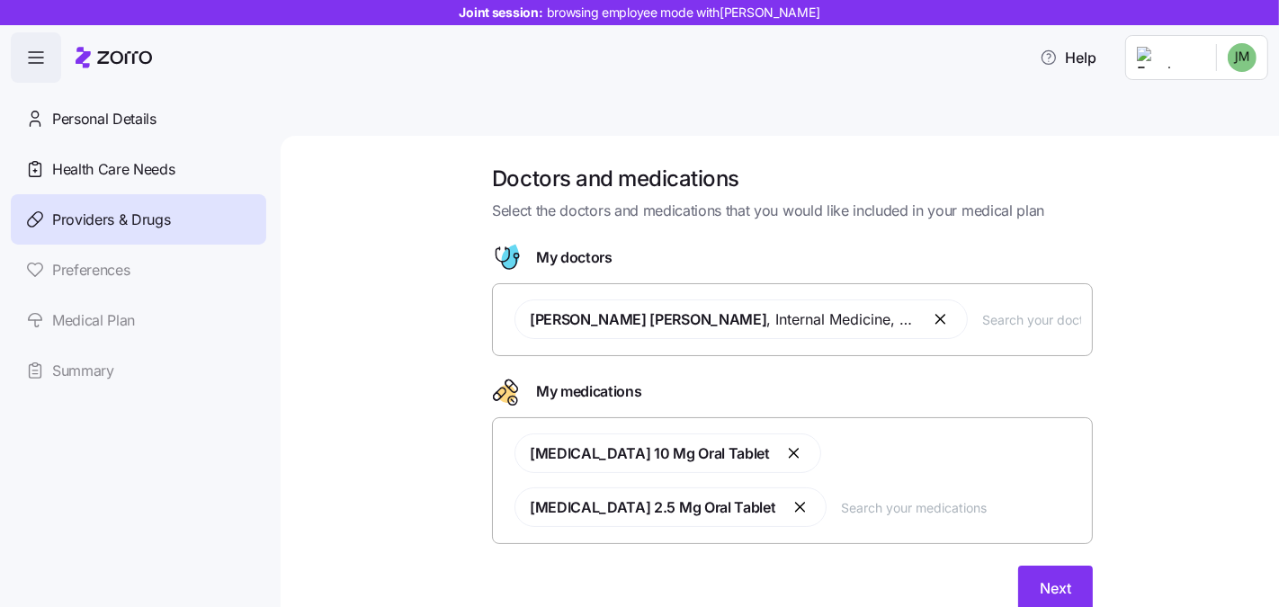
click at [991, 309] on input "text" at bounding box center [1031, 319] width 99 height 20
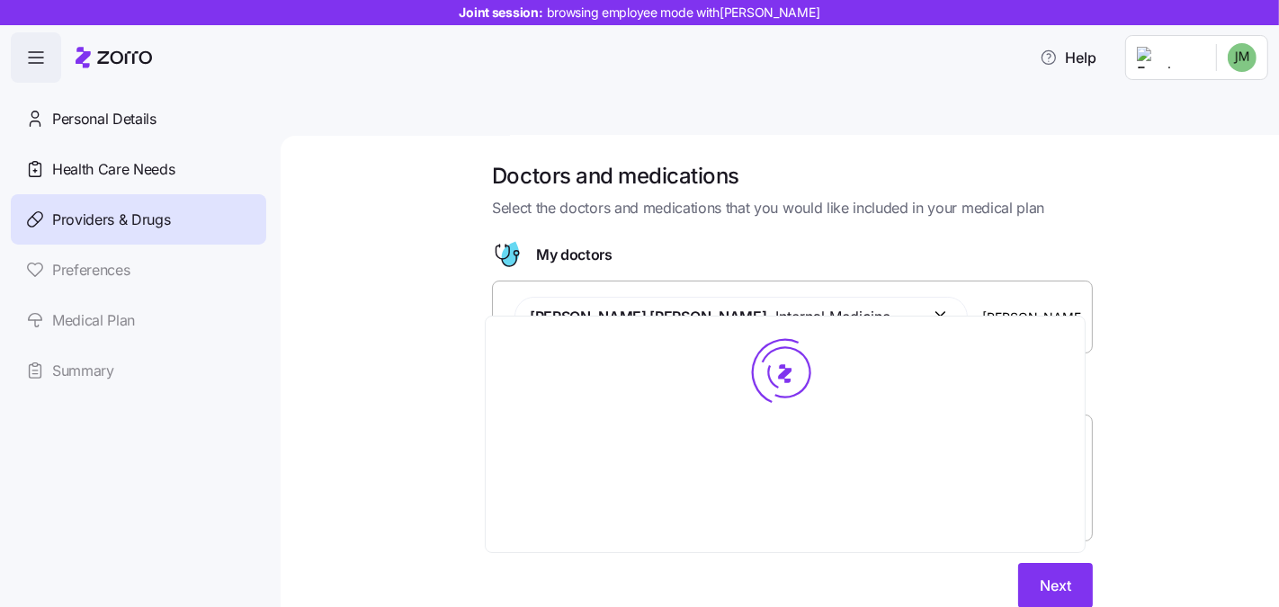
scroll to position [4, 0]
click at [1032, 284] on div "Kimberly Smith Griffin , Internal Medicine , Hampton, VA jones" at bounding box center [791, 314] width 577 height 61
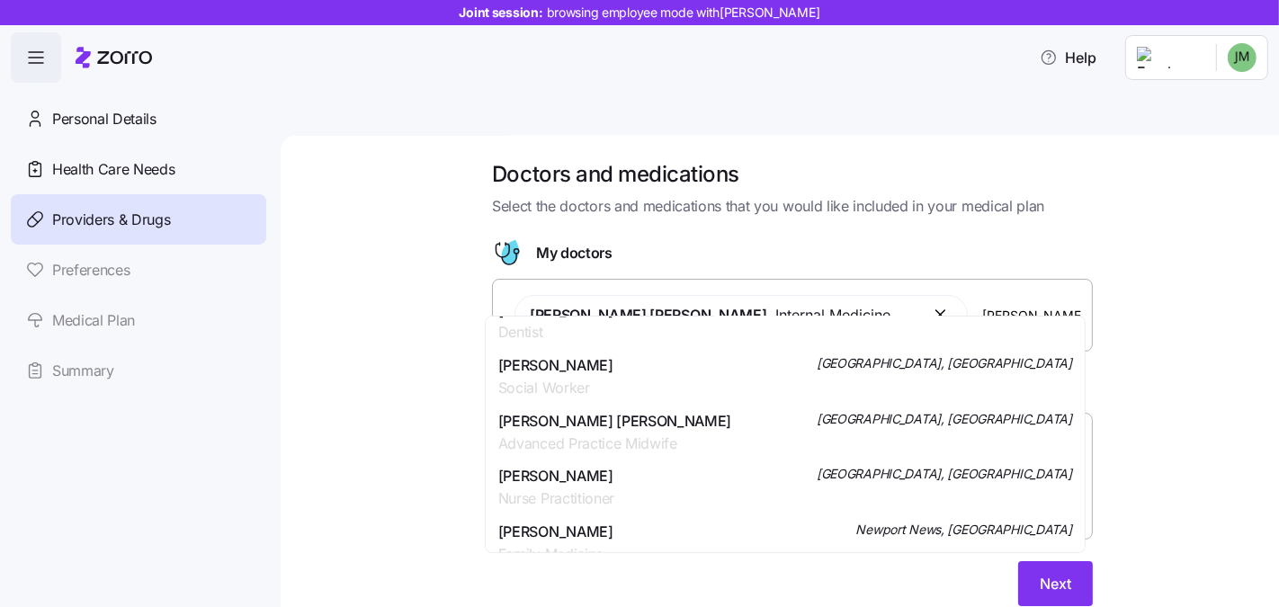
scroll to position [361, 0]
type input "jones"
click at [352, 442] on div "Doctors and medications Select the doctors and medications that you would like …" at bounding box center [792, 394] width 922 height 468
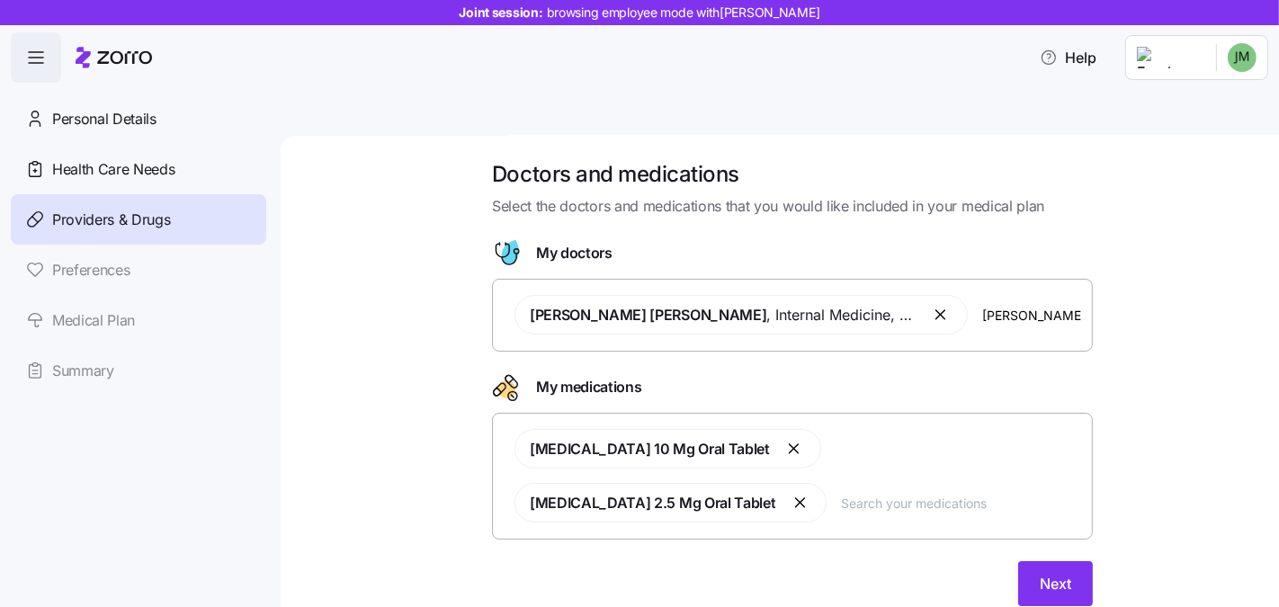
click at [673, 461] on div "Atorvastatin 10 Mg Oral Tablet Lisinopril 2.5 Mg Oral Tablet" at bounding box center [791, 475] width 577 height 115
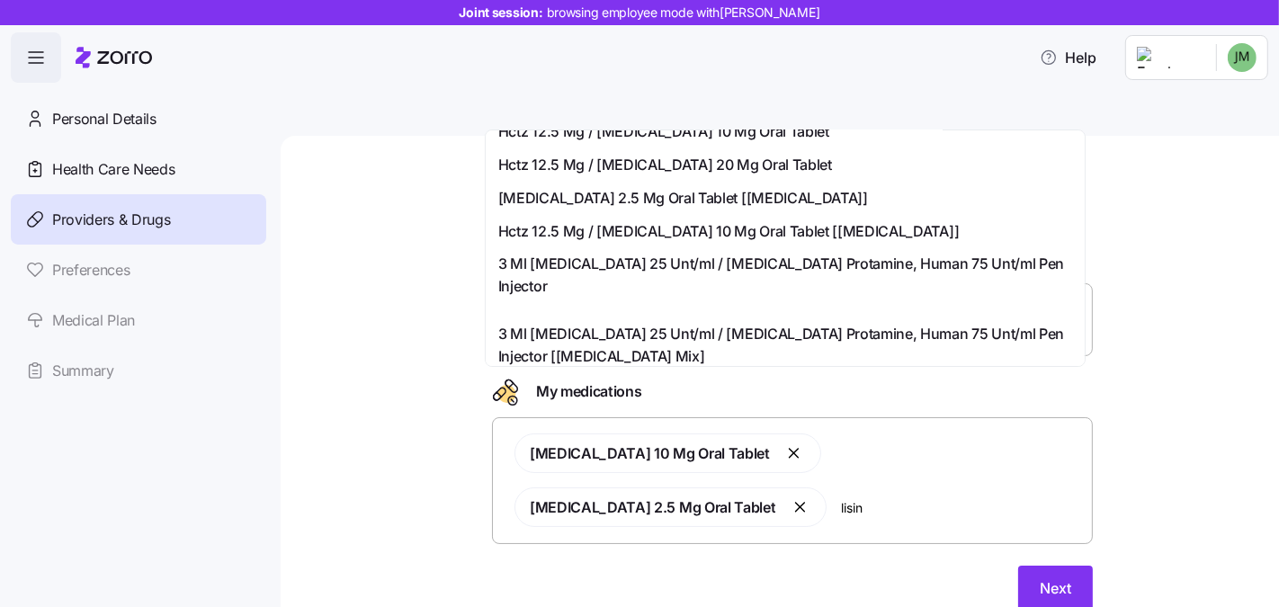
scroll to position [482, 0]
type input "lisin"
click at [1227, 386] on div "Doctors and medications Select the doctors and medications that you would like …" at bounding box center [792, 399] width 922 height 468
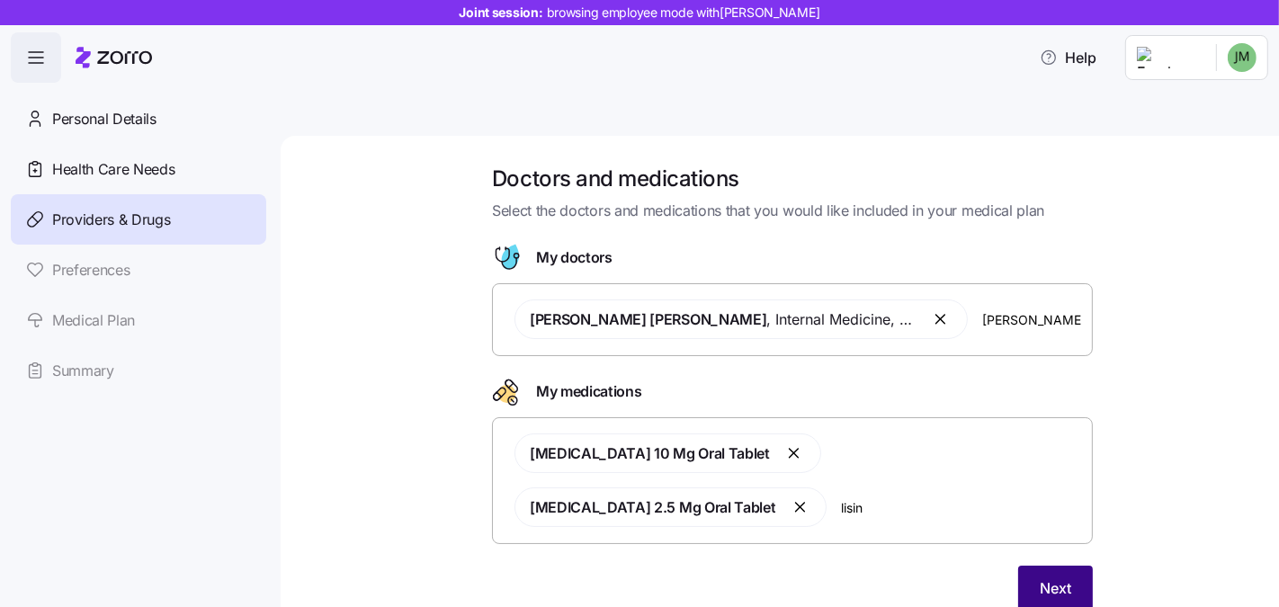
click at [1021, 566] on button "Next" at bounding box center [1055, 588] width 75 height 45
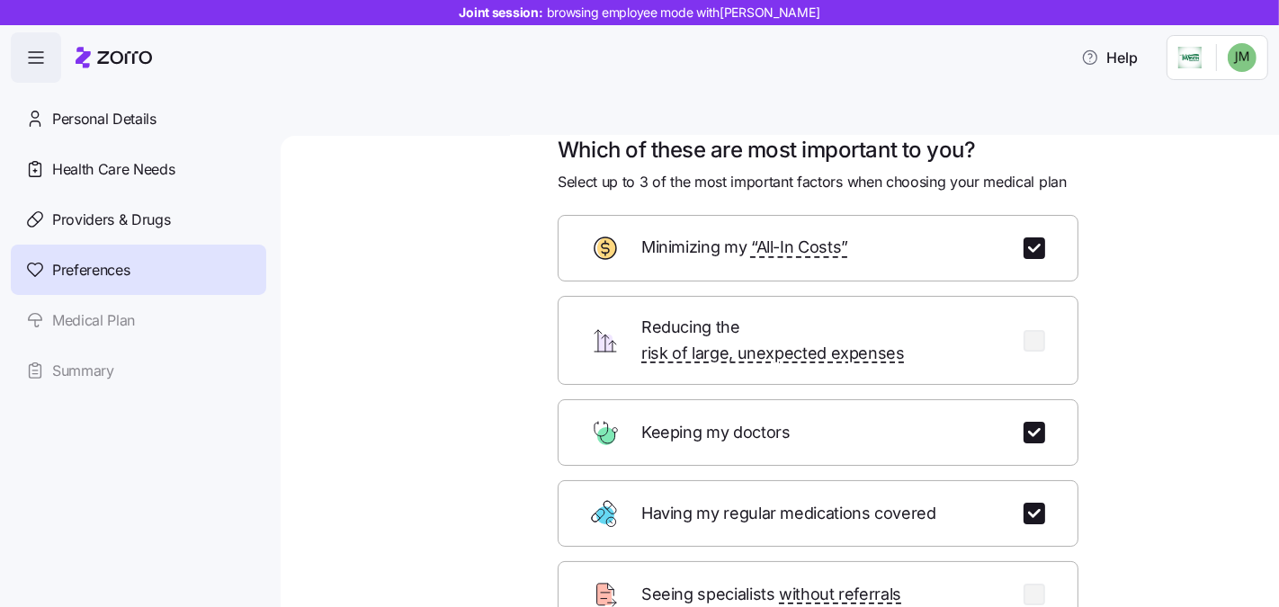
scroll to position [30, 0]
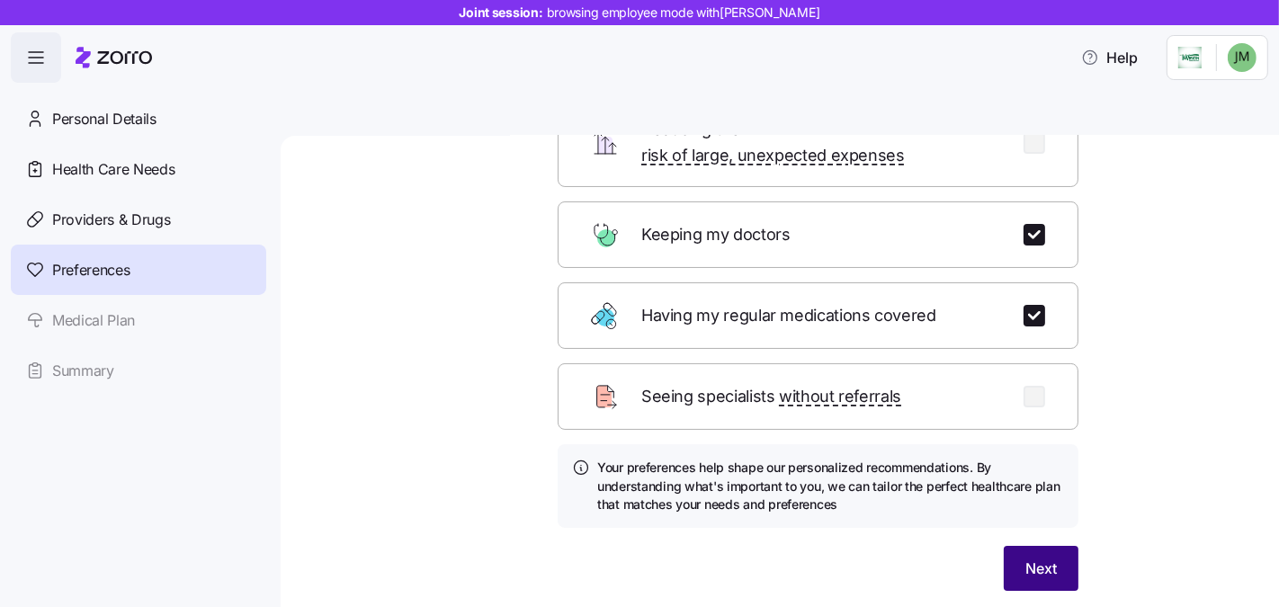
click at [1005, 546] on button "Next" at bounding box center [1040, 568] width 75 height 45
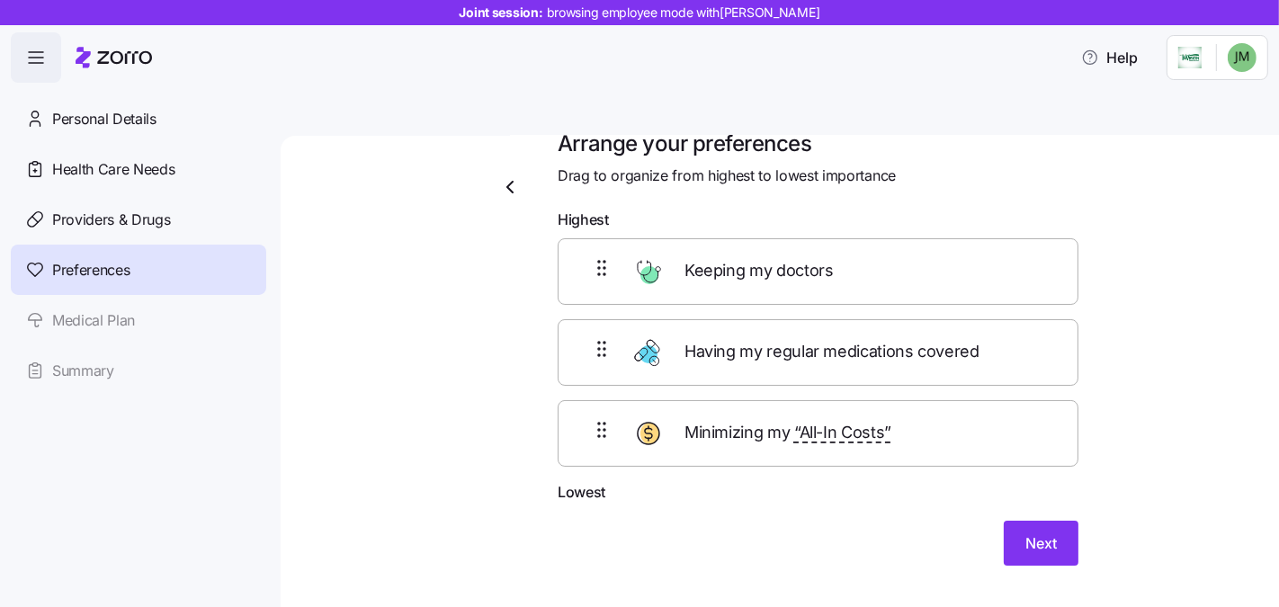
scroll to position [21, 0]
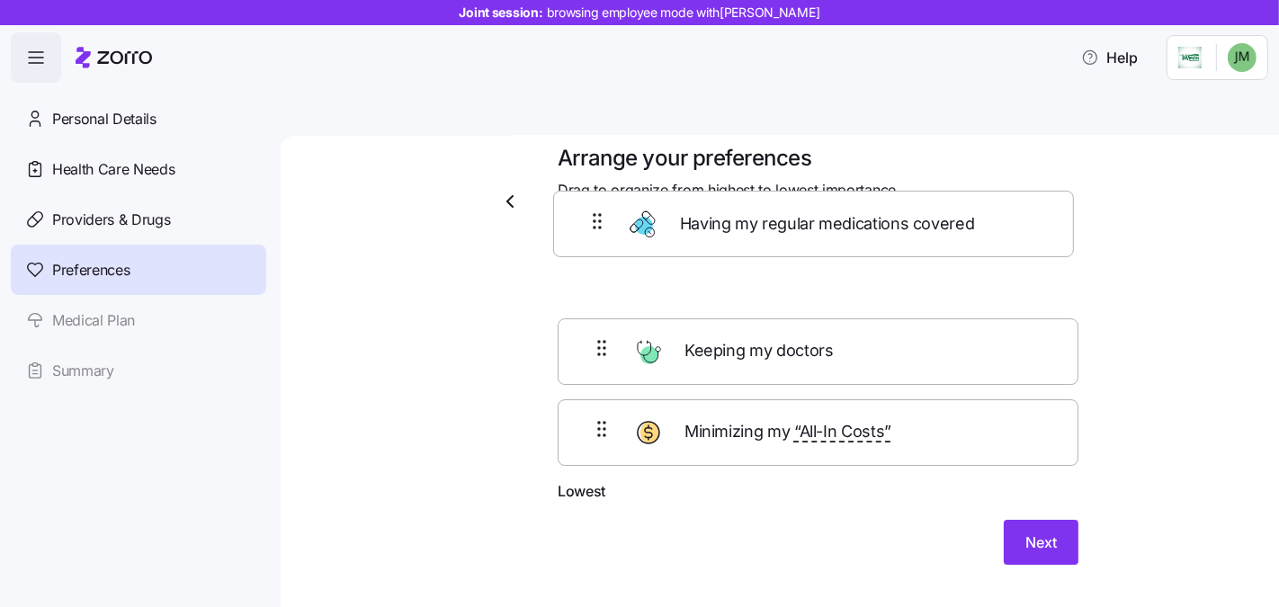
drag, startPoint x: 584, startPoint y: 311, endPoint x: 586, endPoint y: 222, distance: 89.0
click at [586, 253] on div "Keeping my doctors Having my regular medications covered Minimizing my “All-In …" at bounding box center [817, 366] width 521 height 227
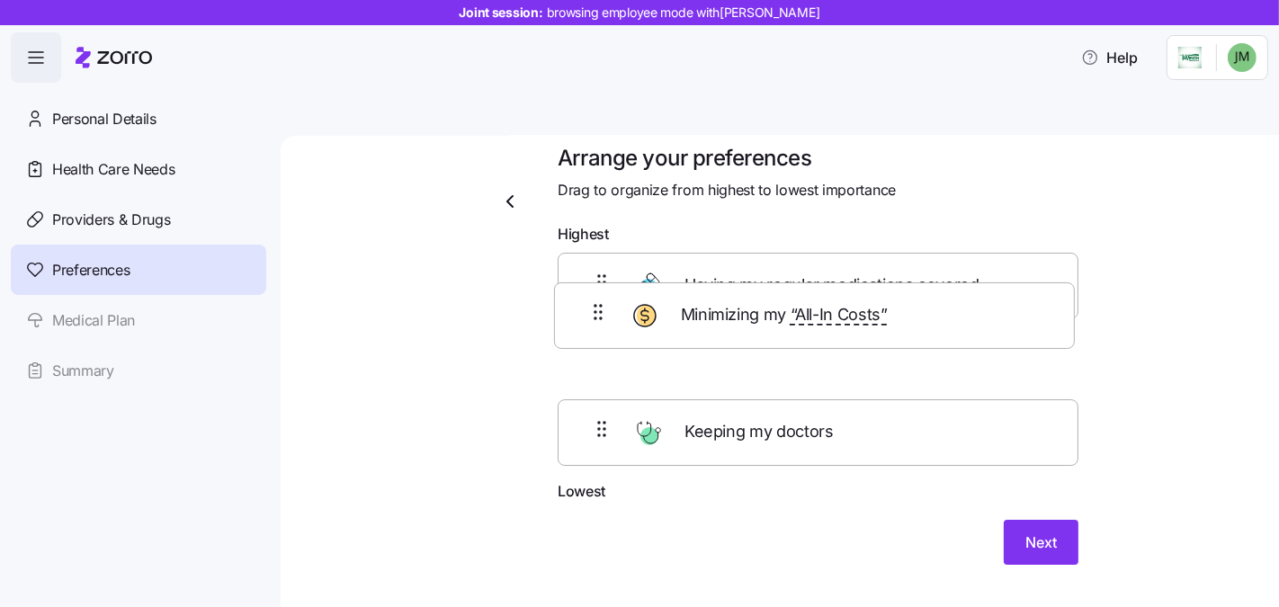
drag, startPoint x: 583, startPoint y: 383, endPoint x: 586, endPoint y: 295, distance: 88.2
click at [586, 295] on div "Having my regular medications covered Keeping my doctors Minimizing my “All-In …" at bounding box center [817, 366] width 521 height 227
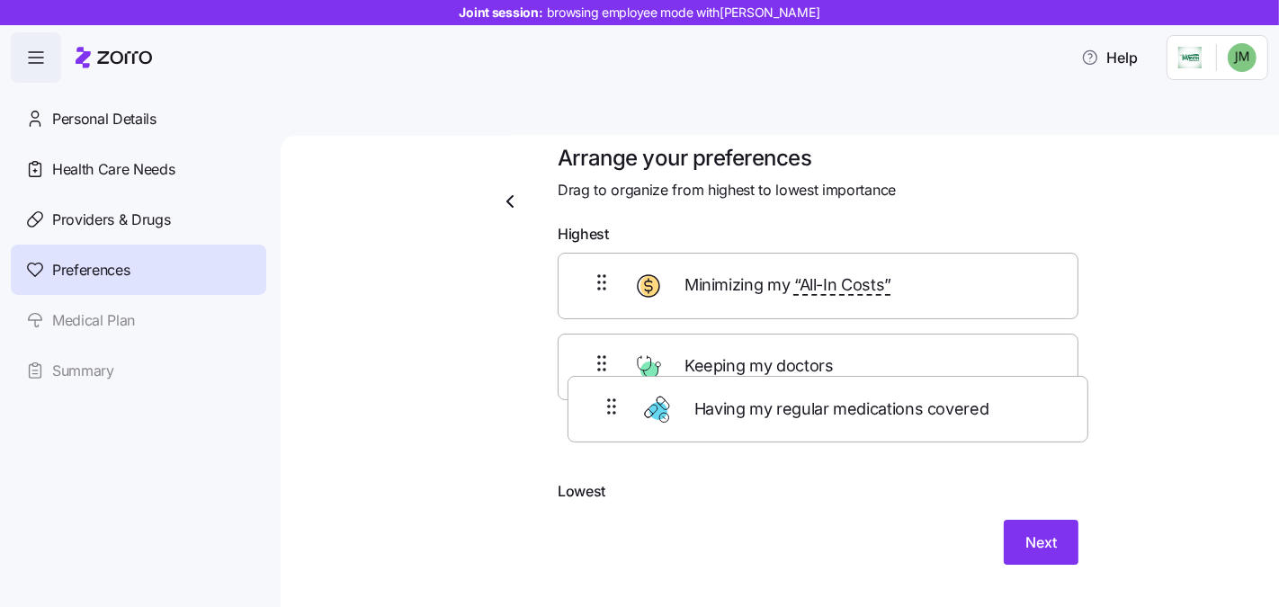
drag, startPoint x: 587, startPoint y: 244, endPoint x: 598, endPoint y: 322, distance: 79.0
click at [603, 414] on div "Having my regular medications covered Minimizing my “All-In Costs” Keeping my d…" at bounding box center [817, 366] width 521 height 227
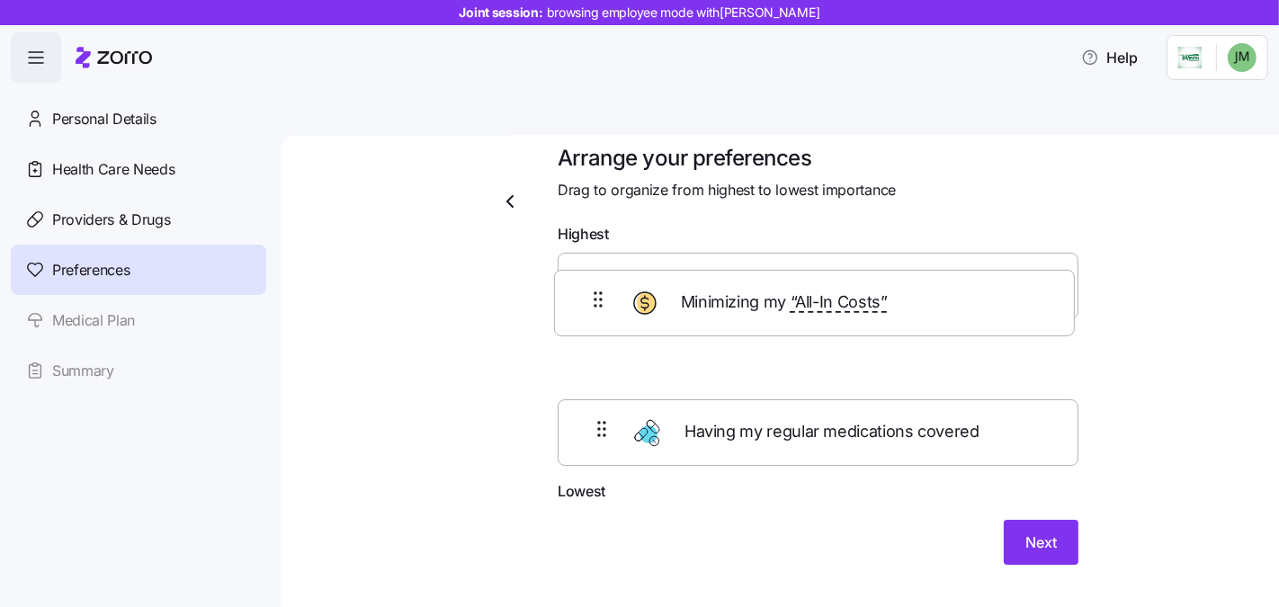
drag, startPoint x: 595, startPoint y: 319, endPoint x: 601, endPoint y: 308, distance: 12.5
click at [601, 308] on div "Keeping my doctors Minimizing my “All-In Costs” Having my regular medications c…" at bounding box center [817, 366] width 521 height 227
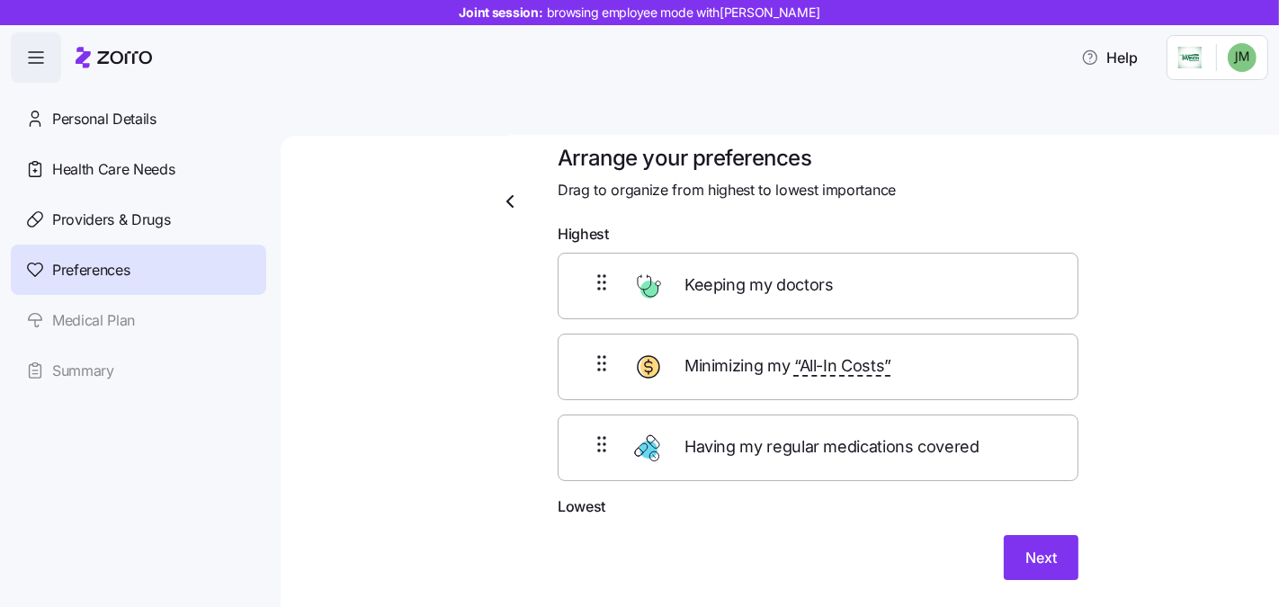
click at [1151, 510] on div "Arrange your preferences Drag to organize from highest to lowest importance Hig…" at bounding box center [792, 384] width 922 height 480
click at [1025, 547] on span "Next" at bounding box center [1040, 558] width 31 height 22
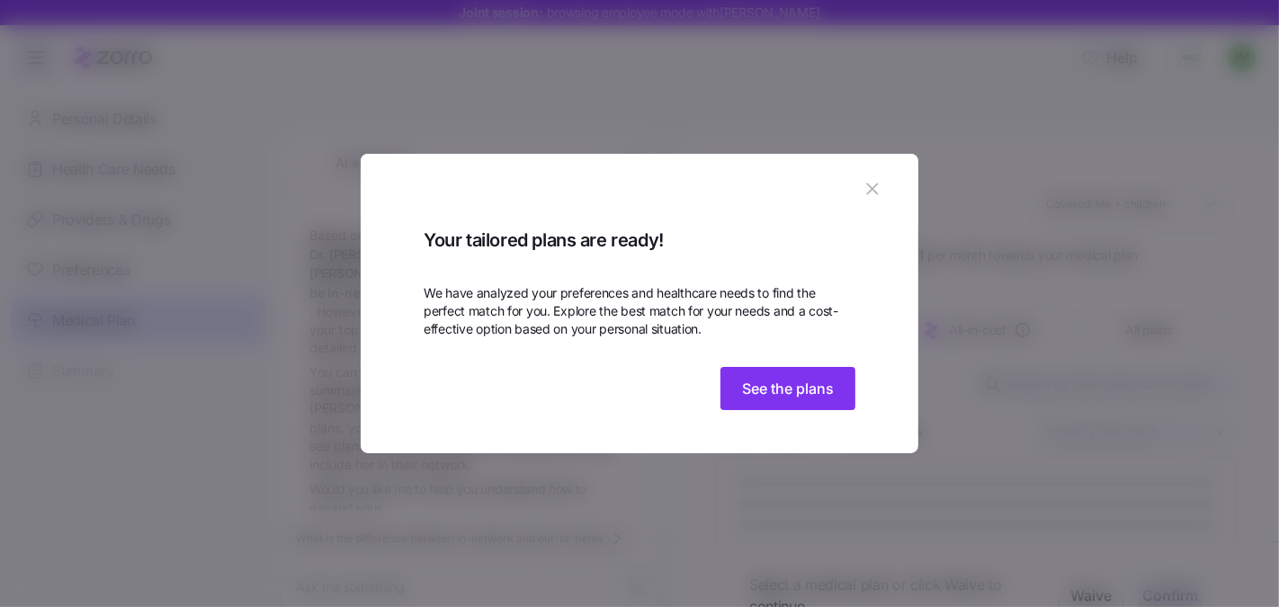
scroll to position [511, 0]
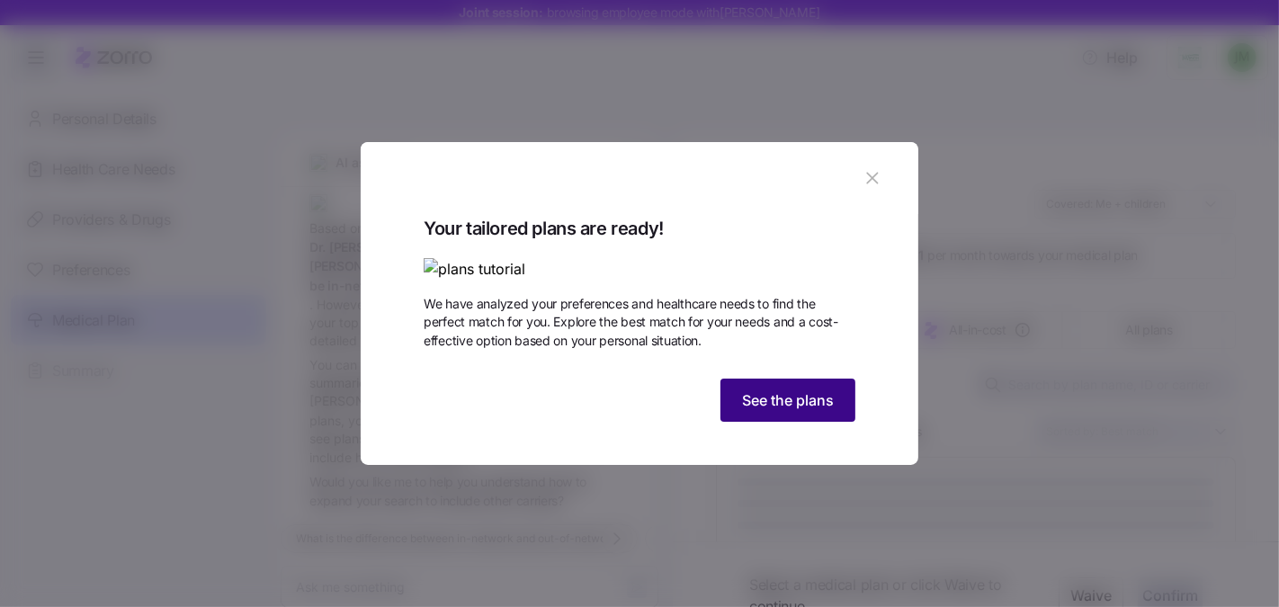
drag, startPoint x: 777, startPoint y: 512, endPoint x: 549, endPoint y: 286, distance: 321.1
click at [777, 411] on span "See the plans" at bounding box center [788, 400] width 92 height 22
type textarea "x"
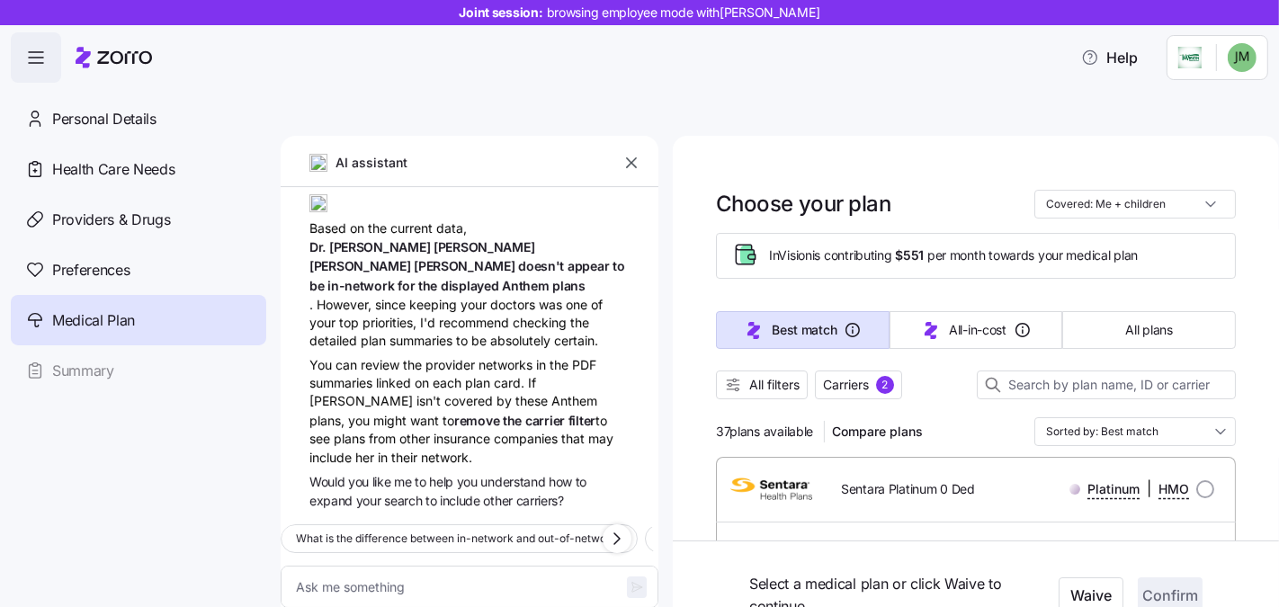
click at [612, 150] on div "AI assistant" at bounding box center [470, 168] width 378 height 37
click at [640, 150] on button "button" at bounding box center [631, 162] width 25 height 25
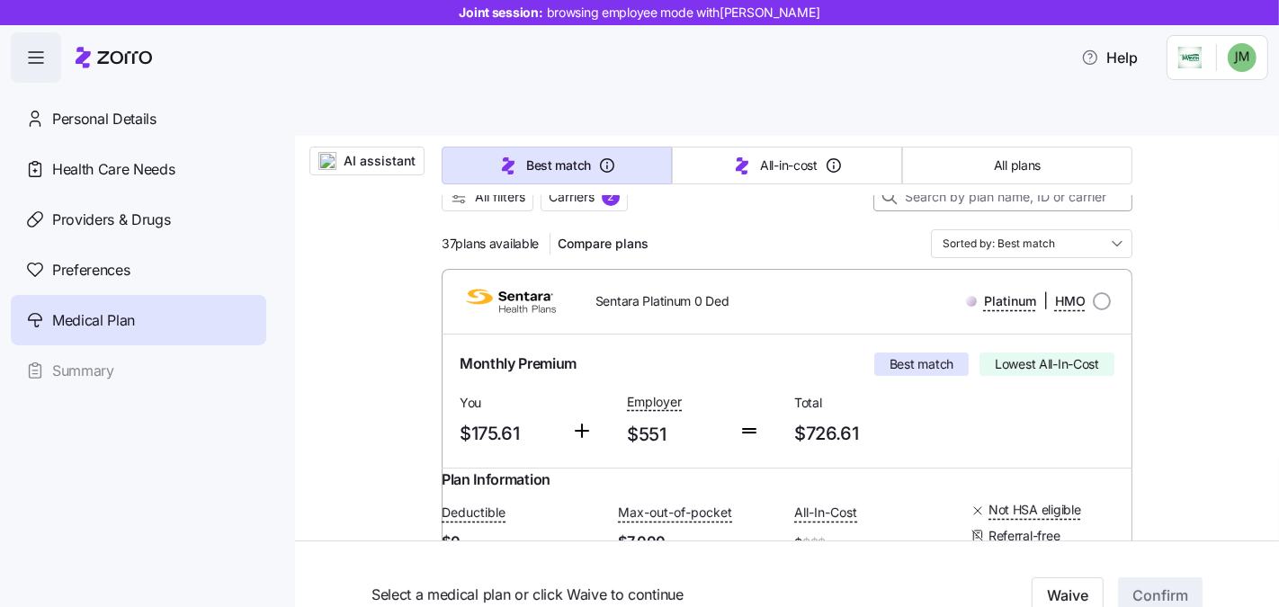
scroll to position [126, 0]
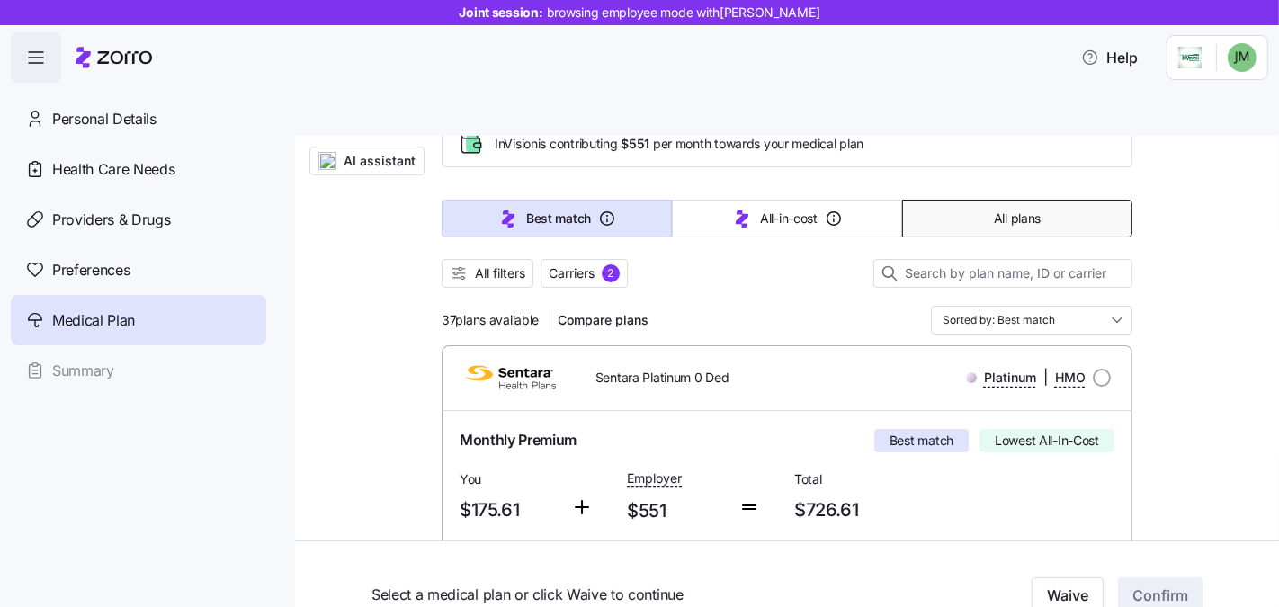
click at [1005, 200] on button "All plans" at bounding box center [1017, 219] width 230 height 38
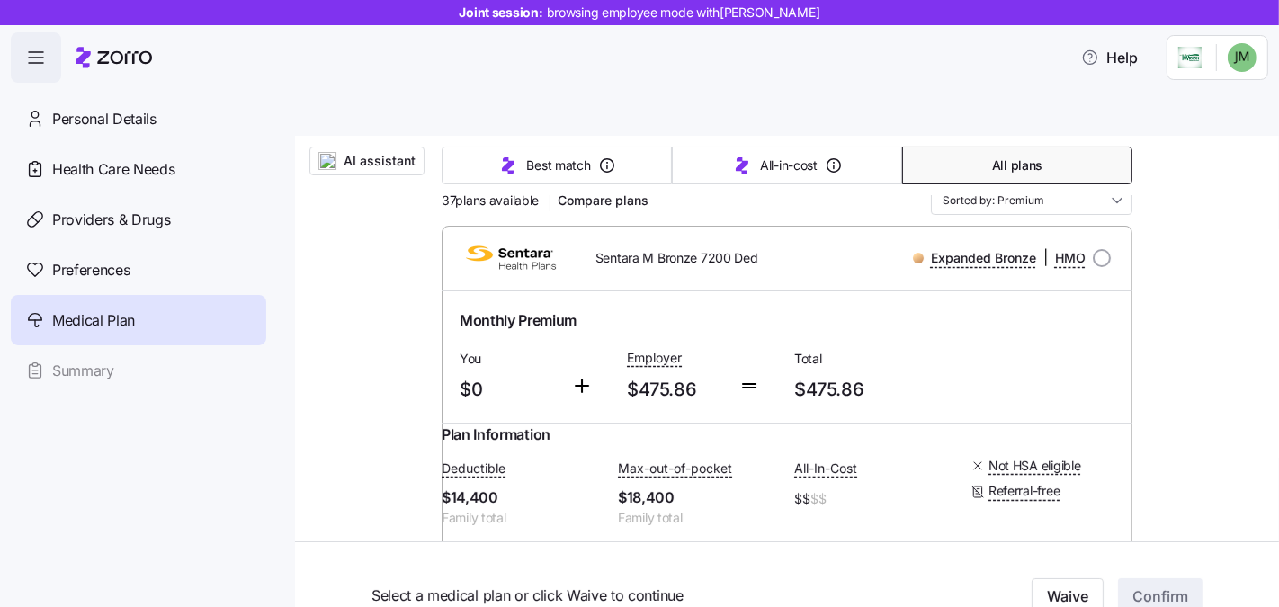
scroll to position [235, 0]
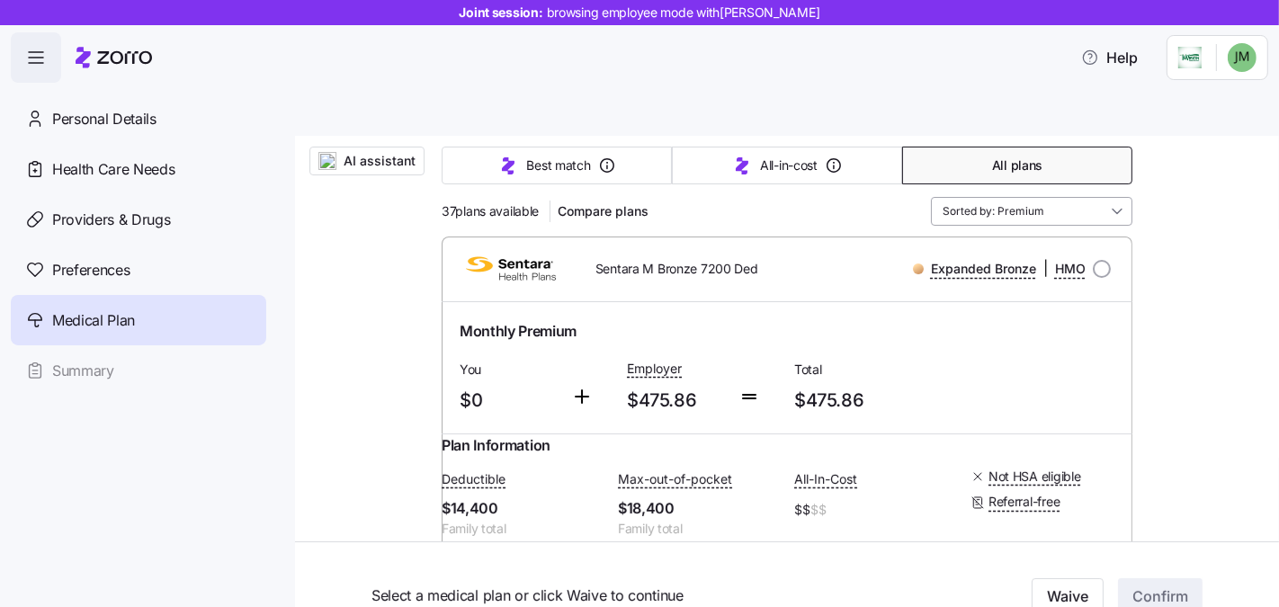
click at [1054, 197] on input "Sorted by: Premium" at bounding box center [1031, 211] width 201 height 29
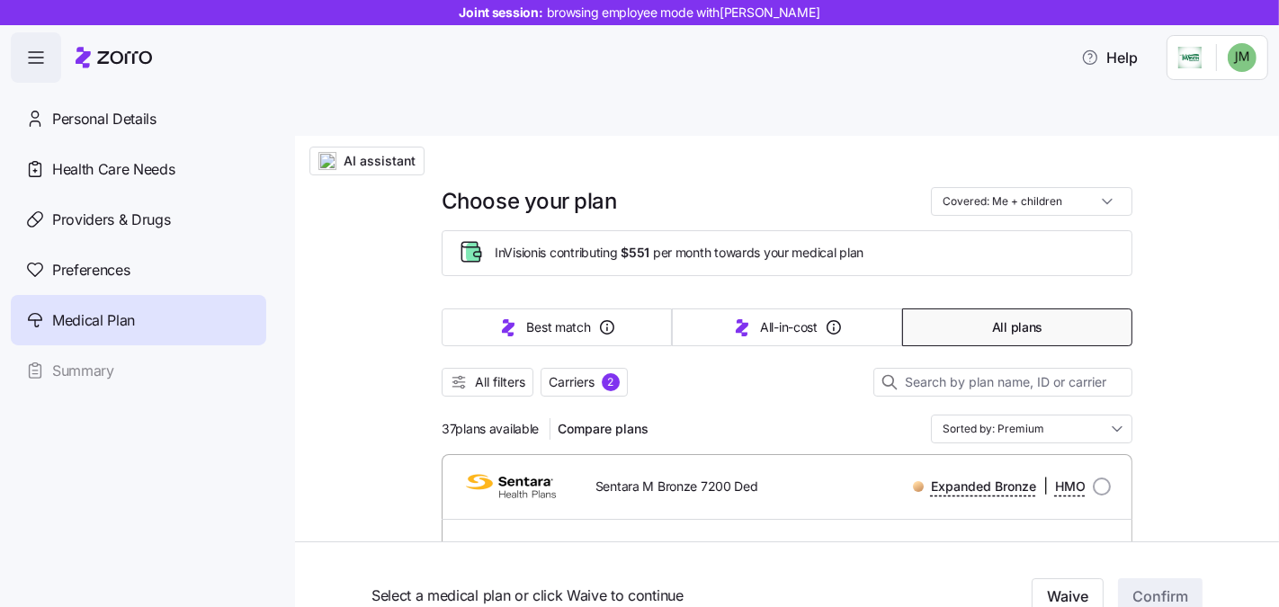
scroll to position [0, 0]
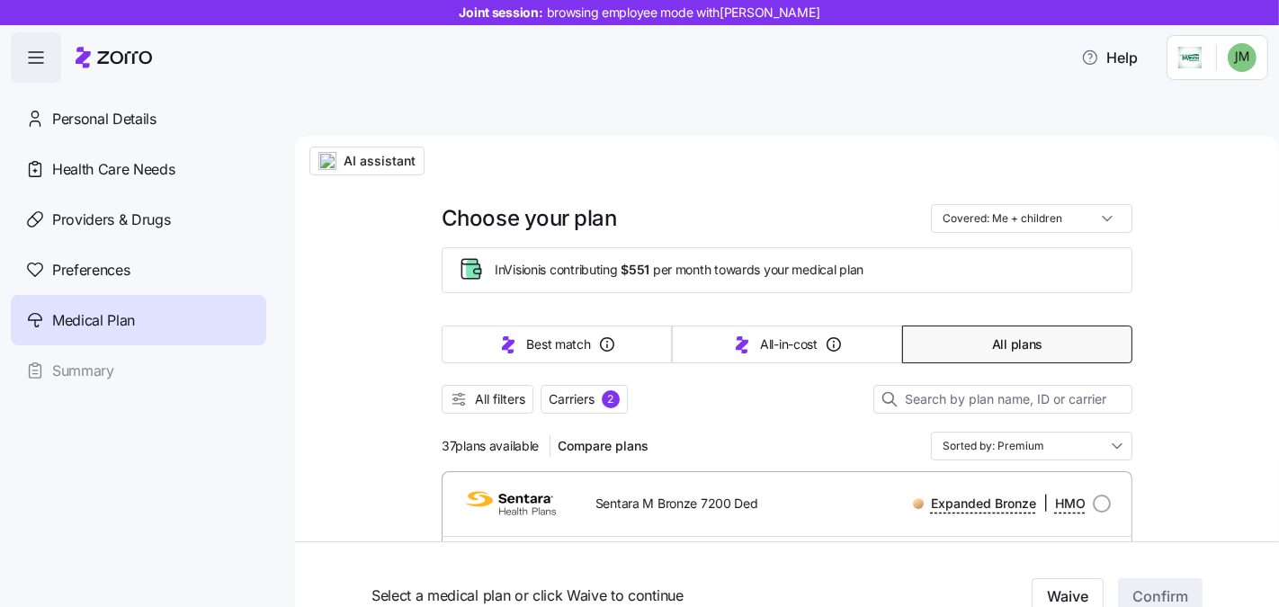
click at [493, 374] on div at bounding box center [786, 379] width 691 height 11
click at [491, 390] on span "All filters" at bounding box center [500, 399] width 50 height 18
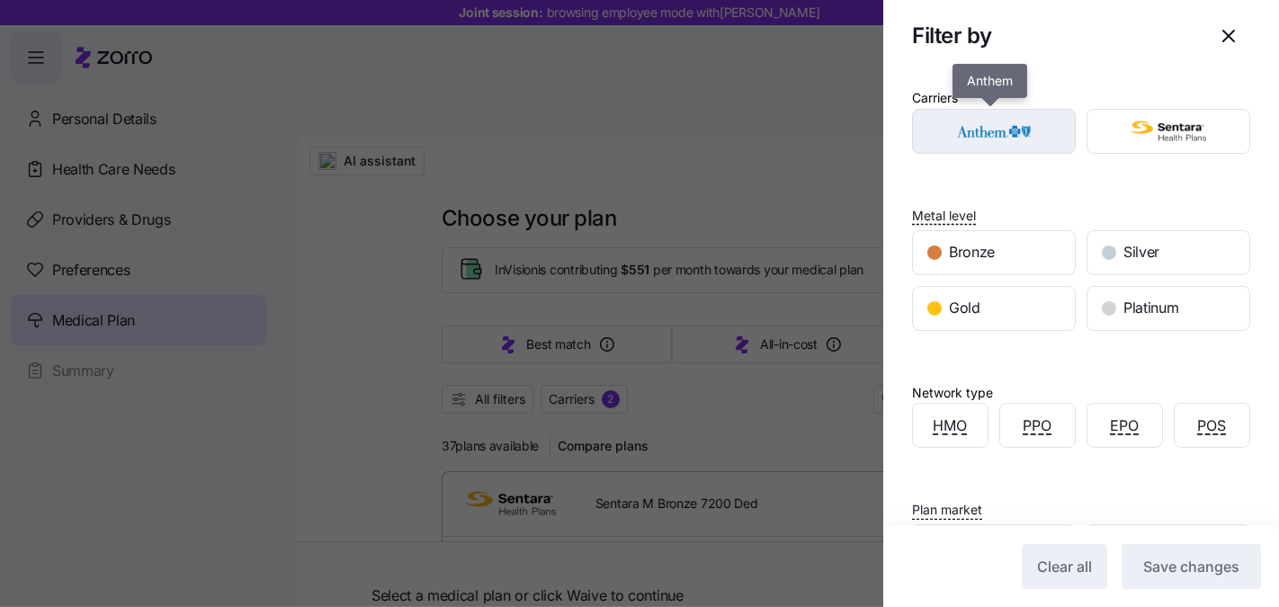
click at [967, 139] on img "button" at bounding box center [994, 131] width 132 height 36
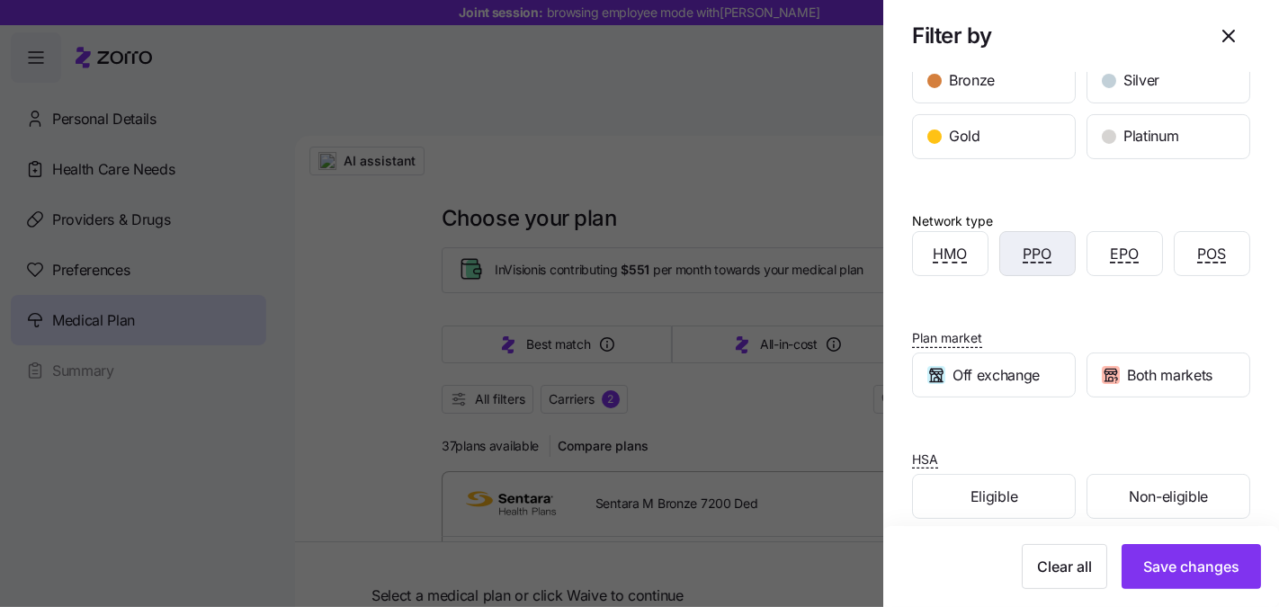
scroll to position [187, 0]
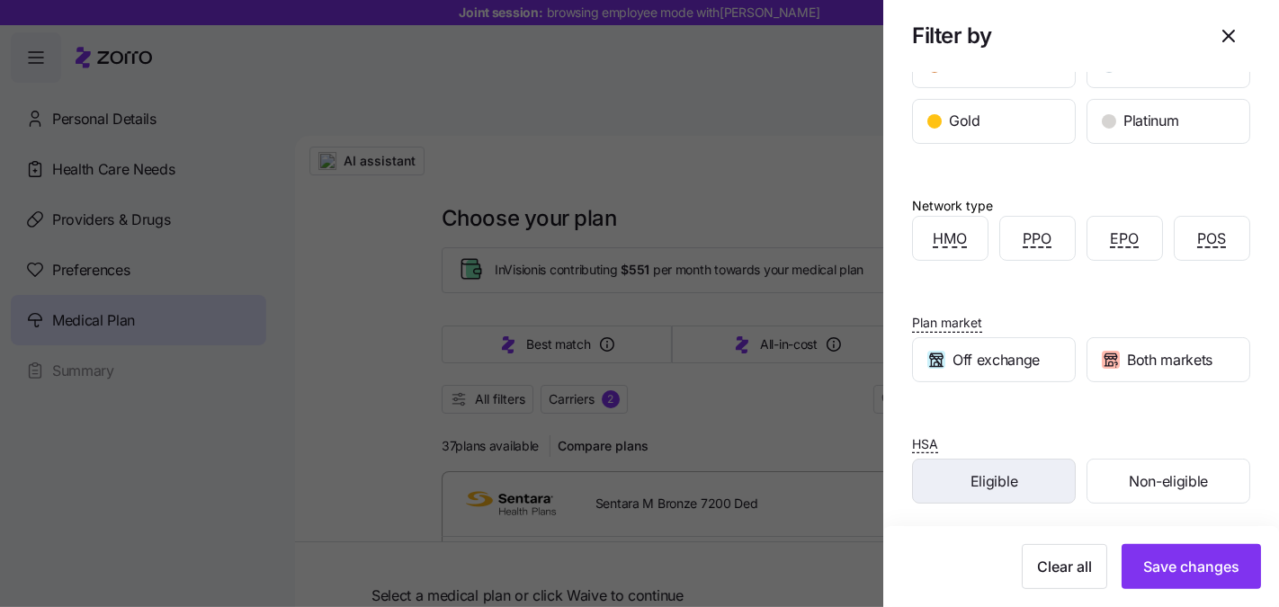
click at [977, 470] on span "Eligible" at bounding box center [993, 481] width 47 height 22
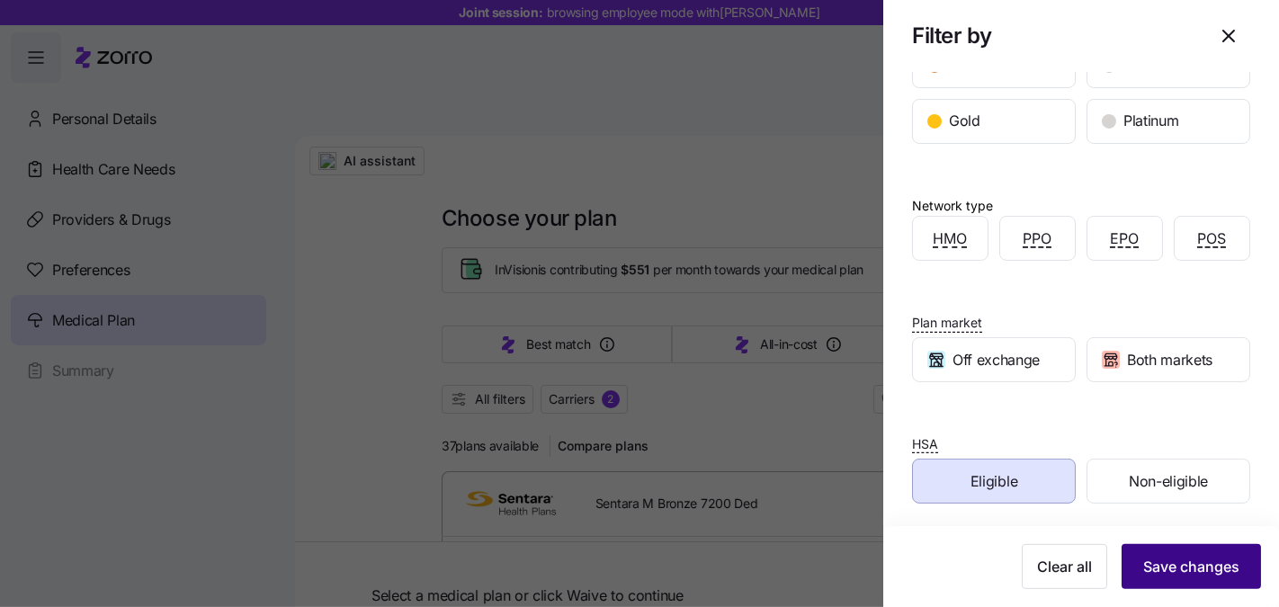
click at [1182, 573] on span "Save changes" at bounding box center [1191, 567] width 96 height 22
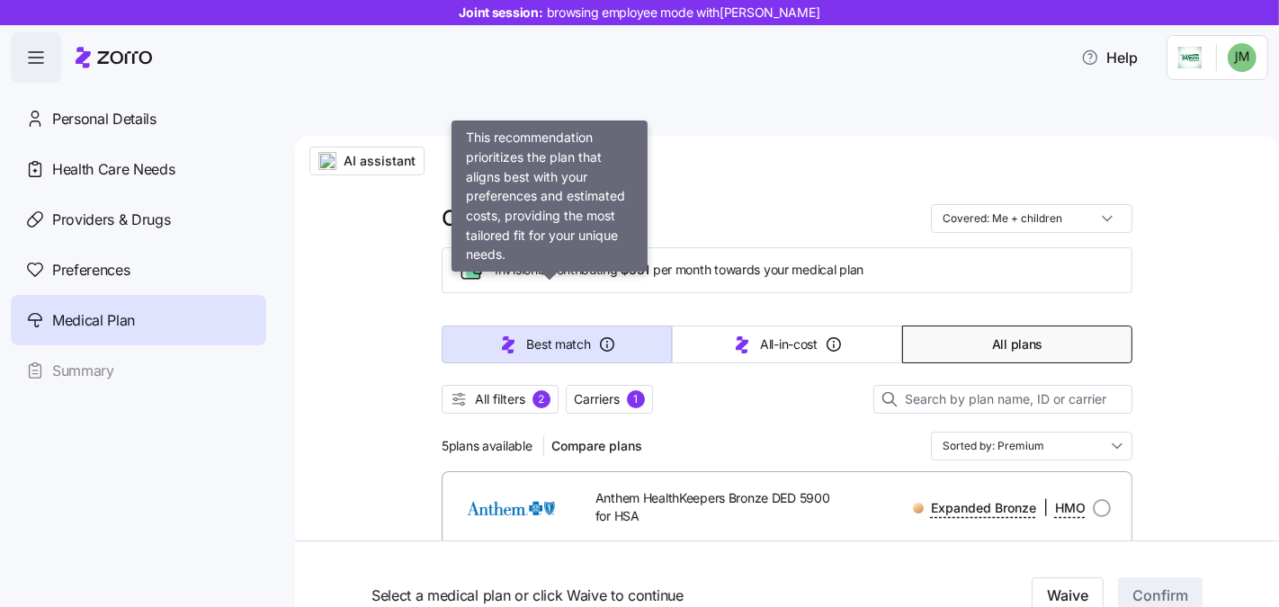
click at [459, 325] on button "Best match" at bounding box center [556, 344] width 230 height 38
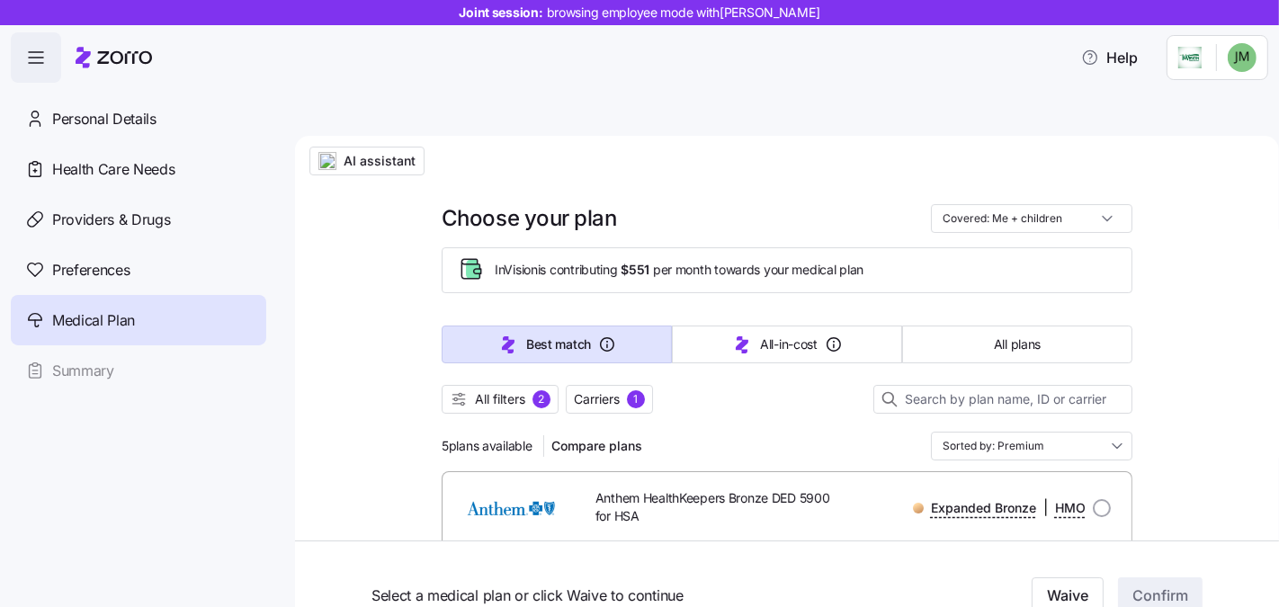
type input "Sorted by: Best match"
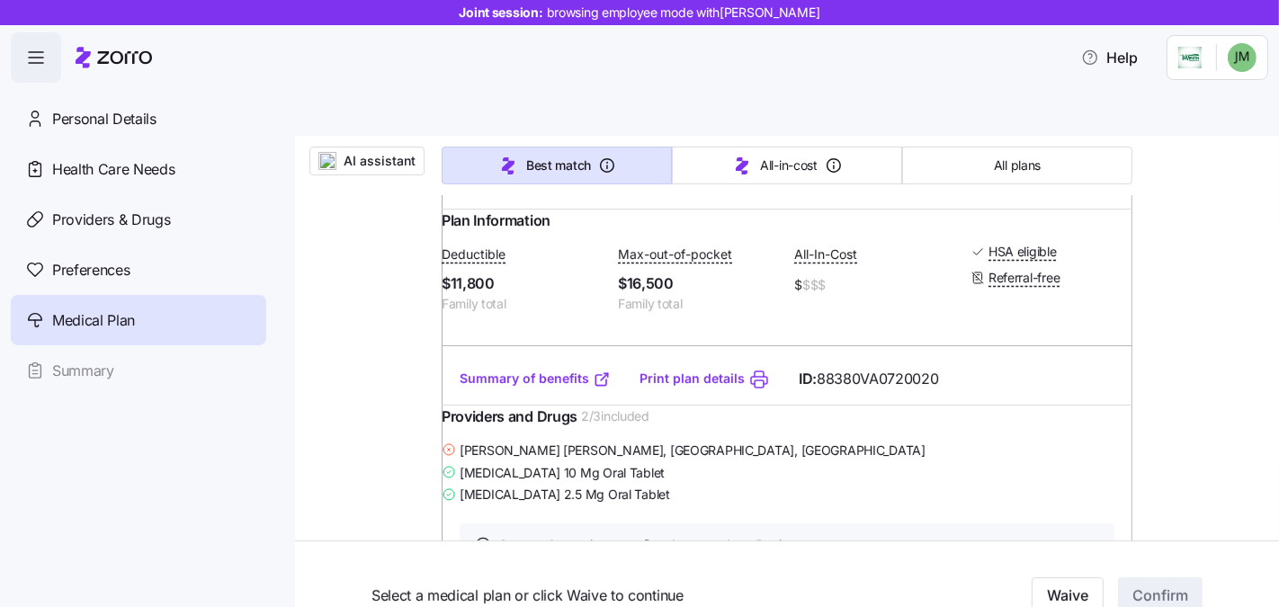
scroll to position [569, 0]
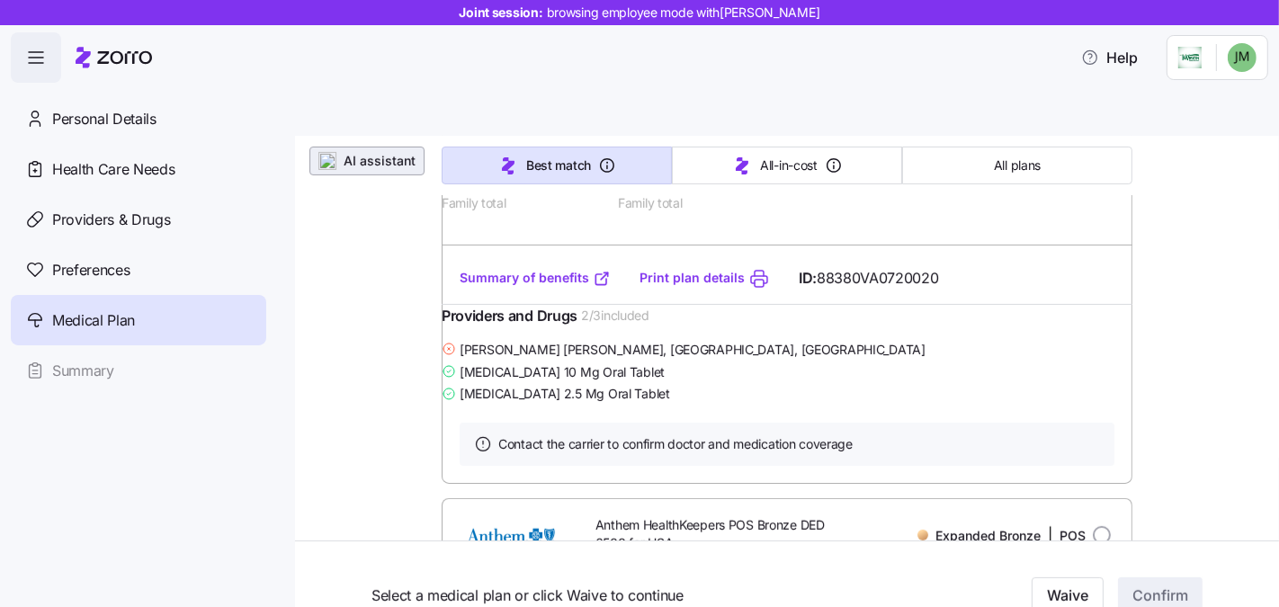
click at [368, 152] on span "AI assistant" at bounding box center [379, 161] width 72 height 18
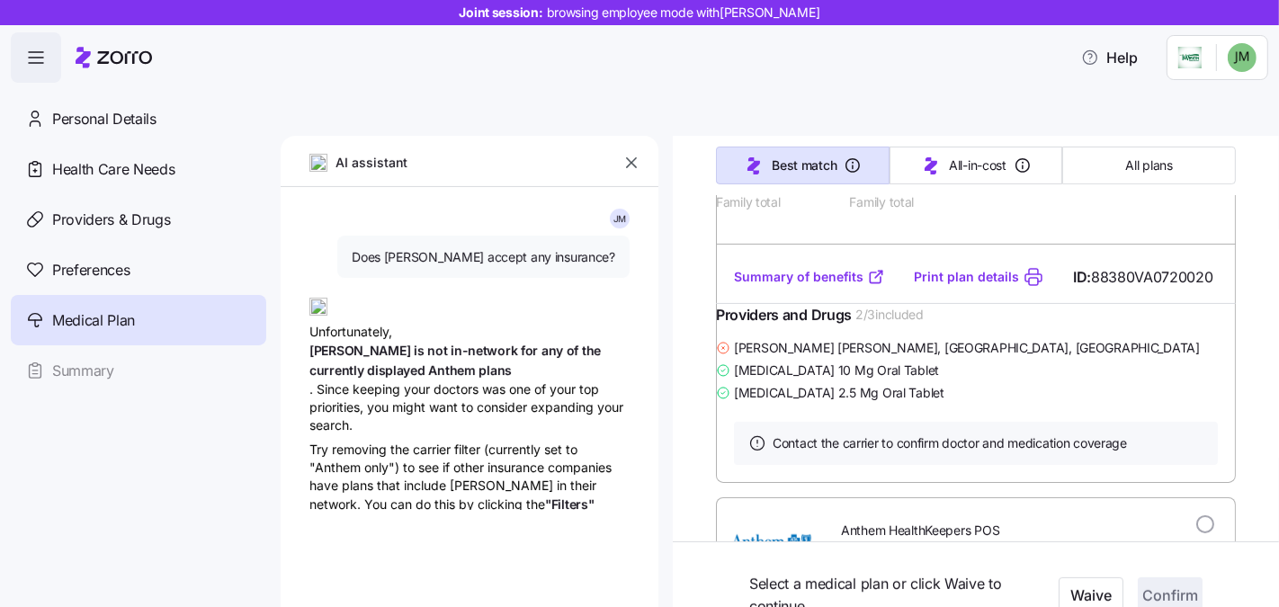
type textarea "x"
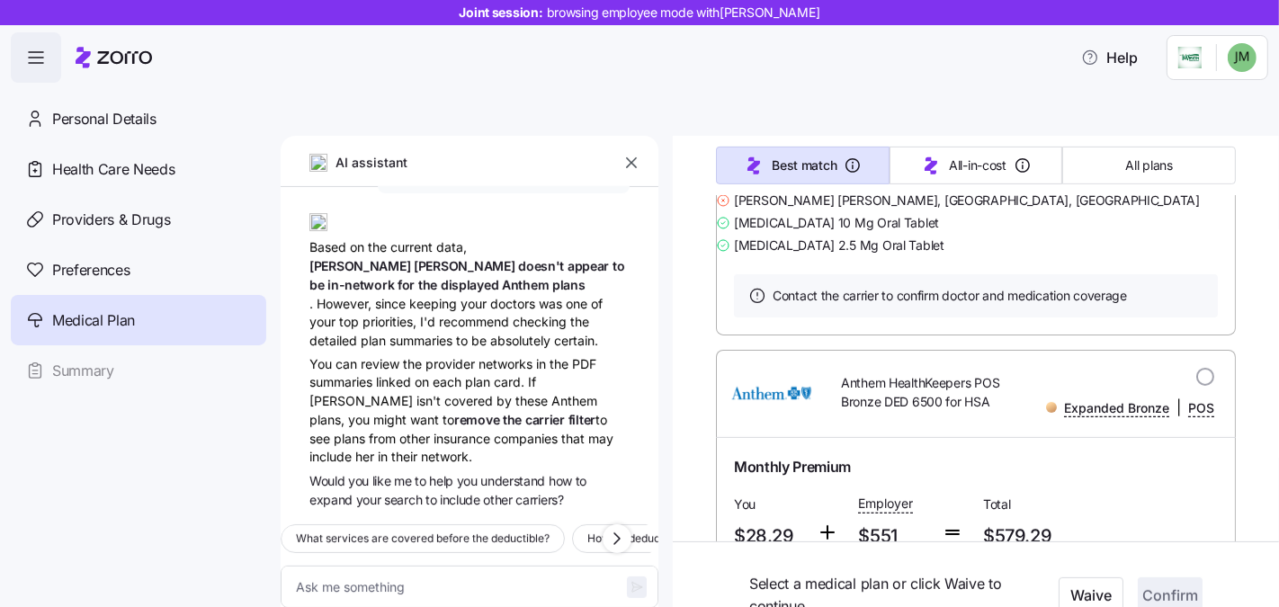
scroll to position [909, 0]
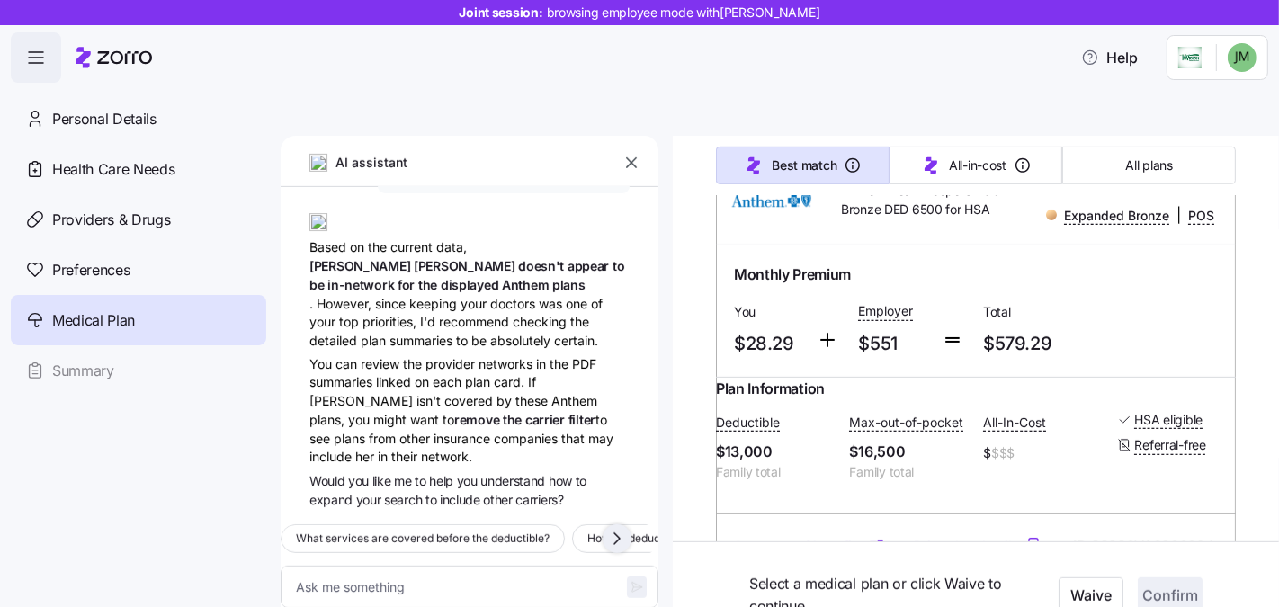
click at [611, 528] on icon "button" at bounding box center [617, 539] width 22 height 22
click at [628, 524] on button "button" at bounding box center [616, 538] width 29 height 29
click at [618, 528] on icon "button" at bounding box center [617, 539] width 22 height 22
click at [619, 528] on icon "button" at bounding box center [617, 539] width 22 height 22
click at [316, 528] on icon "button" at bounding box center [324, 539] width 22 height 22
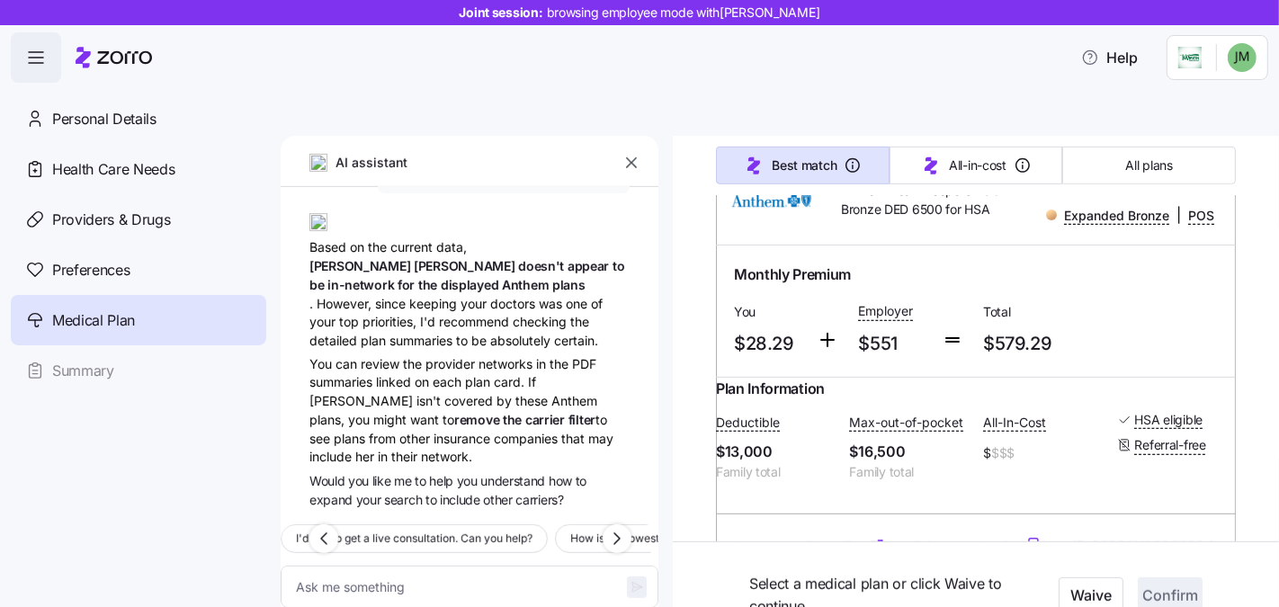
click at [644, 150] on div "AI assistant" at bounding box center [470, 168] width 378 height 37
click at [642, 150] on button "button" at bounding box center [631, 162] width 25 height 25
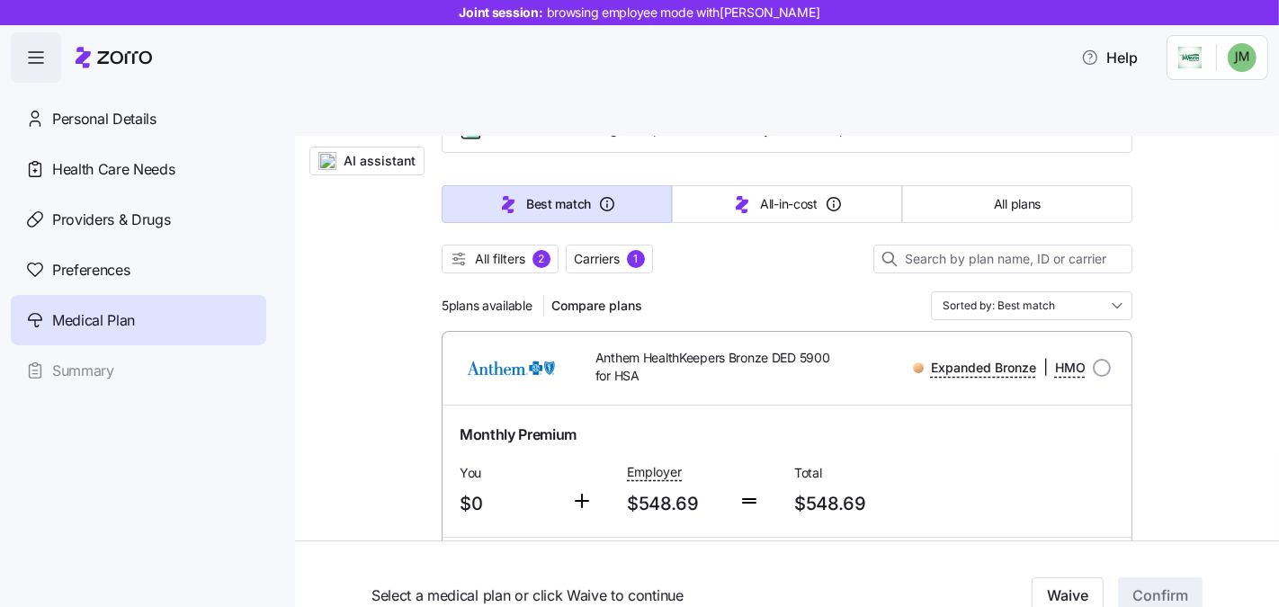
scroll to position [142, 0]
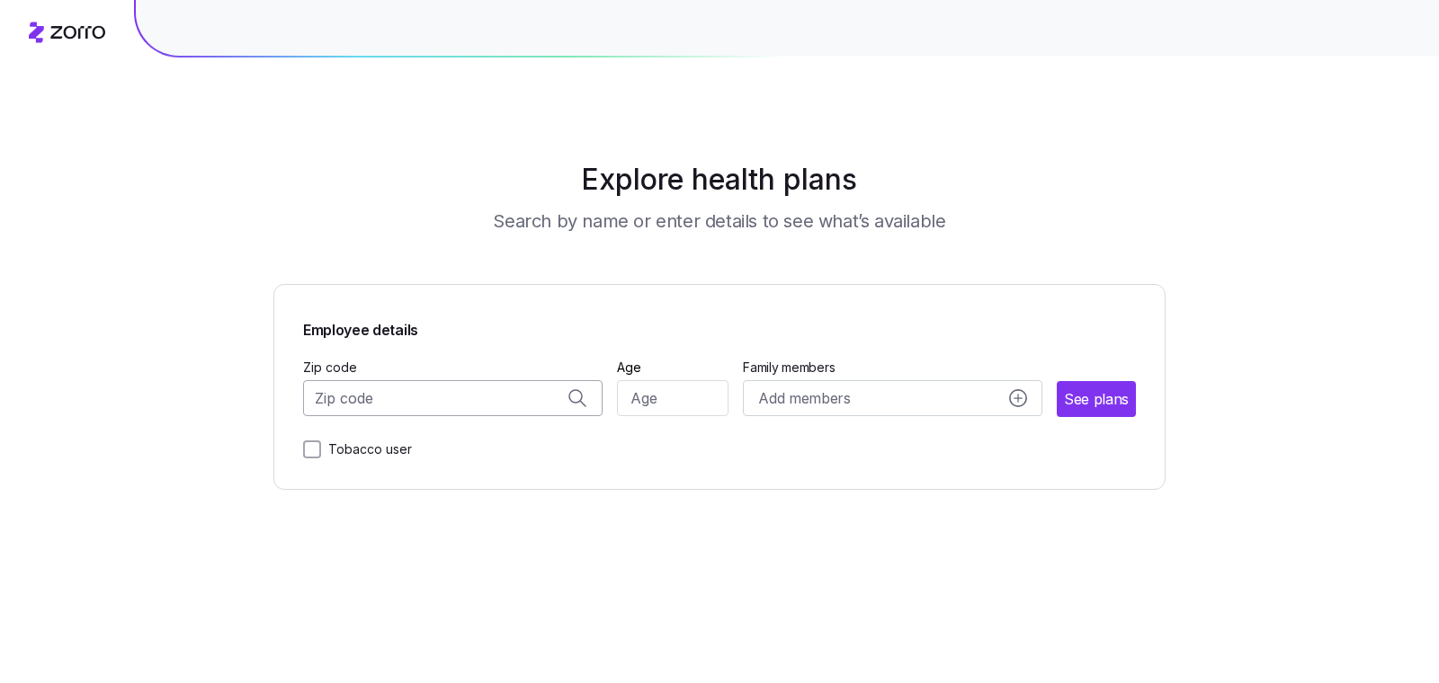
click at [377, 393] on input "Zip code" at bounding box center [452, 398] width 299 height 36
paste input "18015"
click at [426, 452] on span "18015, [GEOGRAPHIC_DATA], [GEOGRAPHIC_DATA]" at bounding box center [450, 446] width 252 height 22
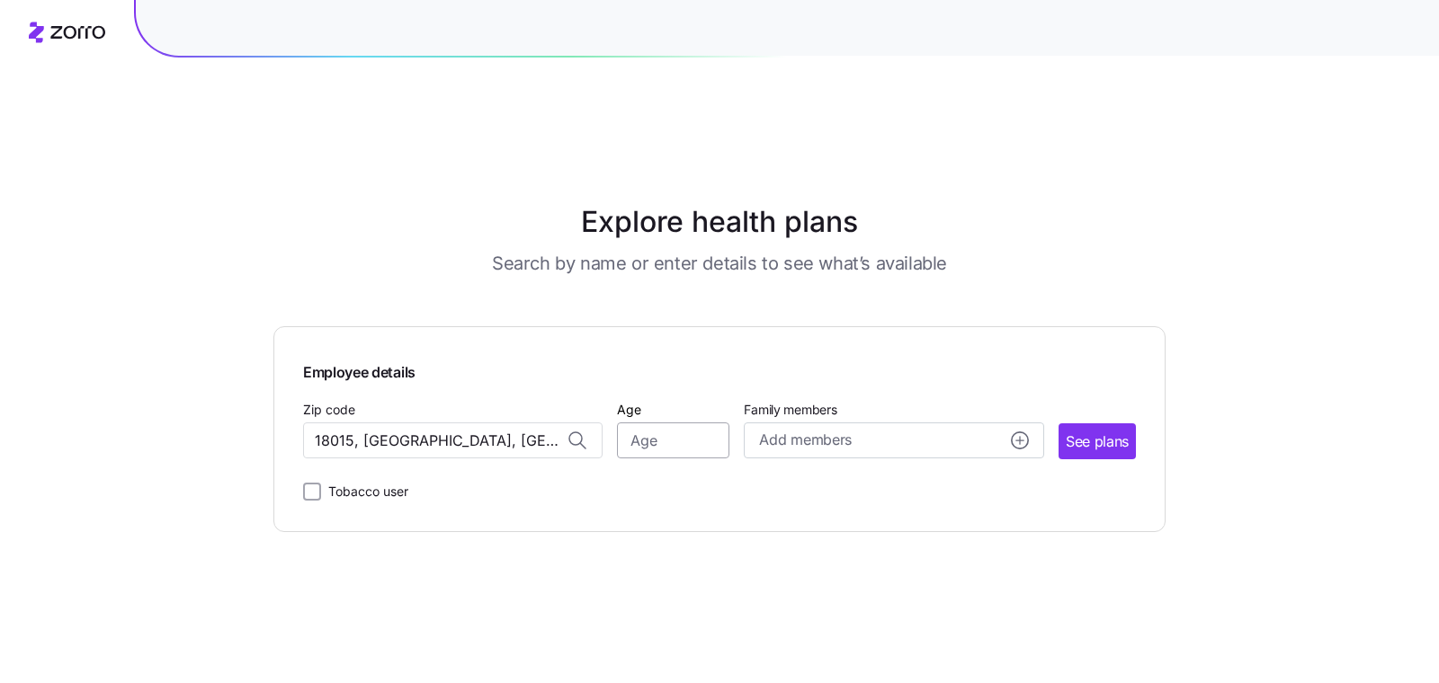
type input "18015, [GEOGRAPHIC_DATA], [GEOGRAPHIC_DATA]"
click at [693, 423] on input "Age" at bounding box center [673, 441] width 112 height 36
type input "35"
click at [1075, 431] on span "See plans" at bounding box center [1096, 442] width 63 height 22
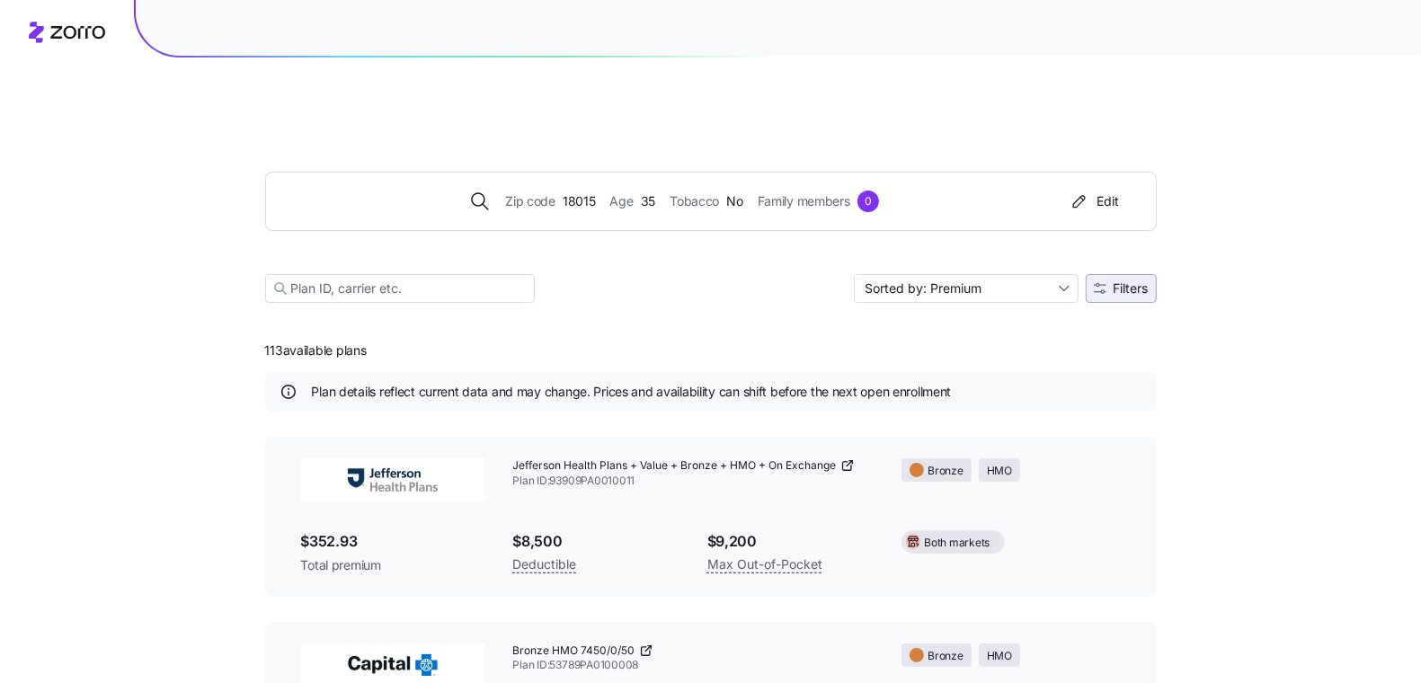
click at [1134, 282] on span "Filters" at bounding box center [1131, 288] width 35 height 13
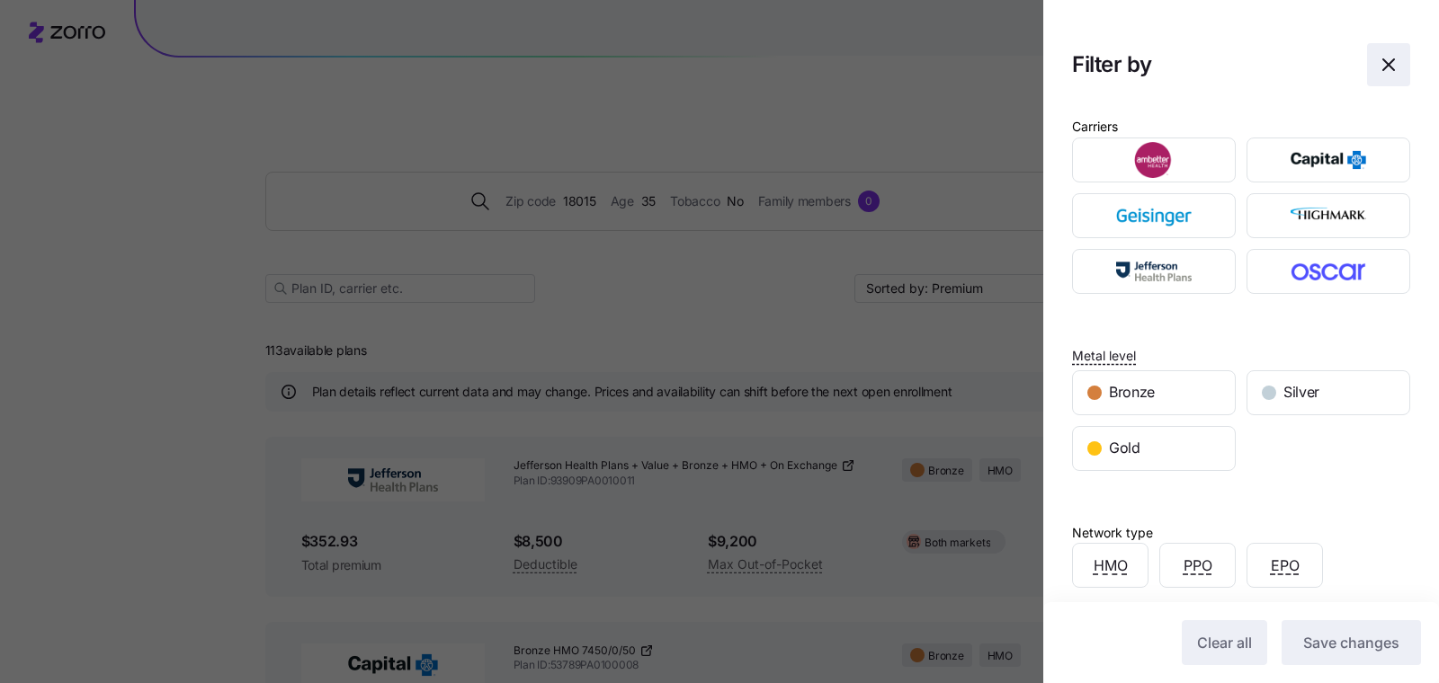
click at [1371, 75] on span "button" at bounding box center [1388, 64] width 41 height 41
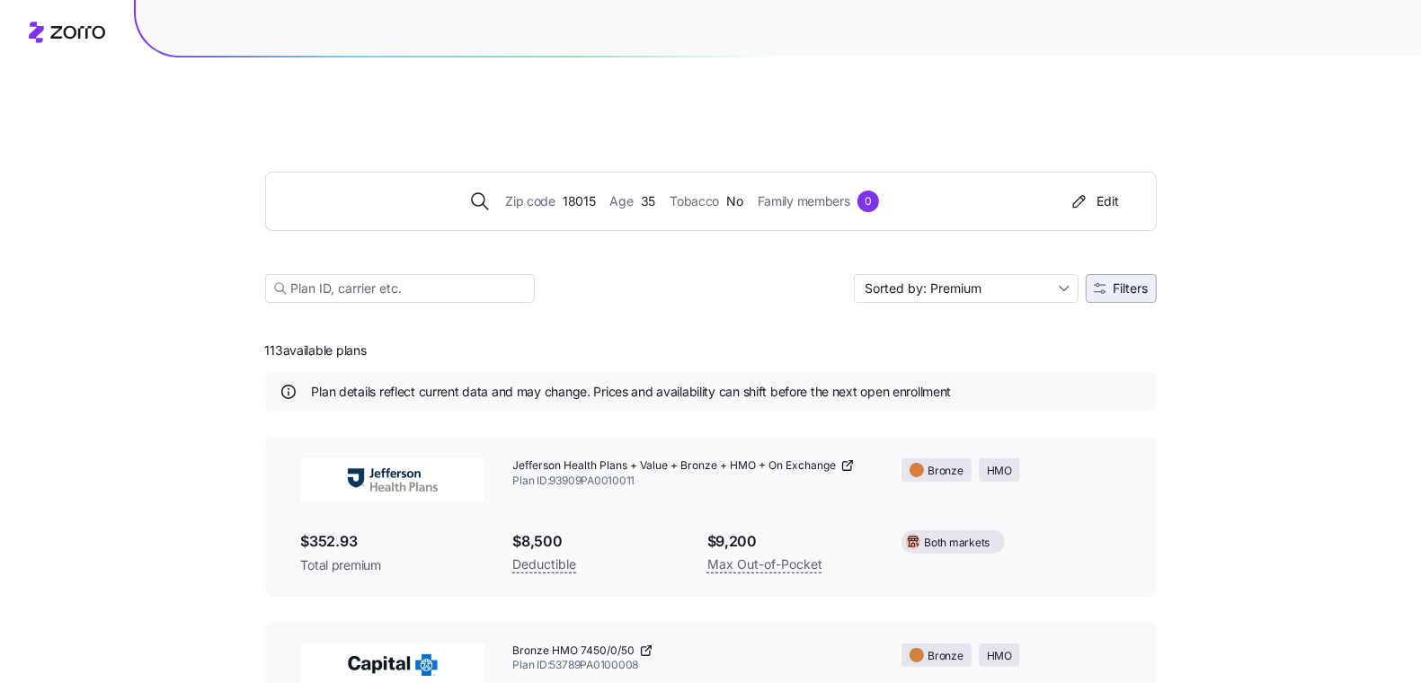
click at [1103, 283] on icon "button" at bounding box center [1100, 288] width 12 height 10
